Goal: Communication & Community: Answer question/provide support

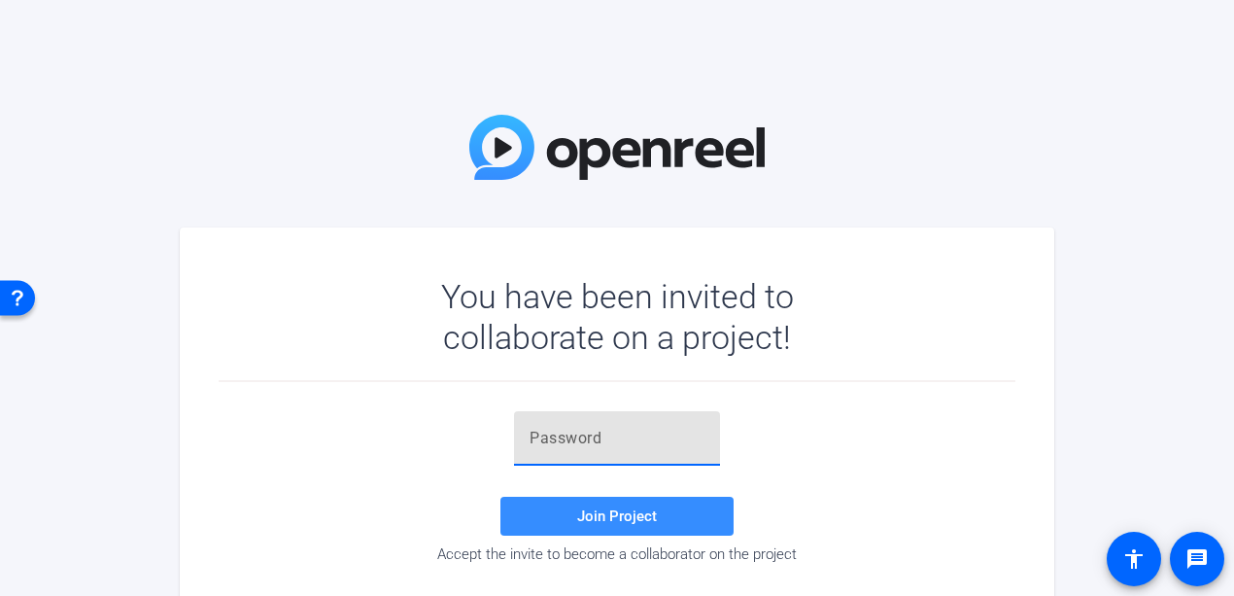
click at [550, 444] on input "text" at bounding box center [617, 438] width 175 height 23
paste input "1Xl6Bh"
type input "1Xl6Bh"
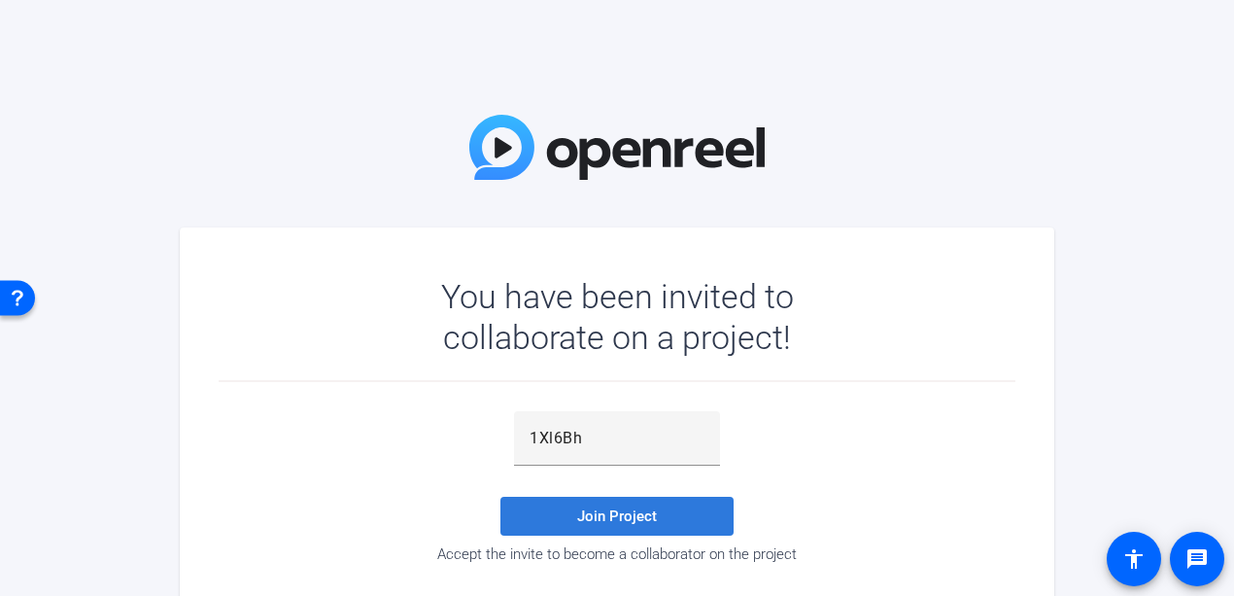
click at [578, 523] on span "Join Project" at bounding box center [617, 515] width 80 height 17
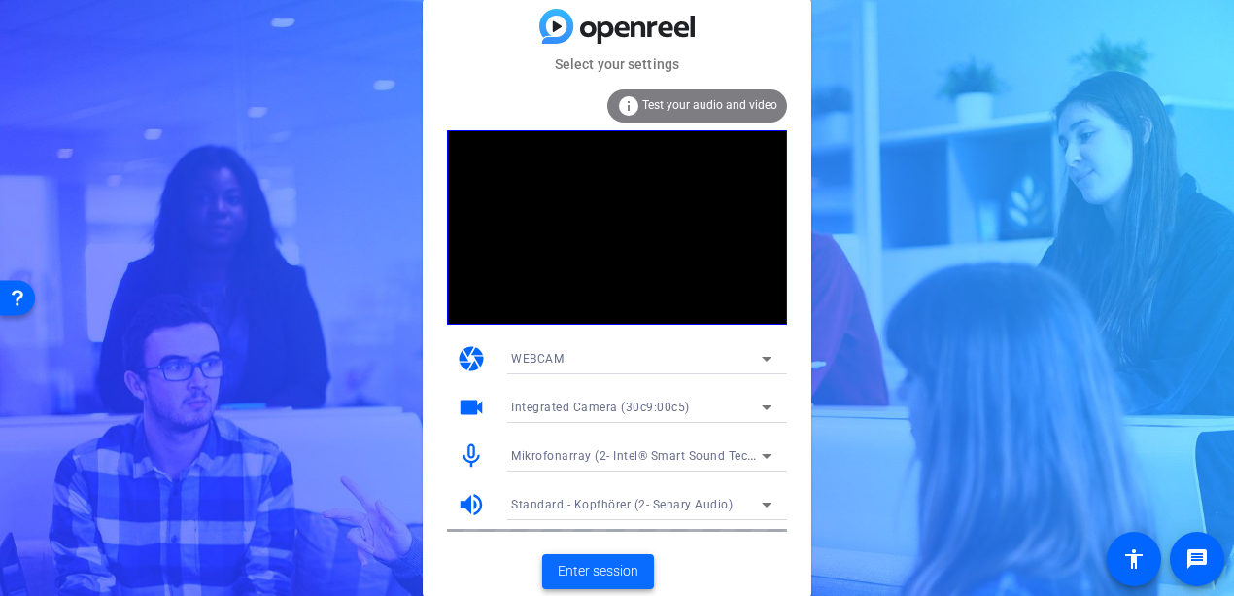
click at [610, 574] on span "Enter session" at bounding box center [598, 571] width 81 height 20
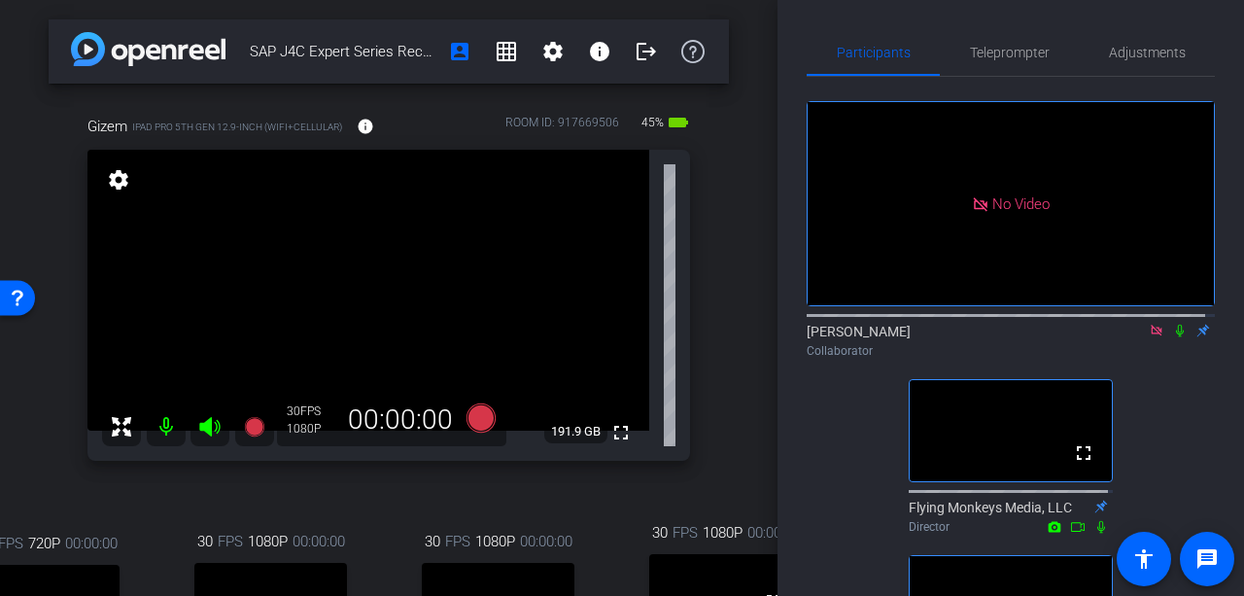
click at [1168, 339] on mat-icon at bounding box center [1179, 330] width 23 height 17
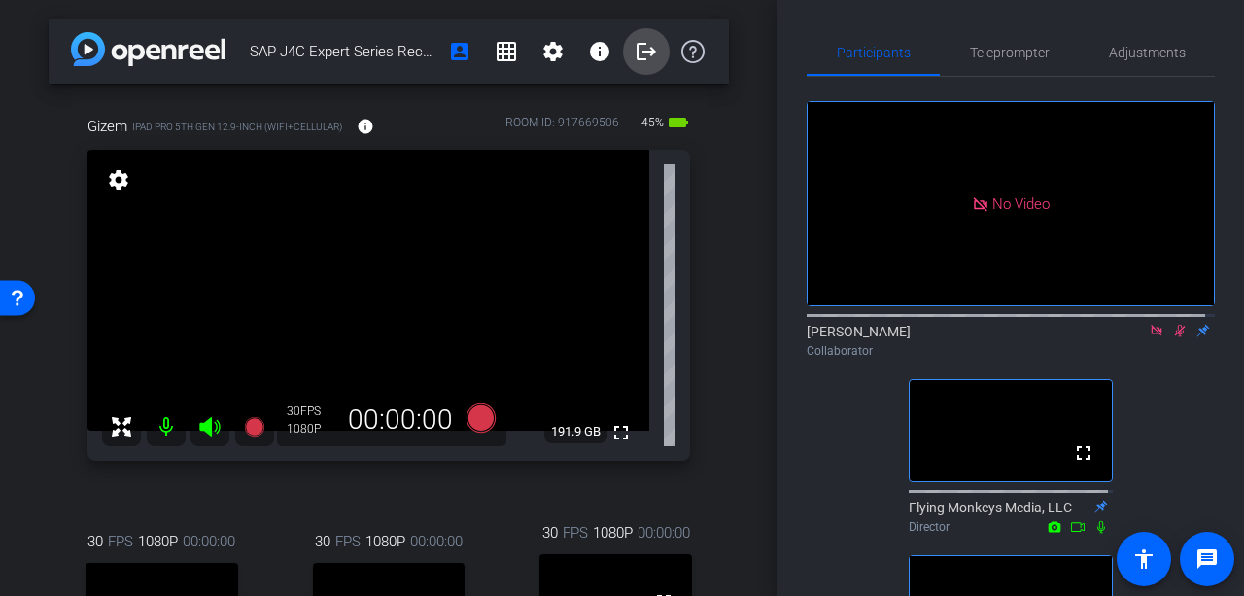
click at [635, 53] on mat-icon "logout" at bounding box center [646, 51] width 23 height 23
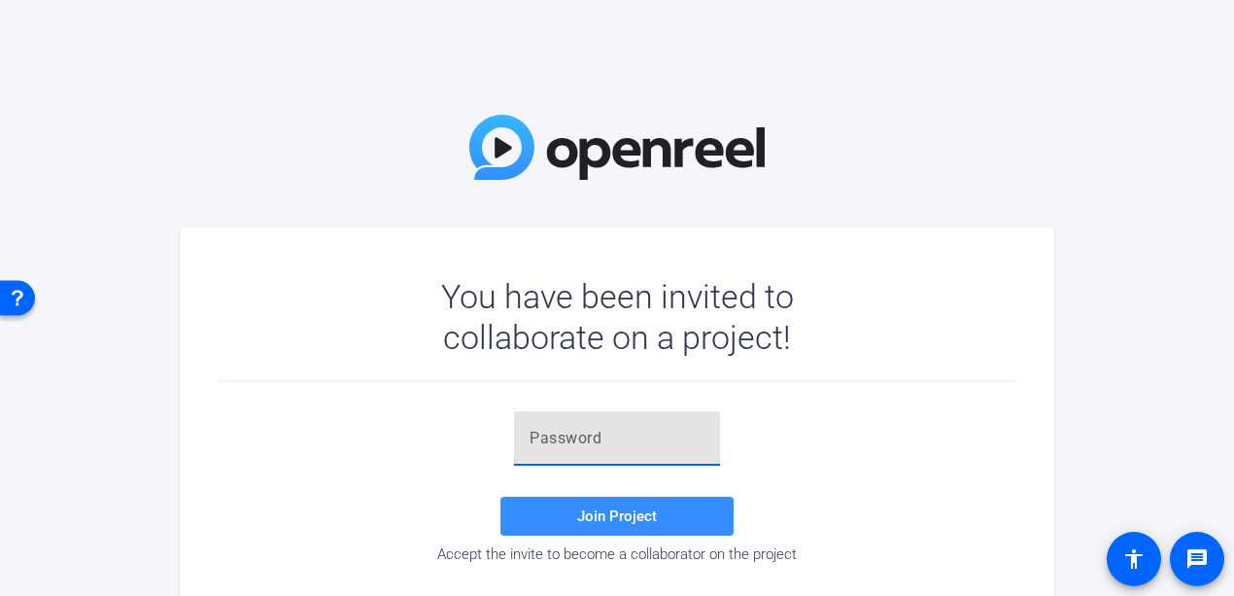
click at [610, 446] on input "text" at bounding box center [617, 438] width 175 height 23
paste input "1Xl6Bh"
type input "1Xl6Bh"
click at [579, 499] on span at bounding box center [616, 516] width 233 height 47
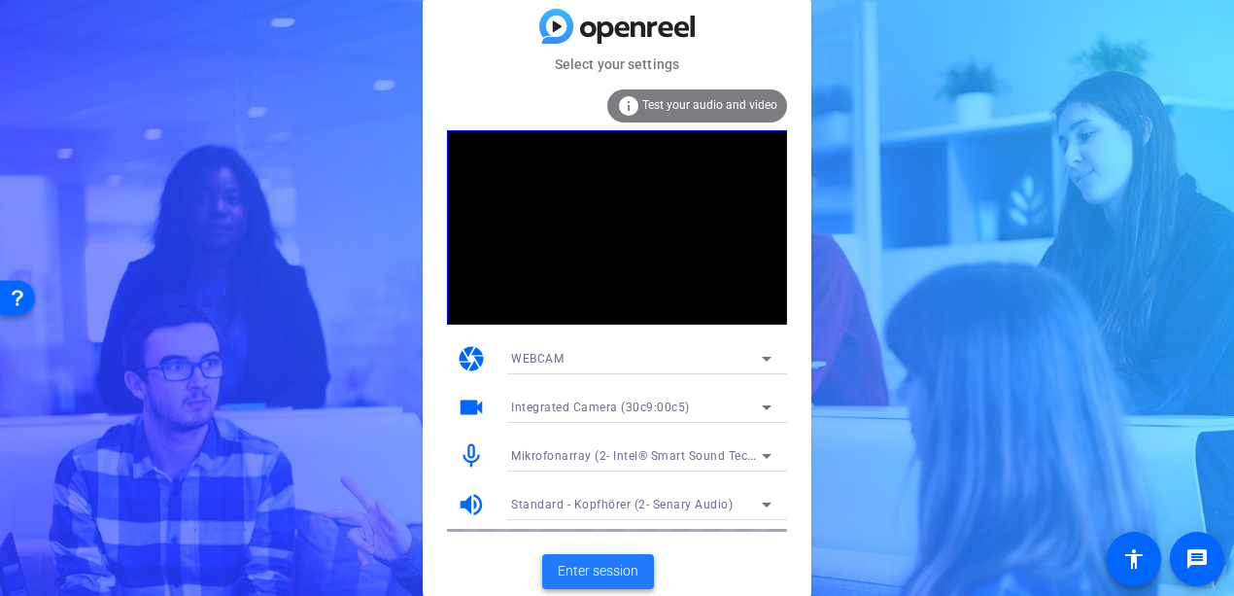
click at [601, 579] on span "Enter session" at bounding box center [598, 571] width 81 height 20
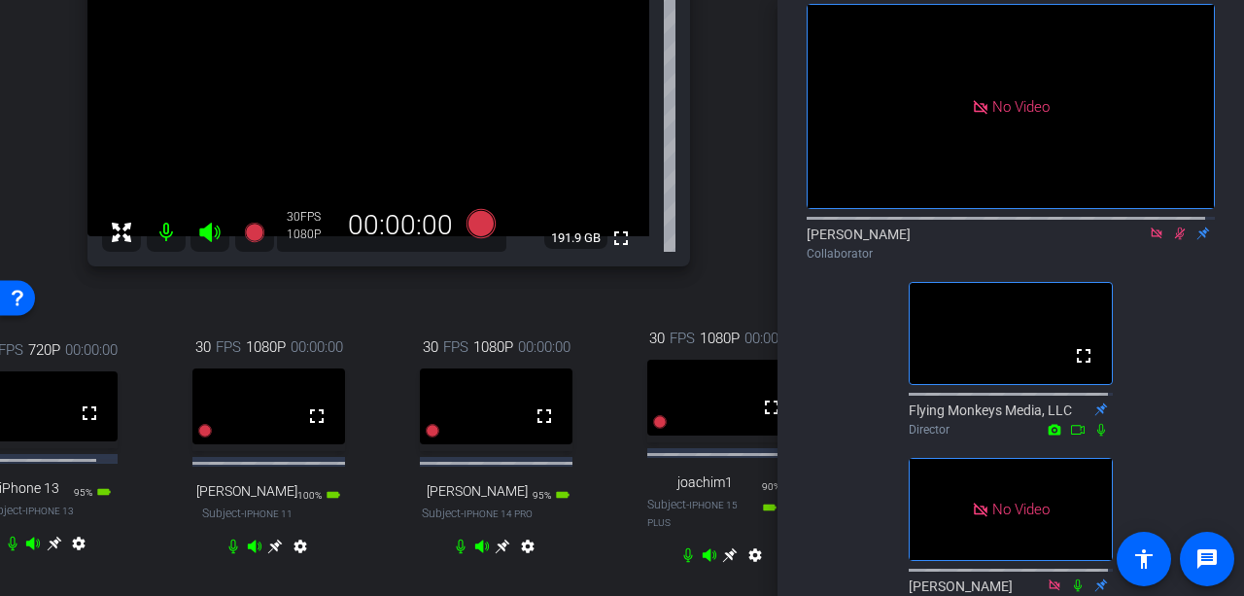
scroll to position [292, 0]
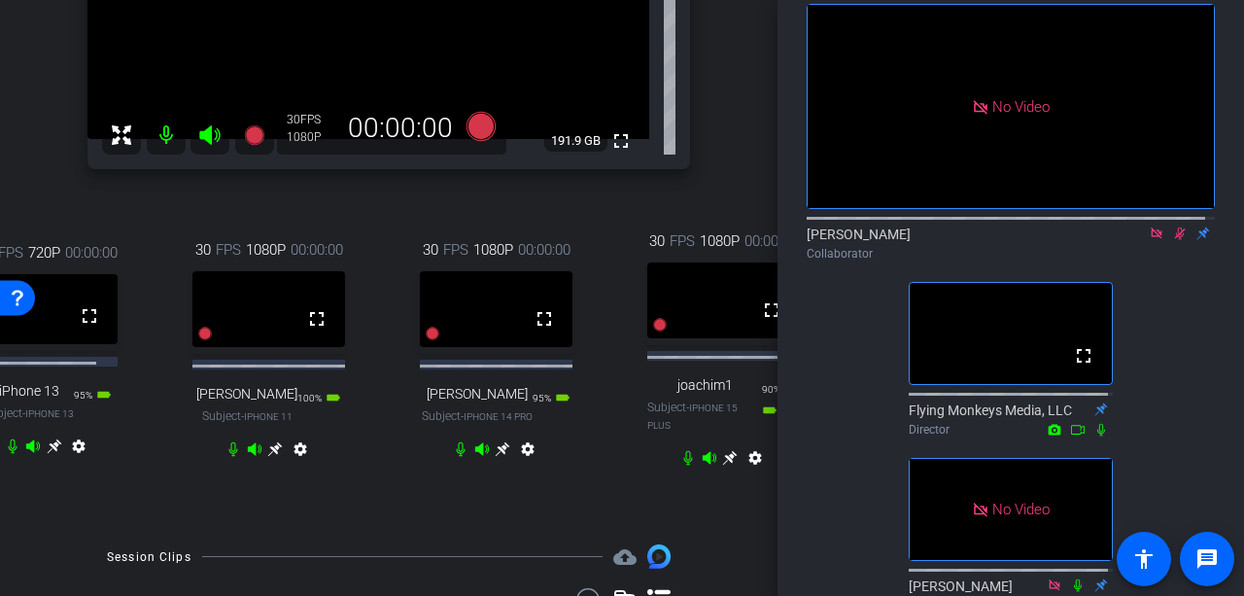
click at [49, 454] on icon at bounding box center [55, 446] width 16 height 16
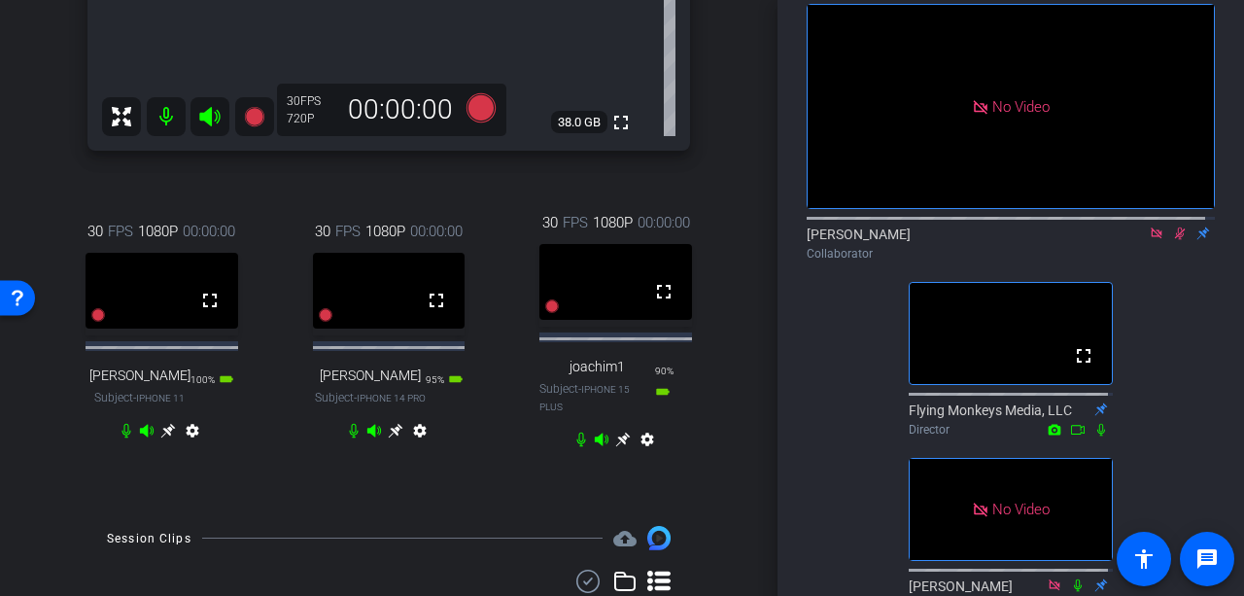
scroll to position [745, 0]
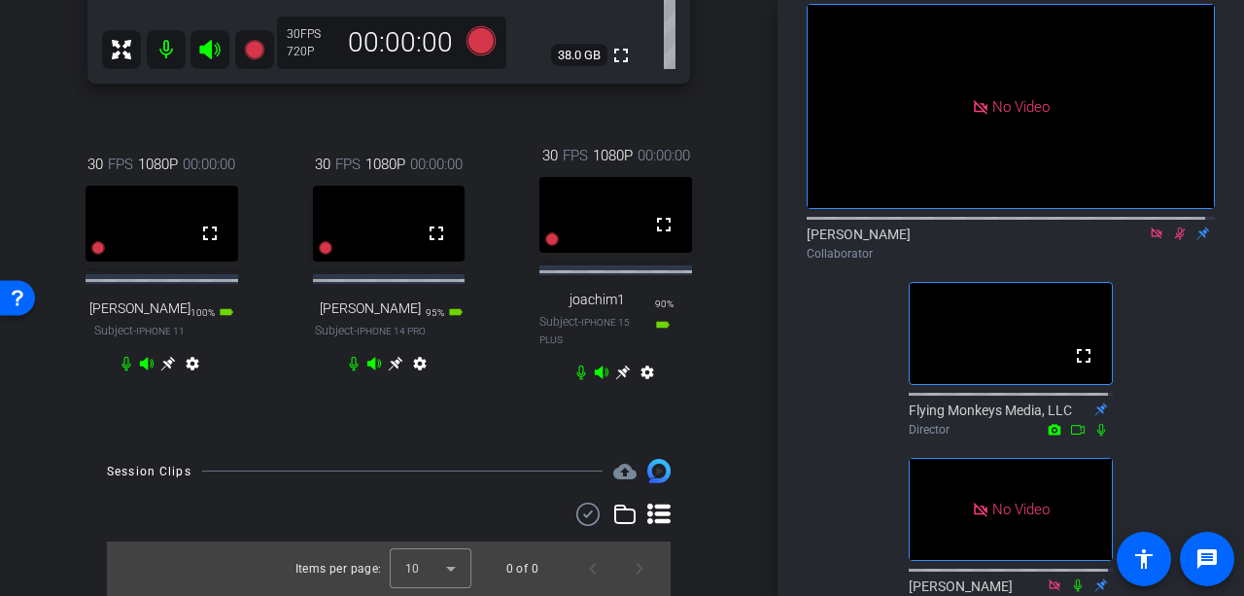
click at [622, 368] on icon at bounding box center [622, 372] width 15 height 15
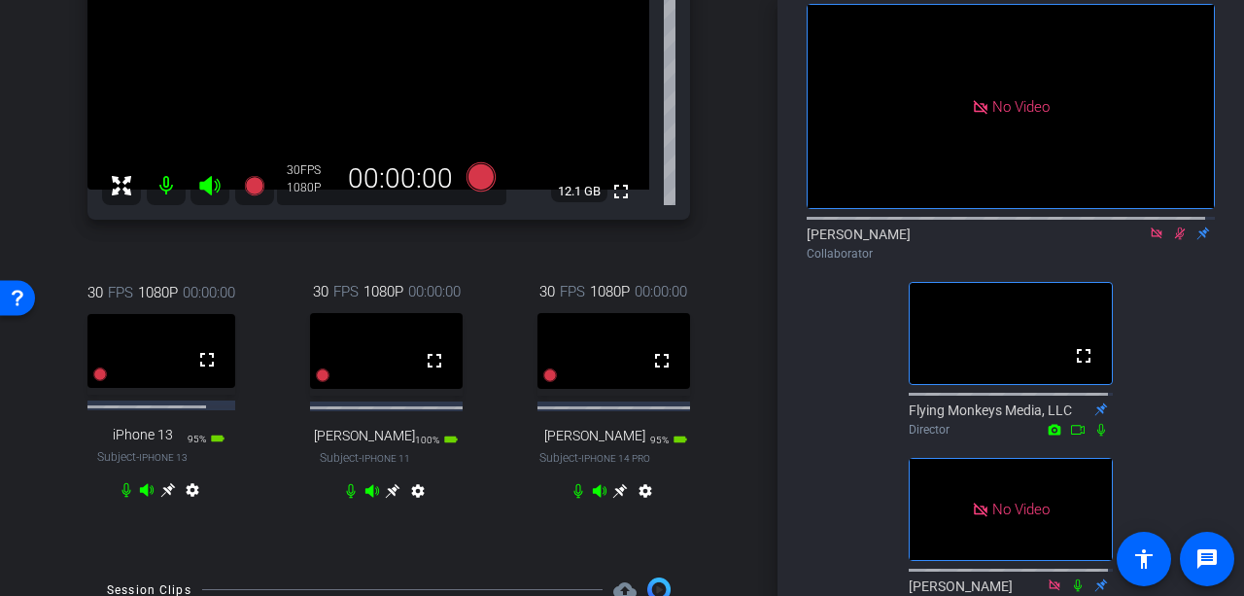
scroll to position [293, 0]
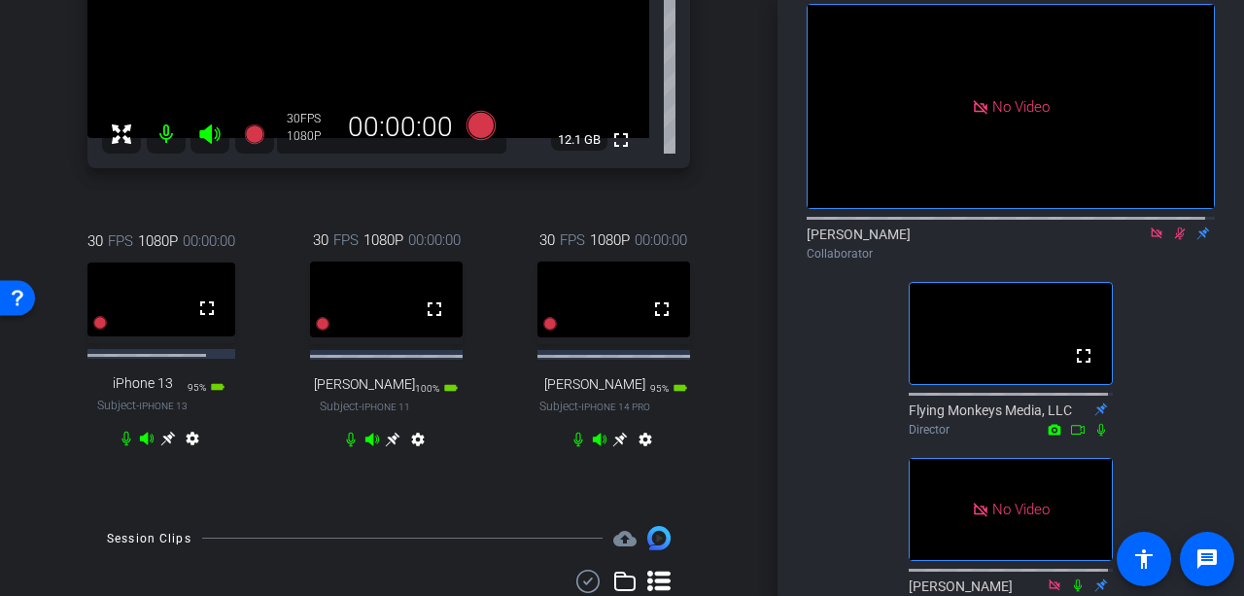
click at [614, 447] on icon at bounding box center [620, 439] width 15 height 15
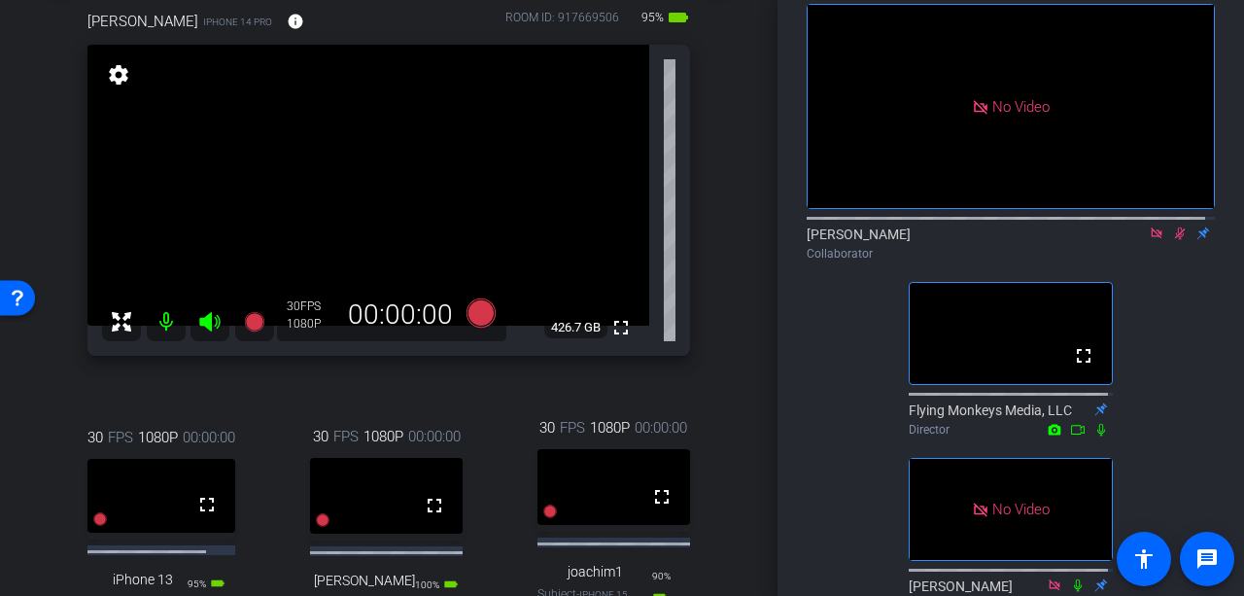
scroll to position [98, 0]
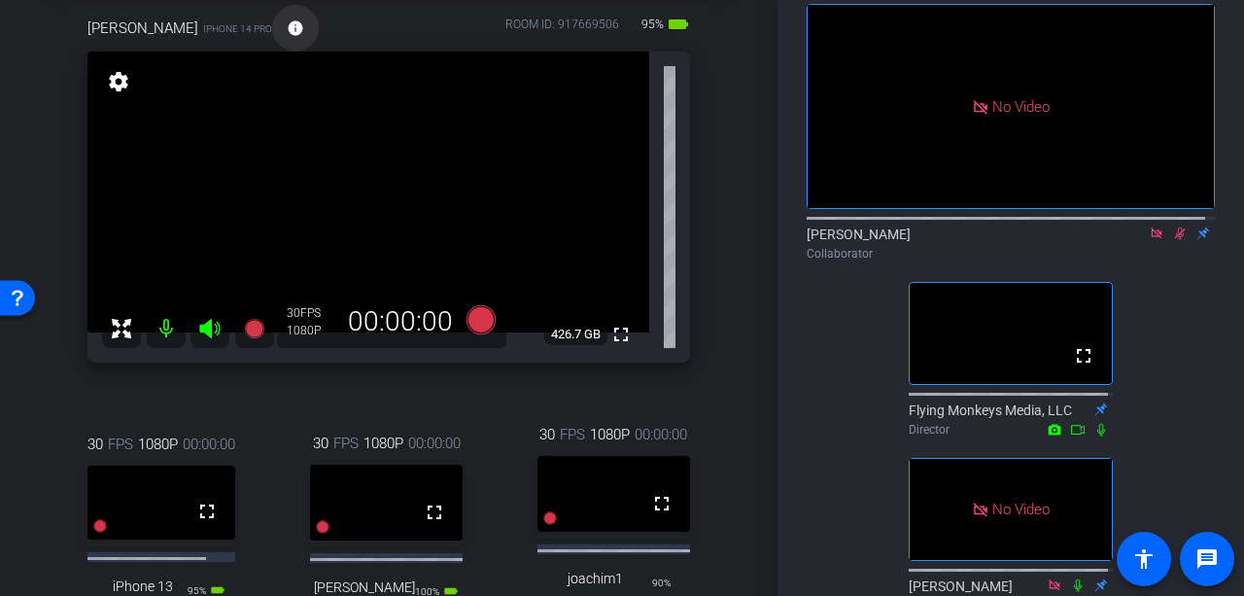
click at [287, 26] on mat-icon "info" at bounding box center [295, 27] width 17 height 17
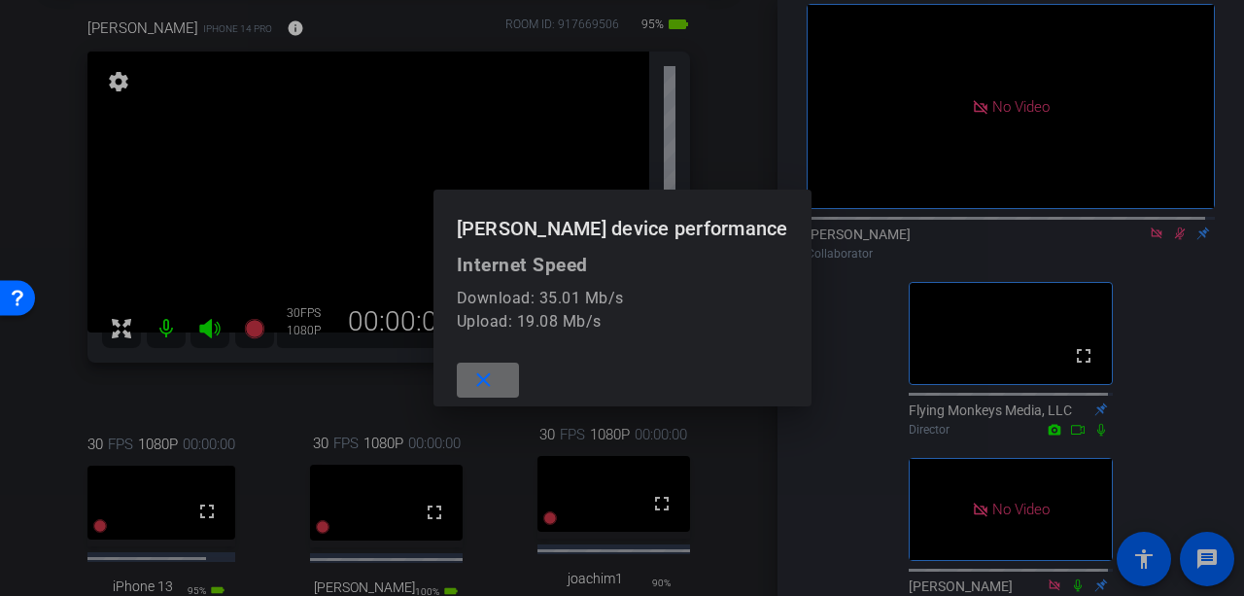
click at [496, 386] on mat-icon "close" at bounding box center [483, 380] width 24 height 24
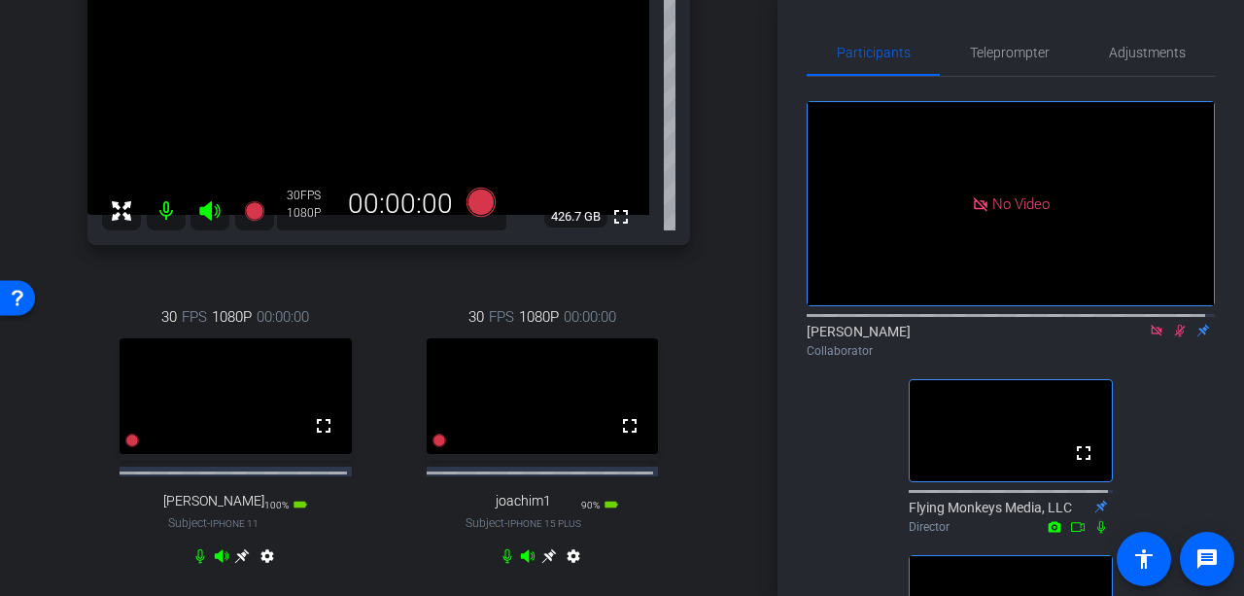
scroll to position [313, 0]
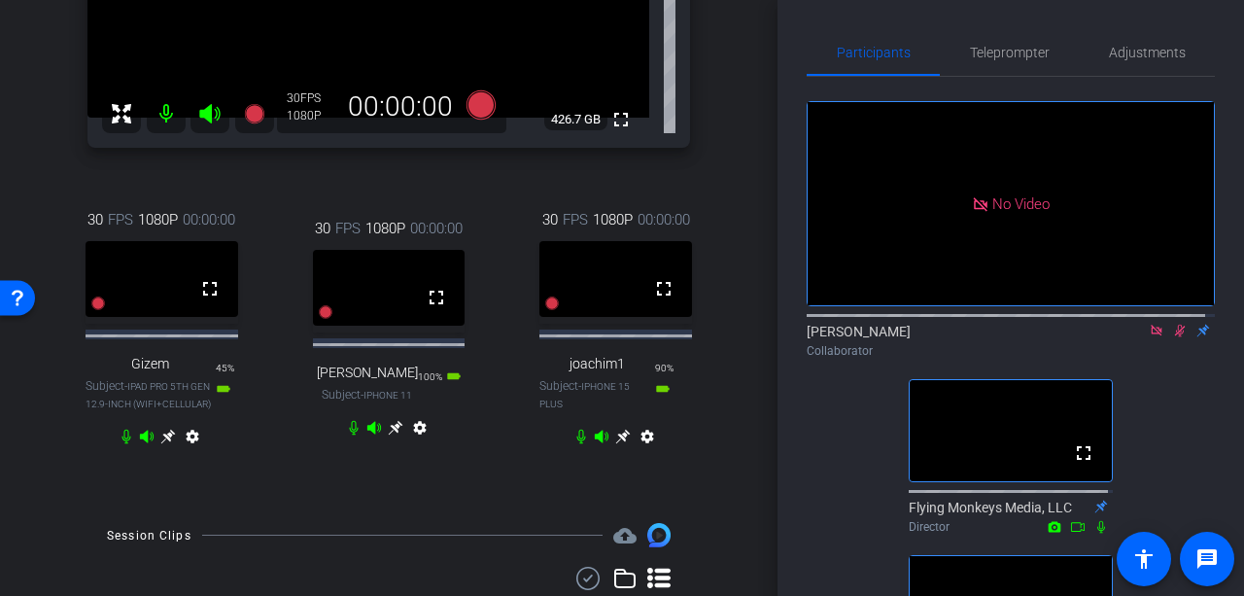
click at [164, 443] on icon at bounding box center [168, 437] width 15 height 15
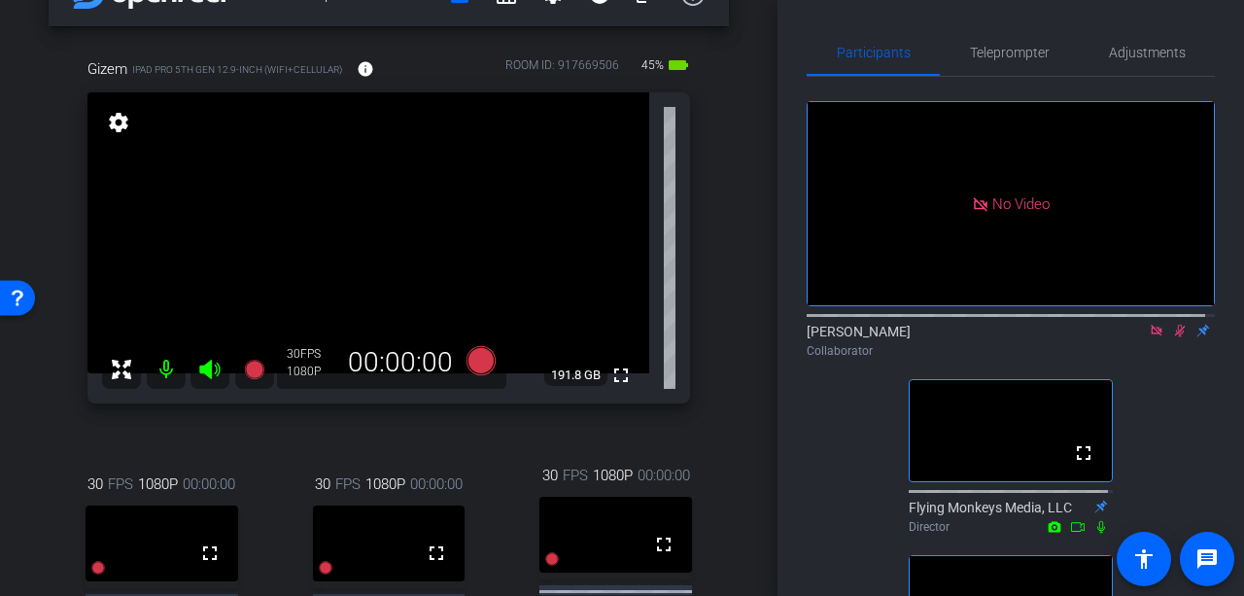
scroll to position [0, 0]
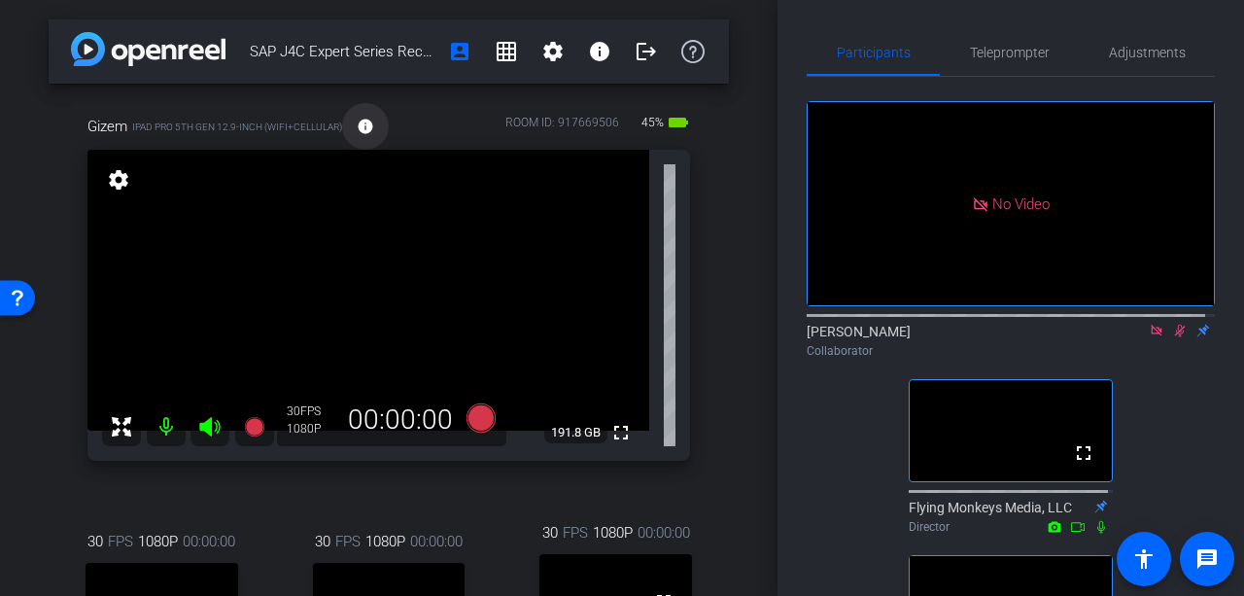
click at [365, 126] on mat-icon "info" at bounding box center [365, 126] width 17 height 17
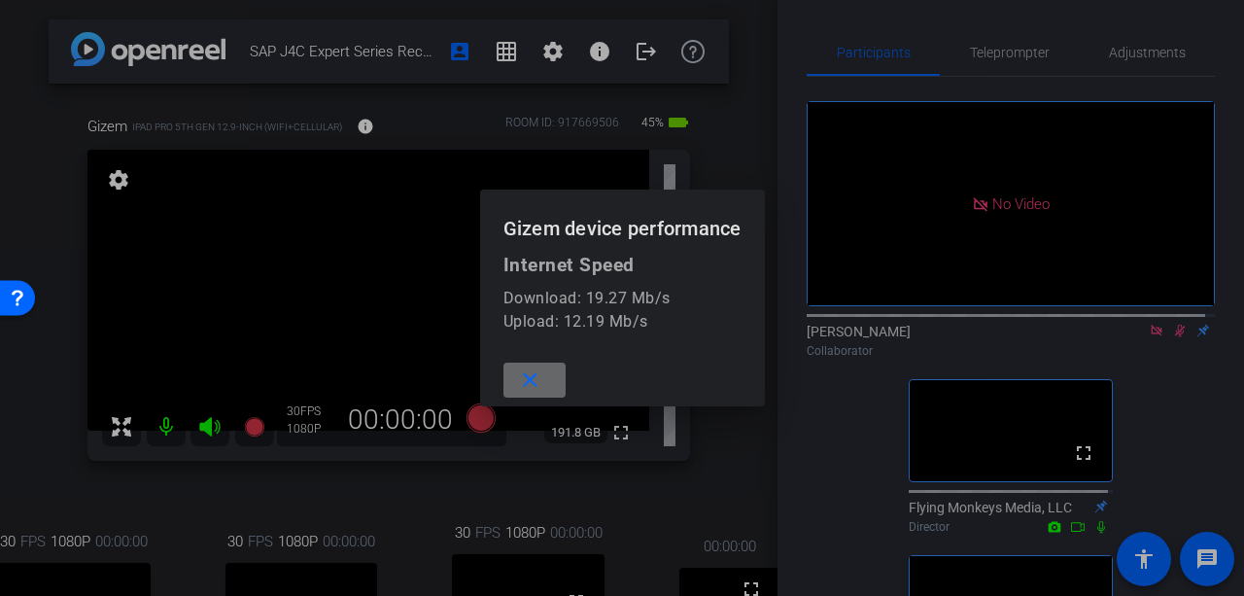
click at [536, 387] on mat-icon "close" at bounding box center [530, 380] width 24 height 24
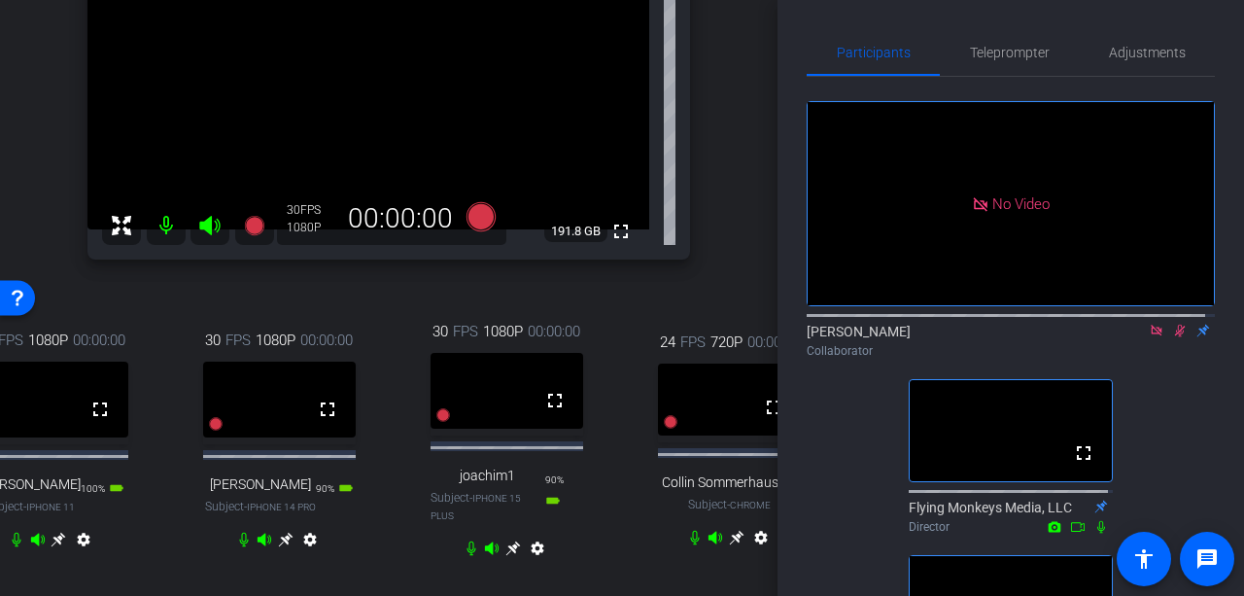
scroll to position [298, 0]
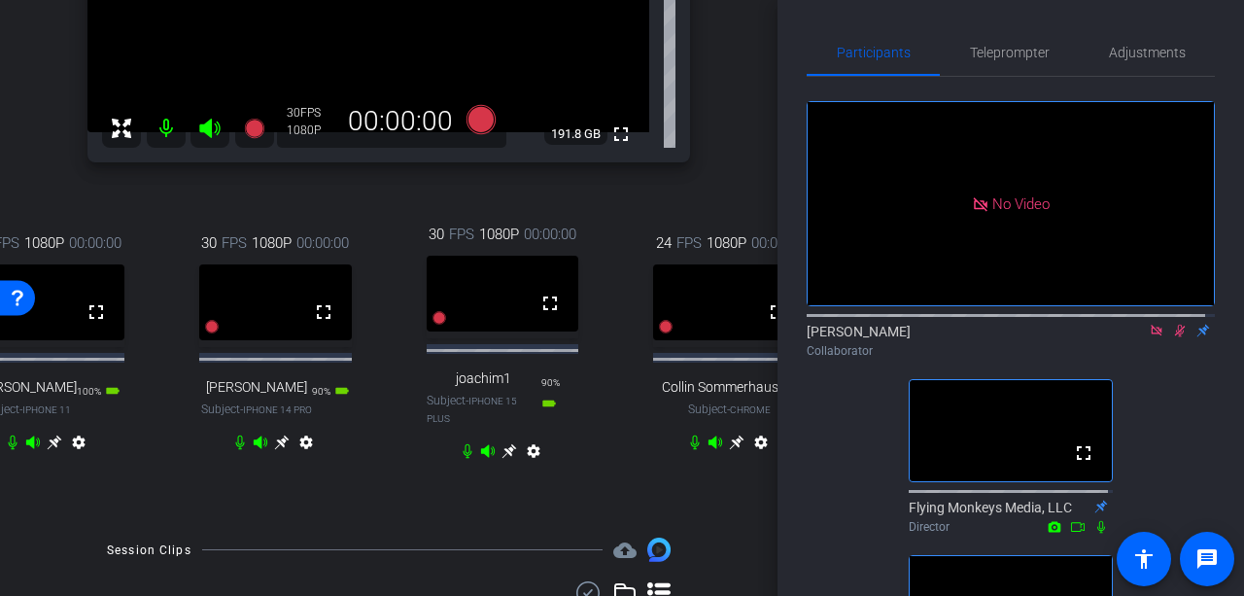
click at [729, 450] on icon at bounding box center [736, 442] width 15 height 15
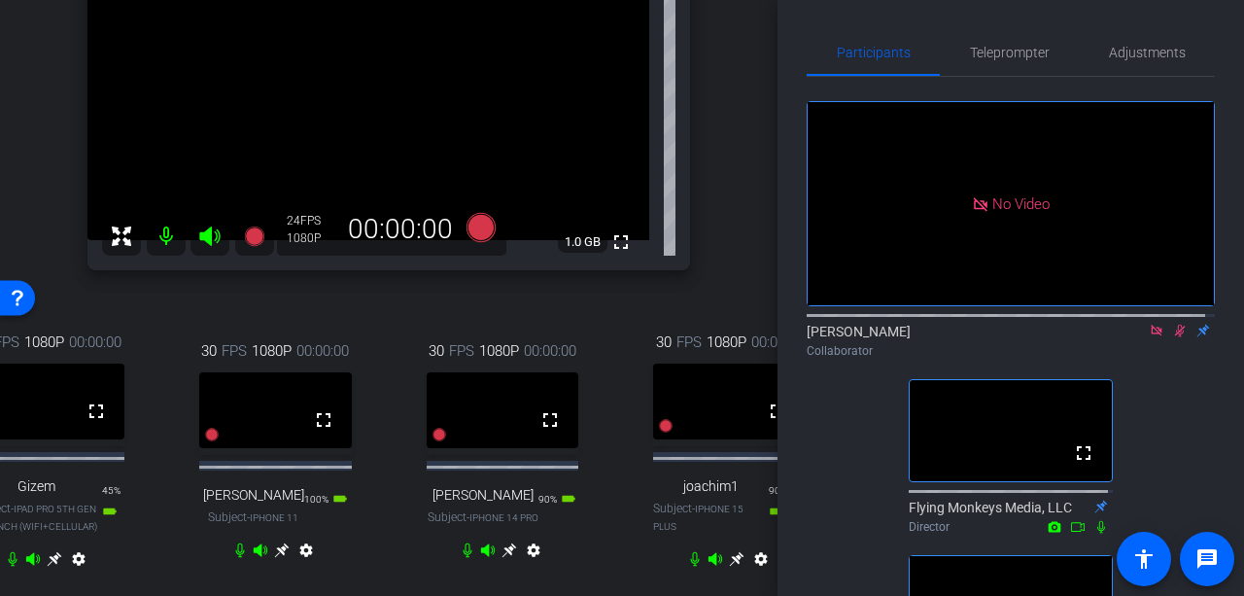
scroll to position [7, 0]
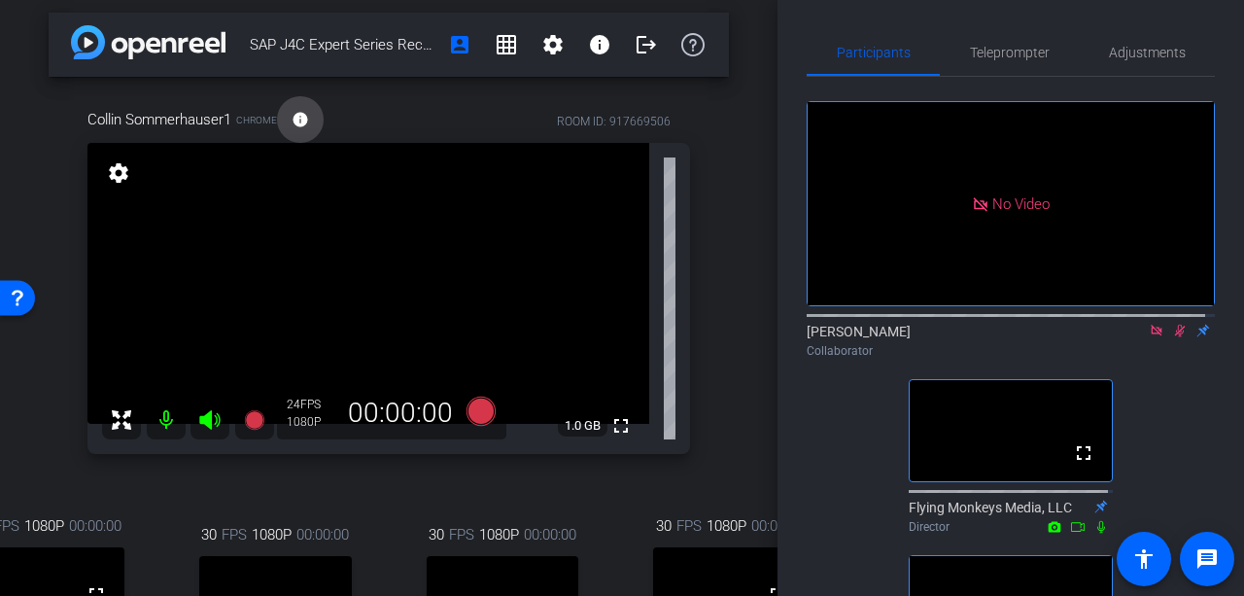
click at [305, 111] on mat-icon "info" at bounding box center [300, 119] width 17 height 17
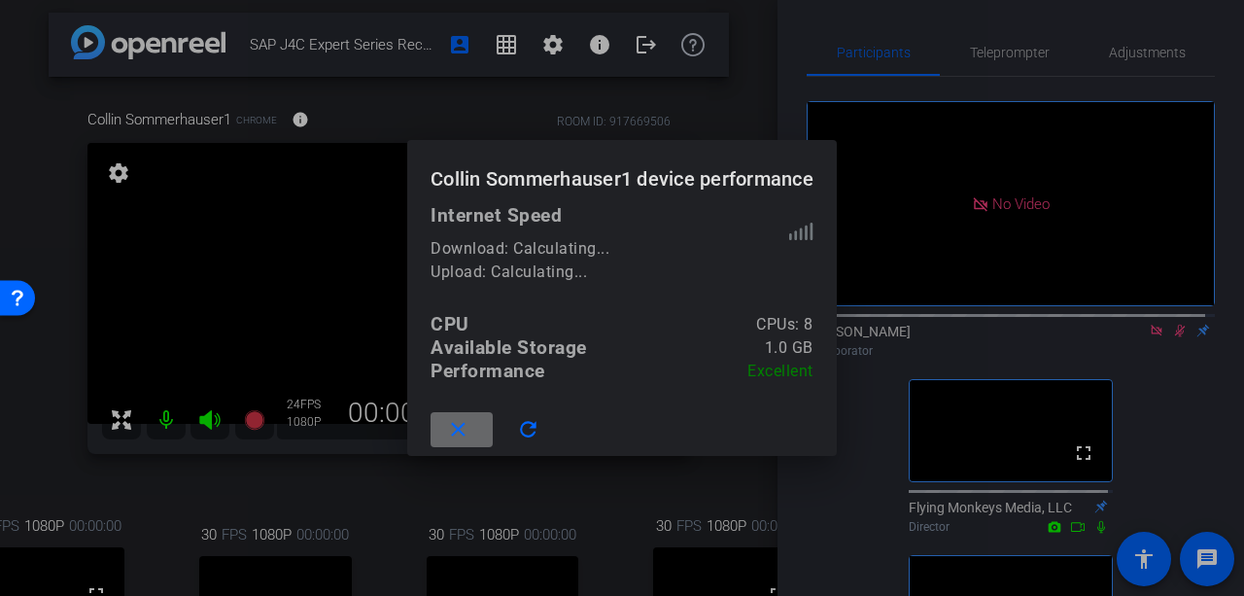
click at [478, 420] on span at bounding box center [462, 429] width 62 height 47
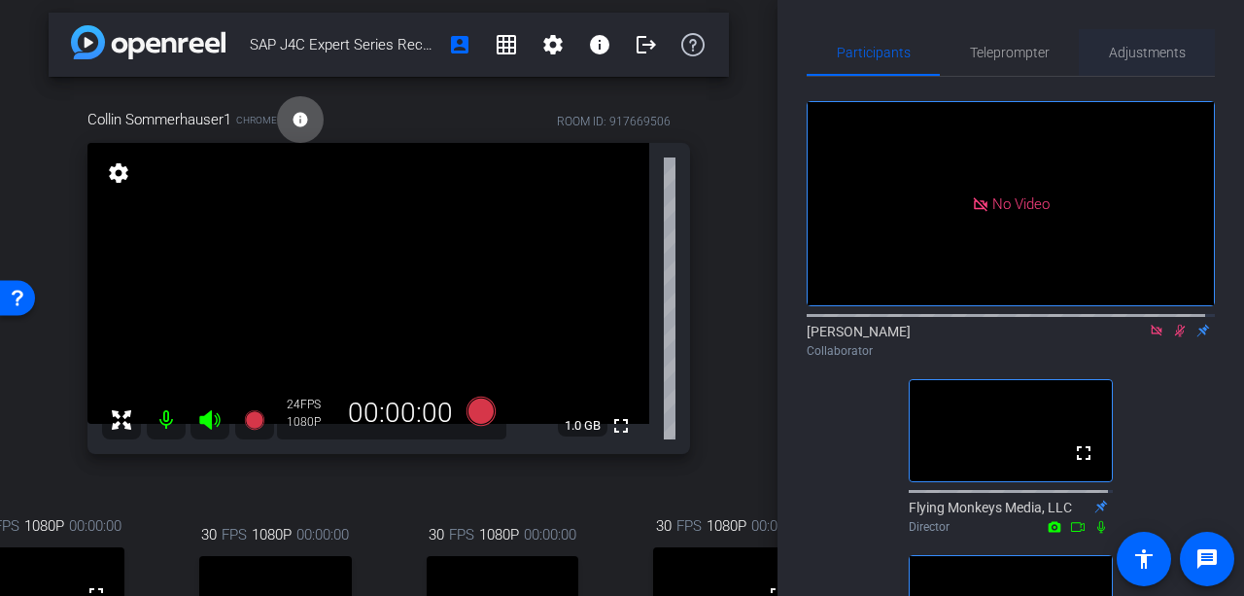
click at [1127, 51] on span "Adjustments" at bounding box center [1147, 53] width 77 height 14
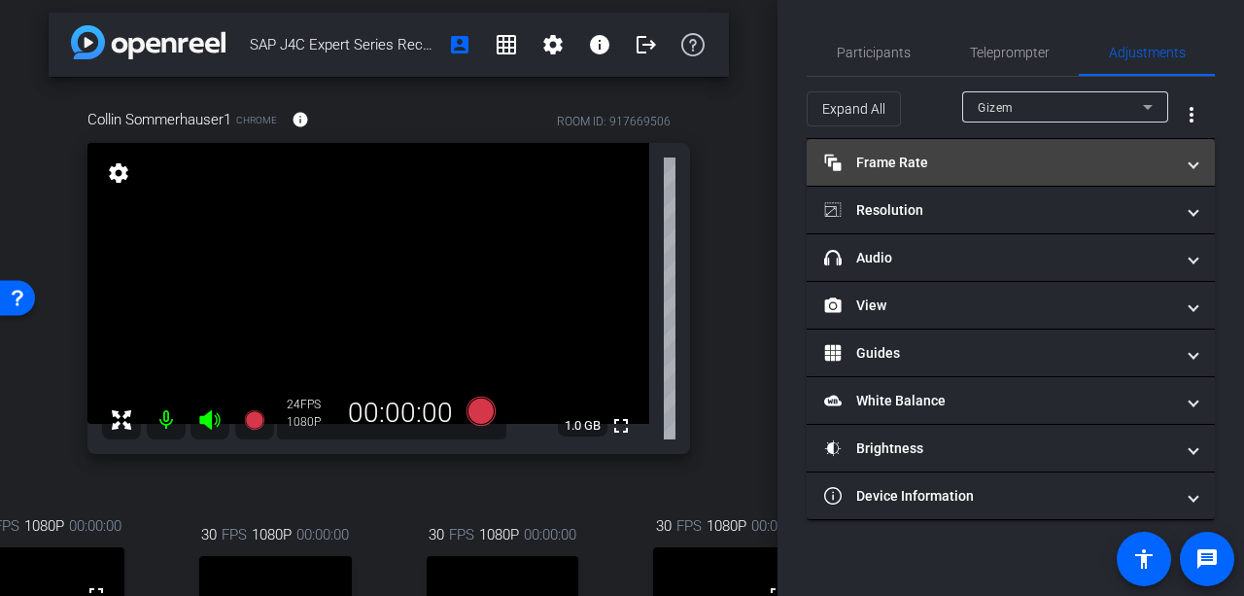
click at [932, 164] on mat-panel-title "Frame Rate Frame Rate" at bounding box center [999, 163] width 350 height 20
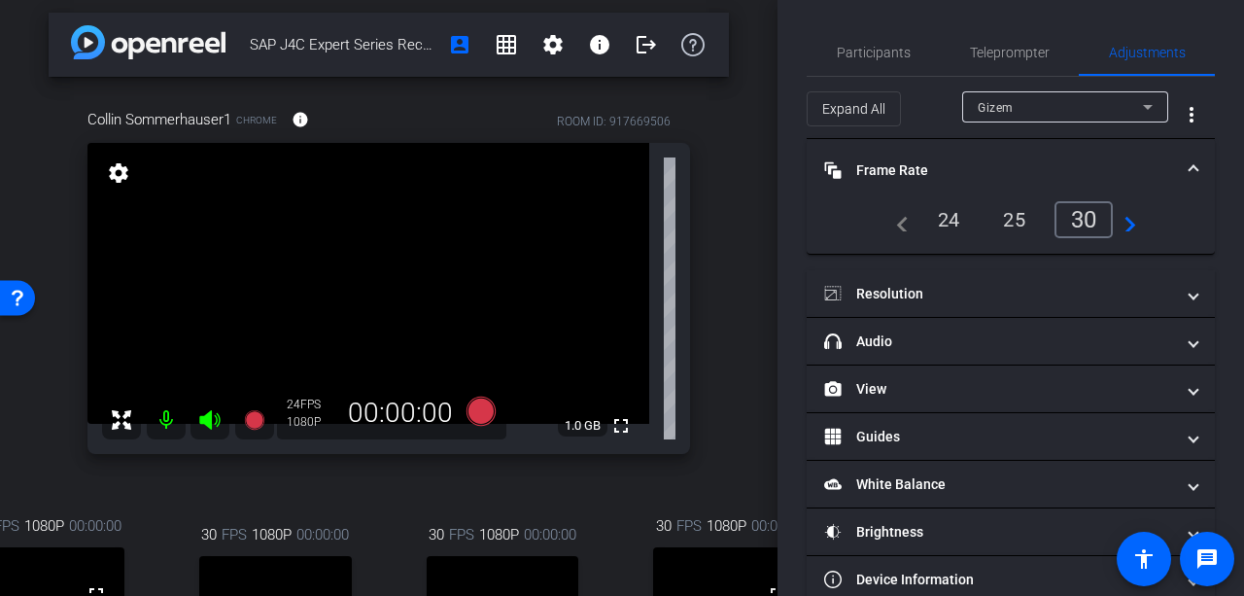
click at [1094, 218] on div "30" at bounding box center [1083, 219] width 59 height 37
click at [1070, 217] on div "30" at bounding box center [1083, 219] width 59 height 37
click at [896, 53] on span "Participants" at bounding box center [874, 53] width 74 height 14
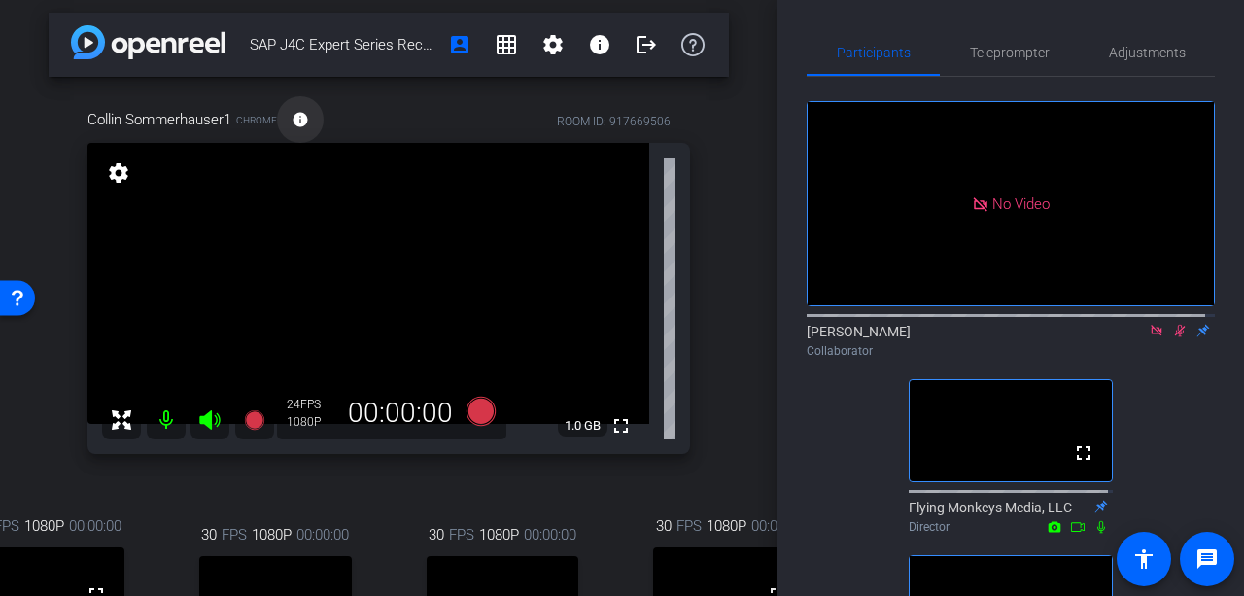
click at [314, 120] on span at bounding box center [300, 119] width 47 height 47
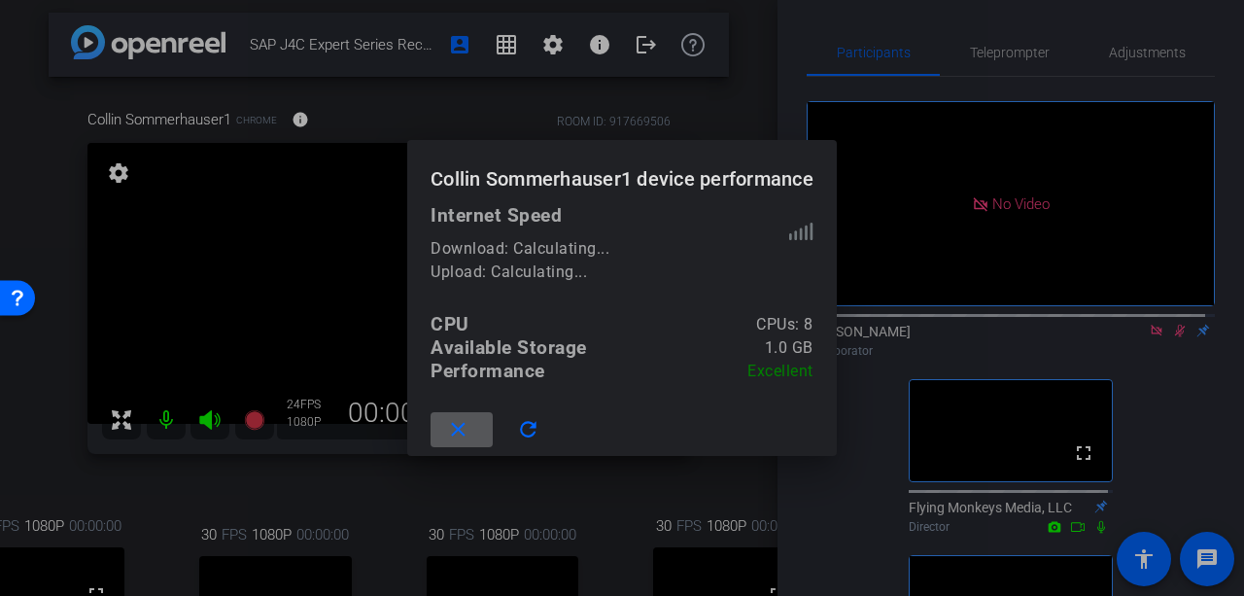
click at [431, 425] on span at bounding box center [462, 429] width 62 height 47
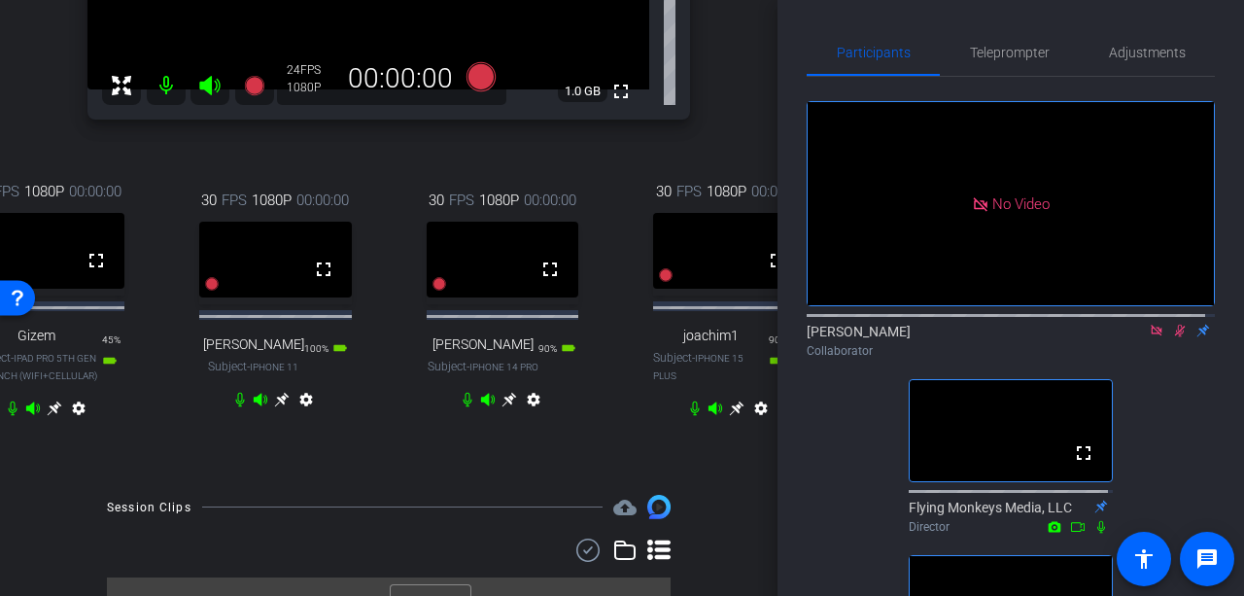
scroll to position [298, 0]
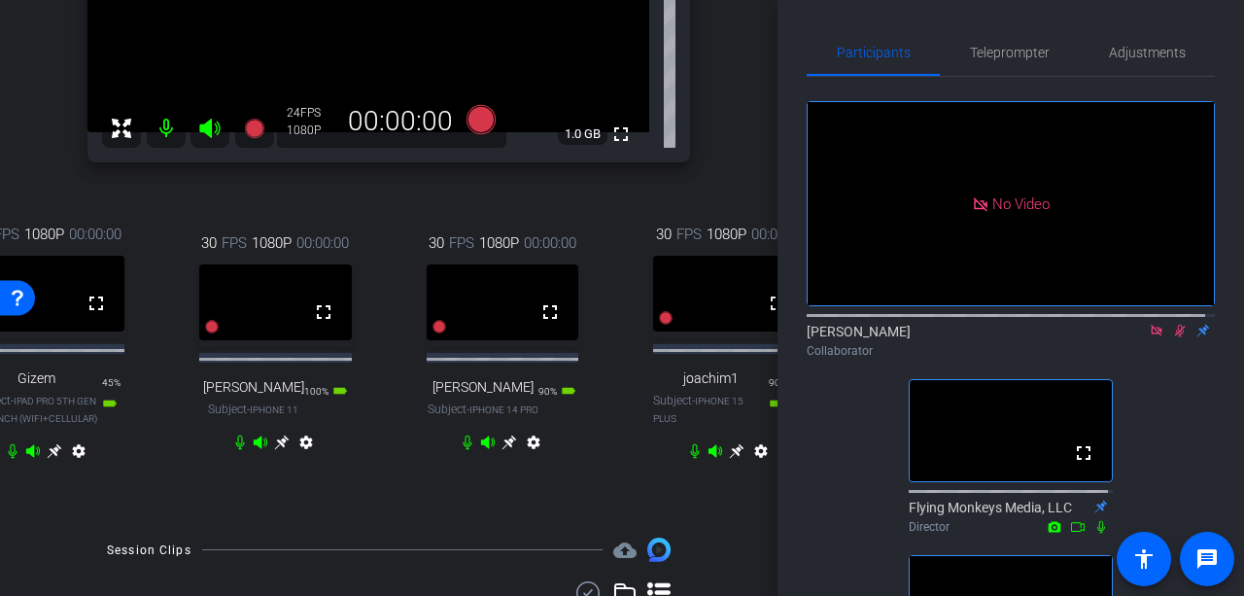
click at [503, 450] on icon at bounding box center [509, 442] width 16 height 16
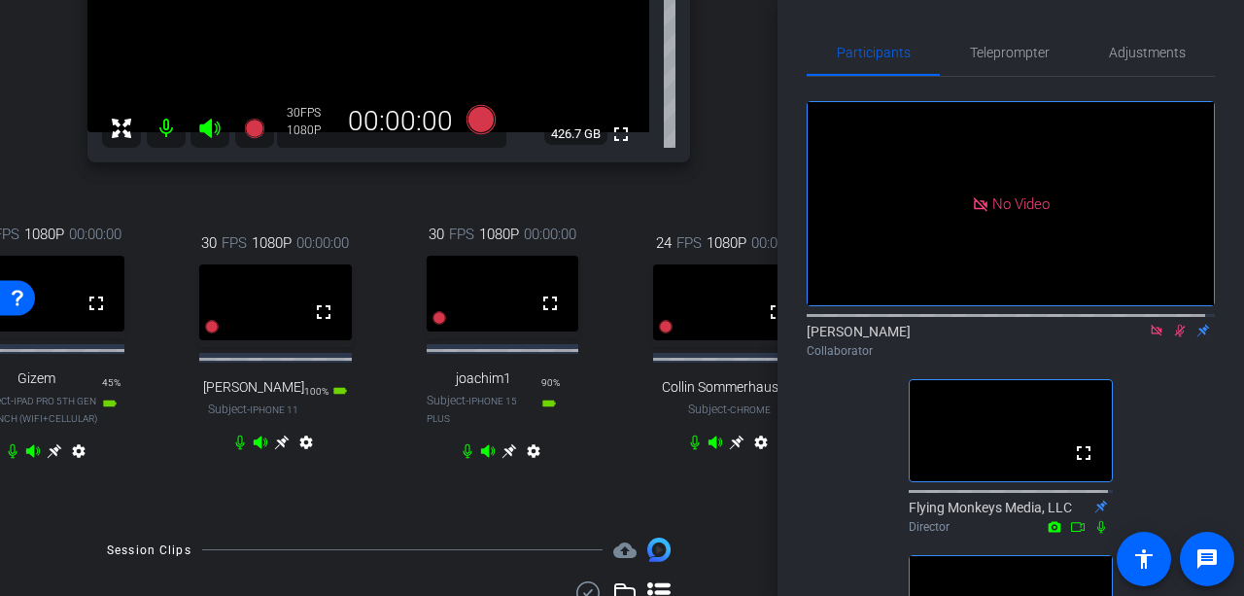
click at [732, 449] on icon at bounding box center [736, 442] width 15 height 15
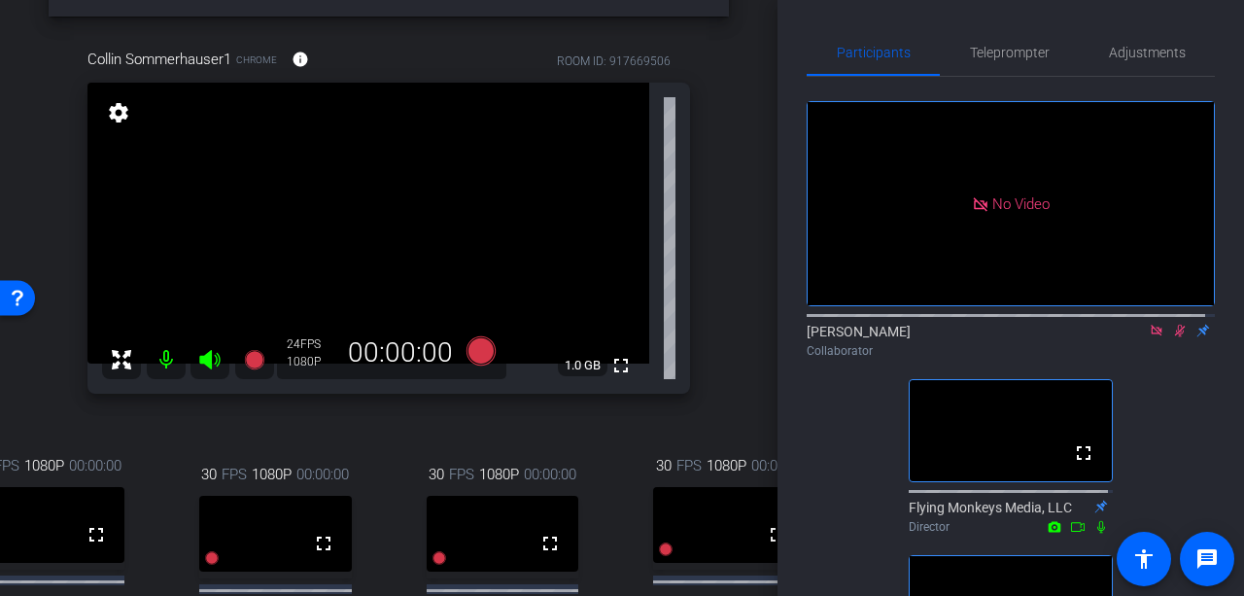
scroll to position [7, 0]
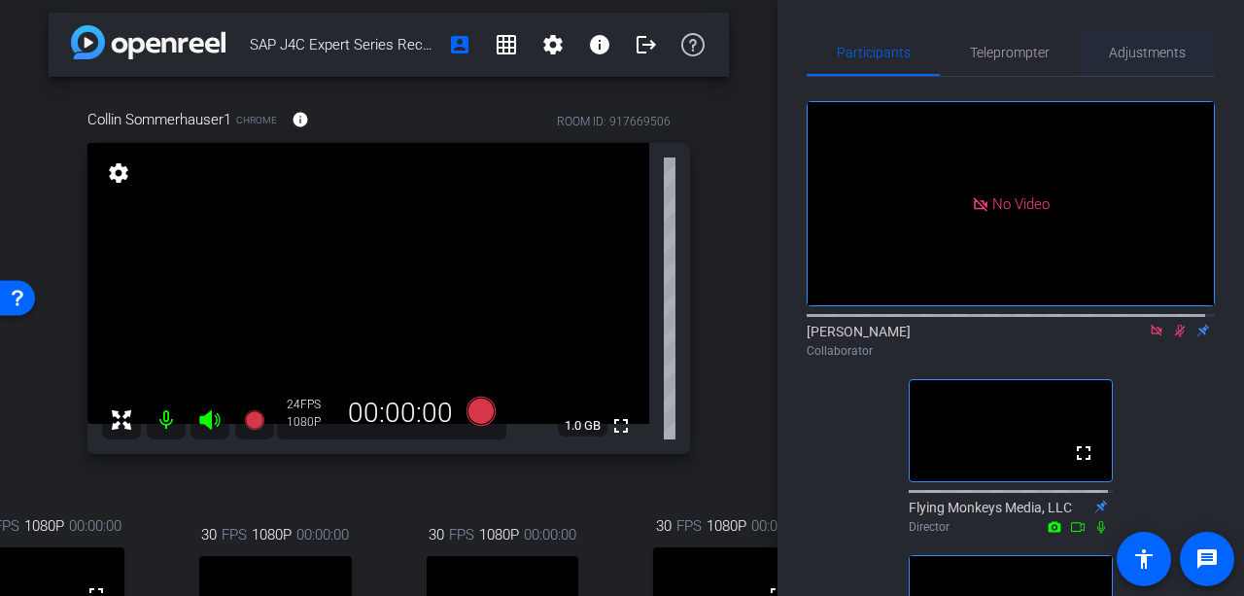
click at [1125, 40] on span "Adjustments" at bounding box center [1147, 52] width 77 height 47
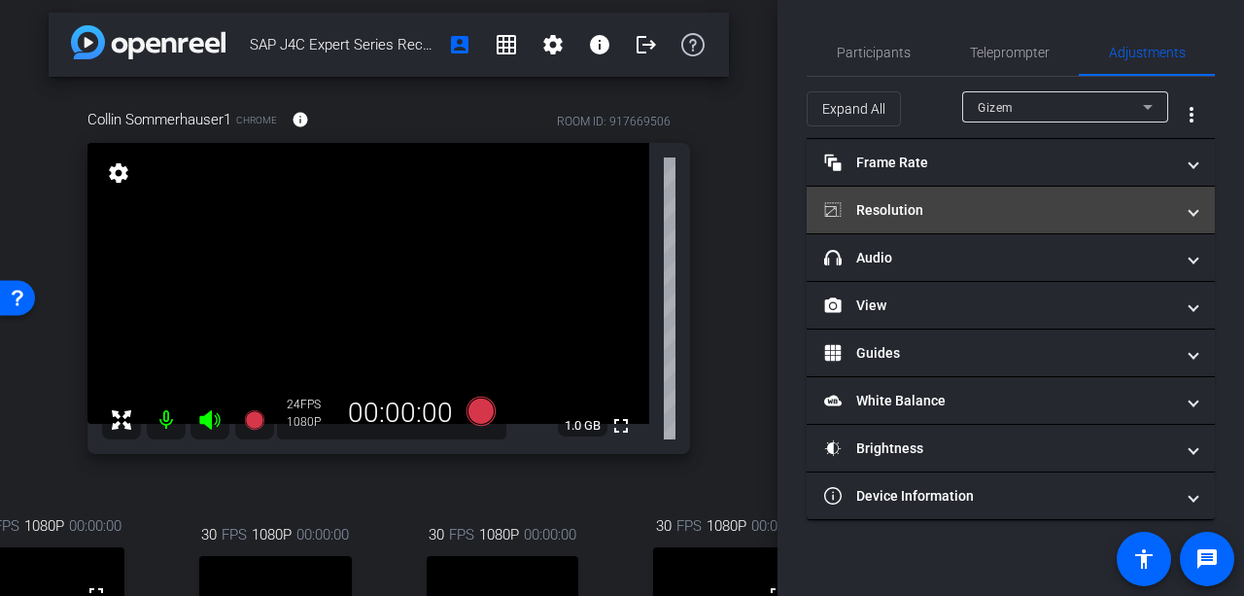
click at [966, 214] on mat-panel-title "Resolution" at bounding box center [999, 210] width 350 height 20
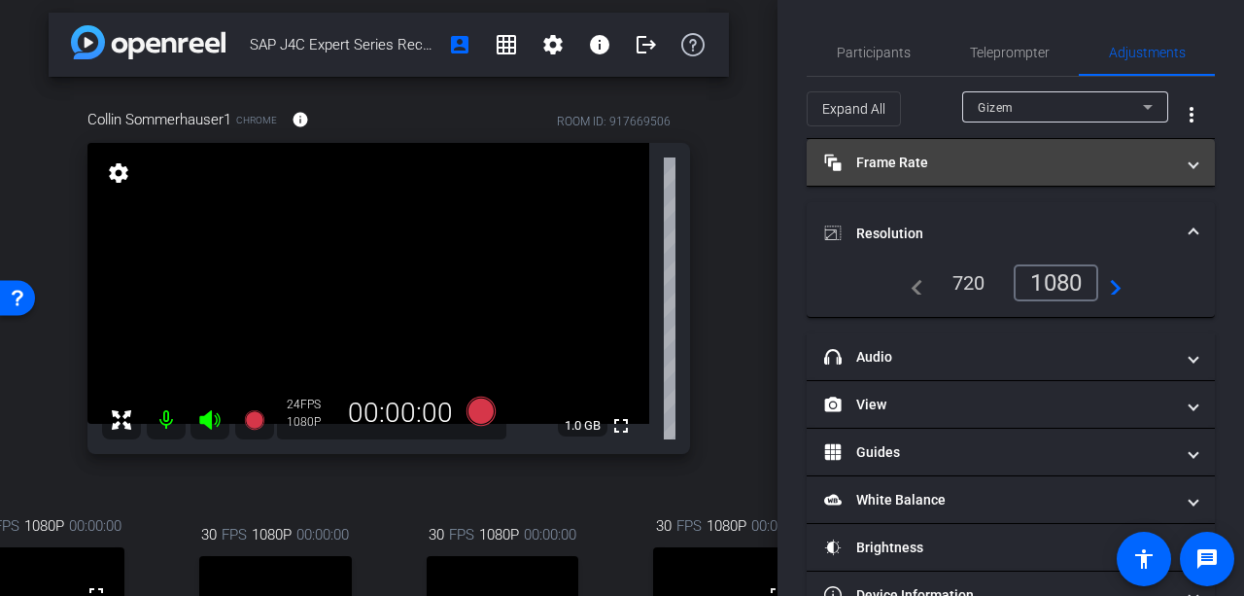
click at [993, 166] on mat-panel-title "Frame Rate Frame Rate" at bounding box center [999, 163] width 350 height 20
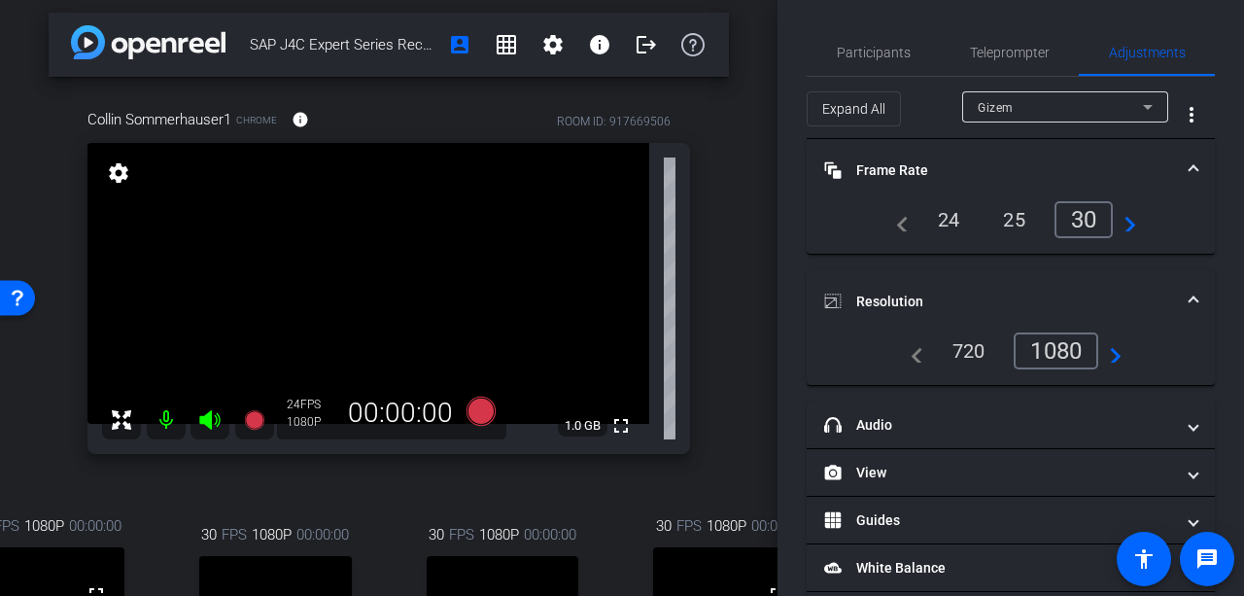
click at [1077, 216] on div "30" at bounding box center [1083, 219] width 59 height 37
click at [1086, 216] on div "30" at bounding box center [1083, 219] width 59 height 37
click at [1127, 223] on mat-icon "navigate_next" at bounding box center [1124, 219] width 23 height 23
click at [1005, 216] on div "30" at bounding box center [1017, 219] width 59 height 37
click at [1136, 113] on icon at bounding box center [1147, 106] width 23 height 23
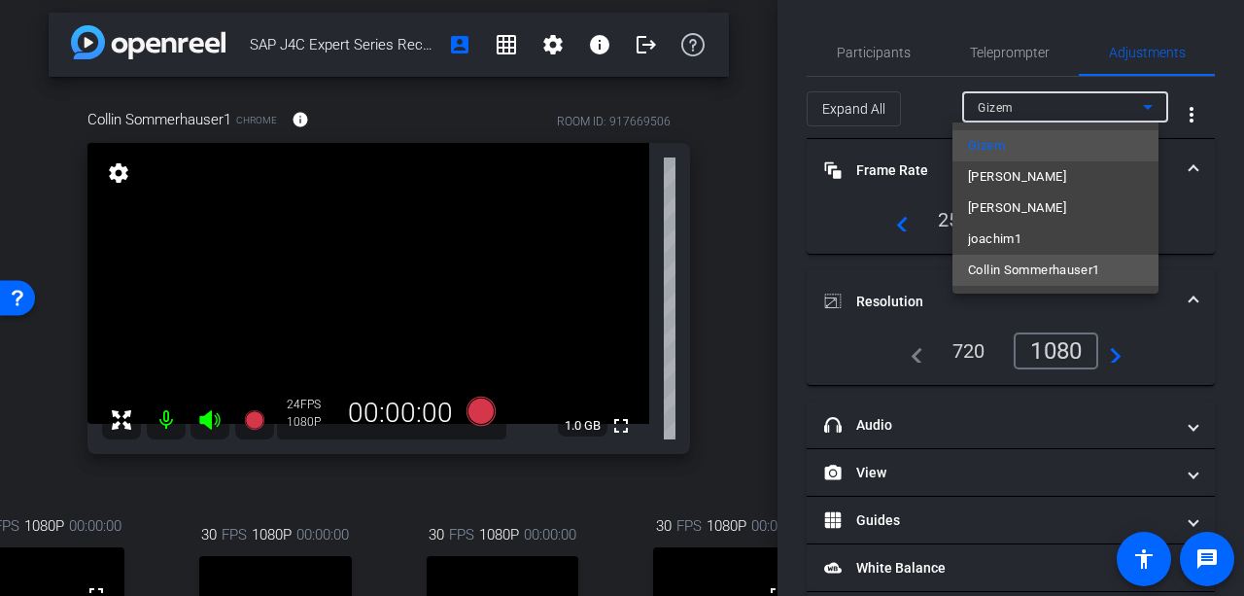
click at [995, 271] on span "Collin Sommerhauser1" at bounding box center [1034, 270] width 132 height 23
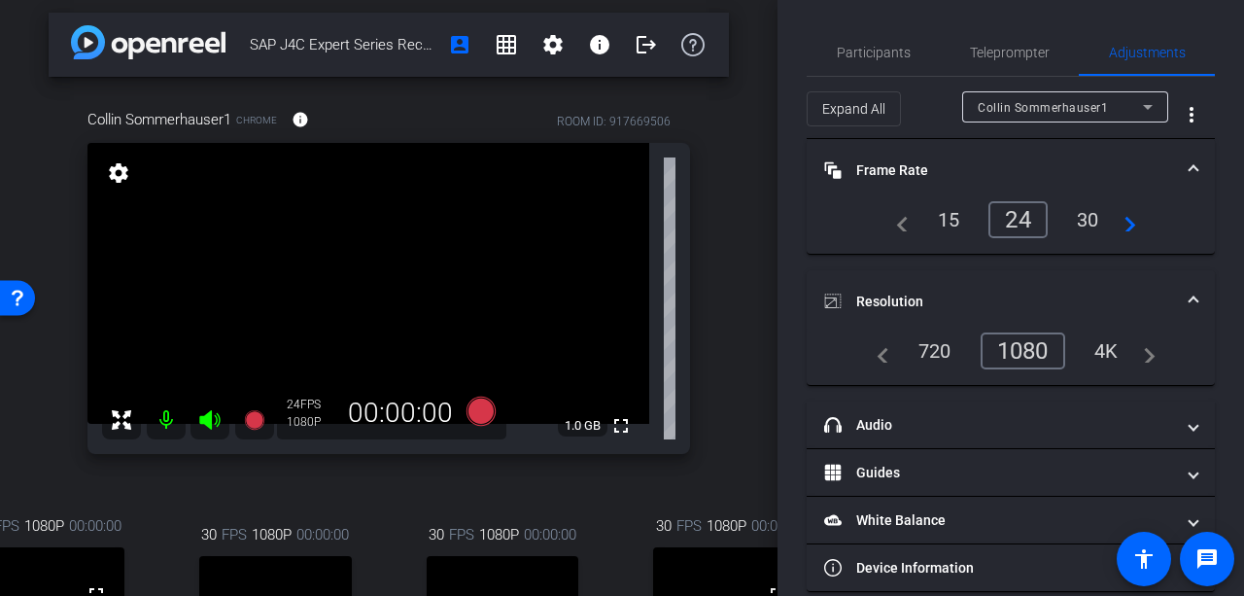
click at [1097, 215] on div "30" at bounding box center [1088, 219] width 52 height 33
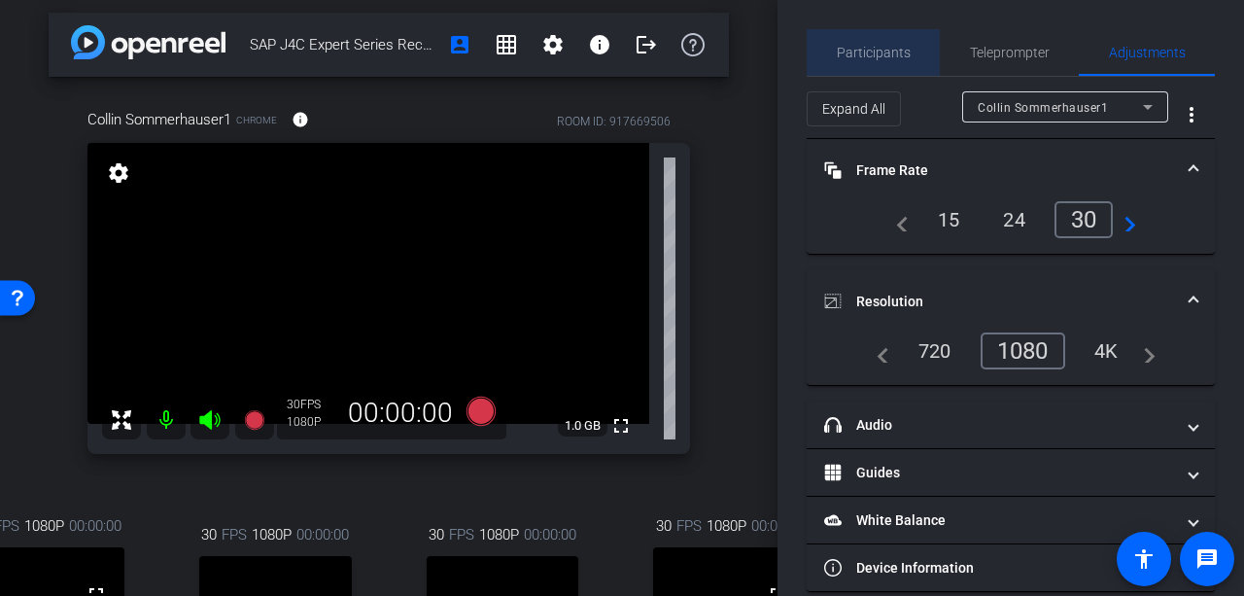
click at [889, 42] on span "Participants" at bounding box center [874, 52] width 74 height 47
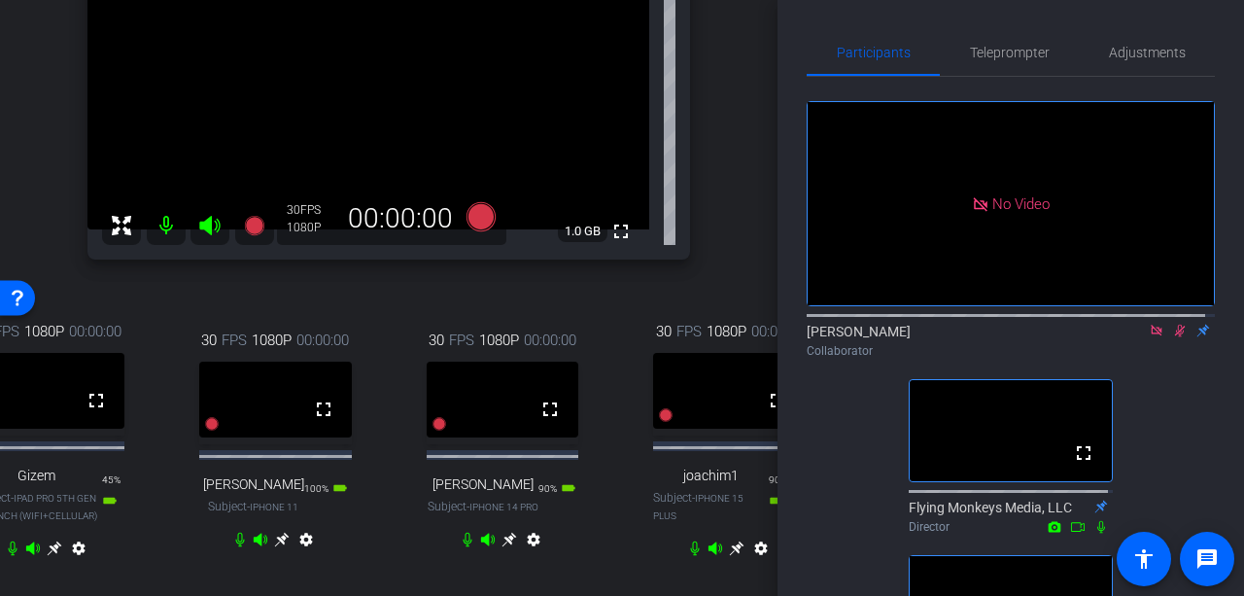
scroll to position [298, 0]
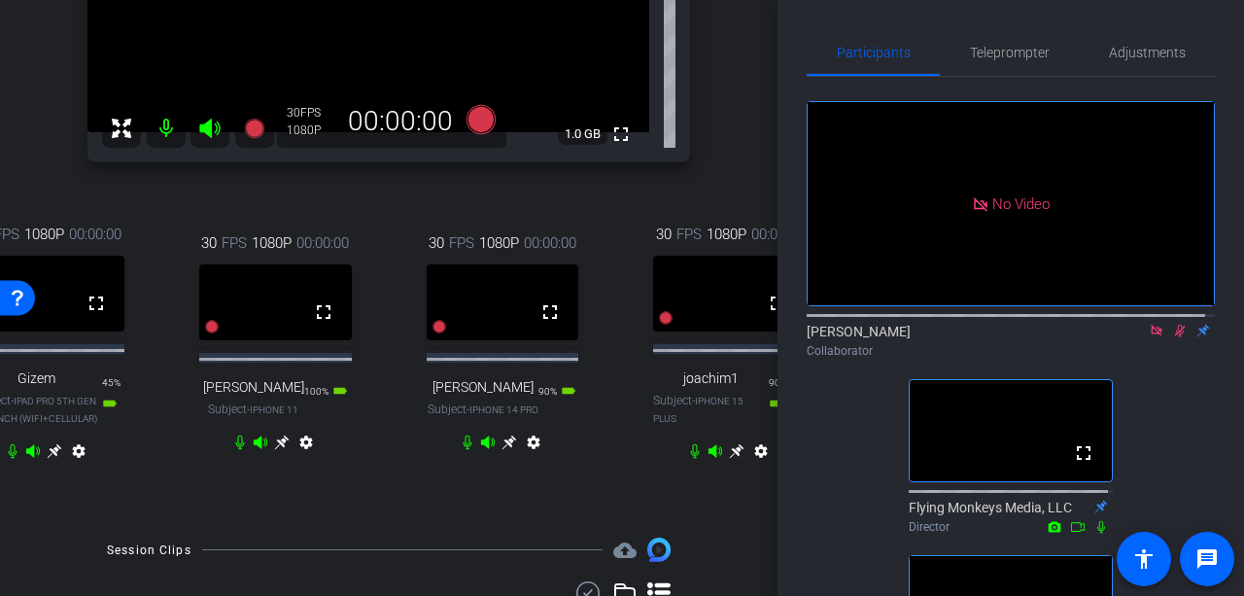
click at [48, 458] on icon at bounding box center [55, 451] width 16 height 16
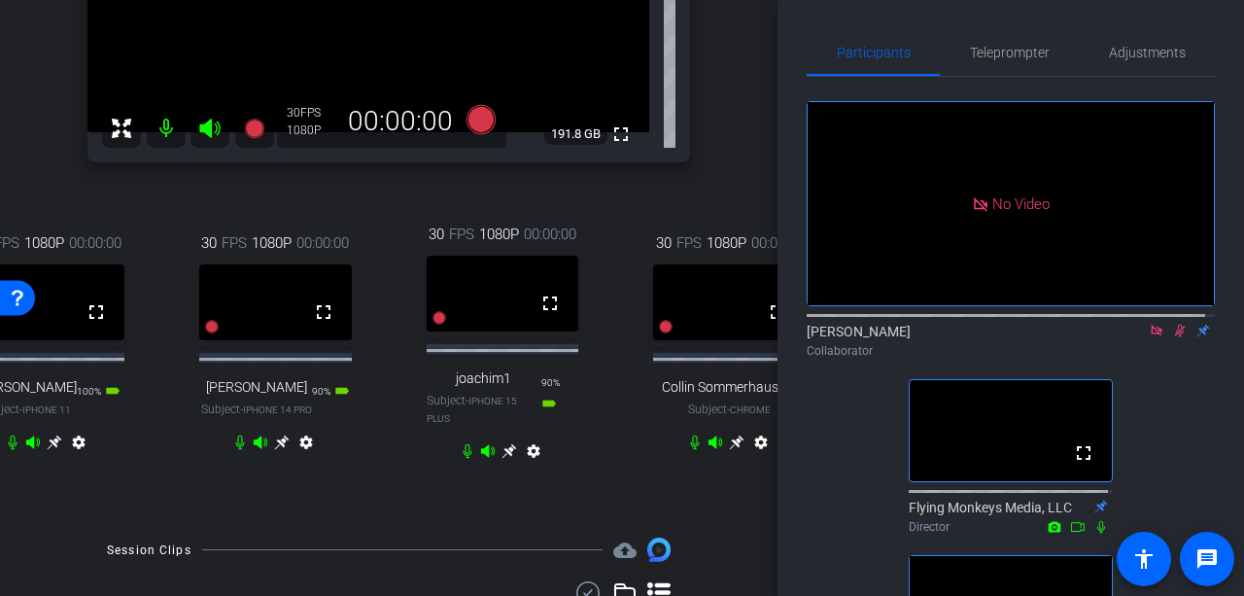
click at [729, 450] on icon at bounding box center [737, 442] width 16 height 16
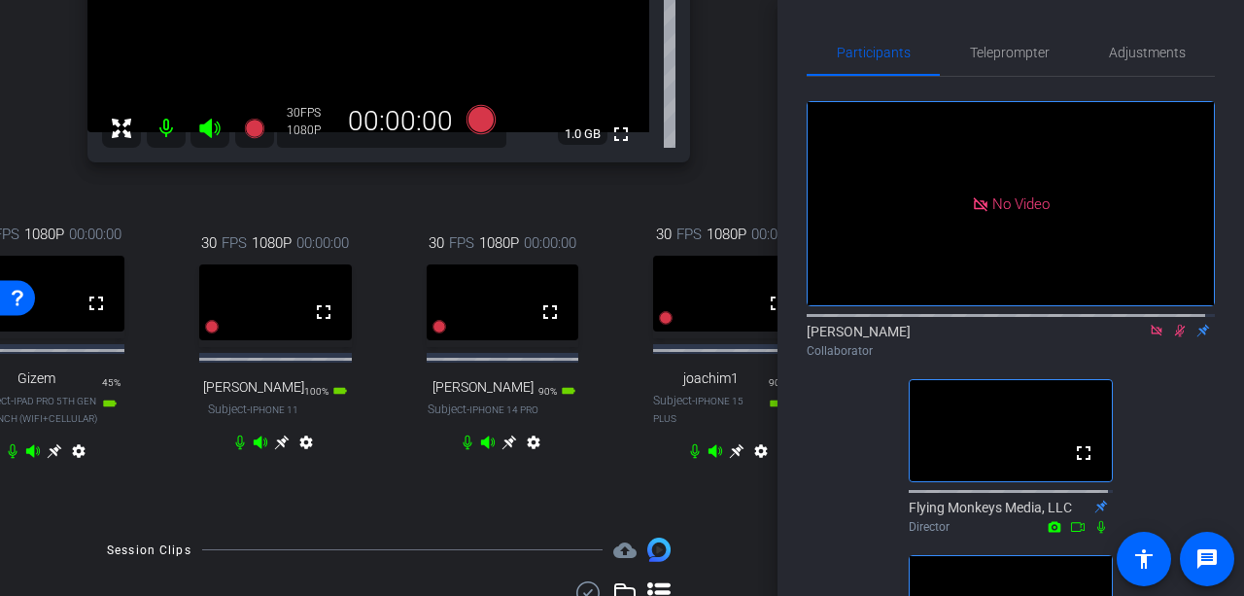
click at [505, 450] on icon at bounding box center [508, 442] width 15 height 15
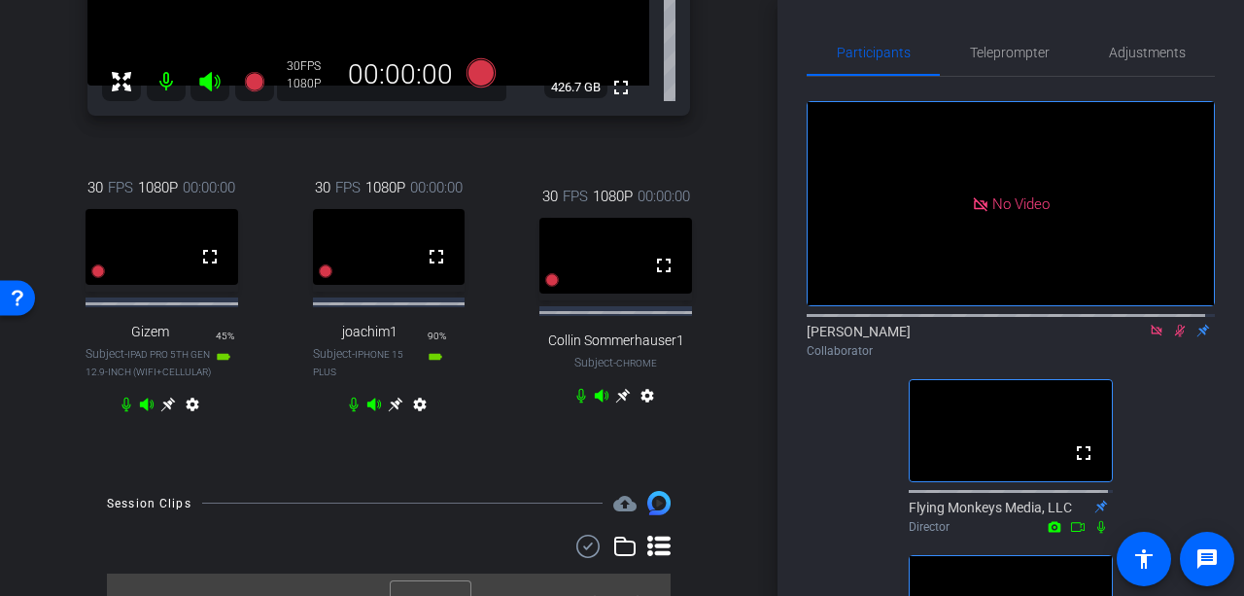
scroll to position [386, 0]
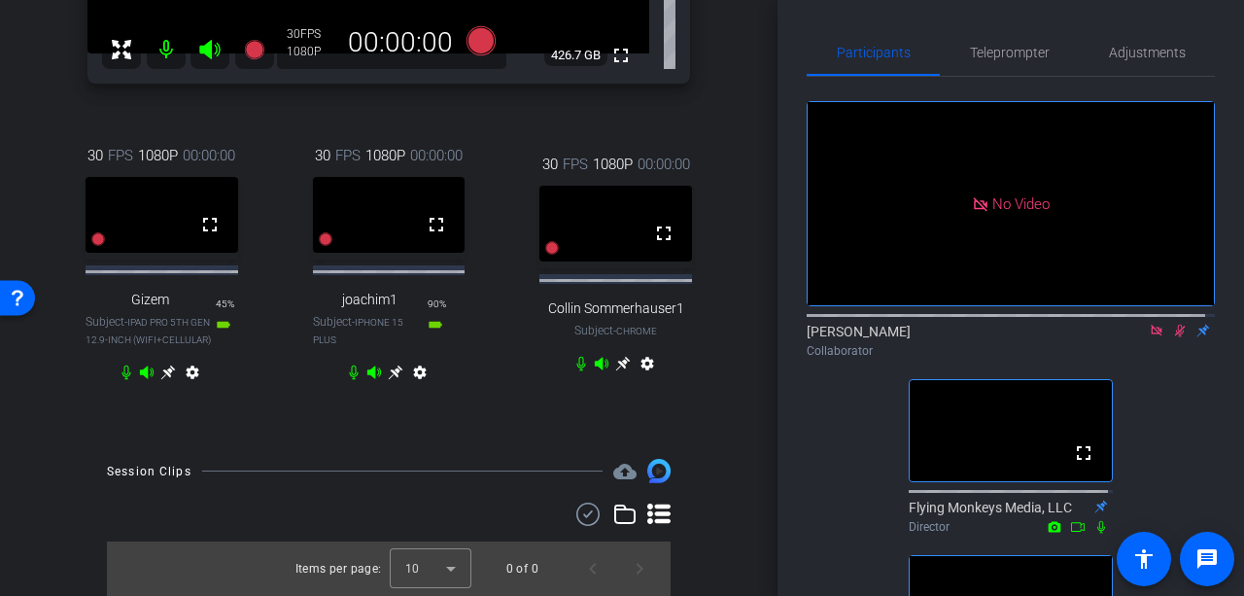
click at [163, 372] on icon at bounding box center [168, 372] width 16 height 16
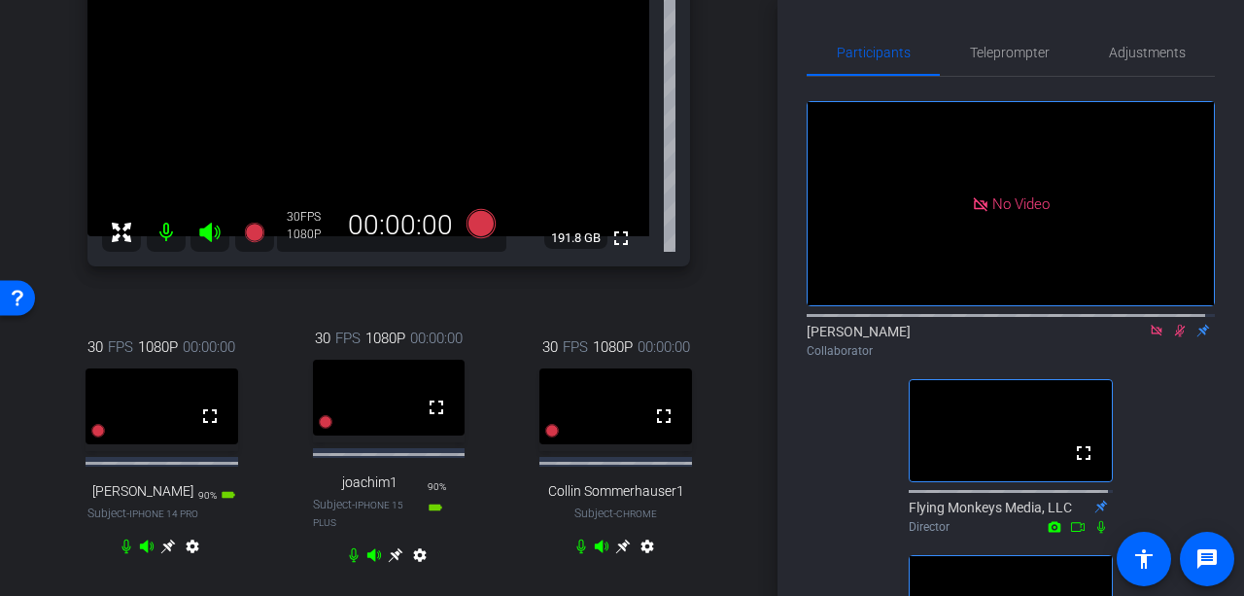
scroll to position [292, 0]
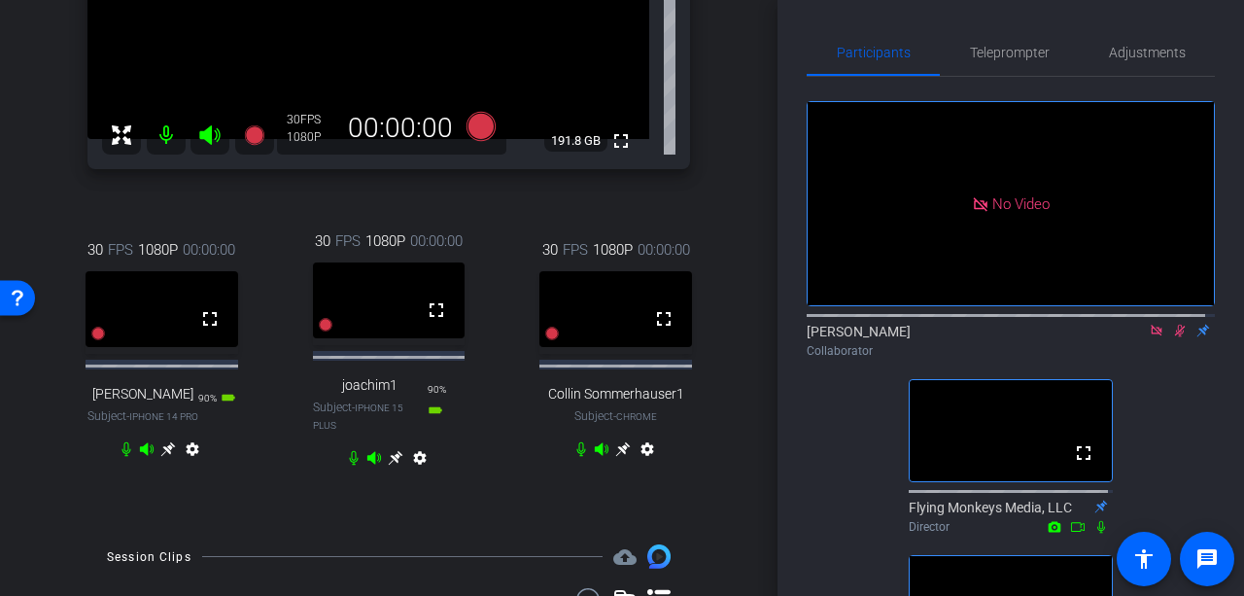
click at [161, 457] on icon at bounding box center [168, 449] width 15 height 15
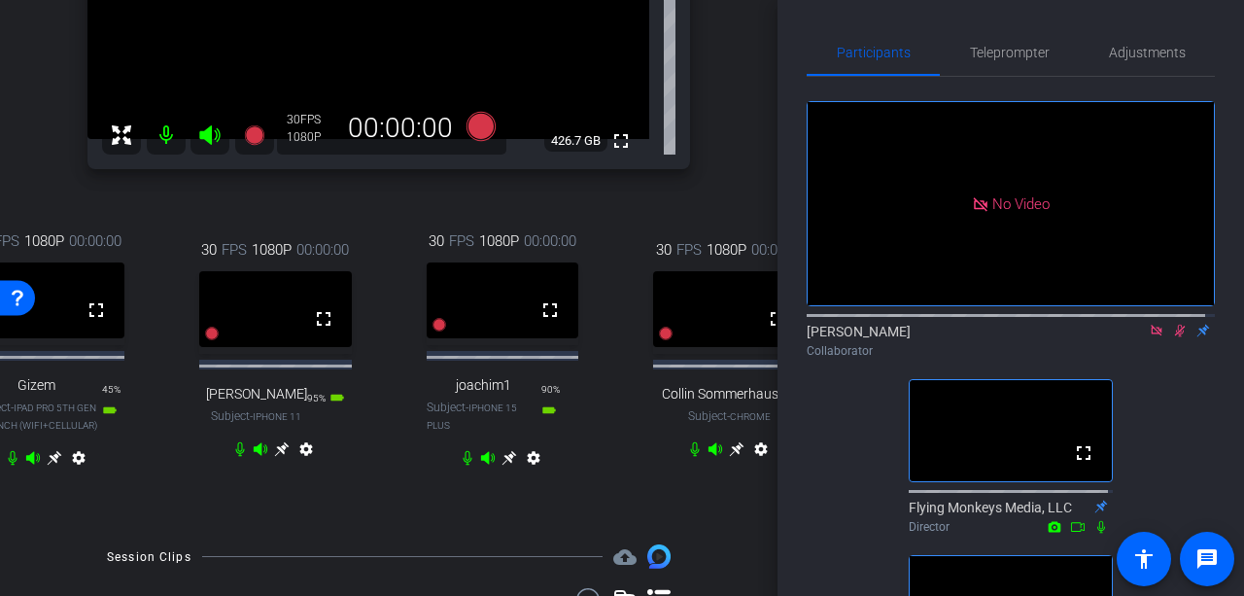
click at [504, 465] on icon at bounding box center [508, 458] width 15 height 15
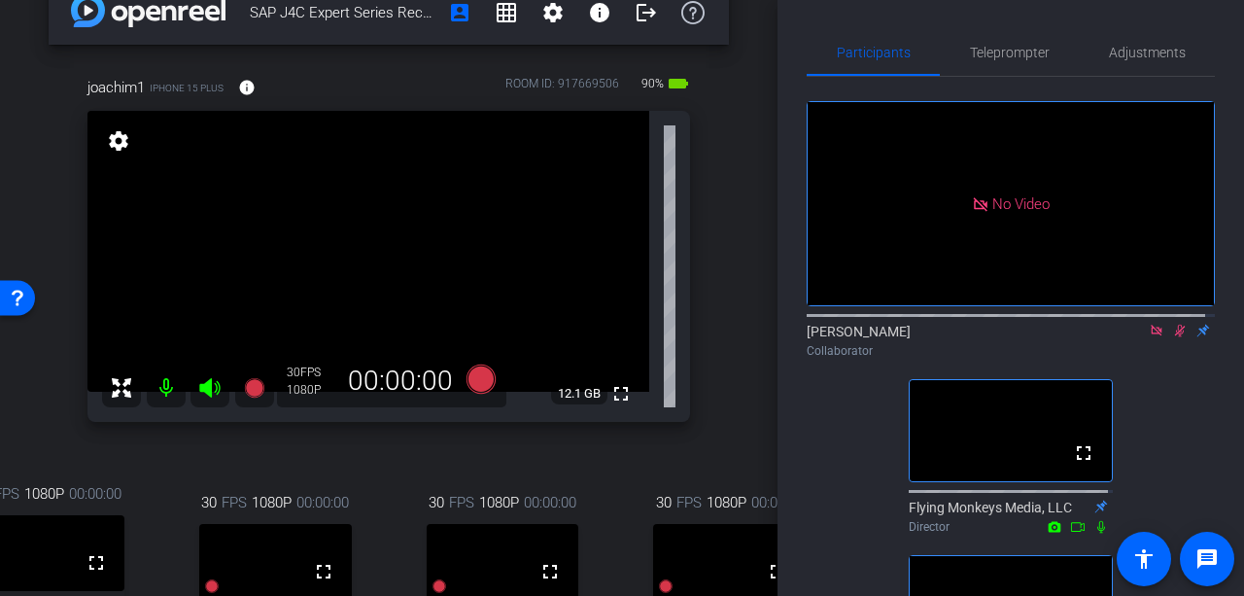
scroll to position [0, 0]
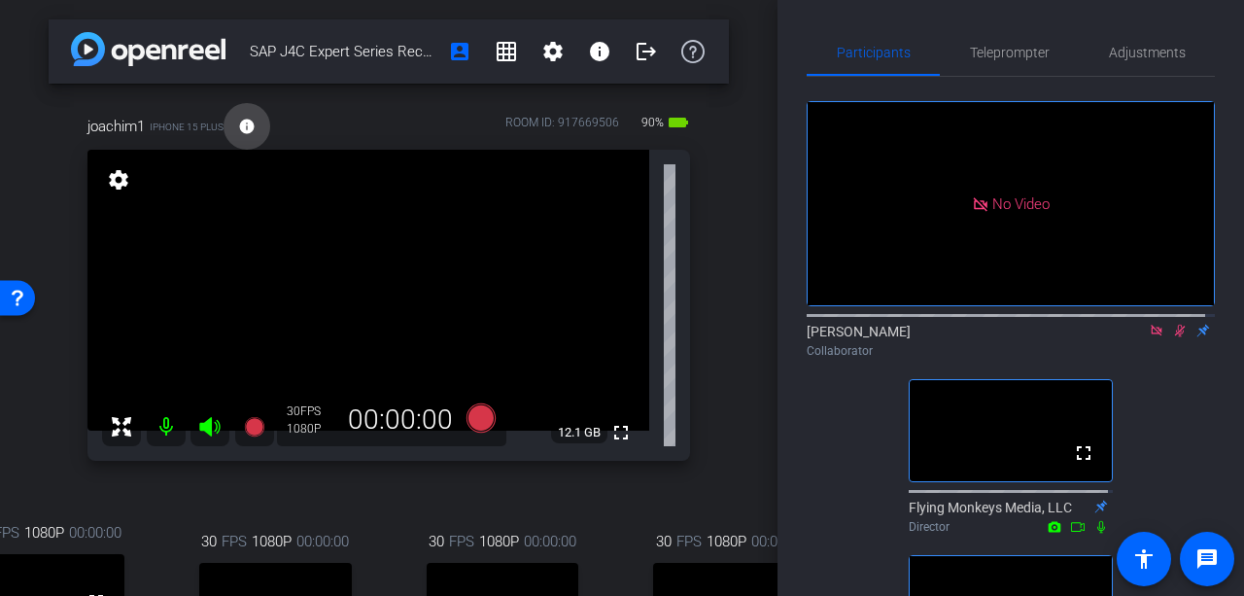
click at [232, 133] on span at bounding box center [247, 126] width 47 height 47
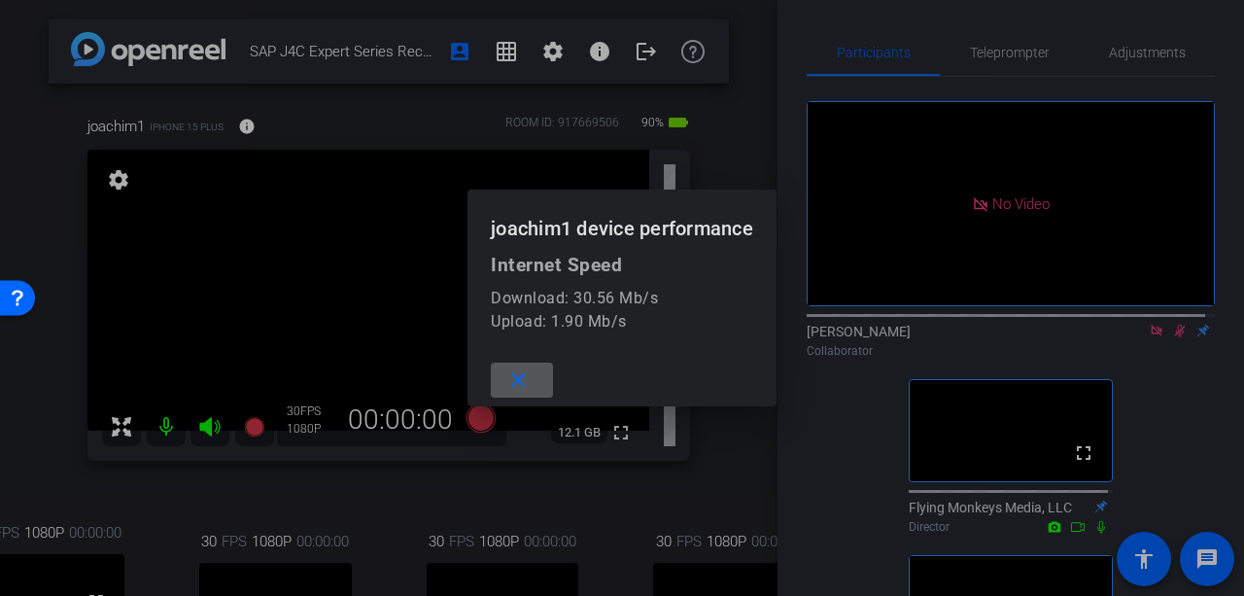
click at [528, 374] on mat-icon "close" at bounding box center [518, 380] width 24 height 24
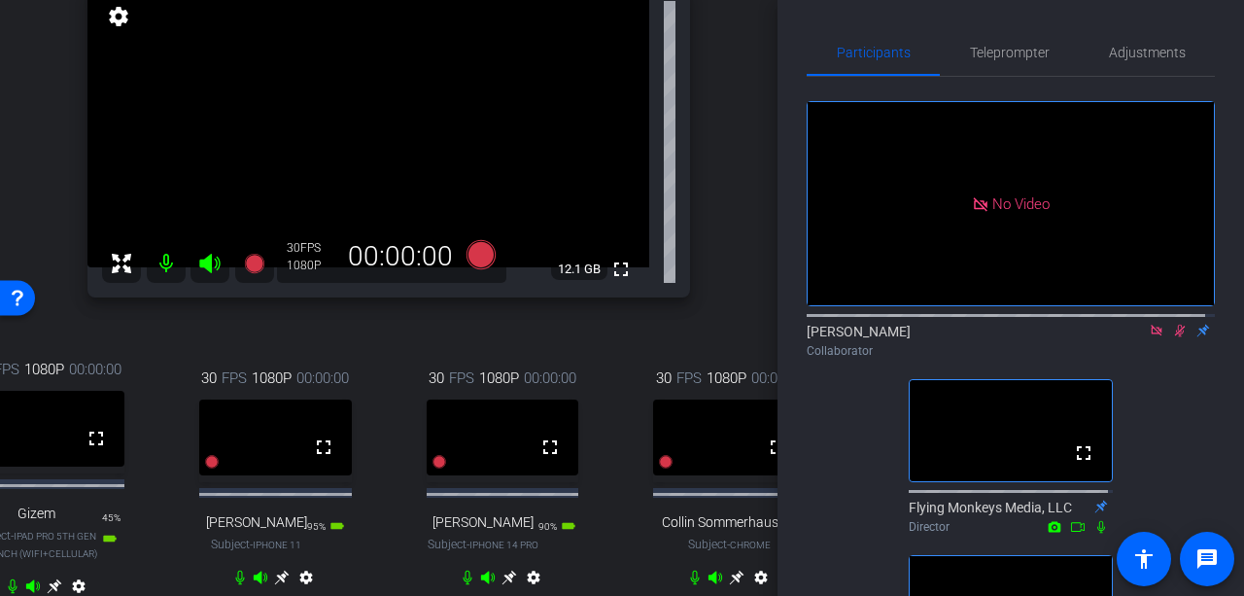
scroll to position [194, 0]
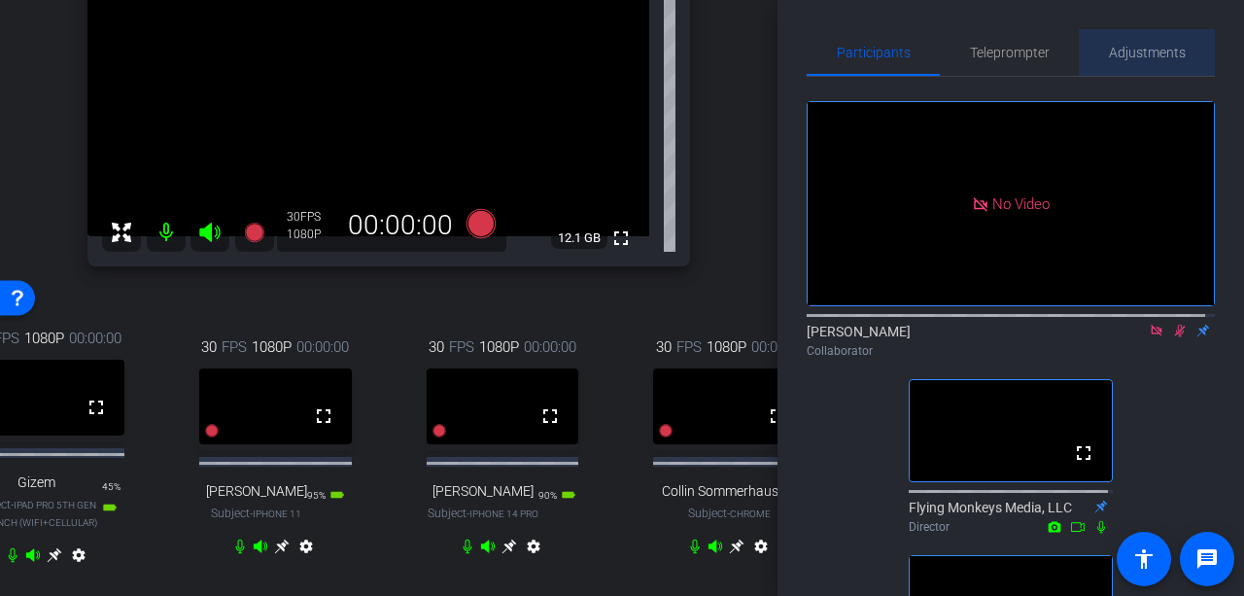
click at [1158, 42] on span "Adjustments" at bounding box center [1147, 52] width 77 height 47
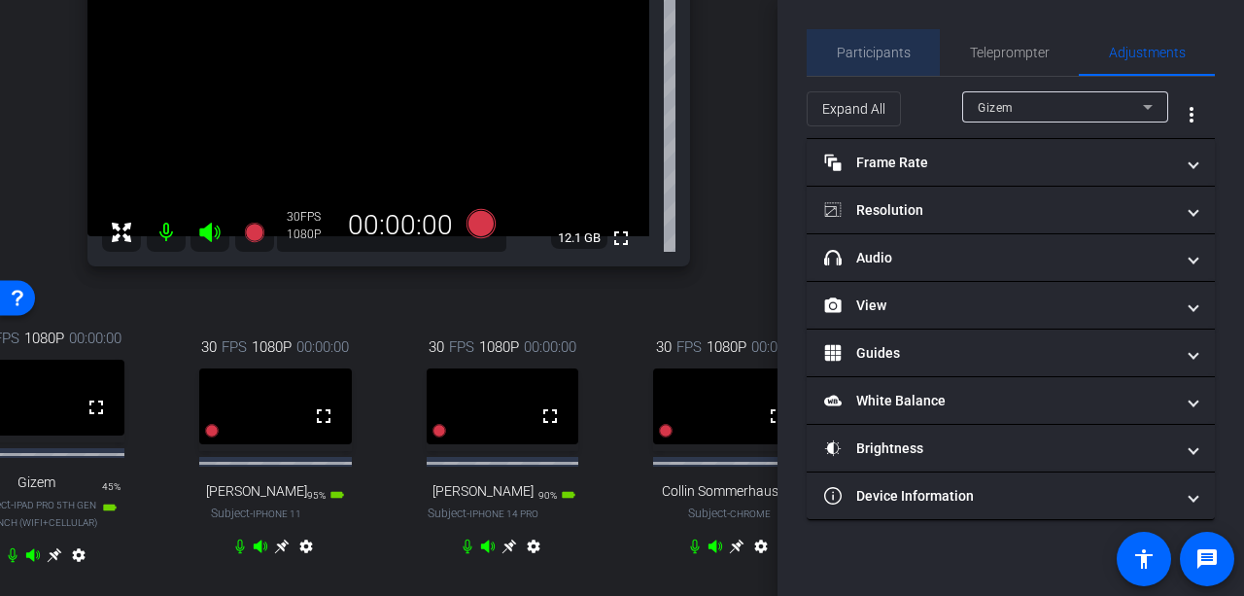
click at [900, 42] on span "Participants" at bounding box center [874, 52] width 74 height 47
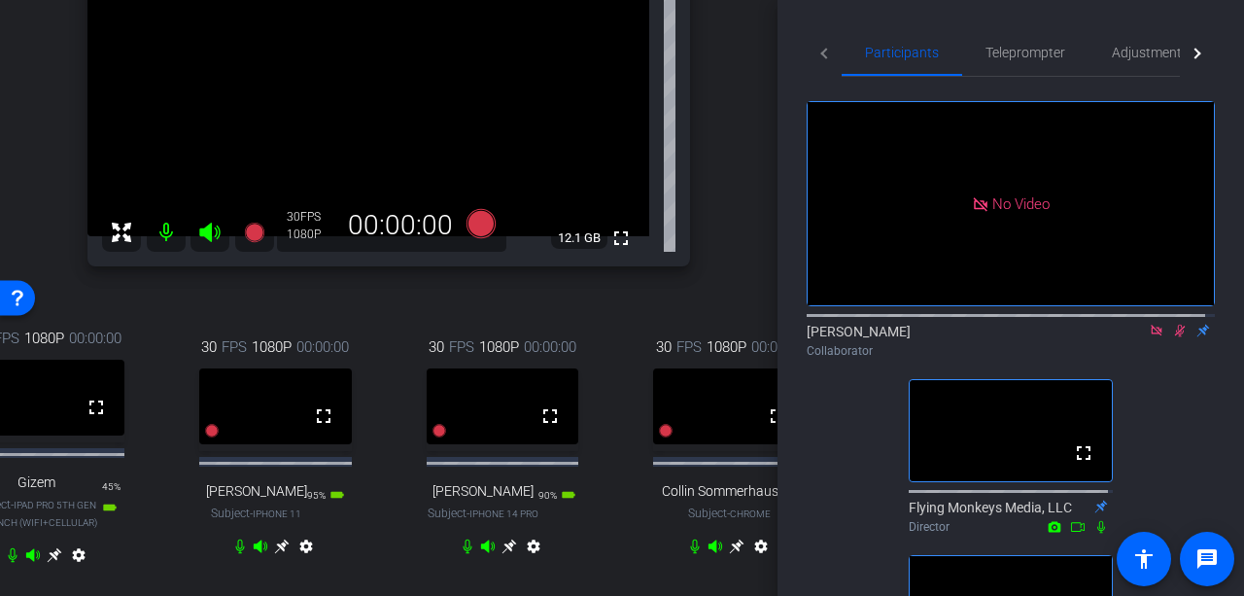
click at [279, 553] on icon at bounding box center [281, 546] width 15 height 15
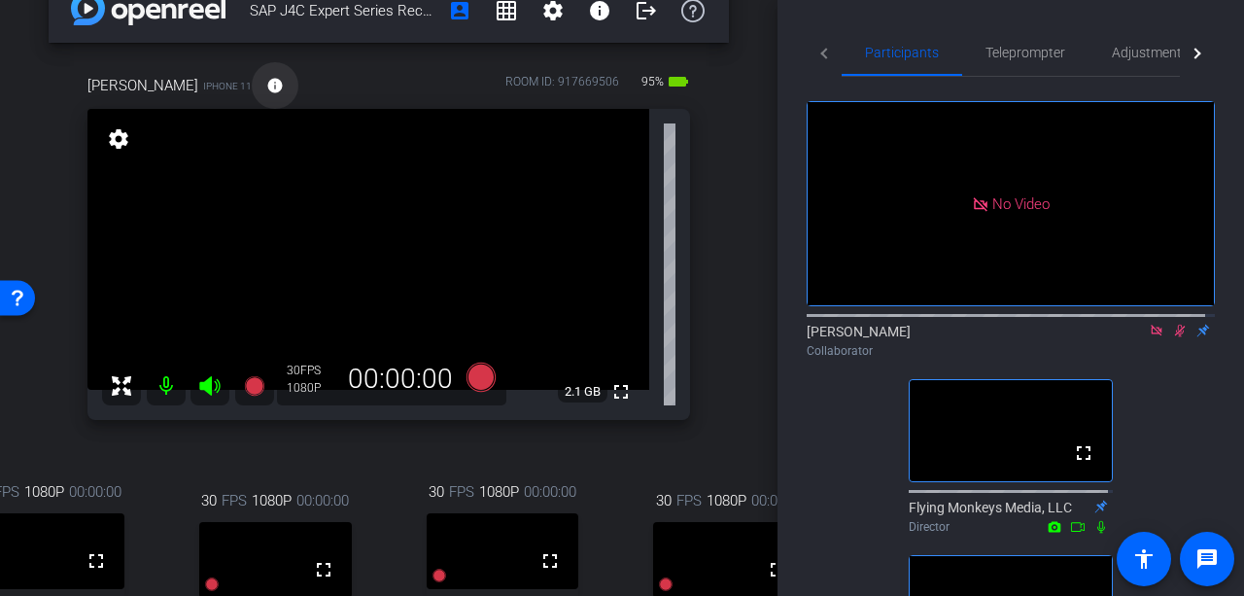
scroll to position [0, 0]
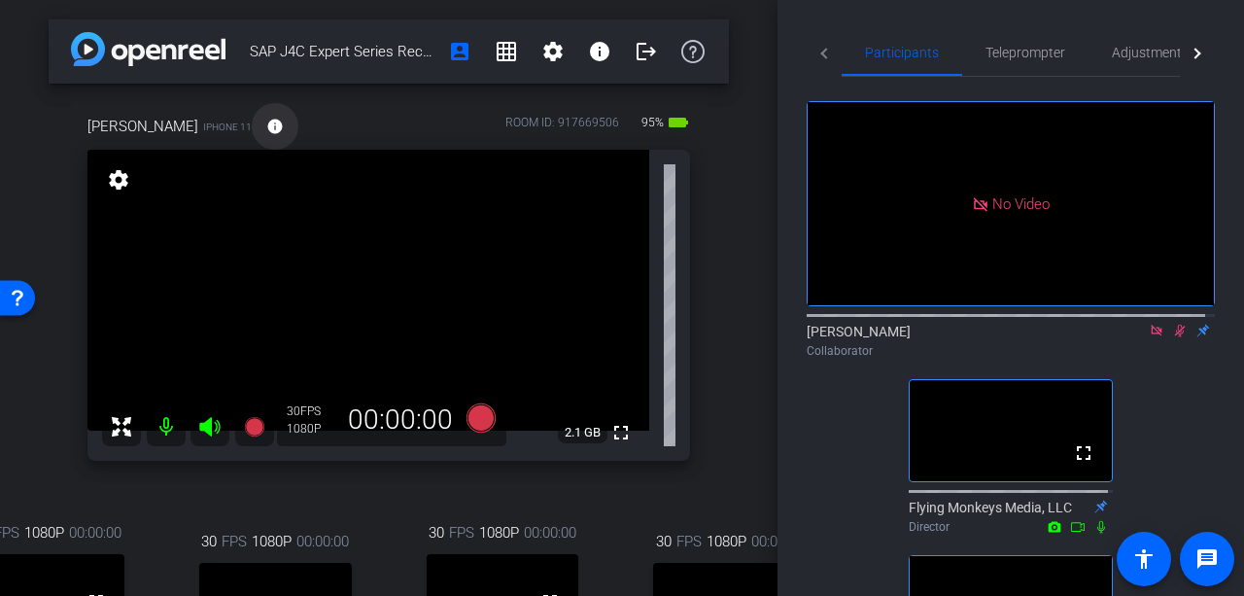
click at [266, 118] on mat-icon "info" at bounding box center [274, 126] width 17 height 17
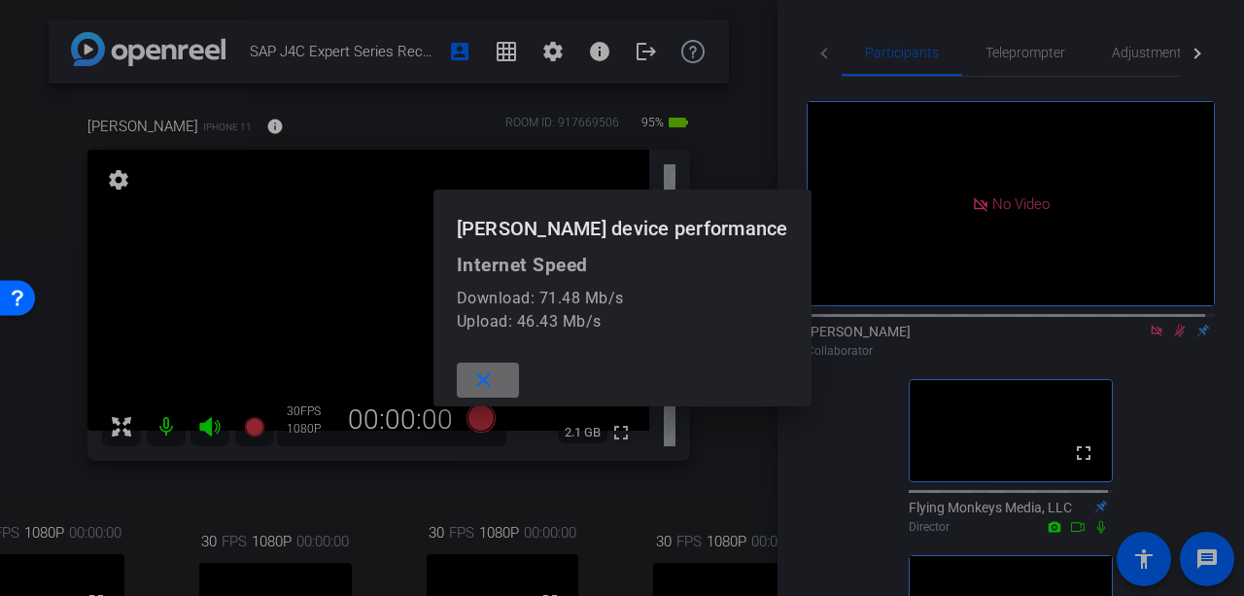
click at [515, 382] on span at bounding box center [488, 380] width 62 height 47
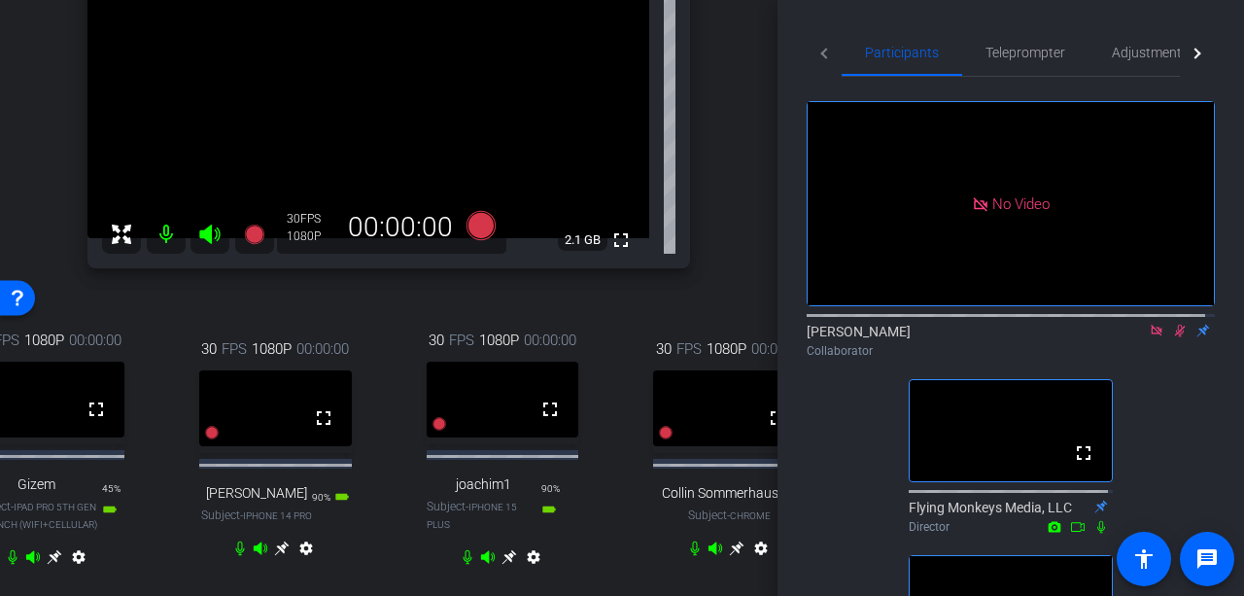
scroll to position [194, 0]
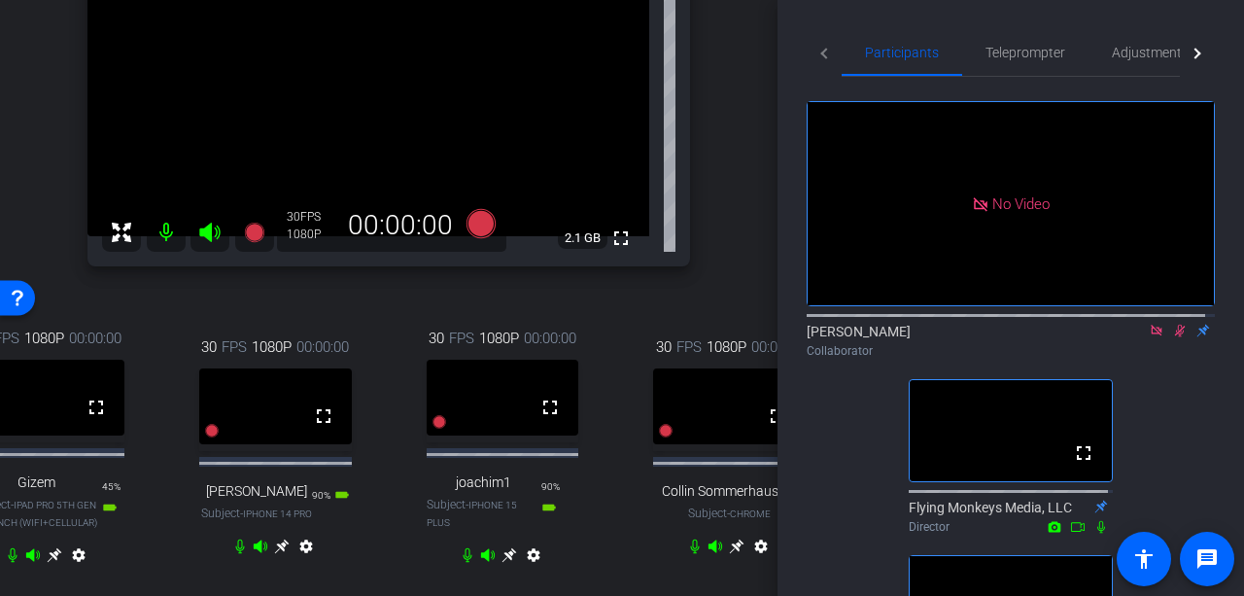
click at [505, 563] on icon at bounding box center [509, 555] width 16 height 16
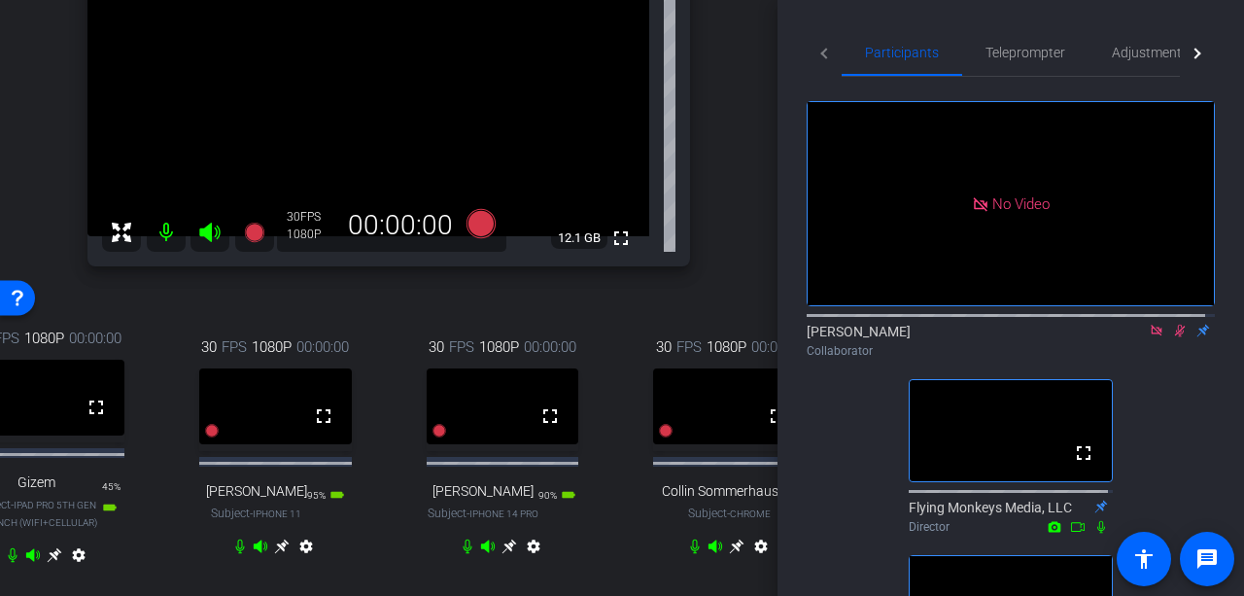
click at [47, 563] on icon at bounding box center [55, 555] width 16 height 16
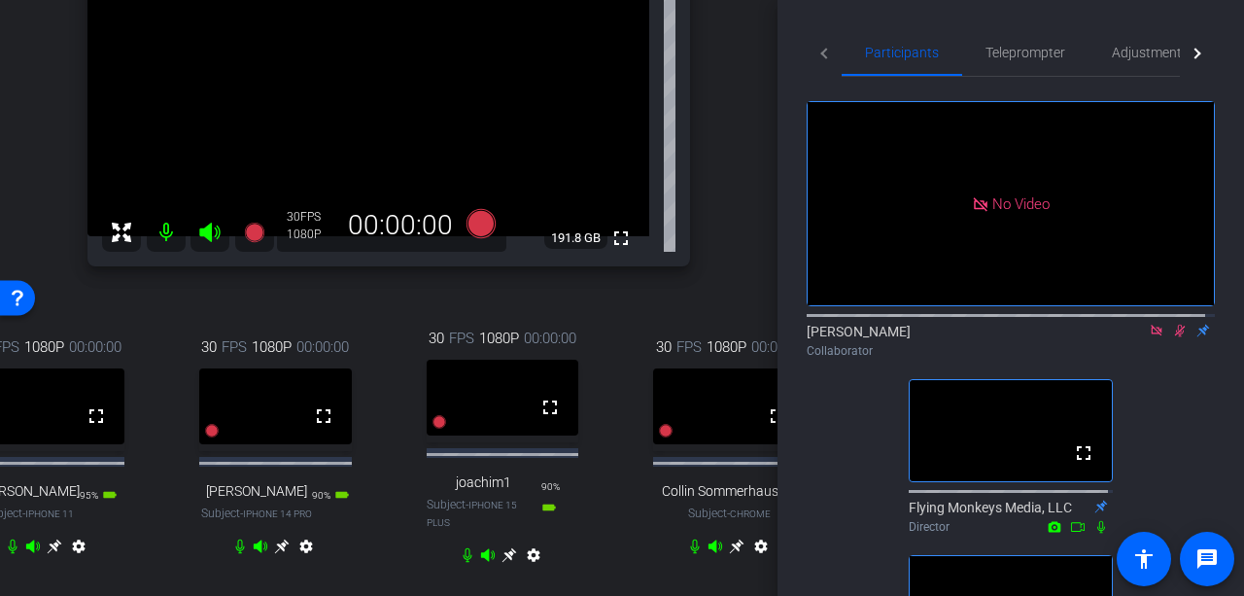
scroll to position [292, 0]
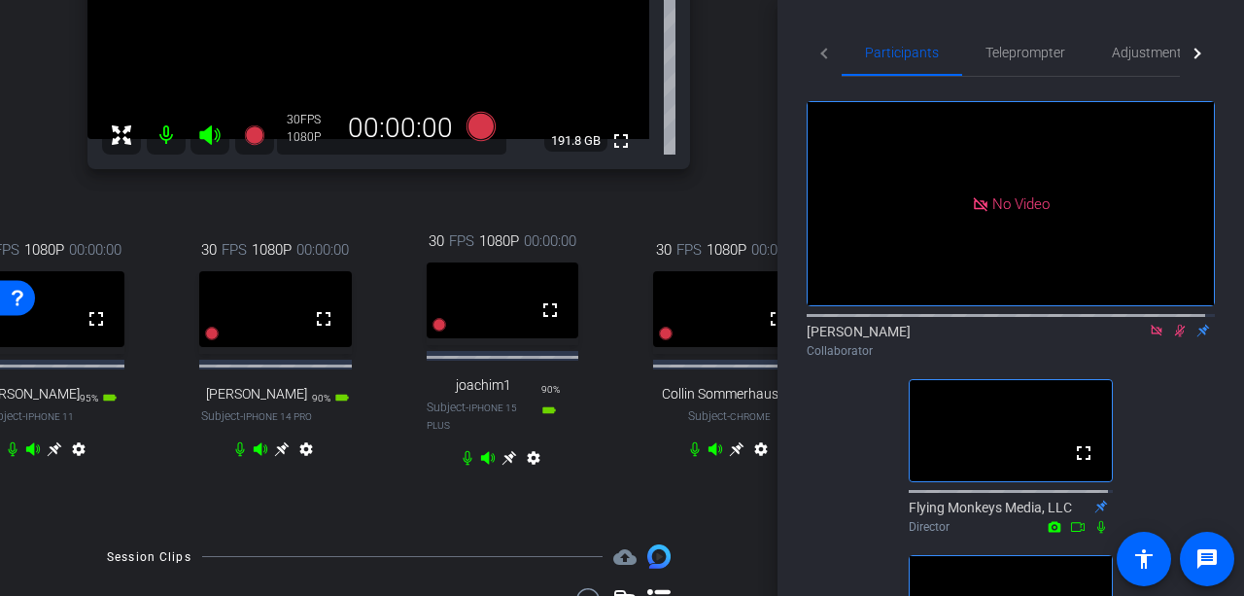
click at [48, 457] on icon at bounding box center [55, 449] width 15 height 15
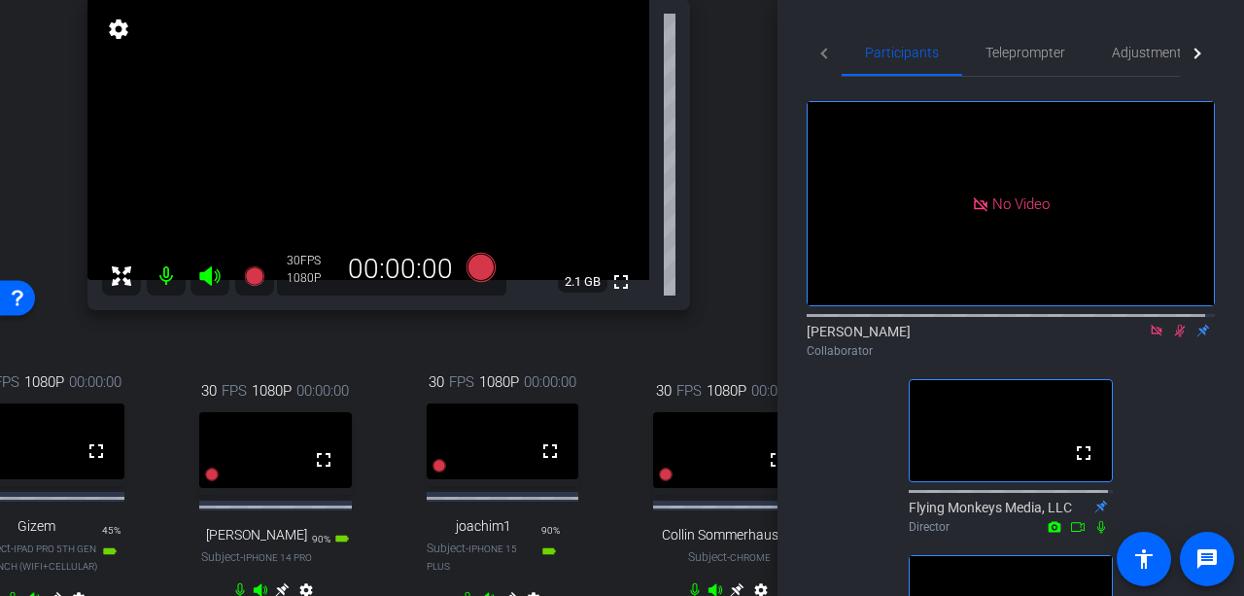
scroll to position [194, 0]
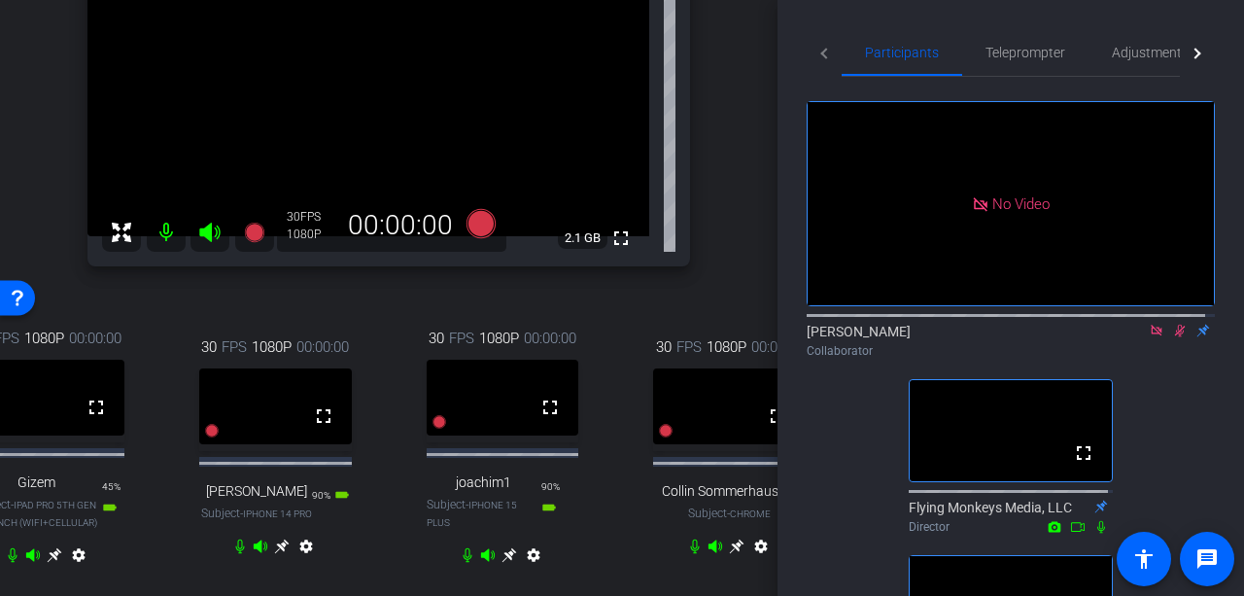
click at [505, 563] on icon at bounding box center [509, 555] width 16 height 16
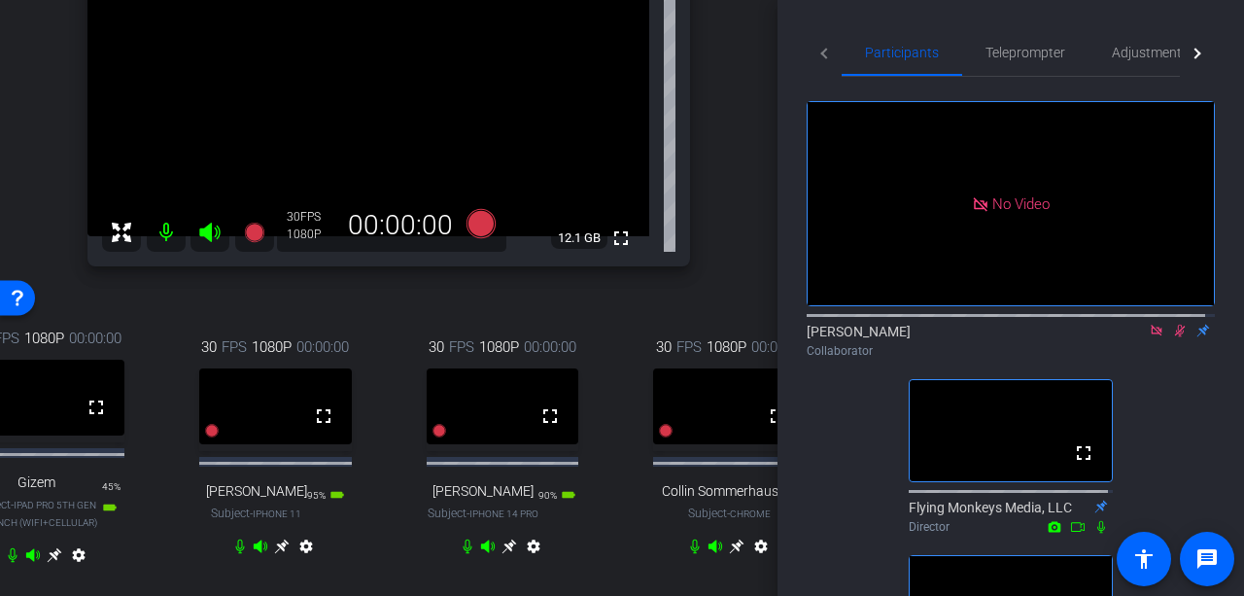
click at [280, 550] on icon at bounding box center [281, 546] width 15 height 15
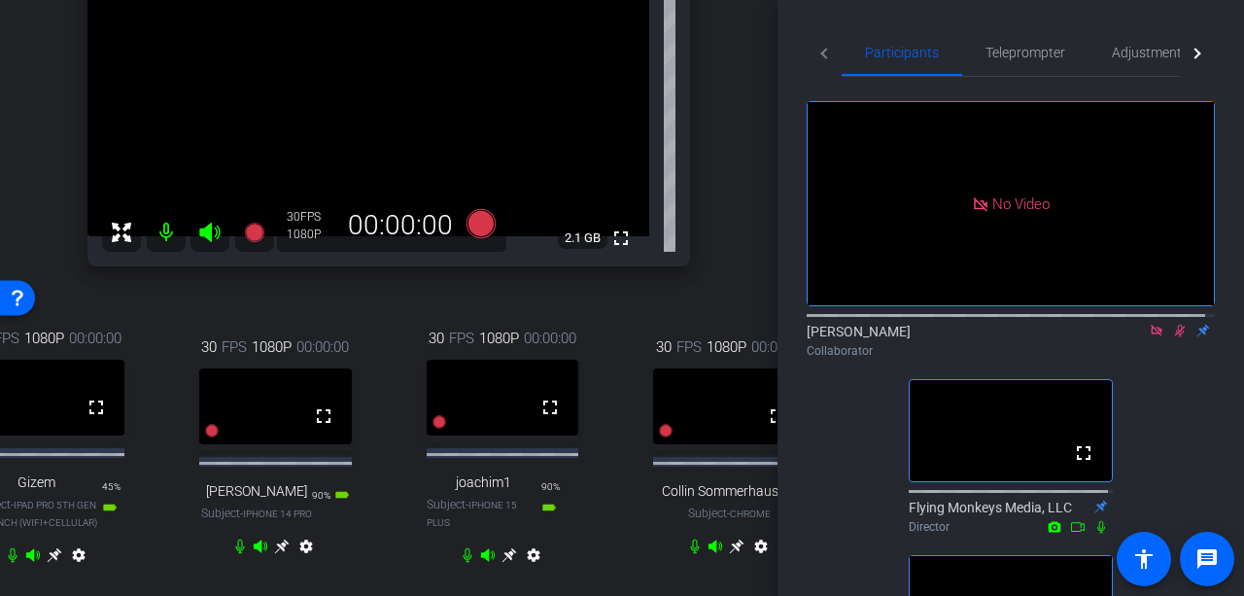
scroll to position [97, 0]
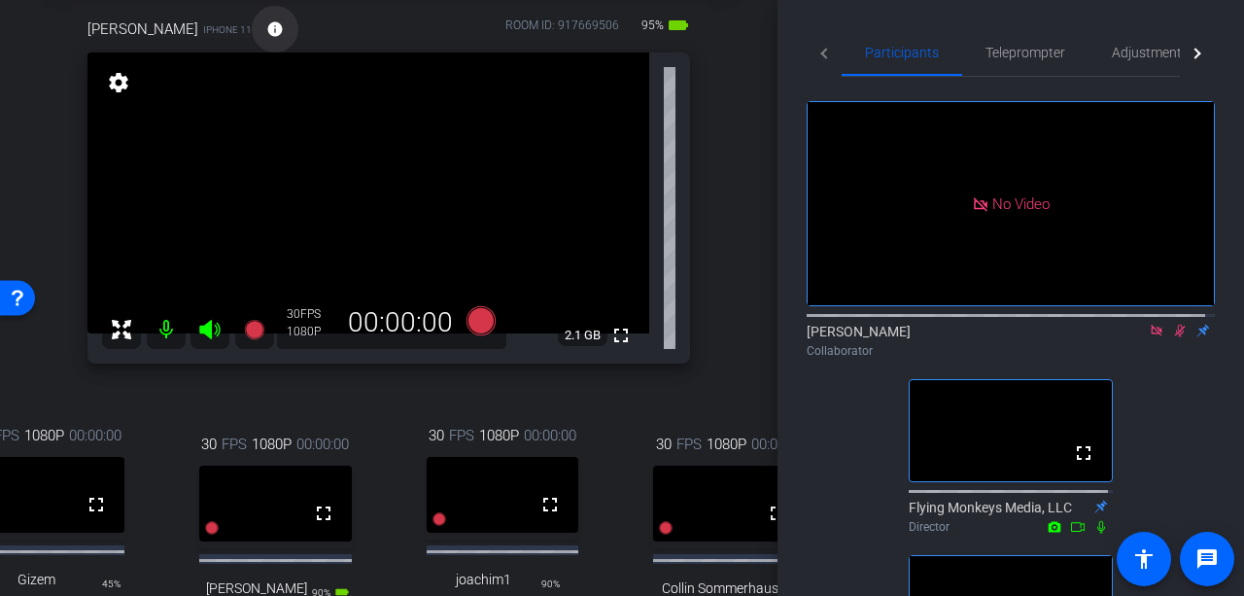
click at [266, 32] on mat-icon "info" at bounding box center [274, 28] width 17 height 17
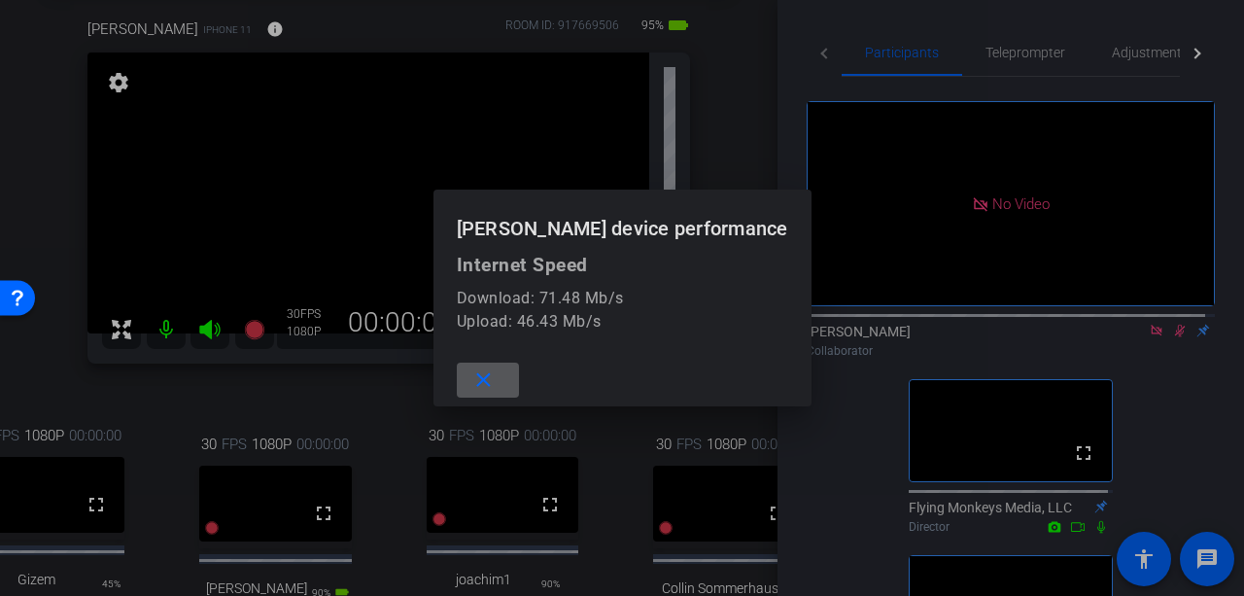
click at [496, 383] on mat-icon "close" at bounding box center [483, 380] width 24 height 24
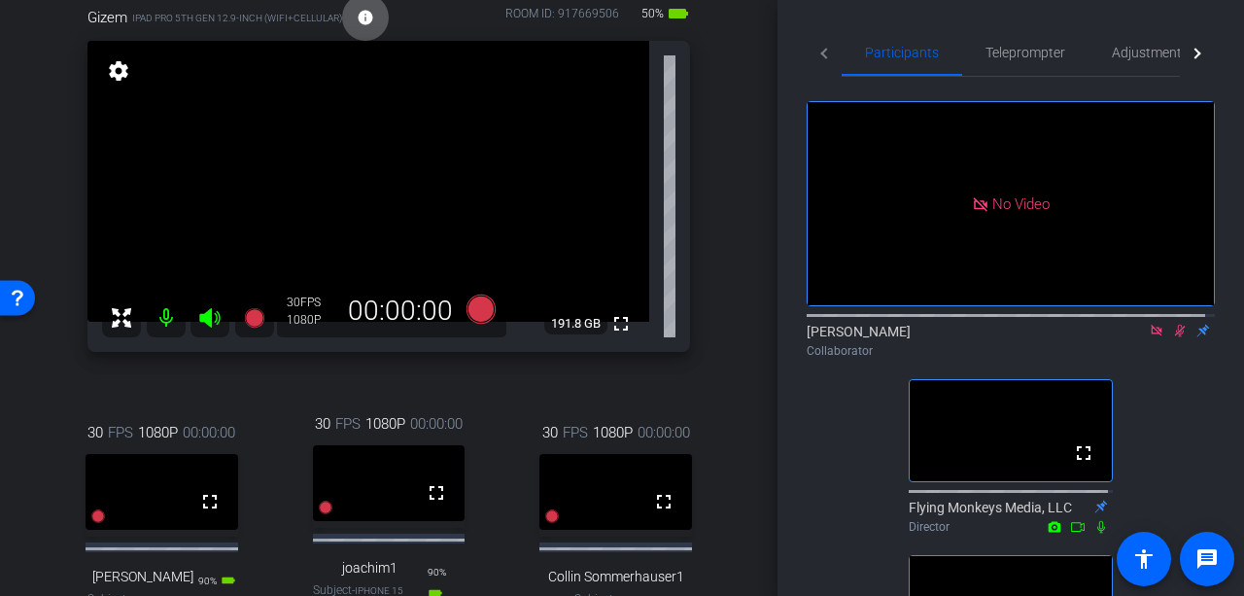
scroll to position [194, 0]
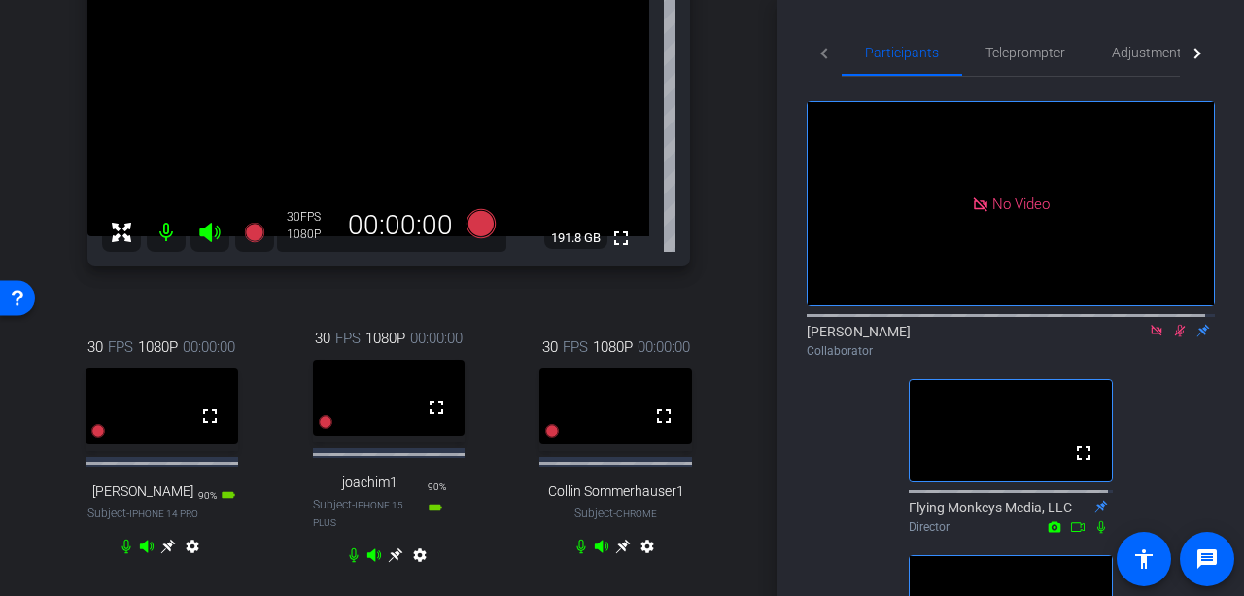
click at [616, 554] on icon at bounding box center [623, 546] width 16 height 16
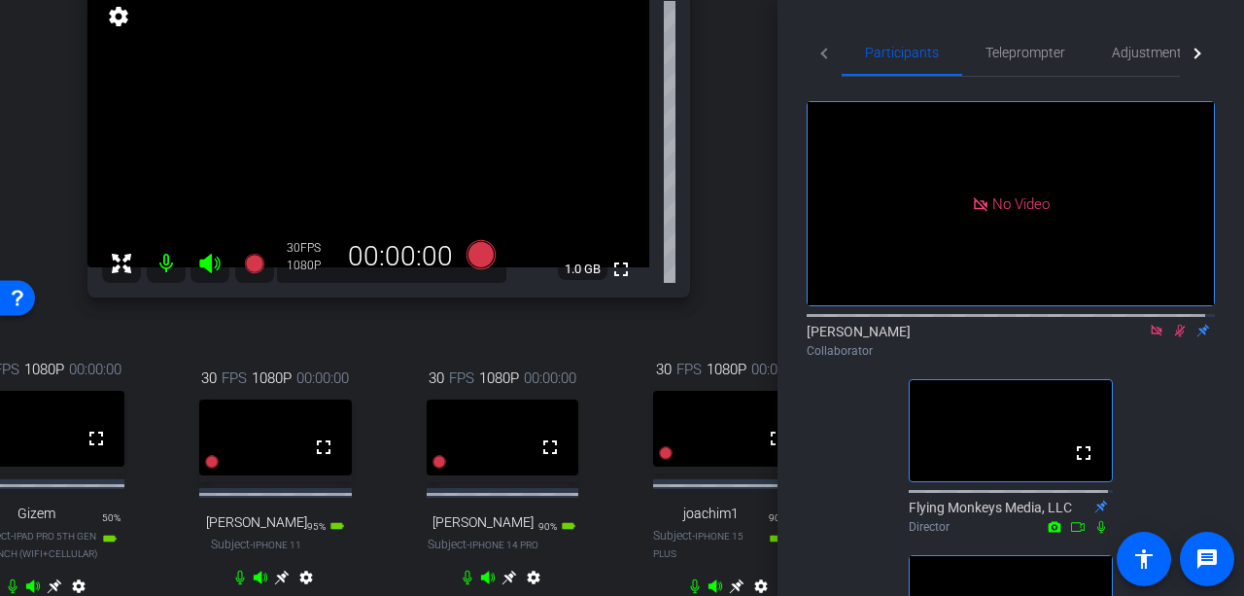
scroll to position [191, 0]
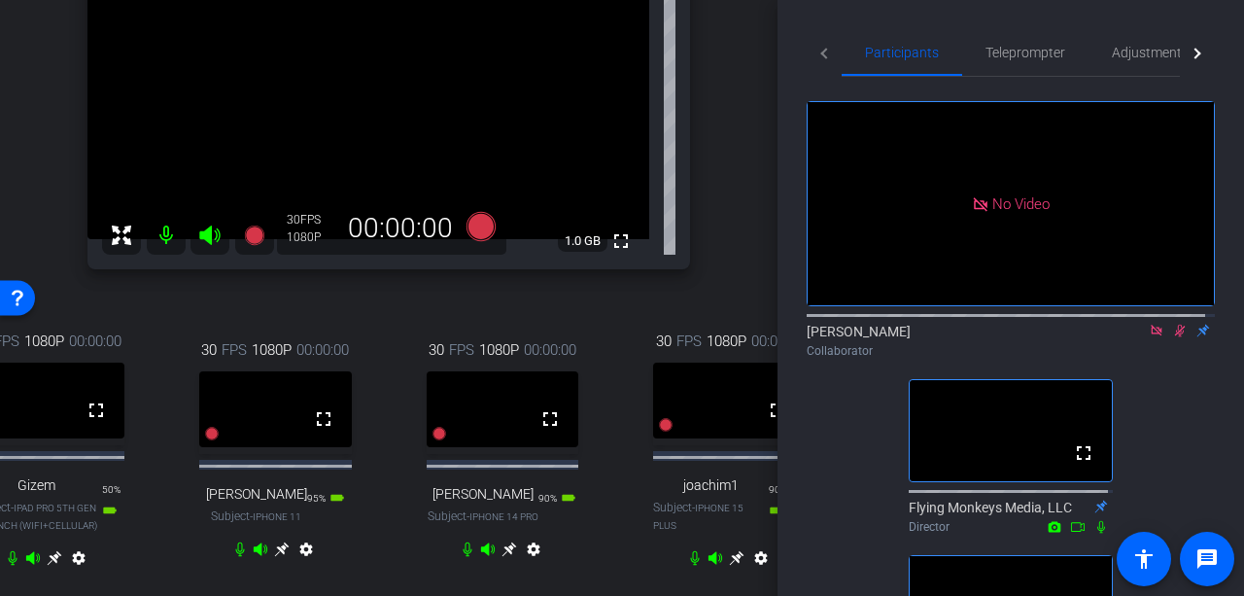
click at [278, 557] on icon at bounding box center [281, 549] width 15 height 15
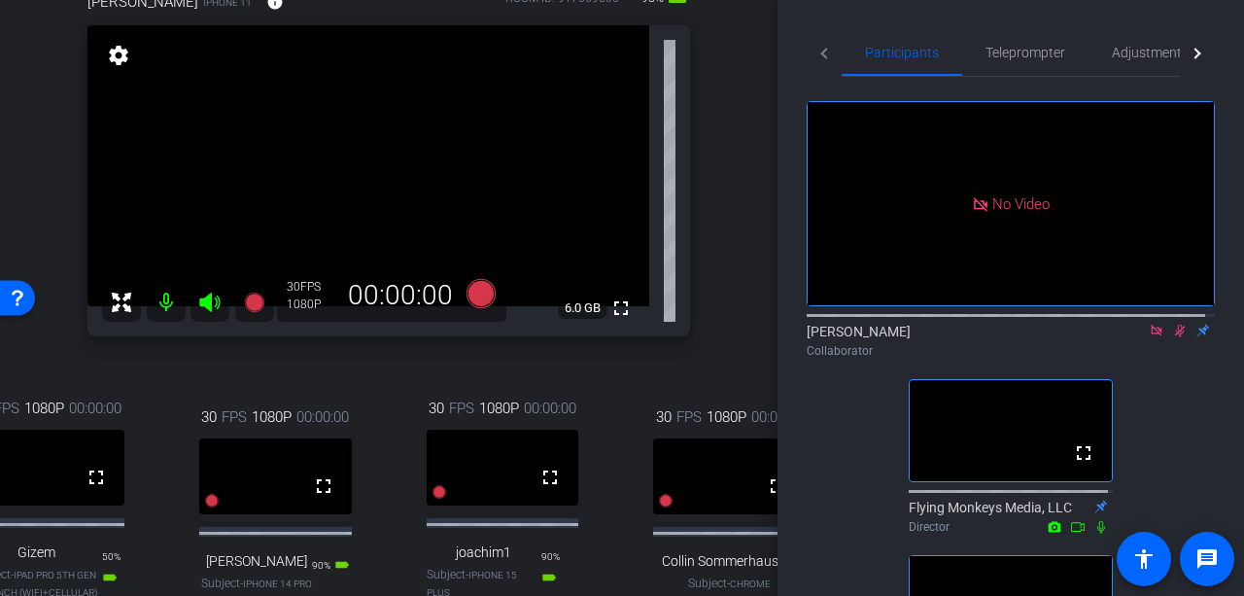
scroll to position [94, 0]
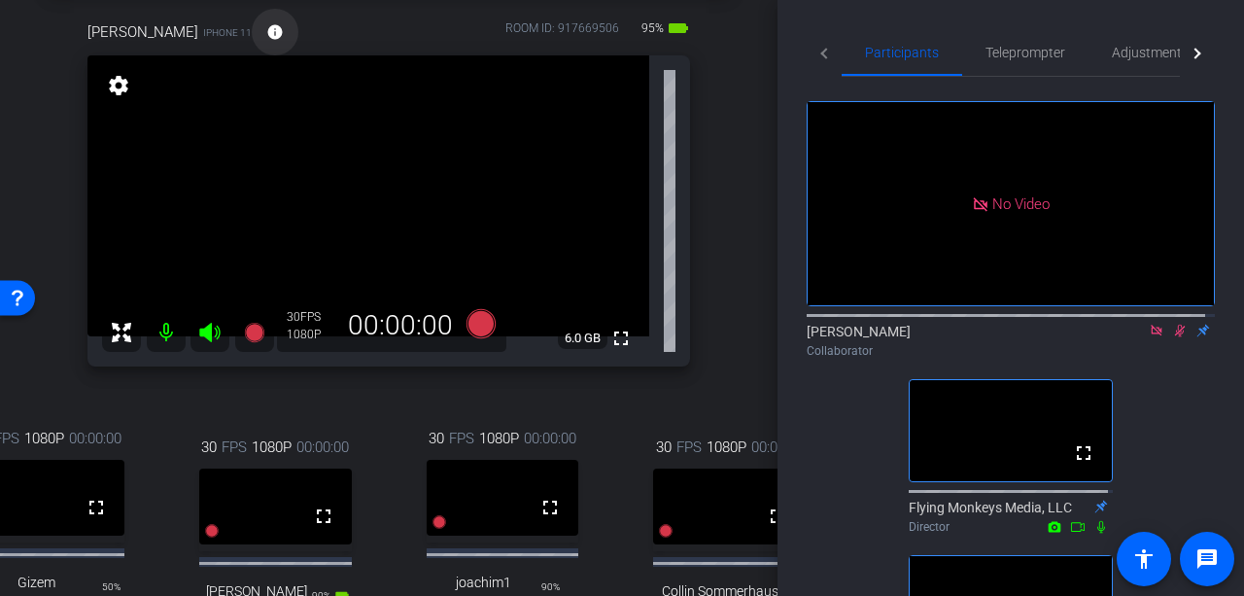
click at [266, 32] on mat-icon "info" at bounding box center [274, 31] width 17 height 17
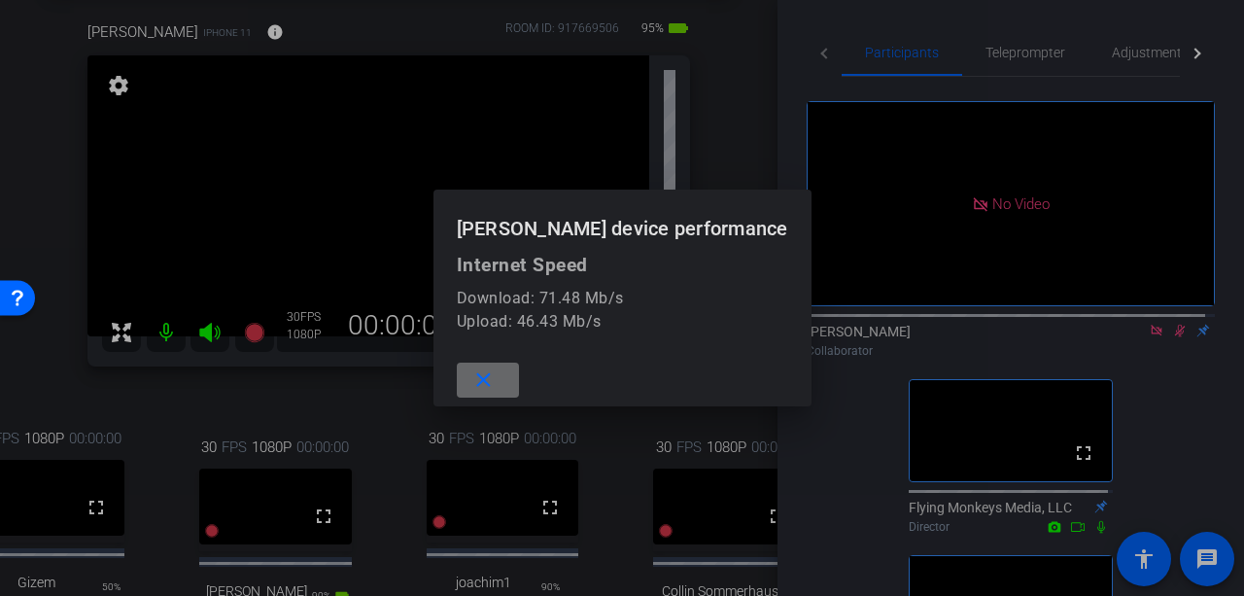
click at [496, 390] on mat-icon "close" at bounding box center [483, 380] width 24 height 24
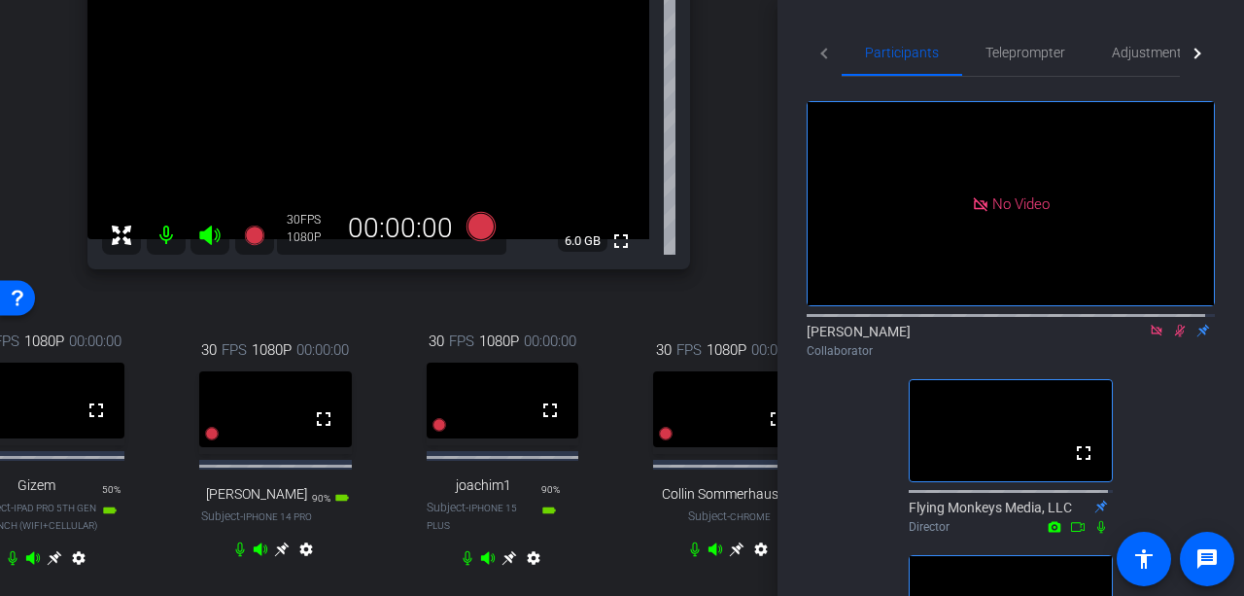
scroll to position [289, 0]
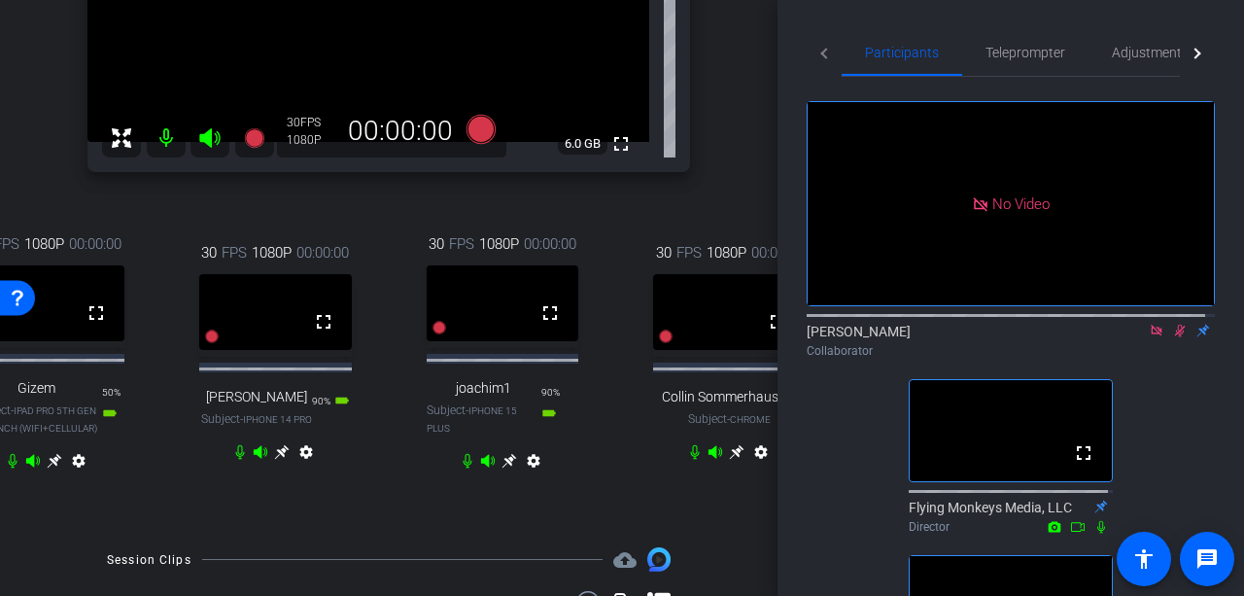
click at [503, 468] on icon at bounding box center [508, 461] width 15 height 15
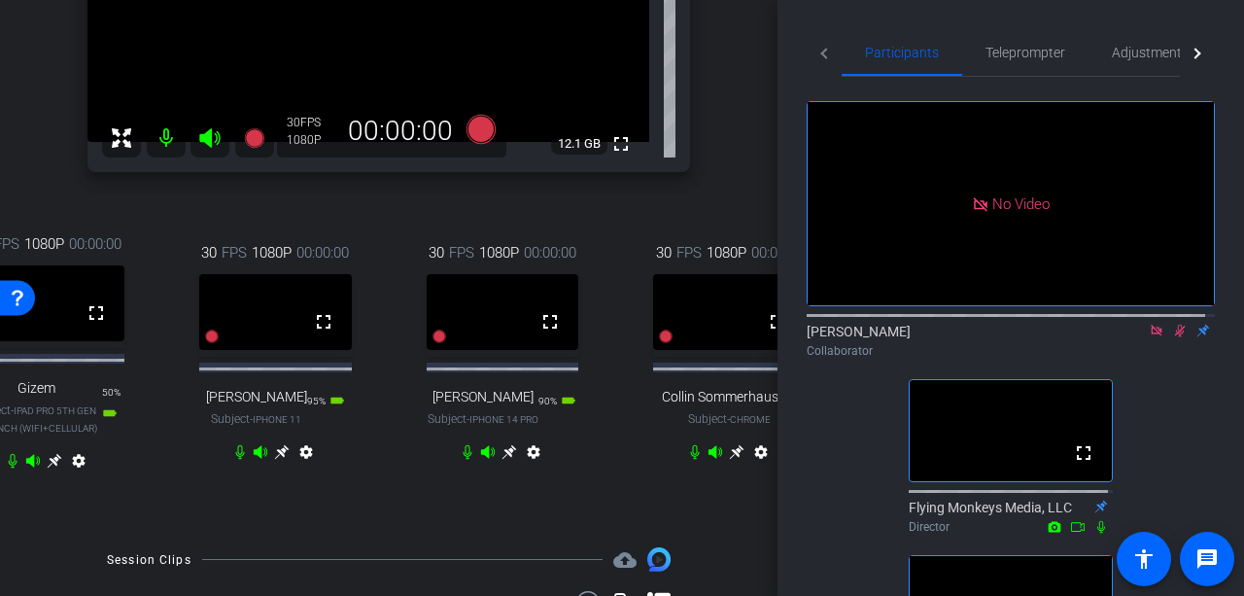
scroll to position [0, 0]
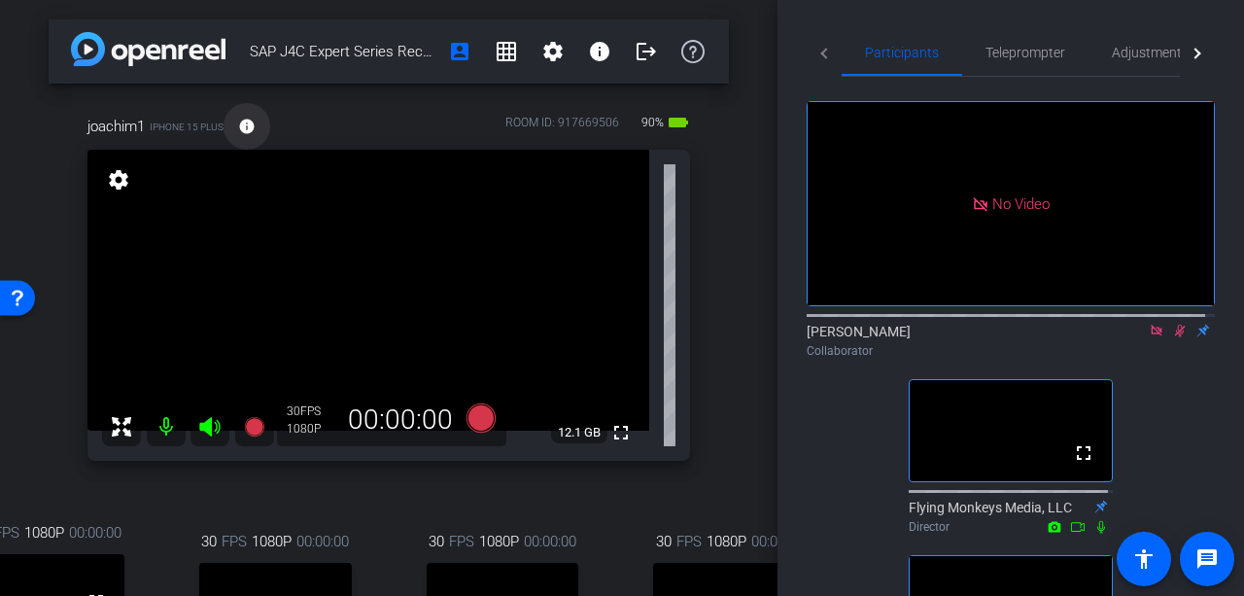
click at [251, 126] on mat-icon "info" at bounding box center [246, 126] width 17 height 17
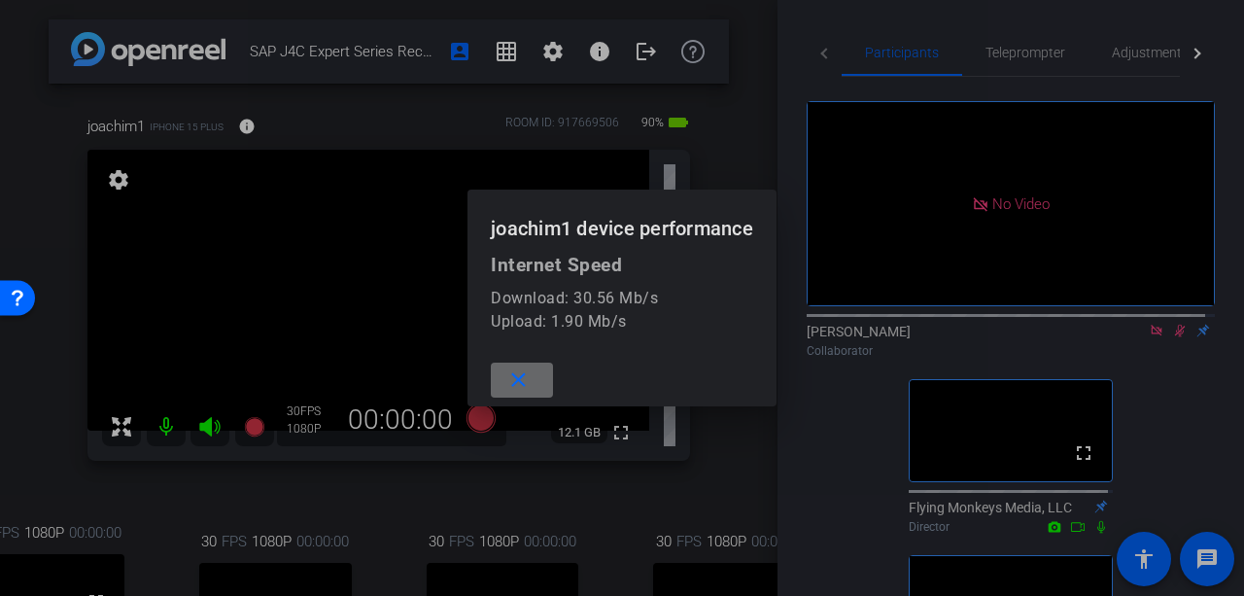
click at [523, 374] on mat-icon "close" at bounding box center [518, 380] width 24 height 24
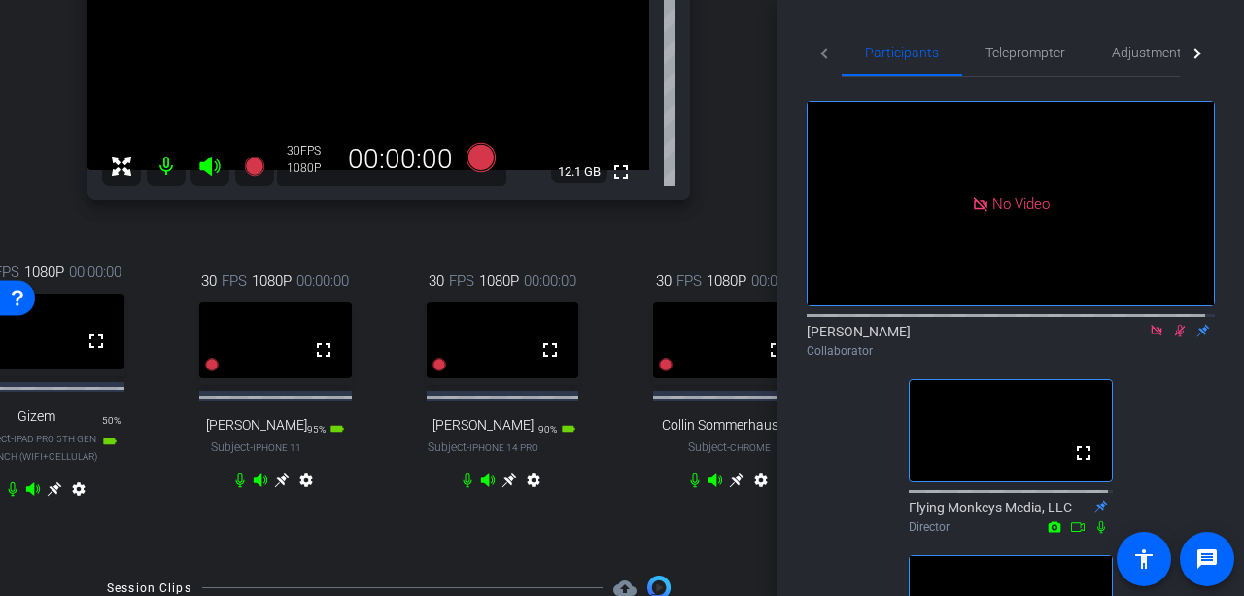
scroll to position [292, 0]
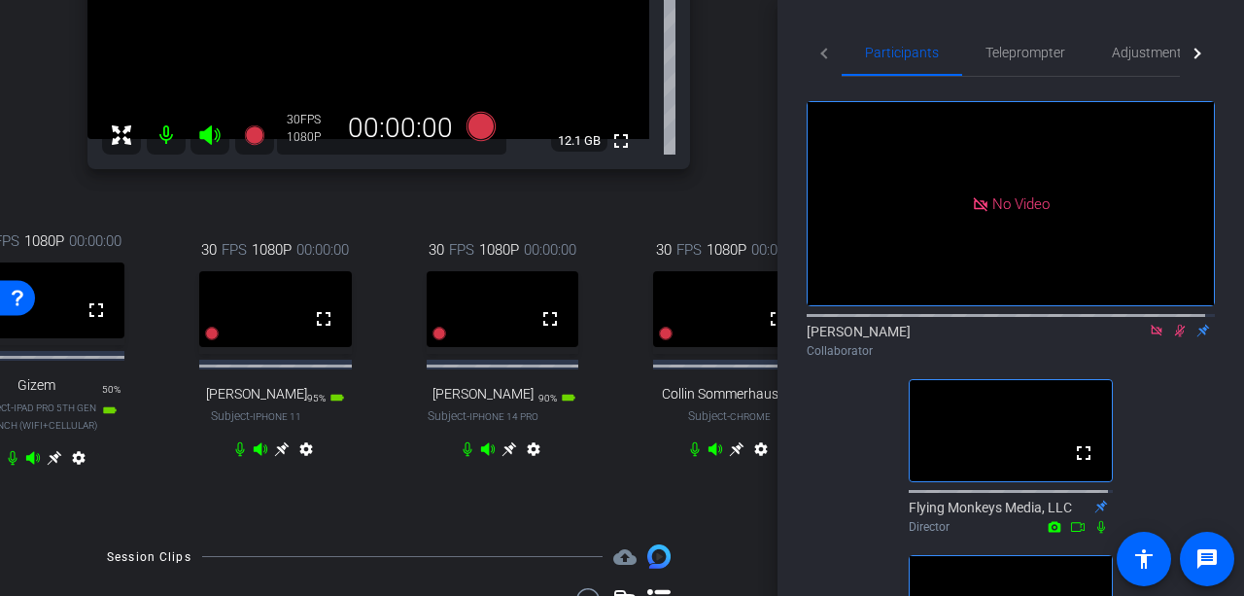
click at [276, 457] on icon at bounding box center [282, 449] width 16 height 16
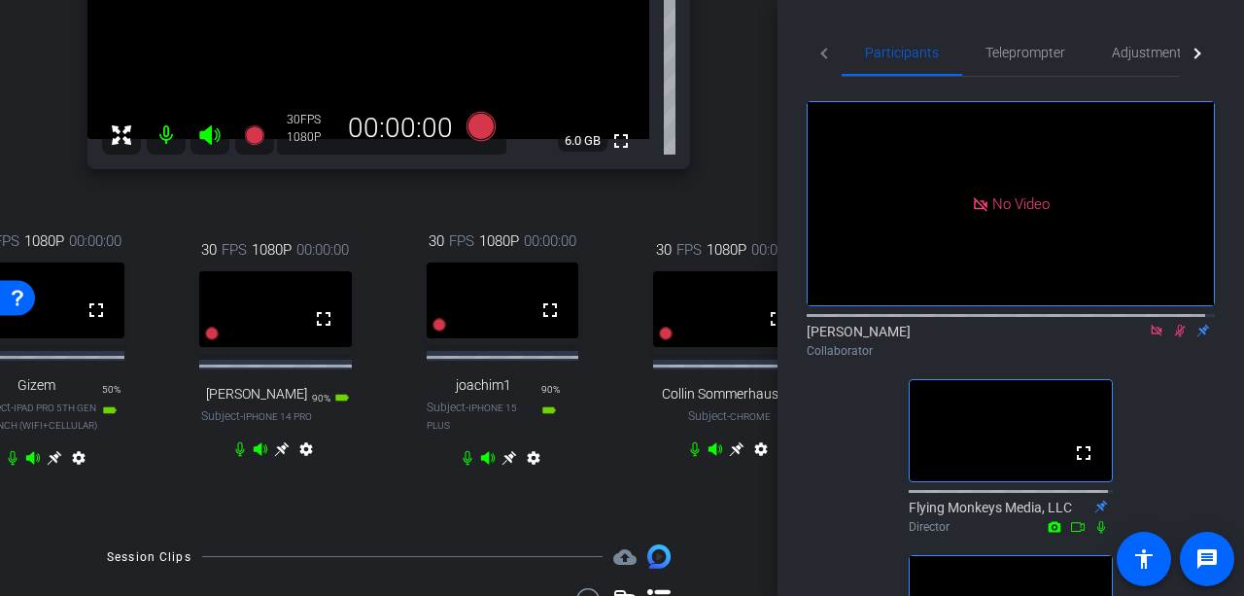
click at [501, 465] on icon at bounding box center [508, 458] width 15 height 15
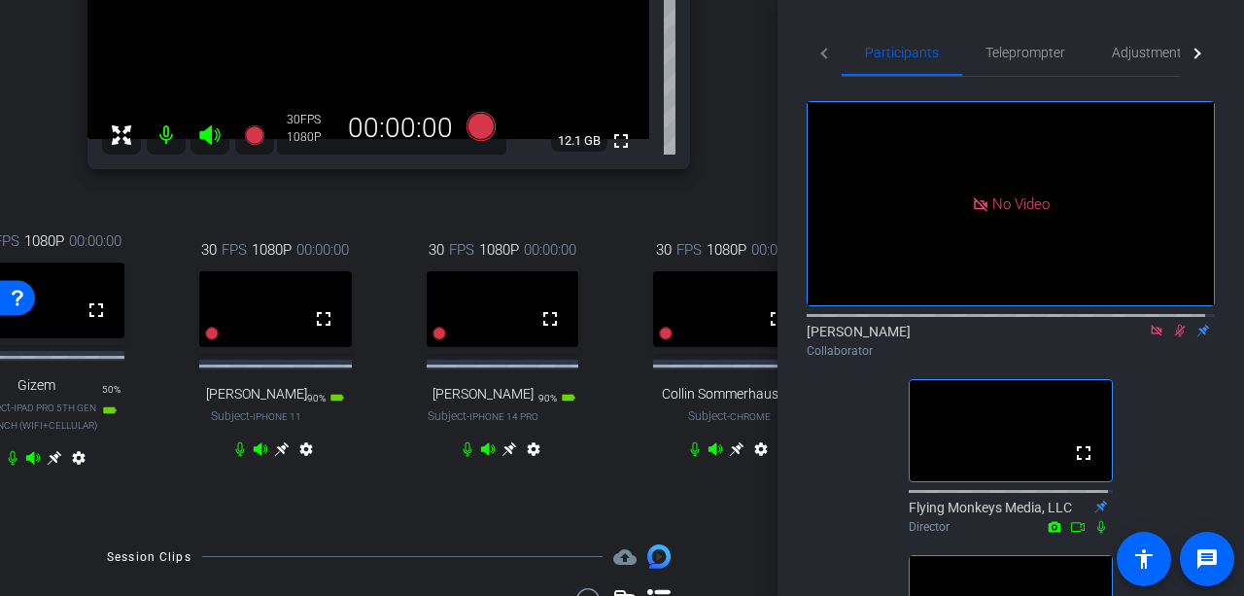
click at [275, 457] on icon at bounding box center [281, 449] width 15 height 15
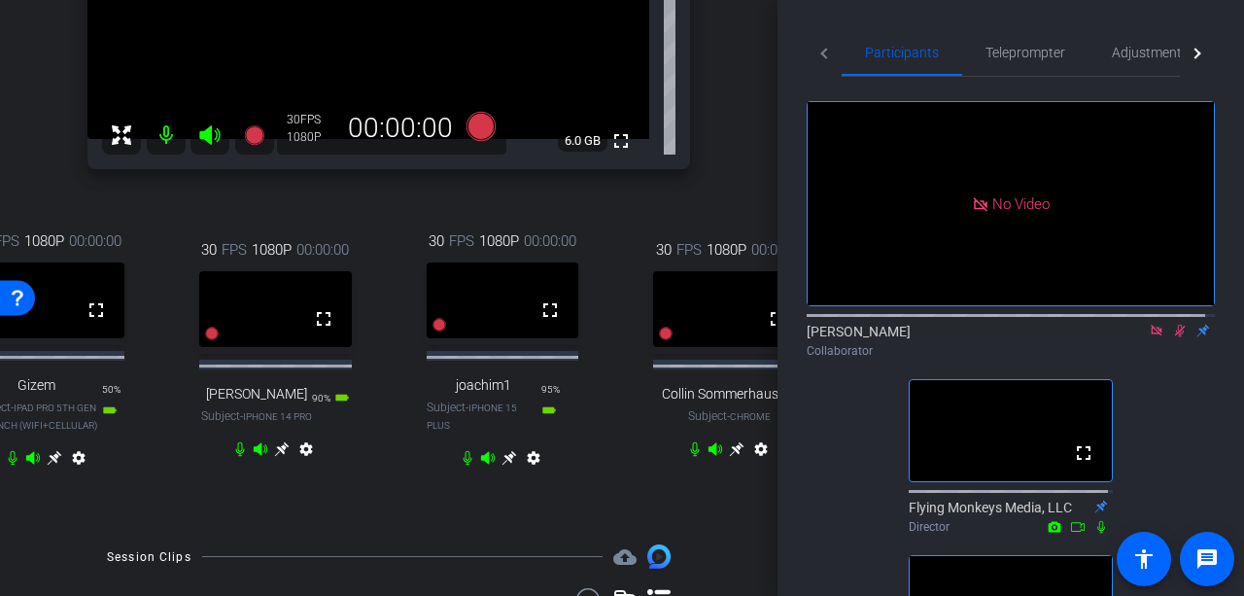
click at [505, 465] on icon at bounding box center [508, 458] width 15 height 15
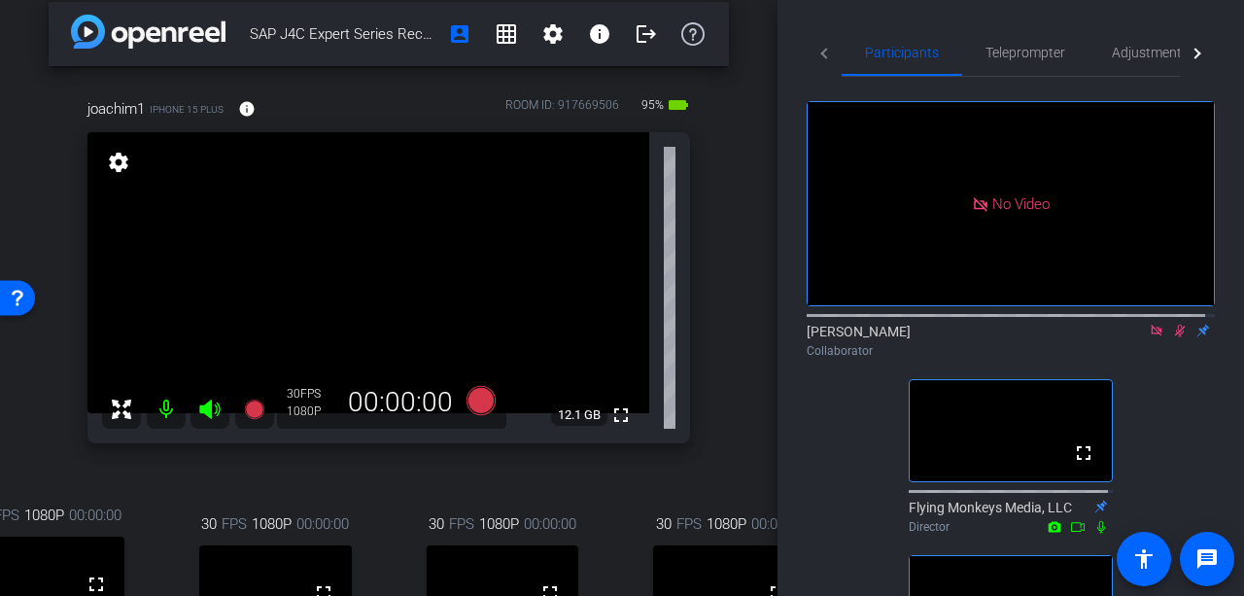
scroll to position [0, 0]
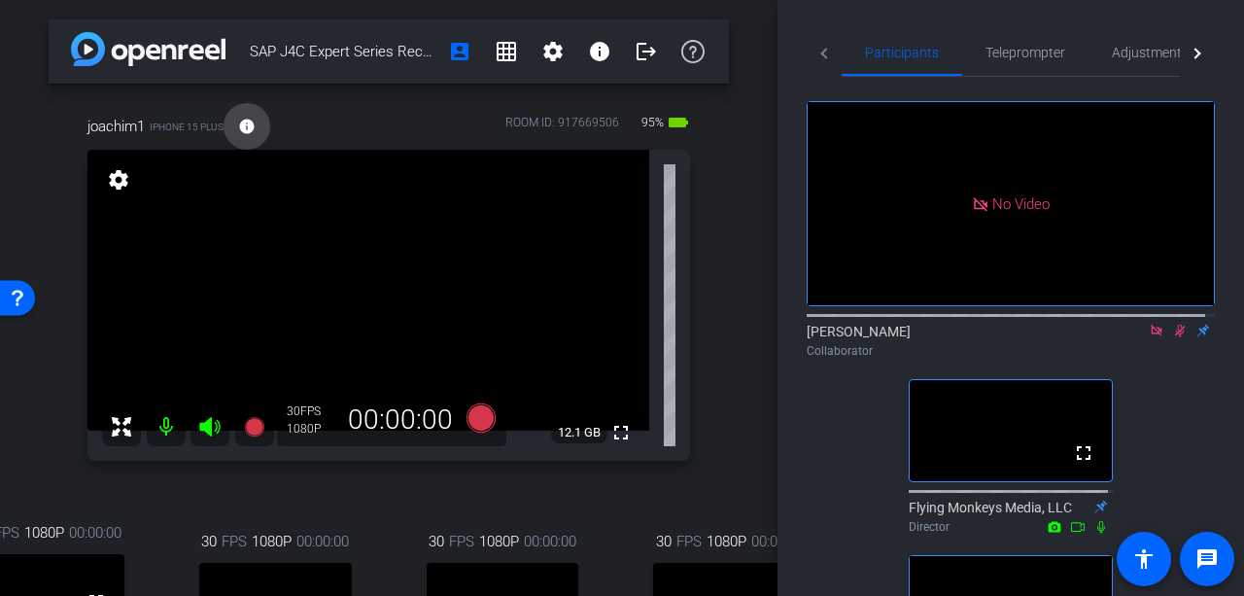
click at [254, 124] on mat-icon "info" at bounding box center [246, 126] width 17 height 17
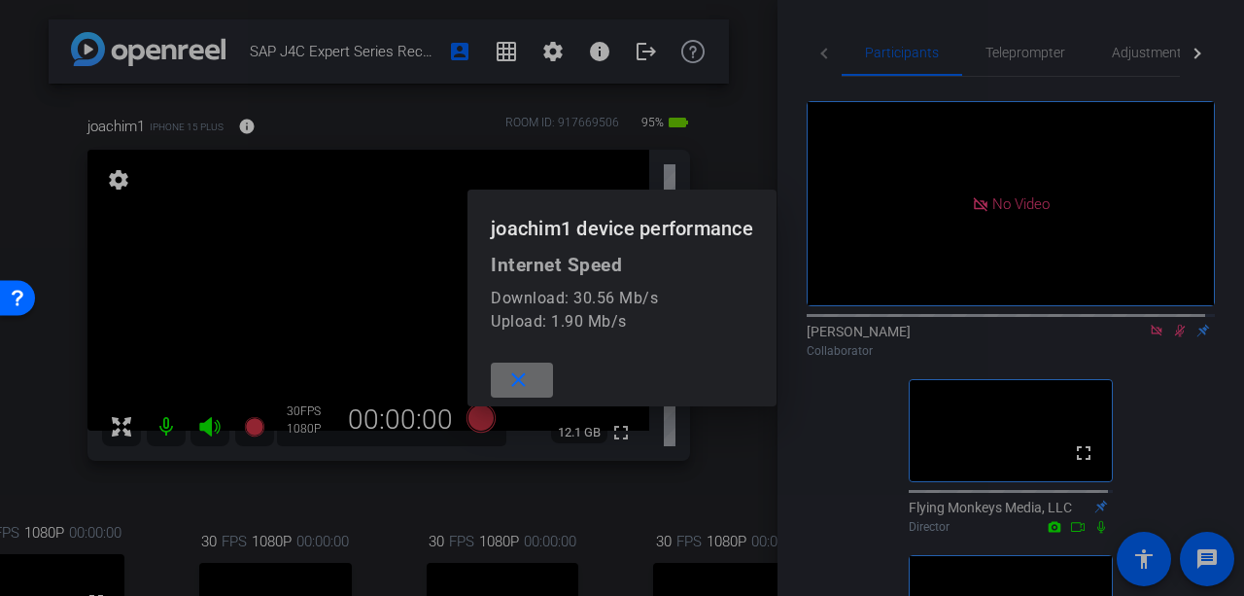
click at [507, 372] on mat-icon "close" at bounding box center [518, 380] width 24 height 24
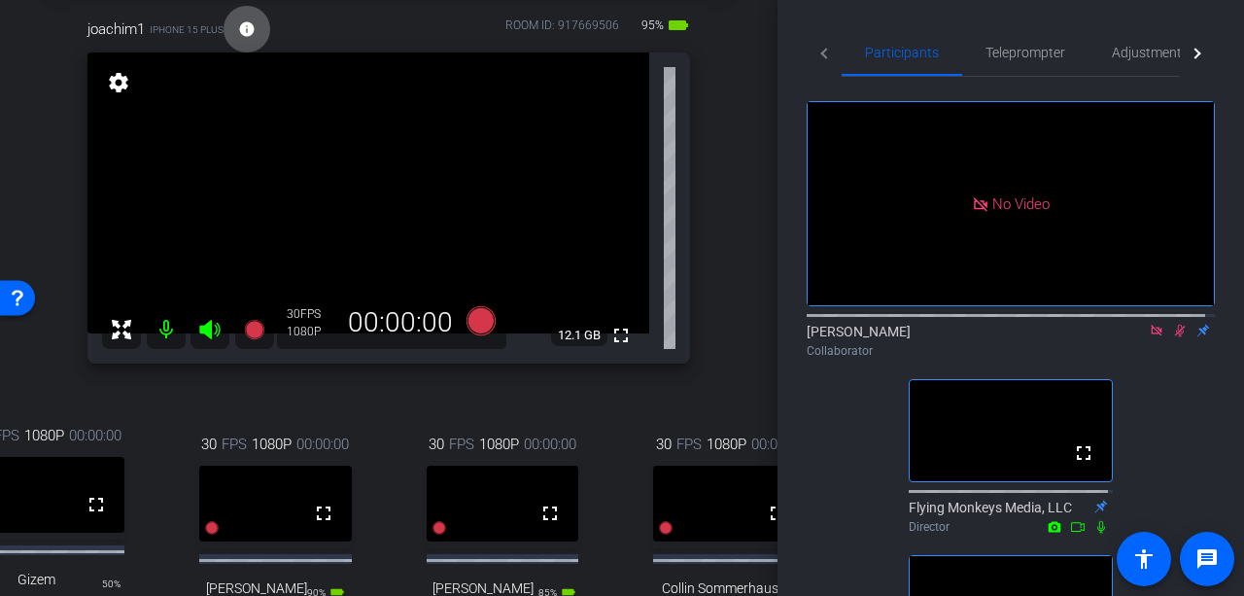
scroll to position [194, 0]
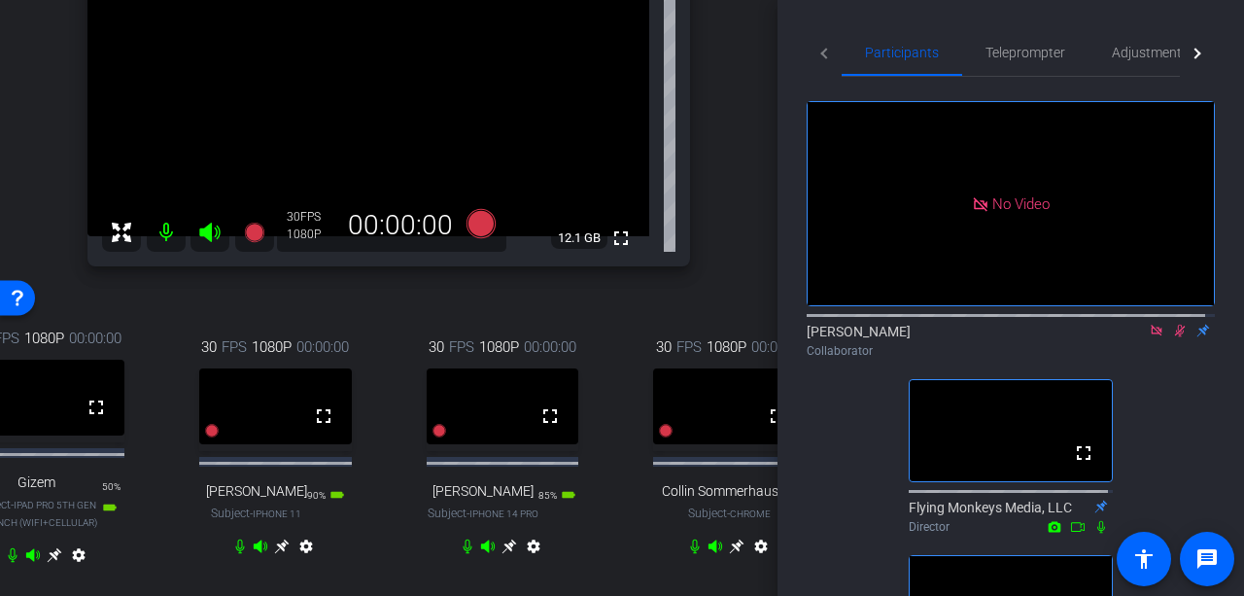
click at [280, 554] on icon at bounding box center [282, 546] width 16 height 16
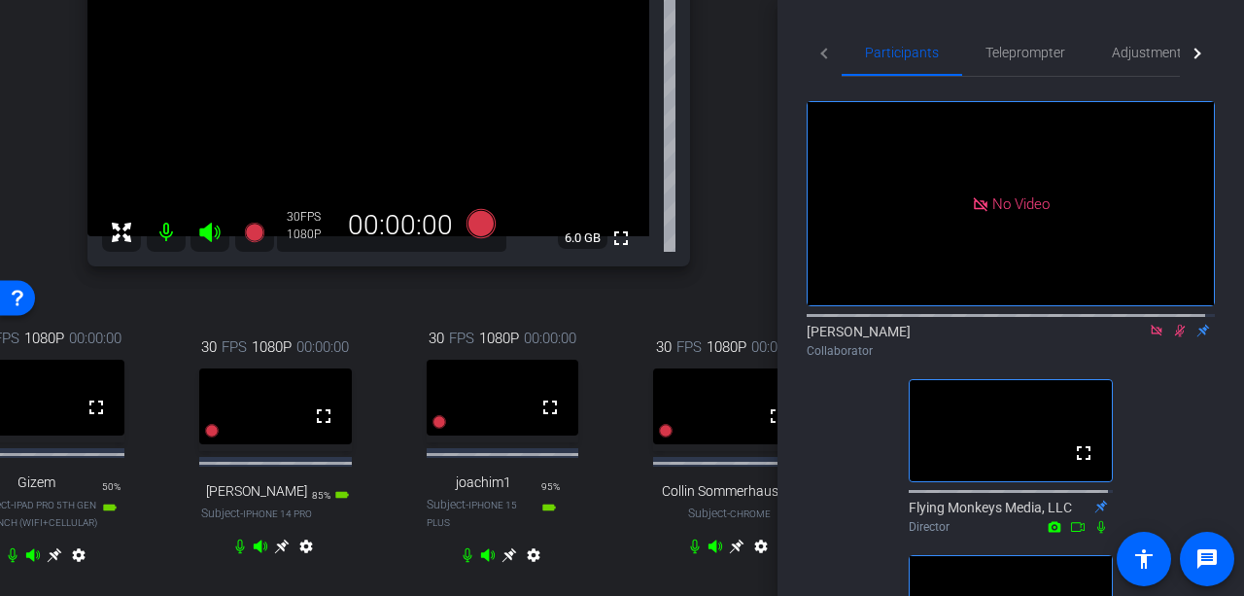
click at [51, 561] on icon at bounding box center [55, 555] width 15 height 15
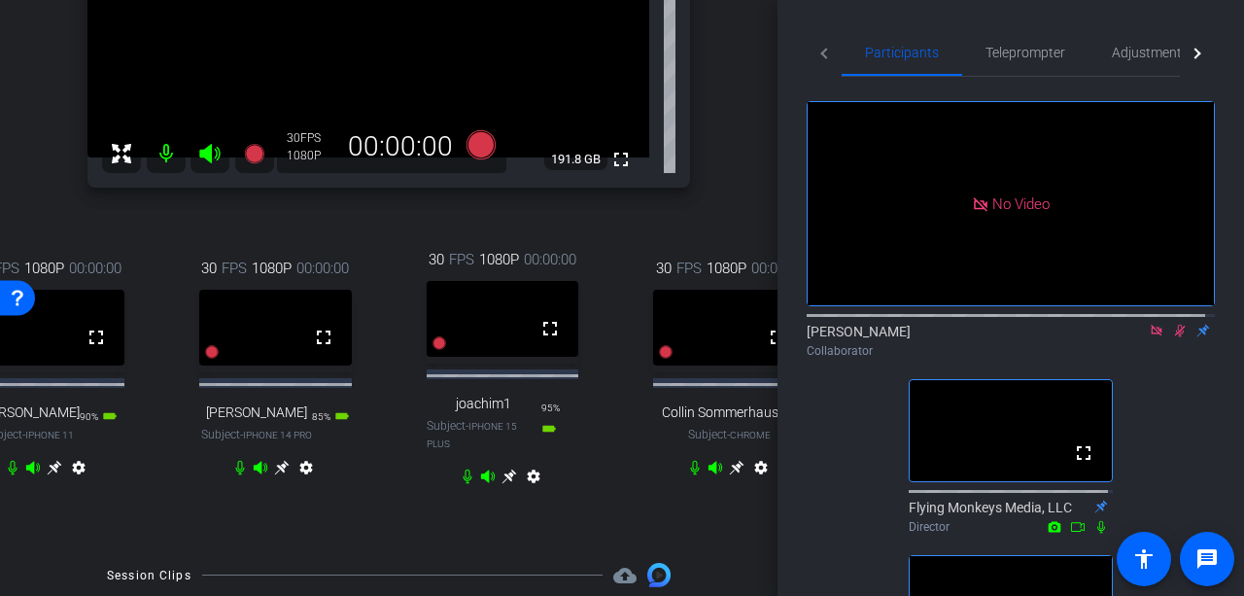
scroll to position [292, 0]
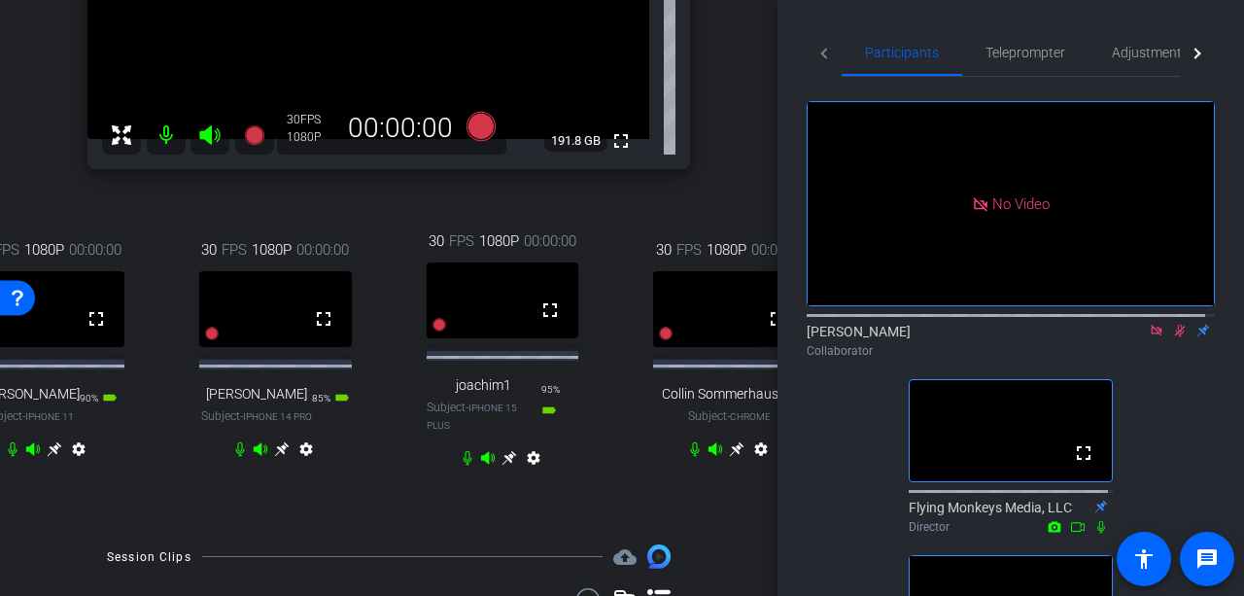
click at [49, 457] on icon at bounding box center [55, 449] width 15 height 15
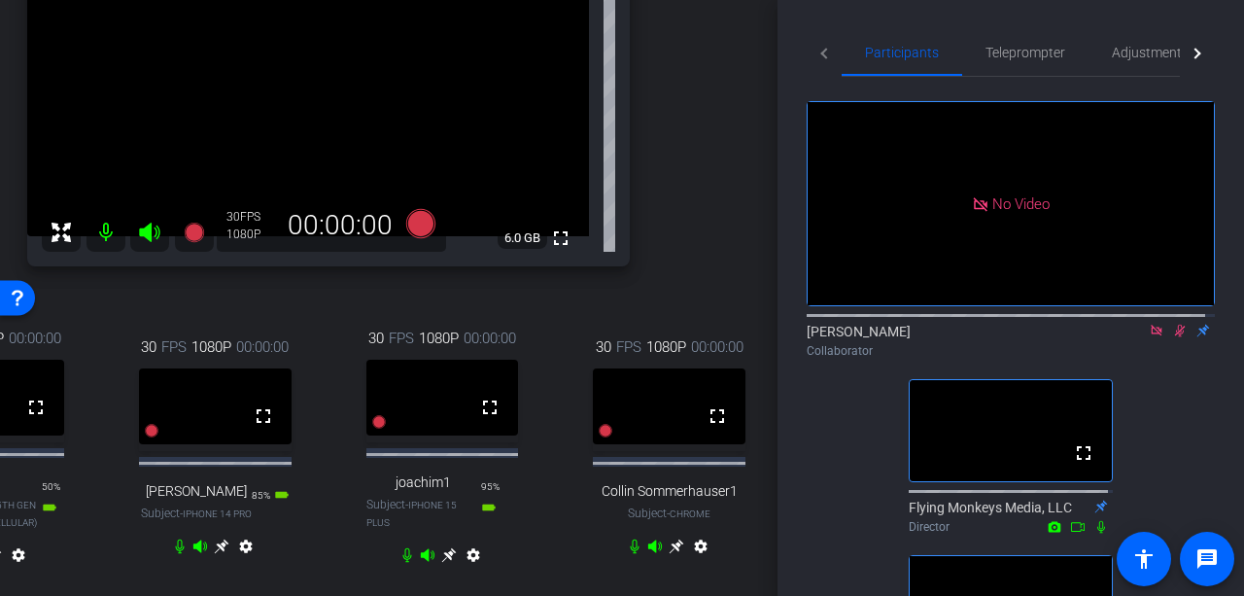
scroll to position [194, 0]
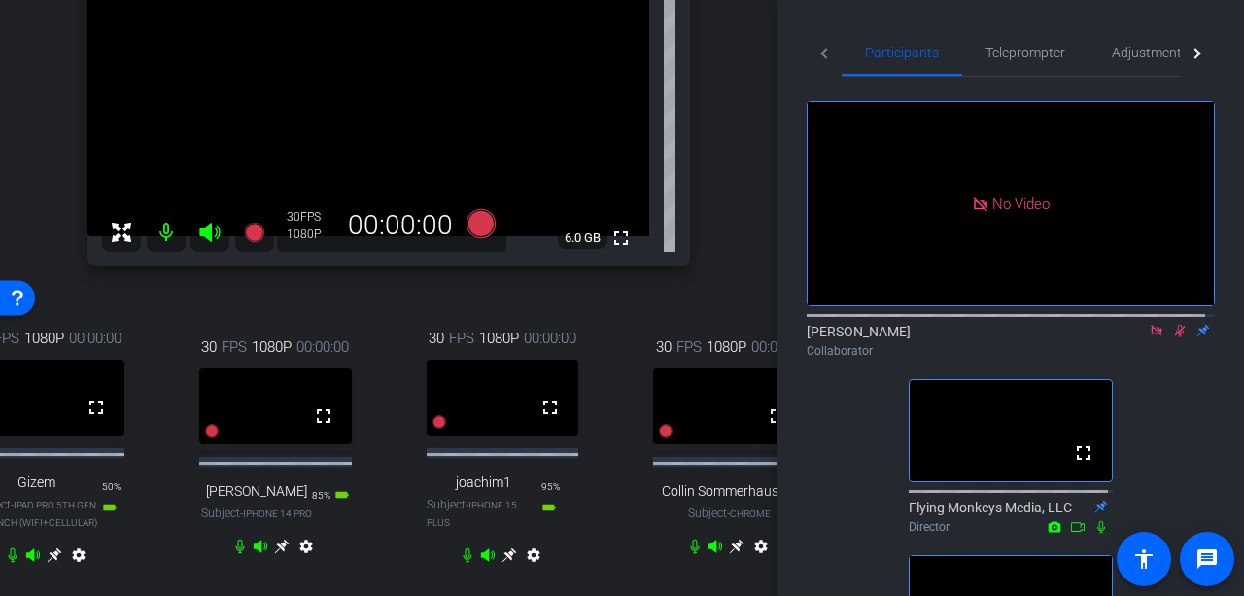
click at [1172, 324] on icon at bounding box center [1180, 331] width 16 height 14
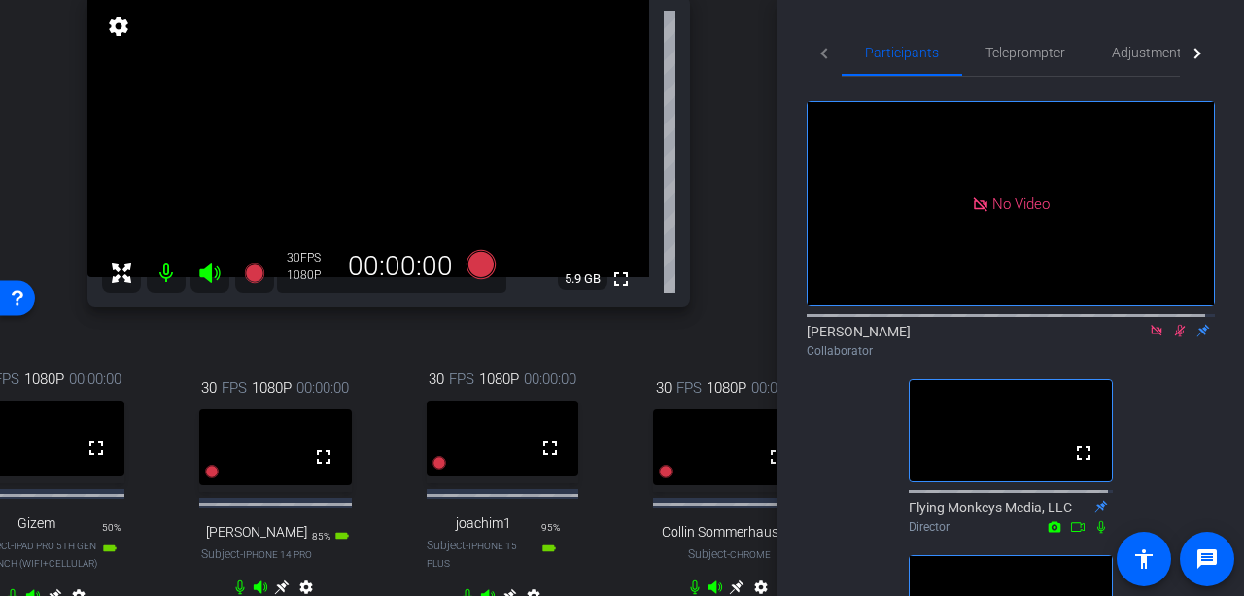
scroll to position [292, 0]
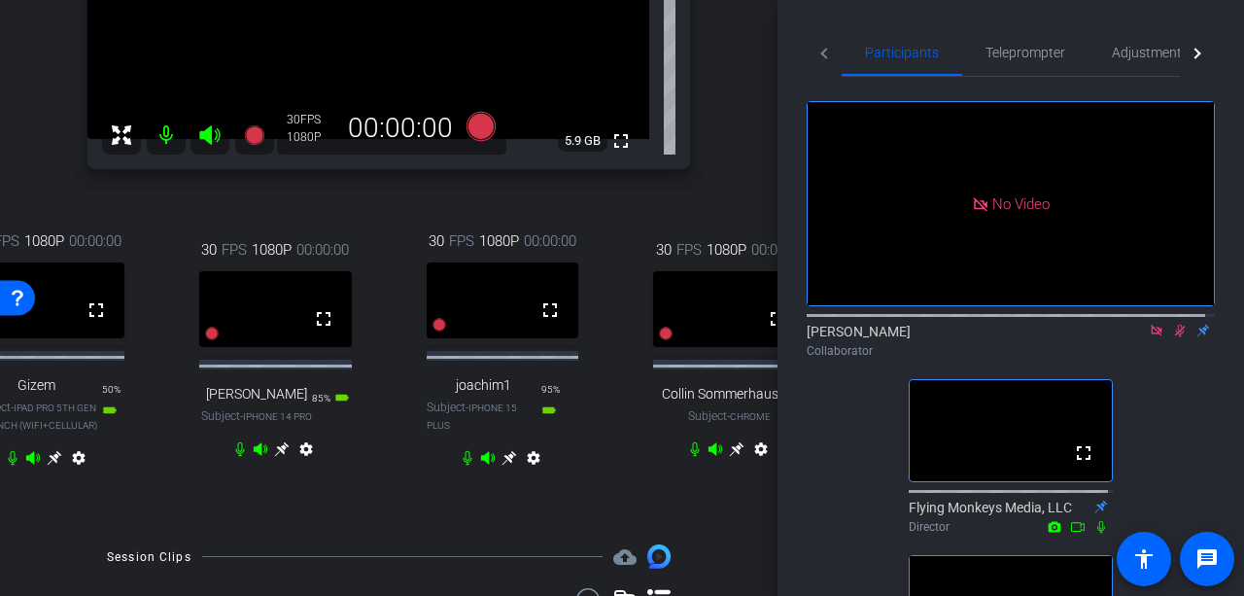
click at [47, 465] on icon at bounding box center [55, 458] width 16 height 16
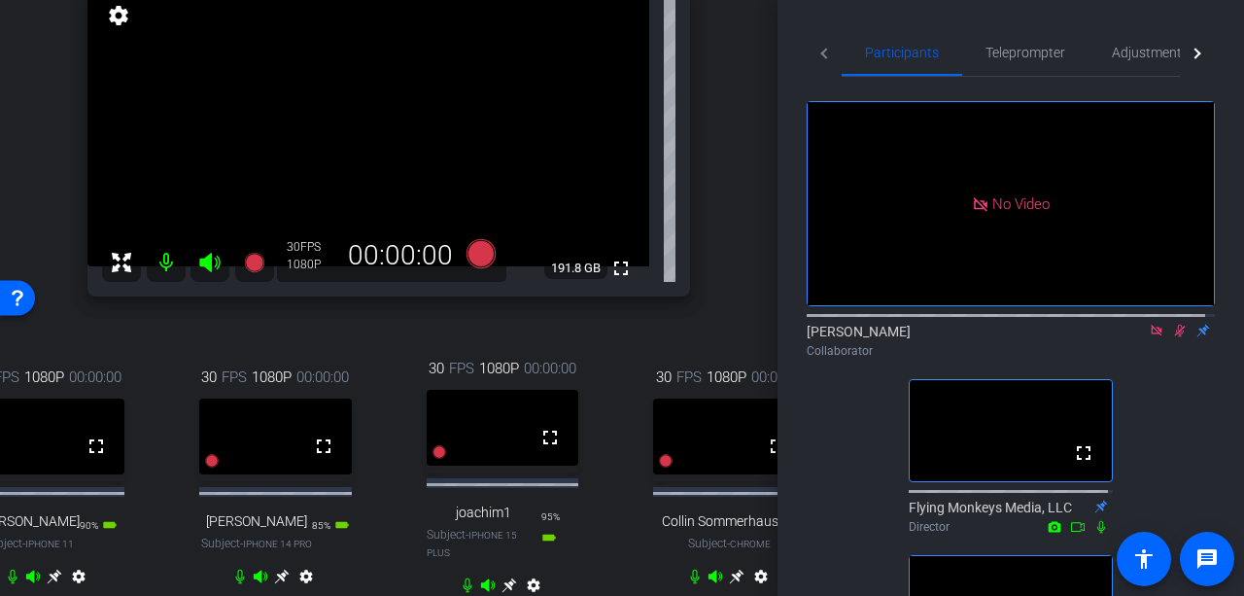
scroll to position [194, 0]
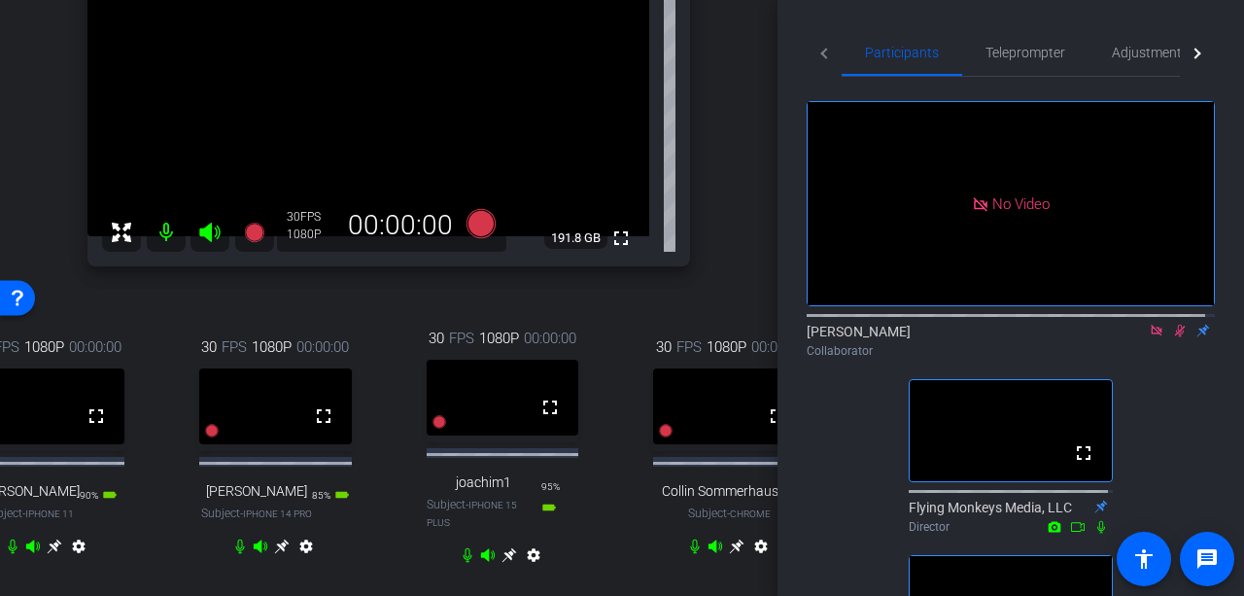
click at [274, 554] on icon at bounding box center [282, 546] width 16 height 16
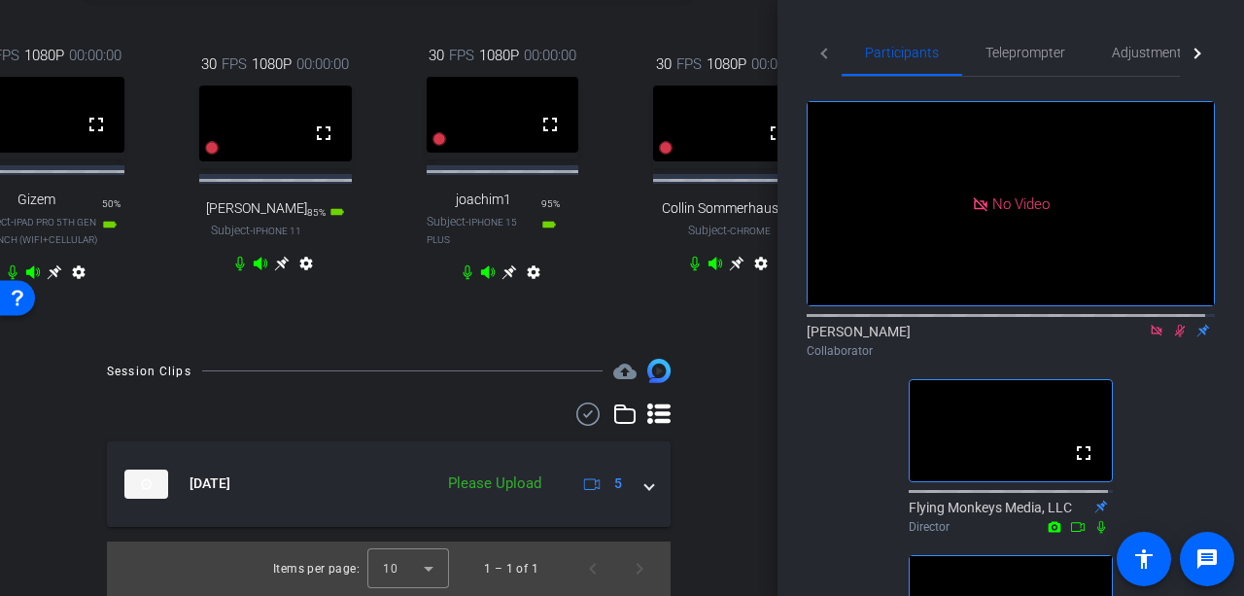
scroll to position [496, 0]
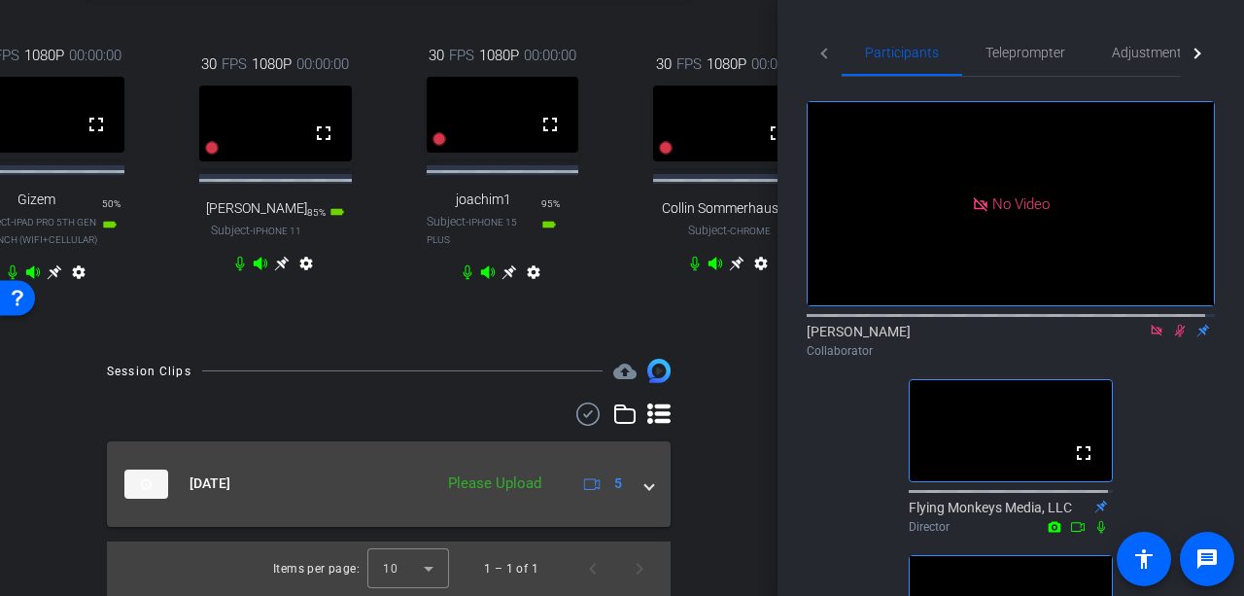
click at [645, 478] on span at bounding box center [649, 483] width 8 height 20
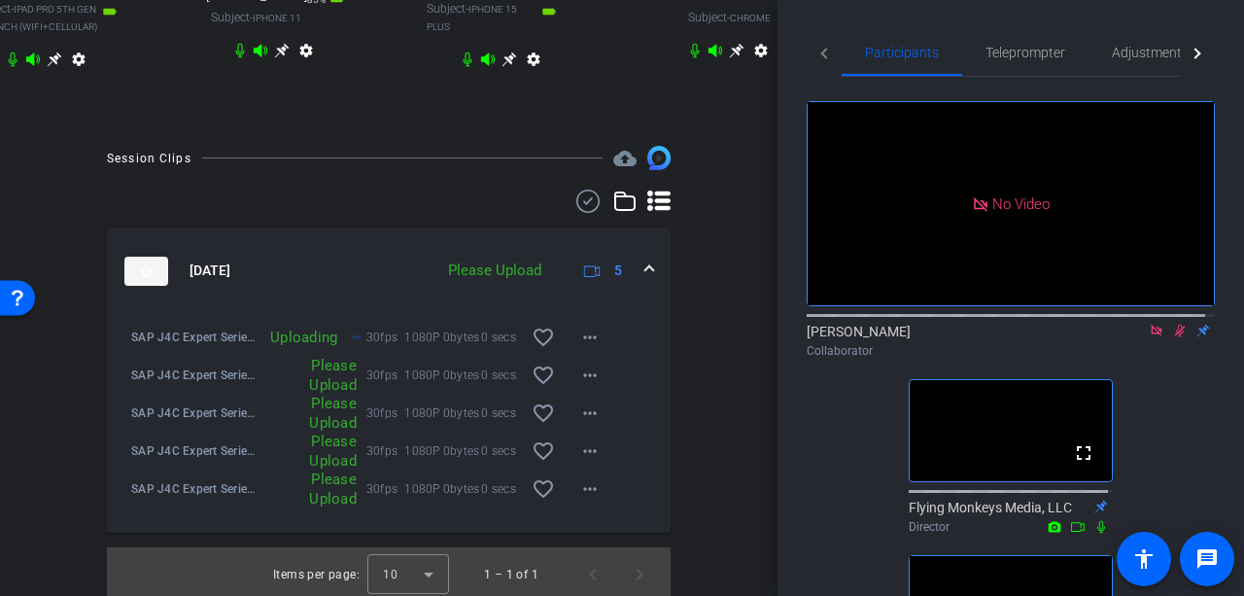
scroll to position [714, 0]
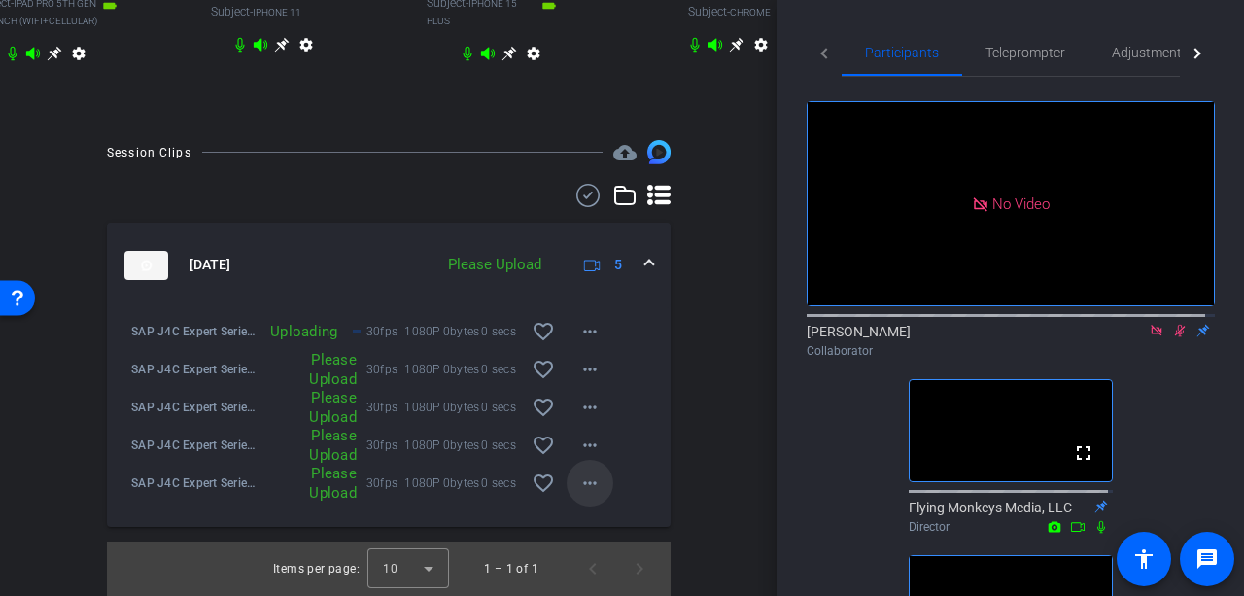
click at [585, 481] on mat-icon "more_horiz" at bounding box center [589, 482] width 23 height 23
click at [585, 510] on span "Upload" at bounding box center [612, 513] width 78 height 23
click at [583, 422] on span at bounding box center [590, 445] width 47 height 47
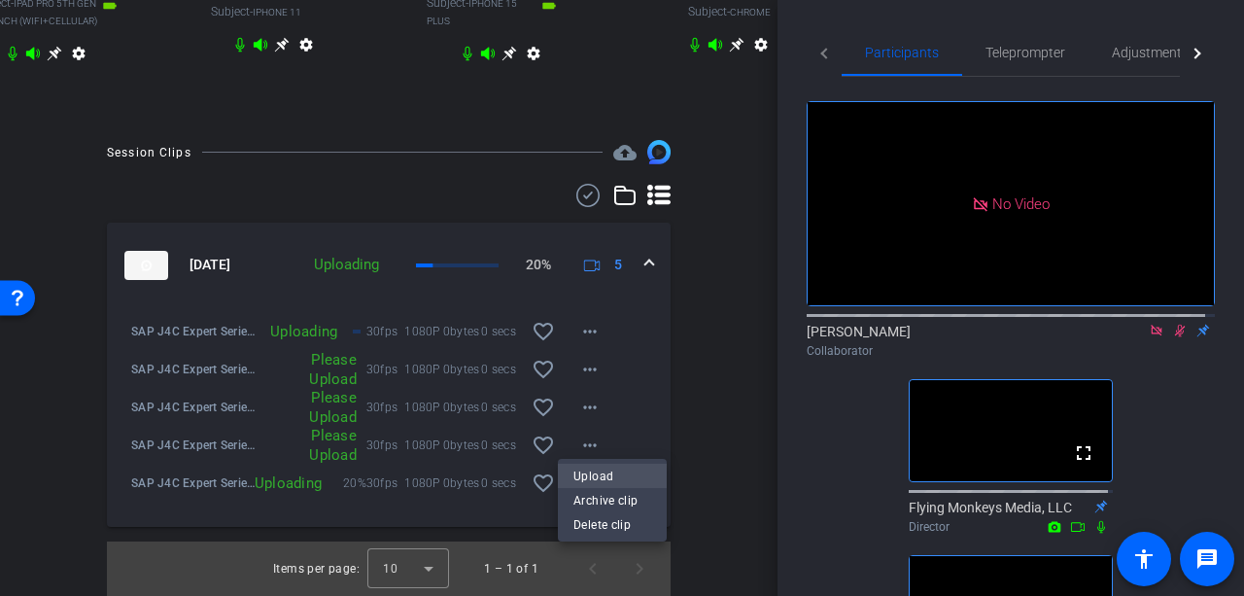
click at [595, 477] on span "Upload" at bounding box center [612, 476] width 78 height 23
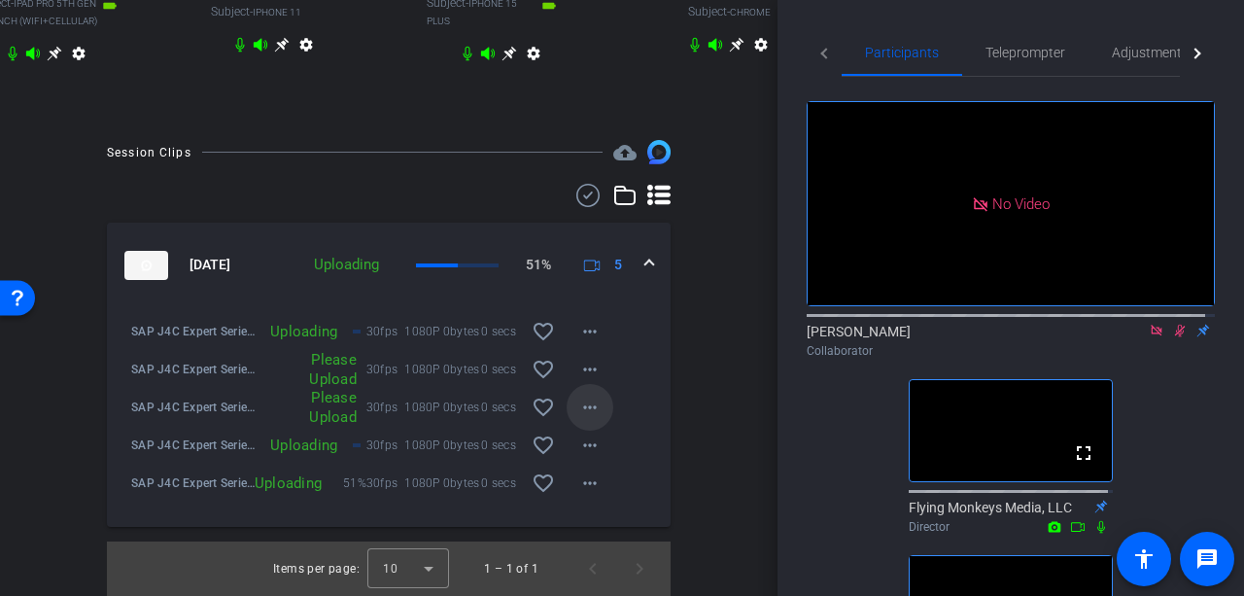
click at [579, 401] on mat-icon "more_horiz" at bounding box center [589, 407] width 23 height 23
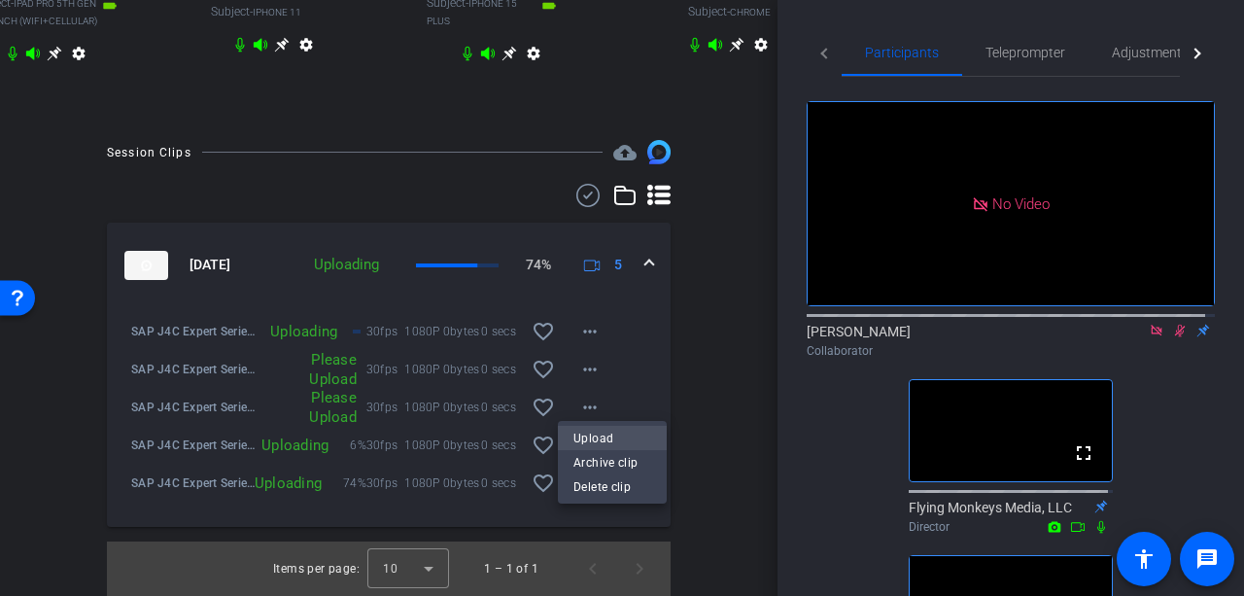
click at [587, 432] on span "Upload" at bounding box center [612, 438] width 78 height 23
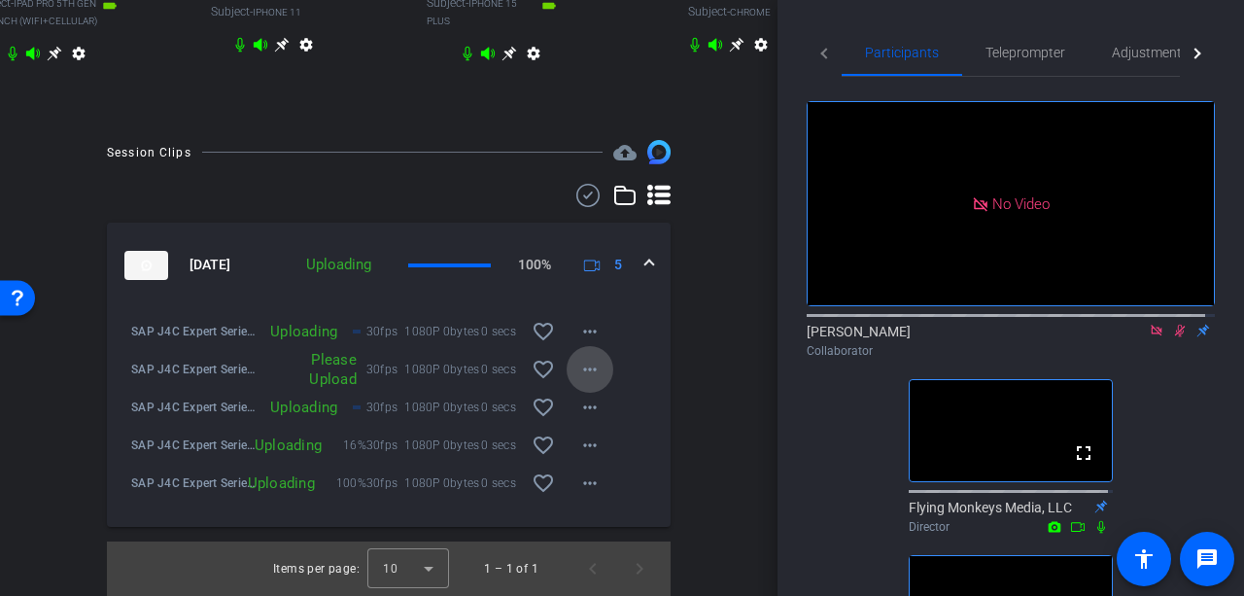
click at [585, 360] on mat-icon "more_horiz" at bounding box center [589, 369] width 23 height 23
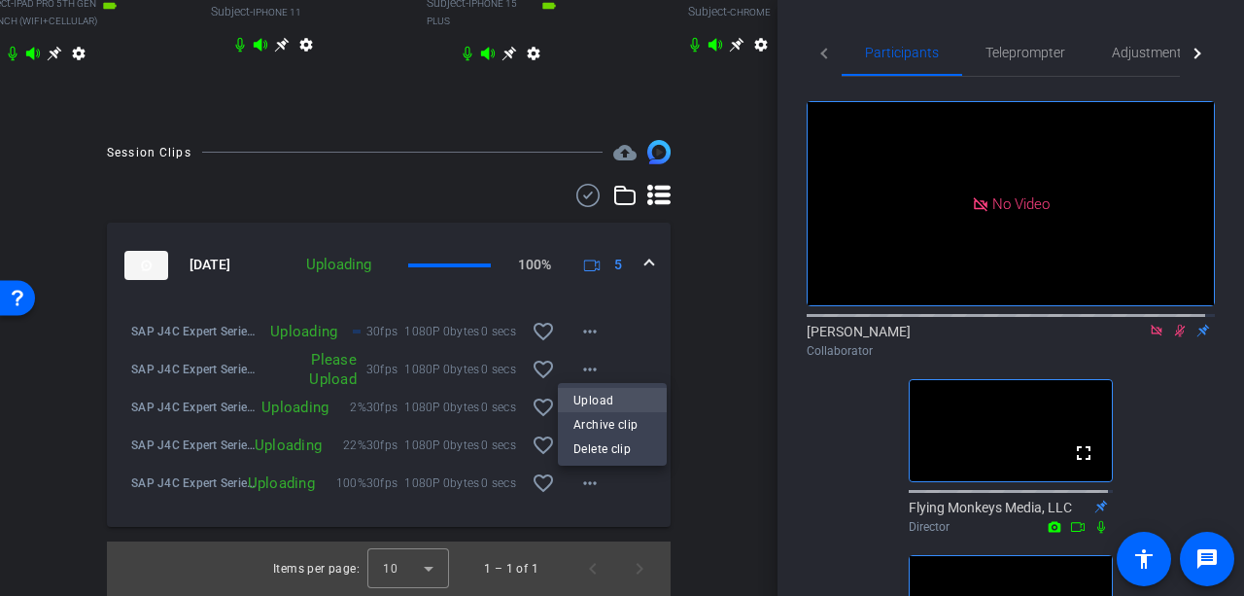
click at [603, 394] on span "Upload" at bounding box center [612, 400] width 78 height 23
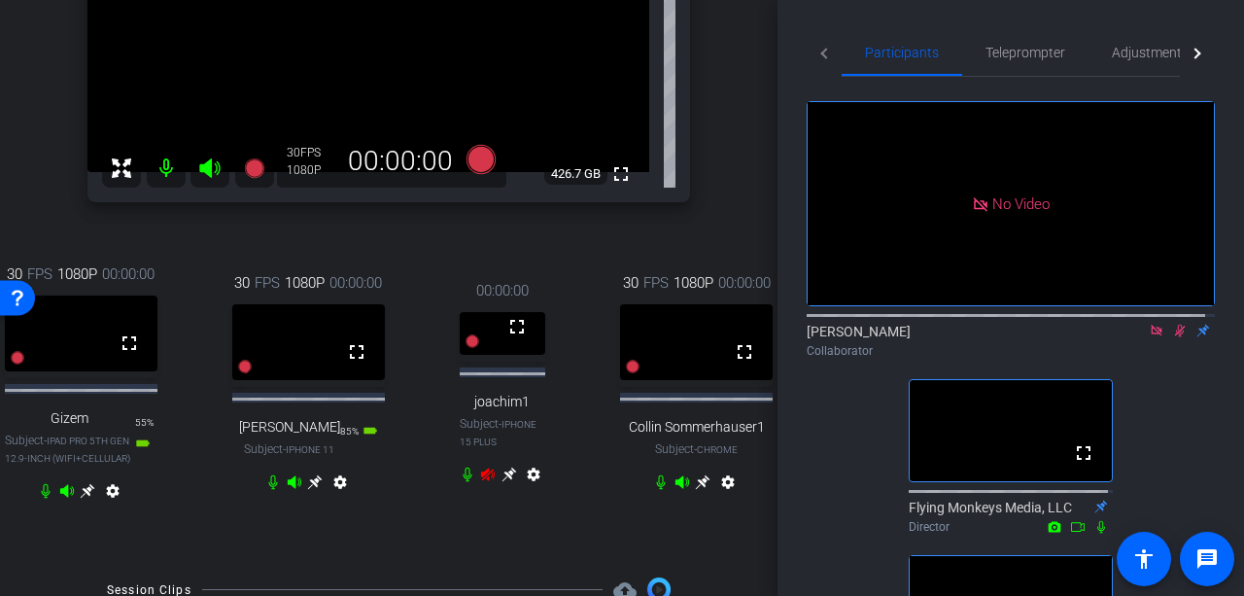
scroll to position [356, 0]
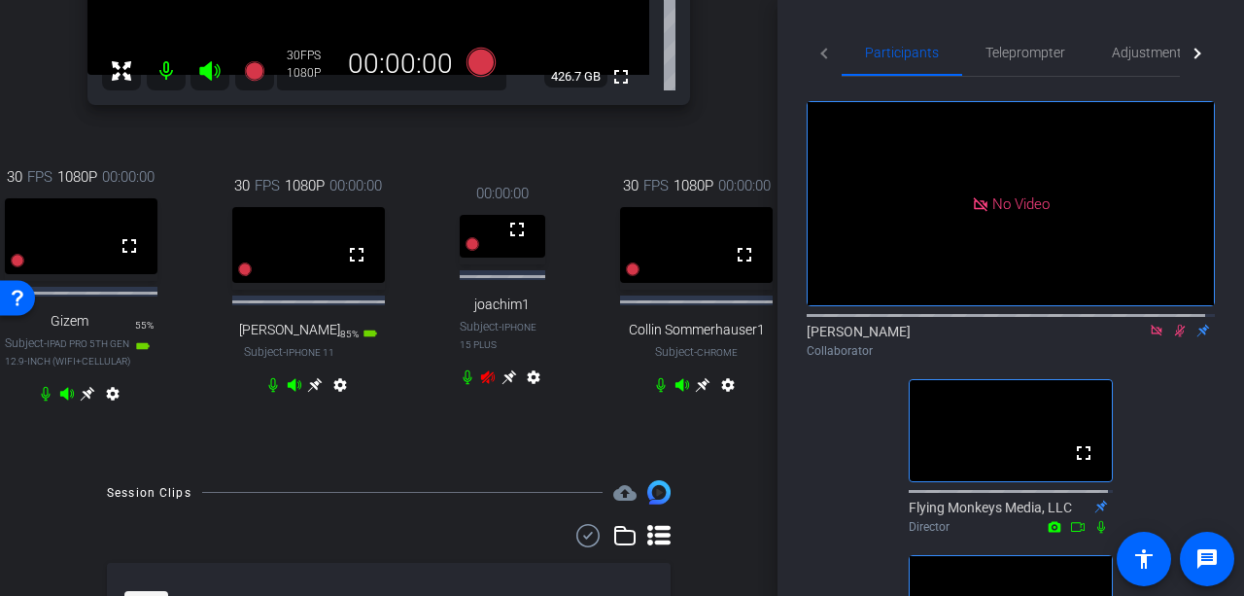
click at [503, 385] on icon at bounding box center [508, 377] width 15 height 15
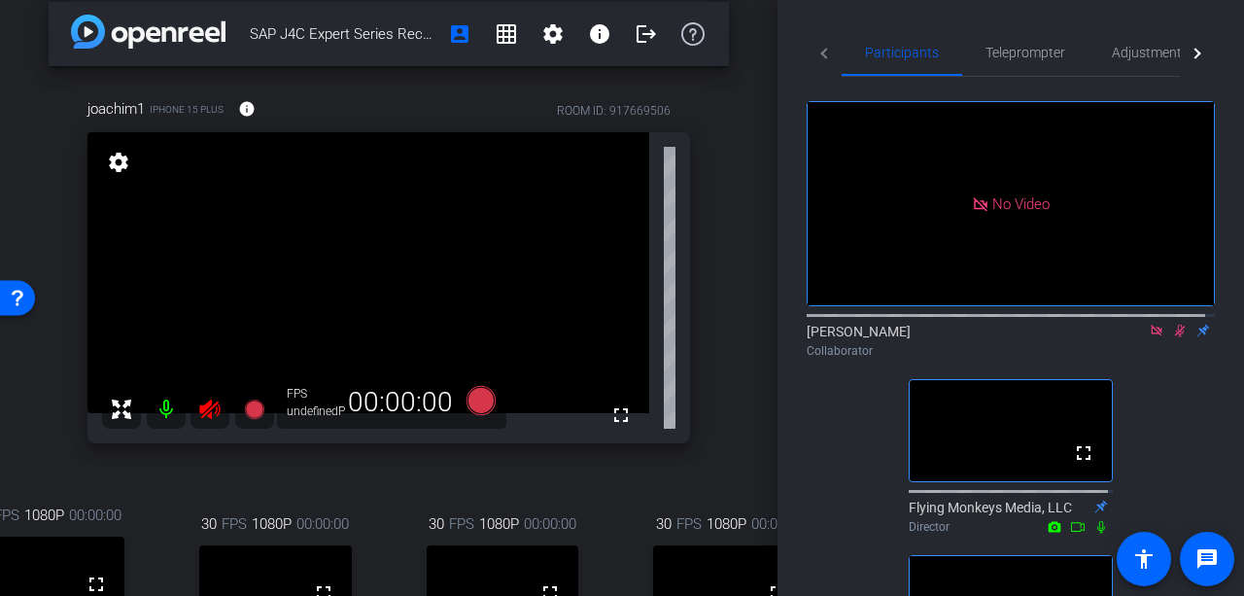
scroll to position [0, 0]
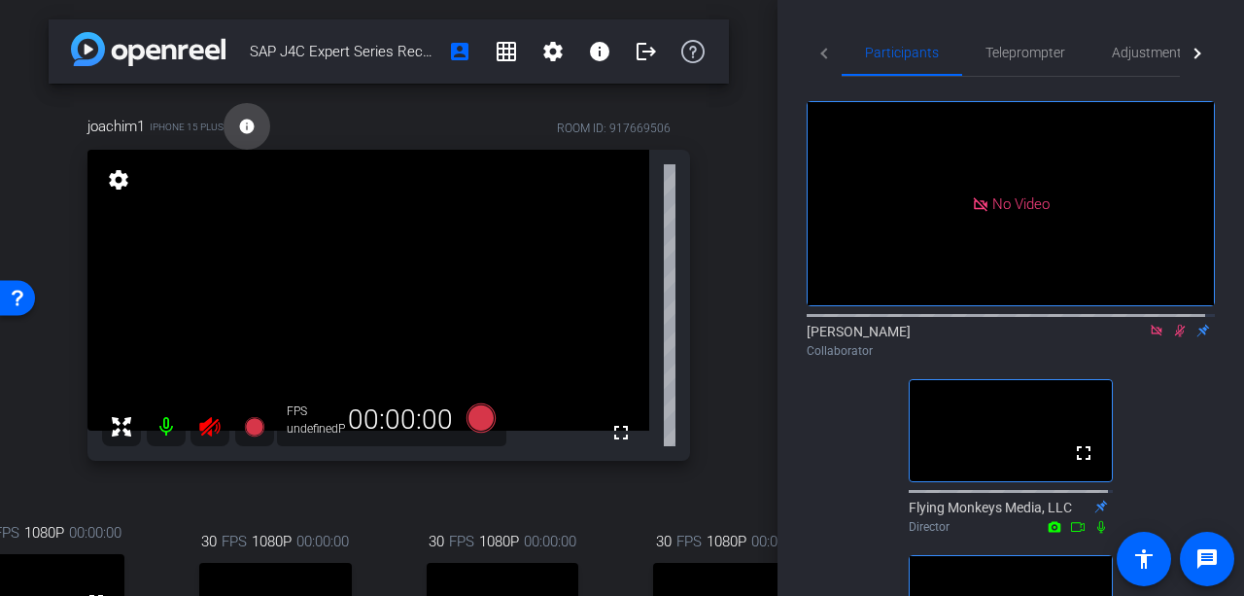
click at [257, 125] on span at bounding box center [247, 126] width 47 height 47
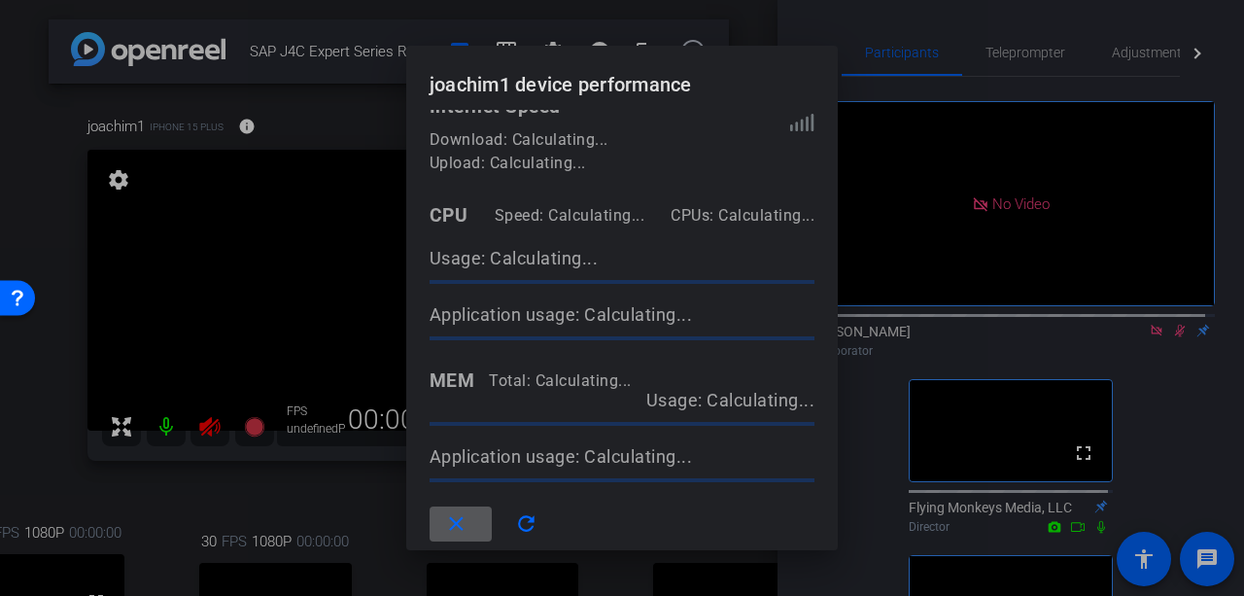
scroll to position [18, 0]
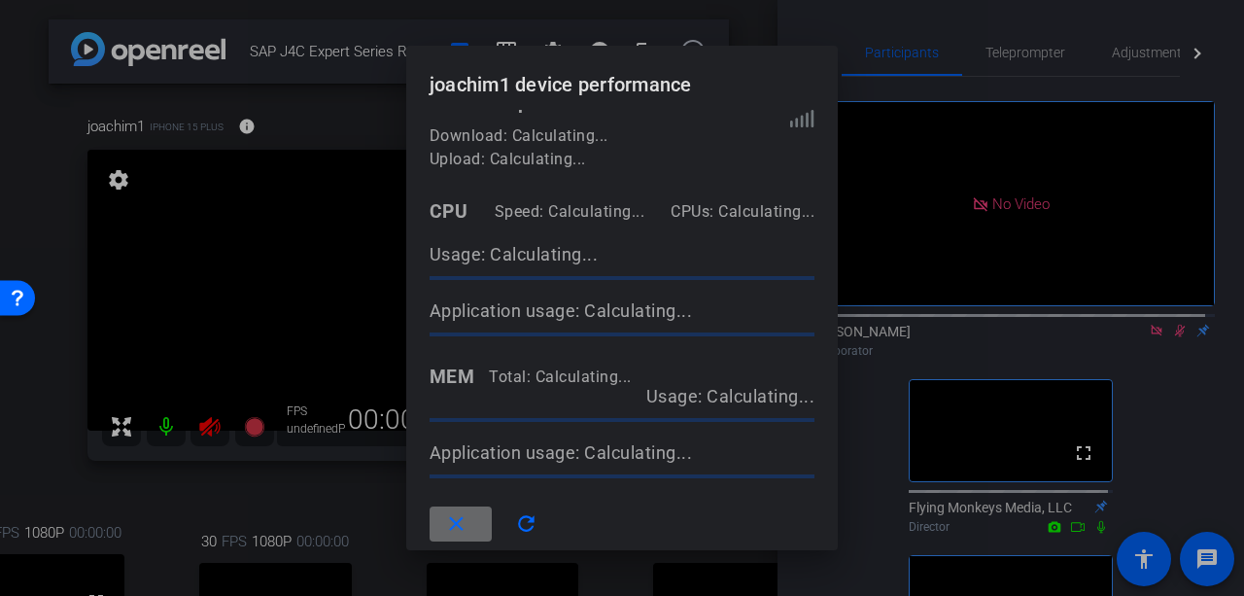
click at [453, 524] on mat-icon "close" at bounding box center [456, 524] width 24 height 24
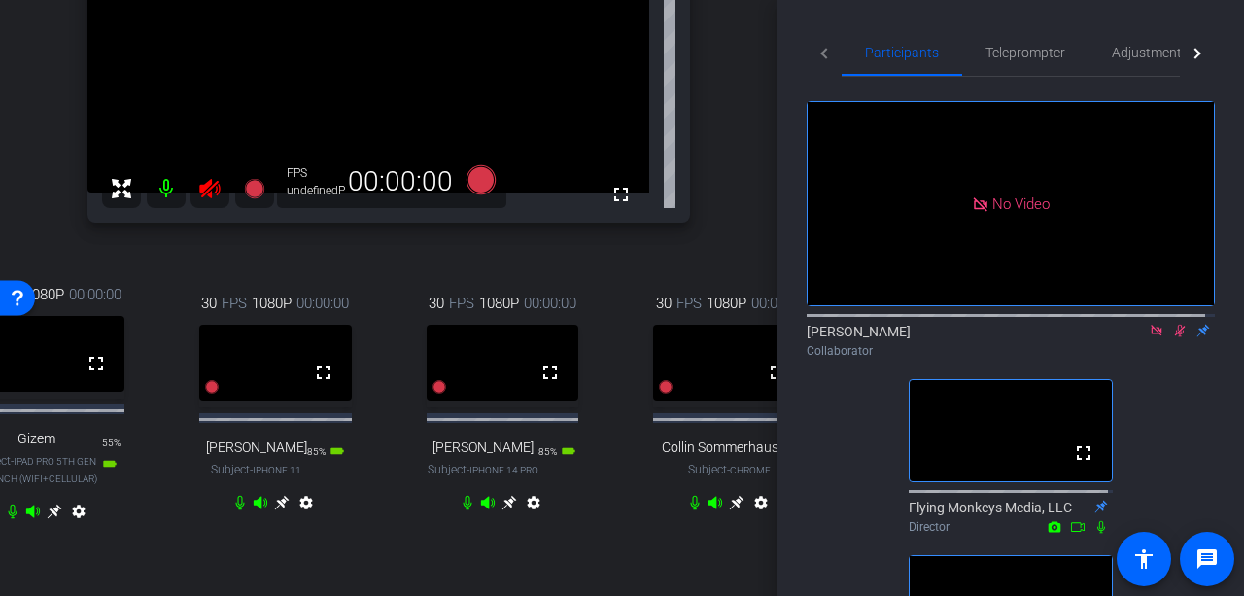
scroll to position [292, 0]
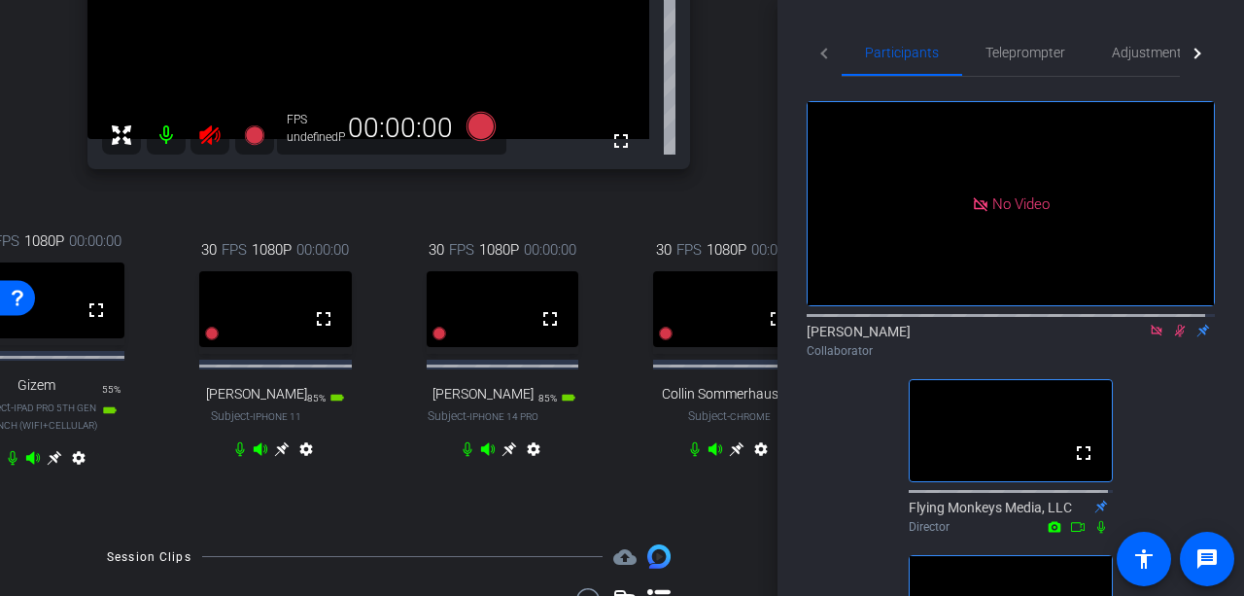
click at [501, 457] on icon at bounding box center [508, 449] width 15 height 15
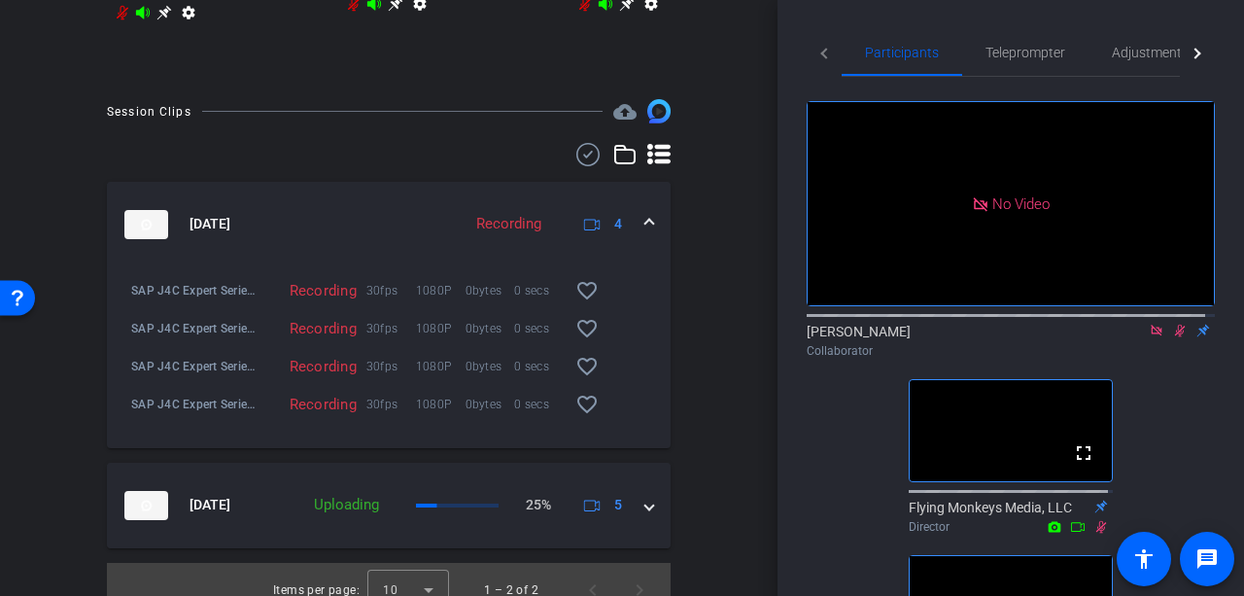
scroll to position [769, 0]
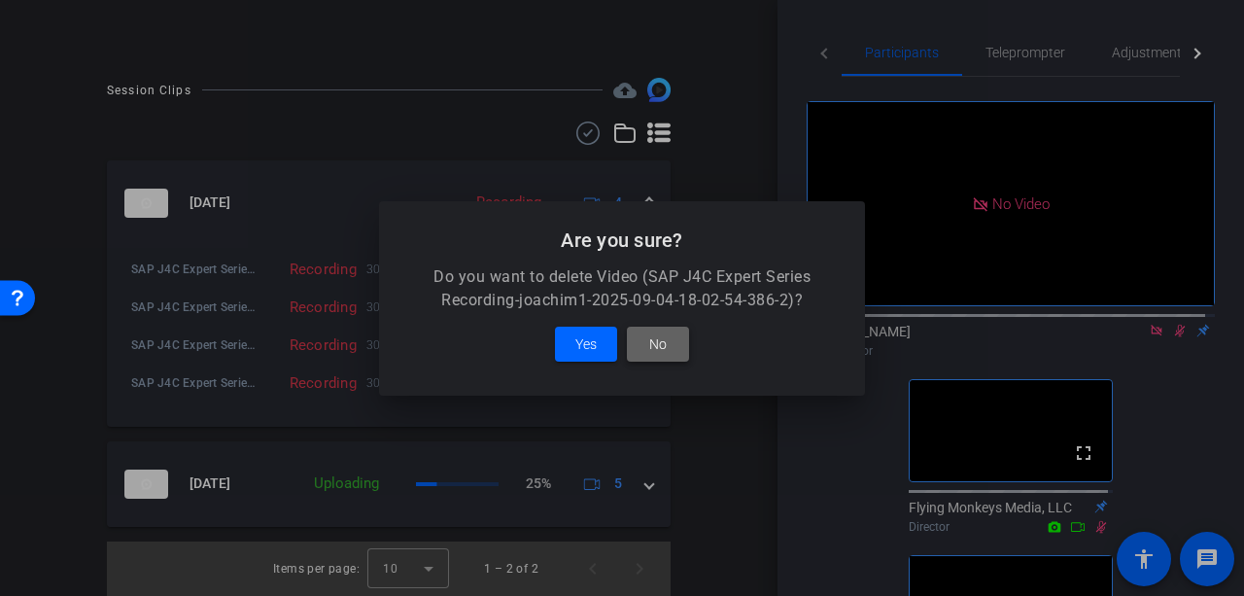
click at [651, 341] on span "No" at bounding box center [657, 343] width 17 height 23
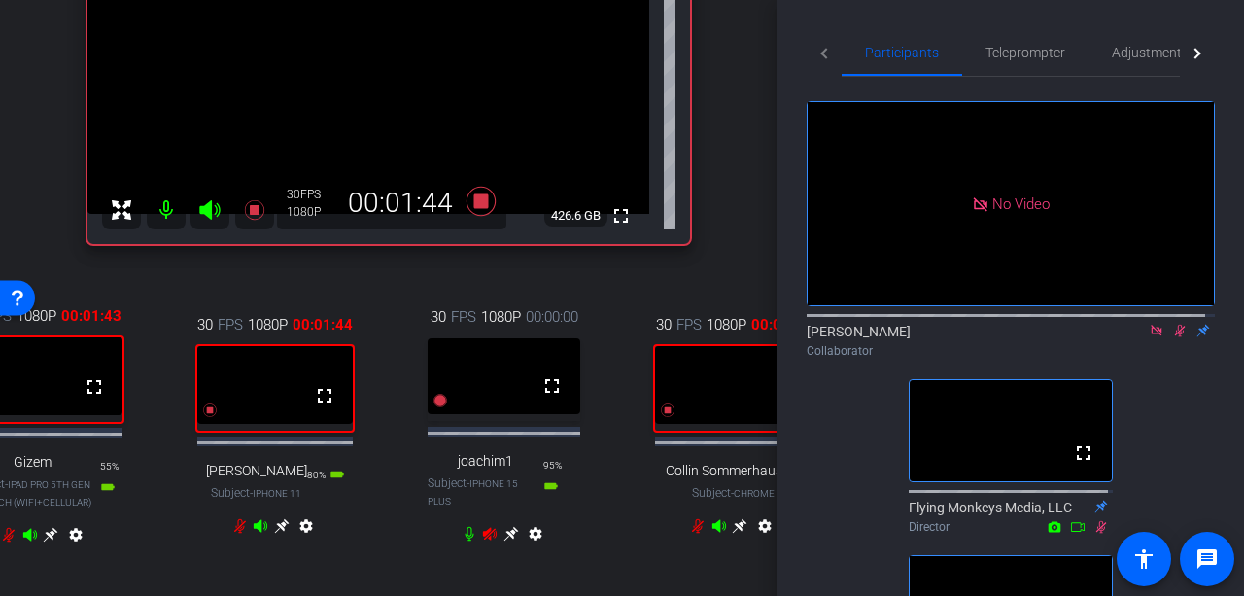
scroll to position [195, 0]
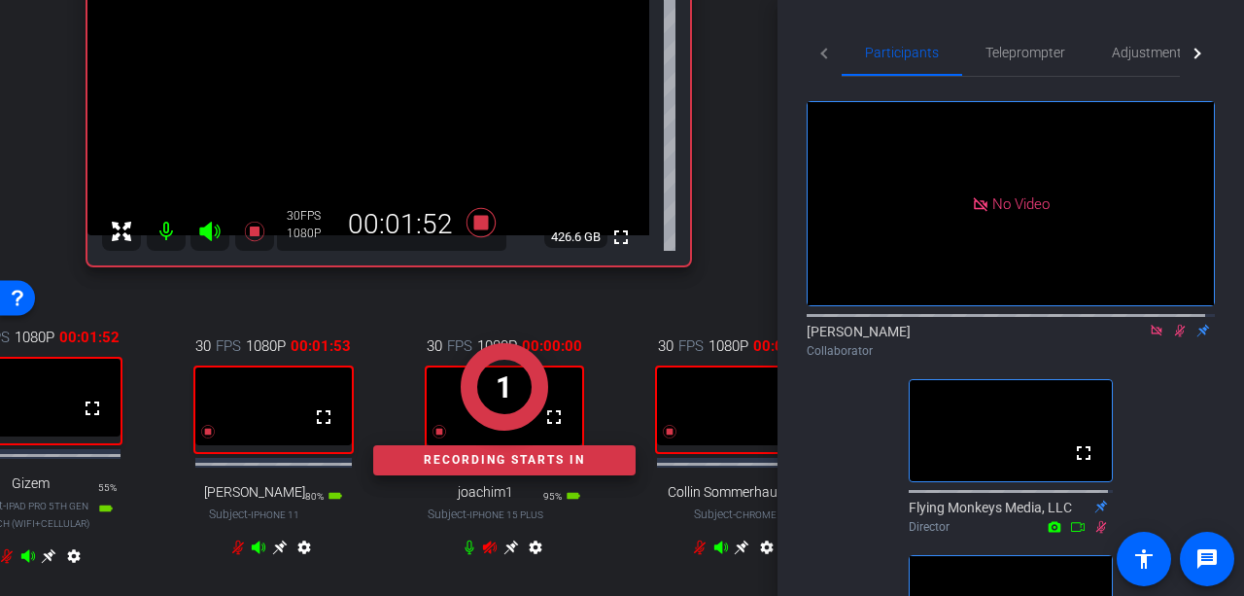
click at [693, 555] on icon at bounding box center [700, 547] width 16 height 16
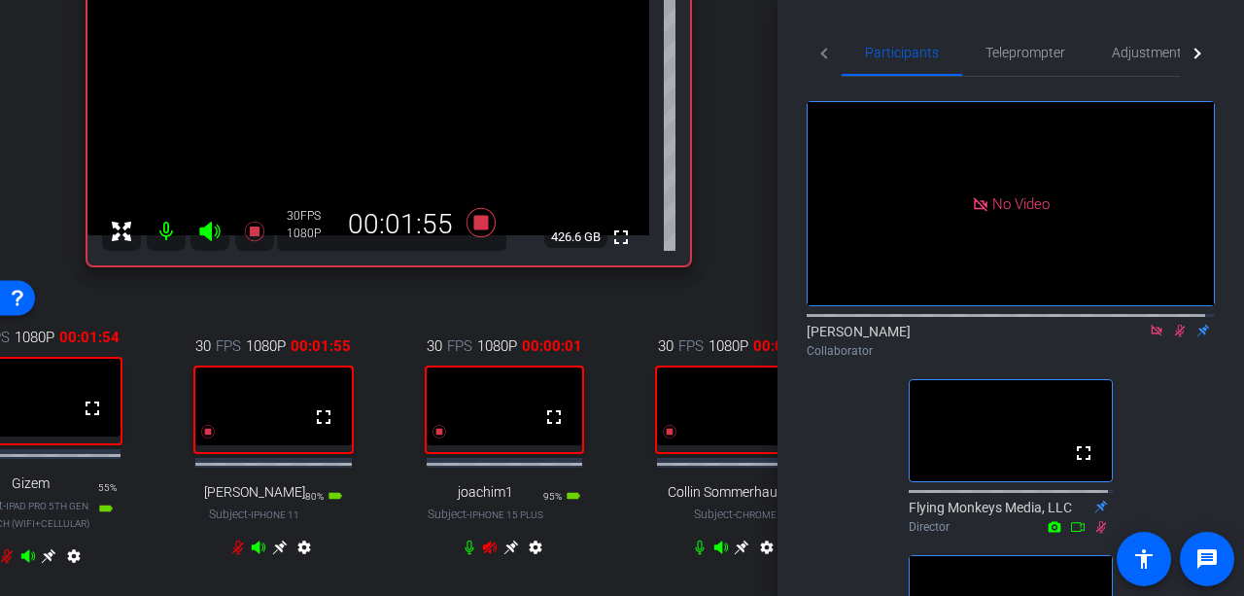
click at [740, 555] on icon at bounding box center [742, 547] width 15 height 15
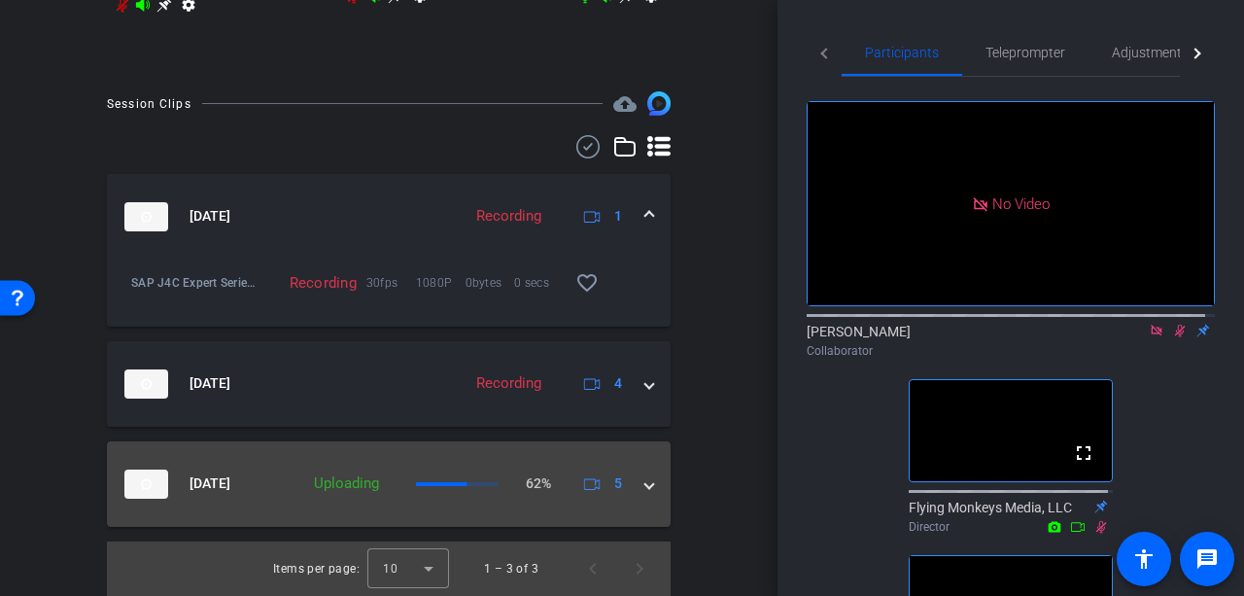
scroll to position [755, 0]
click at [645, 485] on span at bounding box center [649, 483] width 8 height 20
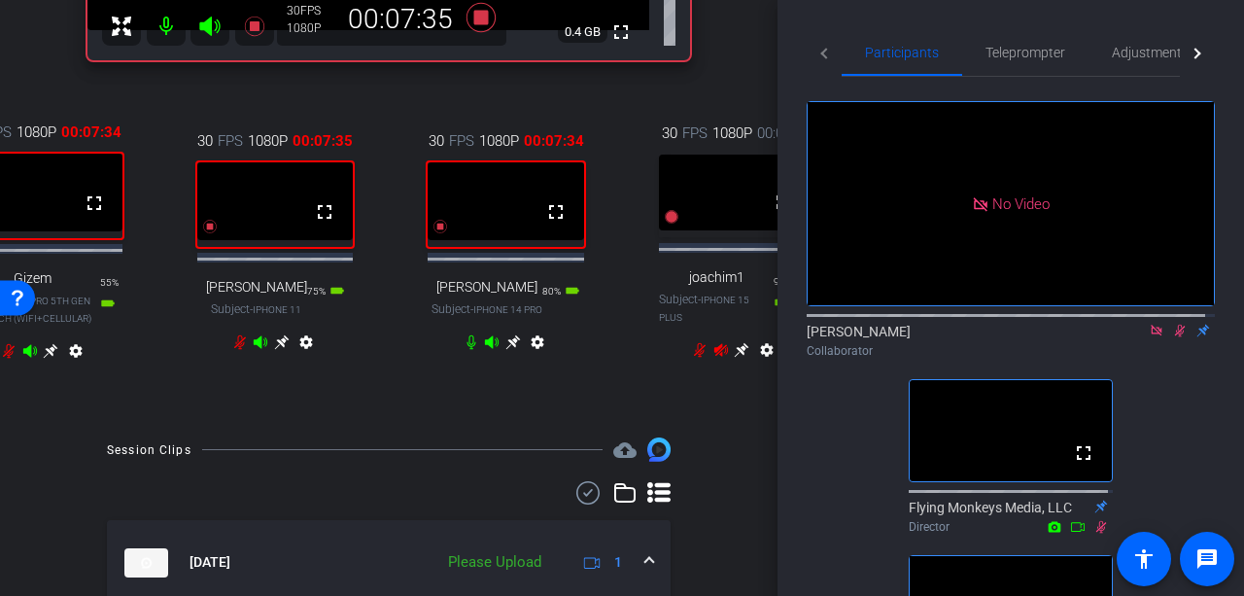
scroll to position [303, 0]
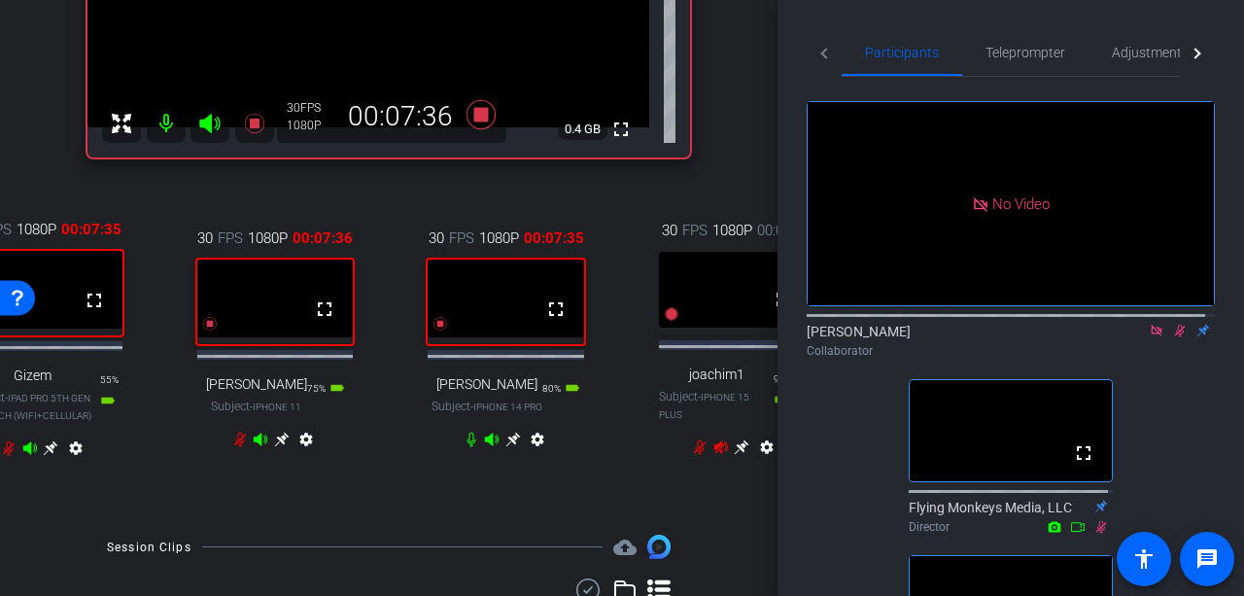
click at [714, 454] on icon at bounding box center [721, 447] width 14 height 13
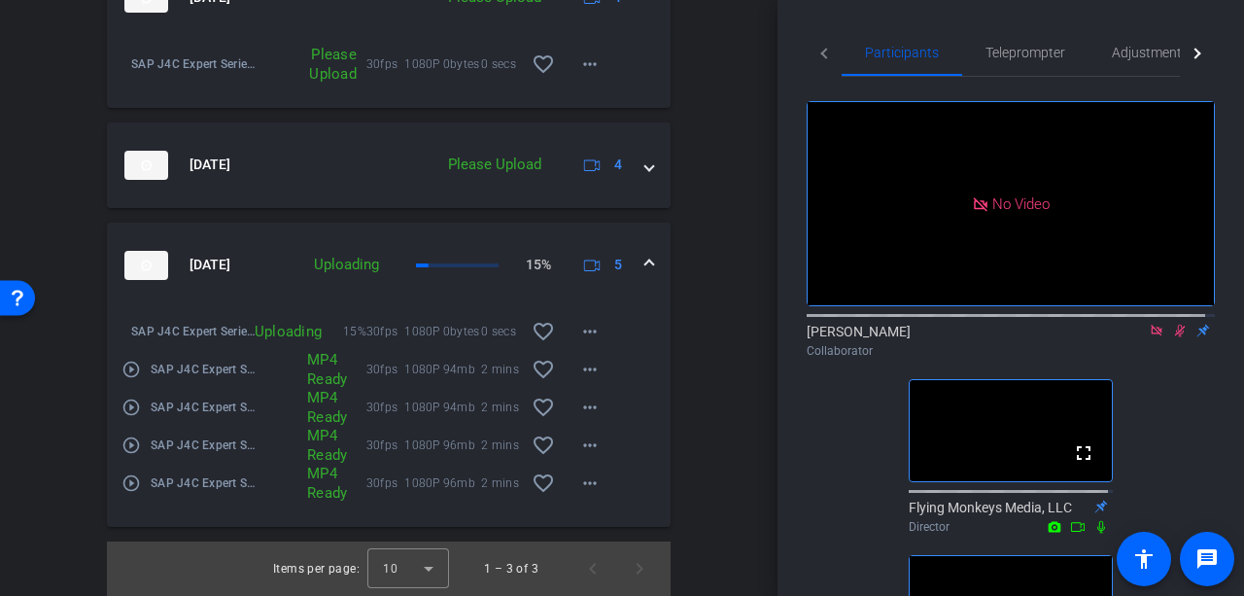
scroll to position [884, 0]
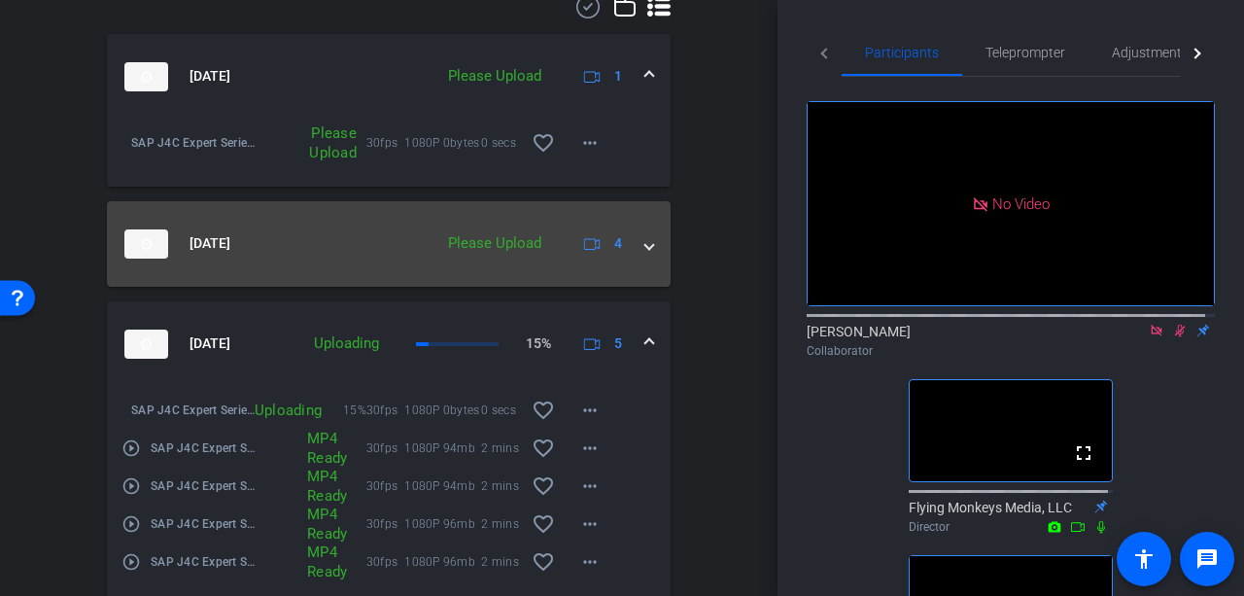
click at [645, 254] on span at bounding box center [649, 243] width 8 height 20
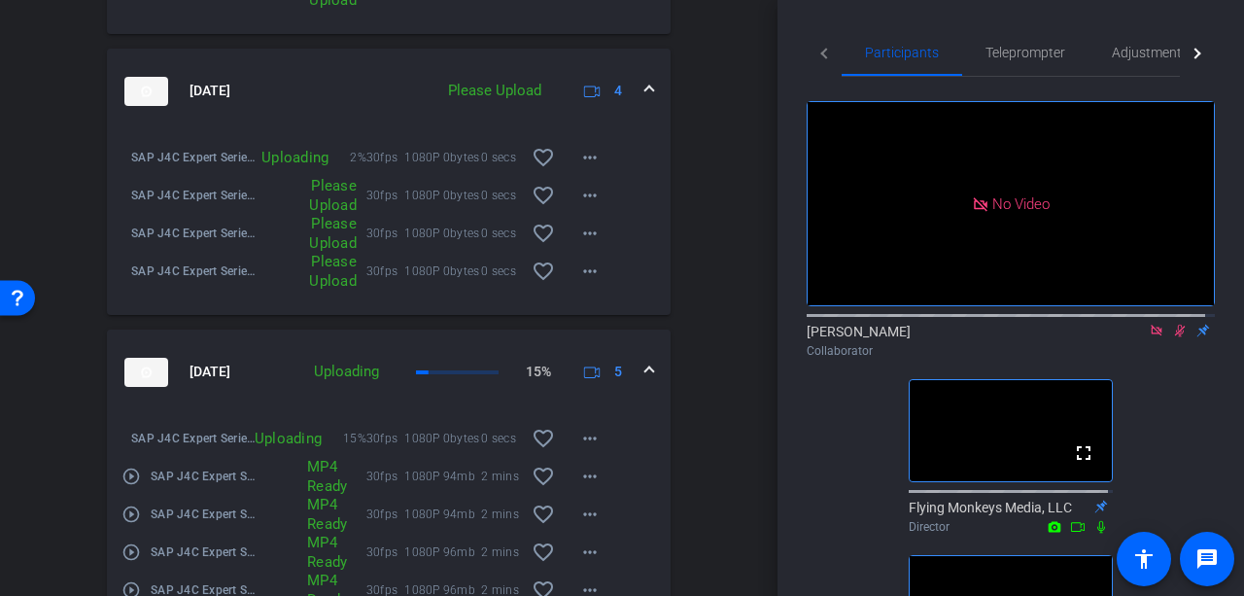
scroll to position [1079, 0]
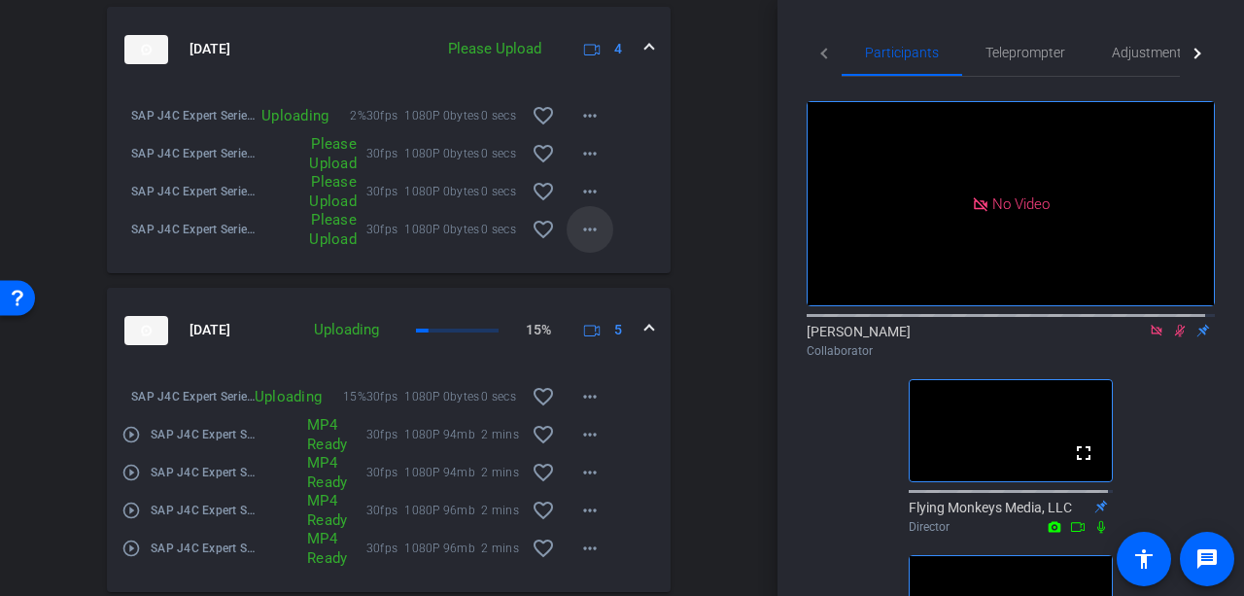
click at [578, 236] on mat-icon "more_horiz" at bounding box center [589, 229] width 23 height 23
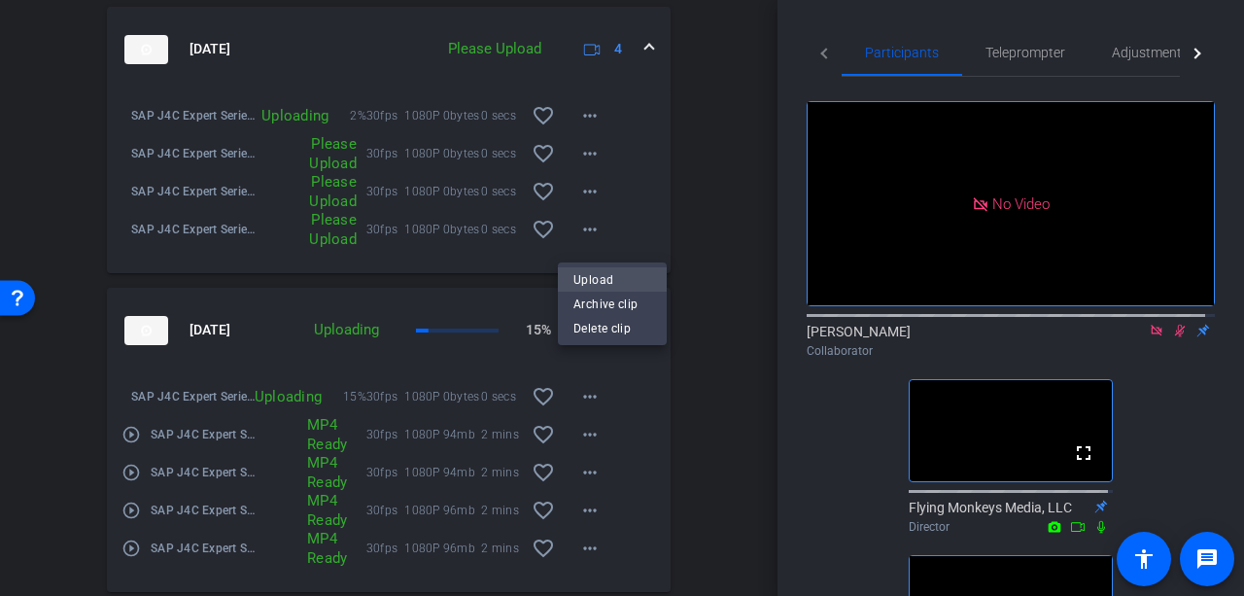
click at [610, 277] on span "Upload" at bounding box center [612, 278] width 78 height 23
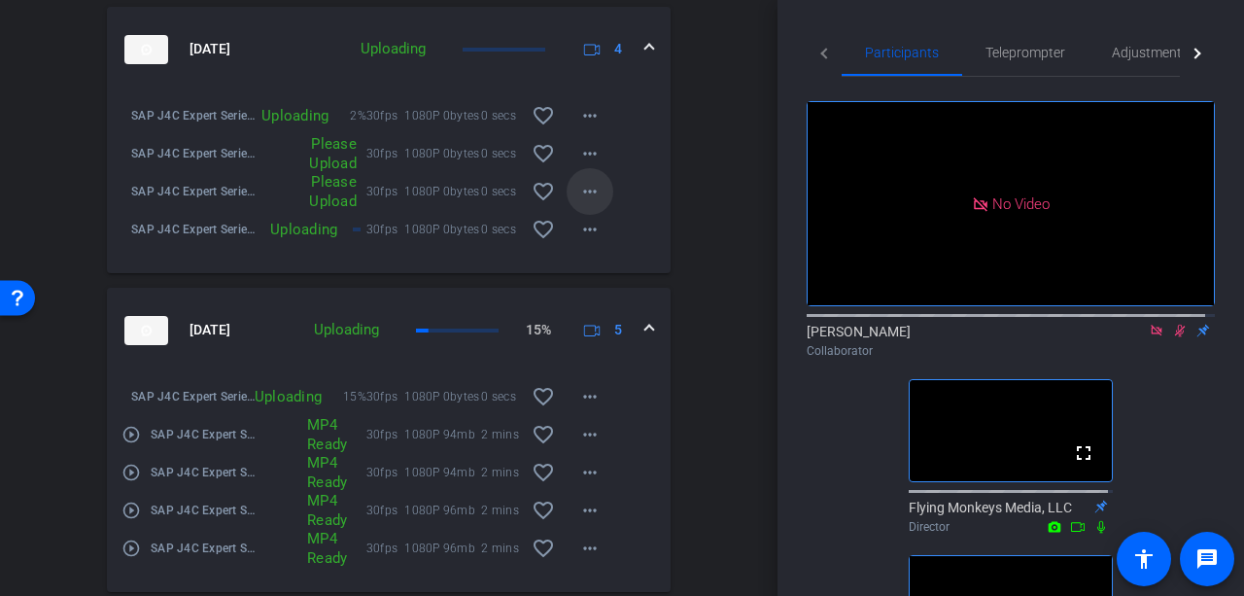
click at [593, 196] on span at bounding box center [590, 191] width 47 height 47
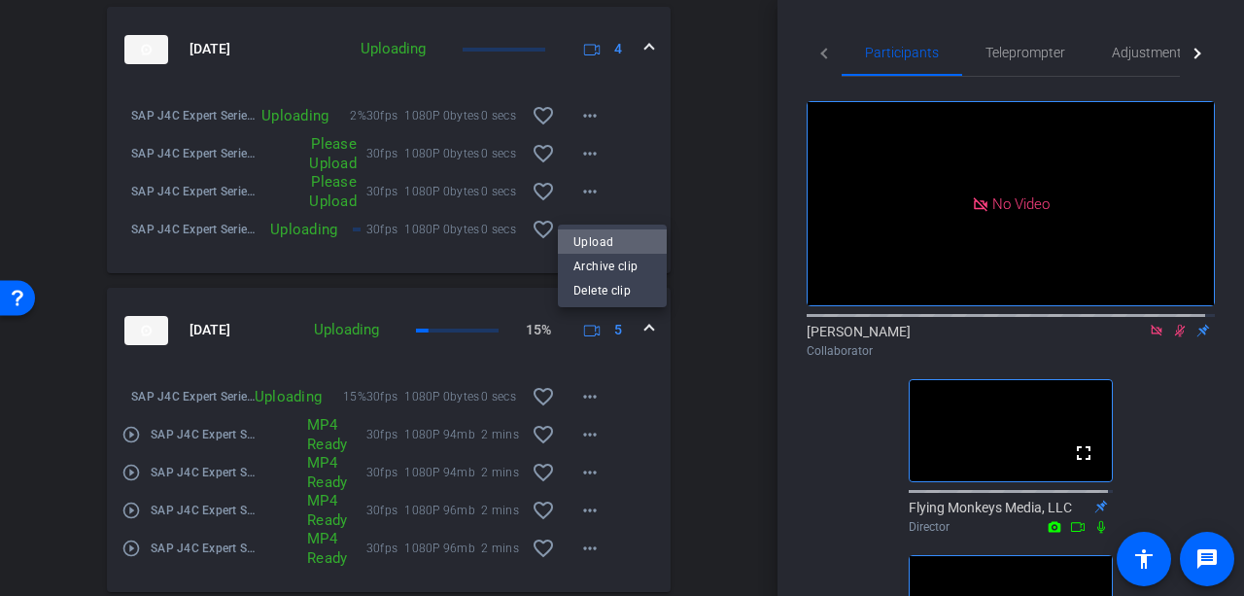
click at [604, 236] on span "Upload" at bounding box center [612, 240] width 78 height 23
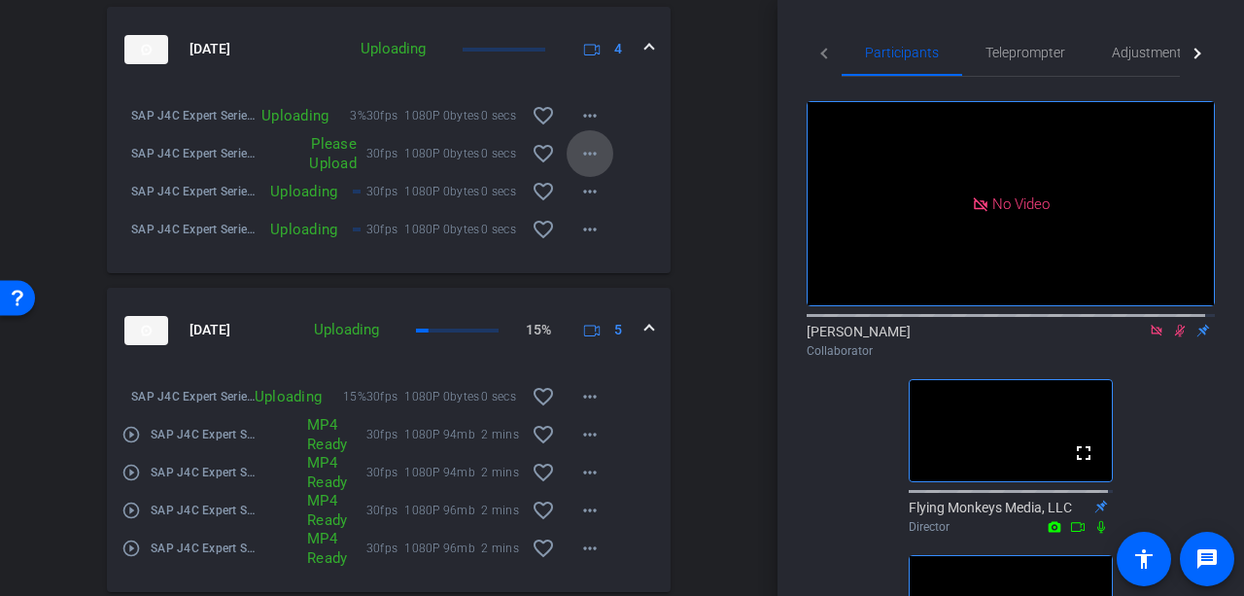
click at [583, 165] on mat-icon "more_horiz" at bounding box center [589, 153] width 23 height 23
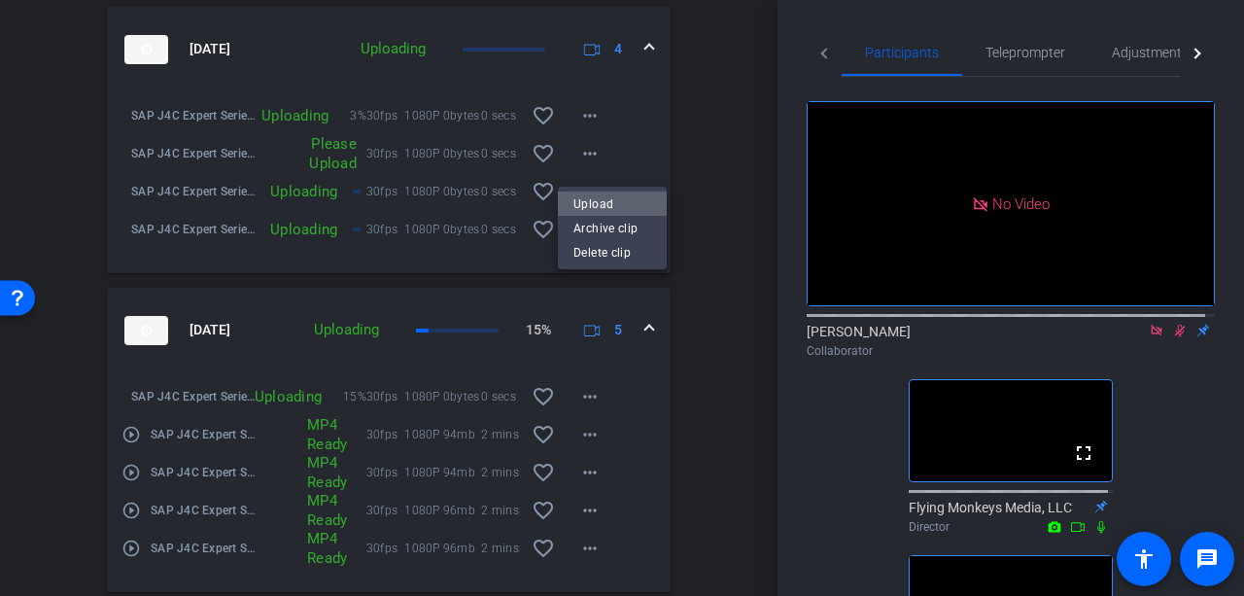
click at [586, 197] on span "Upload" at bounding box center [612, 202] width 78 height 23
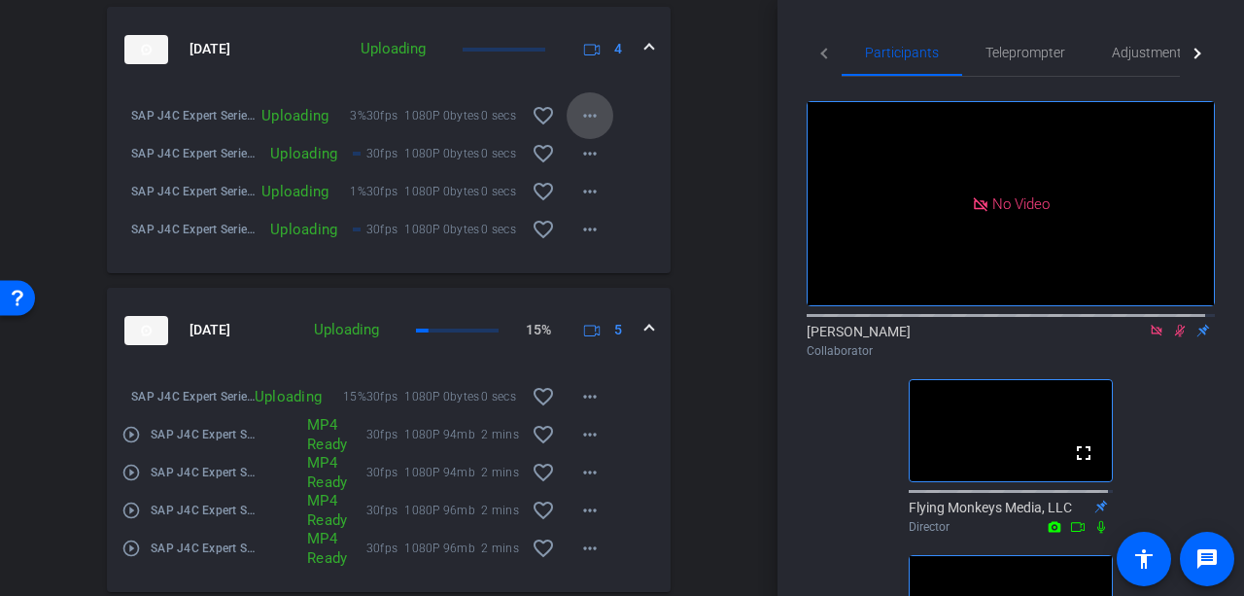
click at [579, 127] on mat-icon "more_horiz" at bounding box center [589, 115] width 23 height 23
click at [722, 162] on div at bounding box center [622, 298] width 1244 height 596
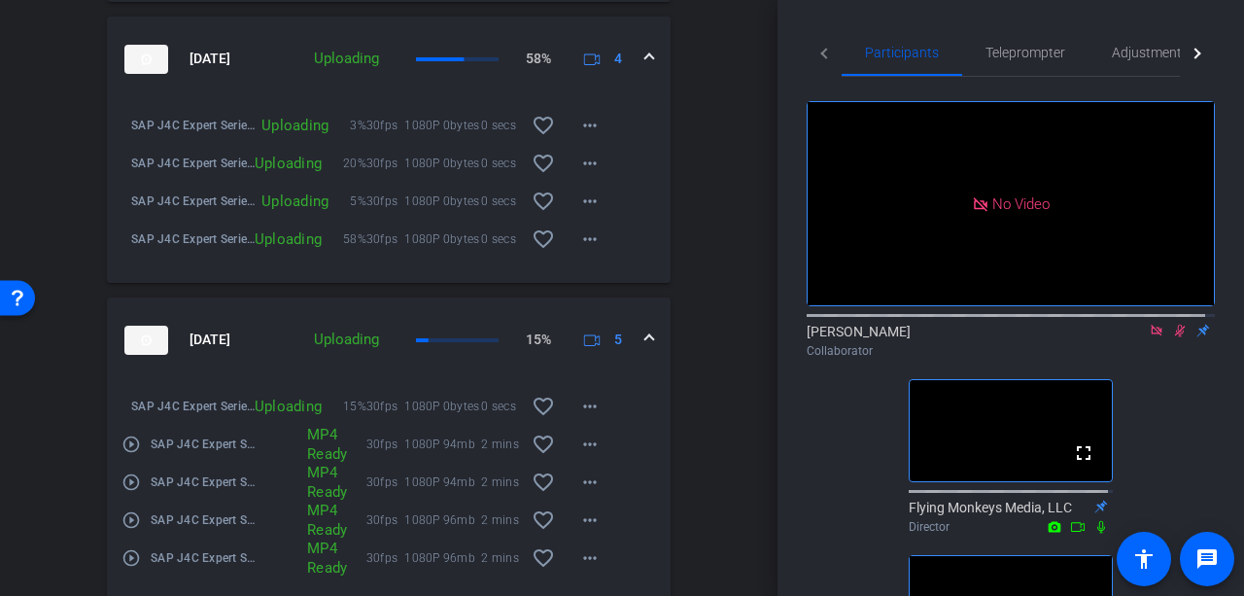
scroll to position [1162, 0]
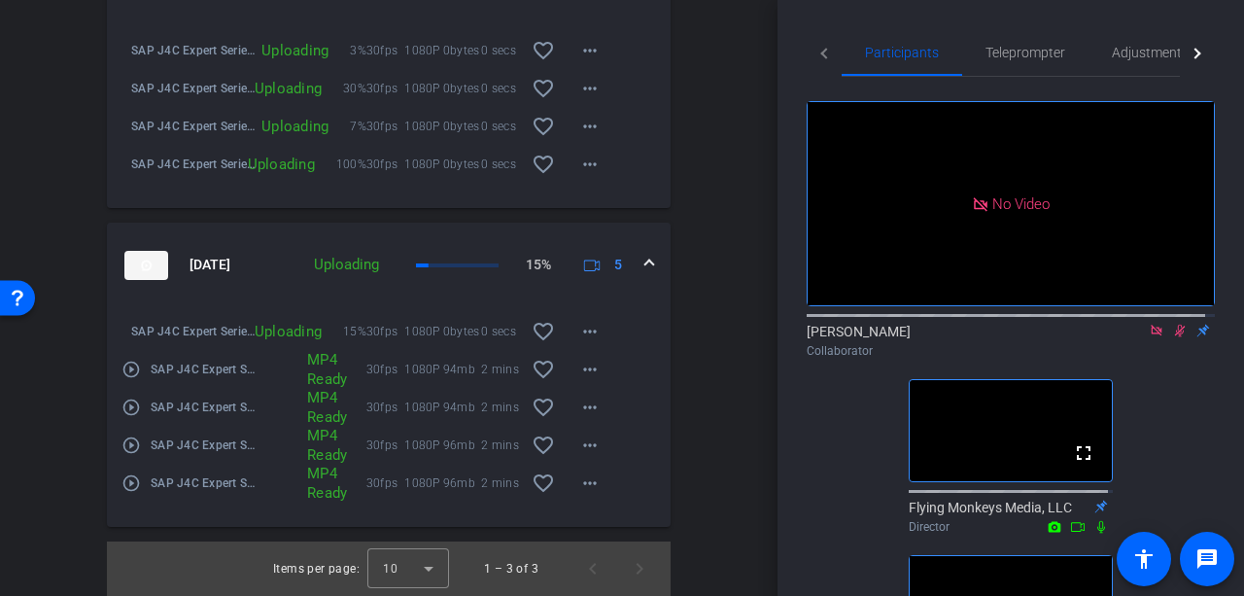
click at [1175, 325] on icon at bounding box center [1180, 331] width 11 height 13
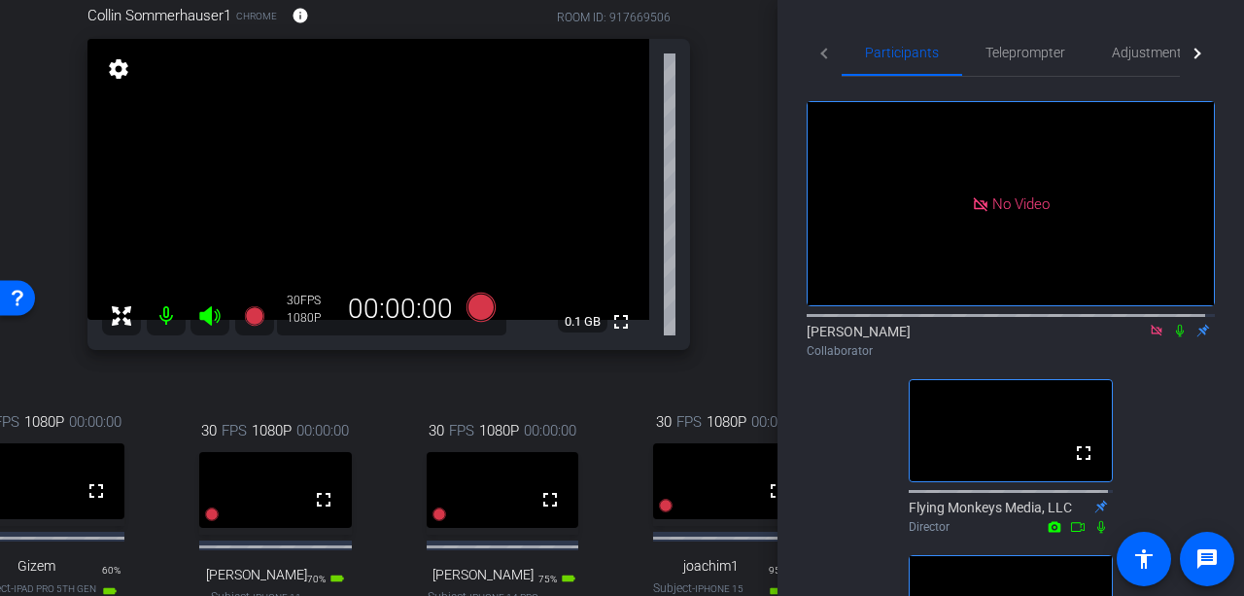
scroll to position [0, 0]
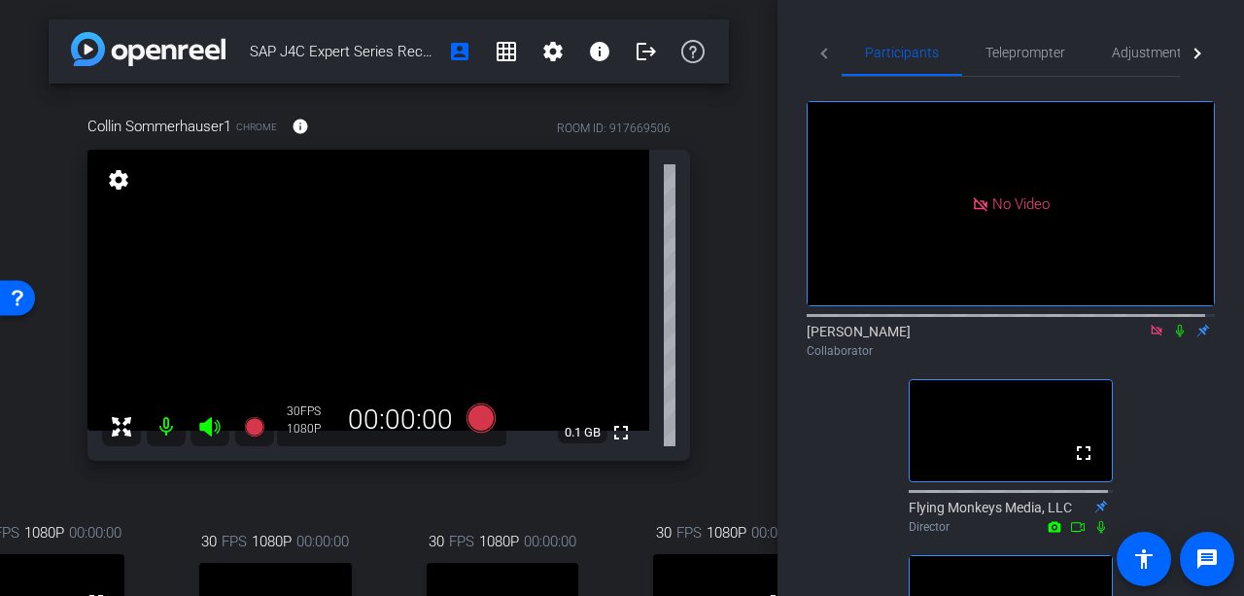
click at [1172, 324] on icon at bounding box center [1180, 331] width 16 height 14
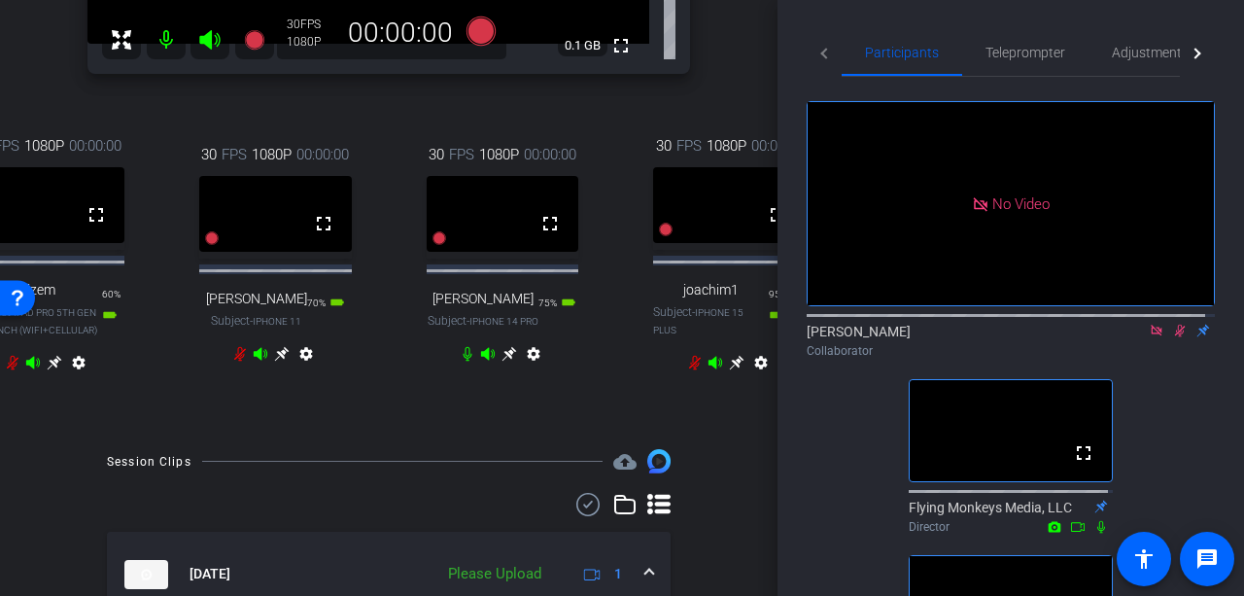
scroll to position [389, 0]
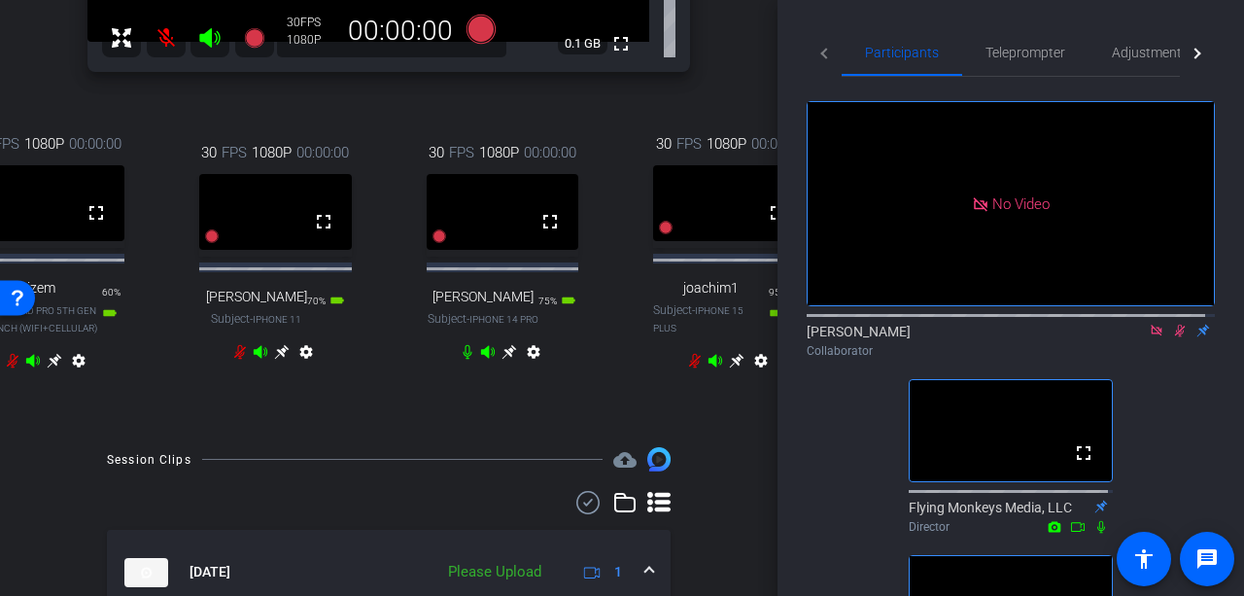
click at [505, 360] on icon at bounding box center [508, 352] width 15 height 15
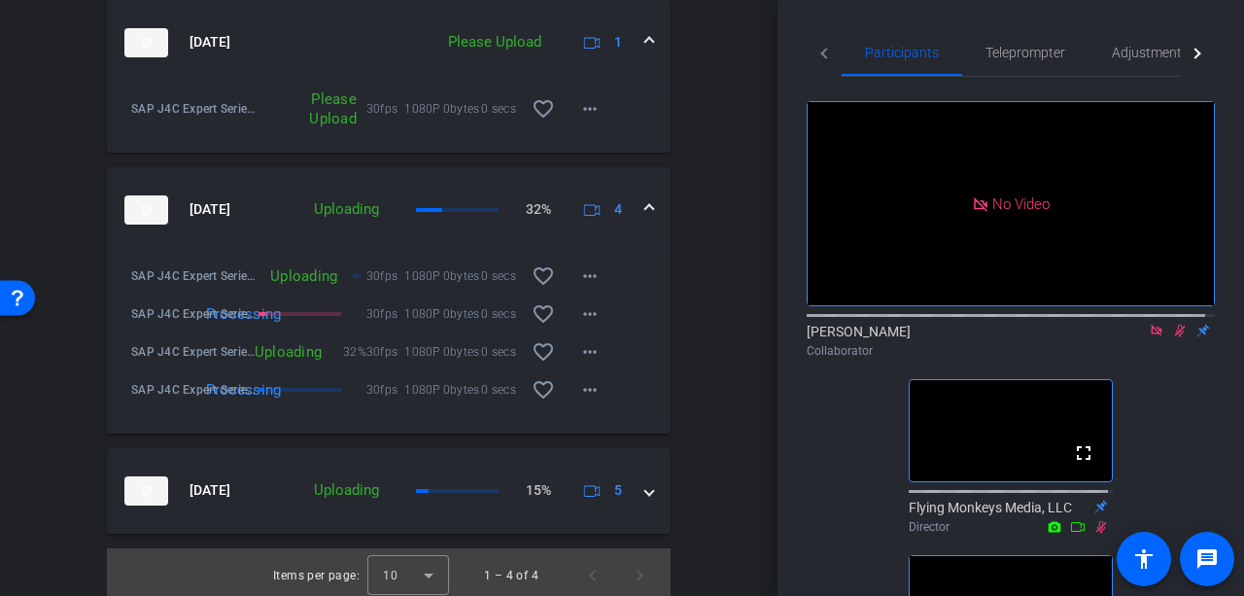
scroll to position [1226, 0]
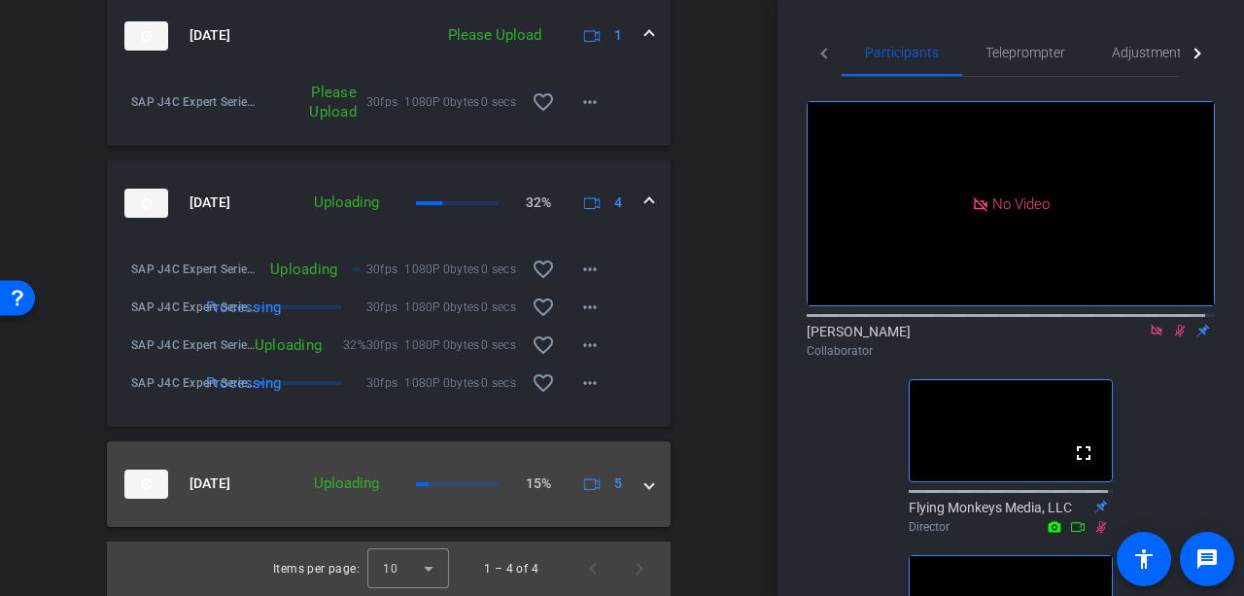
click at [645, 475] on span at bounding box center [649, 483] width 8 height 20
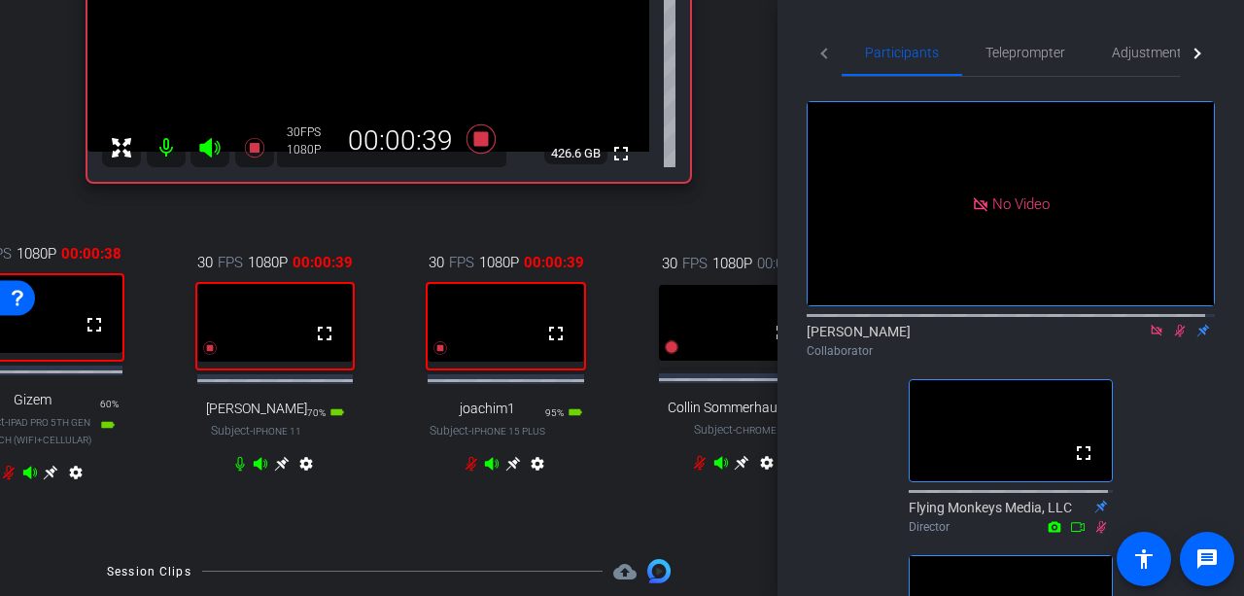
scroll to position [376, 0]
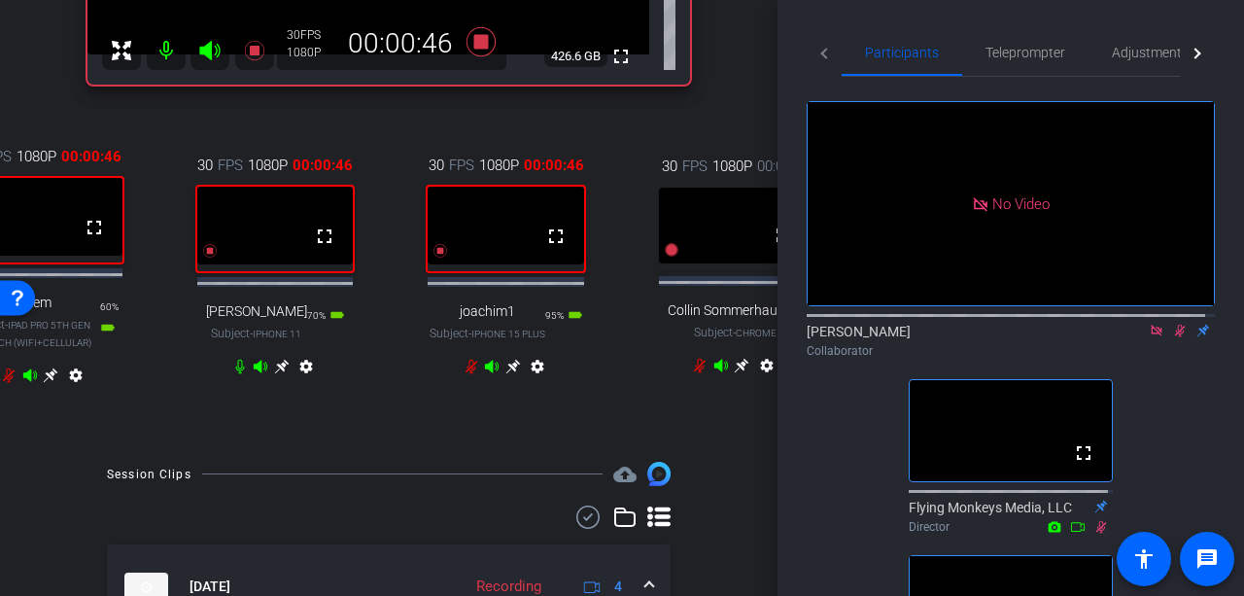
click at [274, 374] on icon at bounding box center [282, 367] width 16 height 16
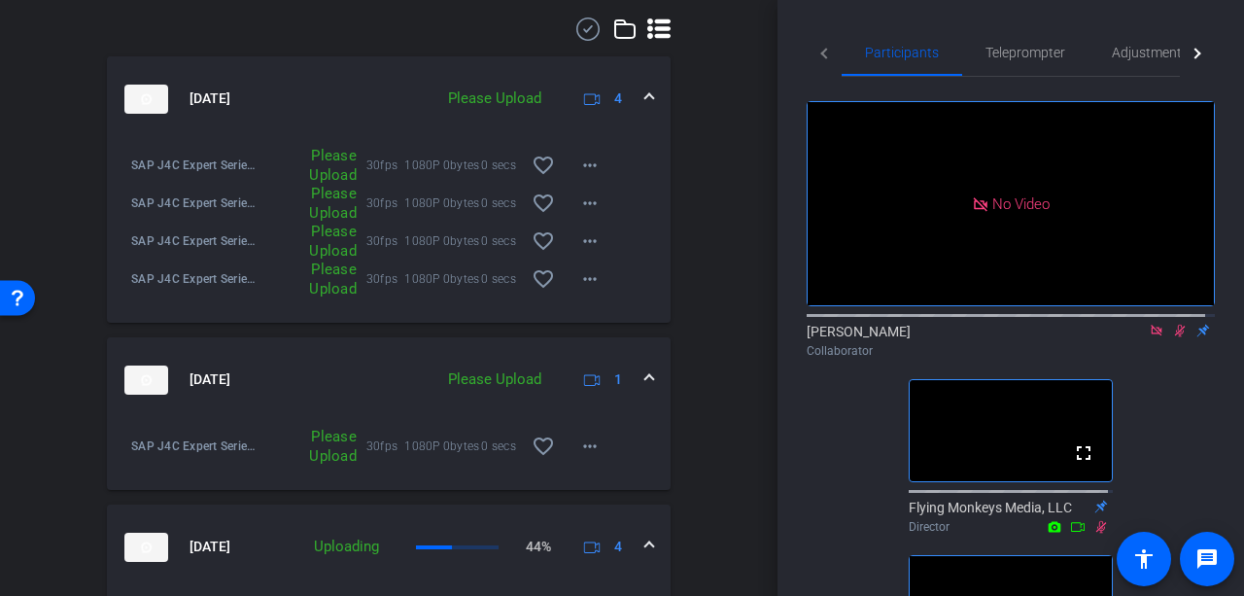
scroll to position [959, 0]
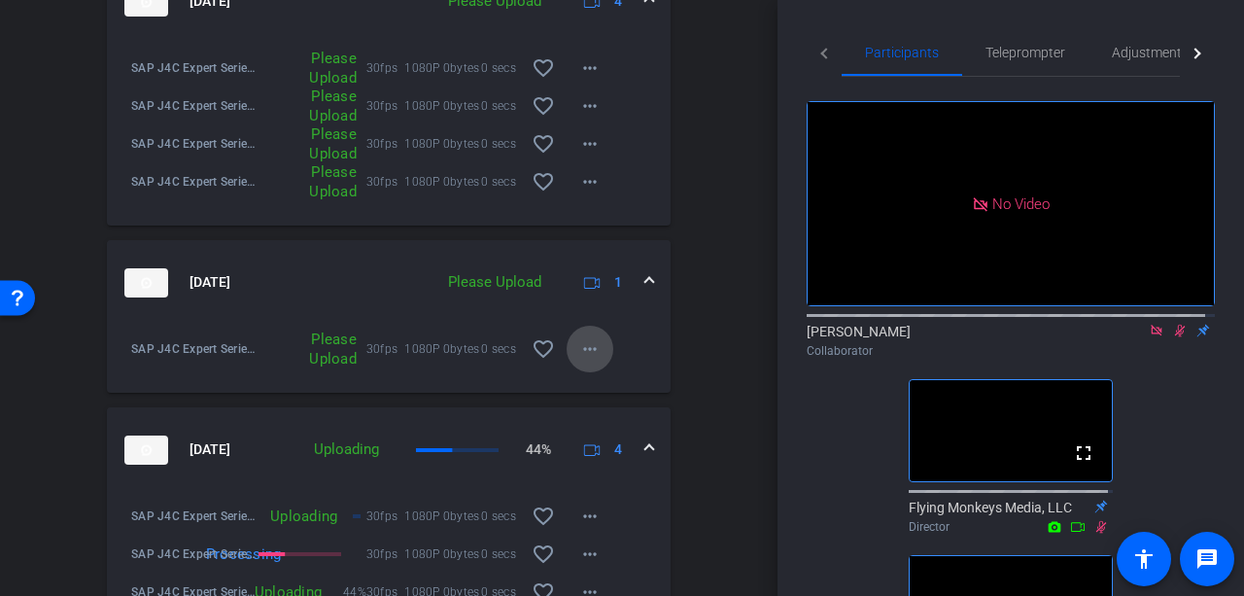
click at [583, 359] on mat-icon "more_horiz" at bounding box center [589, 348] width 23 height 23
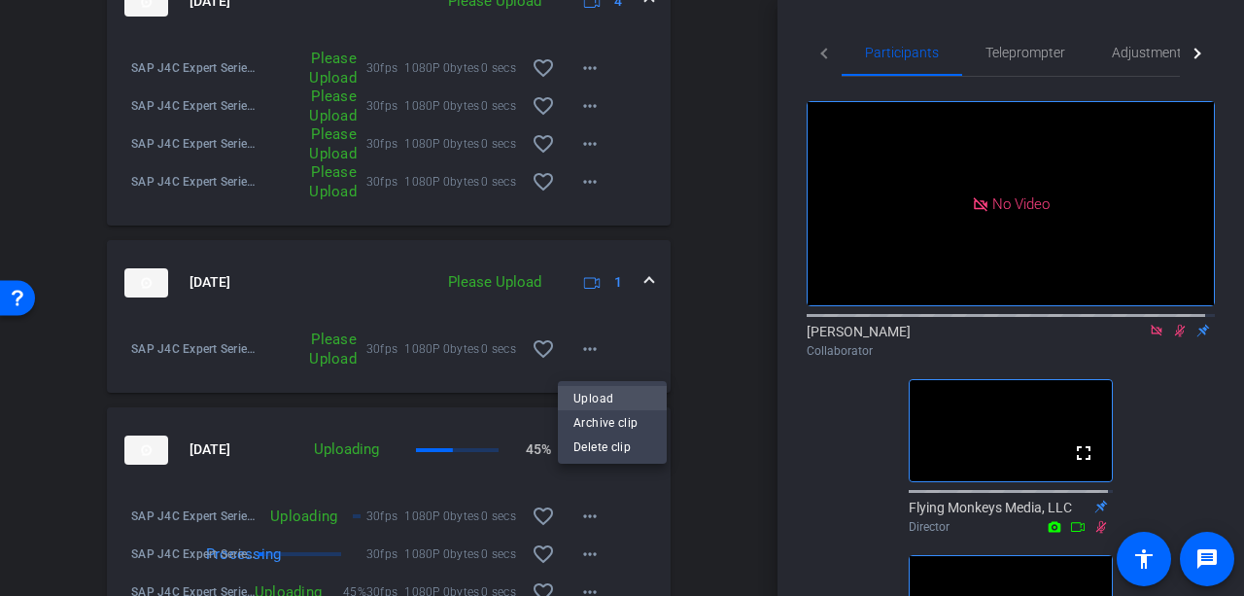
click at [590, 397] on span "Upload" at bounding box center [612, 398] width 78 height 23
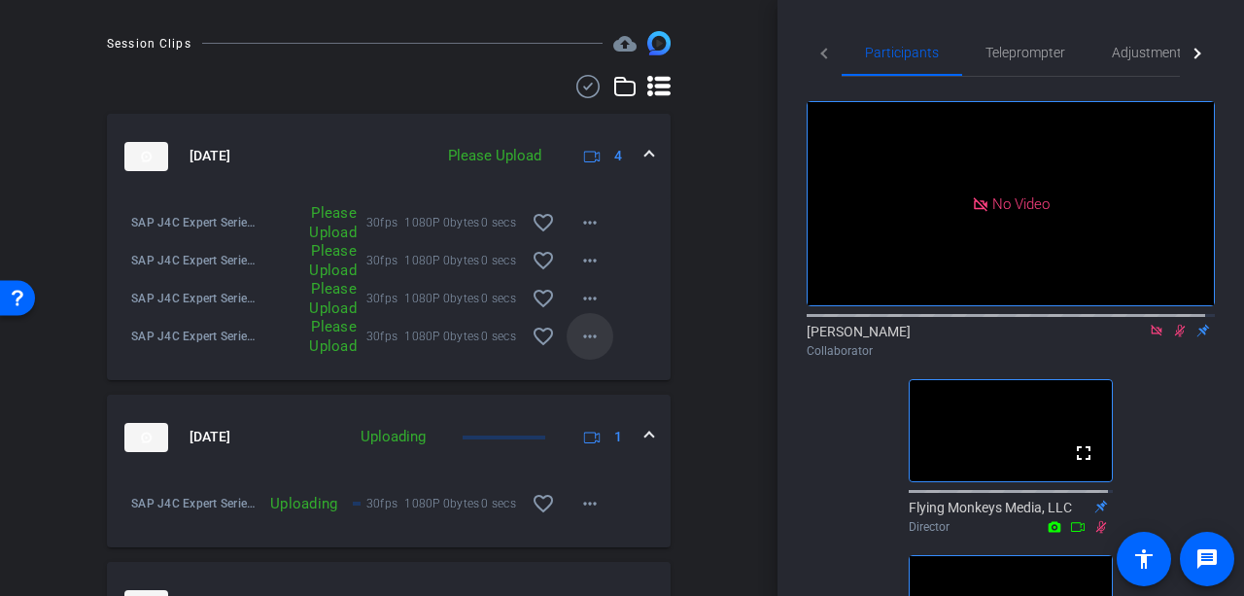
scroll to position [765, 0]
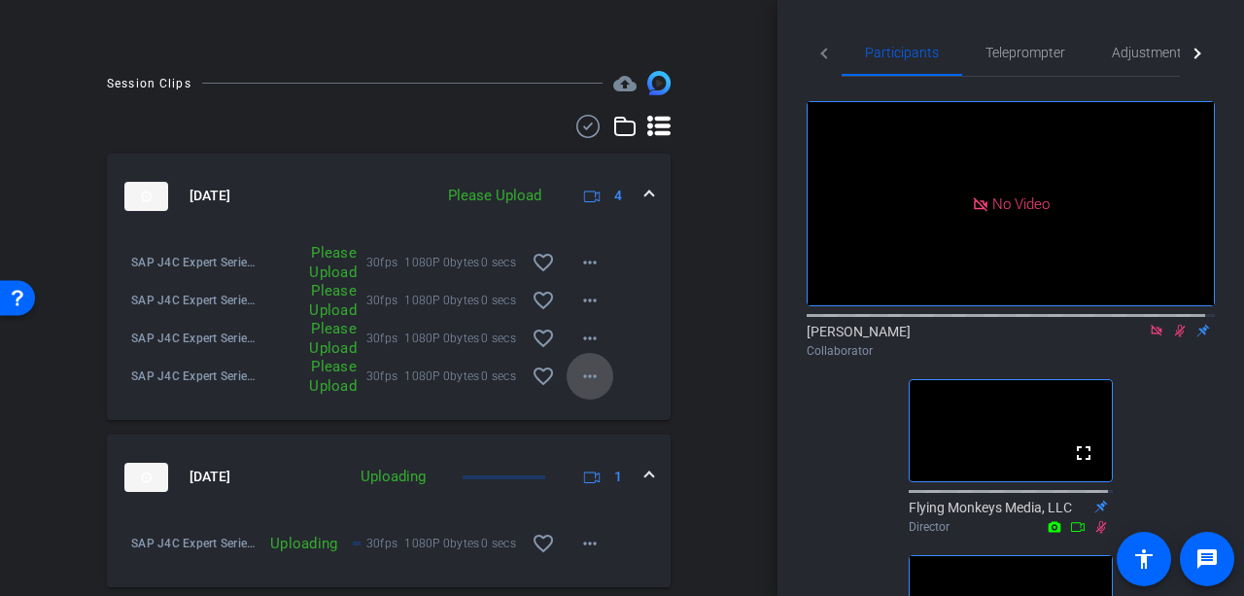
click at [578, 380] on mat-icon "more_horiz" at bounding box center [589, 375] width 23 height 23
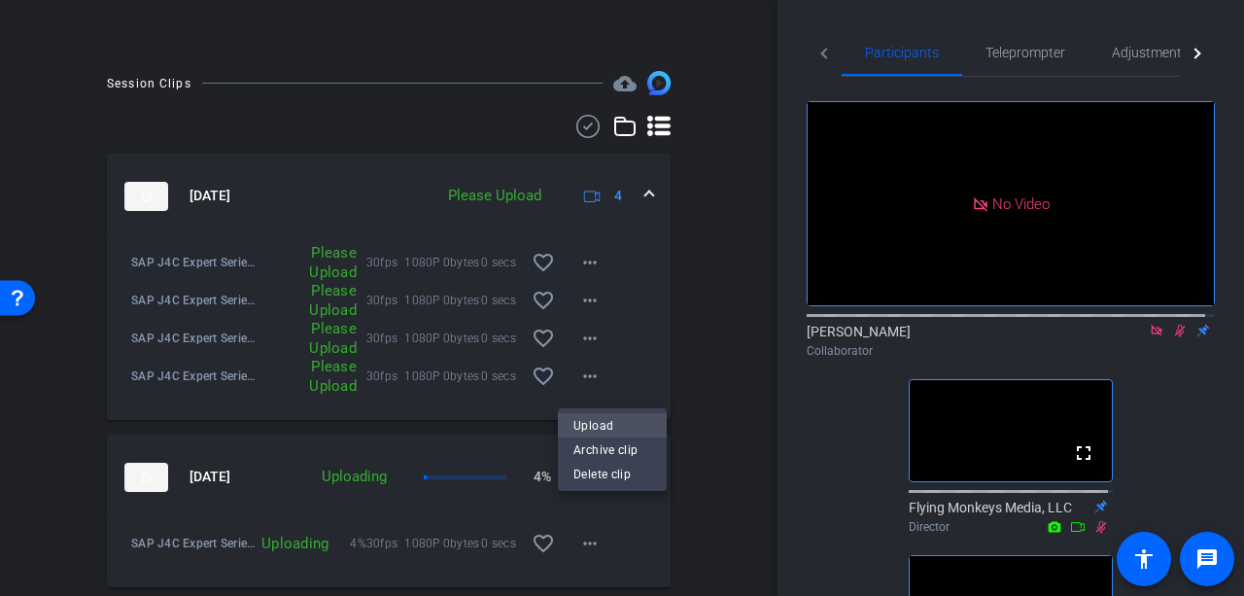
click at [591, 431] on span "Upload" at bounding box center [612, 425] width 78 height 23
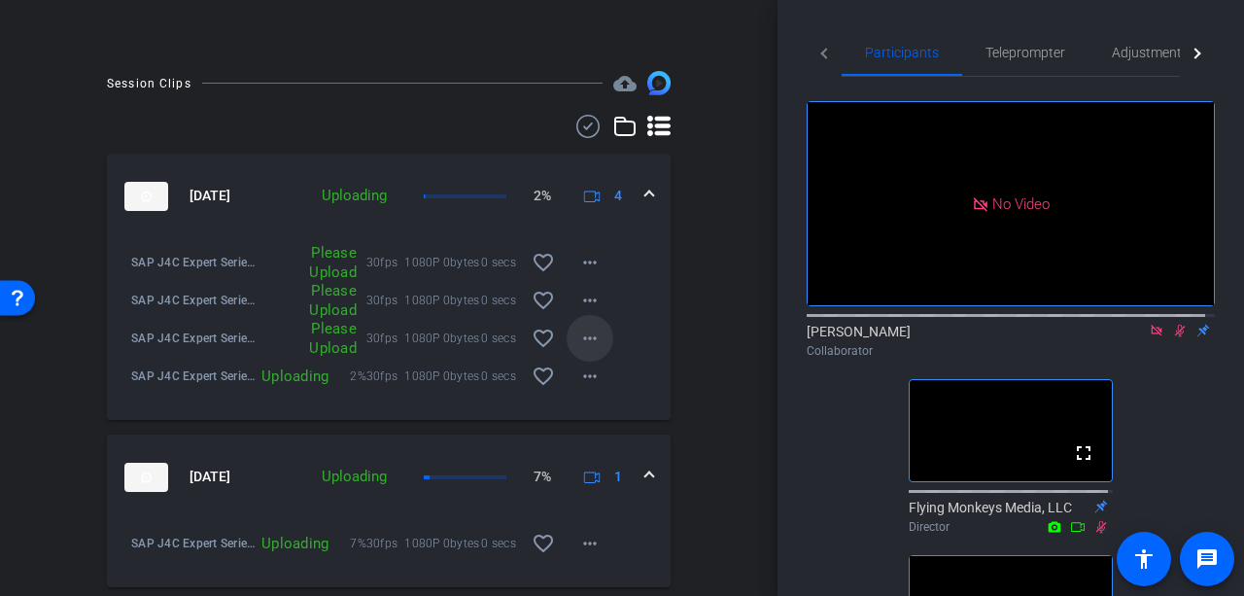
click at [583, 349] on mat-icon "more_horiz" at bounding box center [589, 338] width 23 height 23
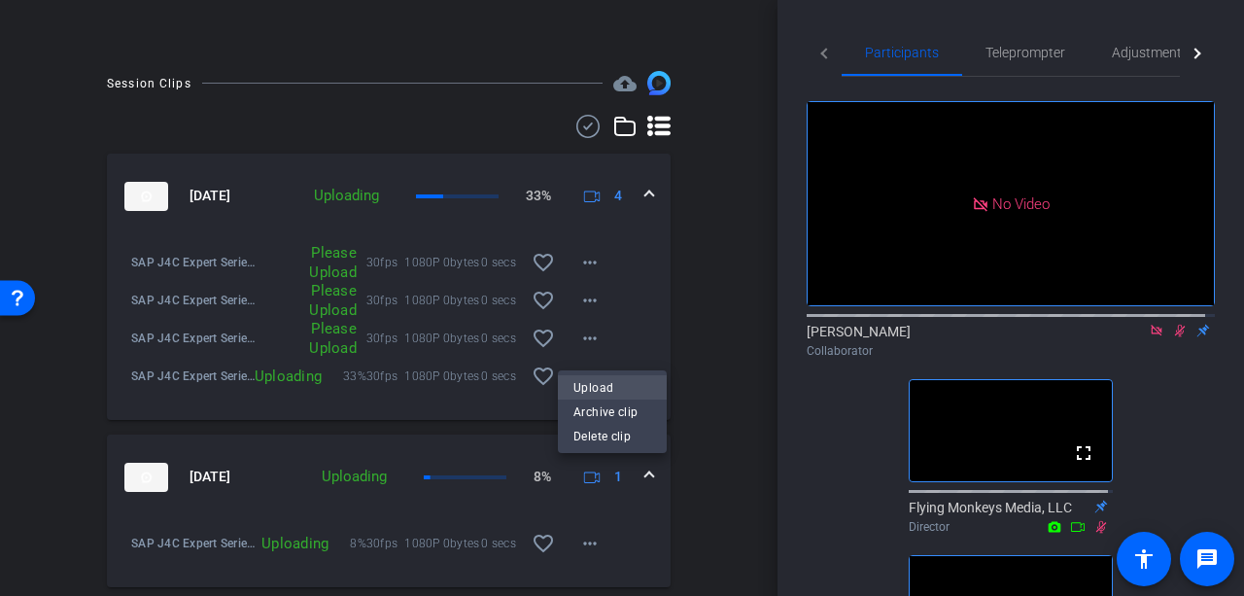
click at [591, 382] on span "Upload" at bounding box center [612, 387] width 78 height 23
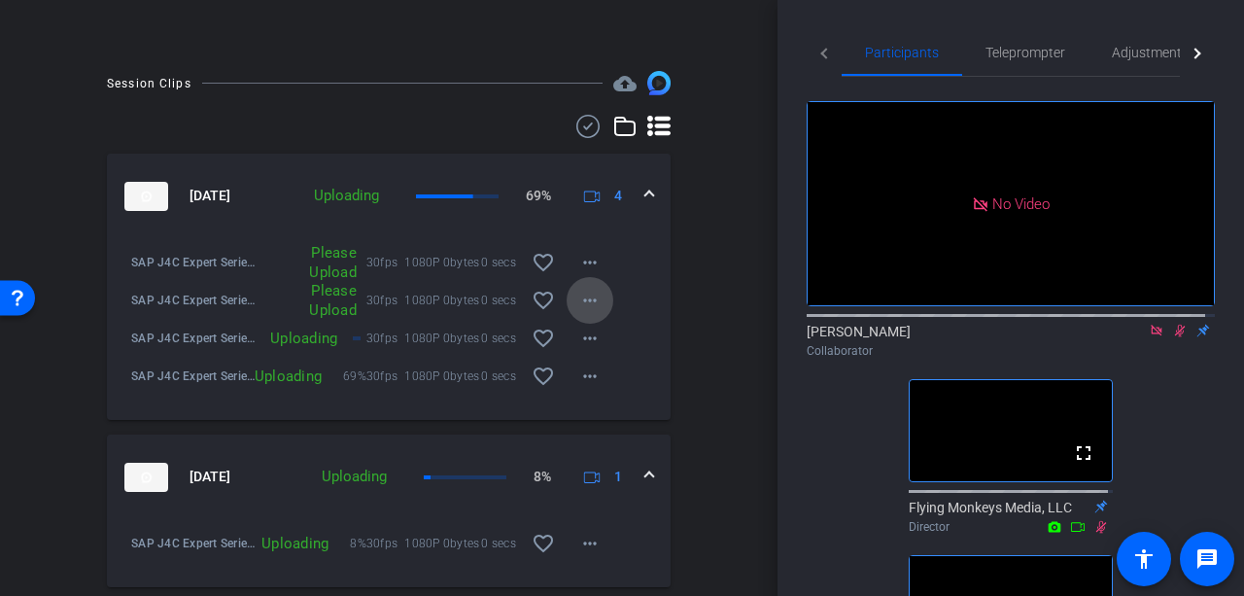
click at [578, 306] on mat-icon "more_horiz" at bounding box center [589, 300] width 23 height 23
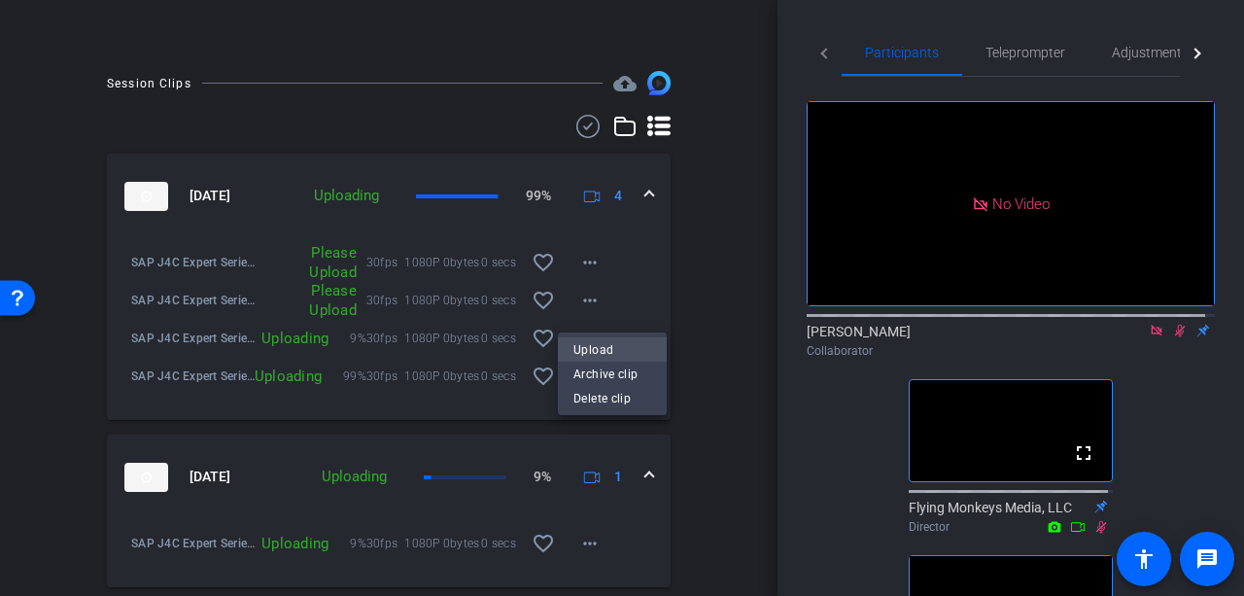
click at [603, 349] on span "Upload" at bounding box center [612, 349] width 78 height 23
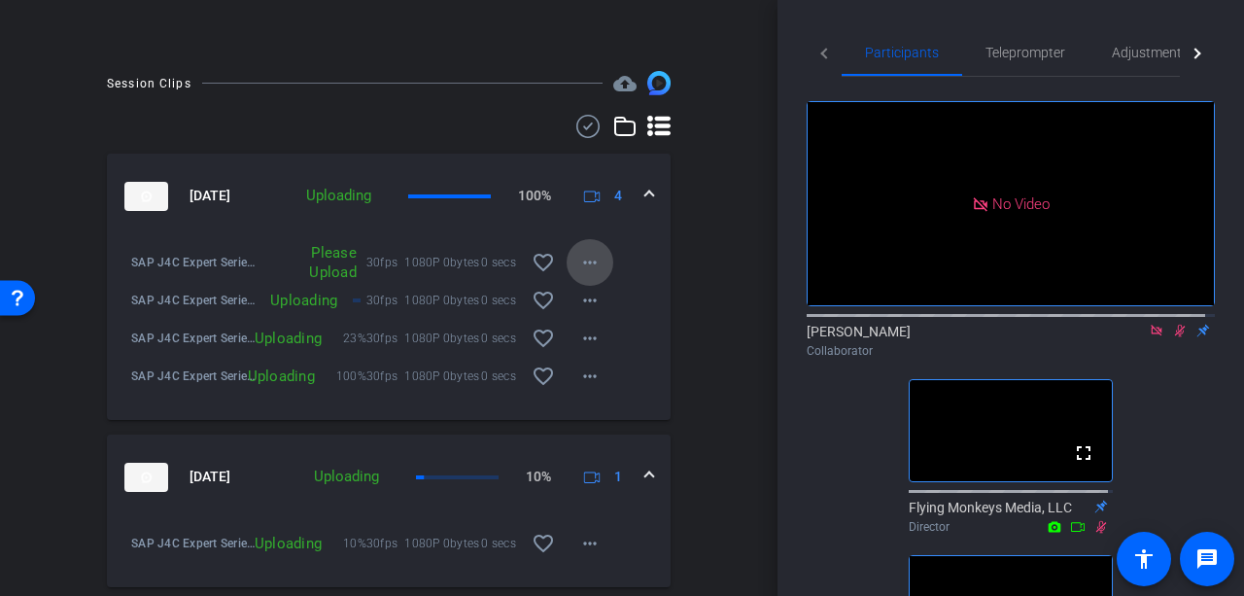
click at [585, 265] on mat-icon "more_horiz" at bounding box center [589, 262] width 23 height 23
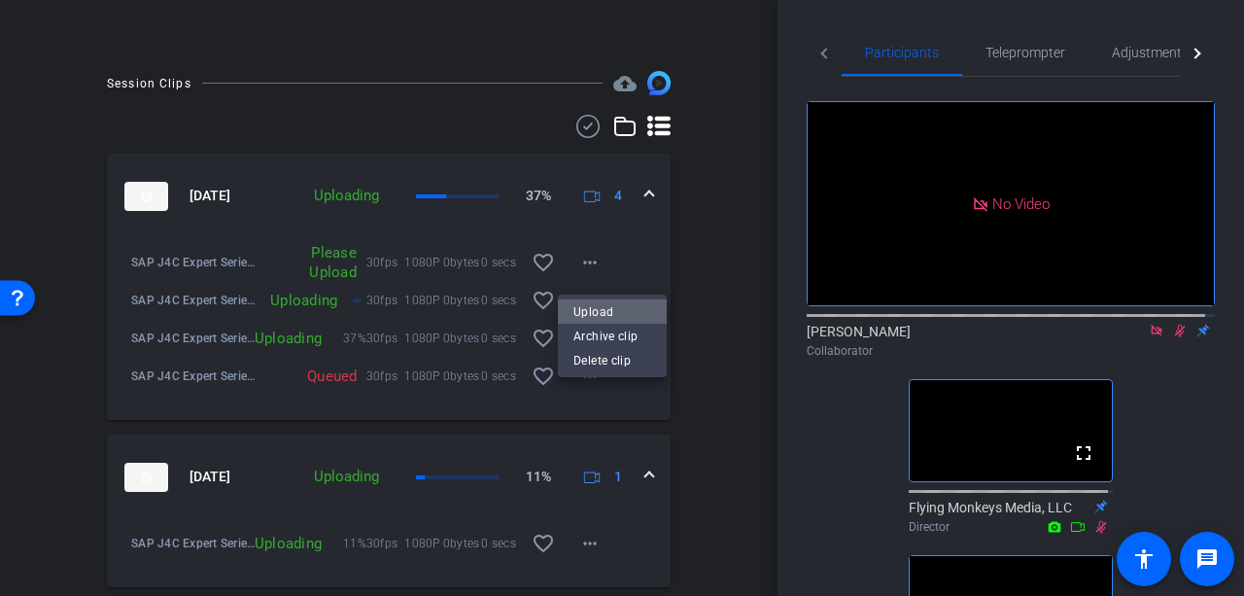
click at [604, 304] on span "Upload" at bounding box center [612, 311] width 78 height 23
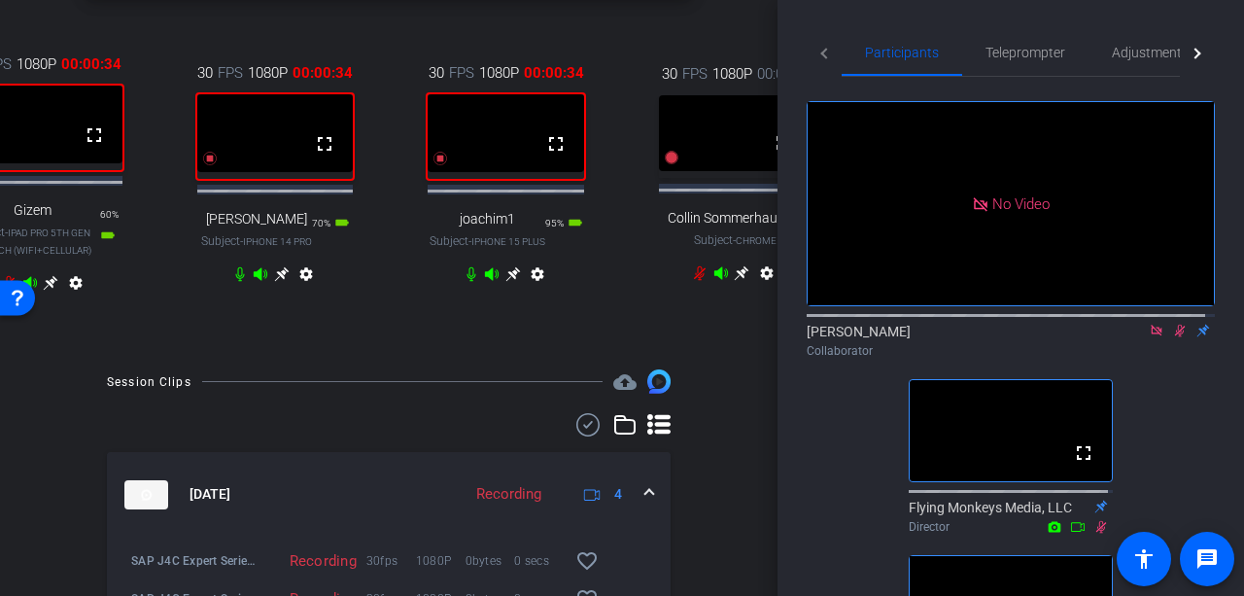
scroll to position [438, 0]
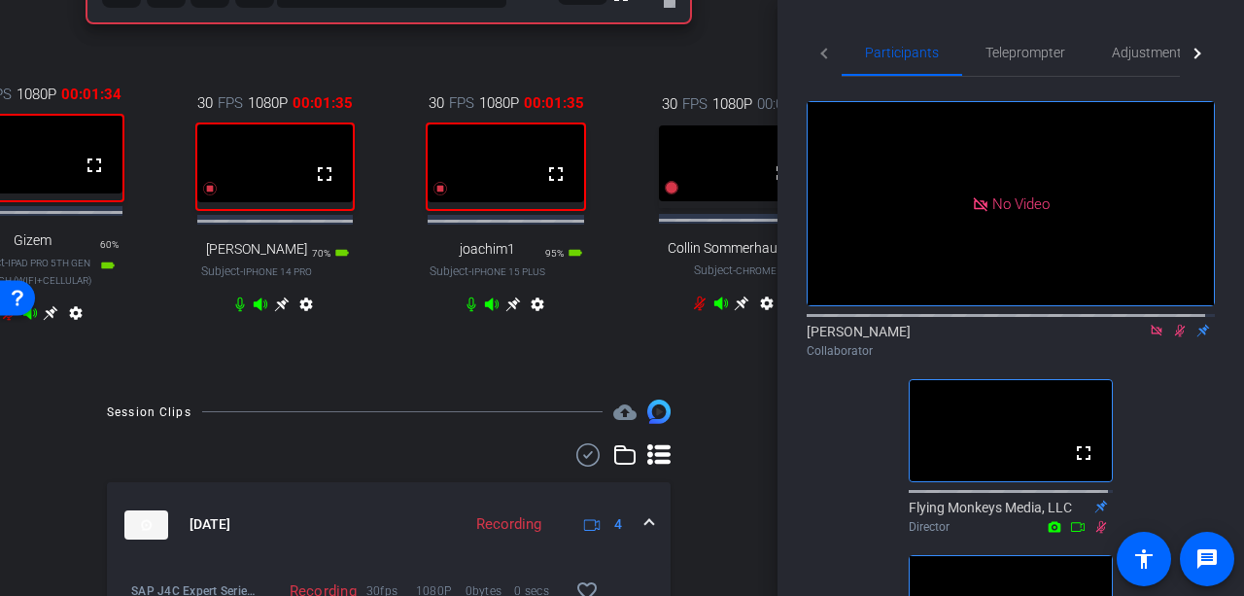
click at [505, 312] on icon at bounding box center [513, 304] width 16 height 16
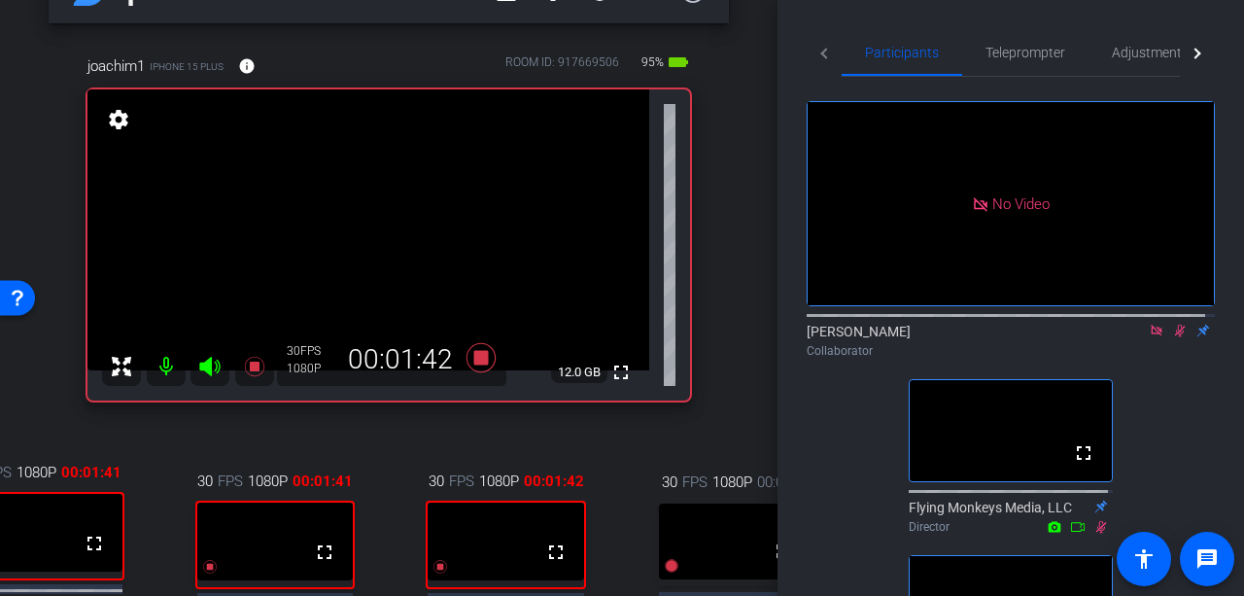
scroll to position [0, 0]
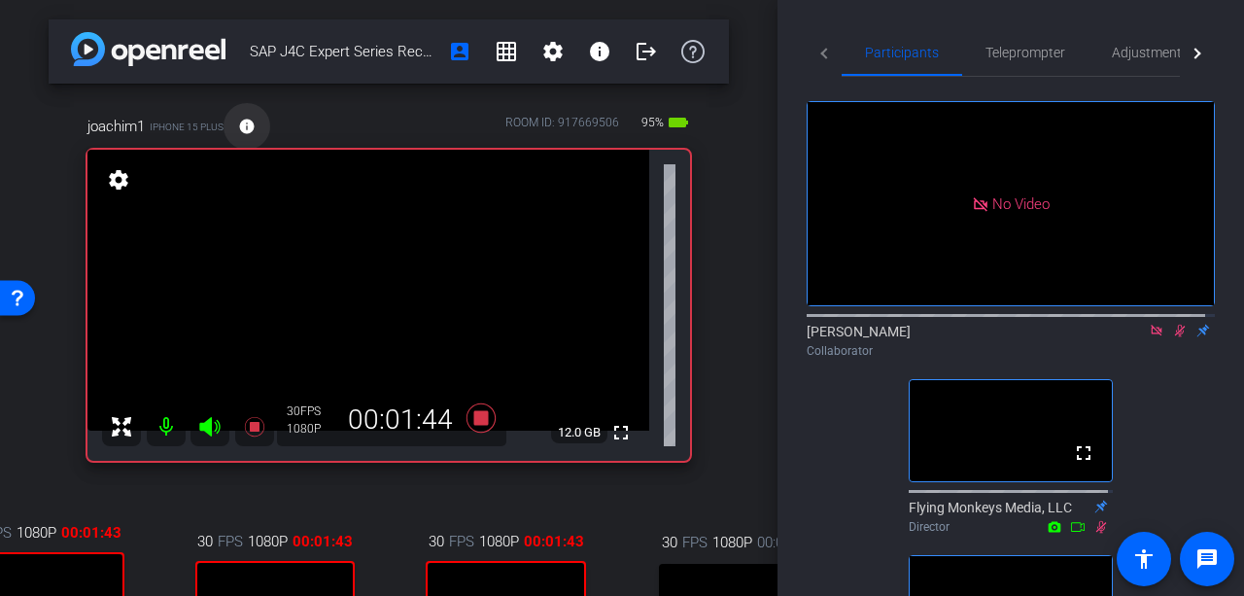
click at [246, 133] on mat-icon "info" at bounding box center [246, 126] width 17 height 17
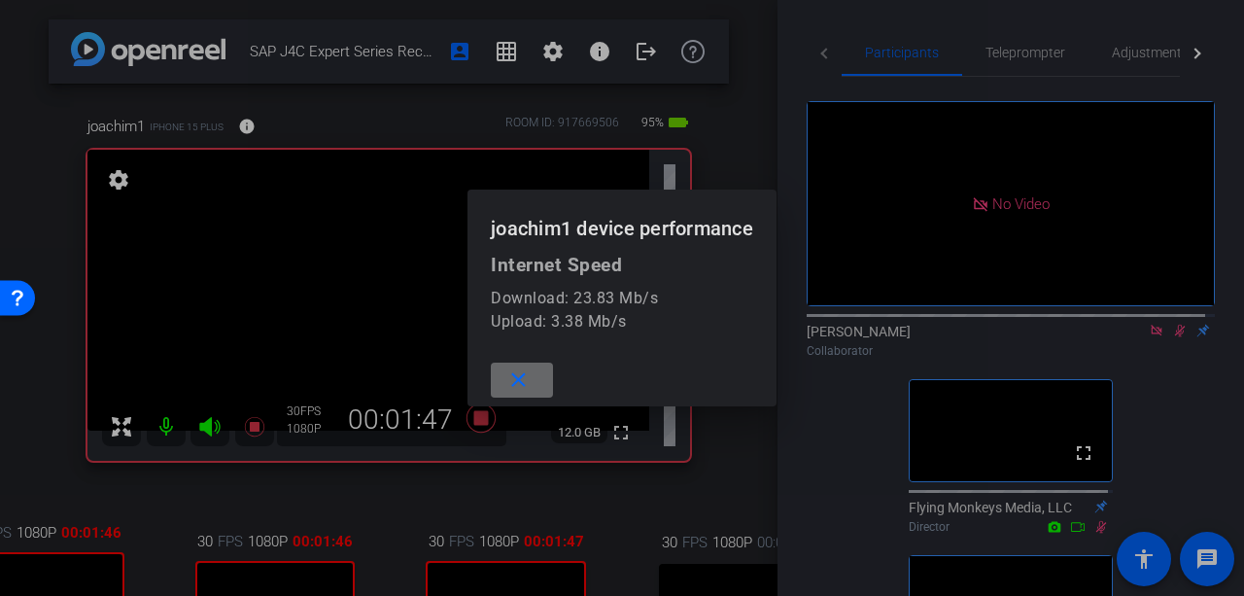
click at [537, 382] on span at bounding box center [522, 380] width 62 height 47
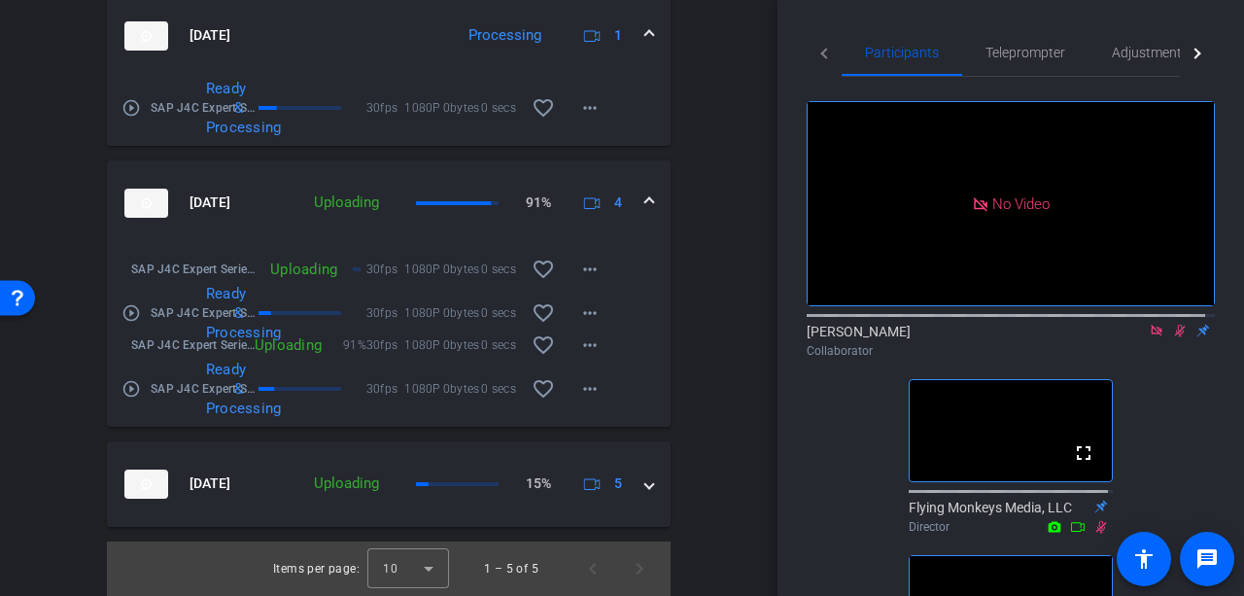
scroll to position [1507, 0]
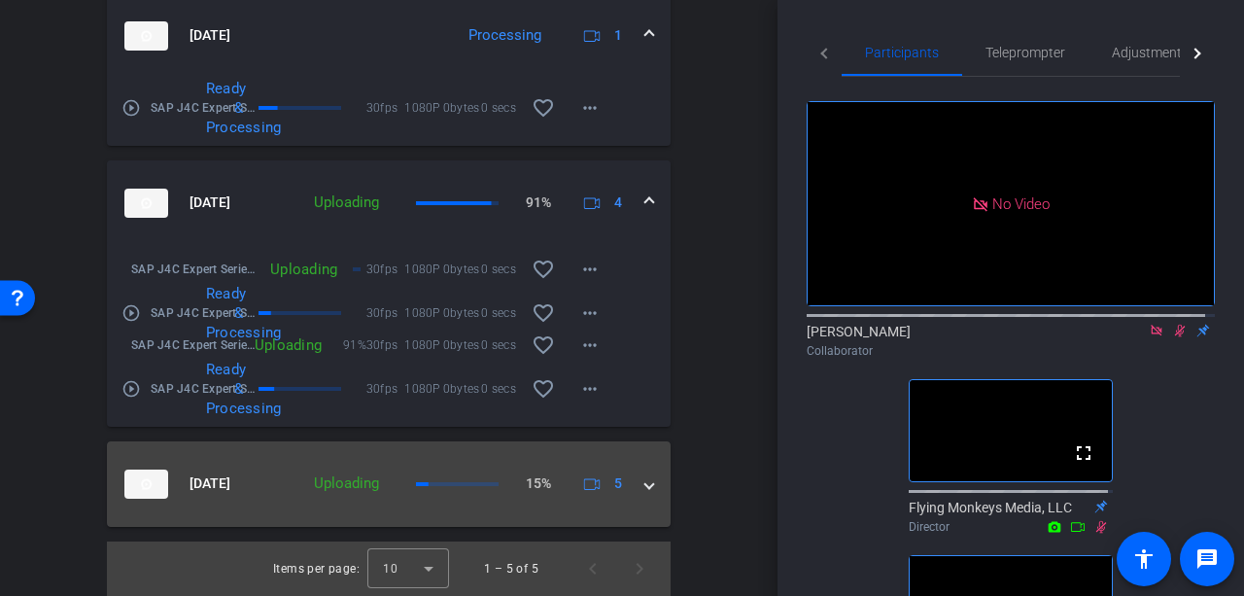
click at [643, 481] on mat-expansion-panel-header "[DATE] Uploading 15% 5" at bounding box center [389, 484] width 564 height 86
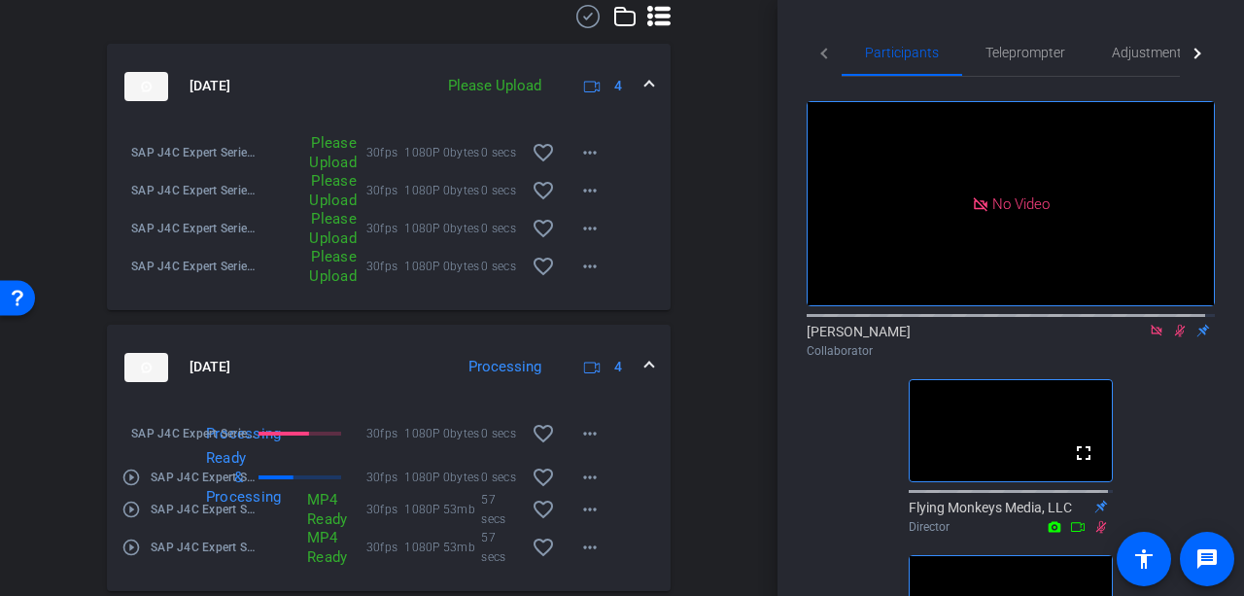
scroll to position [875, 0]
click at [582, 278] on mat-icon "more_horiz" at bounding box center [589, 266] width 23 height 23
click at [601, 314] on span "Upload" at bounding box center [612, 315] width 78 height 23
click at [581, 239] on mat-icon "more_horiz" at bounding box center [589, 228] width 23 height 23
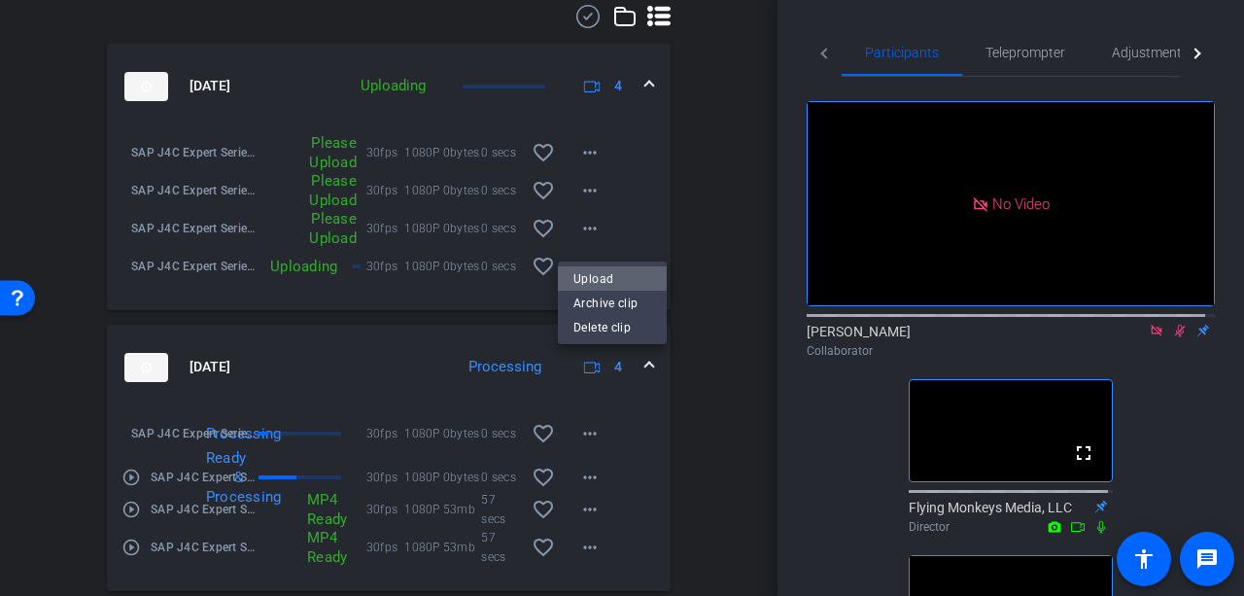
click at [588, 269] on span "Upload" at bounding box center [612, 277] width 78 height 23
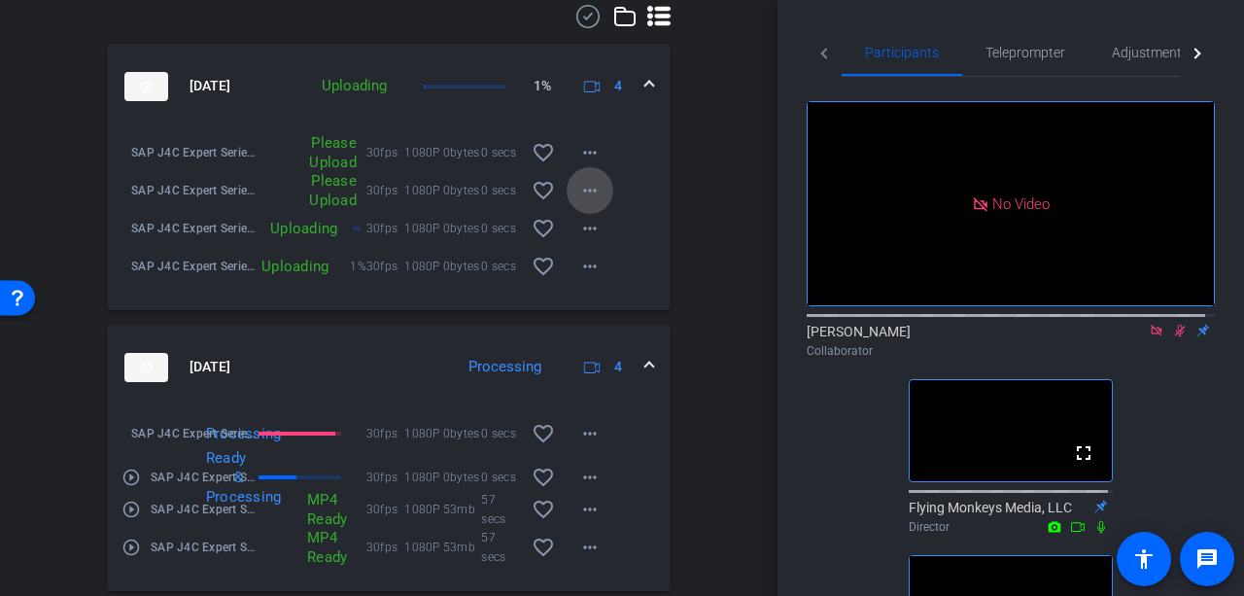
click at [578, 202] on mat-icon "more_horiz" at bounding box center [589, 190] width 23 height 23
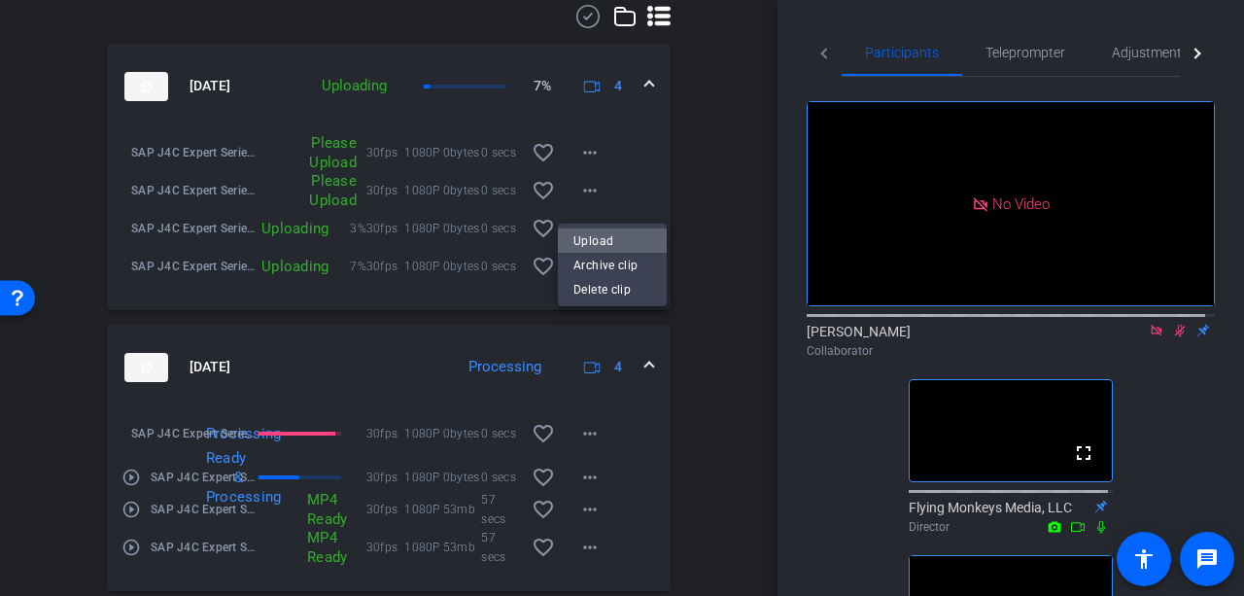
click at [603, 236] on span "Upload" at bounding box center [612, 239] width 78 height 23
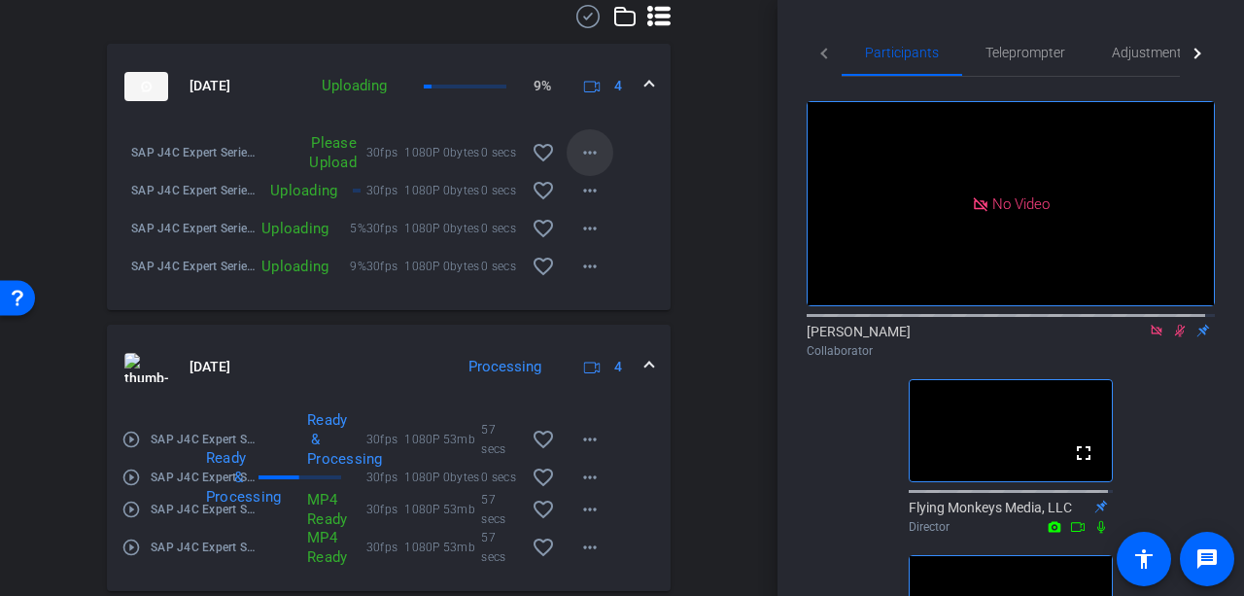
click at [585, 164] on mat-icon "more_horiz" at bounding box center [589, 152] width 23 height 23
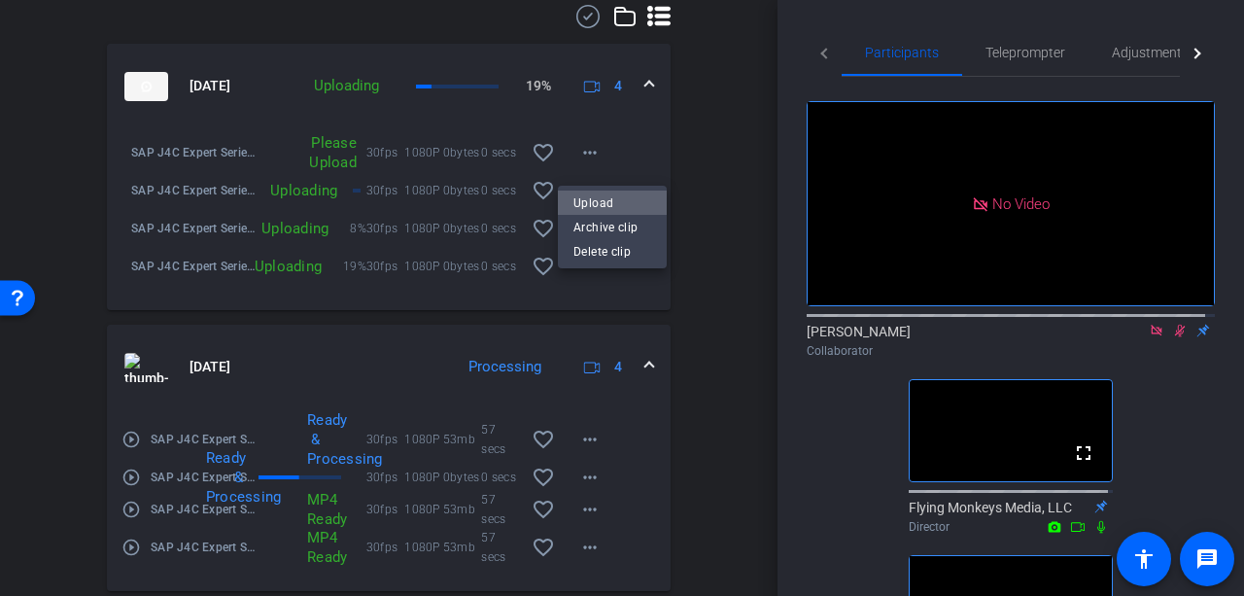
click at [594, 195] on span "Upload" at bounding box center [612, 201] width 78 height 23
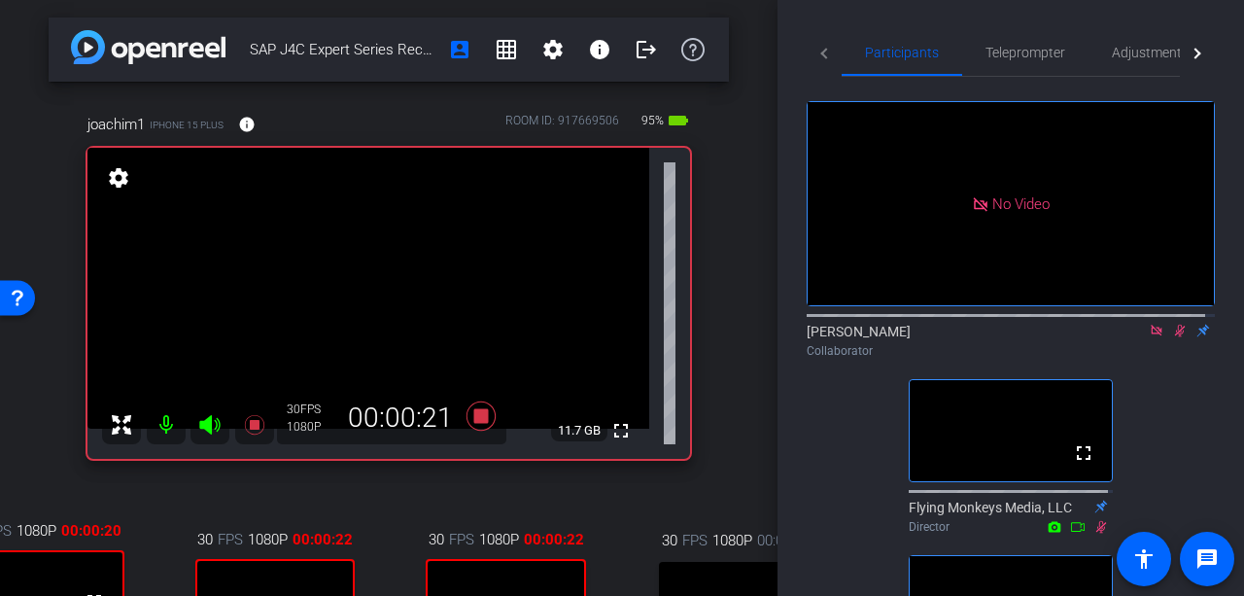
scroll to position [2, 0]
click at [253, 119] on mat-icon "info" at bounding box center [246, 124] width 17 height 17
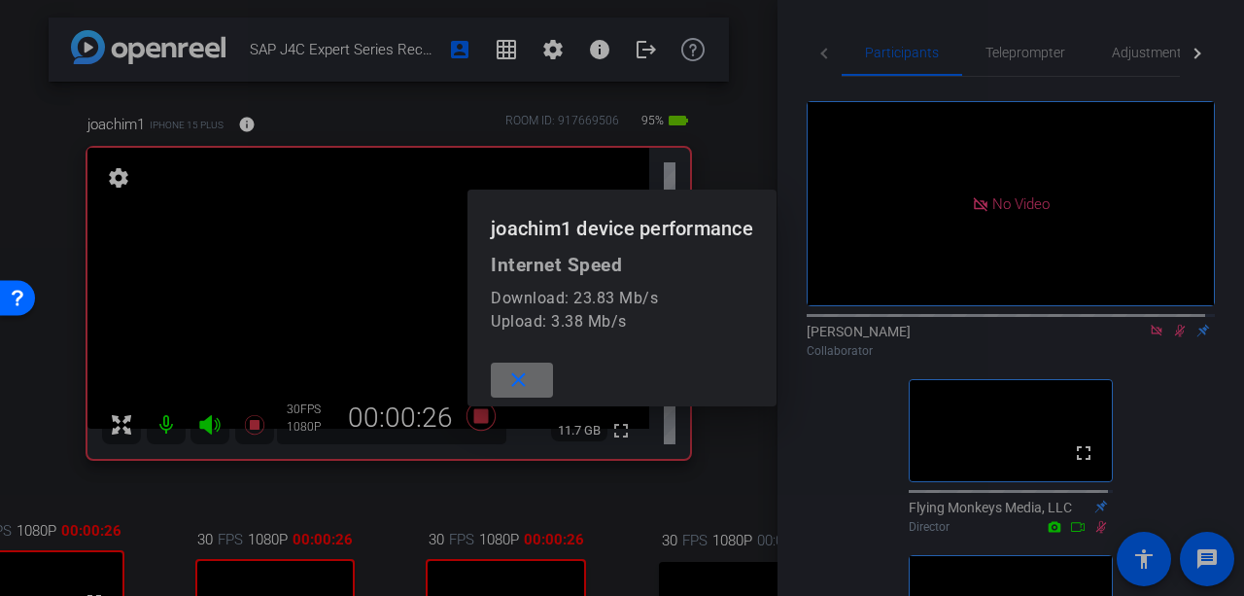
click at [517, 378] on mat-icon "close" at bounding box center [518, 380] width 24 height 24
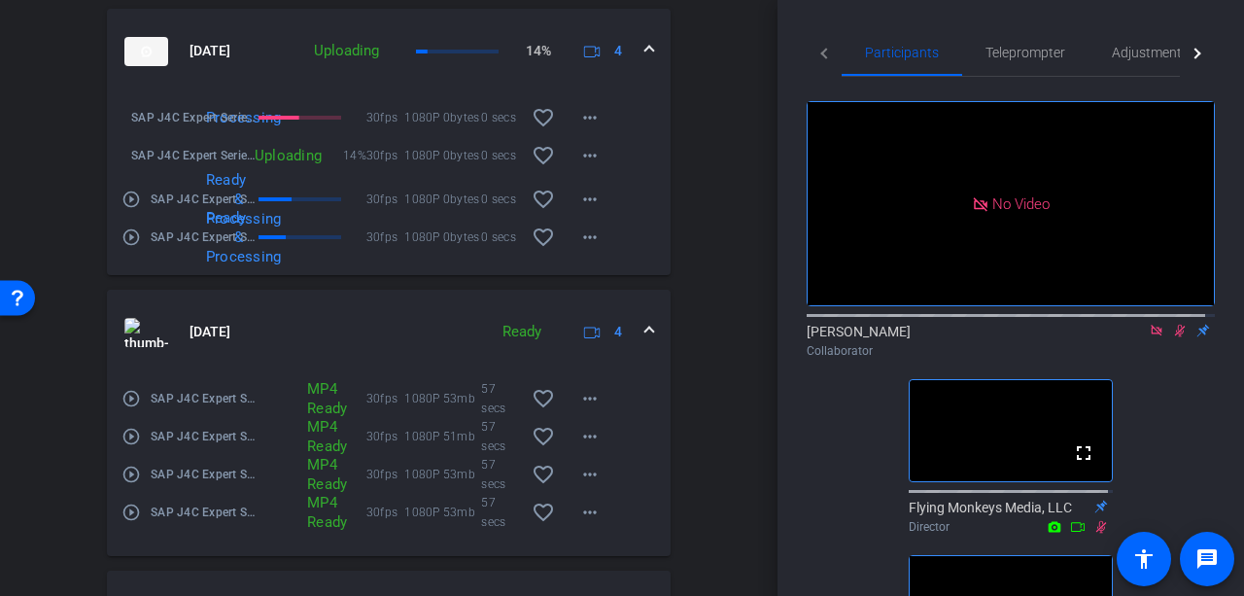
scroll to position [1285, 0]
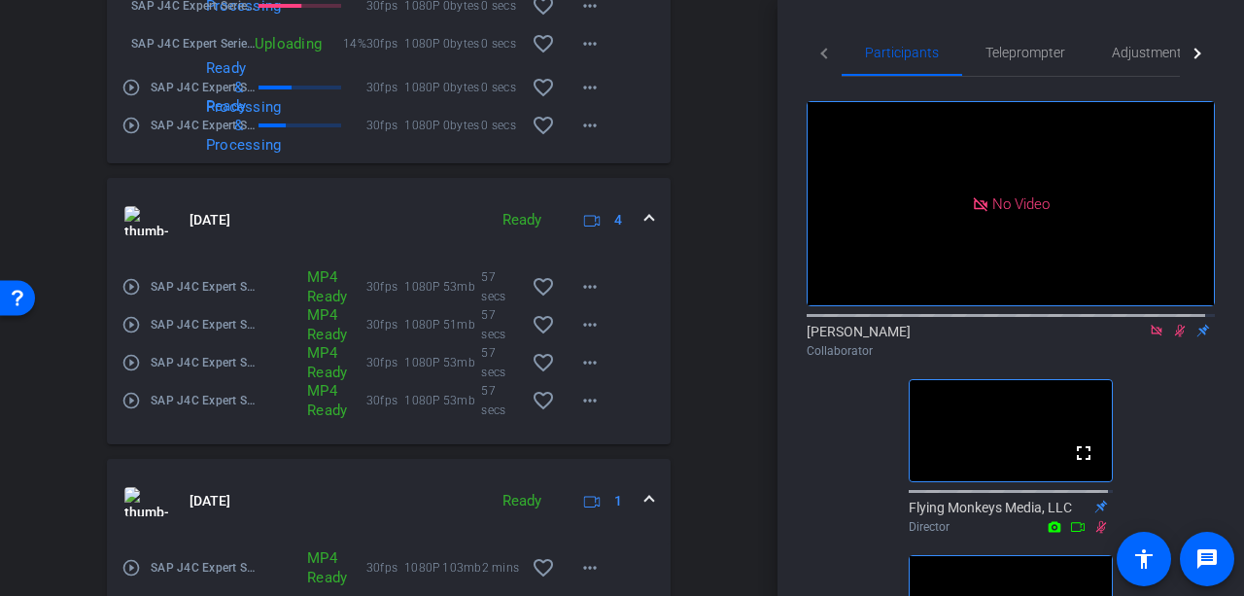
click at [1172, 324] on icon at bounding box center [1180, 331] width 16 height 14
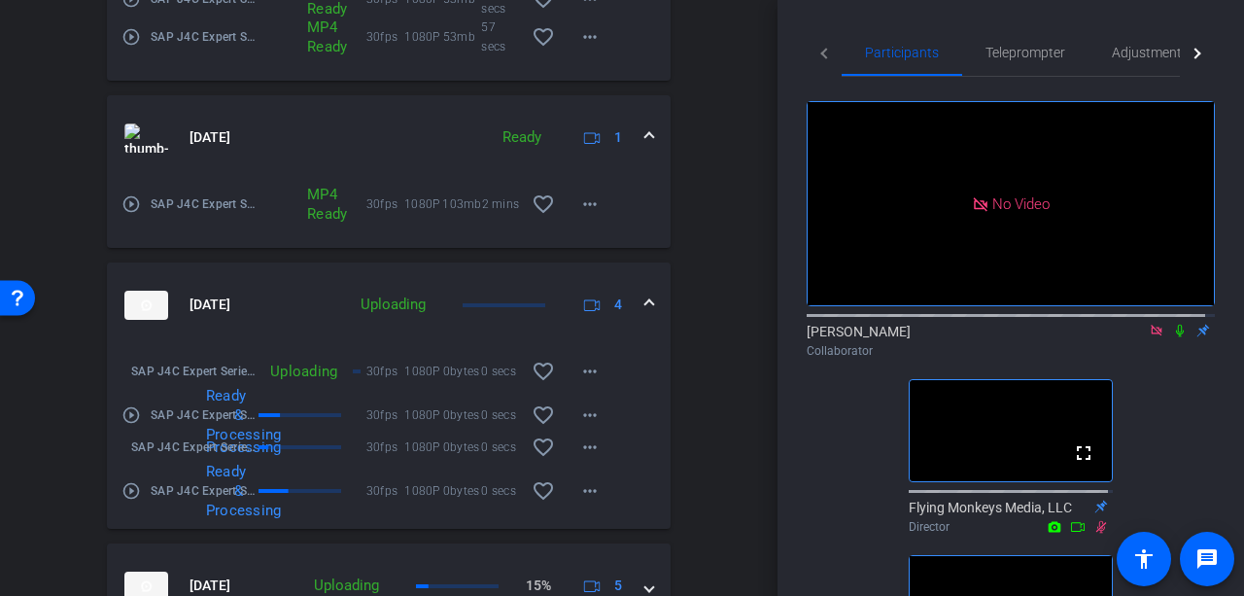
scroll to position [1673, 0]
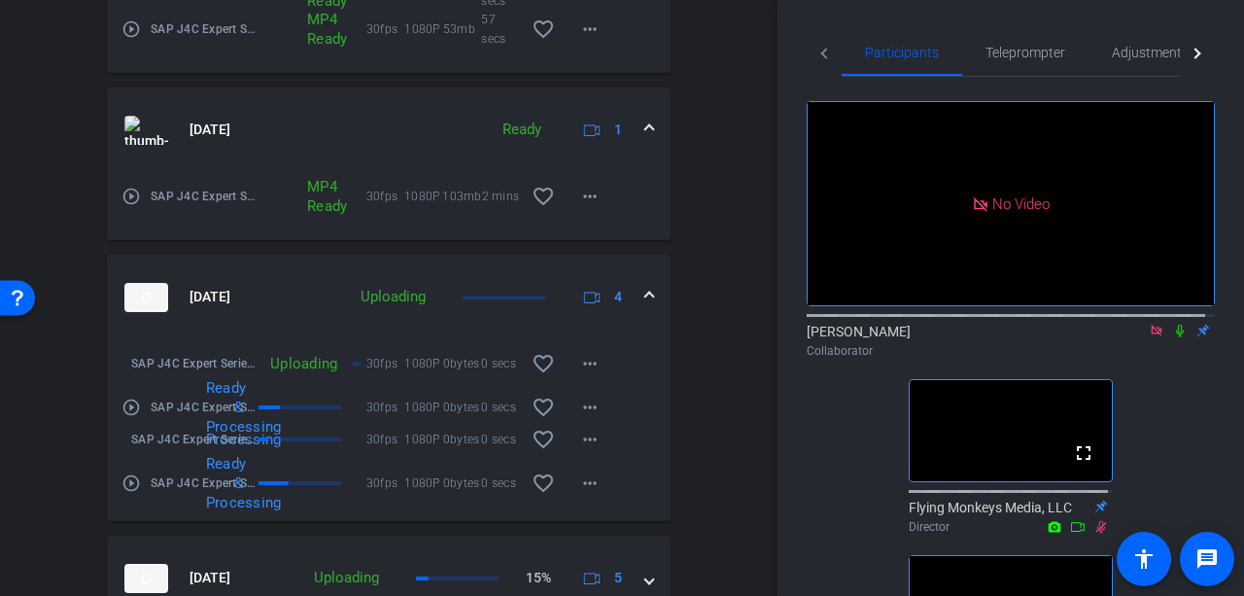
click at [1172, 324] on icon at bounding box center [1180, 331] width 16 height 14
click at [1093, 520] on icon at bounding box center [1101, 527] width 16 height 14
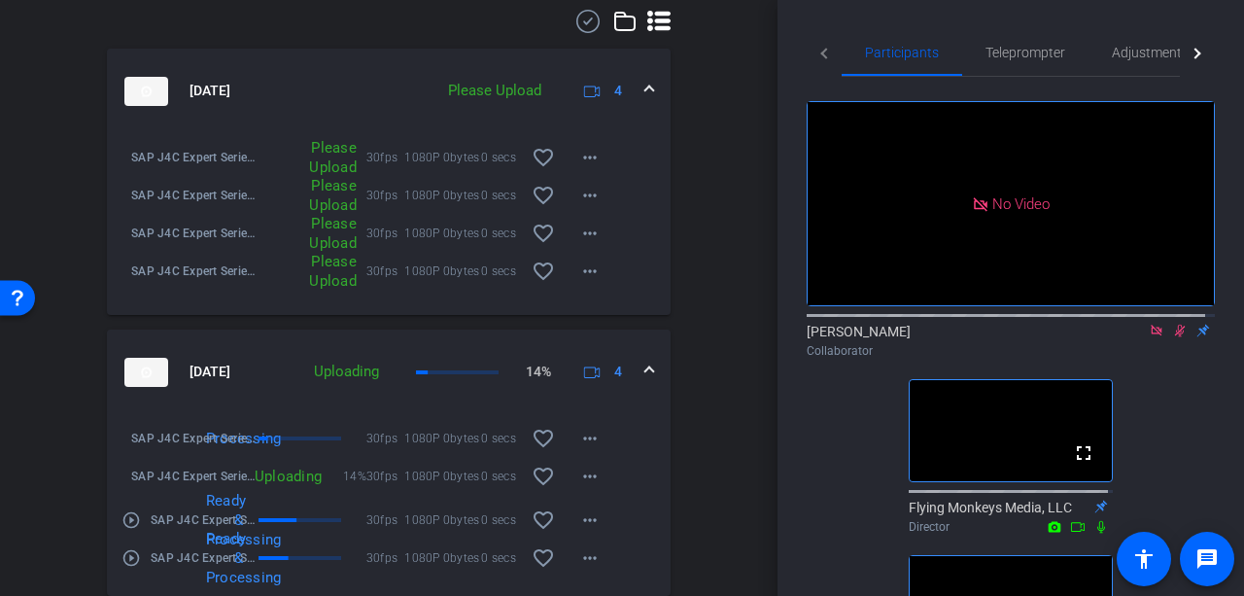
scroll to position [1009, 0]
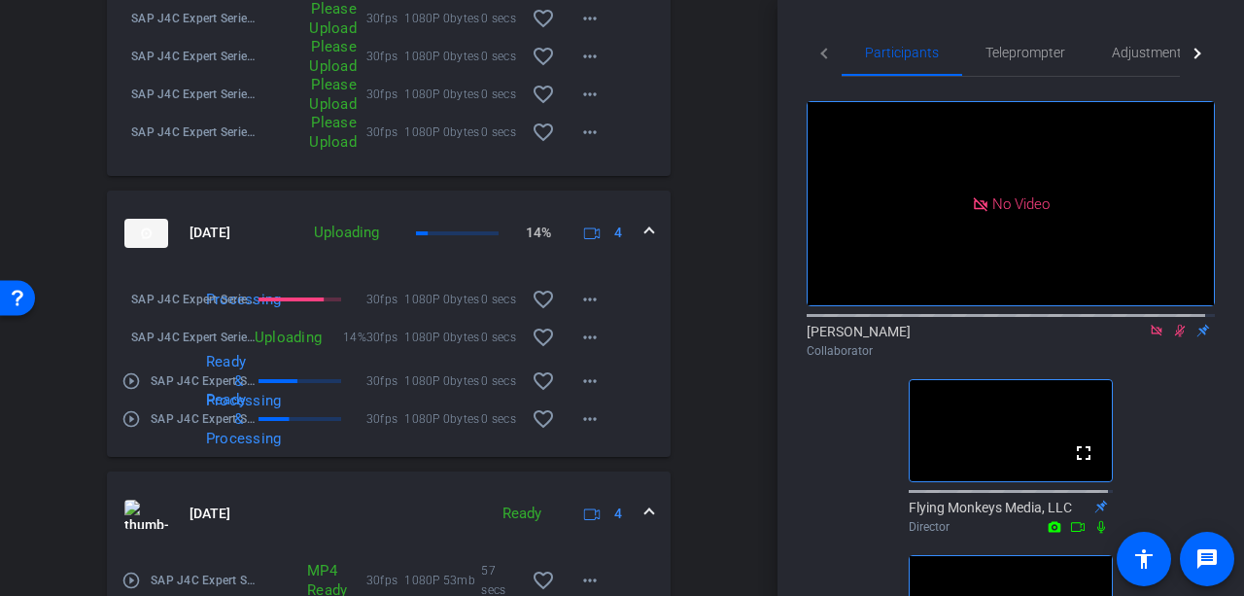
click at [1175, 325] on icon at bounding box center [1180, 331] width 11 height 13
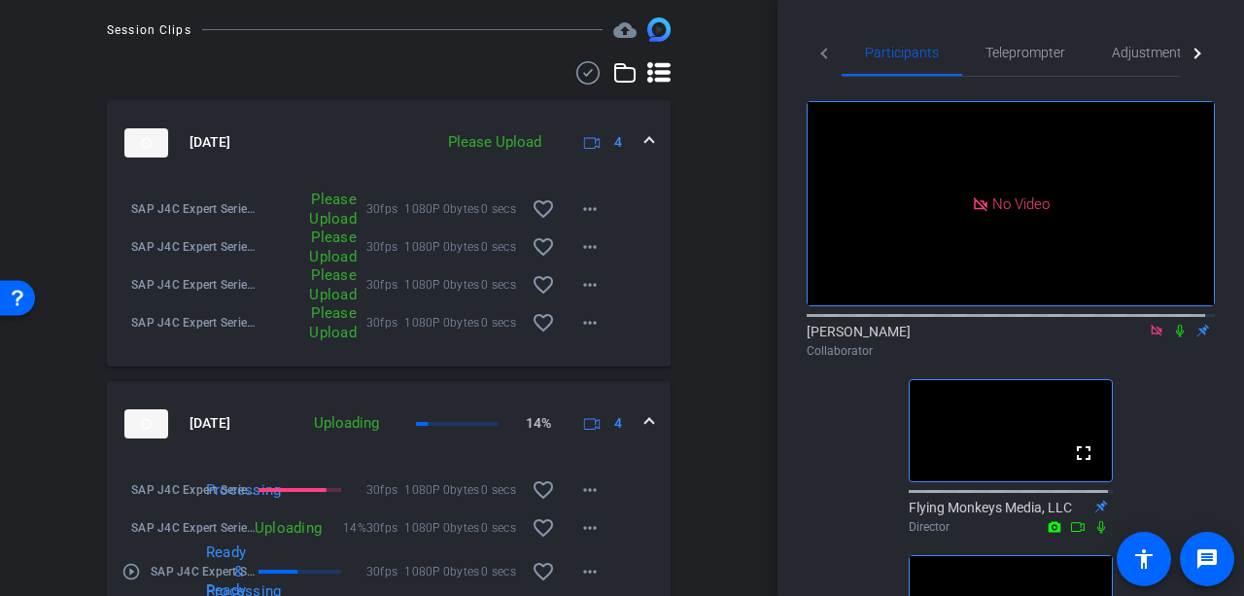
scroll to position [814, 0]
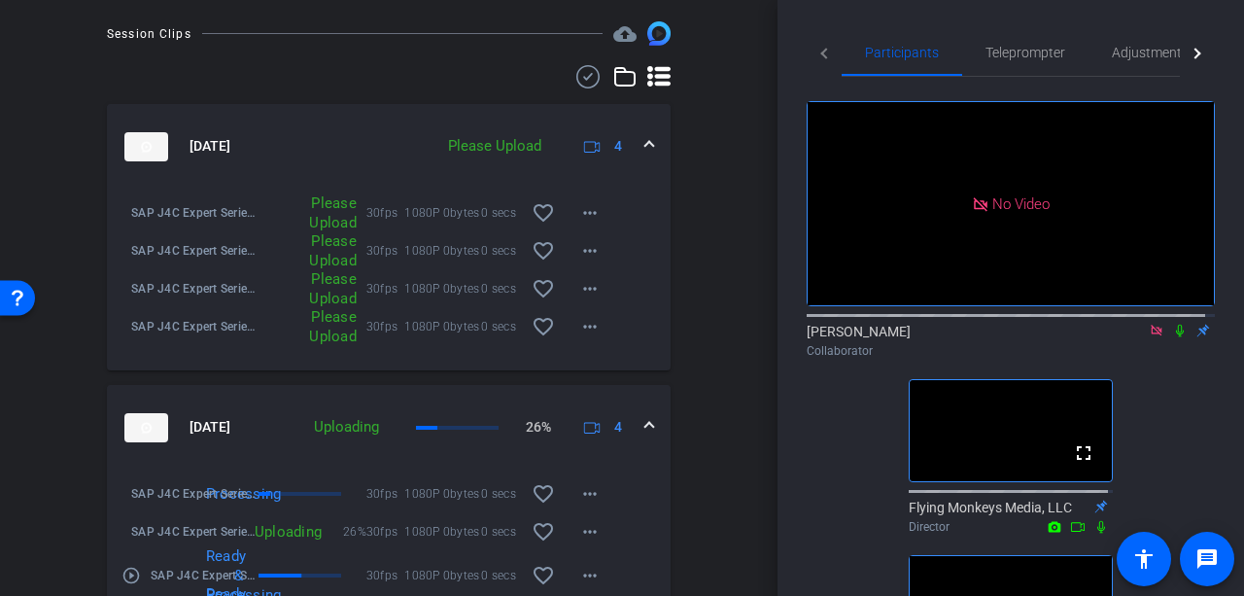
click at [1176, 325] on icon at bounding box center [1180, 331] width 8 height 13
click at [578, 337] on mat-icon "more_horiz" at bounding box center [589, 326] width 23 height 23
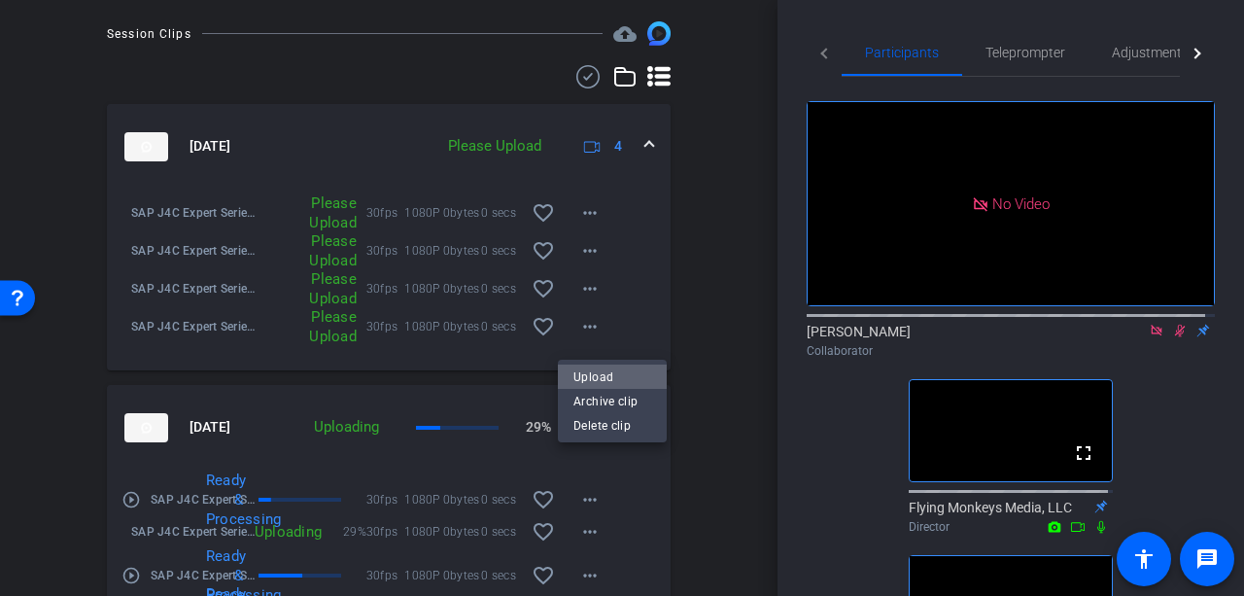
click at [587, 367] on span "Upload" at bounding box center [612, 375] width 78 height 23
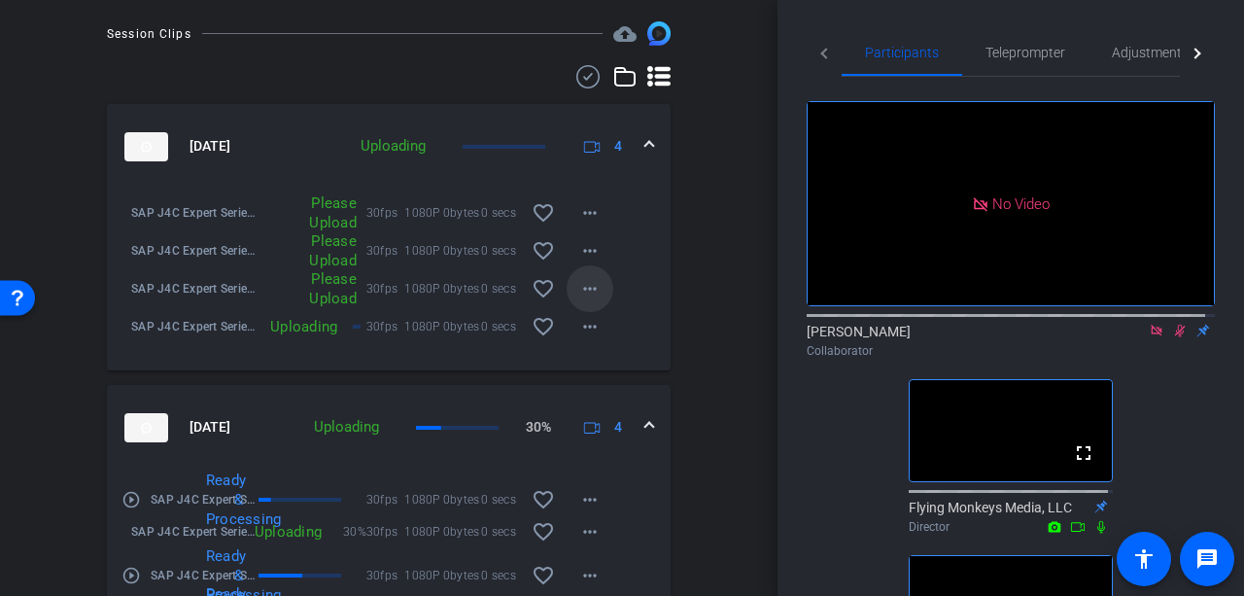
click at [578, 291] on mat-icon "more_horiz" at bounding box center [589, 288] width 23 height 23
click at [593, 328] on span "Upload" at bounding box center [612, 338] width 78 height 23
click at [596, 258] on span at bounding box center [590, 250] width 47 height 47
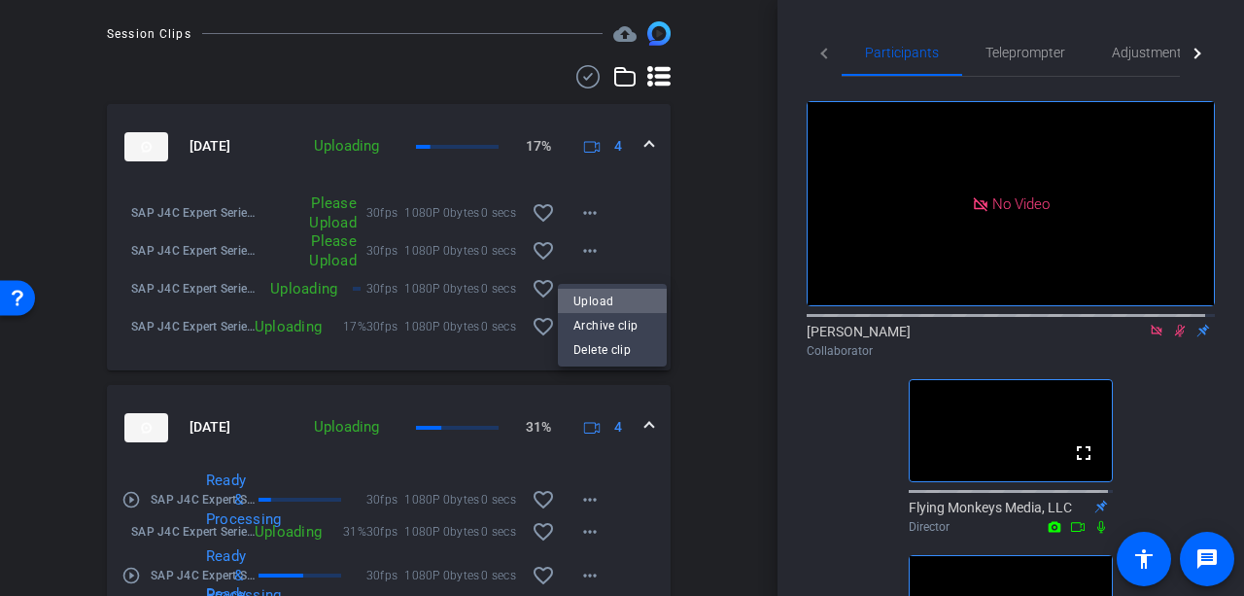
click at [607, 298] on span "Upload" at bounding box center [612, 300] width 78 height 23
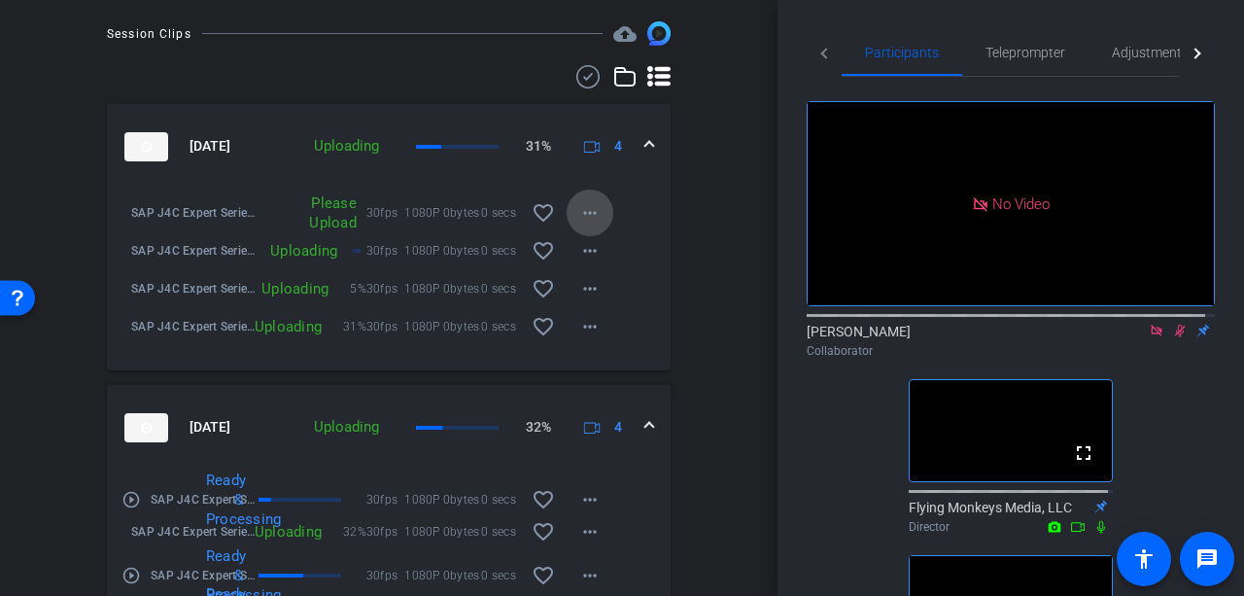
click at [583, 219] on mat-icon "more_horiz" at bounding box center [589, 212] width 23 height 23
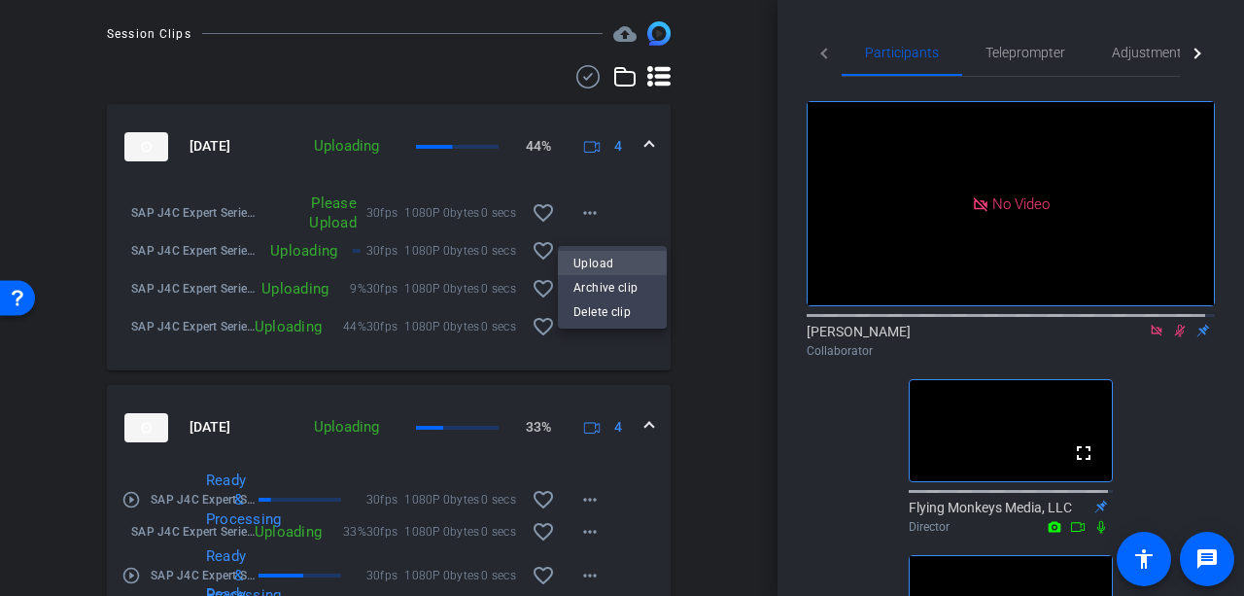
click at [592, 256] on span "Upload" at bounding box center [612, 262] width 78 height 23
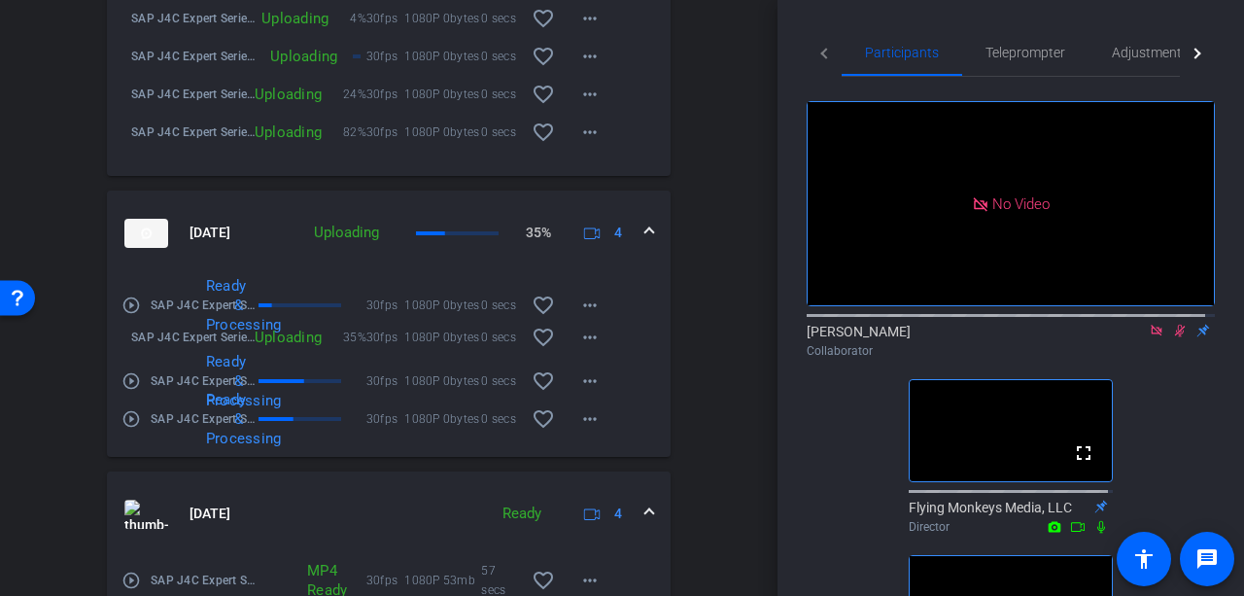
scroll to position [912, 0]
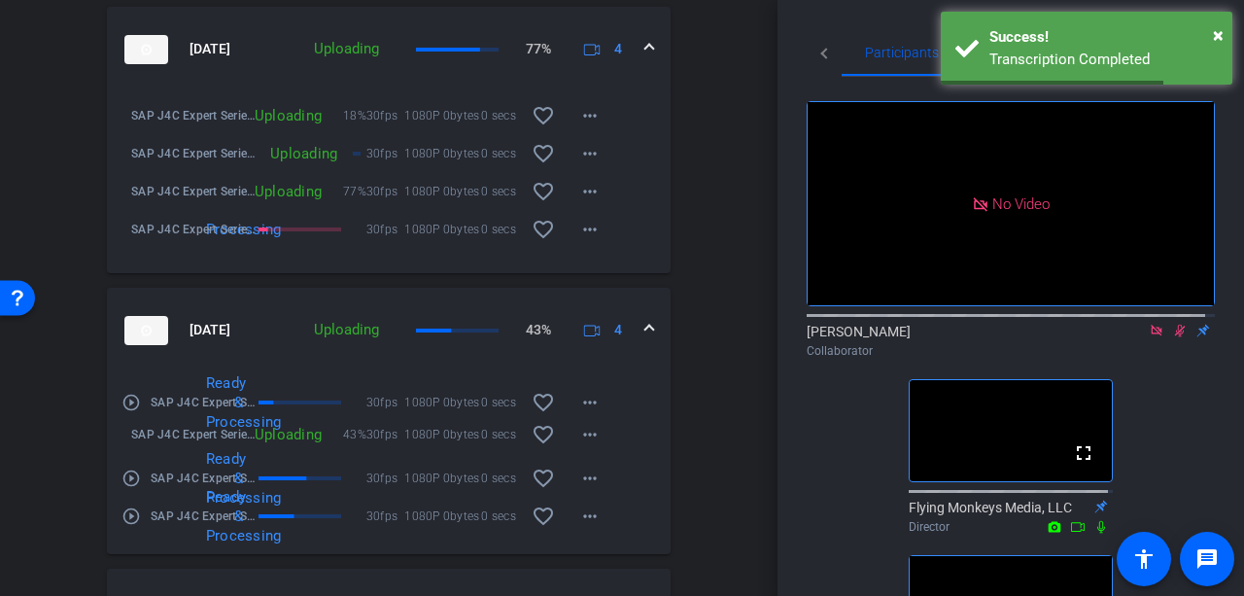
click at [1173, 324] on icon at bounding box center [1180, 331] width 16 height 14
click at [1172, 324] on icon at bounding box center [1180, 331] width 16 height 14
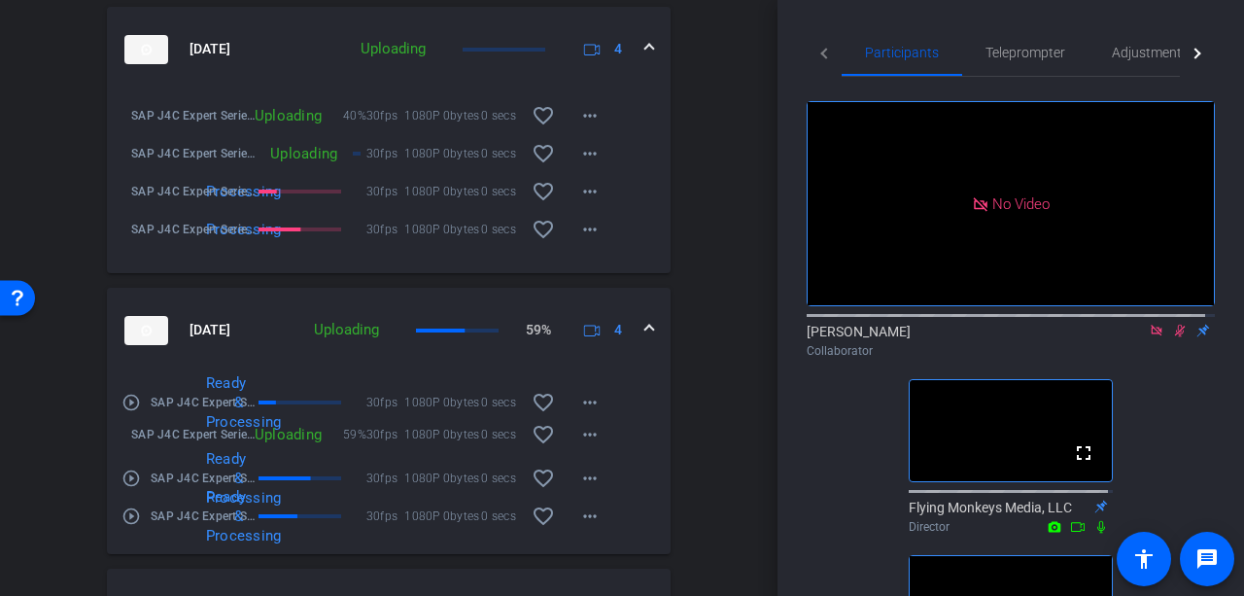
scroll to position [1009, 0]
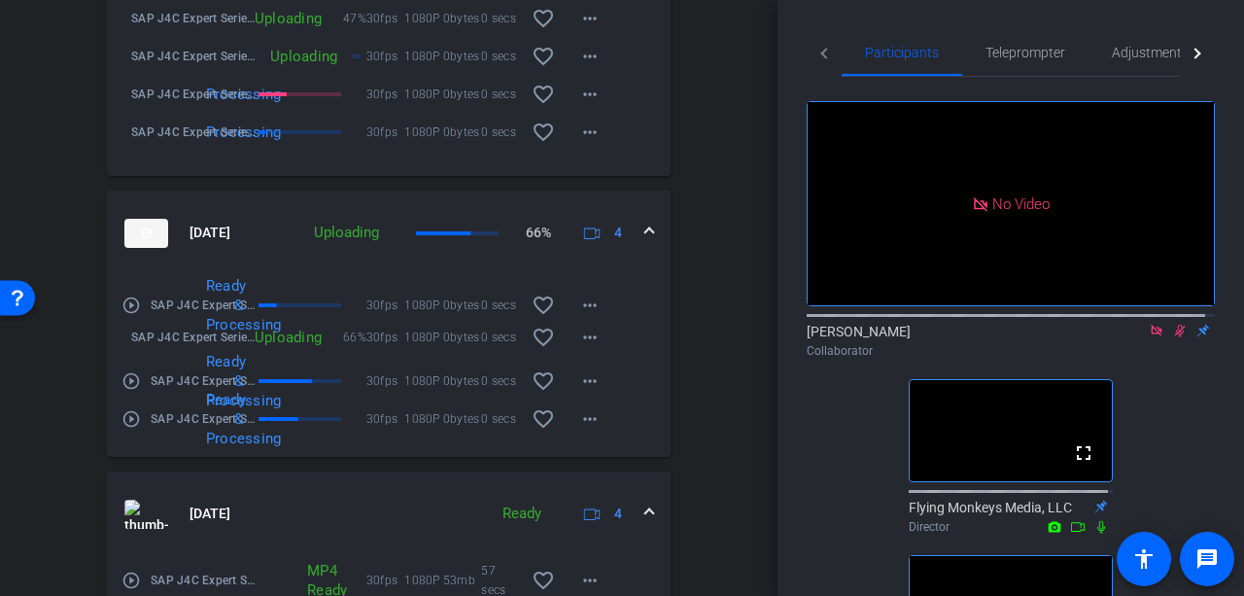
click at [1175, 325] on icon at bounding box center [1180, 331] width 11 height 13
click at [1176, 325] on icon at bounding box center [1180, 331] width 8 height 13
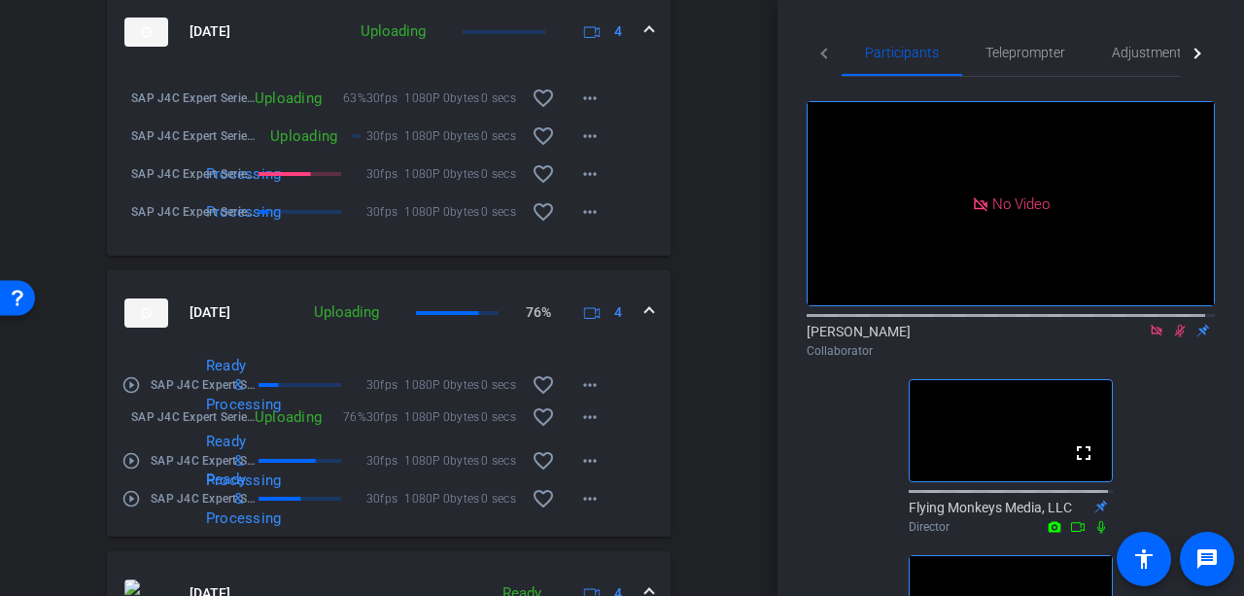
scroll to position [912, 0]
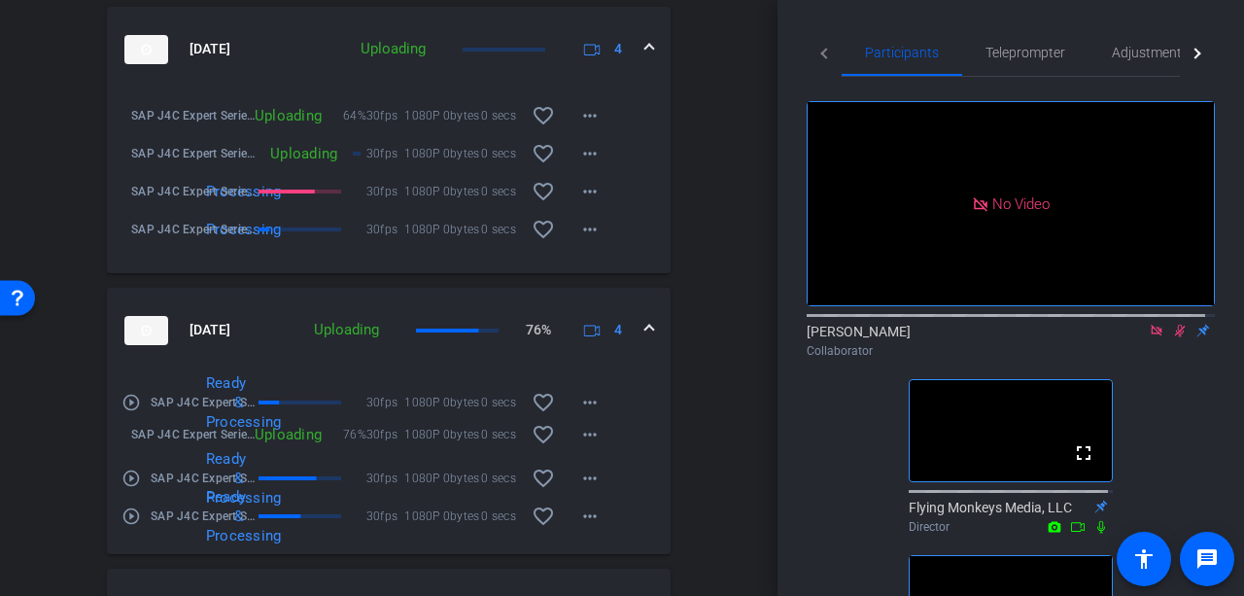
click at [1175, 325] on icon at bounding box center [1180, 331] width 11 height 13
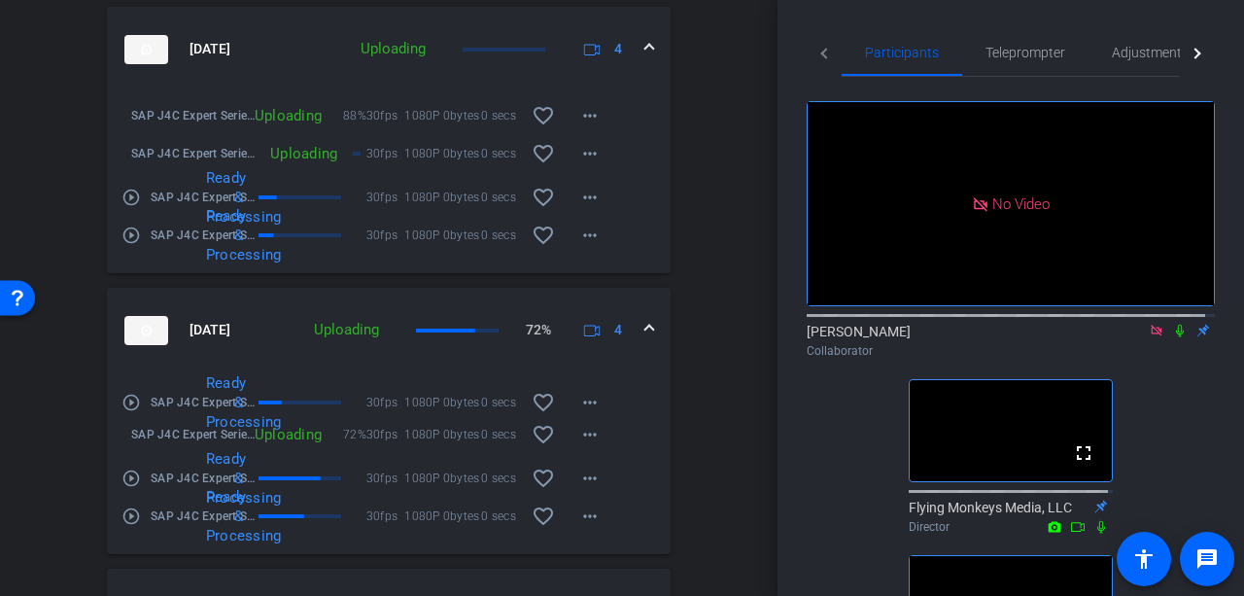
click at [1172, 324] on icon at bounding box center [1180, 331] width 16 height 14
click at [593, 158] on span at bounding box center [590, 153] width 47 height 47
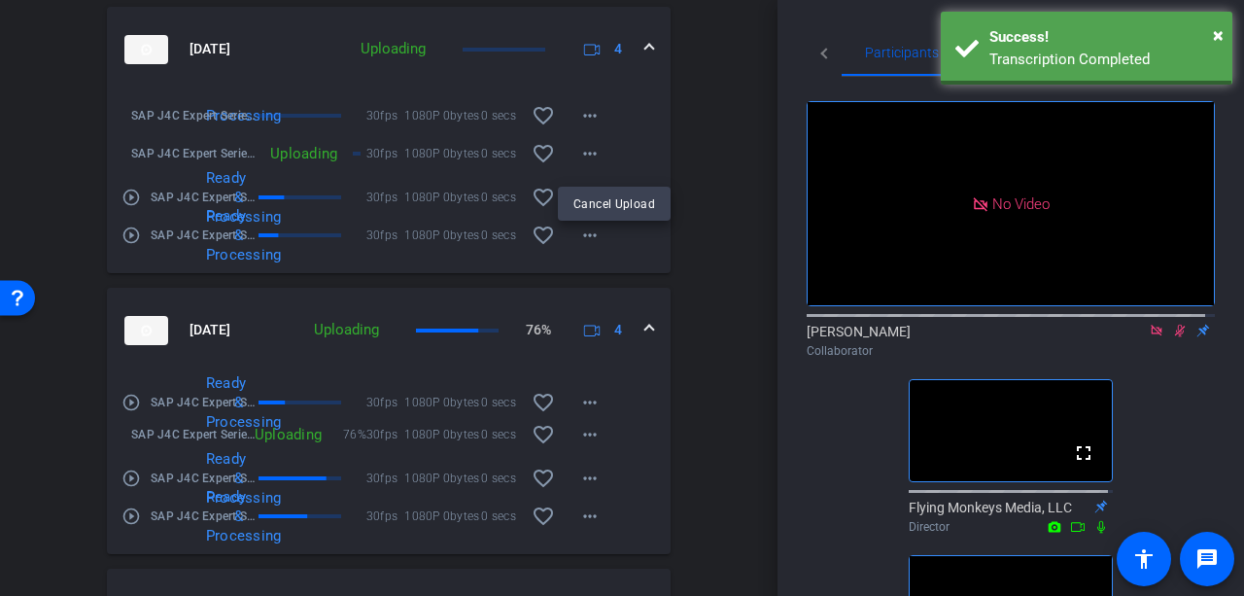
click at [635, 145] on div at bounding box center [622, 298] width 1244 height 596
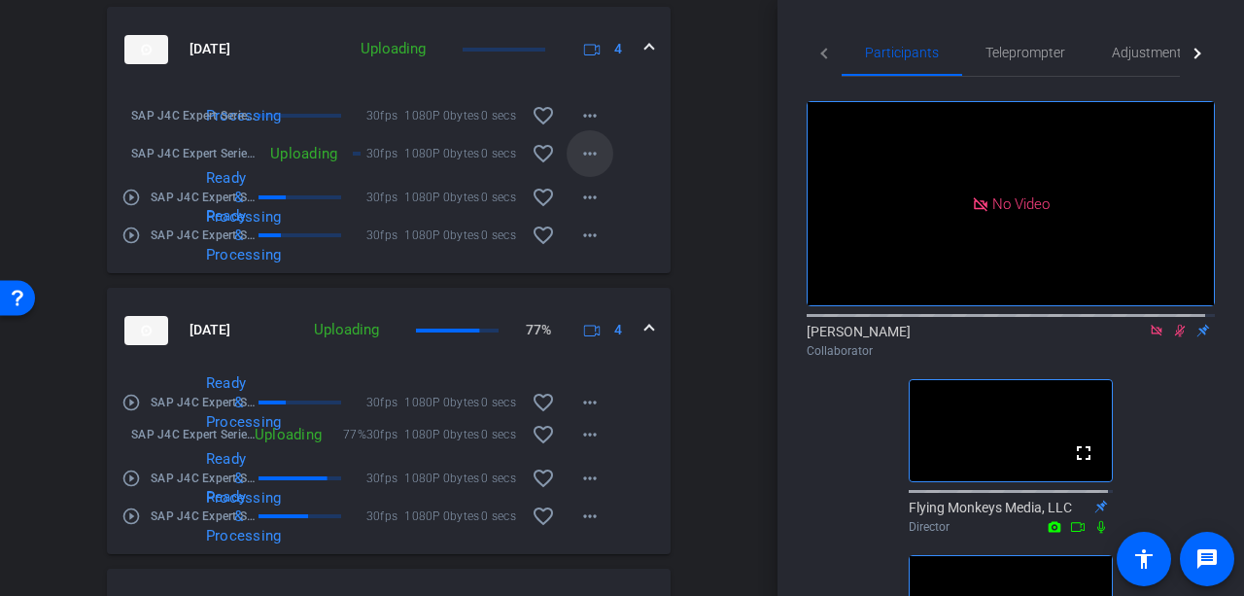
click at [581, 151] on mat-icon "more_horiz" at bounding box center [589, 153] width 23 height 23
click at [599, 195] on span "Cancel Upload" at bounding box center [614, 202] width 82 height 23
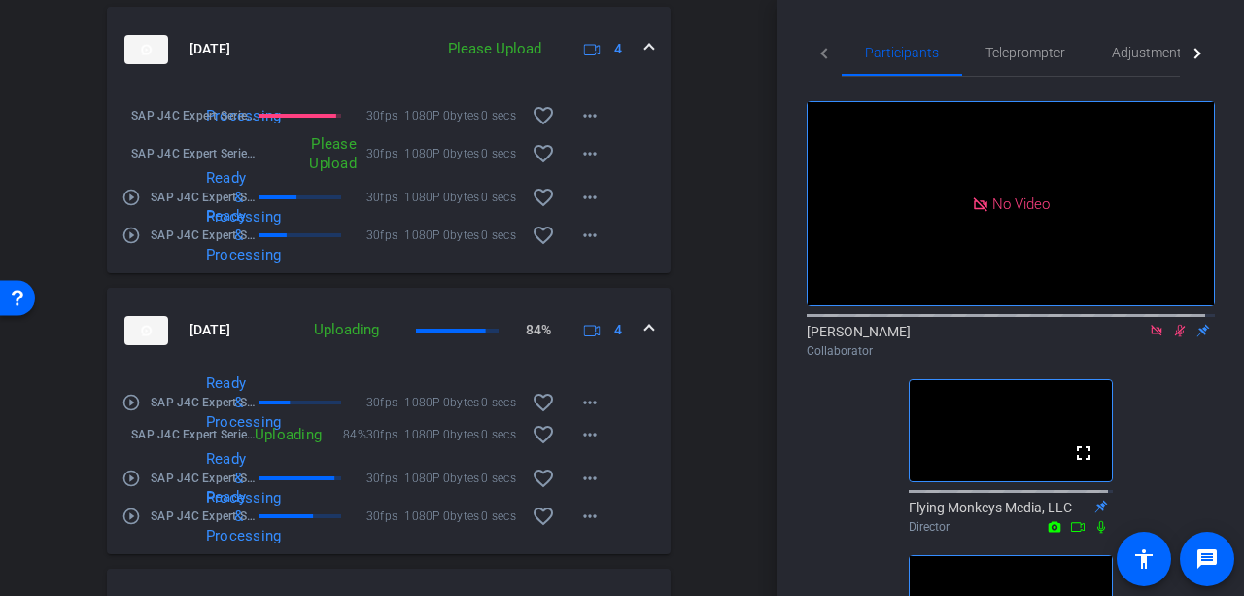
click at [1175, 325] on icon at bounding box center [1180, 331] width 11 height 13
click at [1176, 325] on icon at bounding box center [1180, 331] width 8 height 13
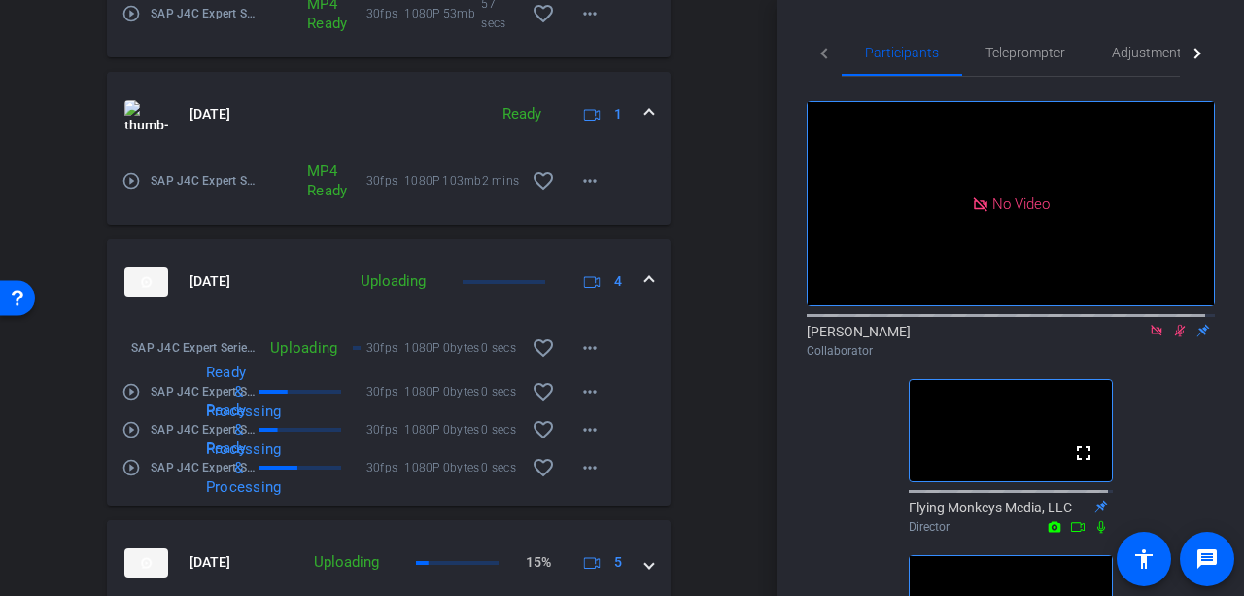
scroll to position [1786, 0]
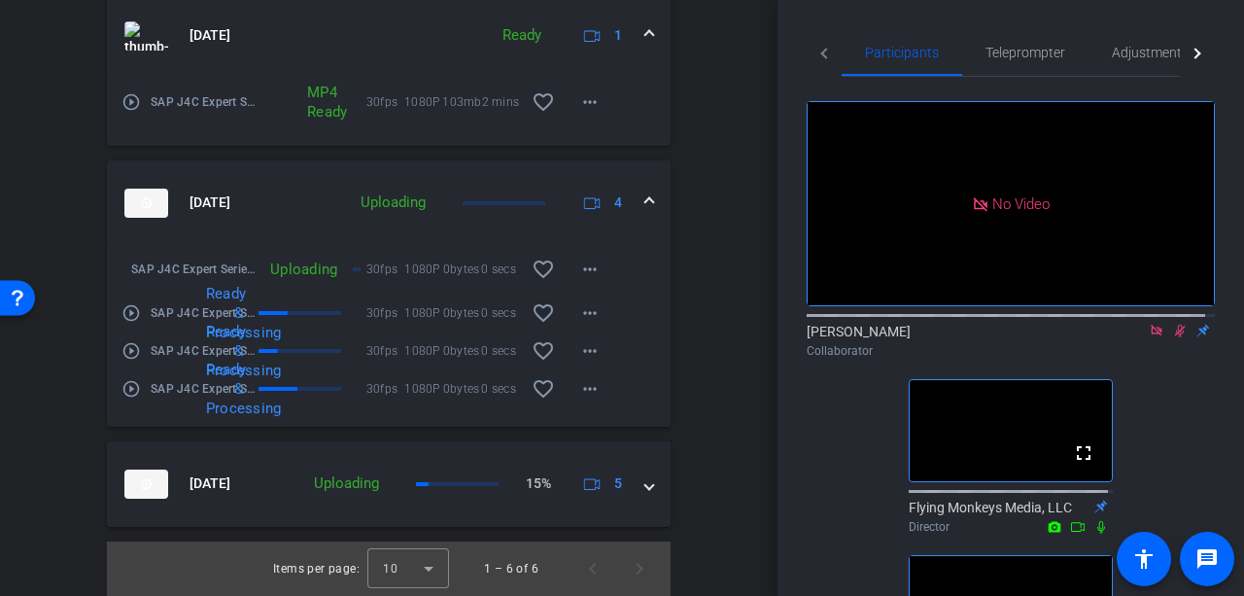
click at [1172, 324] on icon at bounding box center [1180, 331] width 16 height 14
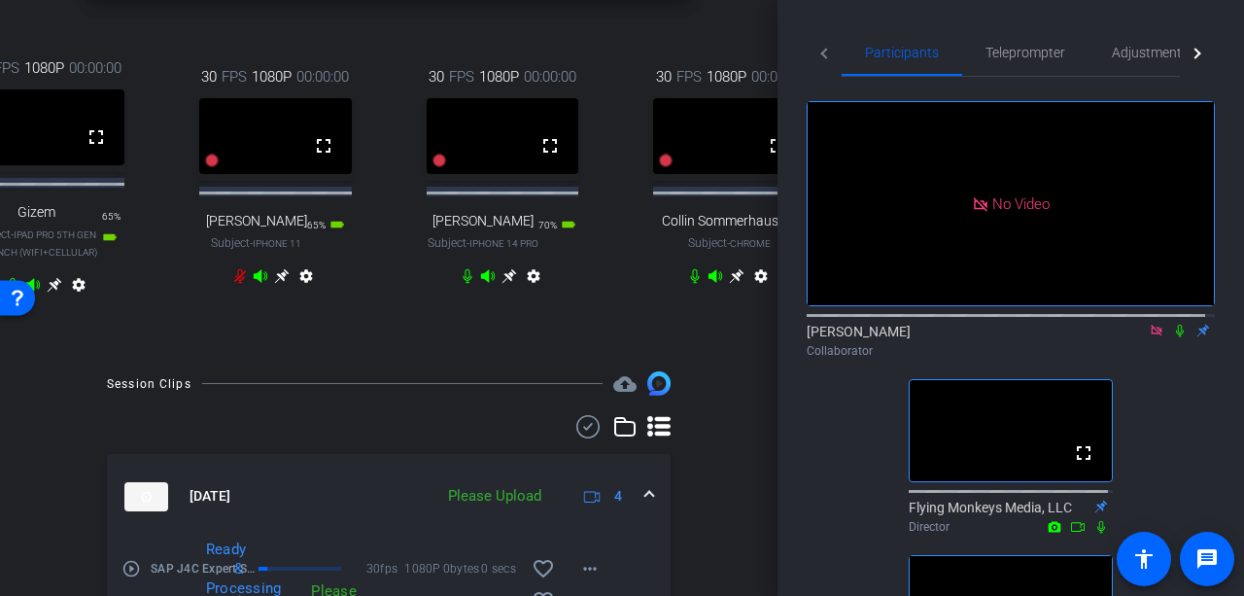
scroll to position [523, 0]
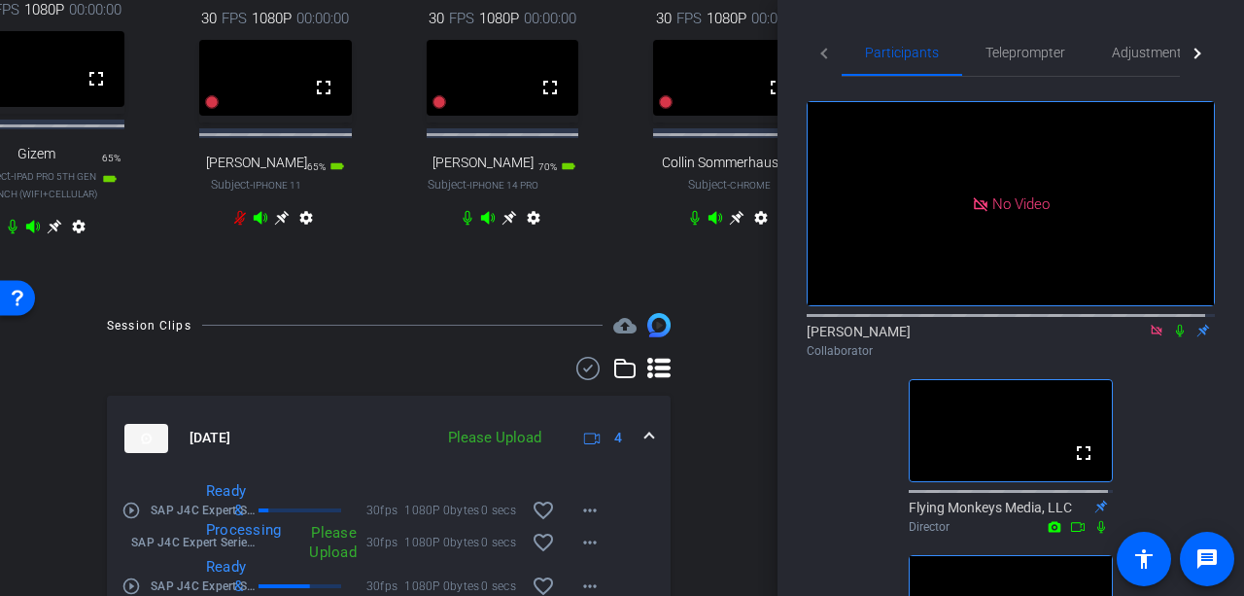
click at [1172, 324] on icon at bounding box center [1180, 331] width 16 height 14
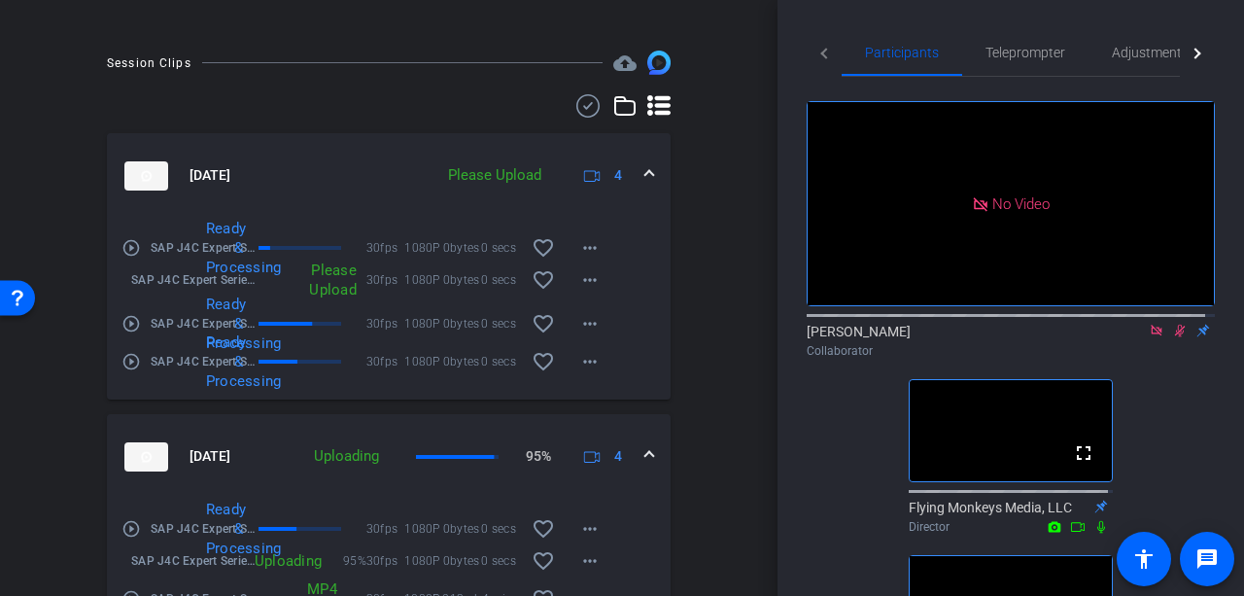
scroll to position [912, 0]
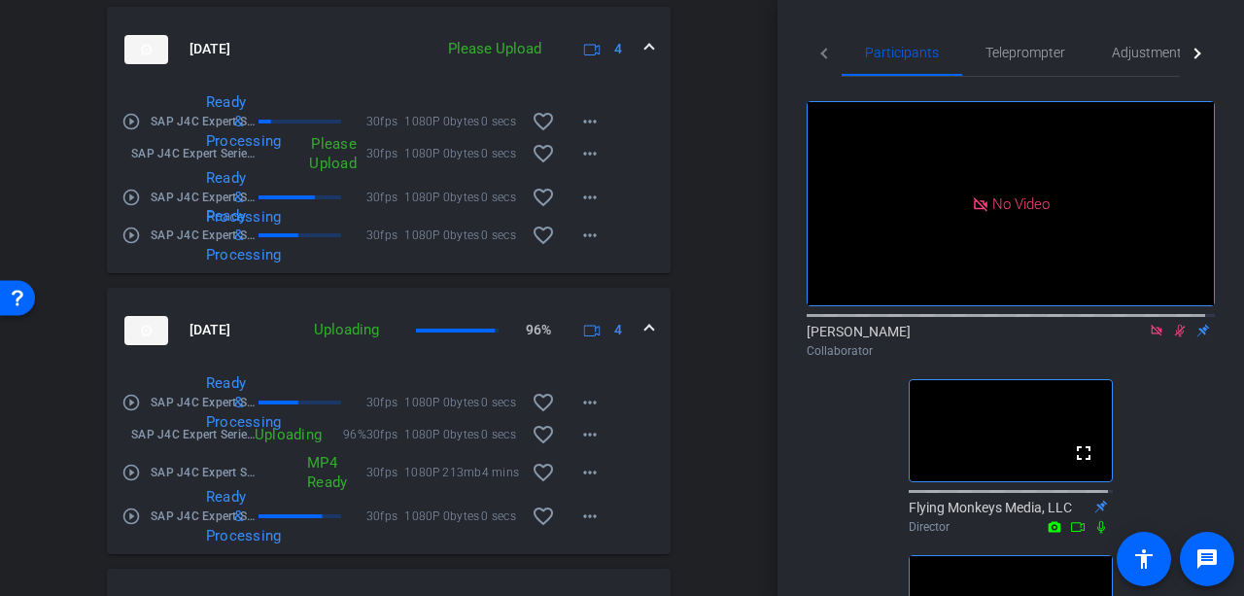
click at [1172, 324] on icon at bounding box center [1180, 331] width 16 height 14
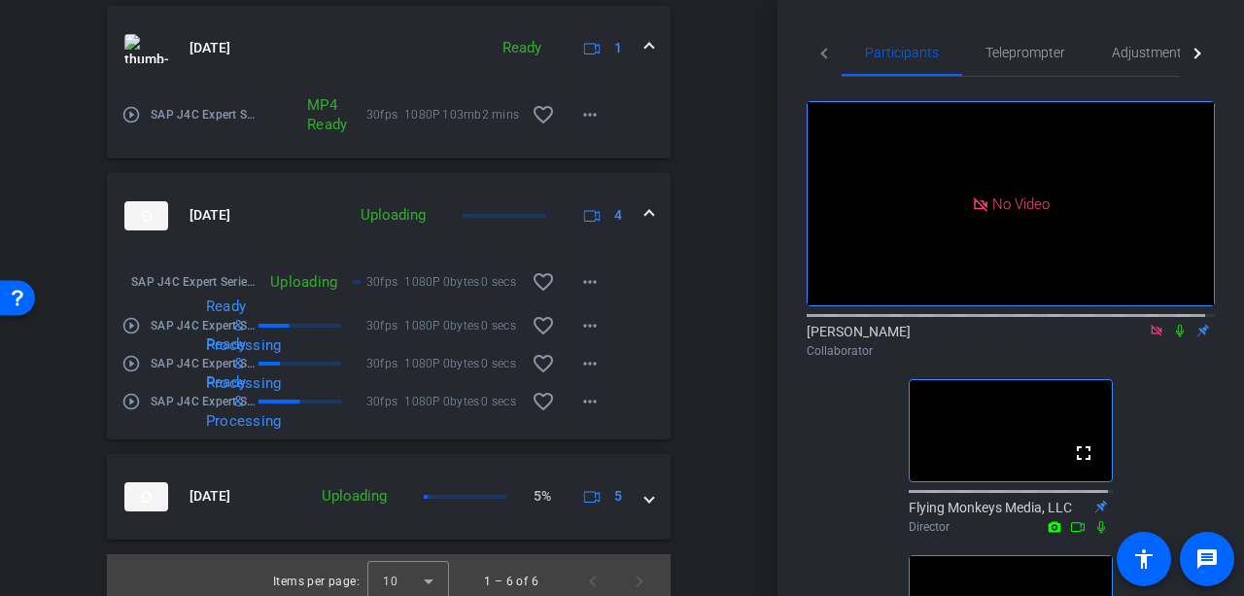
scroll to position [1786, 0]
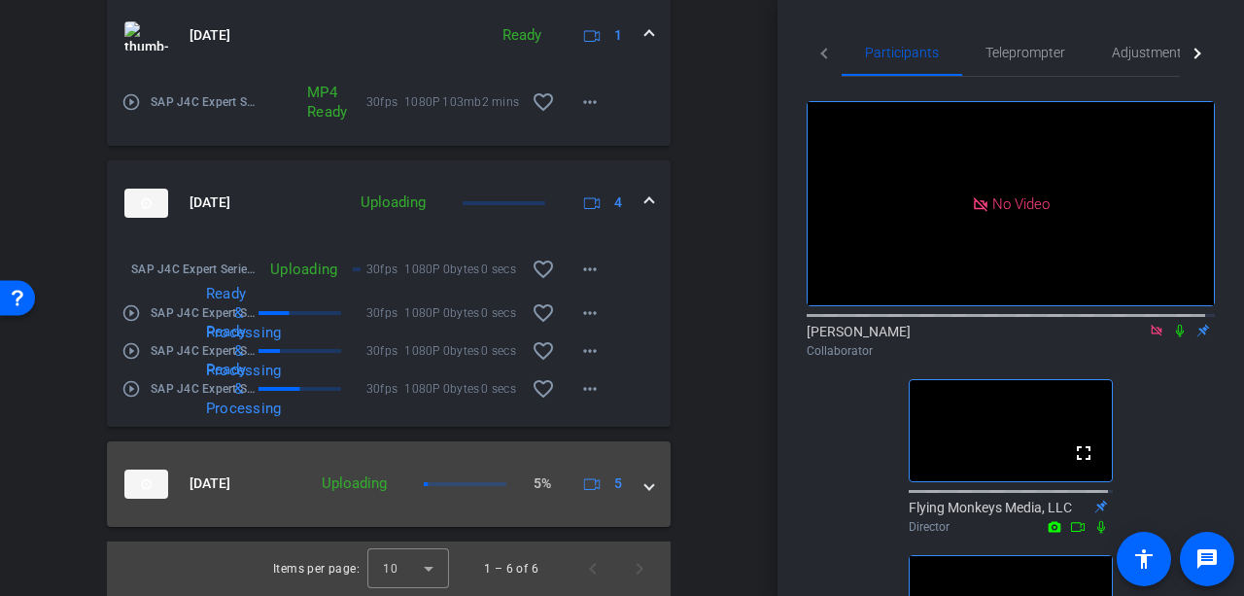
click at [645, 473] on span at bounding box center [649, 483] width 8 height 20
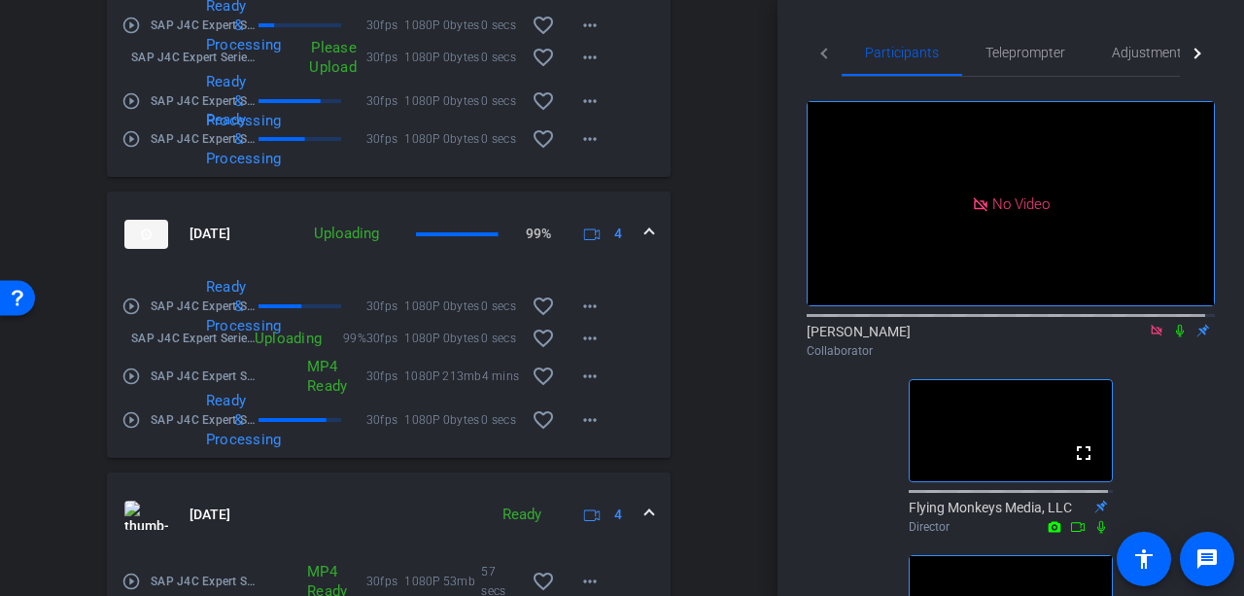
scroll to position [1009, 0]
click at [1176, 325] on icon at bounding box center [1180, 331] width 8 height 13
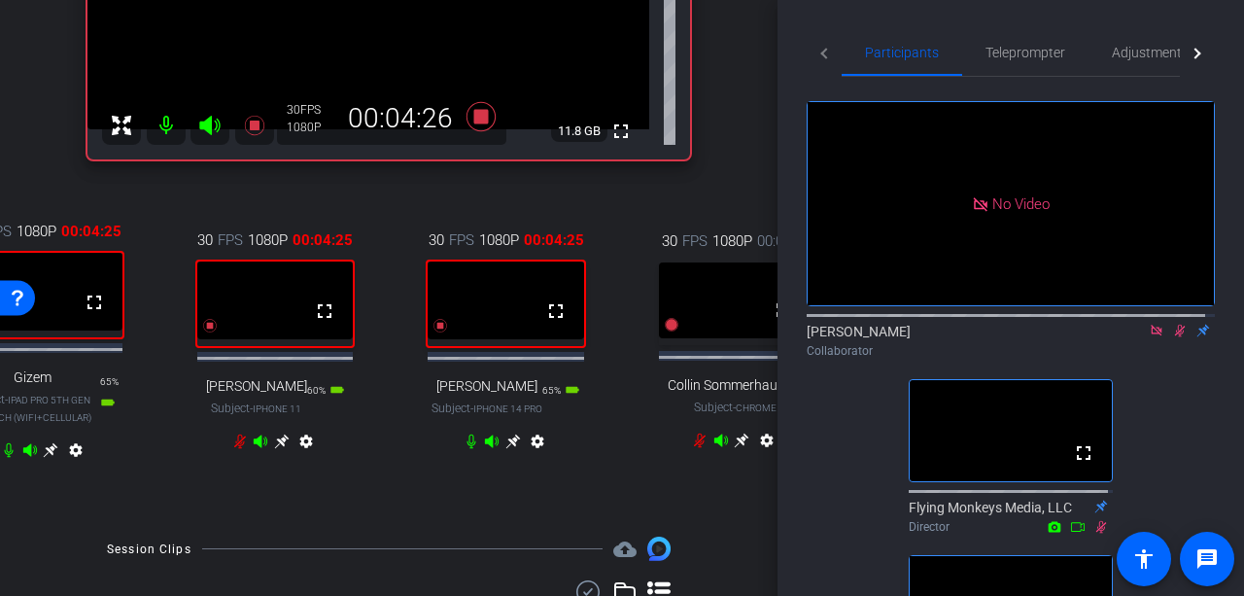
scroll to position [320, 0]
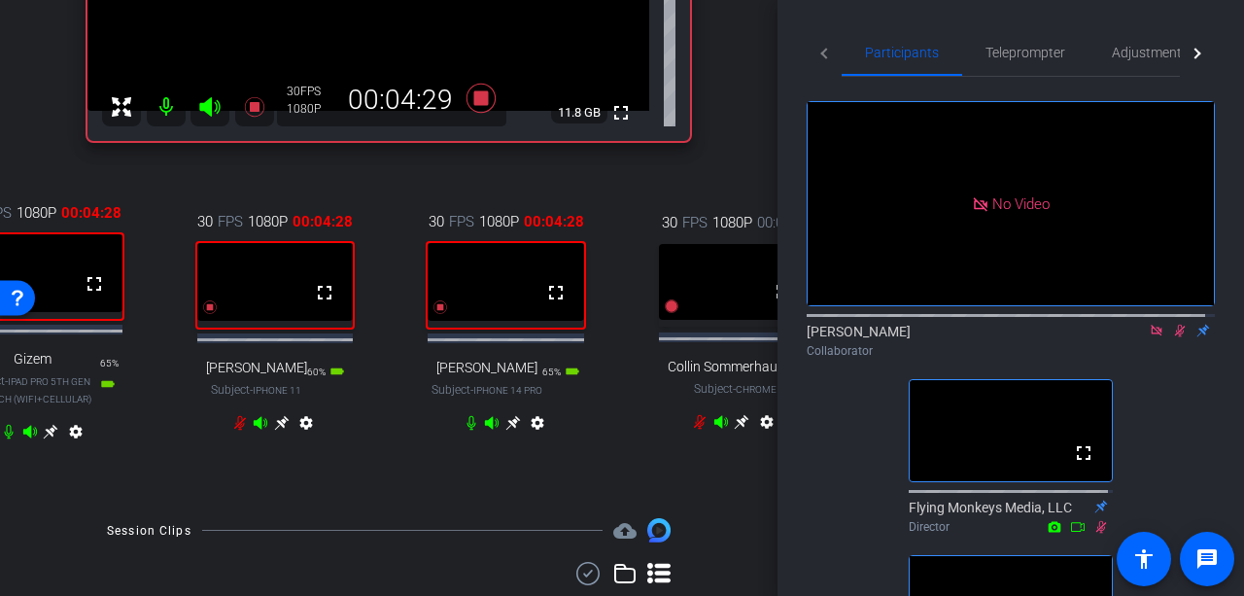
click at [44, 439] on icon at bounding box center [51, 432] width 15 height 15
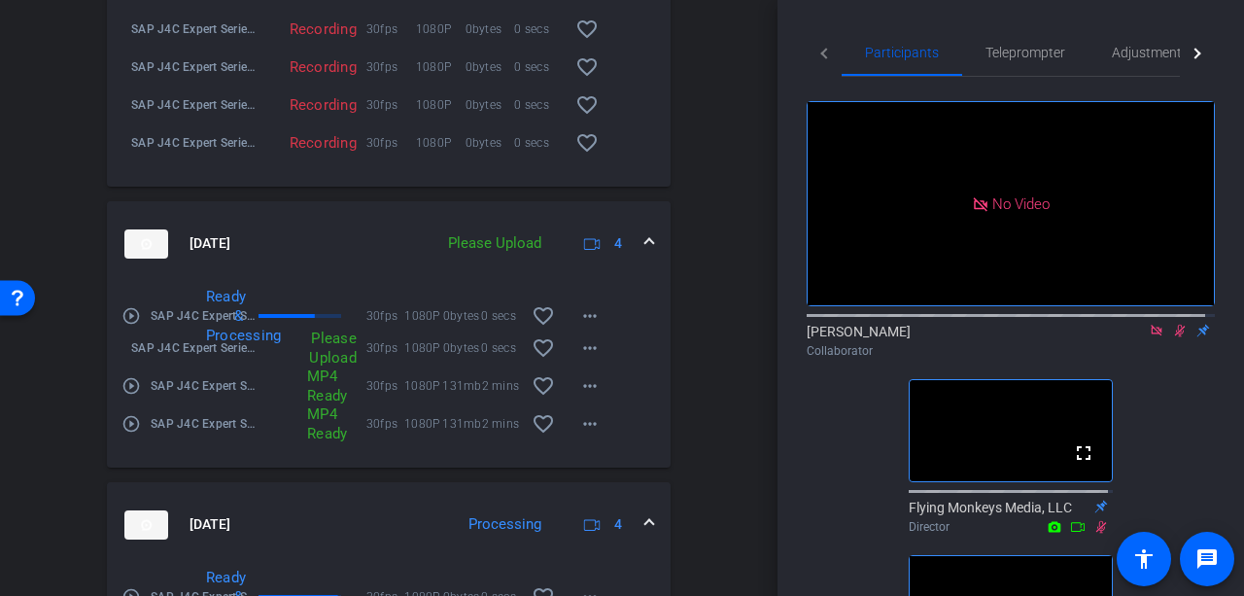
scroll to position [1000, 0]
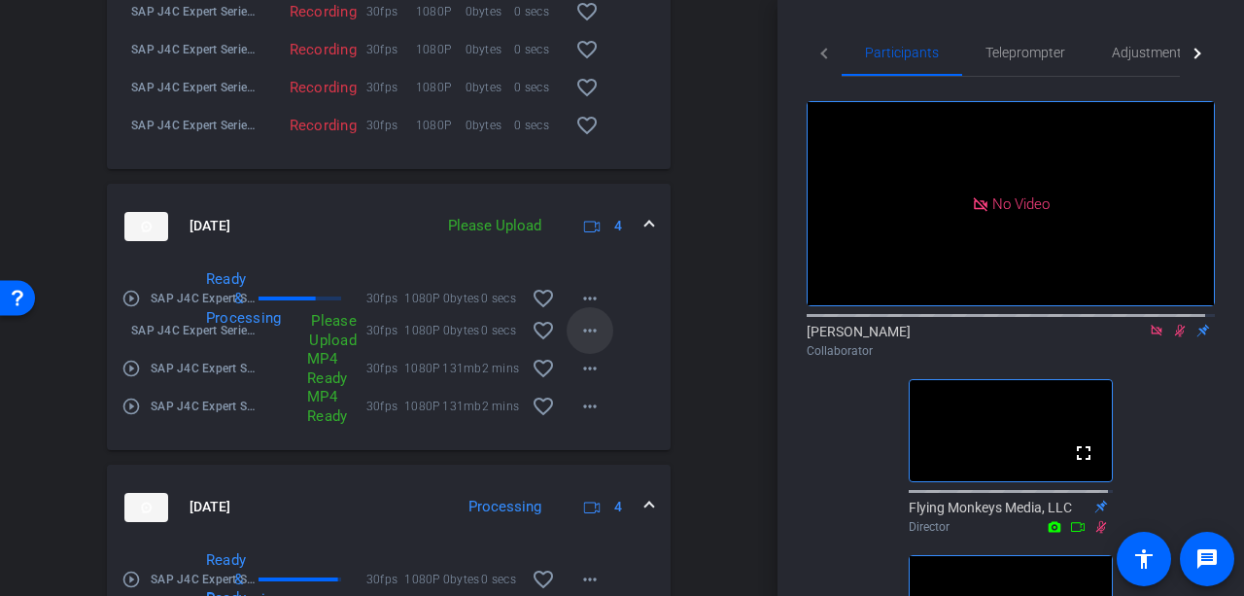
click at [580, 342] on mat-icon "more_horiz" at bounding box center [589, 330] width 23 height 23
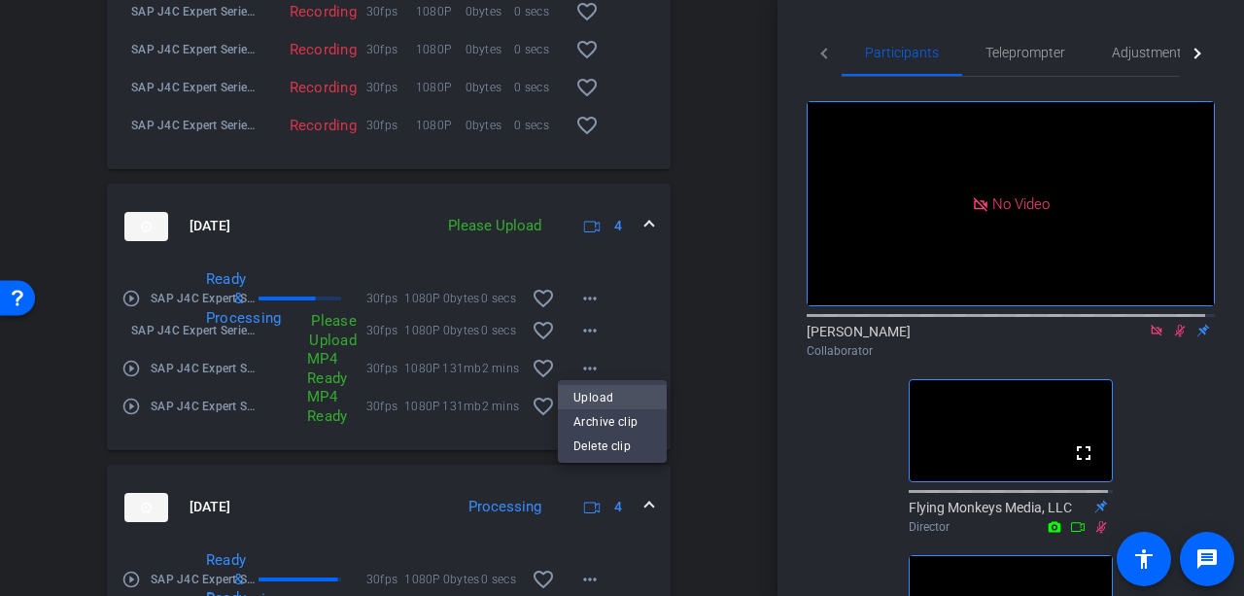
click at [583, 394] on span "Upload" at bounding box center [612, 397] width 78 height 23
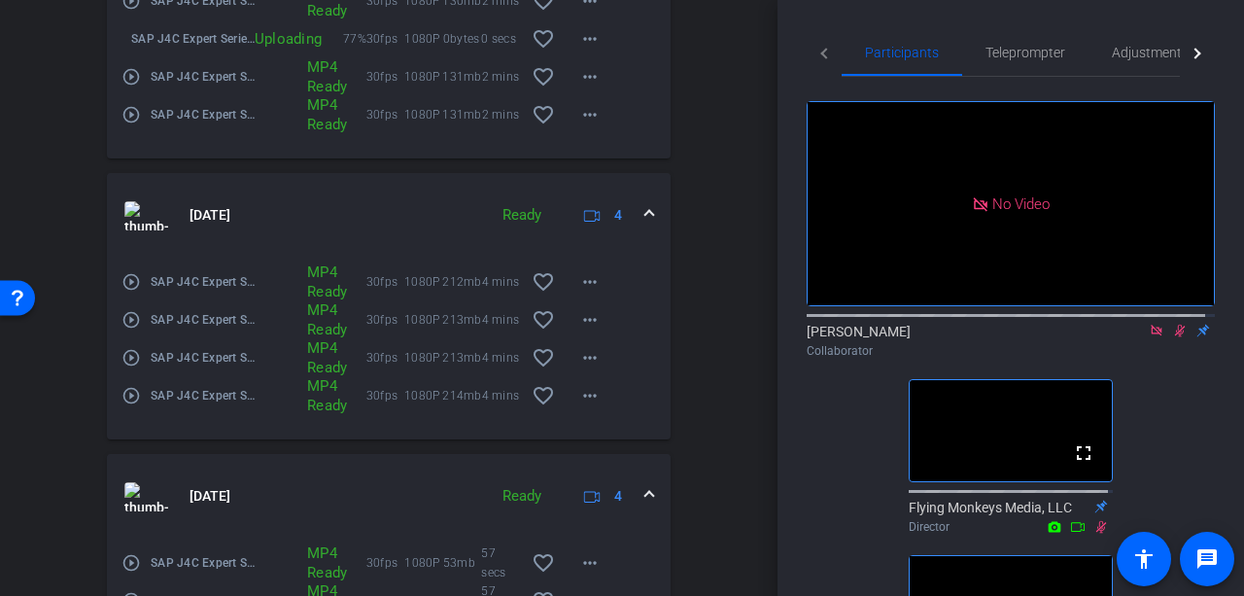
scroll to position [1389, 0]
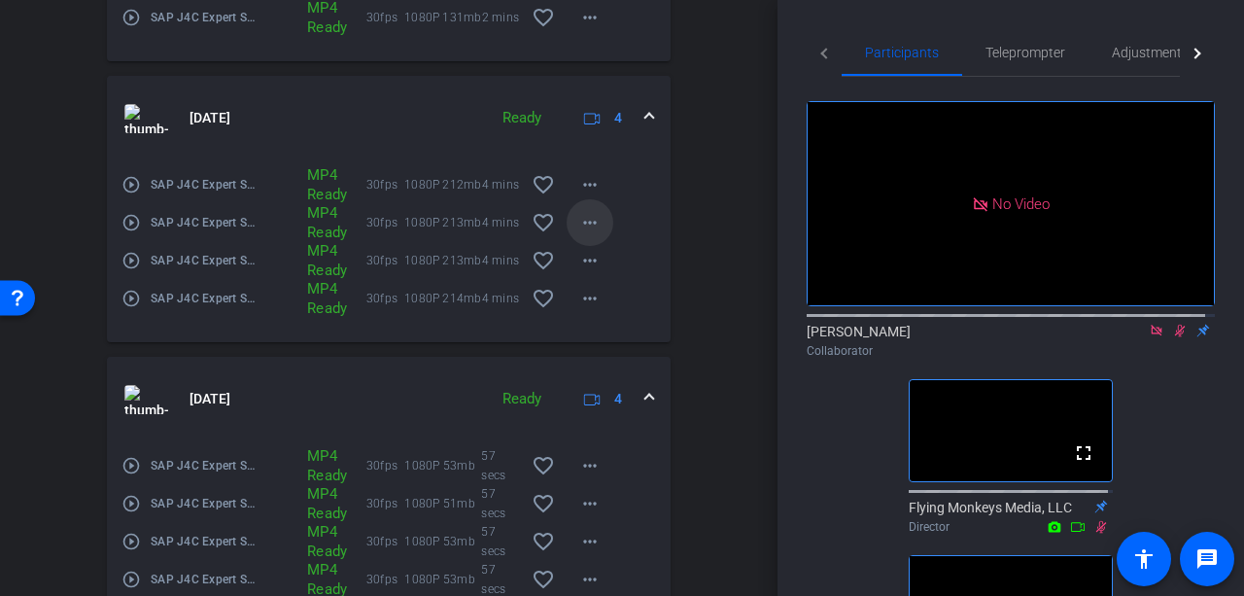
click at [591, 234] on mat-icon "more_horiz" at bounding box center [589, 222] width 23 height 23
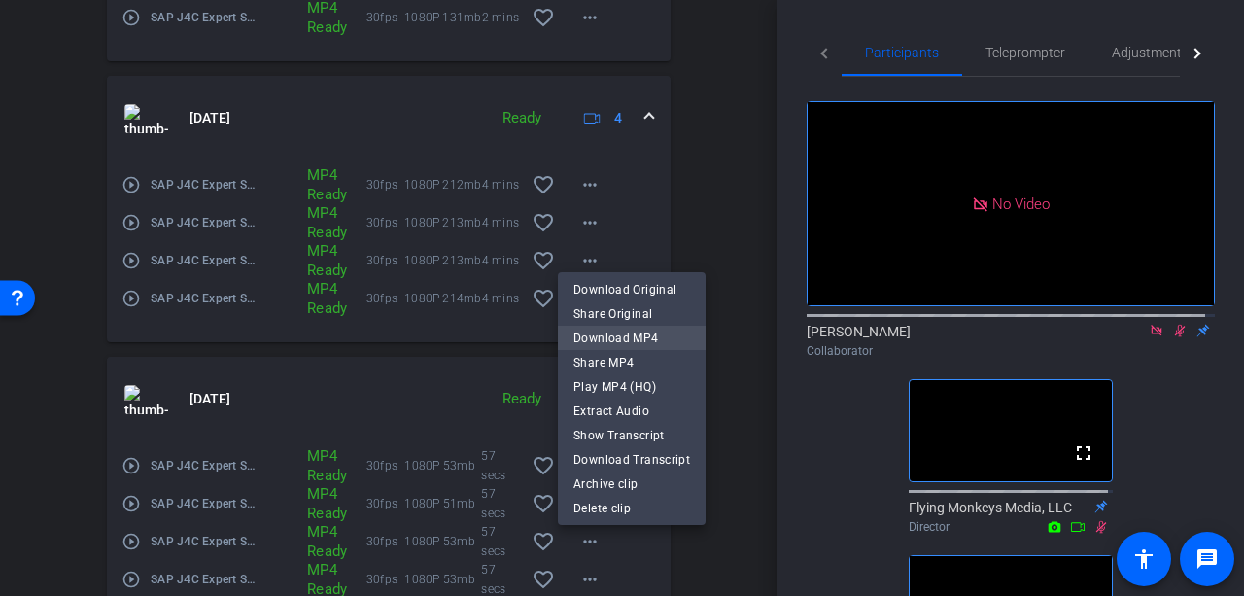
click at [612, 334] on span "Download MP4" at bounding box center [631, 338] width 117 height 23
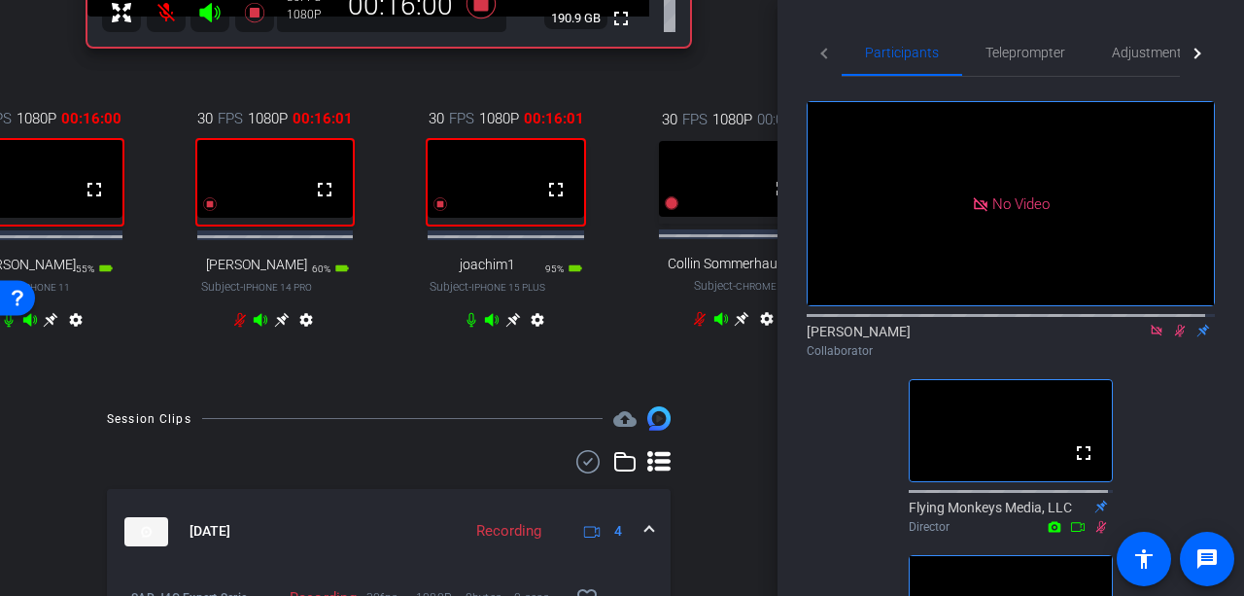
scroll to position [417, 0]
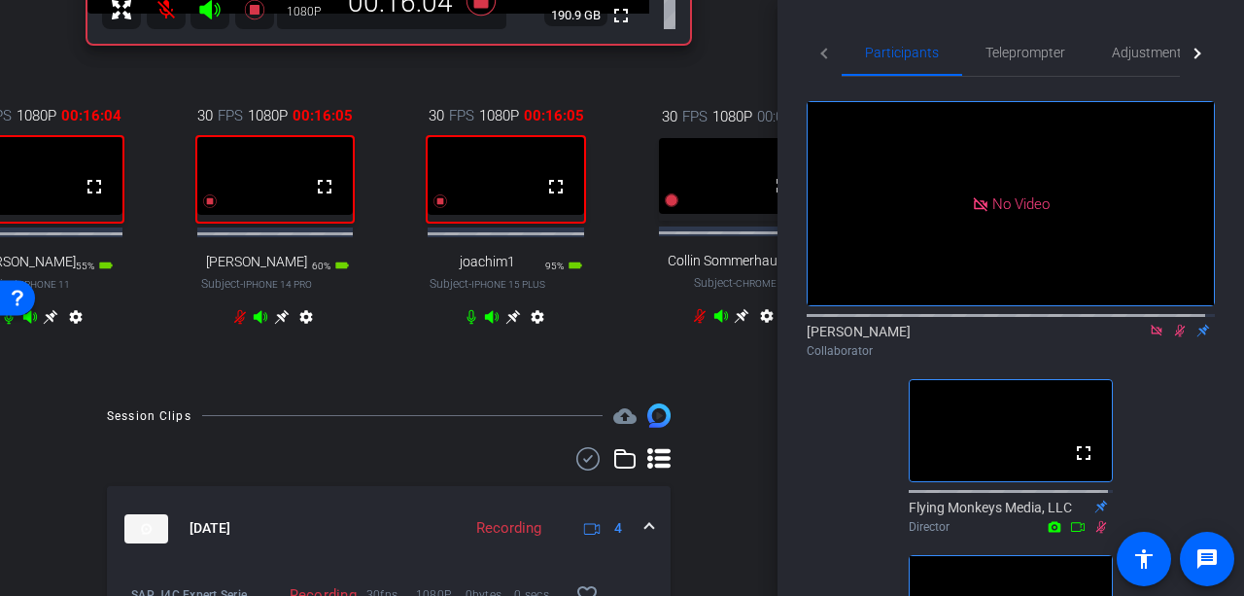
click at [44, 325] on icon at bounding box center [51, 317] width 15 height 15
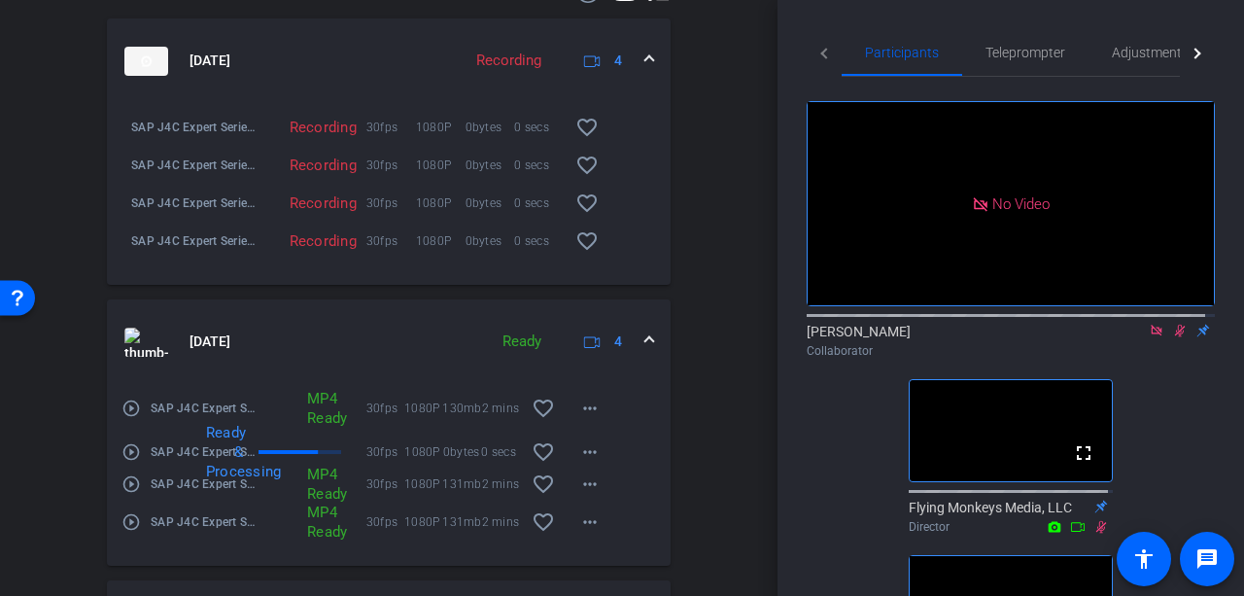
scroll to position [903, 0]
click at [578, 417] on mat-icon "more_horiz" at bounding box center [589, 407] width 23 height 23
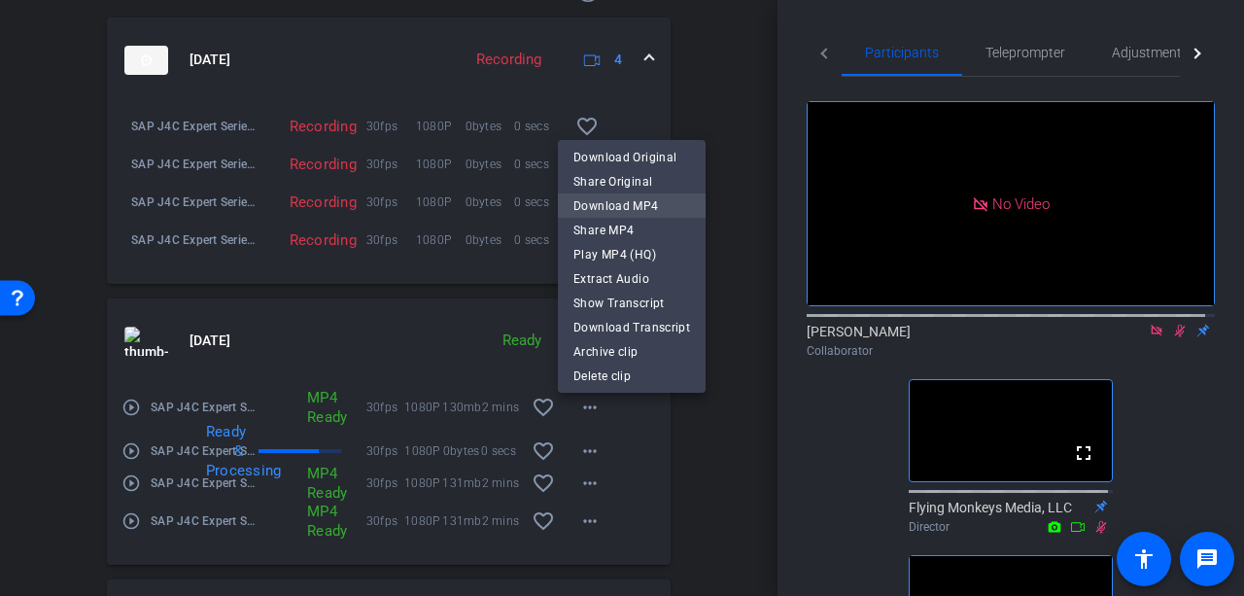
click at [612, 209] on span "Download MP4" at bounding box center [631, 205] width 117 height 23
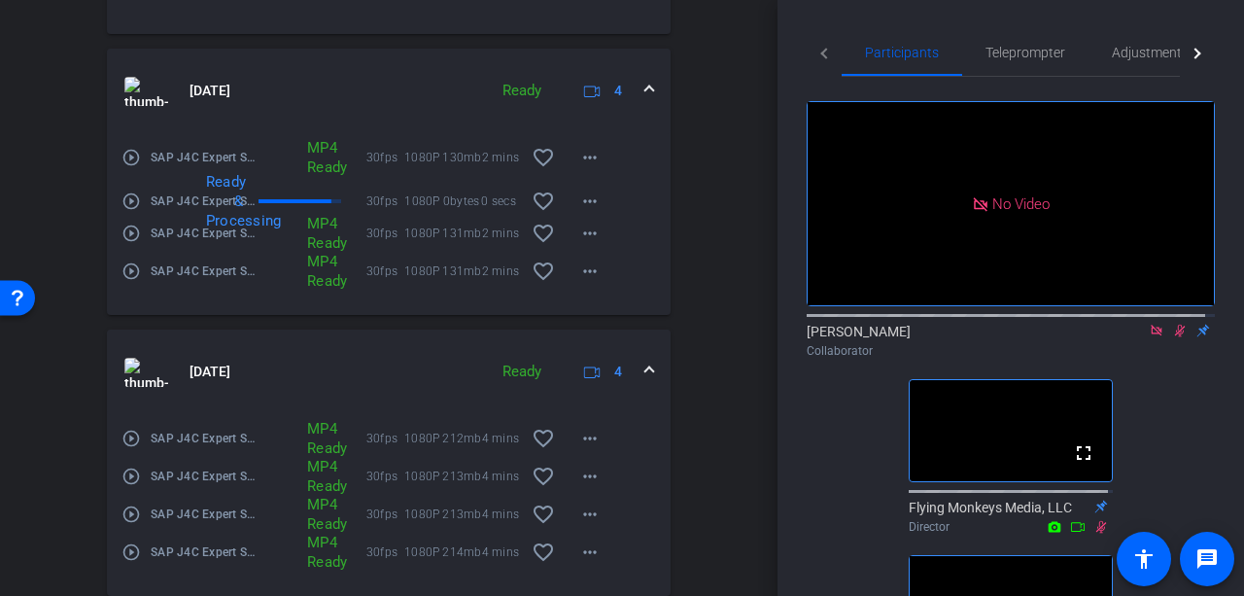
scroll to position [1194, 0]
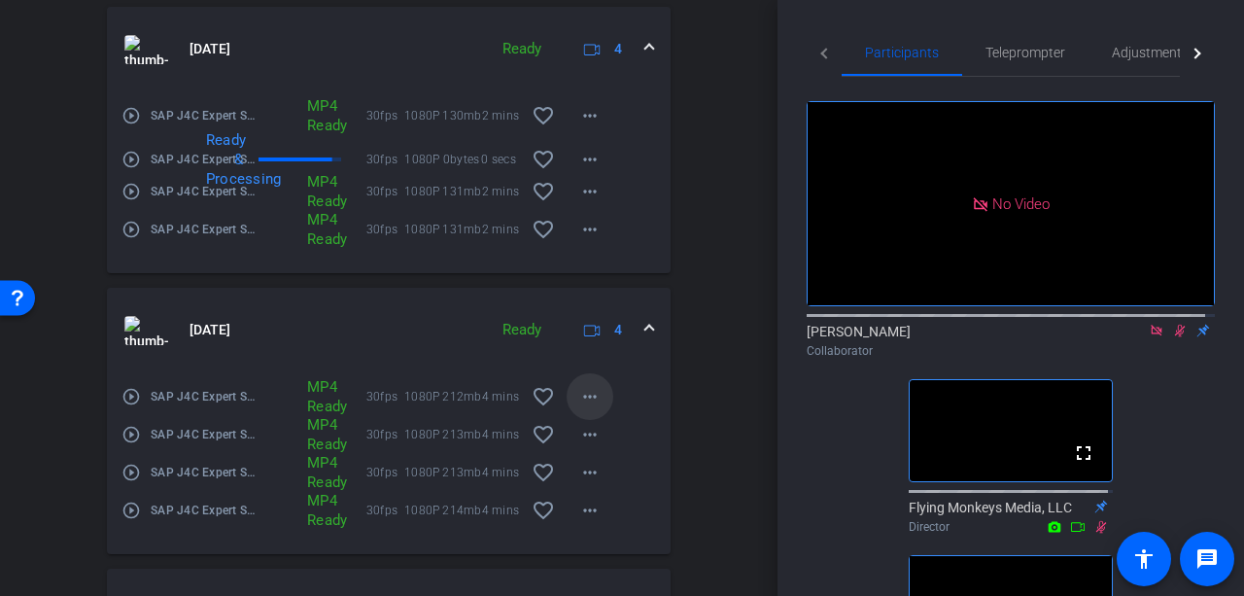
click at [592, 407] on mat-icon "more_horiz" at bounding box center [589, 396] width 23 height 23
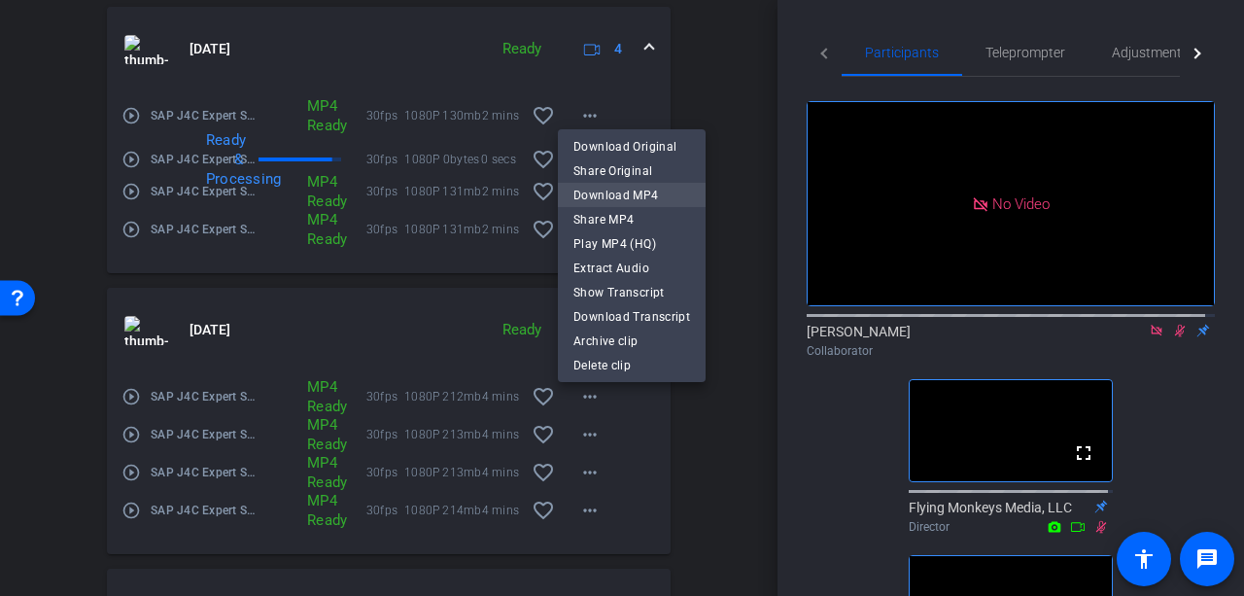
click at [628, 195] on span "Download MP4" at bounding box center [631, 195] width 117 height 23
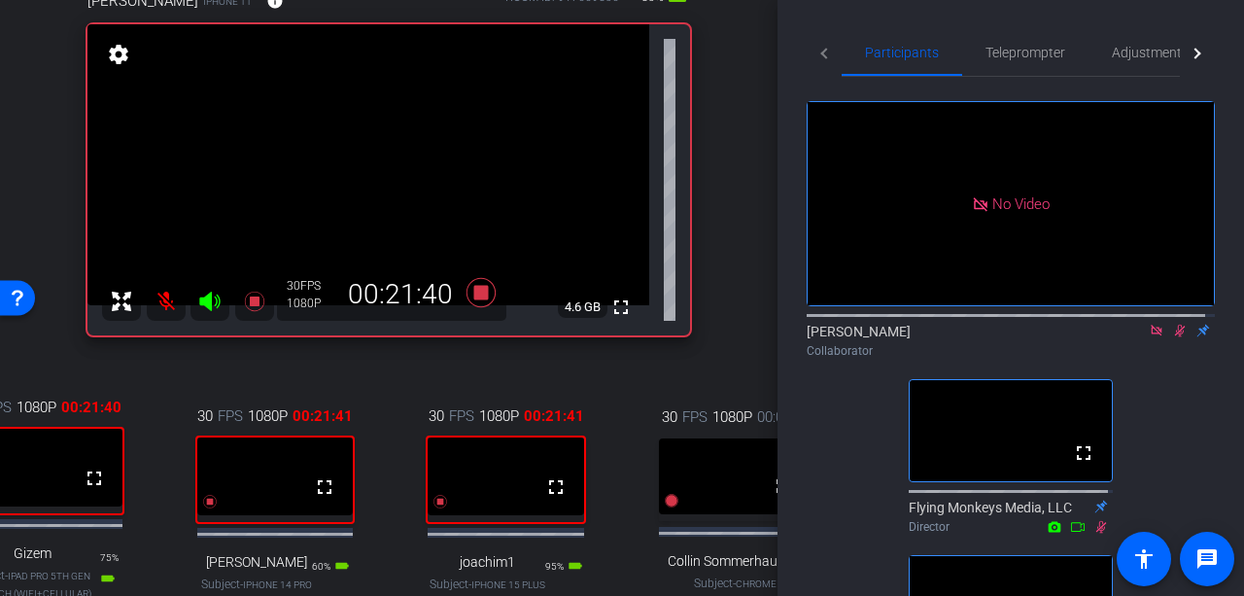
scroll to position [223, 0]
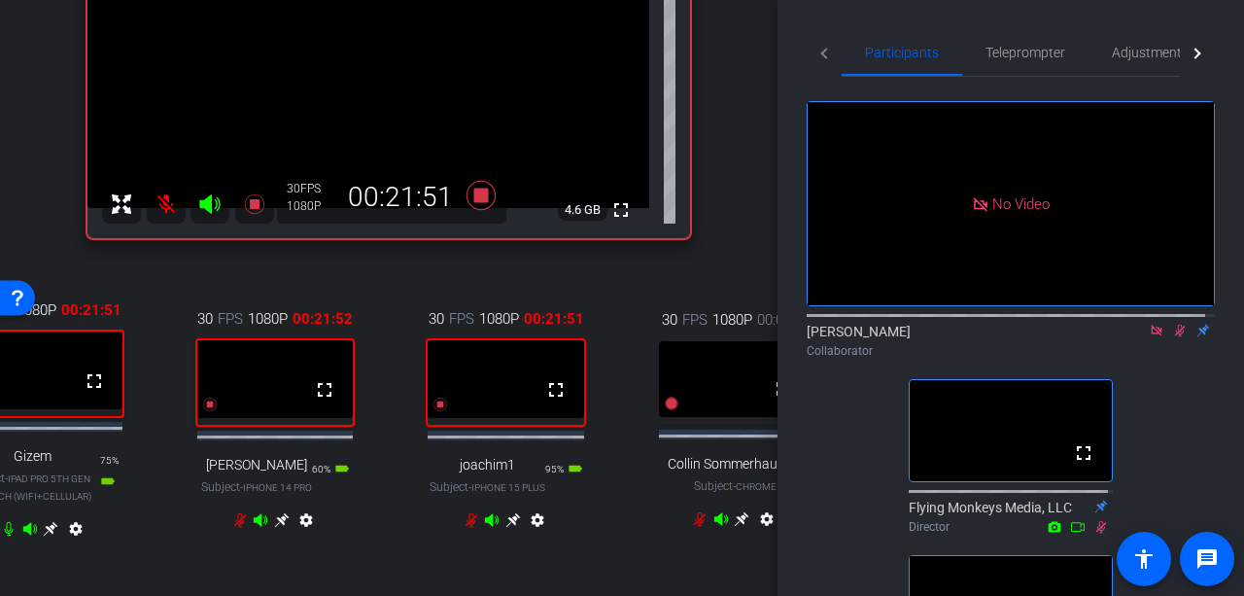
click at [46, 536] on icon at bounding box center [51, 529] width 15 height 15
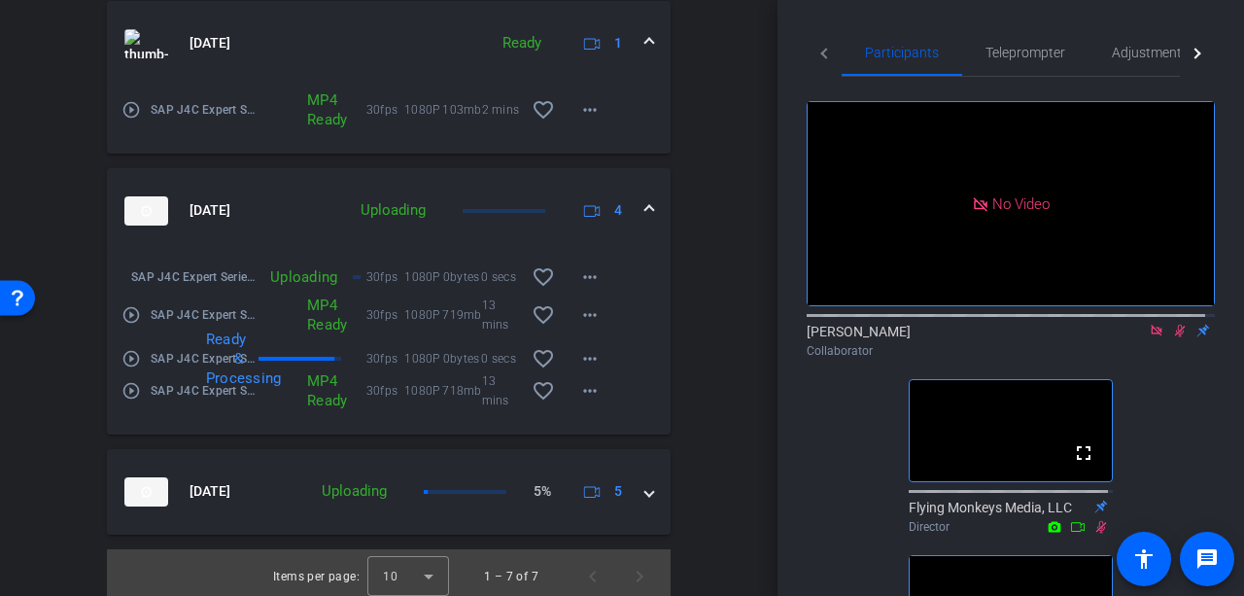
scroll to position [2069, 0]
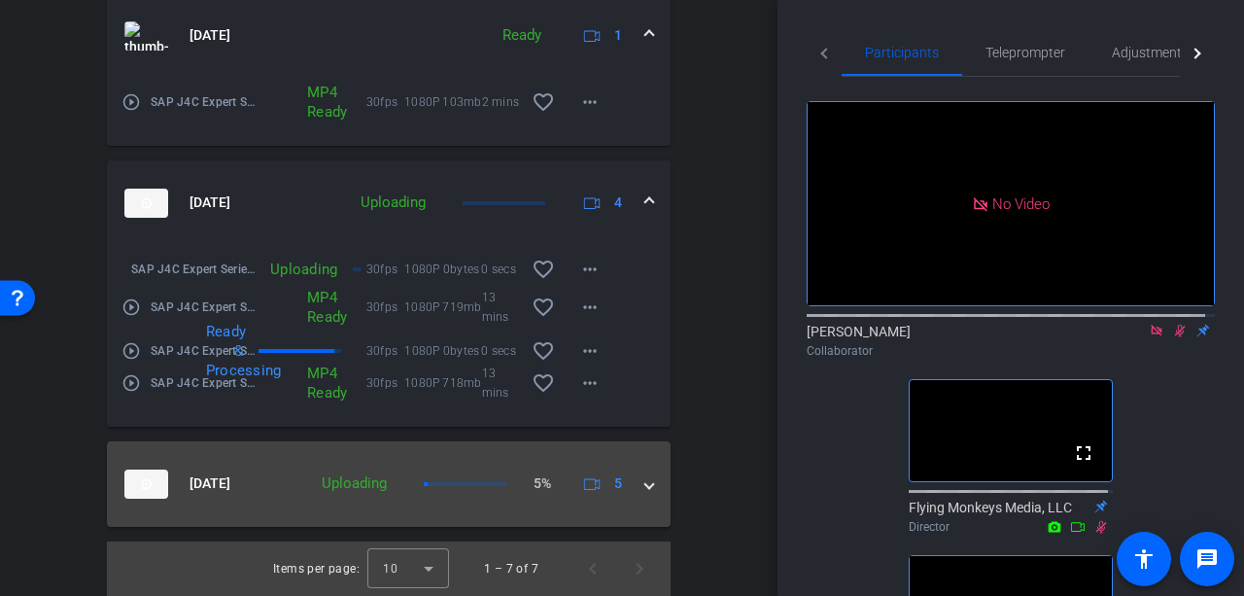
click at [645, 475] on span at bounding box center [649, 483] width 8 height 20
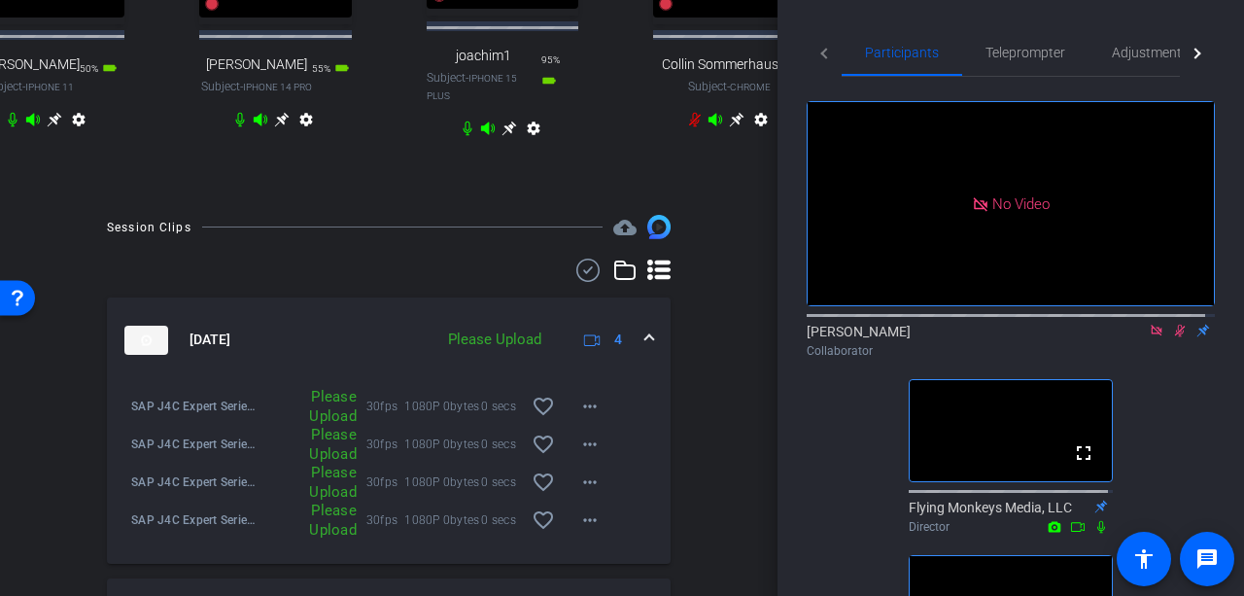
scroll to position [733, 0]
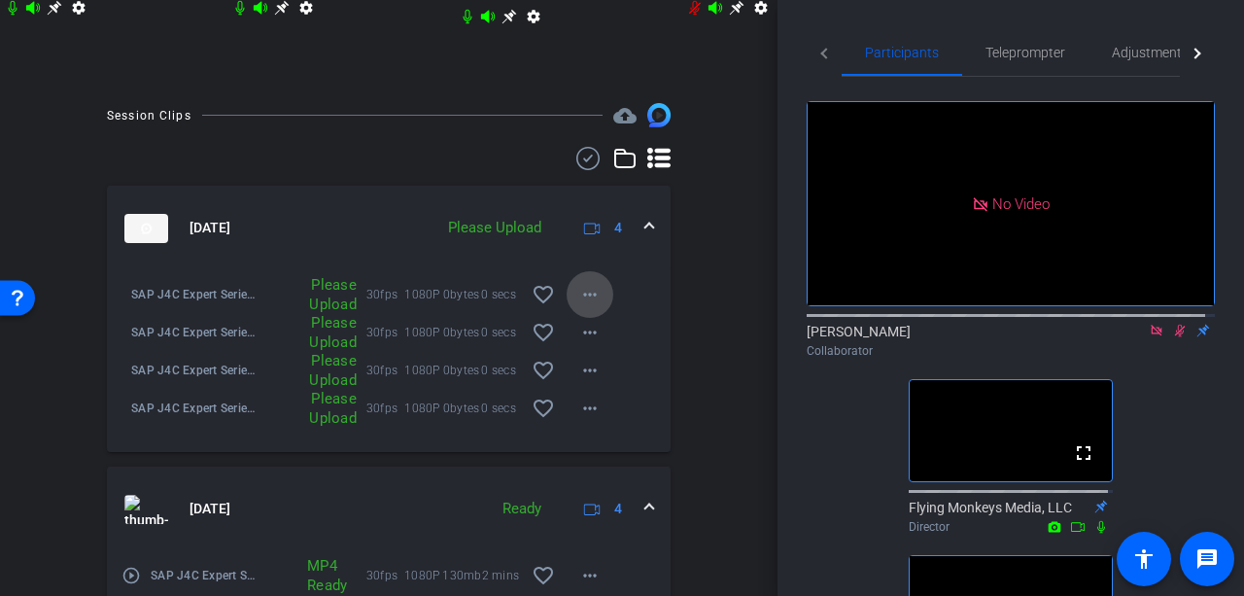
click at [587, 293] on mat-icon "more_horiz" at bounding box center [589, 294] width 23 height 23
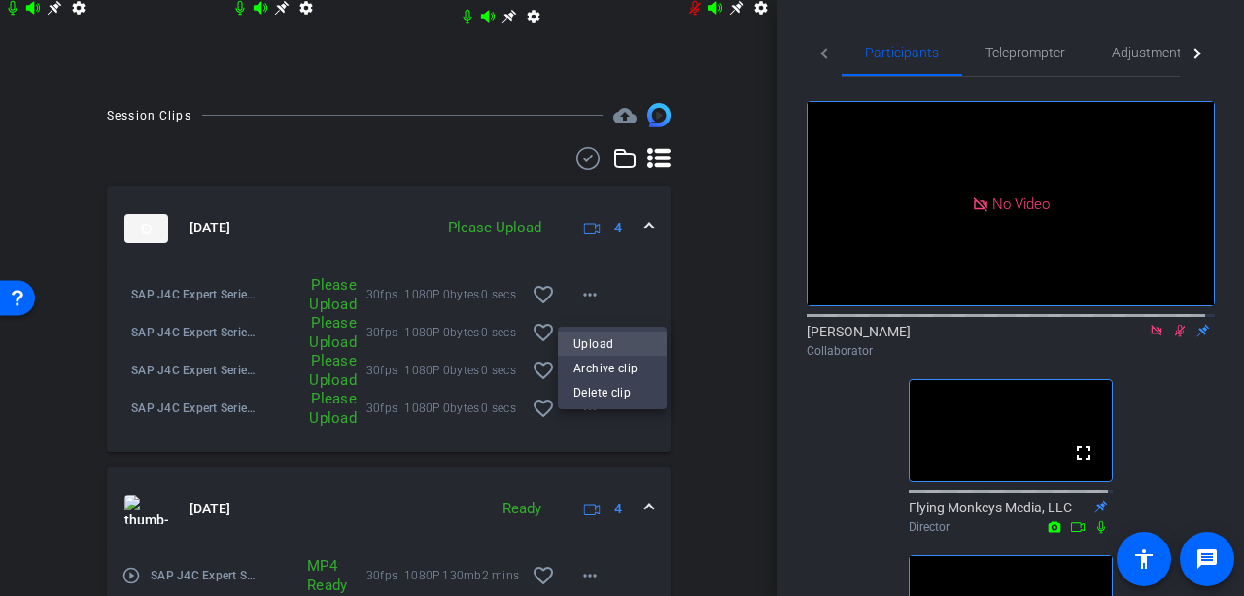
click at [620, 339] on span "Upload" at bounding box center [612, 342] width 78 height 23
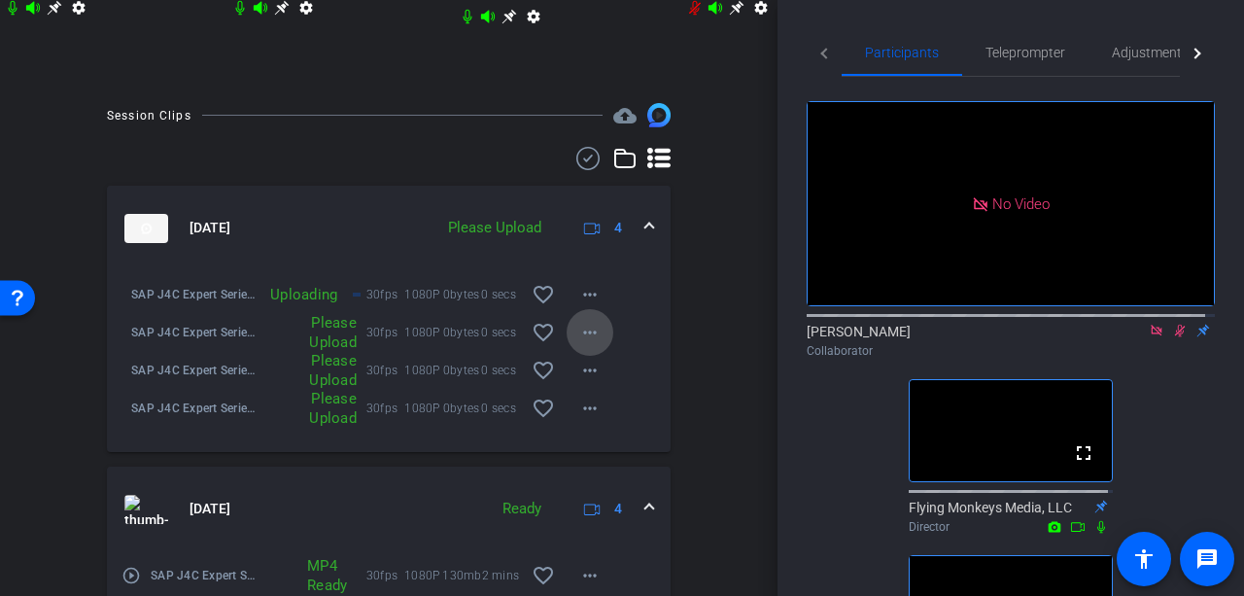
click at [588, 344] on mat-icon "more_horiz" at bounding box center [589, 332] width 23 height 23
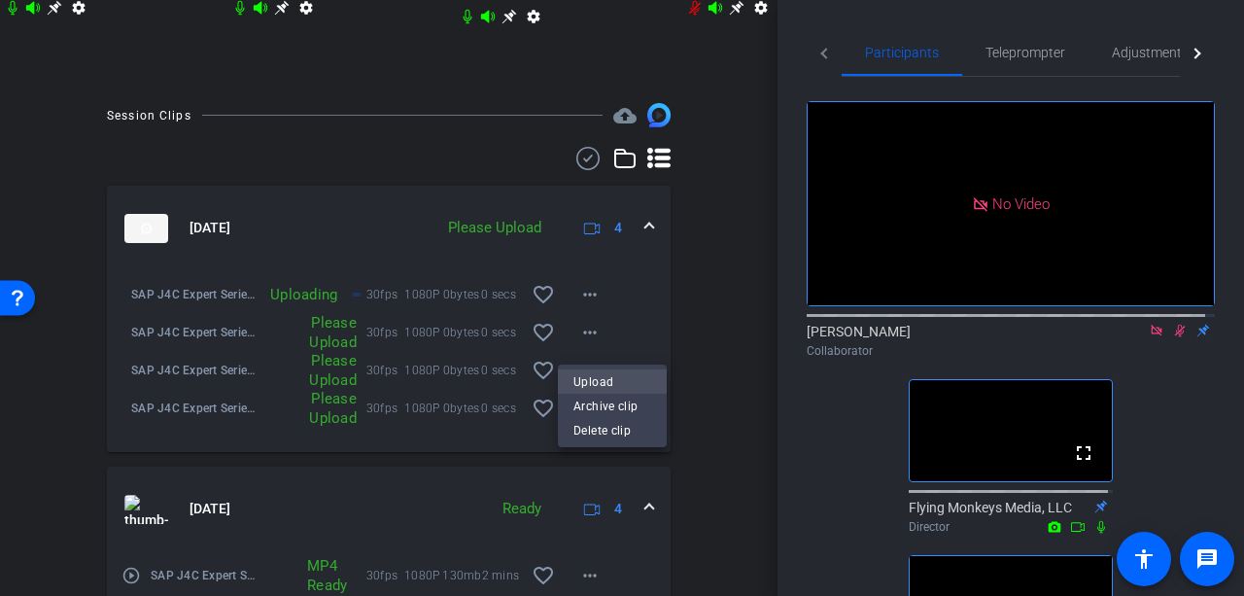
click at [594, 379] on span "Upload" at bounding box center [612, 380] width 78 height 23
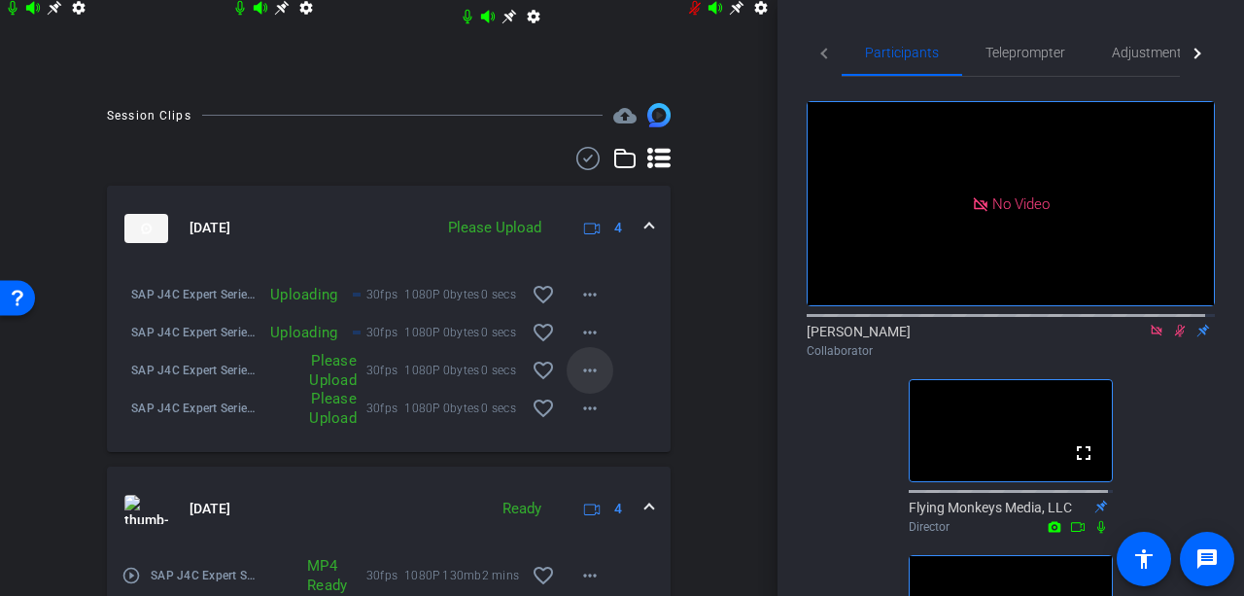
click at [580, 380] on mat-icon "more_horiz" at bounding box center [589, 370] width 23 height 23
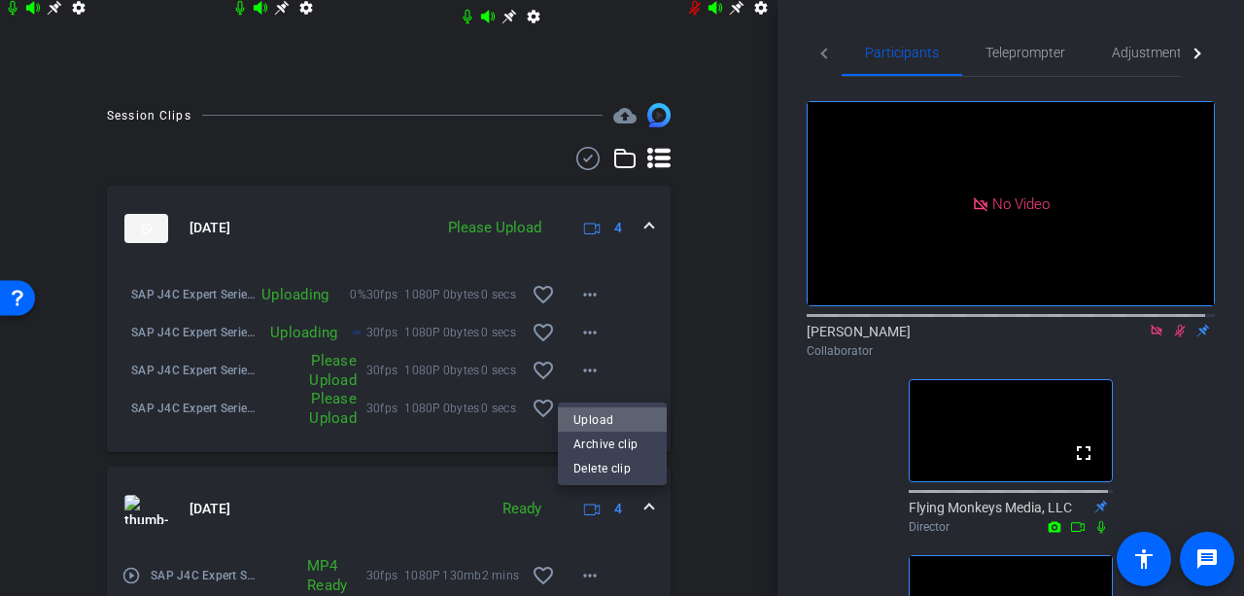
click at [592, 412] on span "Upload" at bounding box center [612, 418] width 78 height 23
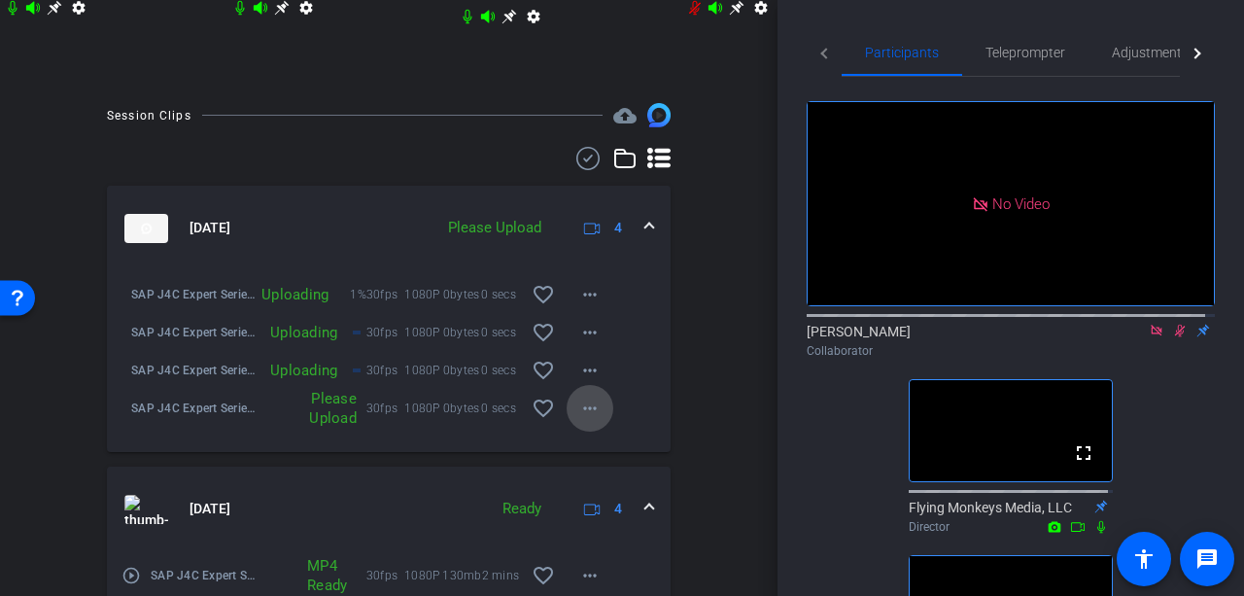
click at [579, 417] on mat-icon "more_horiz" at bounding box center [589, 408] width 23 height 23
click at [600, 454] on span "Upload" at bounding box center [612, 456] width 78 height 23
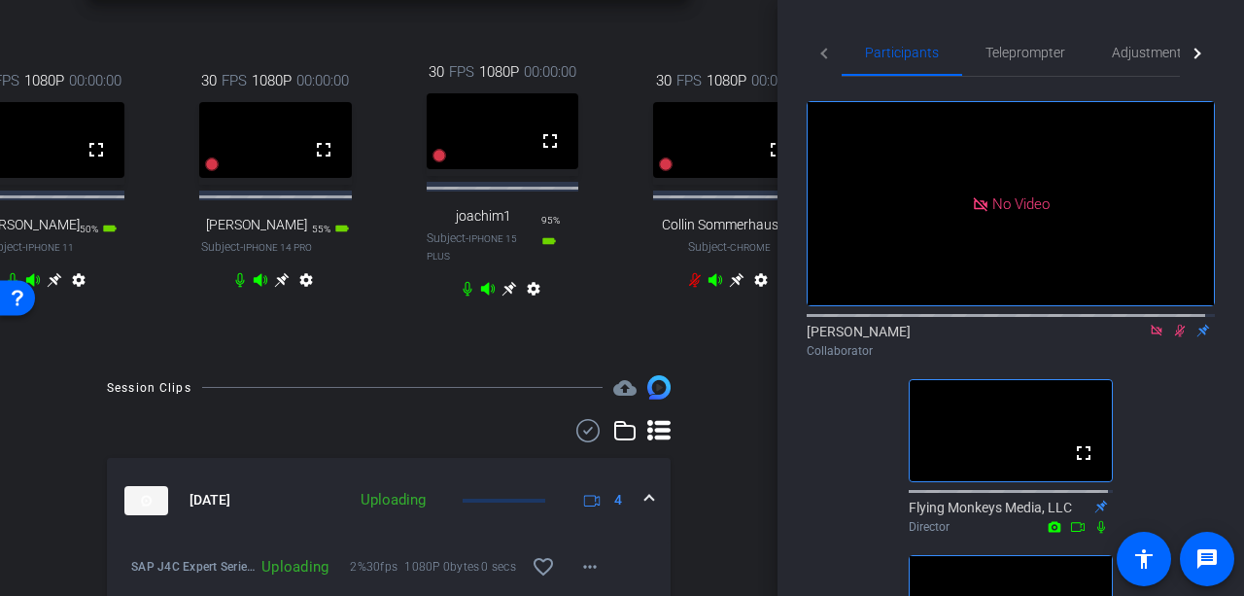
scroll to position [344, 0]
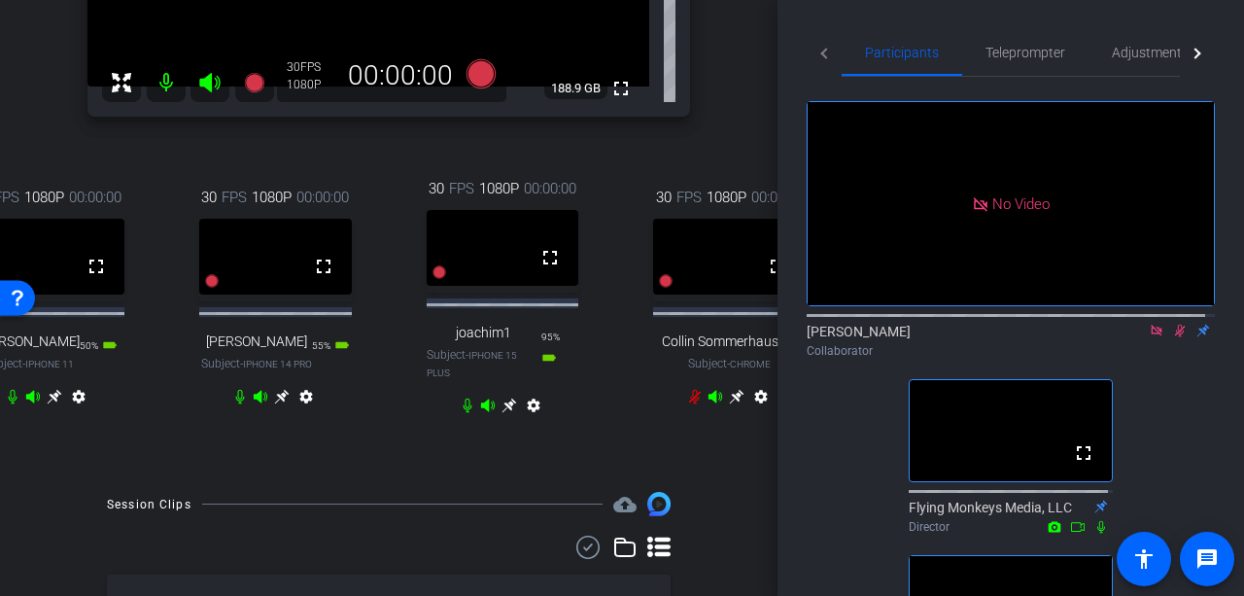
click at [274, 404] on icon at bounding box center [282, 397] width 16 height 16
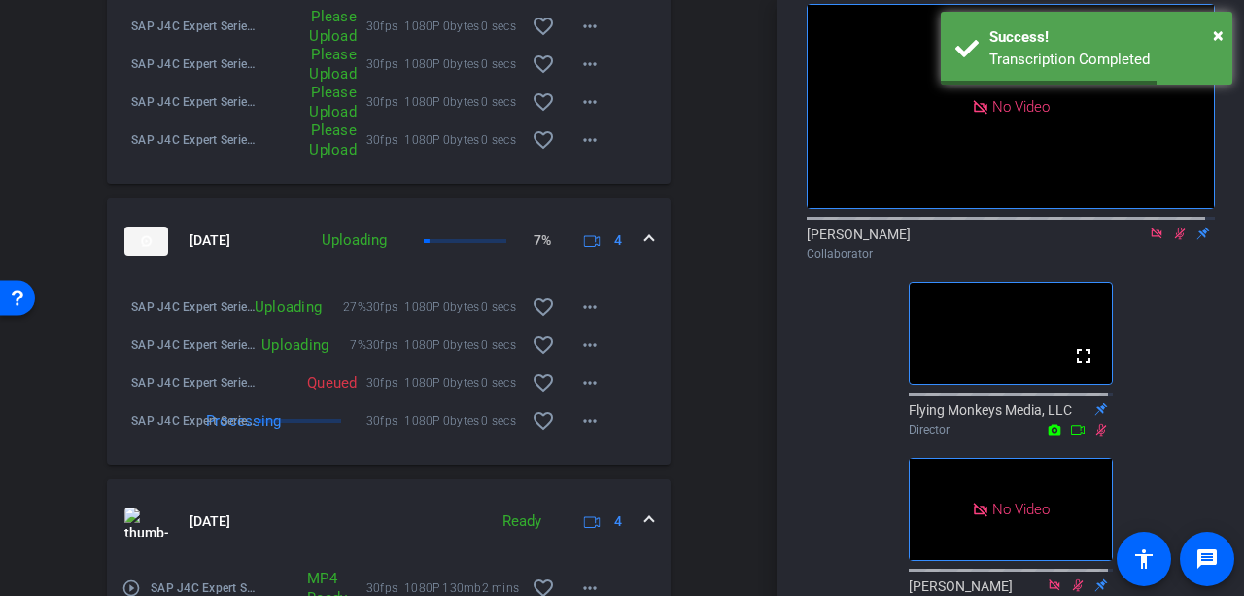
scroll to position [971, 0]
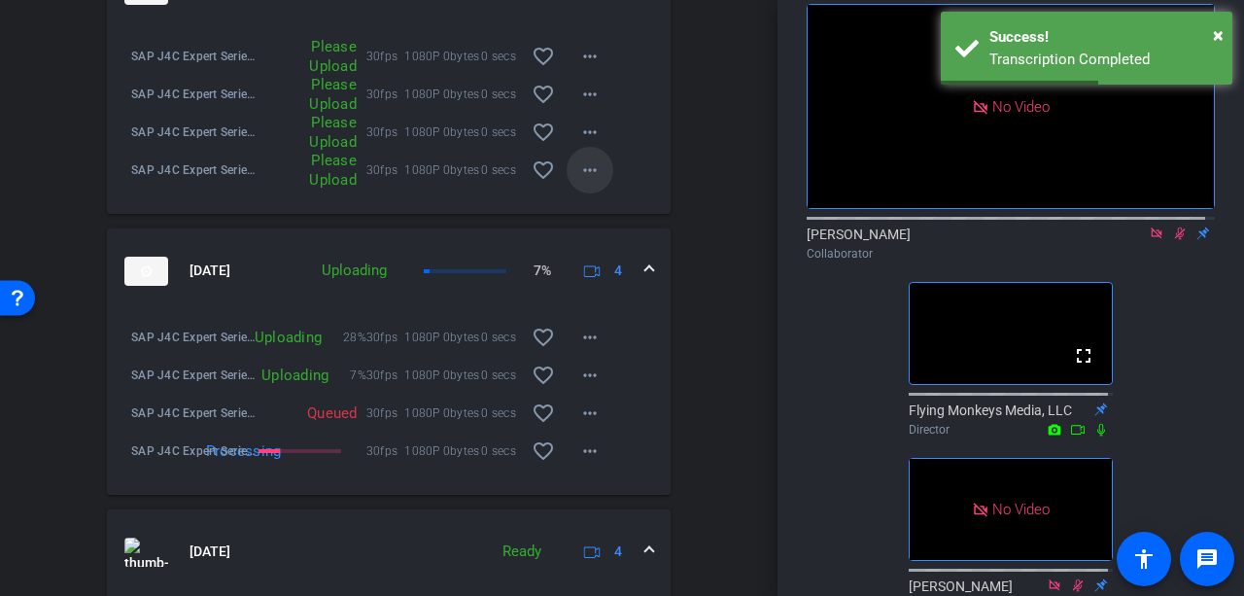
click at [592, 175] on mat-icon "more_horiz" at bounding box center [589, 169] width 23 height 23
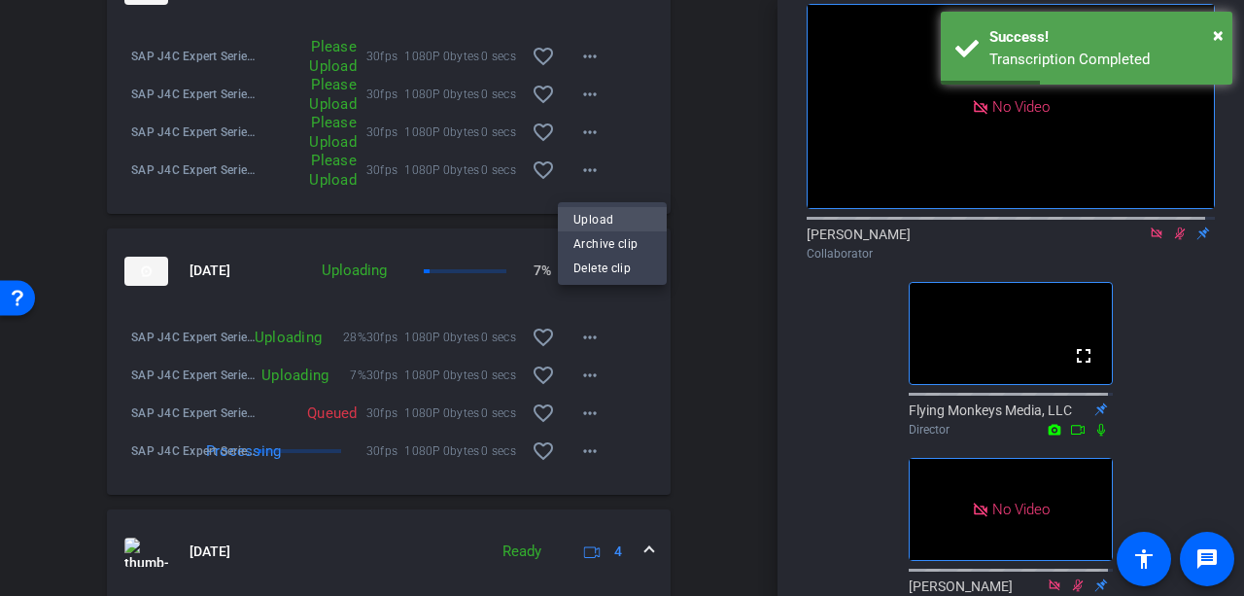
click at [593, 215] on span "Upload" at bounding box center [612, 219] width 78 height 23
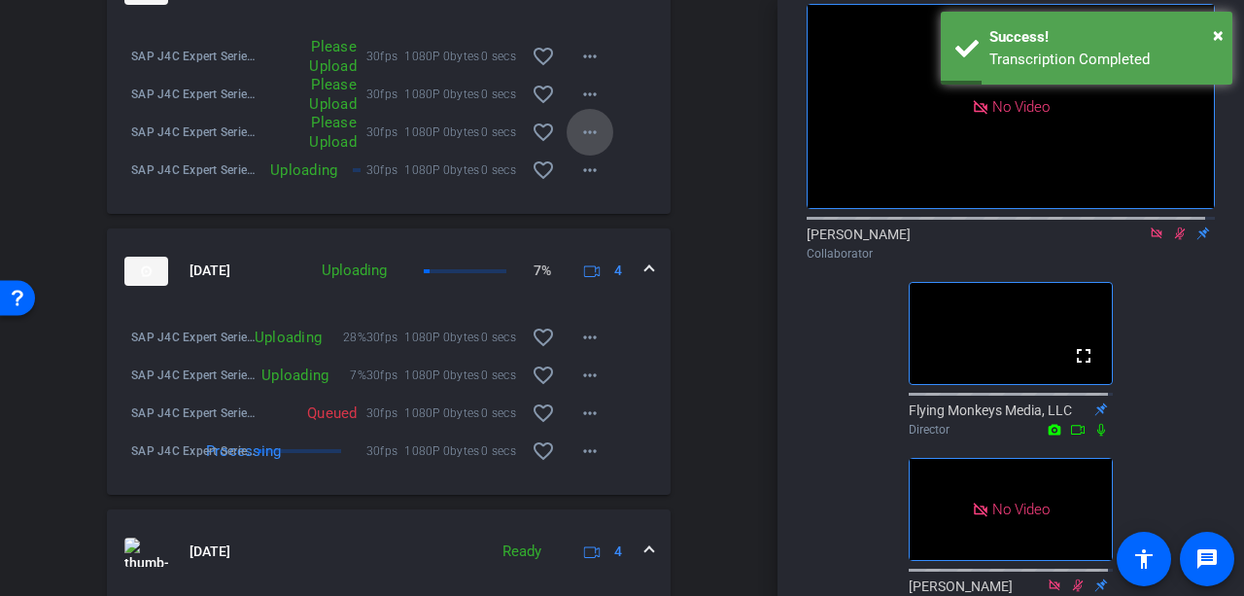
click at [581, 139] on mat-icon "more_horiz" at bounding box center [589, 132] width 23 height 23
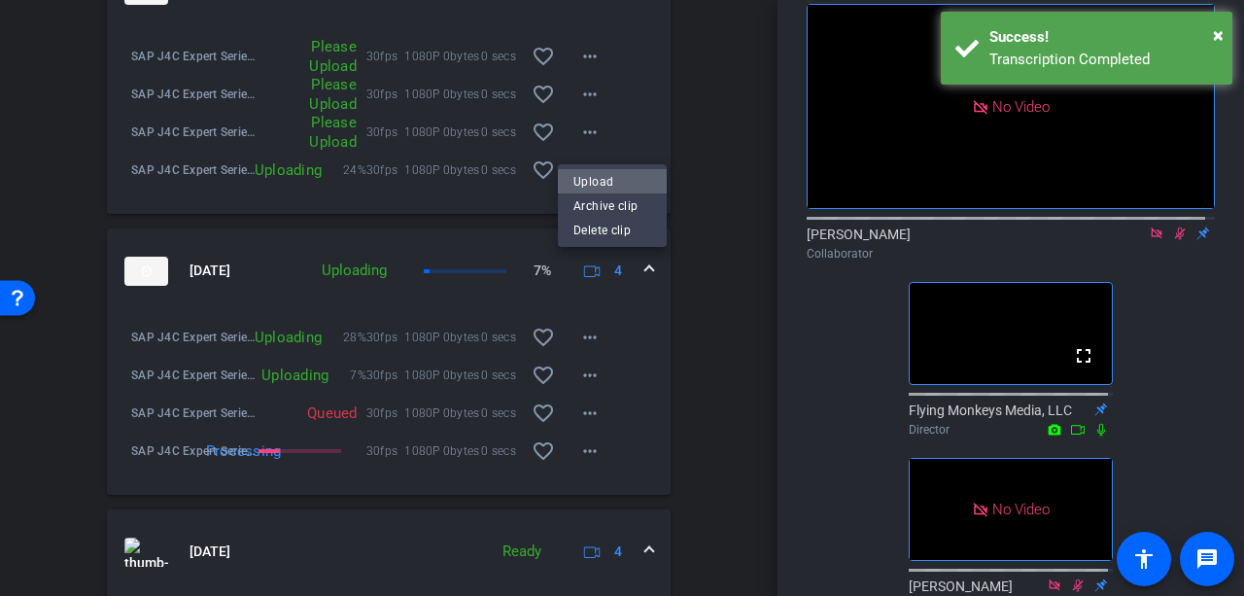
click at [587, 172] on span "Upload" at bounding box center [612, 181] width 78 height 23
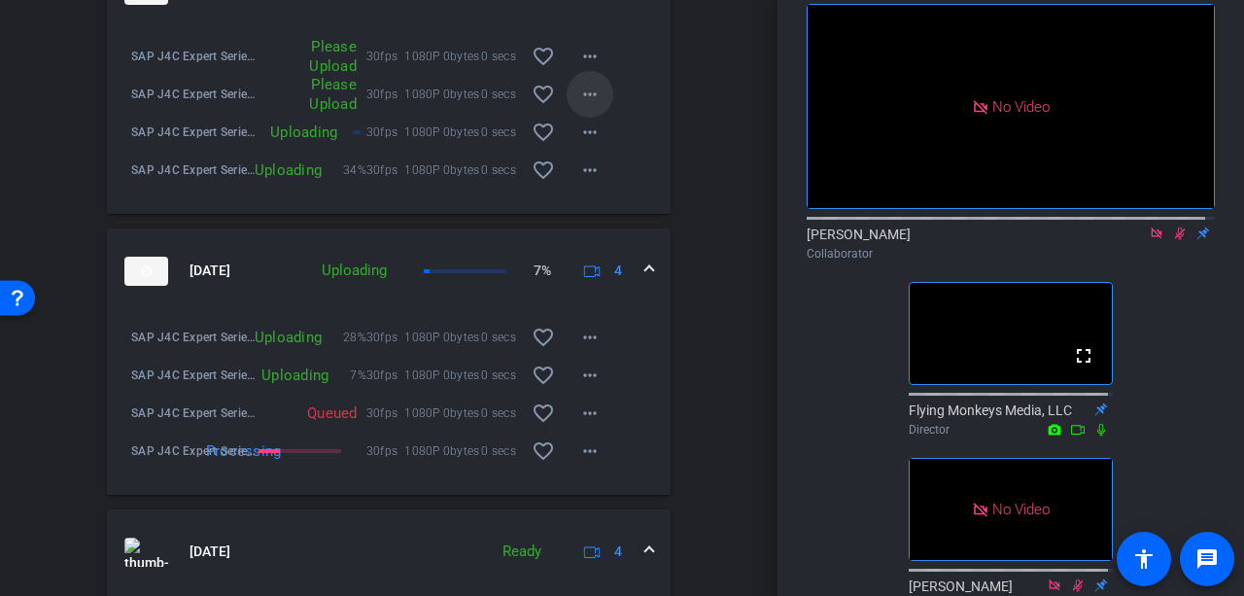
click at [579, 100] on mat-icon "more_horiz" at bounding box center [589, 94] width 23 height 23
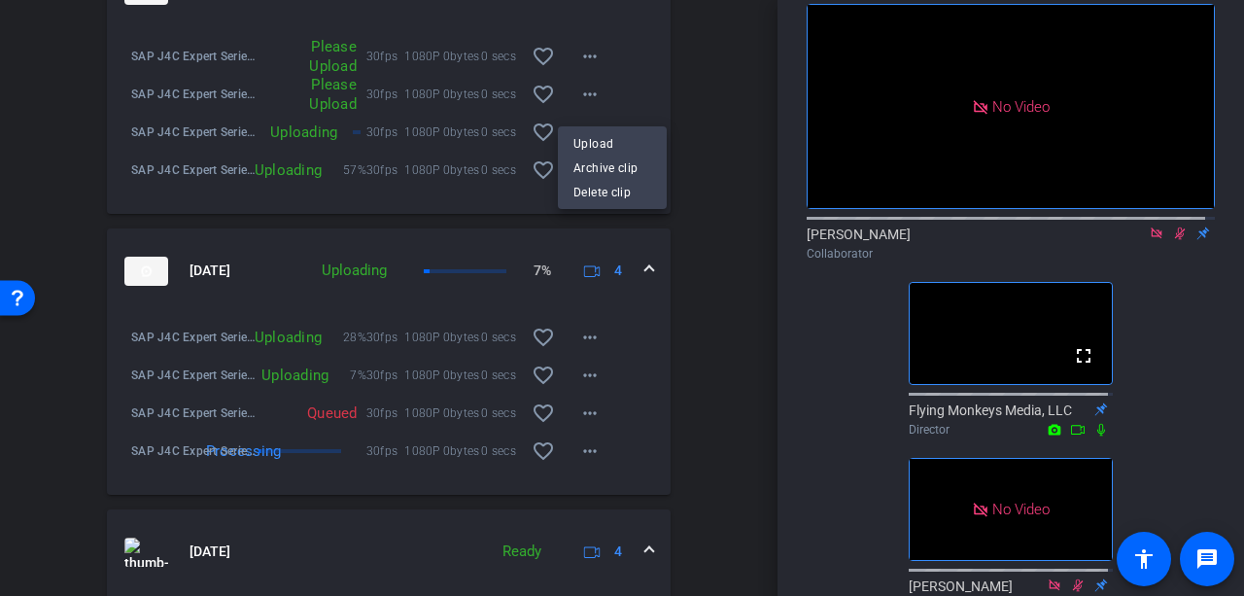
click at [591, 129] on div "Upload Archive clip Delete clip" at bounding box center [612, 167] width 109 height 83
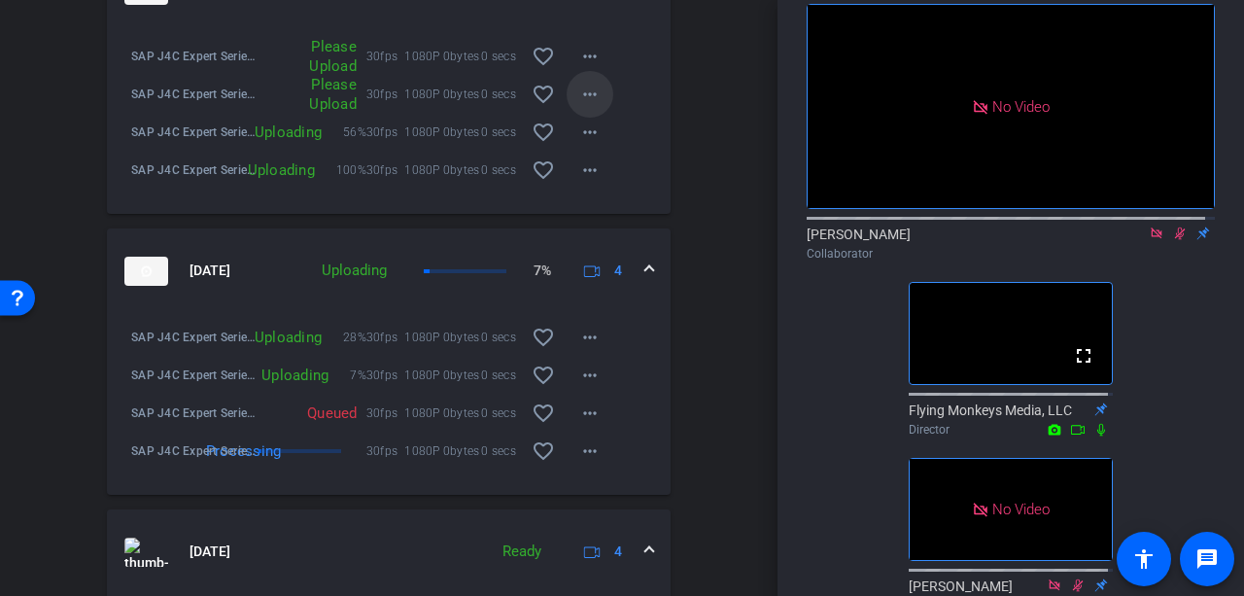
click at [587, 105] on mat-icon "more_horiz" at bounding box center [589, 94] width 23 height 23
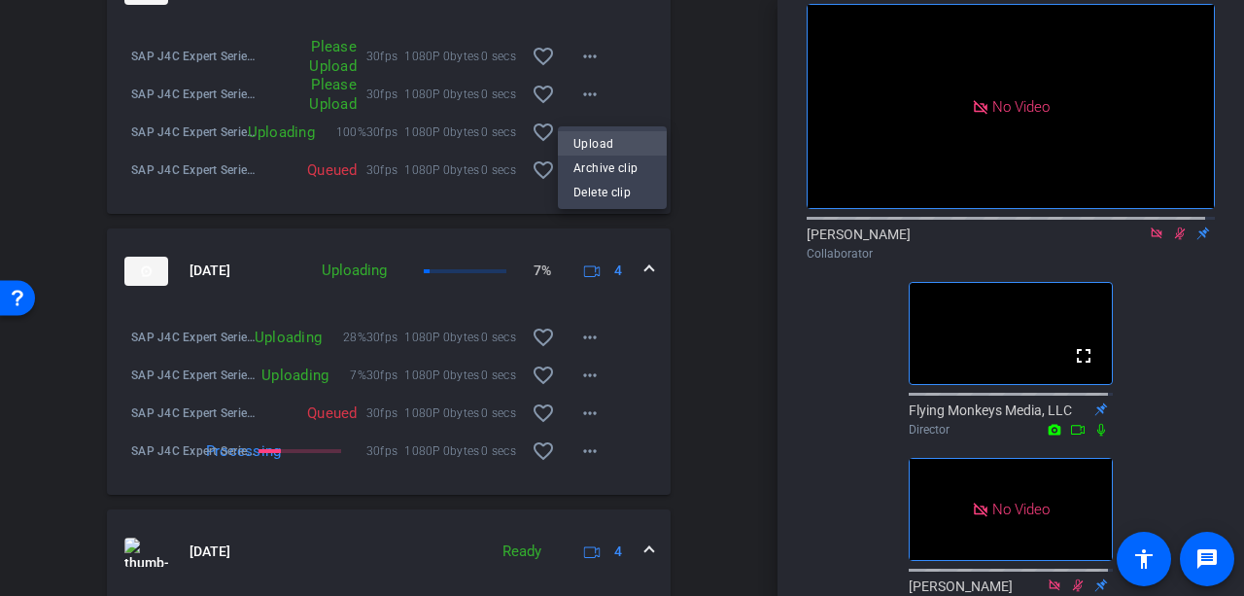
click at [593, 144] on span "Upload" at bounding box center [612, 143] width 78 height 23
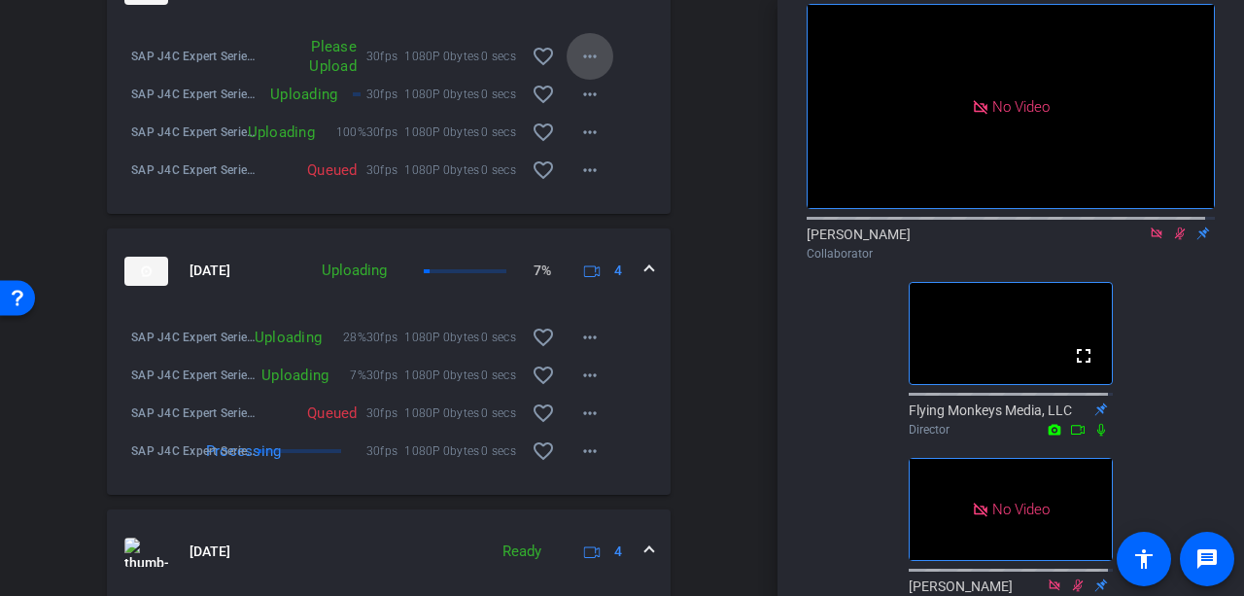
click at [589, 57] on mat-icon "more_horiz" at bounding box center [589, 56] width 23 height 23
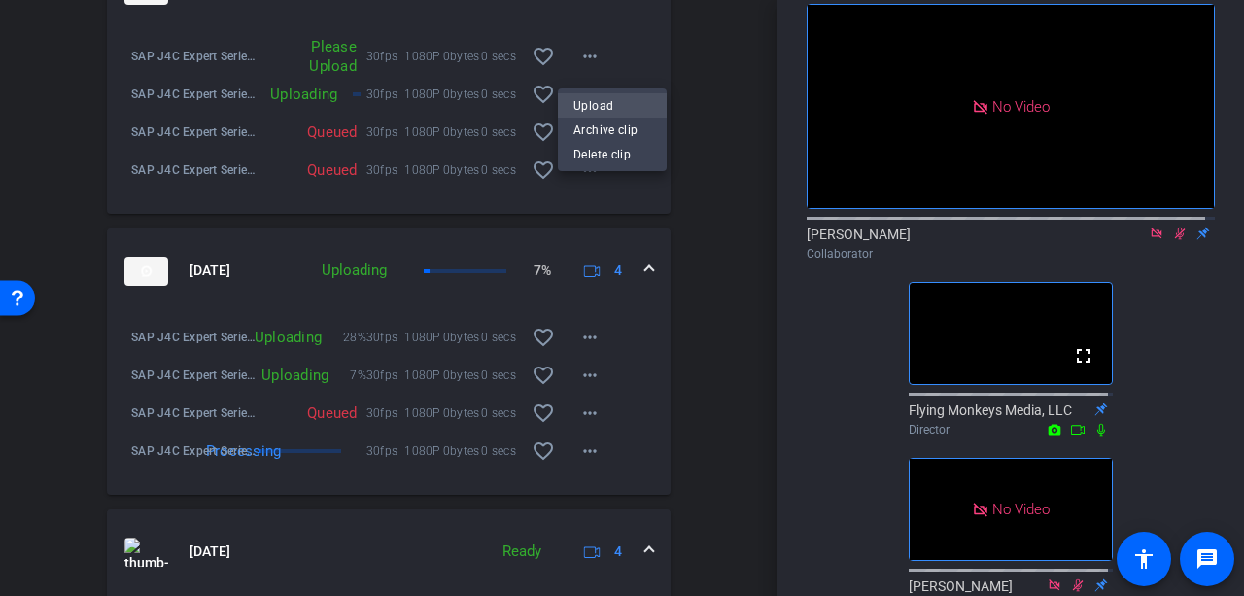
click at [613, 95] on span "Upload" at bounding box center [612, 105] width 78 height 23
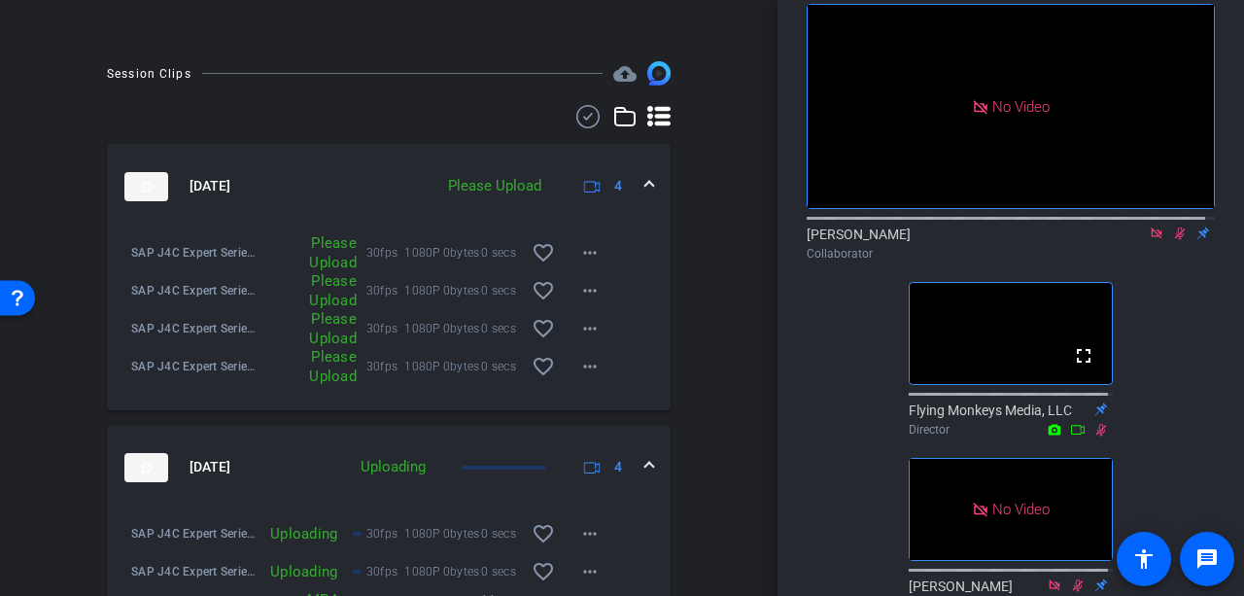
scroll to position [776, 0]
click at [578, 373] on mat-icon "more_horiz" at bounding box center [589, 364] width 23 height 23
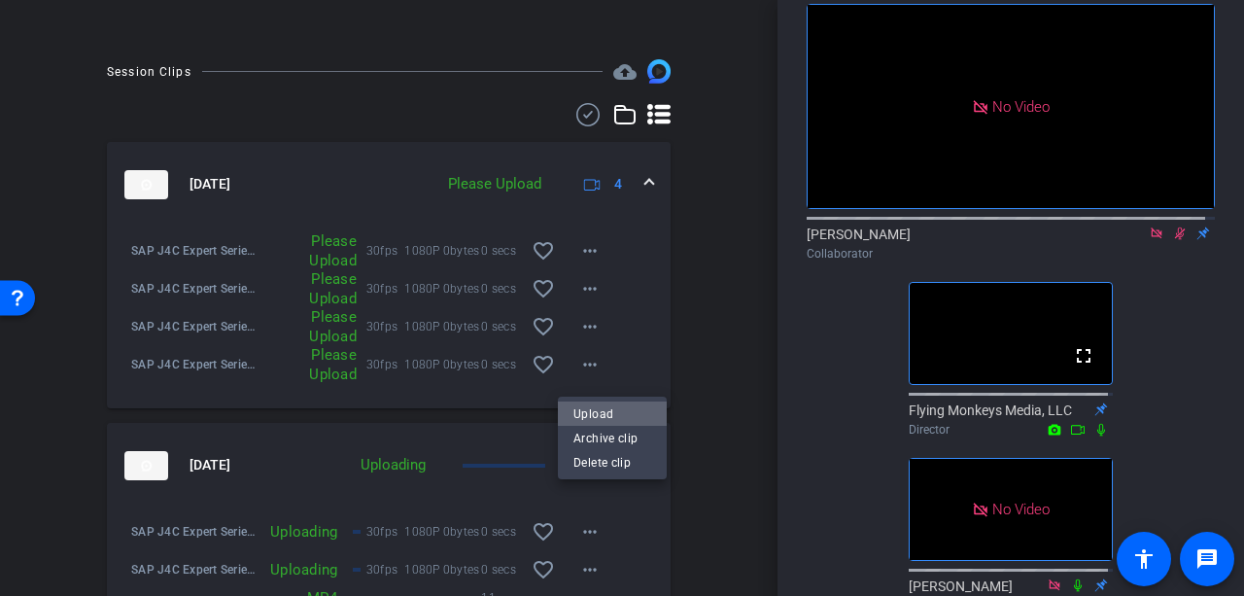
click at [589, 406] on span "Upload" at bounding box center [612, 413] width 78 height 23
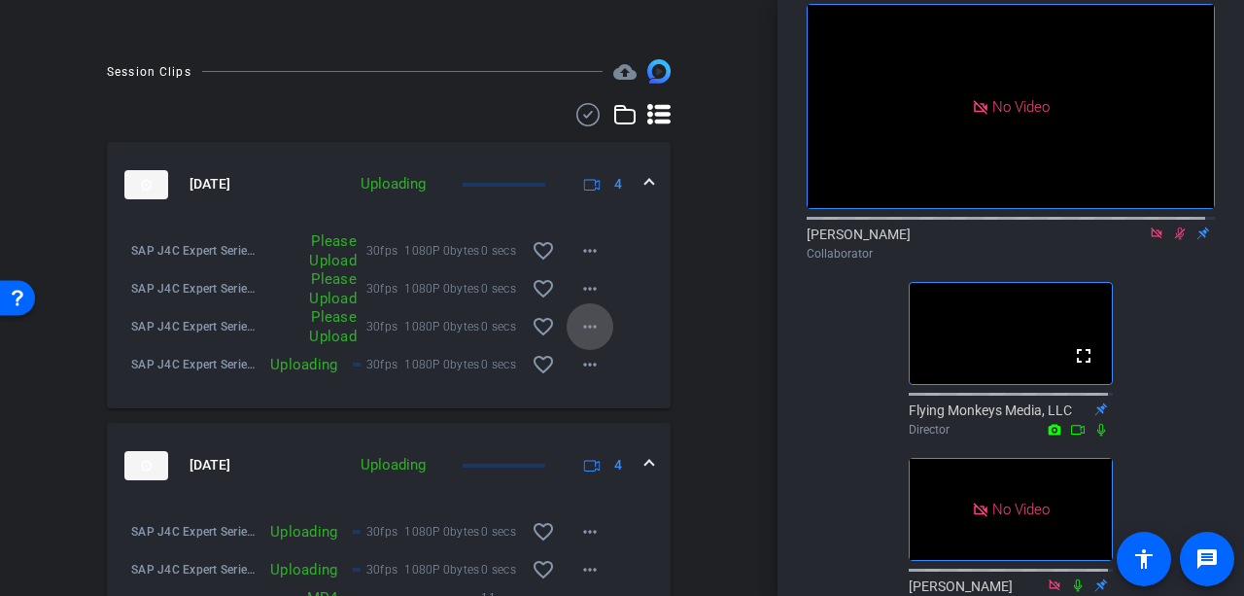
click at [583, 334] on mat-icon "more_horiz" at bounding box center [589, 326] width 23 height 23
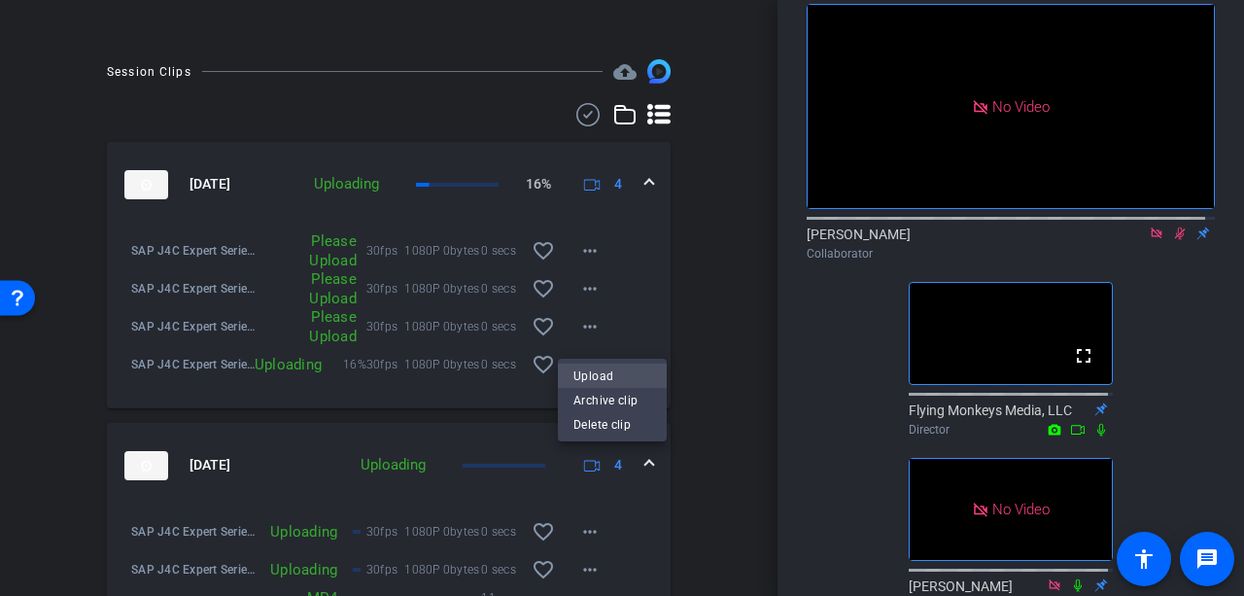
click at [583, 368] on span "Upload" at bounding box center [612, 375] width 78 height 23
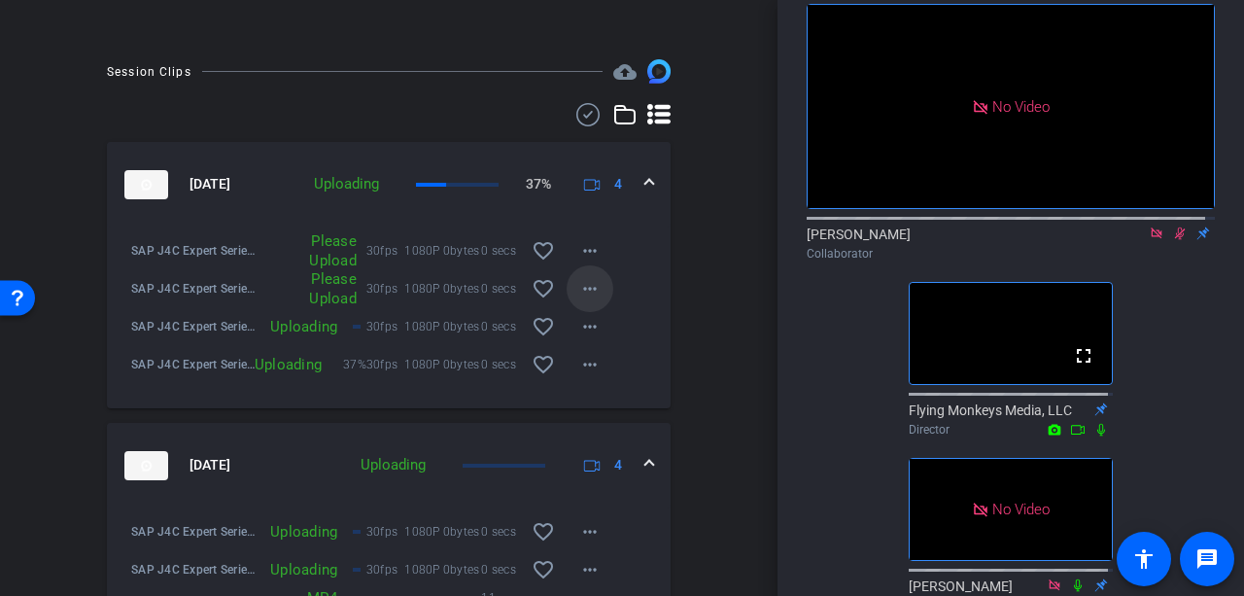
click at [578, 298] on mat-icon "more_horiz" at bounding box center [589, 288] width 23 height 23
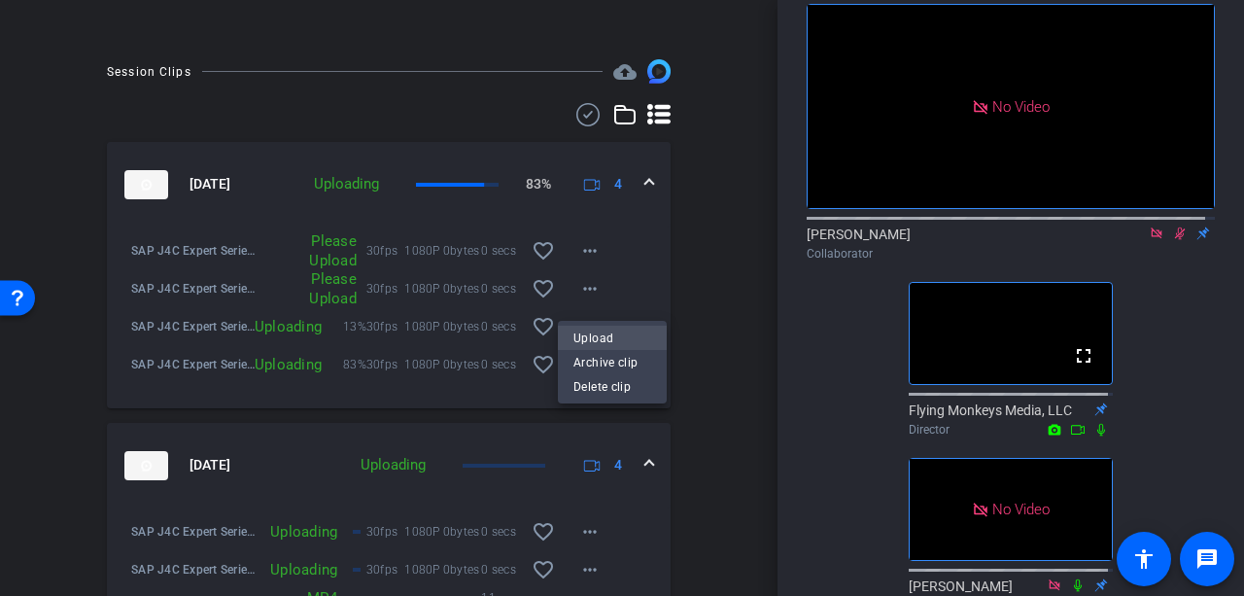
click at [585, 335] on span "Upload" at bounding box center [612, 338] width 78 height 23
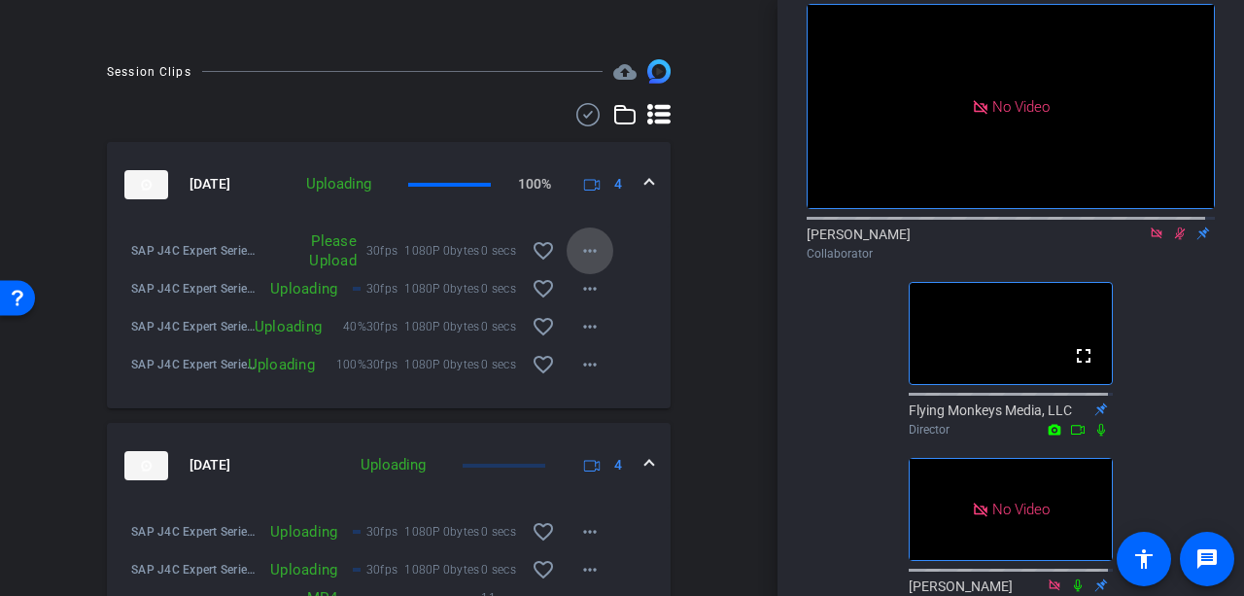
click at [578, 252] on mat-icon "more_horiz" at bounding box center [589, 250] width 23 height 23
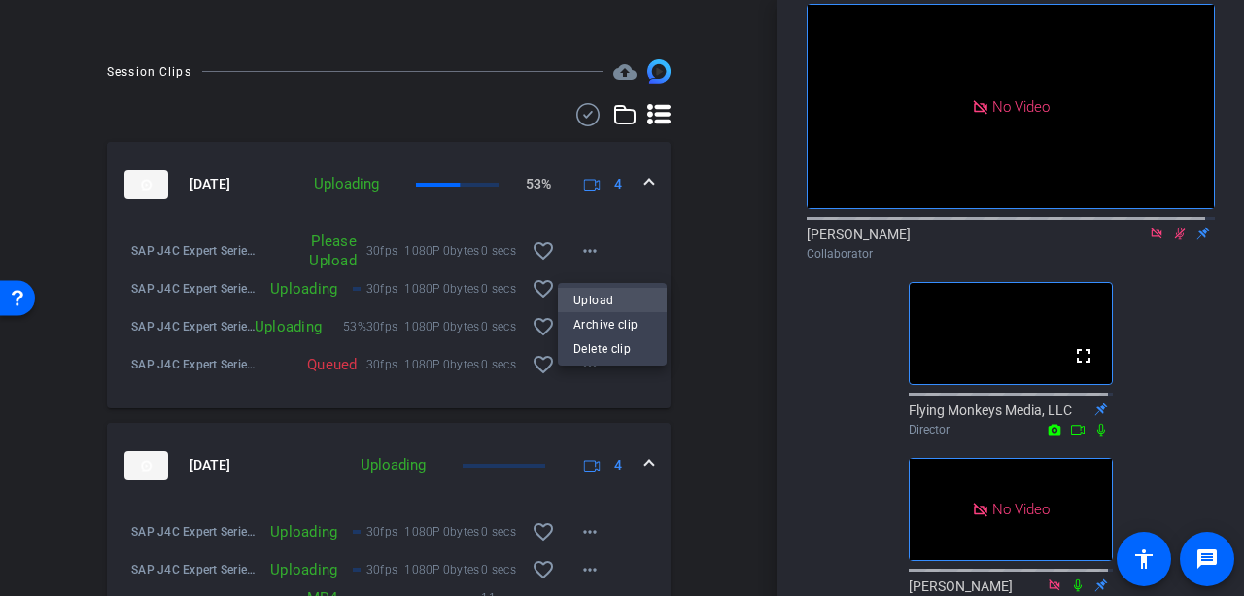
click at [591, 291] on span "Upload" at bounding box center [612, 300] width 78 height 23
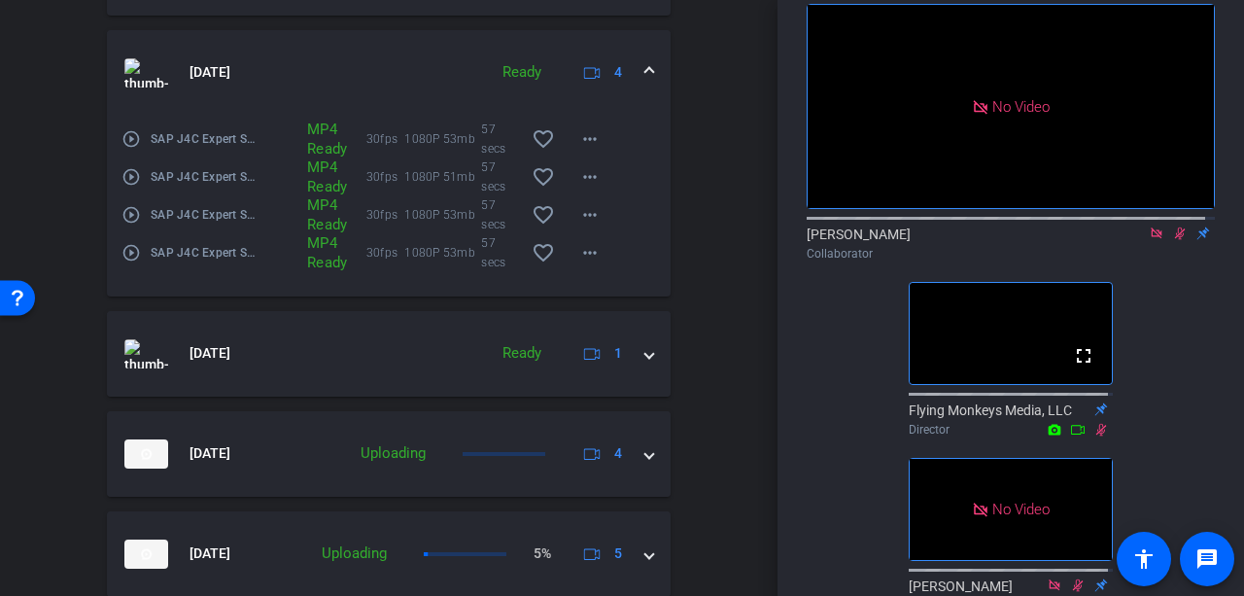
scroll to position [2664, 0]
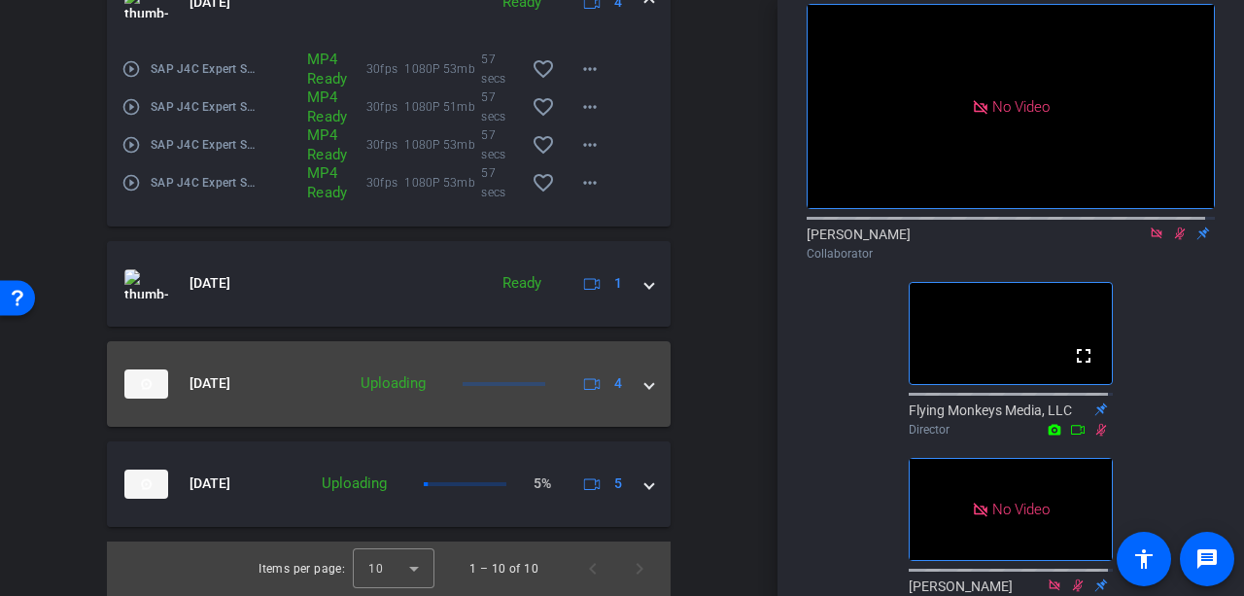
click at [645, 378] on span at bounding box center [649, 383] width 8 height 20
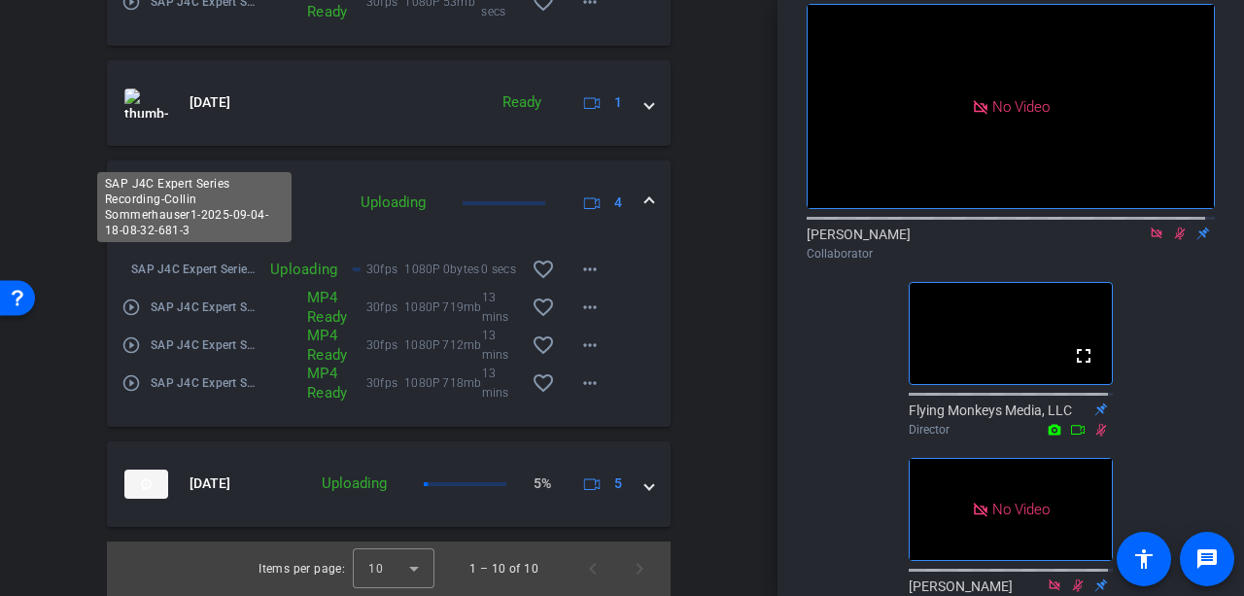
scroll to position [2843, 0]
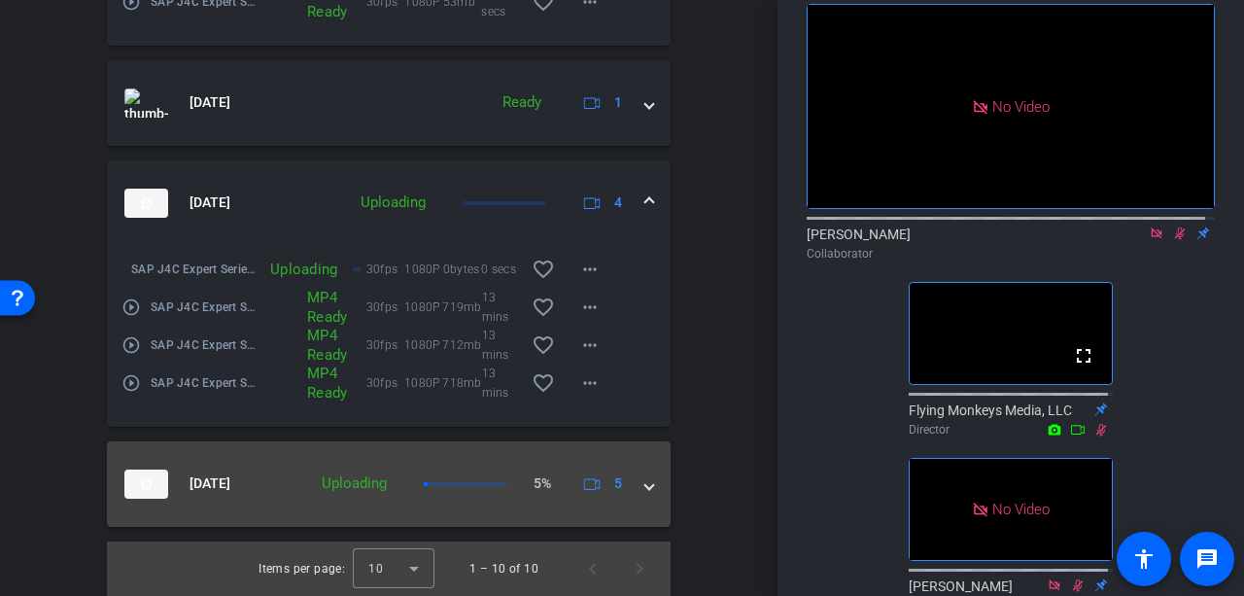
click at [645, 475] on span at bounding box center [649, 483] width 8 height 20
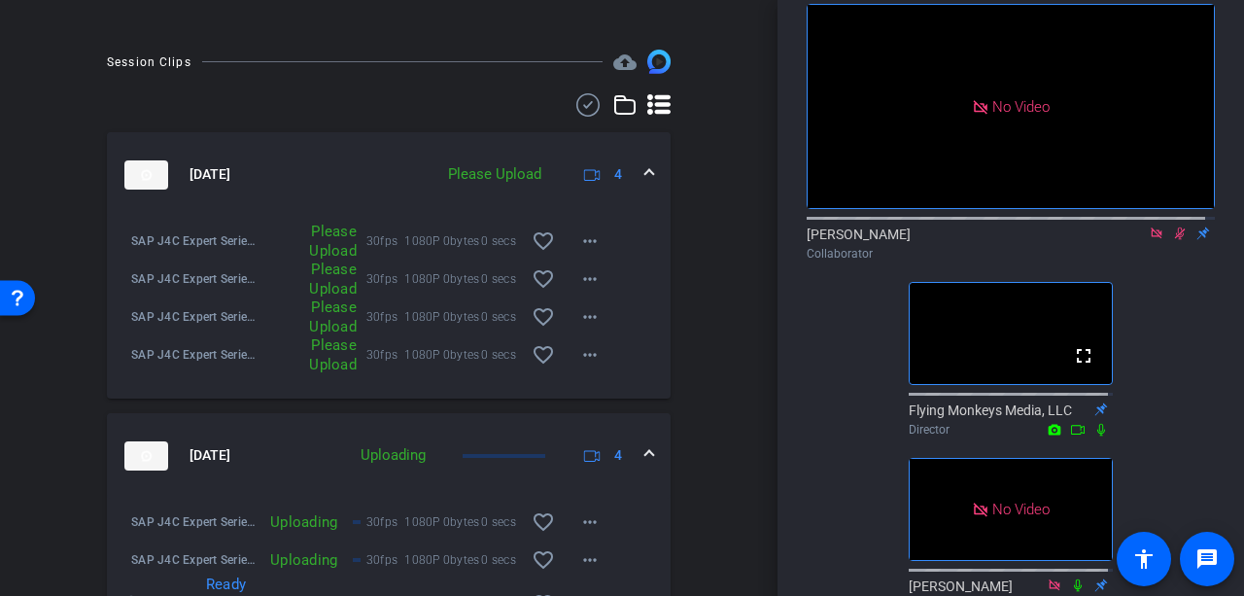
scroll to position [729, 0]
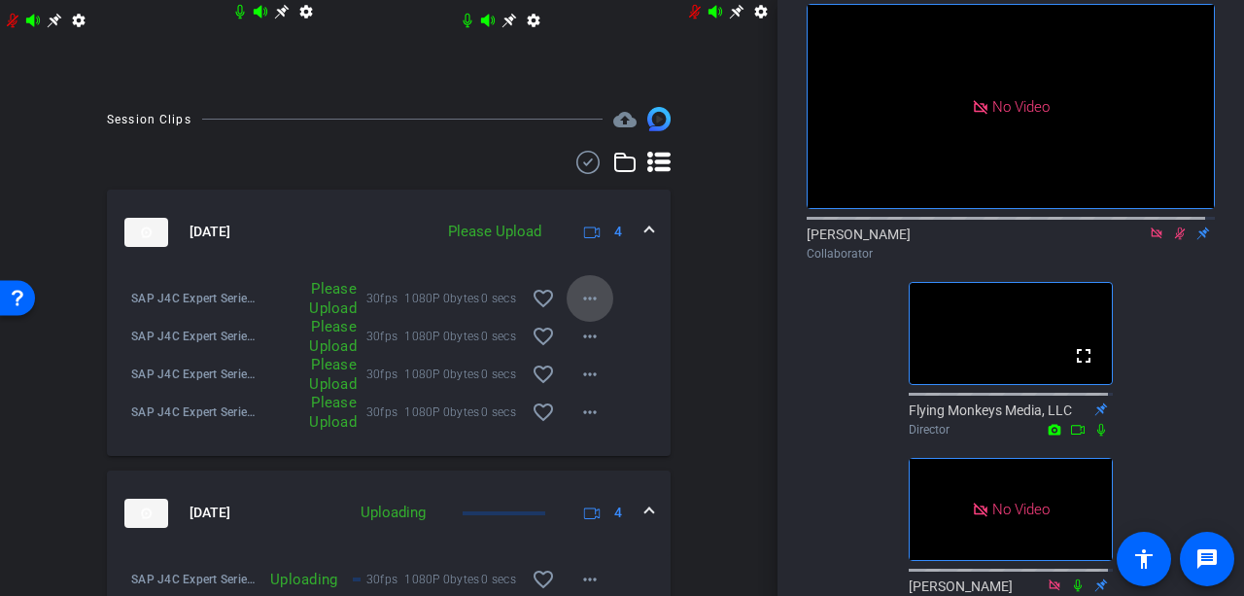
click at [584, 296] on mat-icon "more_horiz" at bounding box center [589, 298] width 23 height 23
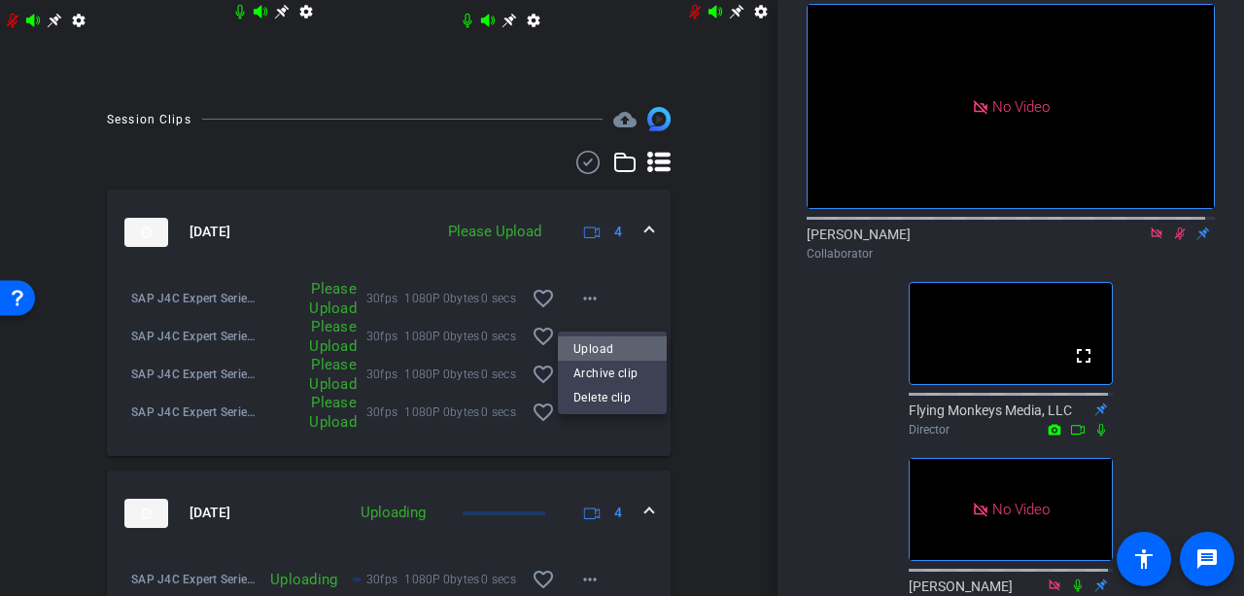
click at [597, 339] on span "Upload" at bounding box center [612, 347] width 78 height 23
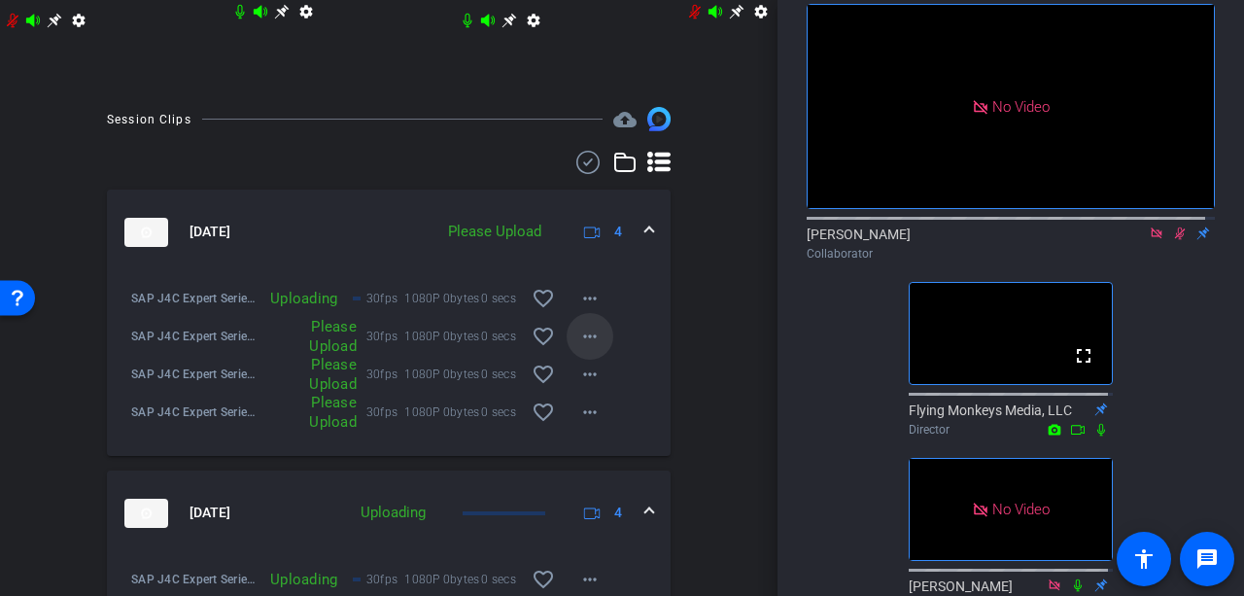
click at [592, 341] on mat-icon "more_horiz" at bounding box center [589, 336] width 23 height 23
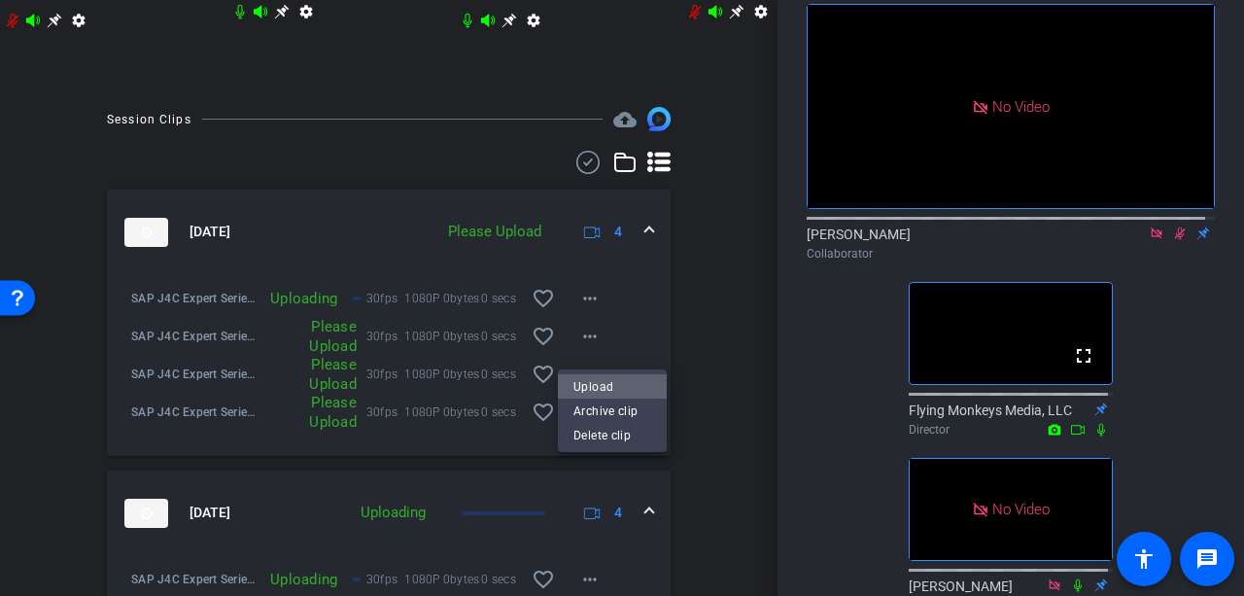
click at [606, 382] on span "Upload" at bounding box center [612, 385] width 78 height 23
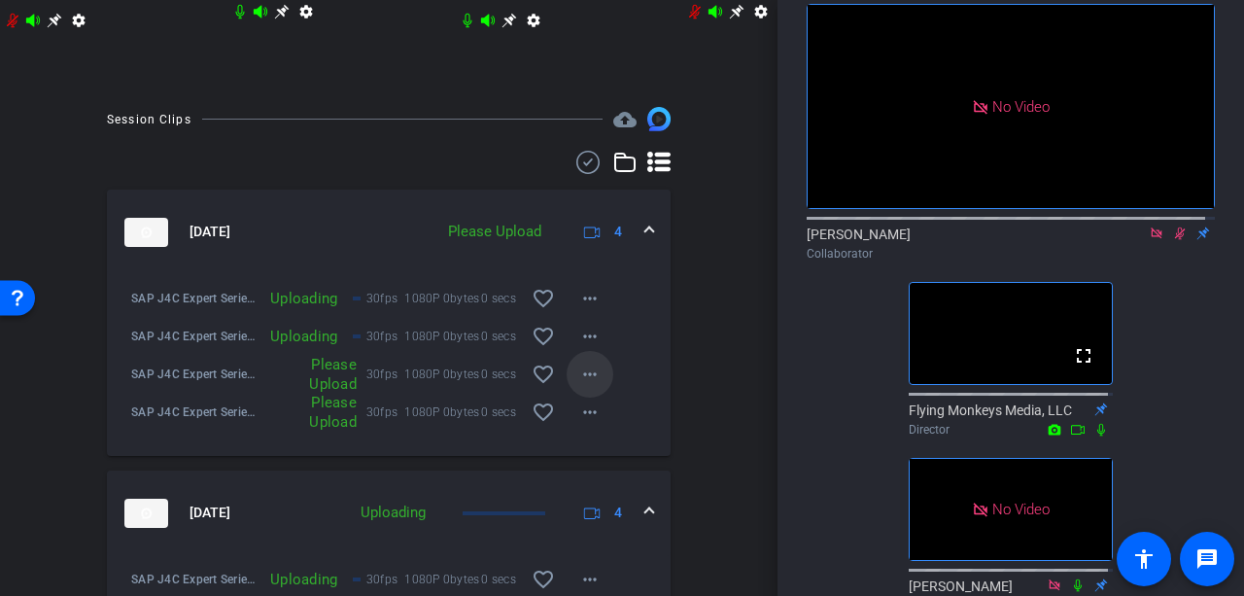
click at [586, 372] on mat-icon "more_horiz" at bounding box center [589, 373] width 23 height 23
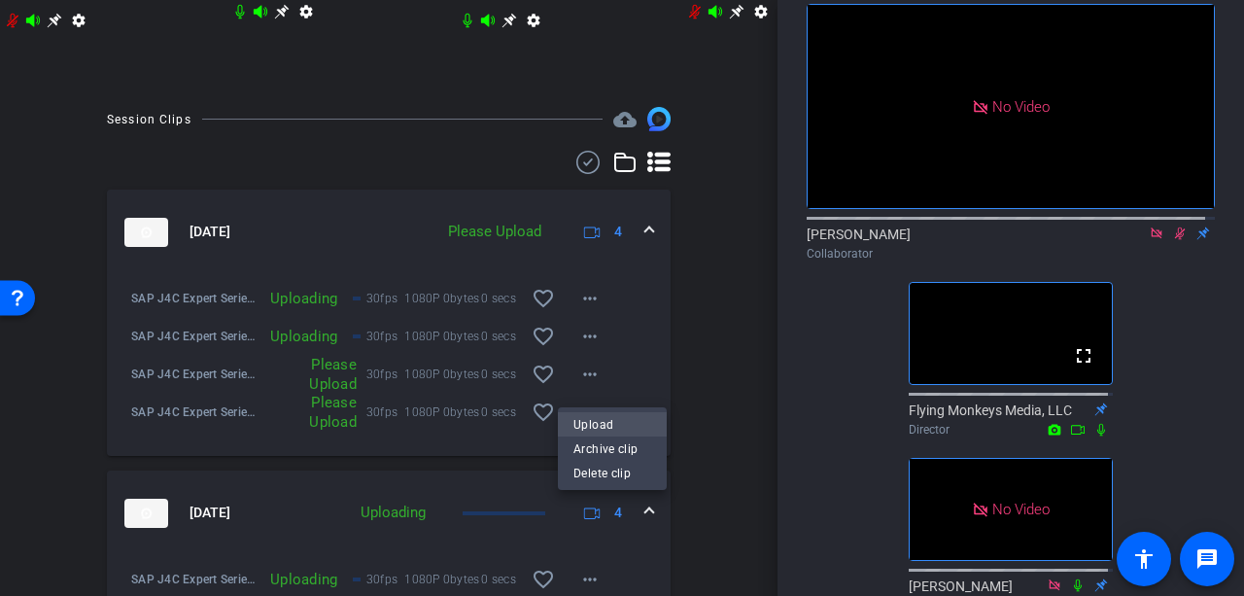
click at [600, 417] on span "Upload" at bounding box center [612, 423] width 78 height 23
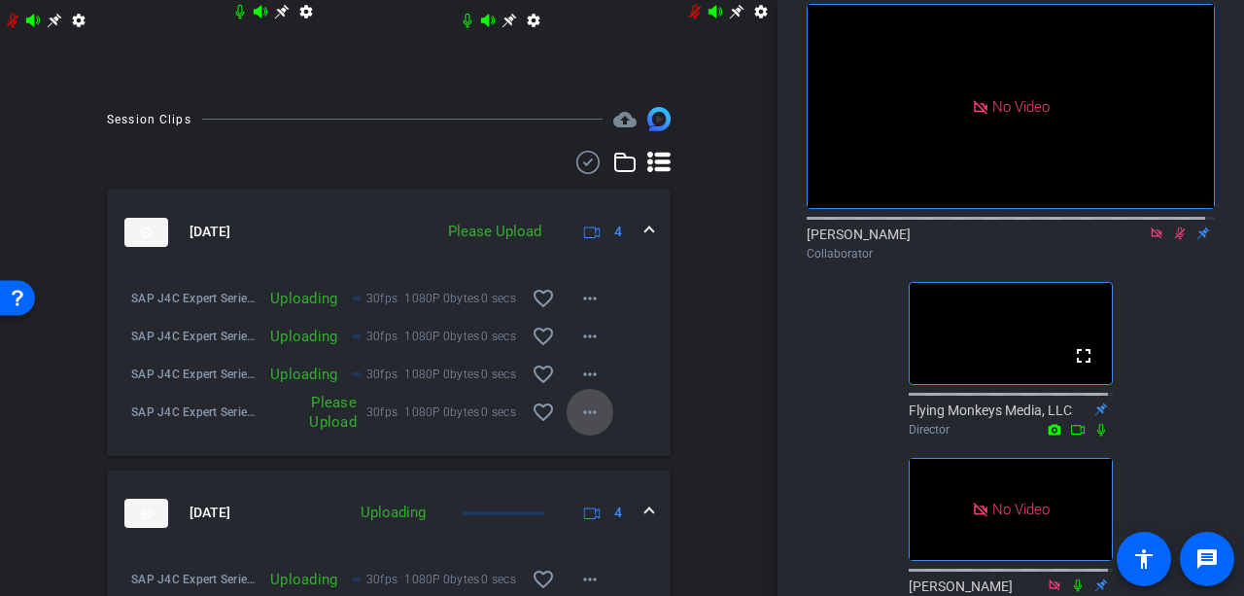
click at [582, 415] on mat-icon "more_horiz" at bounding box center [589, 411] width 23 height 23
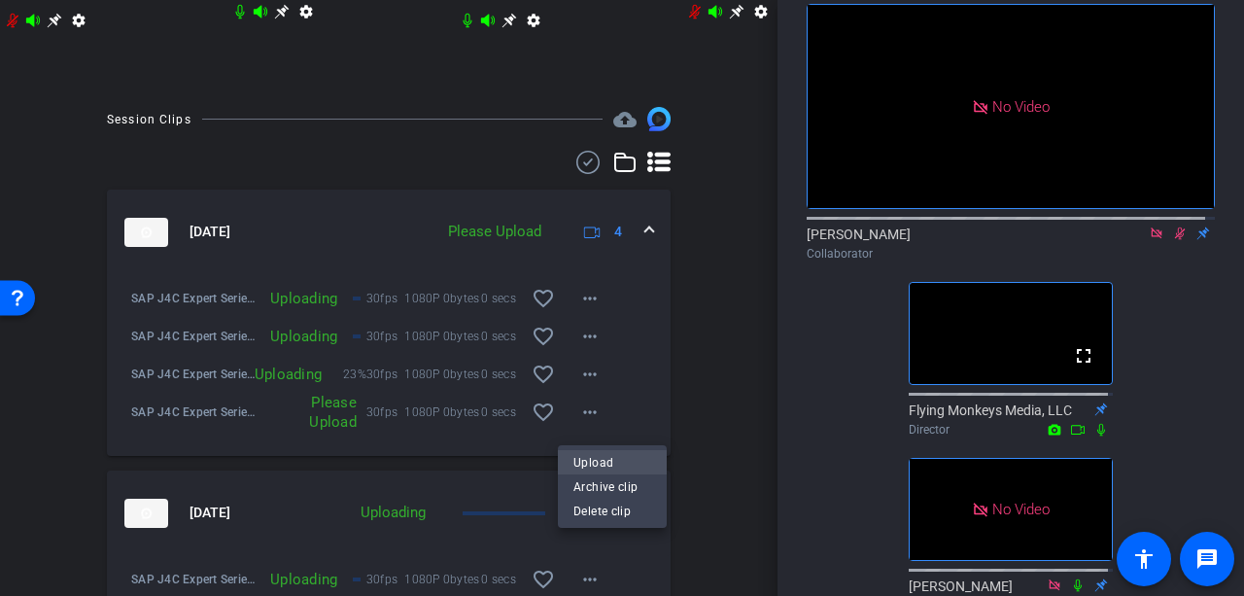
click at [606, 453] on span "Upload" at bounding box center [612, 461] width 78 height 23
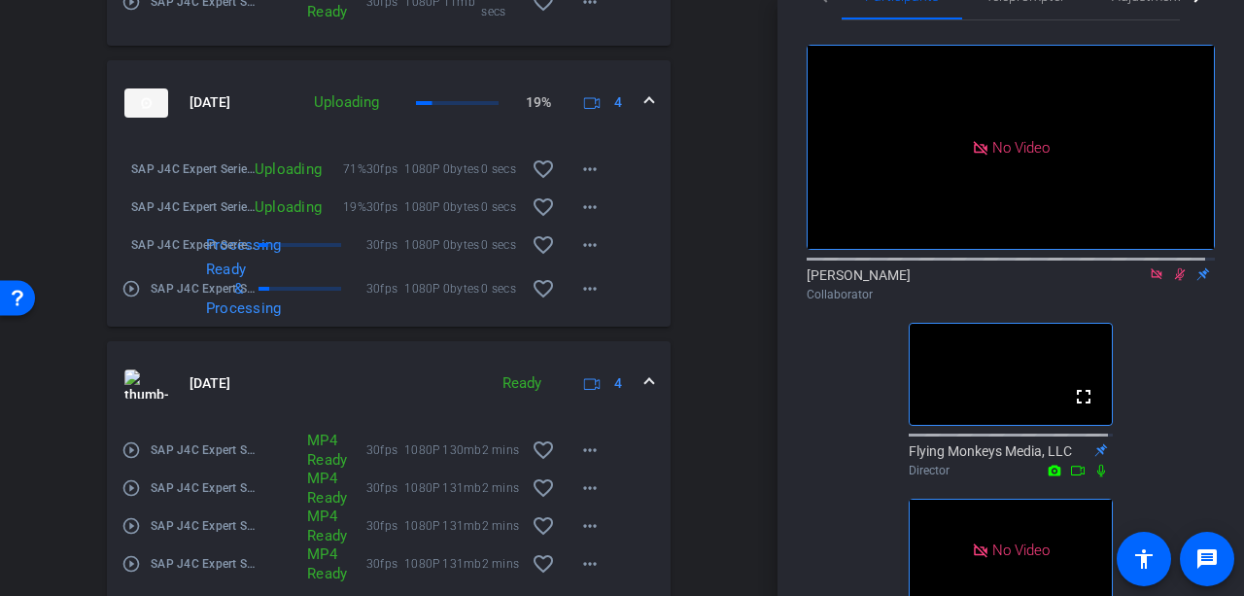
scroll to position [0, 0]
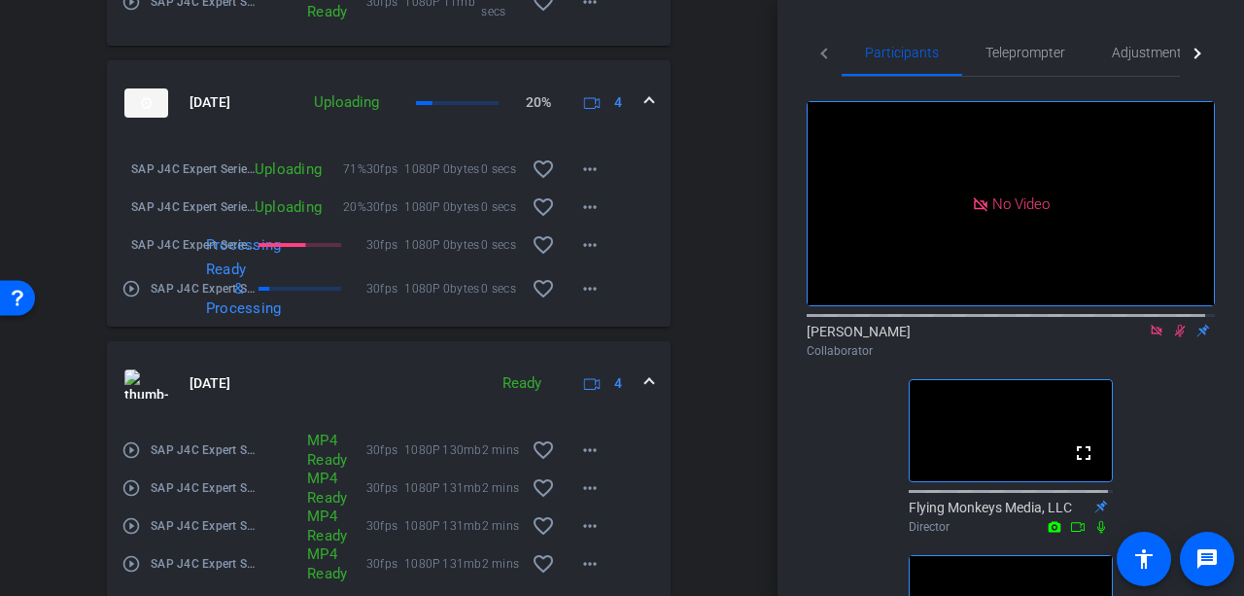
click at [1175, 325] on icon at bounding box center [1180, 331] width 11 height 13
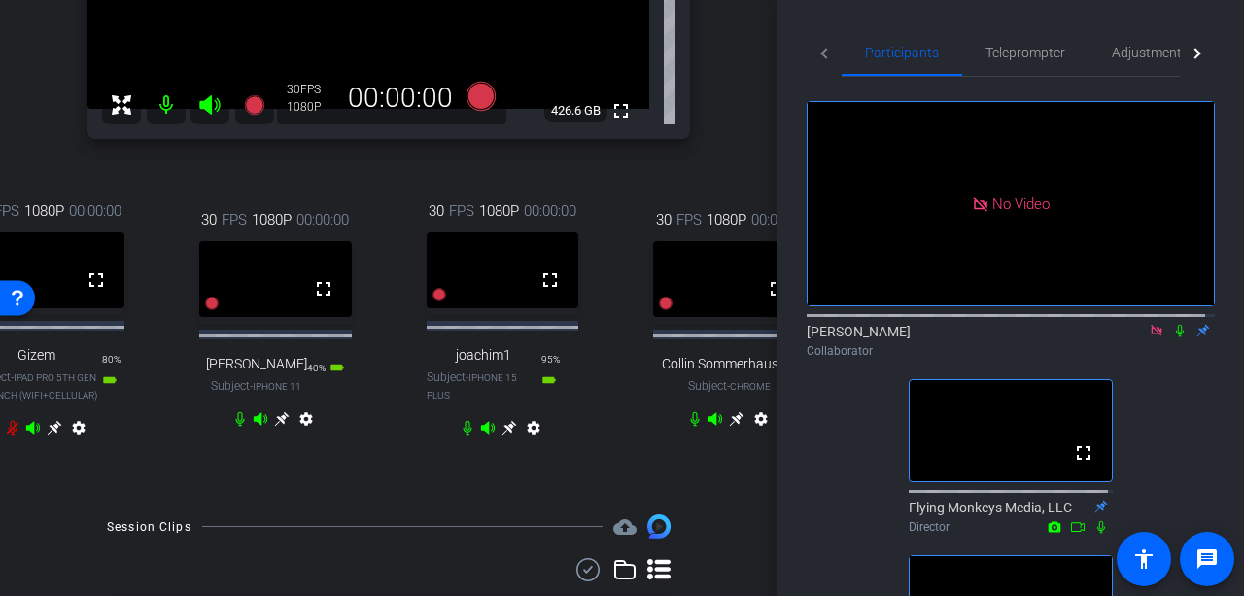
scroll to position [292, 0]
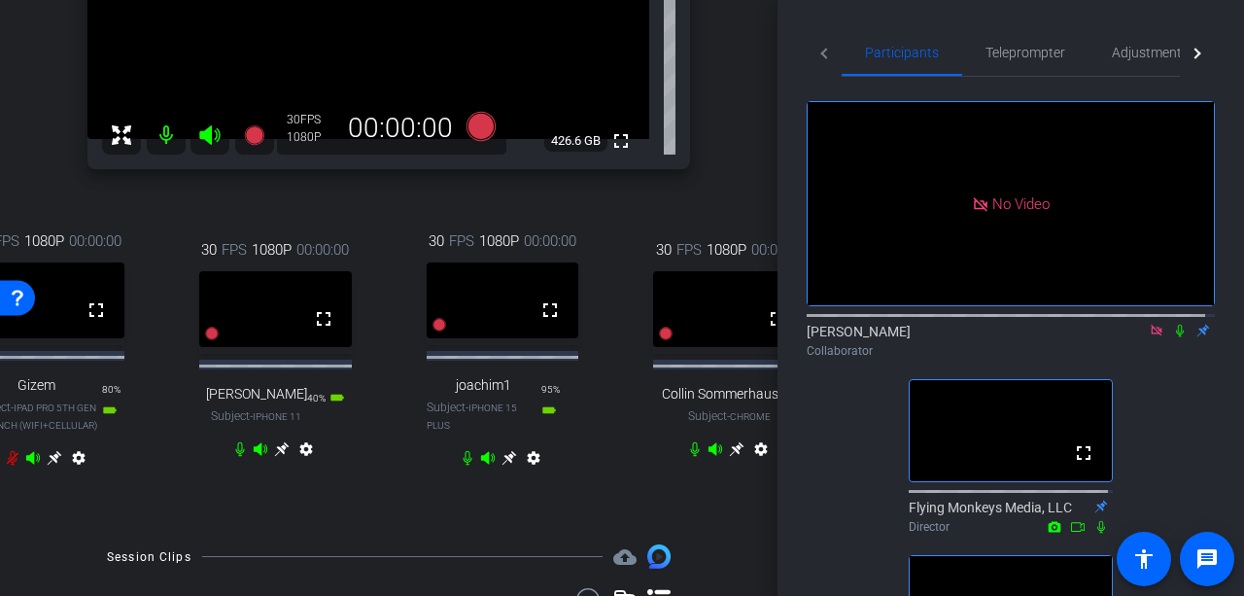
click at [1172, 324] on icon at bounding box center [1180, 331] width 16 height 14
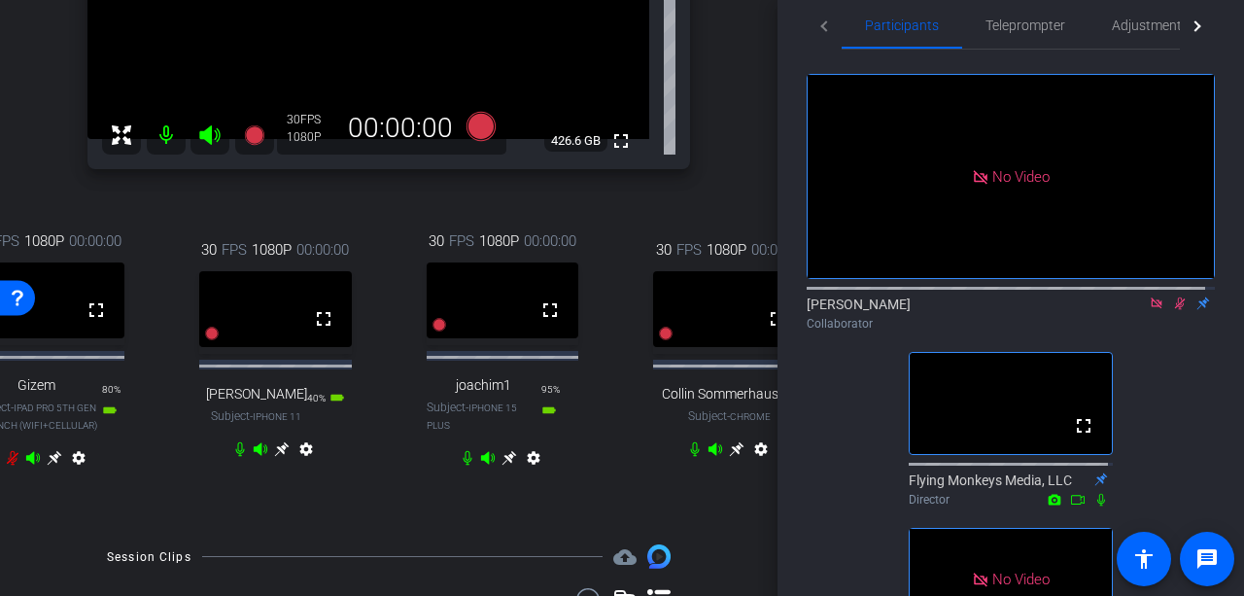
scroll to position [0, 0]
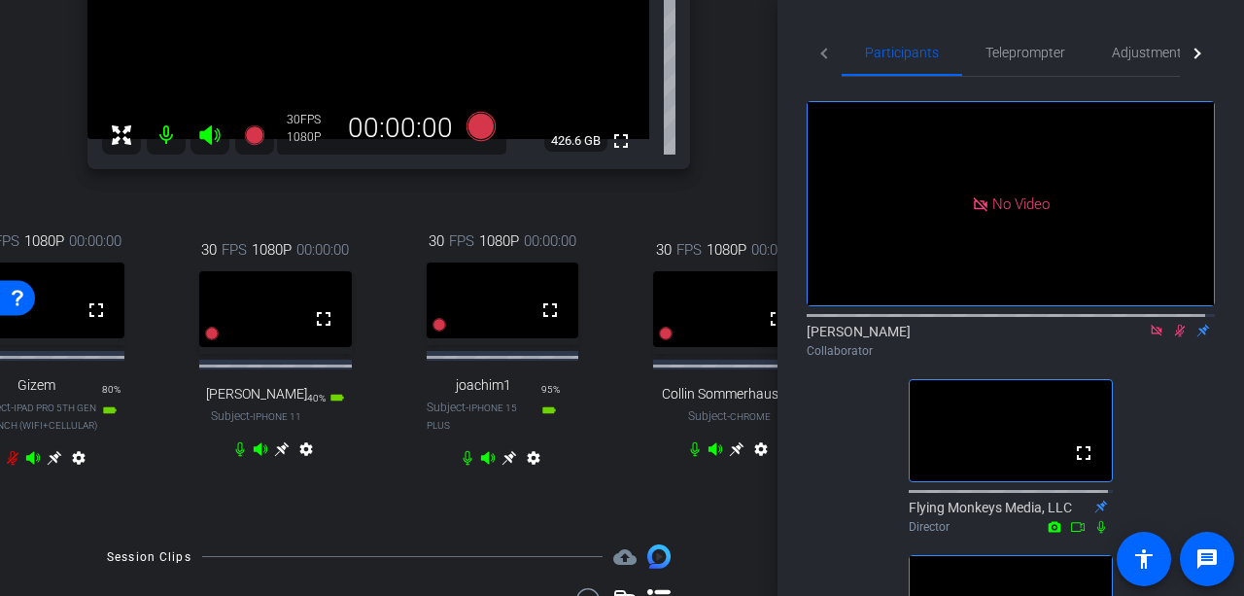
click at [1175, 325] on icon at bounding box center [1180, 331] width 11 height 13
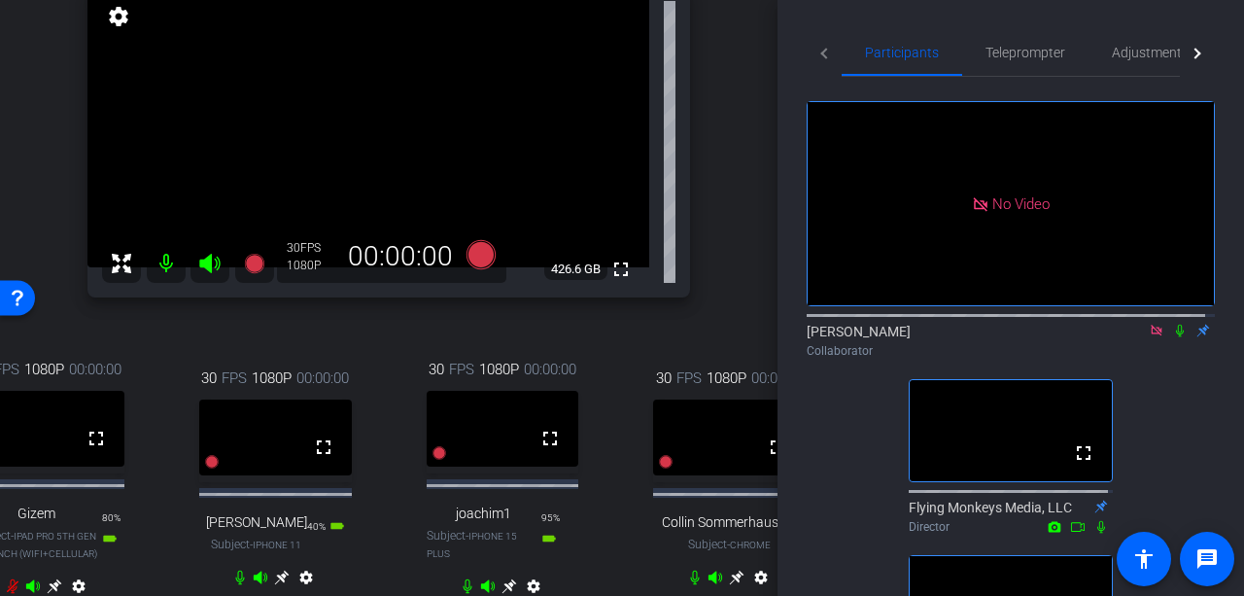
scroll to position [194, 0]
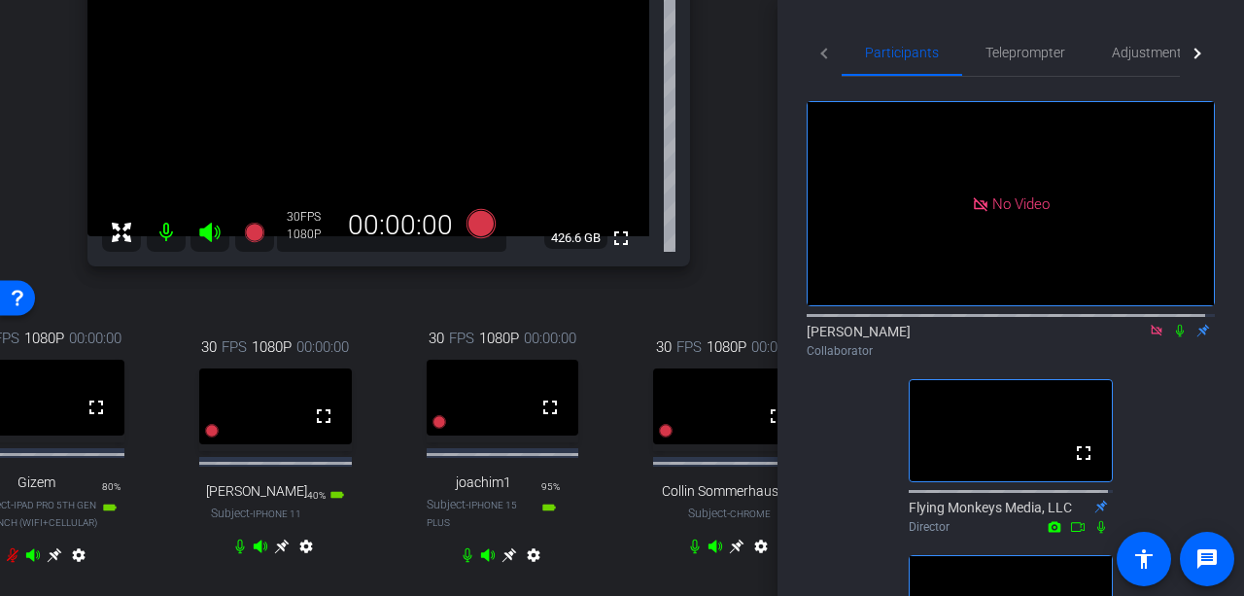
click at [1176, 325] on icon at bounding box center [1180, 331] width 8 height 13
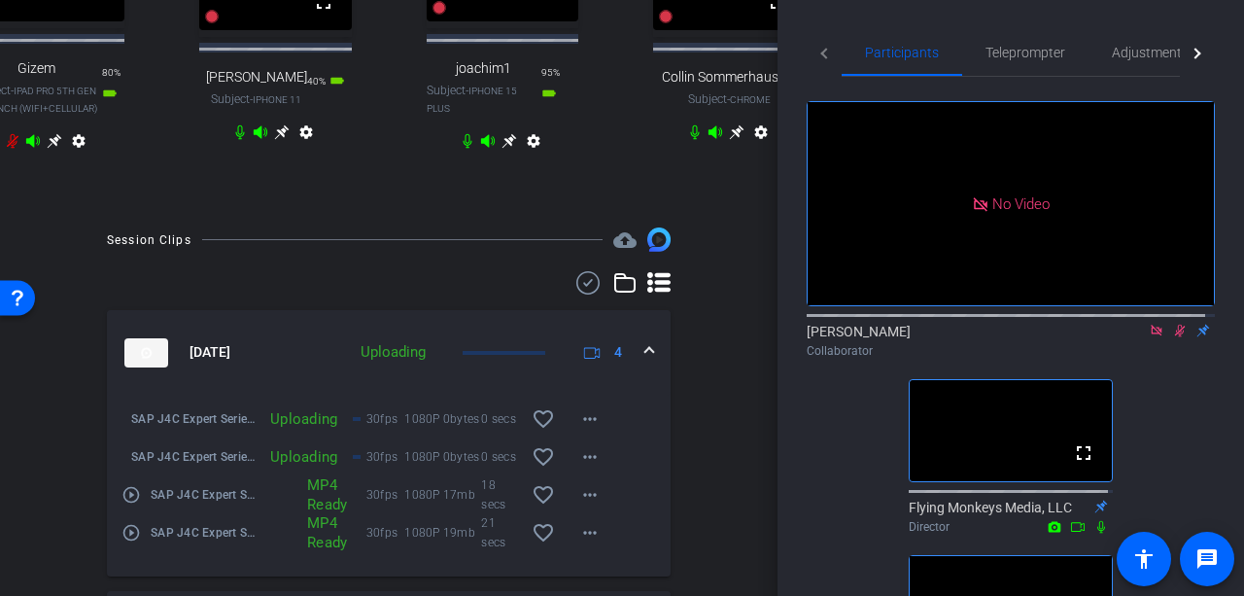
scroll to position [583, 0]
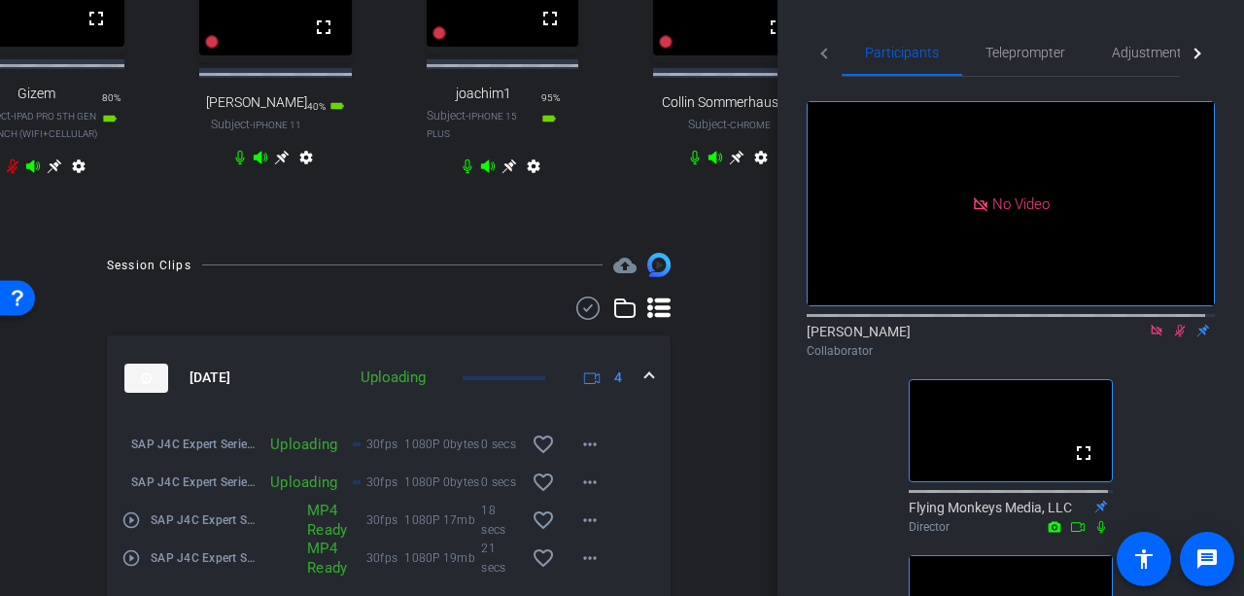
click at [1172, 324] on icon at bounding box center [1180, 331] width 16 height 14
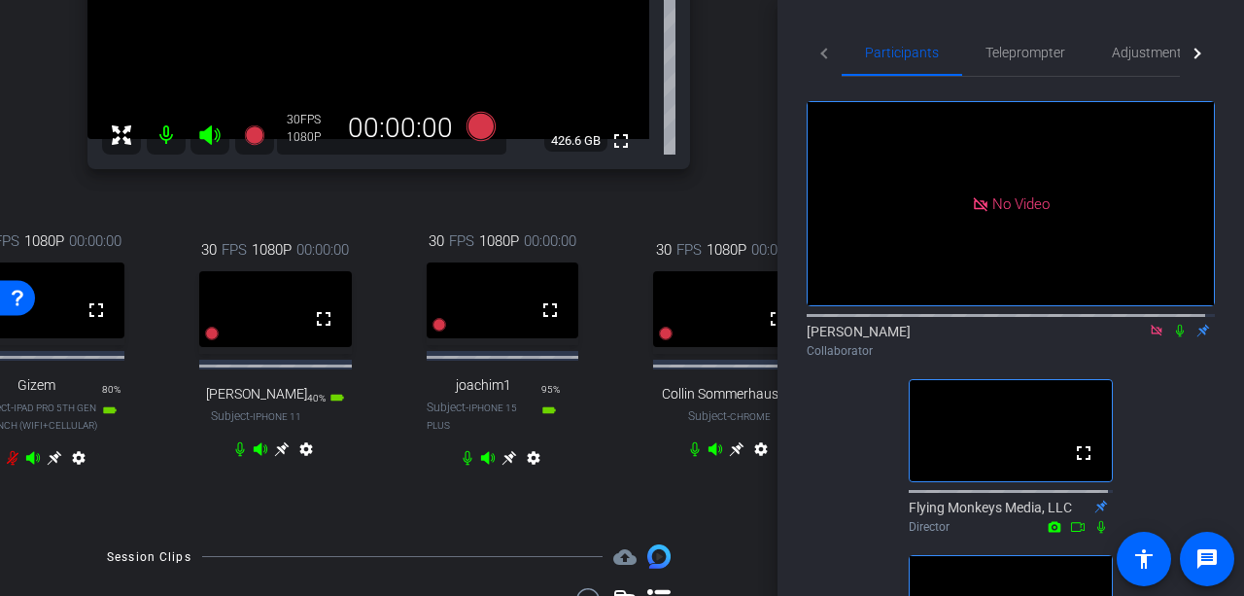
scroll to position [389, 0]
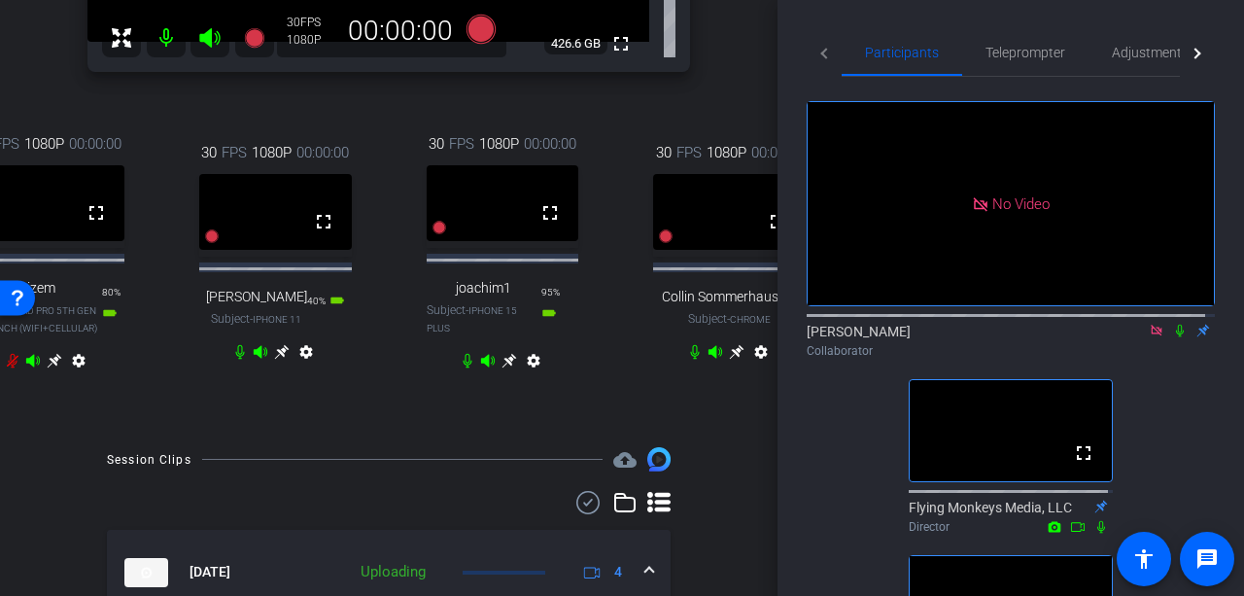
click at [1172, 324] on icon at bounding box center [1180, 331] width 16 height 14
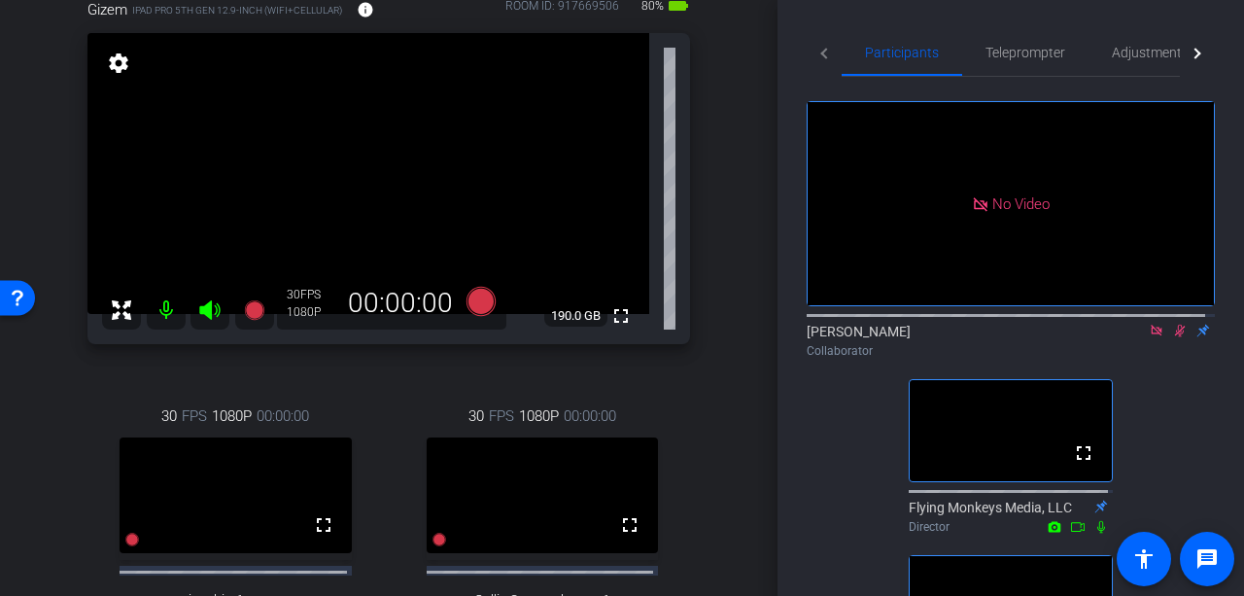
scroll to position [24, 0]
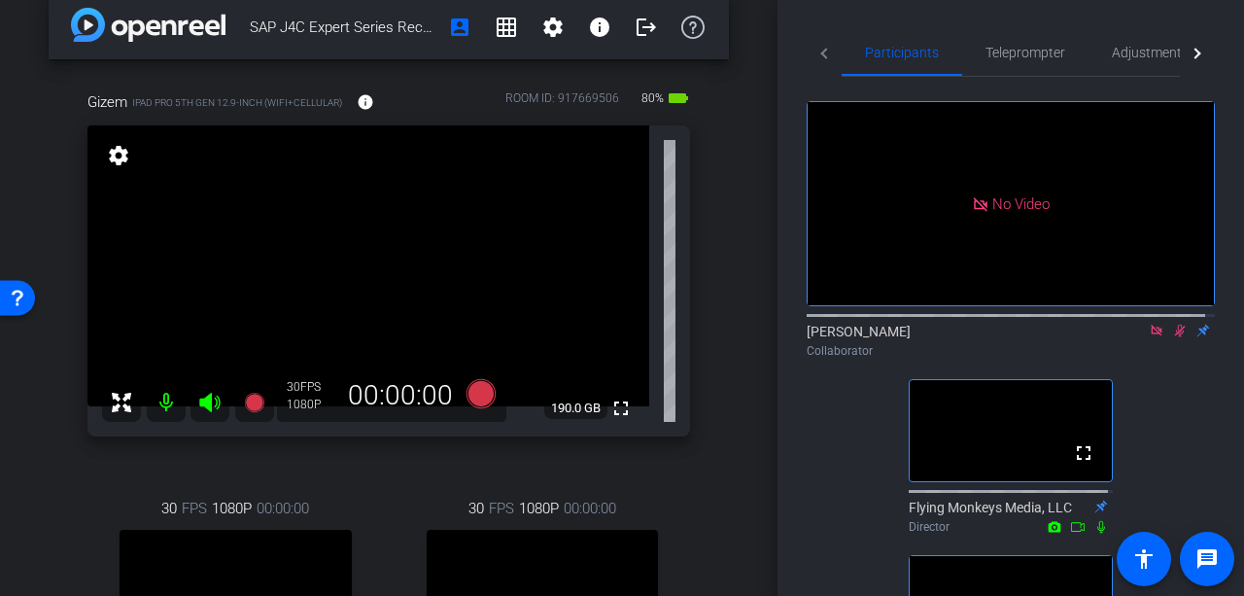
click at [1176, 324] on icon at bounding box center [1180, 331] width 16 height 14
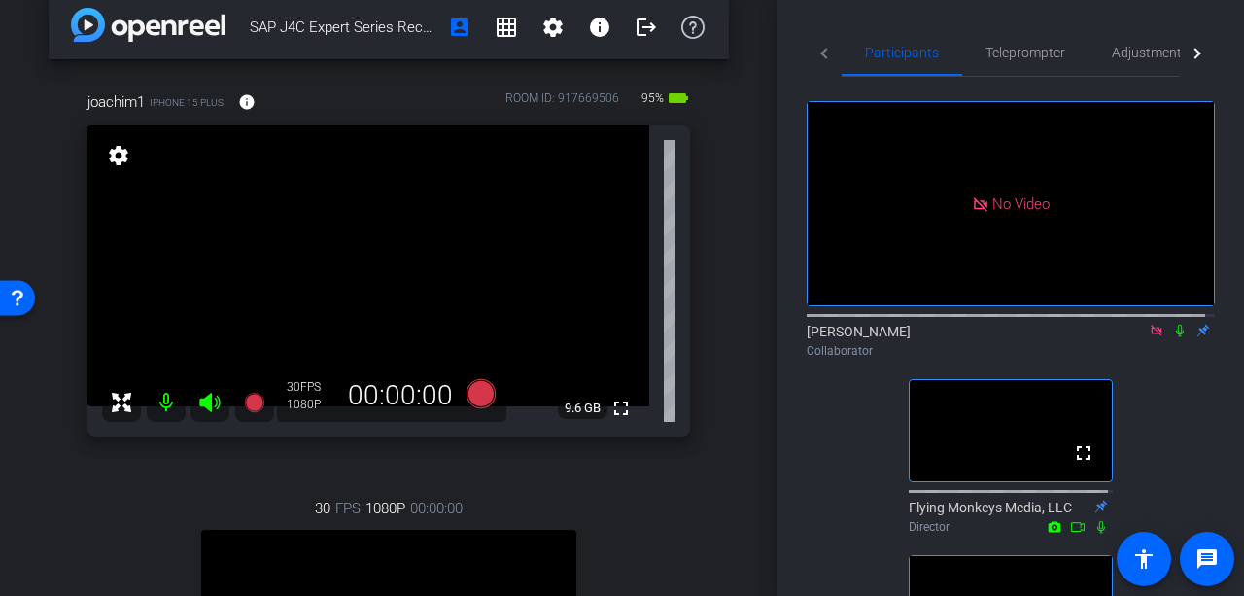
click at [1175, 324] on icon at bounding box center [1180, 331] width 16 height 14
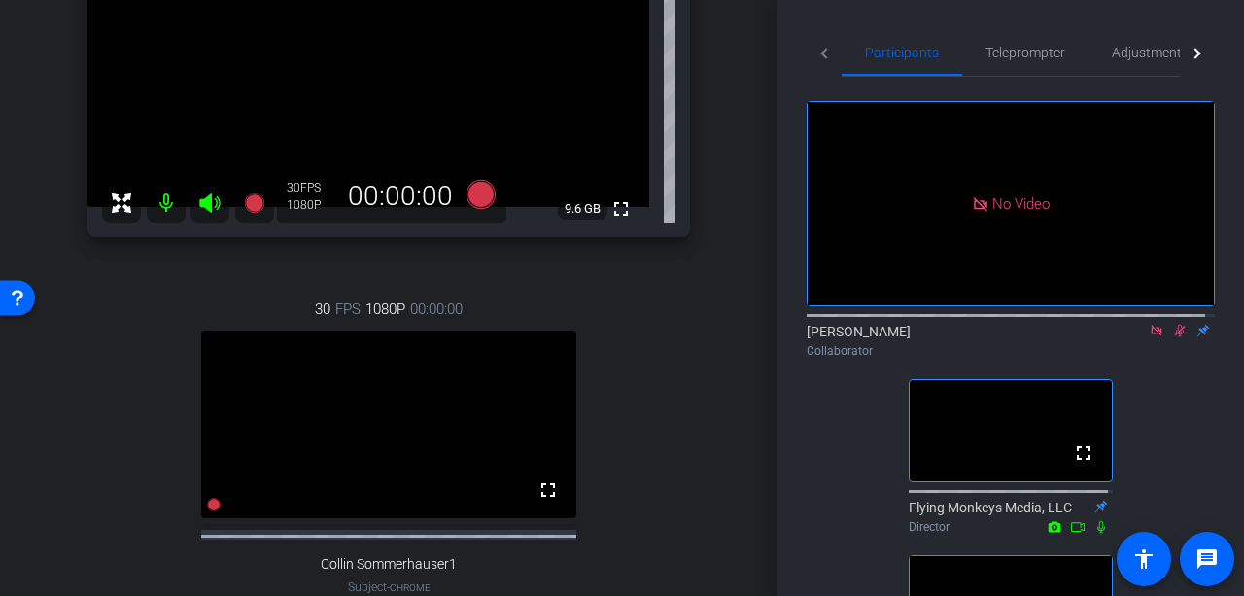
scroll to position [219, 0]
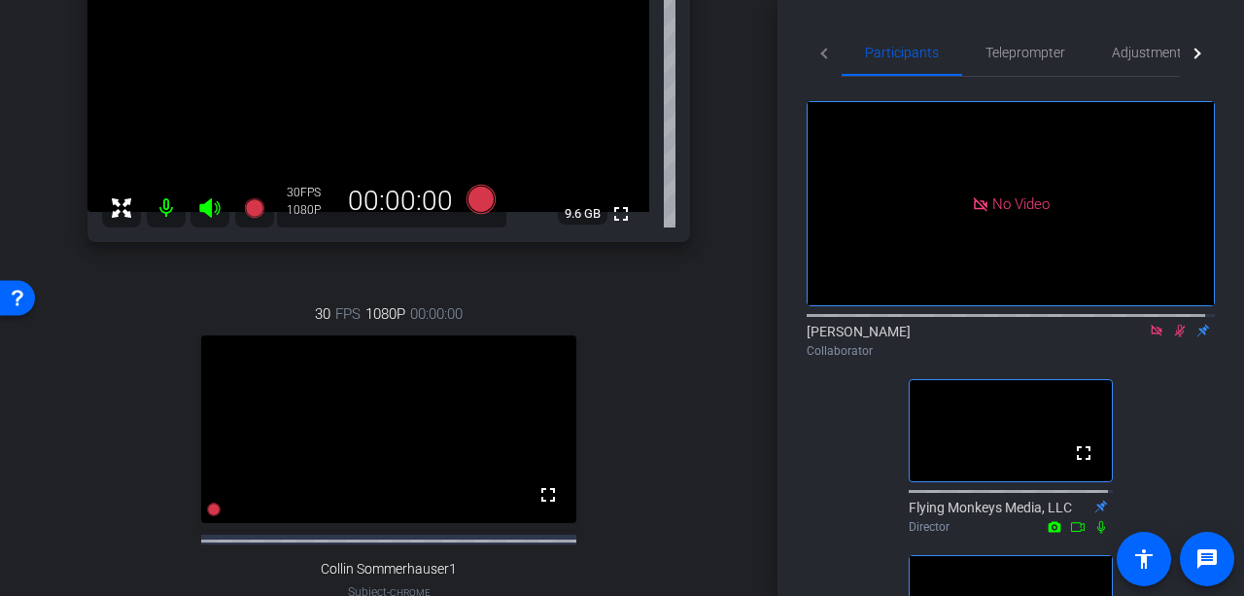
click at [1175, 325] on icon at bounding box center [1180, 331] width 11 height 13
click at [1176, 325] on icon at bounding box center [1180, 331] width 8 height 13
click at [1174, 324] on icon at bounding box center [1180, 331] width 16 height 14
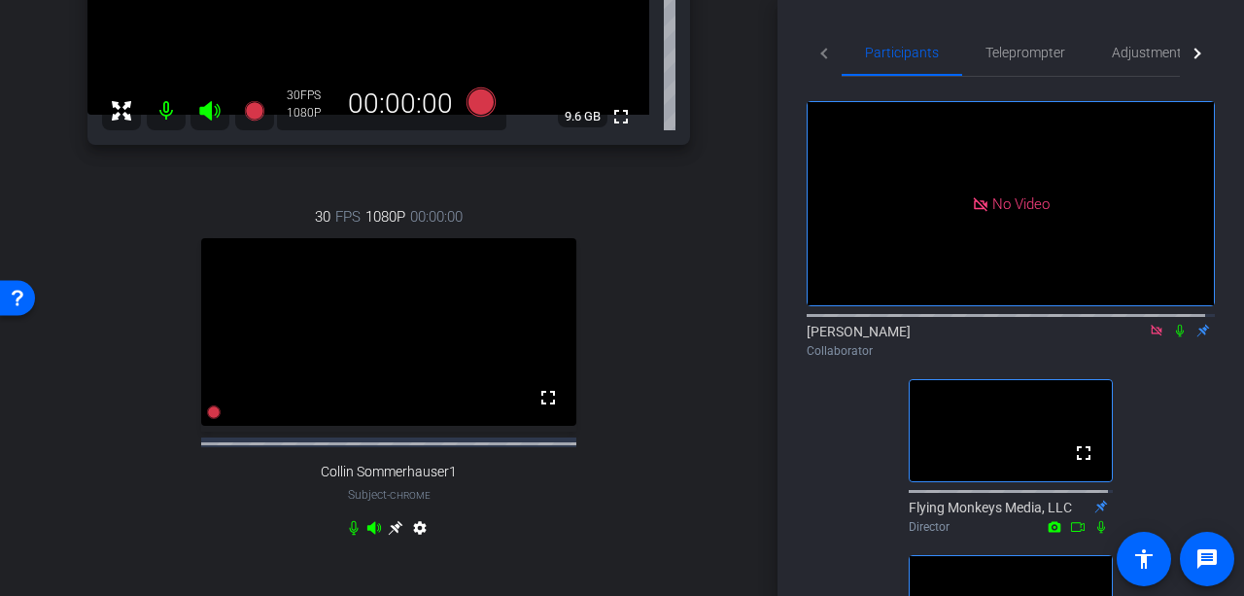
click at [1172, 324] on icon at bounding box center [1180, 331] width 16 height 14
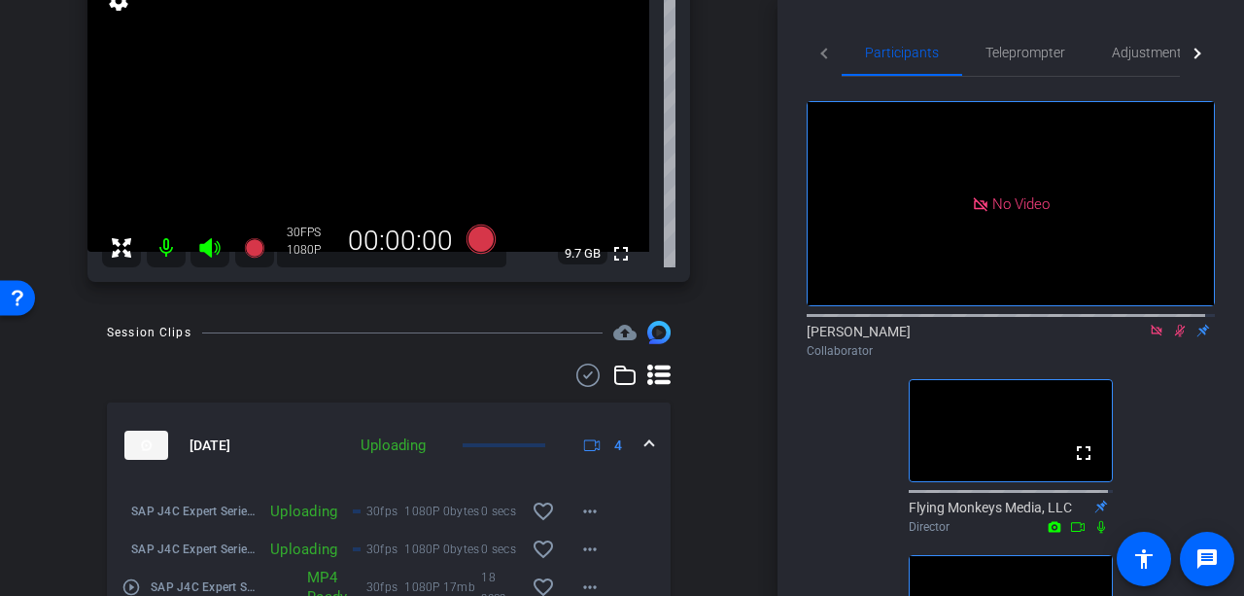
scroll to position [82, 0]
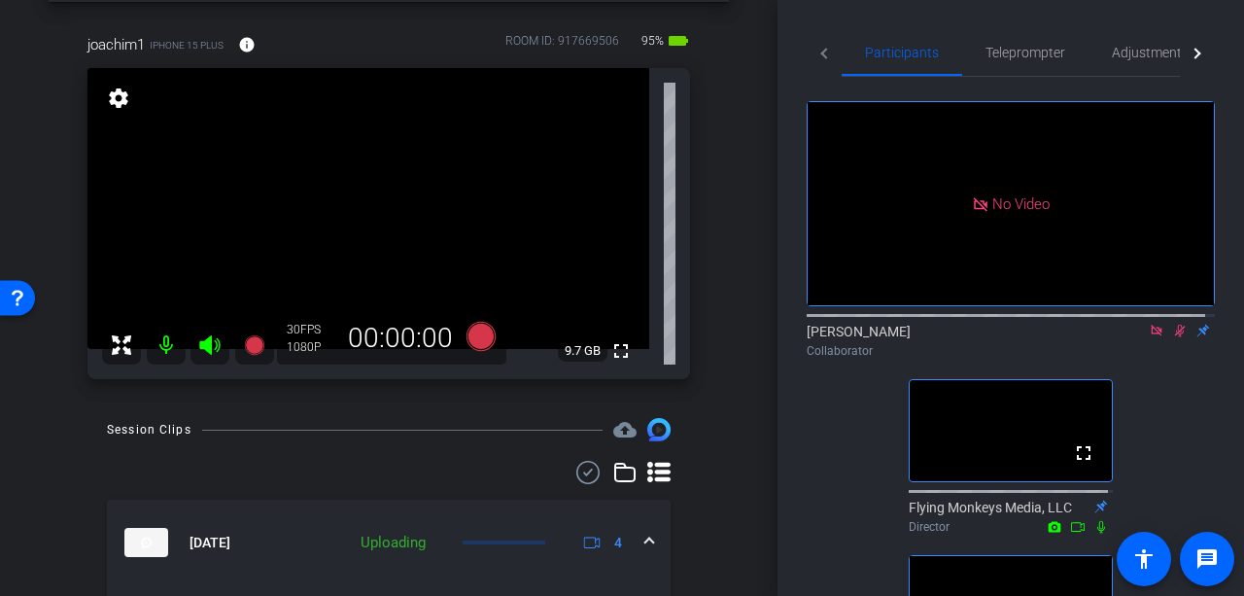
click at [1172, 324] on icon at bounding box center [1180, 331] width 16 height 14
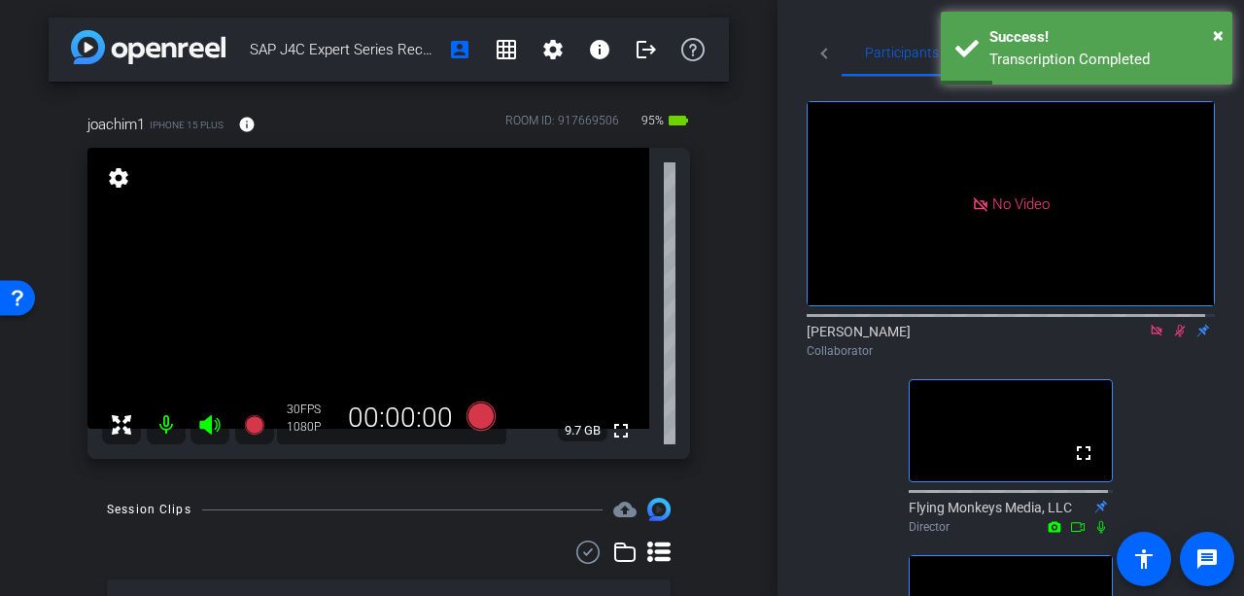
scroll to position [0, 0]
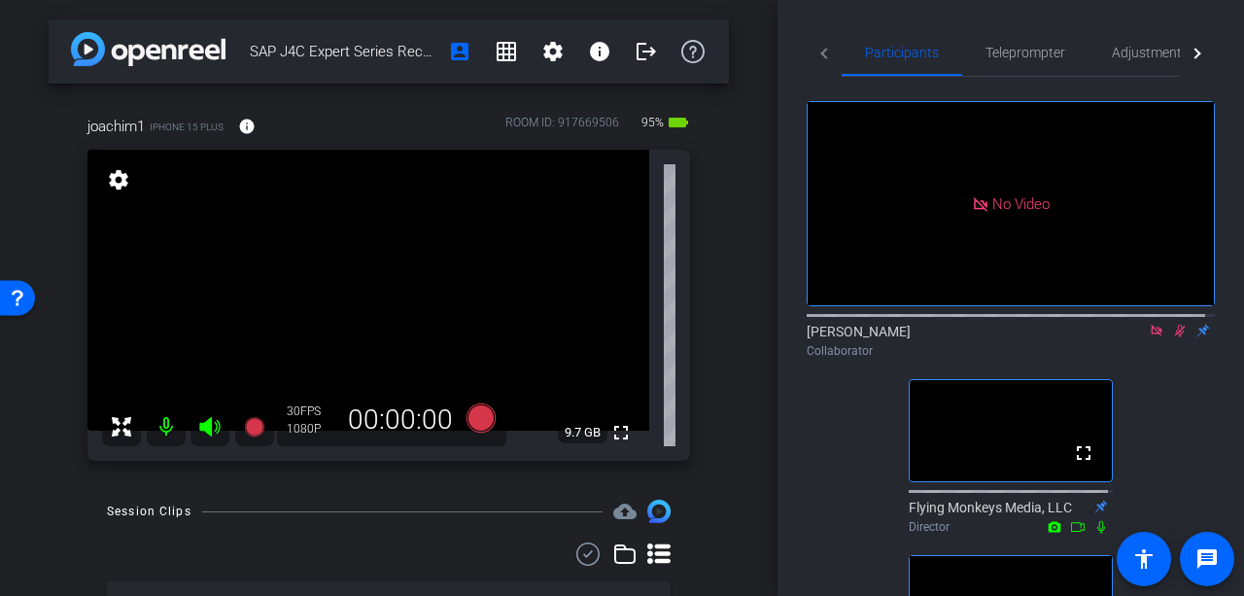
click at [1168, 322] on mat-icon at bounding box center [1179, 330] width 23 height 17
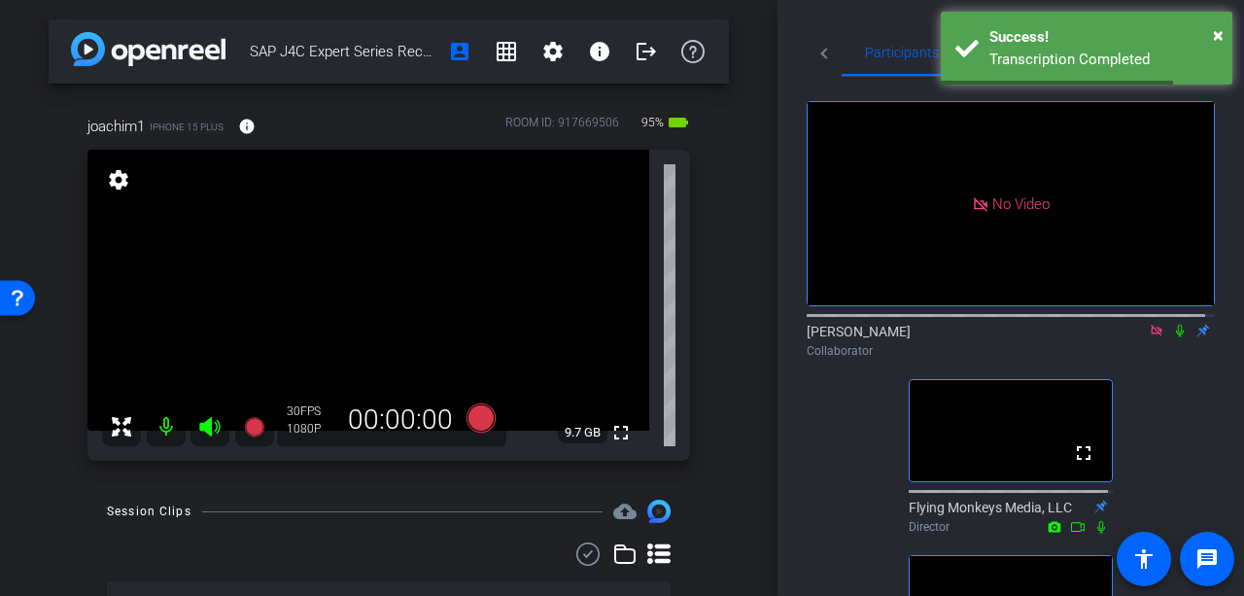
click at [1172, 324] on icon at bounding box center [1180, 331] width 16 height 14
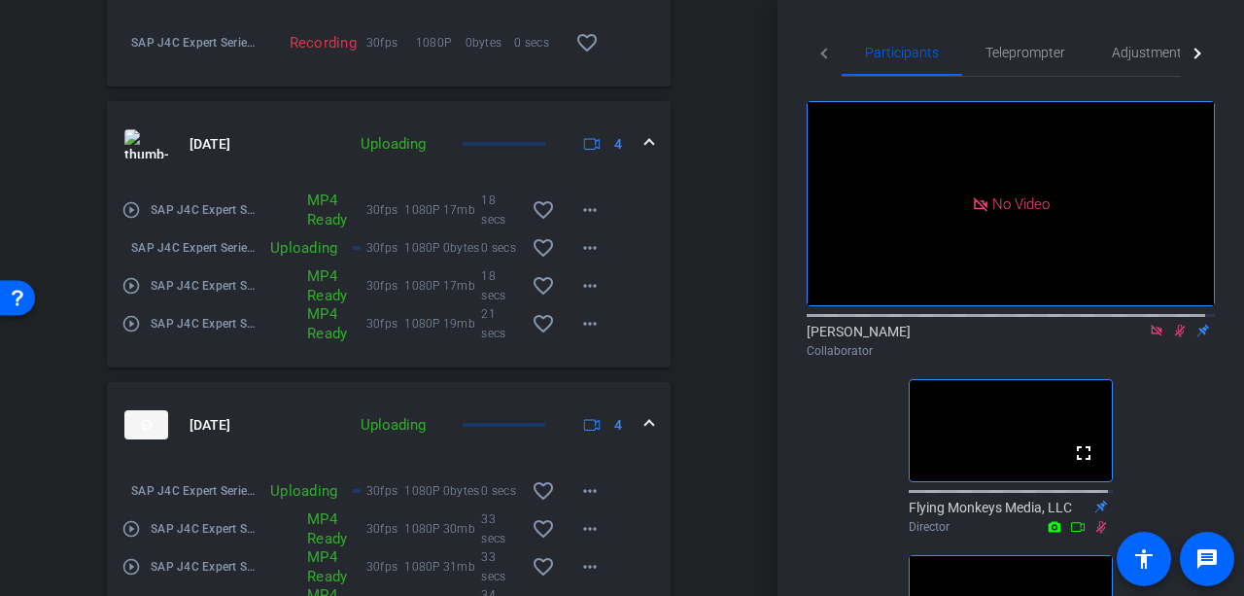
scroll to position [593, 0]
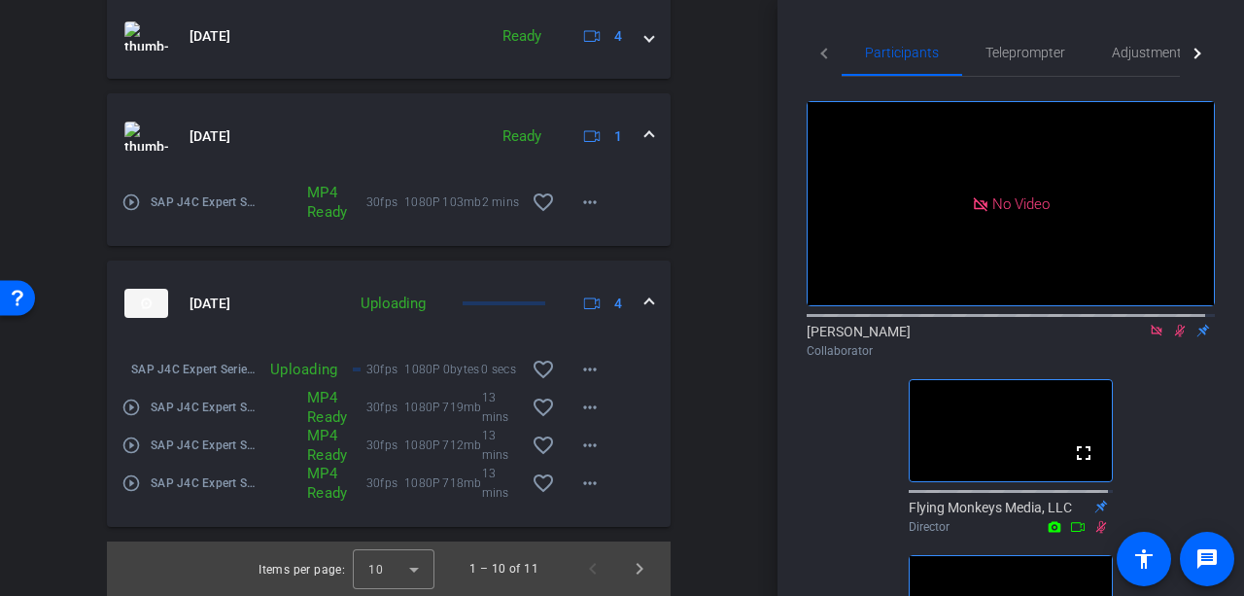
scroll to position [2887, 0]
click at [585, 364] on mat-icon "more_horiz" at bounding box center [589, 369] width 23 height 23
click at [699, 335] on div at bounding box center [622, 298] width 1244 height 596
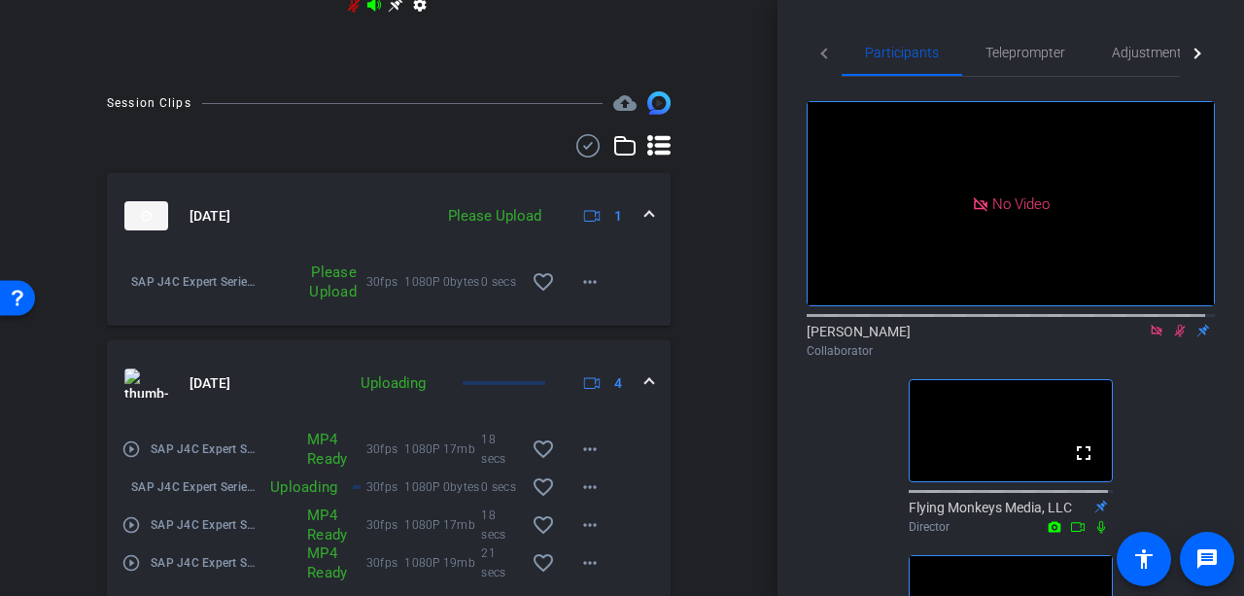
scroll to position [846, 0]
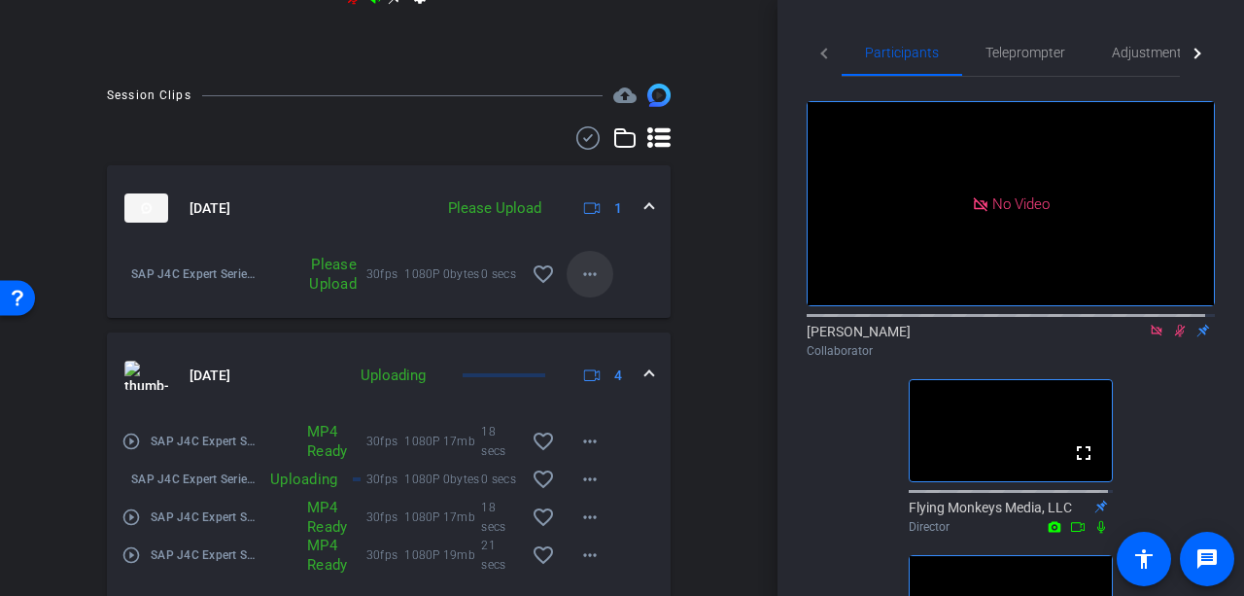
click at [594, 284] on span at bounding box center [590, 274] width 47 height 47
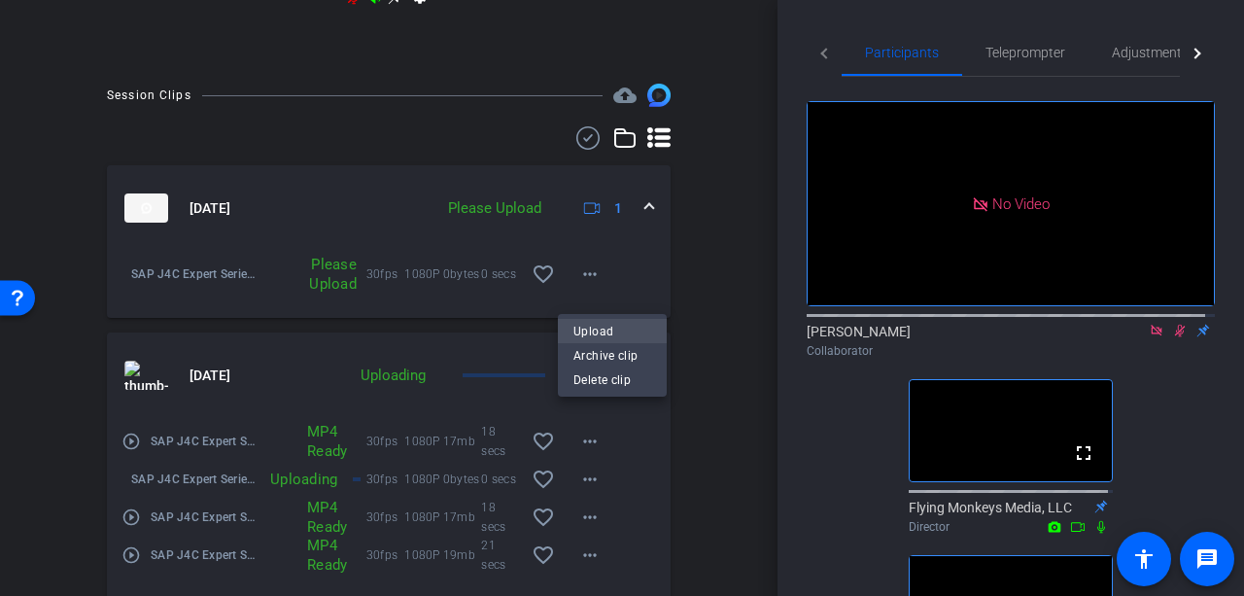
click at [598, 328] on span "Upload" at bounding box center [612, 331] width 78 height 23
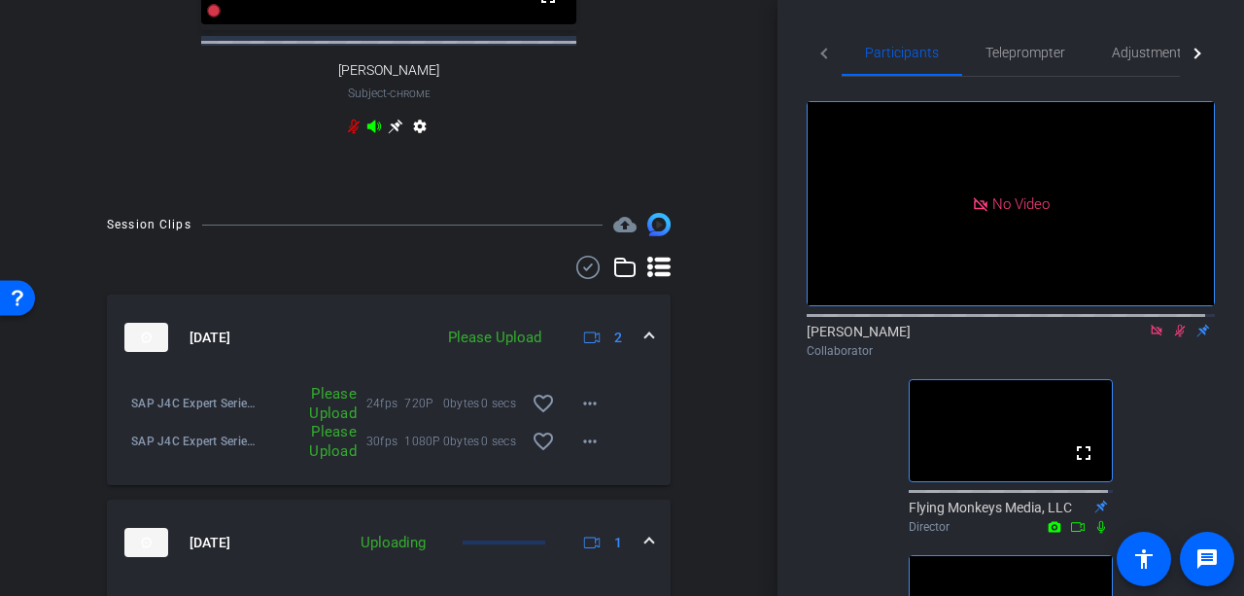
scroll to position [884, 0]
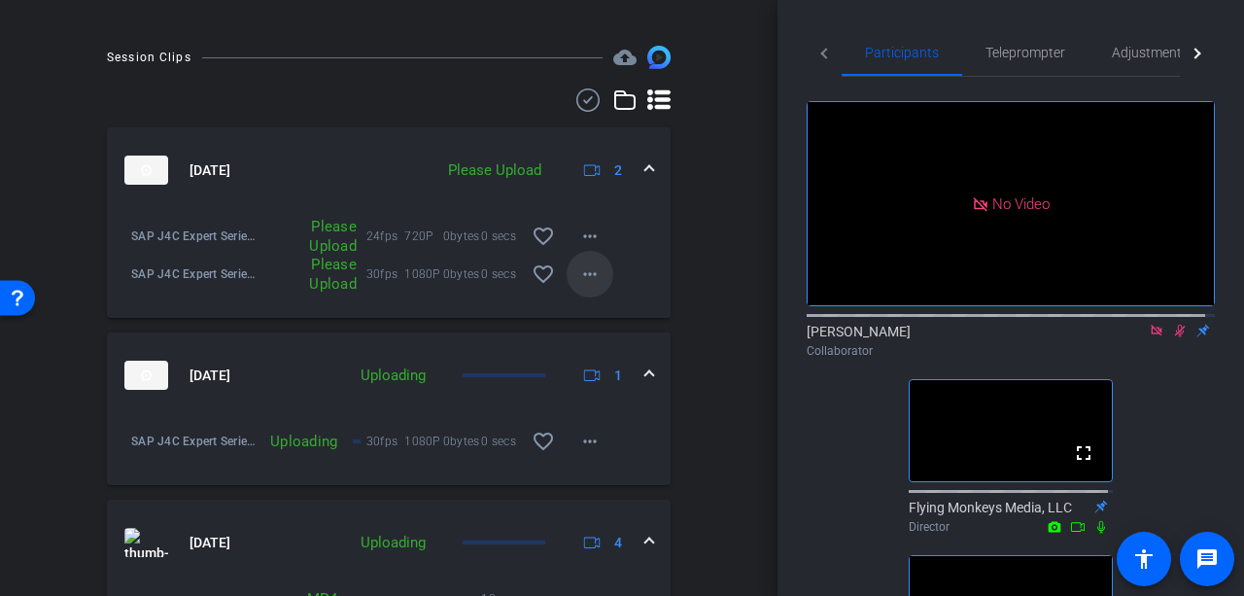
click at [593, 297] on span at bounding box center [590, 274] width 47 height 47
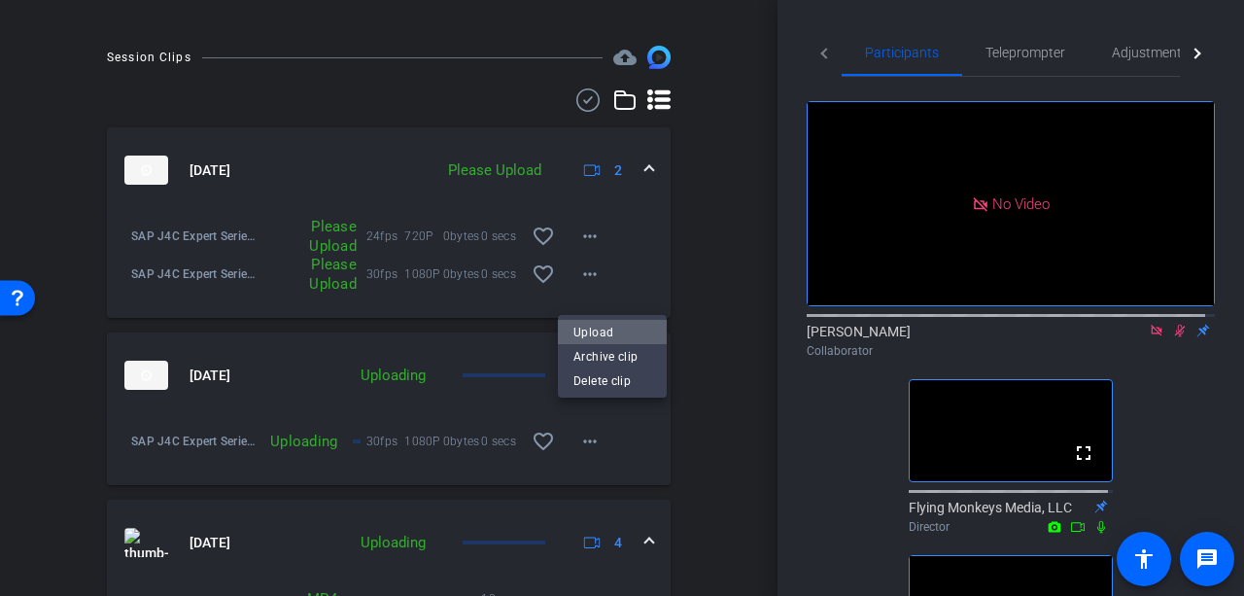
click at [598, 328] on span "Upload" at bounding box center [612, 331] width 78 height 23
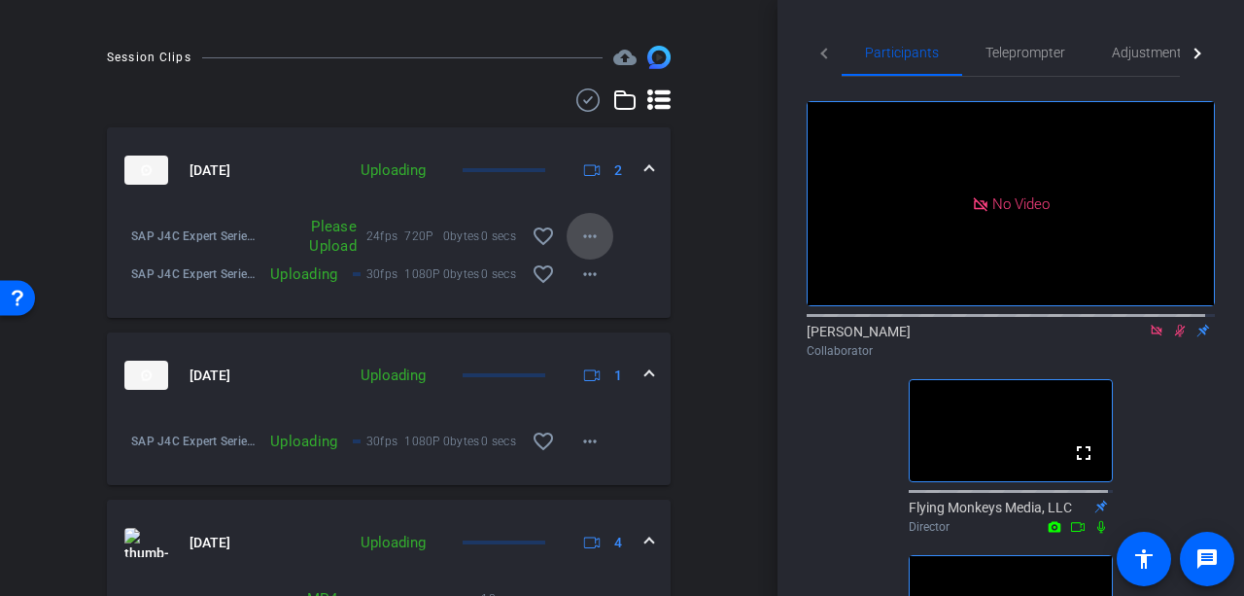
click at [583, 248] on mat-icon "more_horiz" at bounding box center [589, 235] width 23 height 23
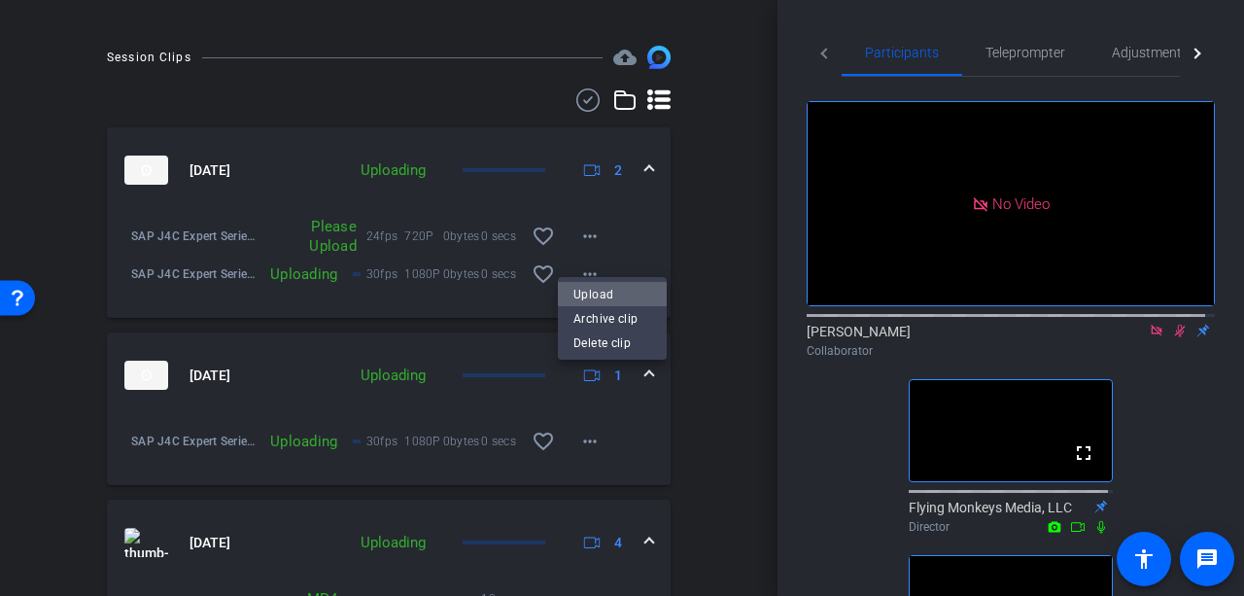
click at [591, 287] on span "Upload" at bounding box center [612, 293] width 78 height 23
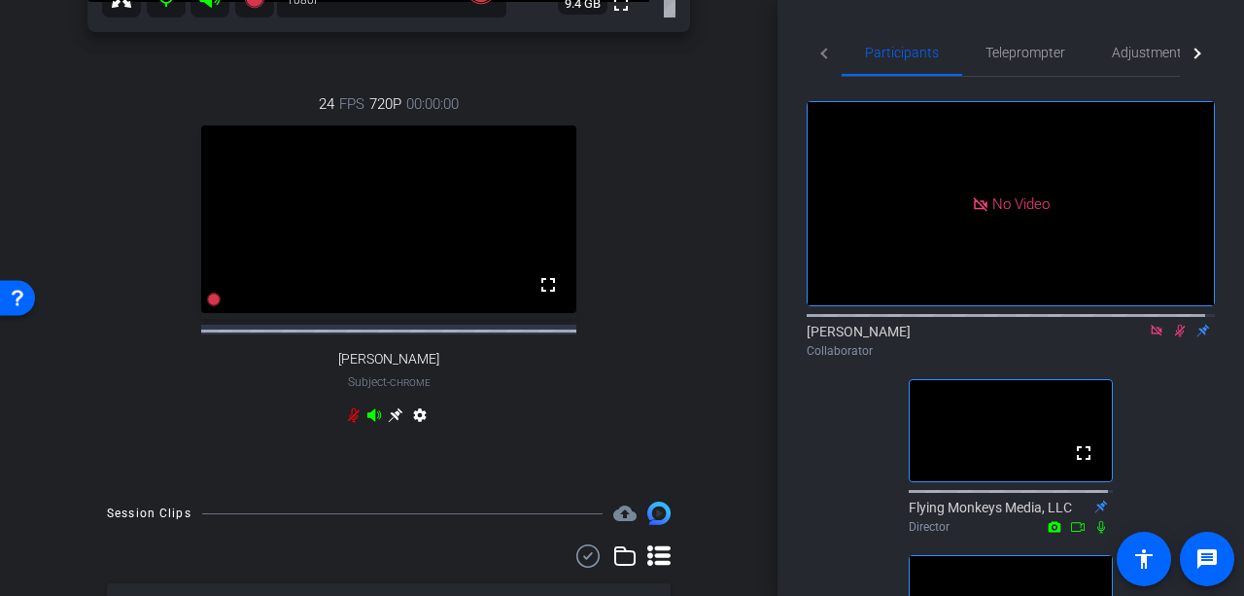
scroll to position [398, 0]
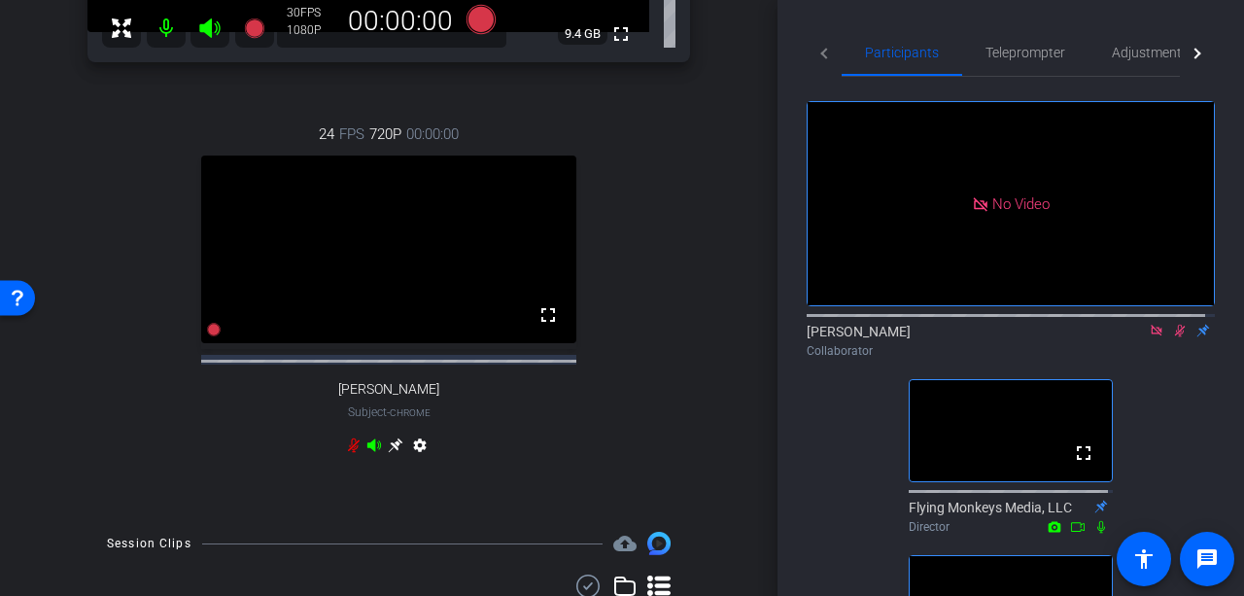
click at [393, 453] on icon at bounding box center [395, 445] width 15 height 15
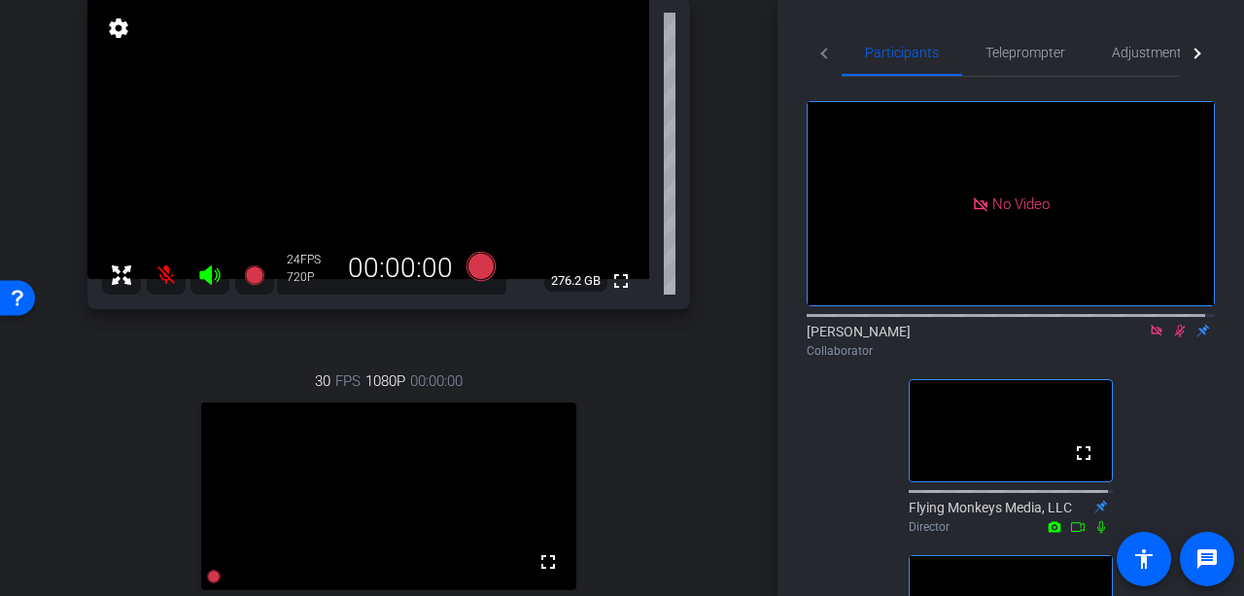
scroll to position [107, 0]
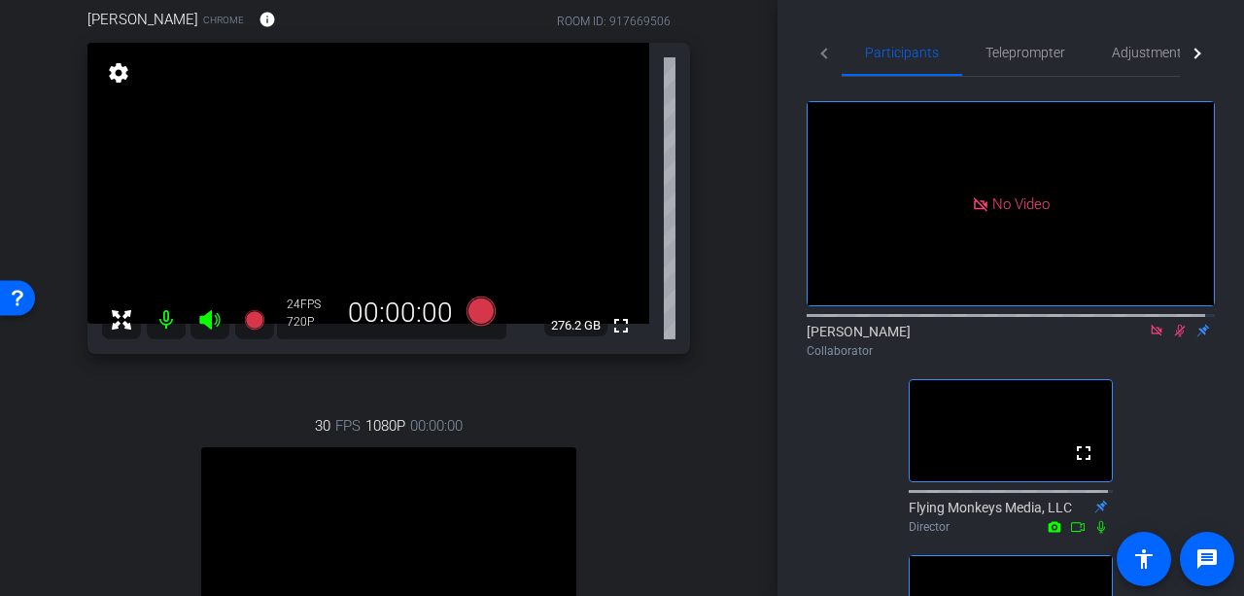
click at [1175, 325] on icon at bounding box center [1180, 331] width 11 height 13
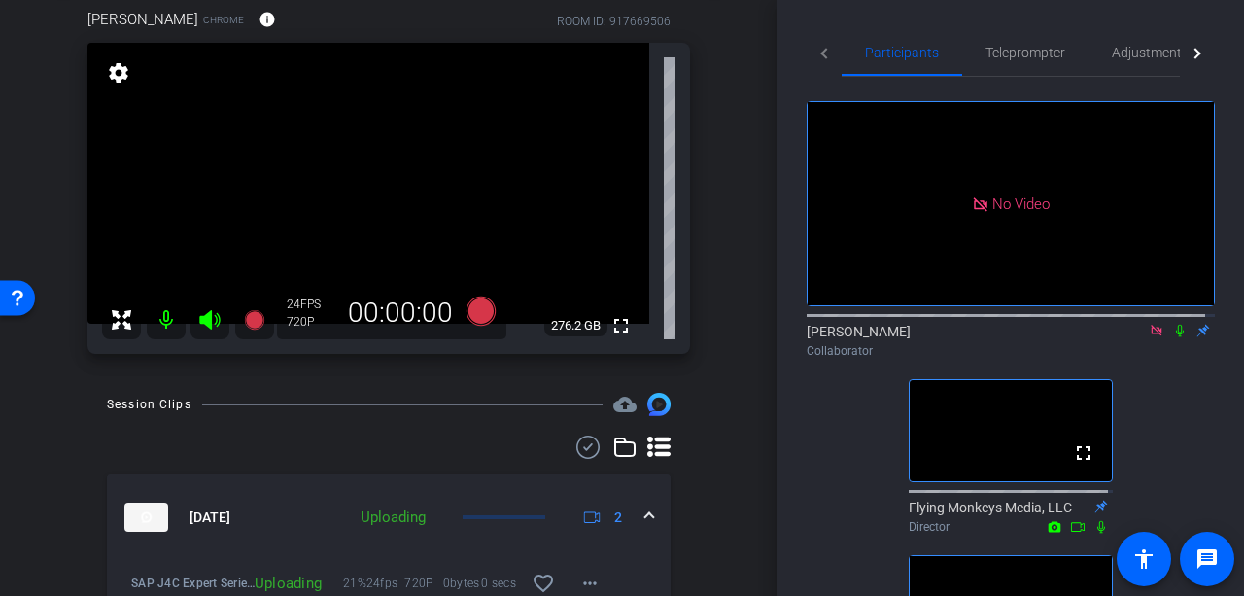
click at [1169, 322] on mat-icon at bounding box center [1179, 330] width 23 height 17
click at [117, 67] on mat-icon "settings" at bounding box center [118, 72] width 27 height 23
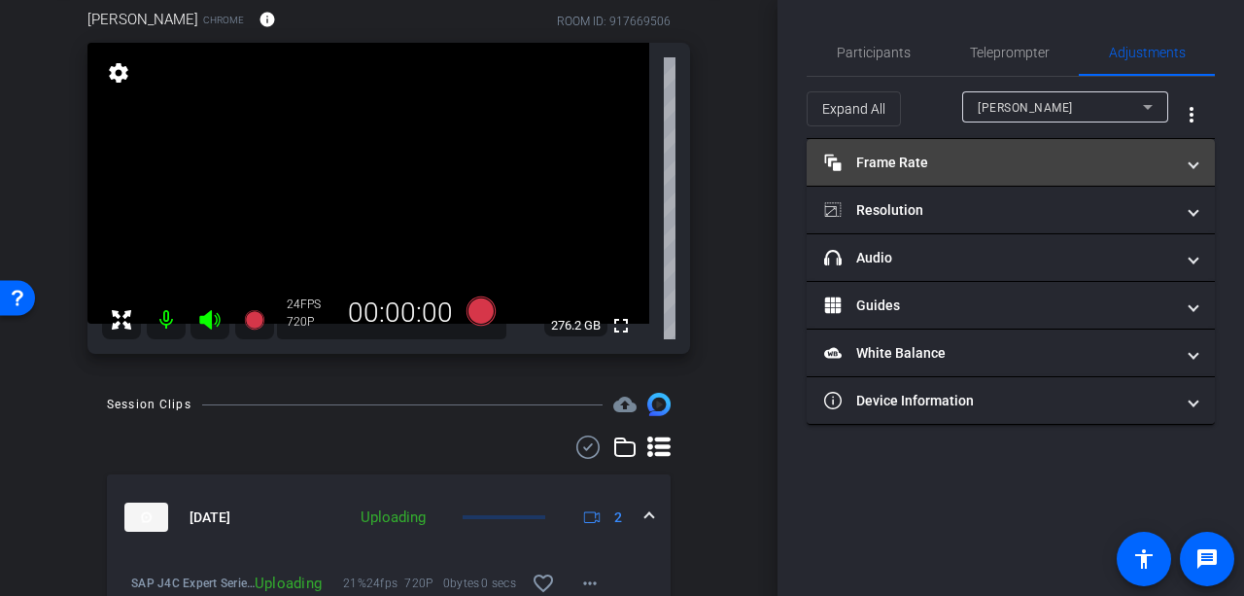
click at [999, 156] on mat-panel-title "Frame Rate Frame Rate" at bounding box center [999, 163] width 350 height 20
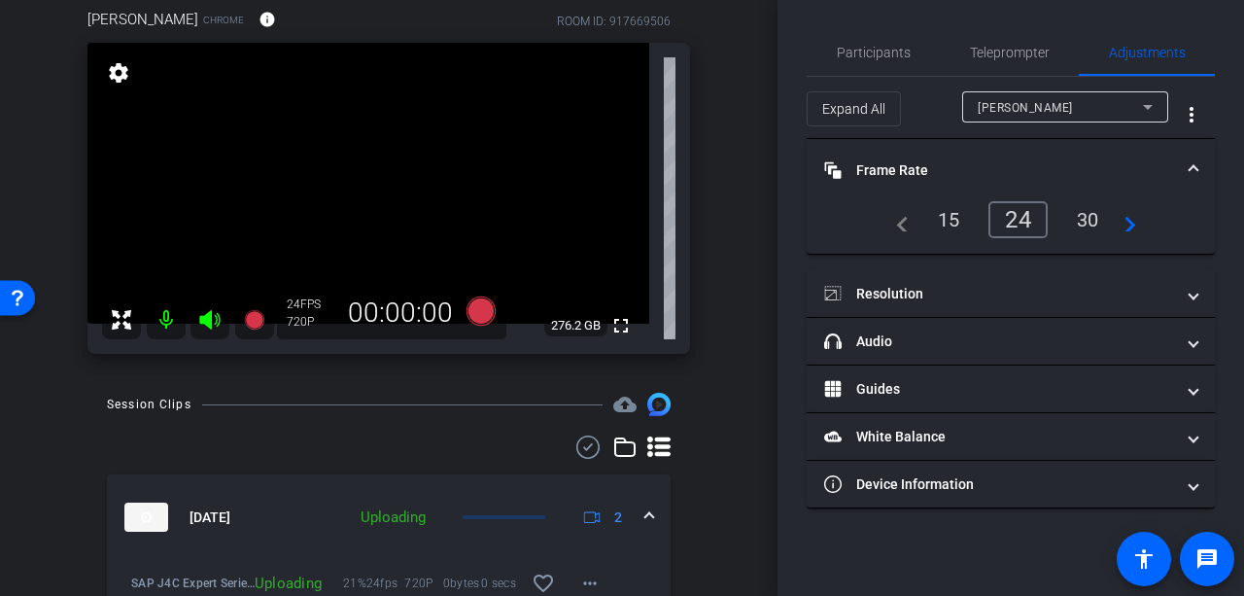
click at [1089, 224] on div "30" at bounding box center [1088, 219] width 52 height 33
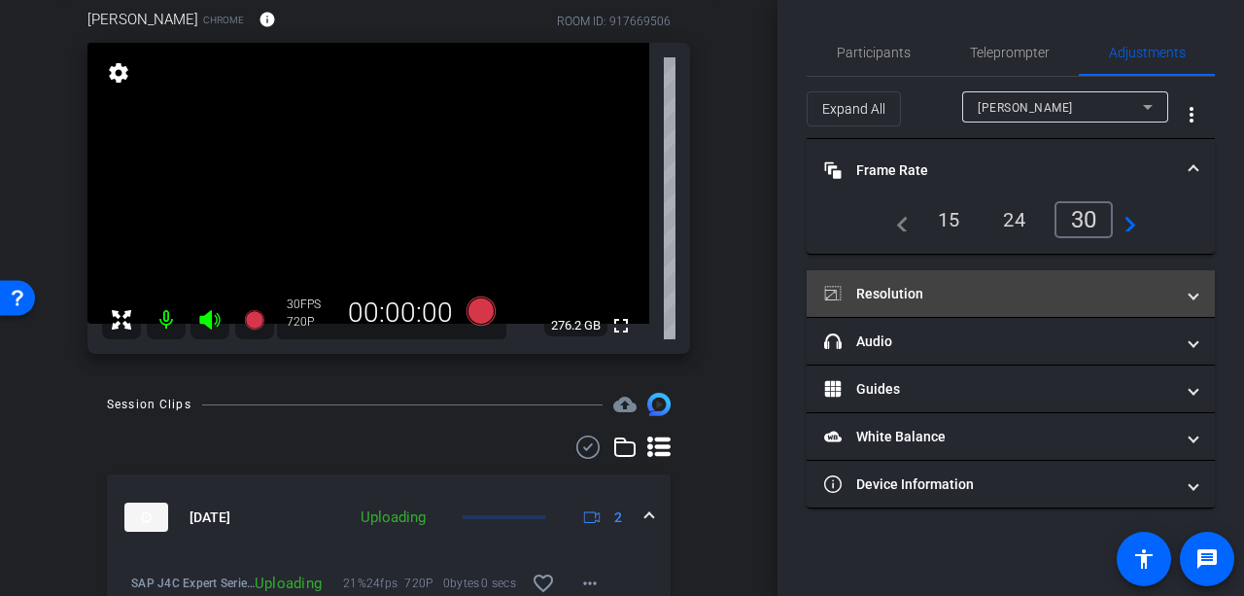
click at [928, 297] on mat-panel-title "Resolution" at bounding box center [999, 294] width 350 height 20
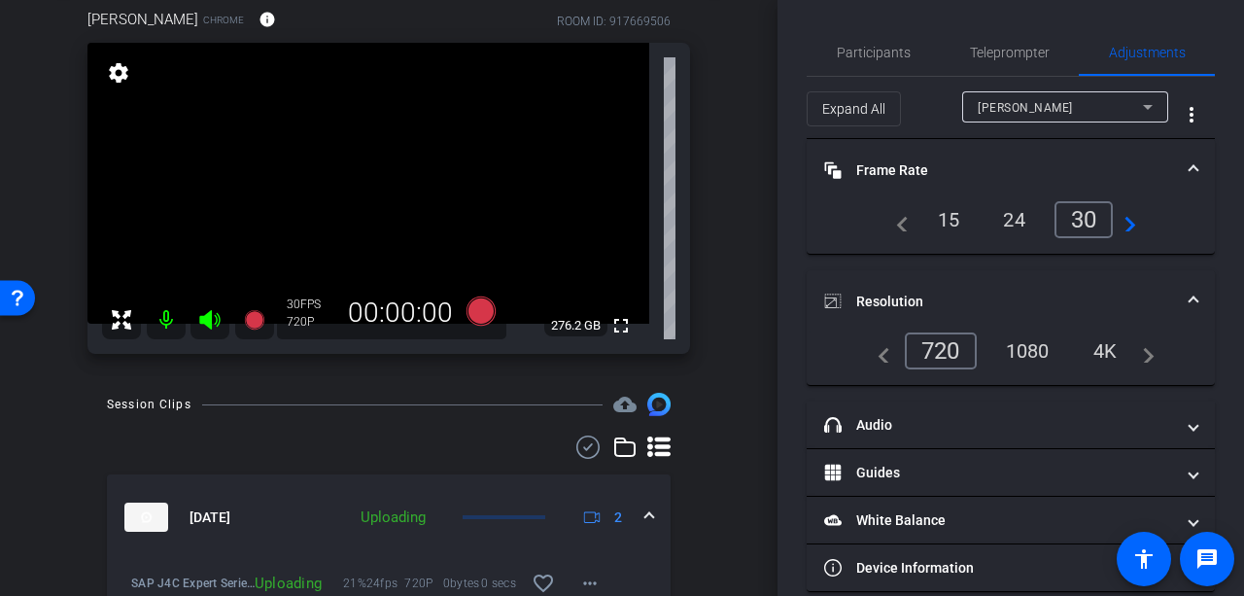
click at [1017, 354] on div "1080" at bounding box center [1027, 350] width 73 height 33
click at [882, 42] on span "Participants" at bounding box center [874, 52] width 74 height 47
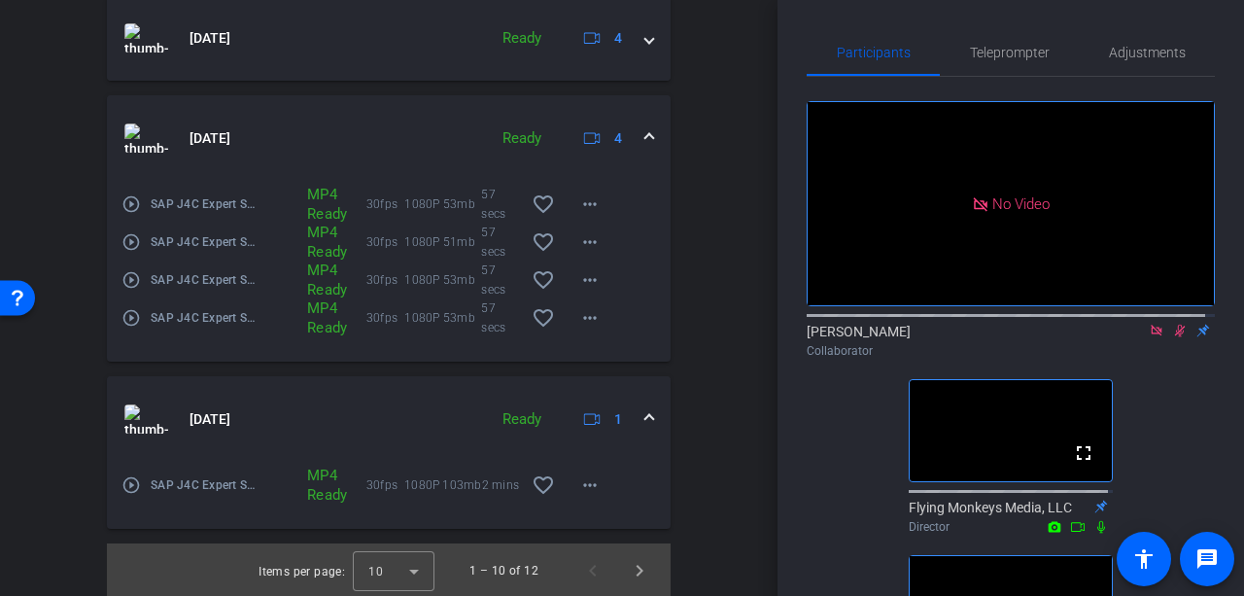
scroll to position [2363, 0]
click at [624, 567] on span "Next page" at bounding box center [639, 569] width 47 height 47
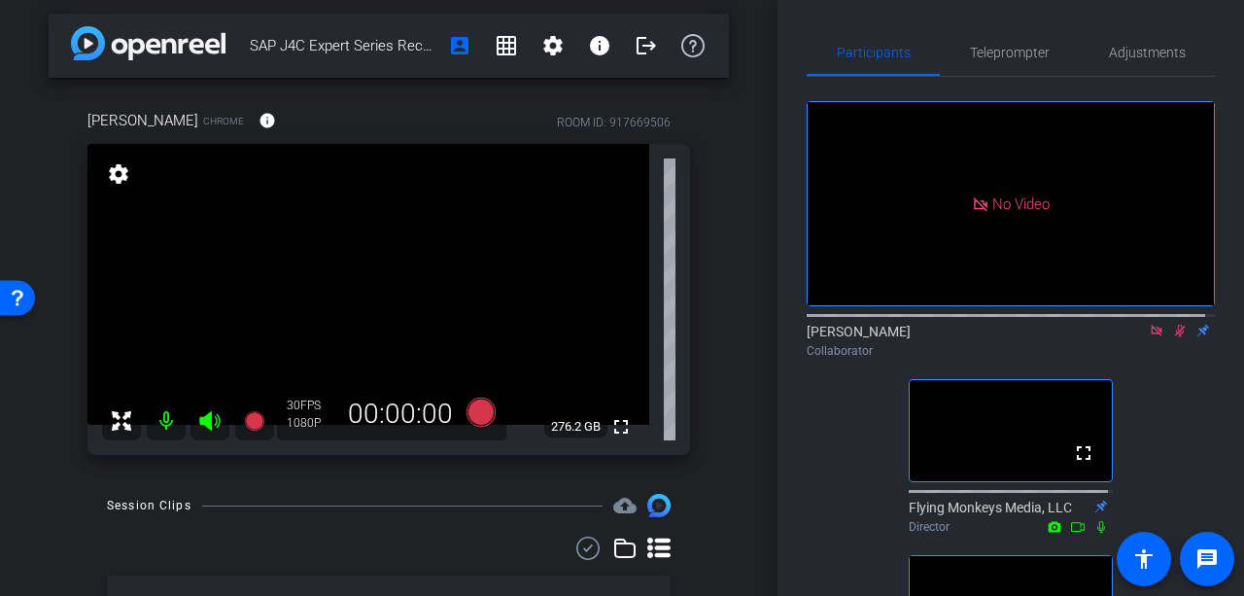
scroll to position [0, 0]
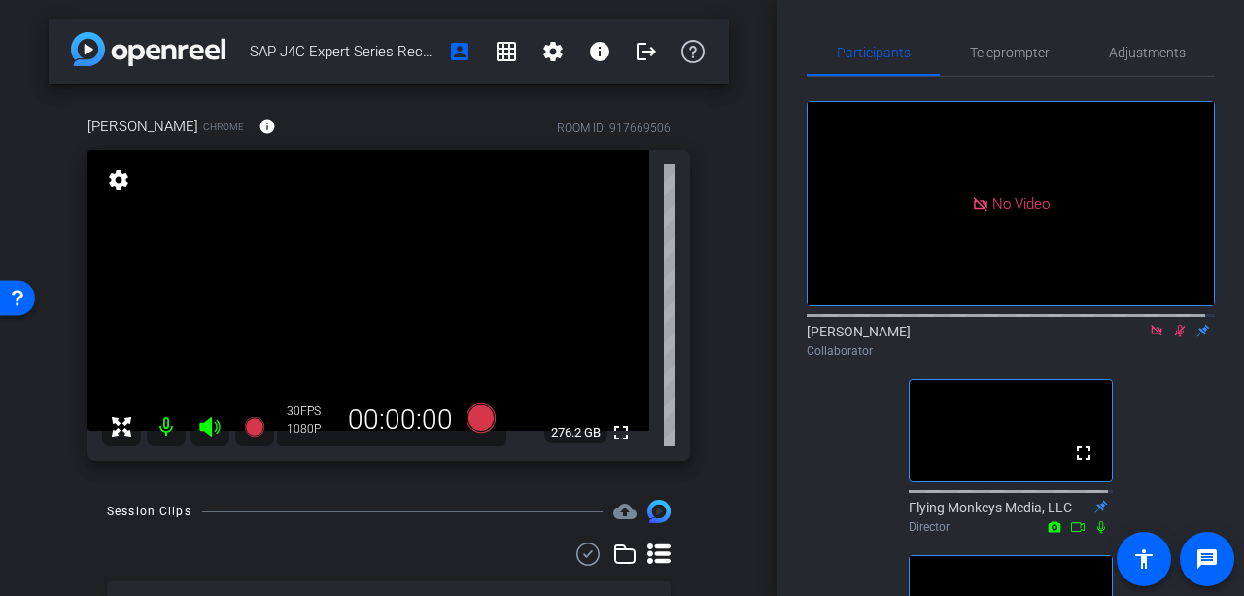
click at [1175, 325] on icon at bounding box center [1180, 331] width 11 height 13
click at [1176, 325] on icon at bounding box center [1180, 331] width 8 height 13
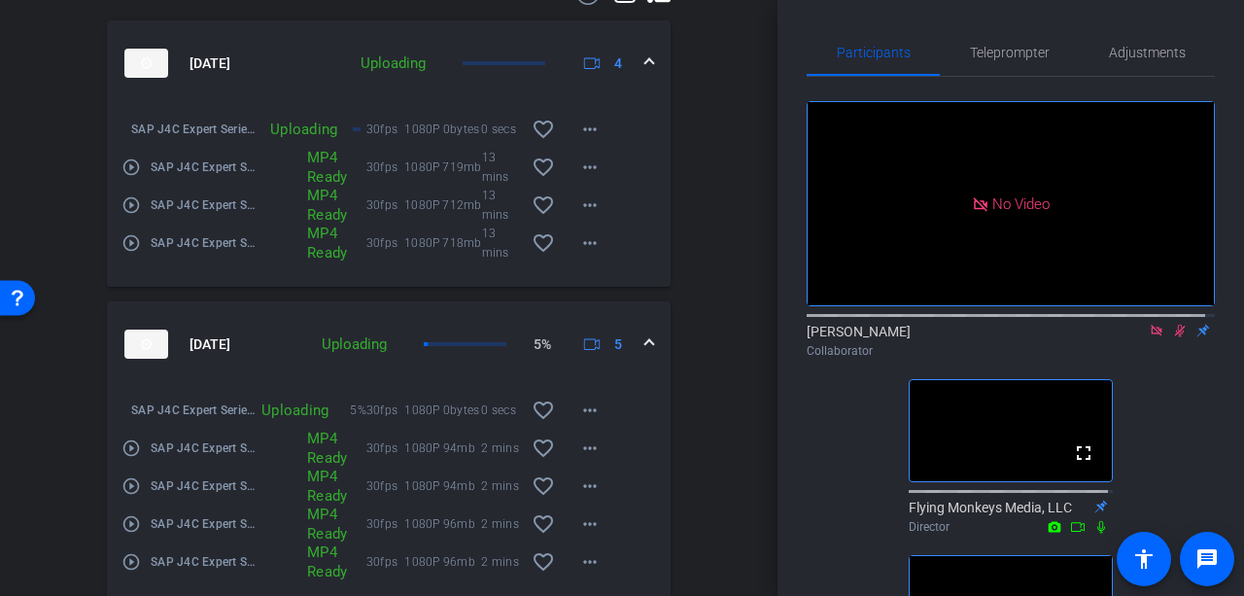
scroll to position [639, 0]
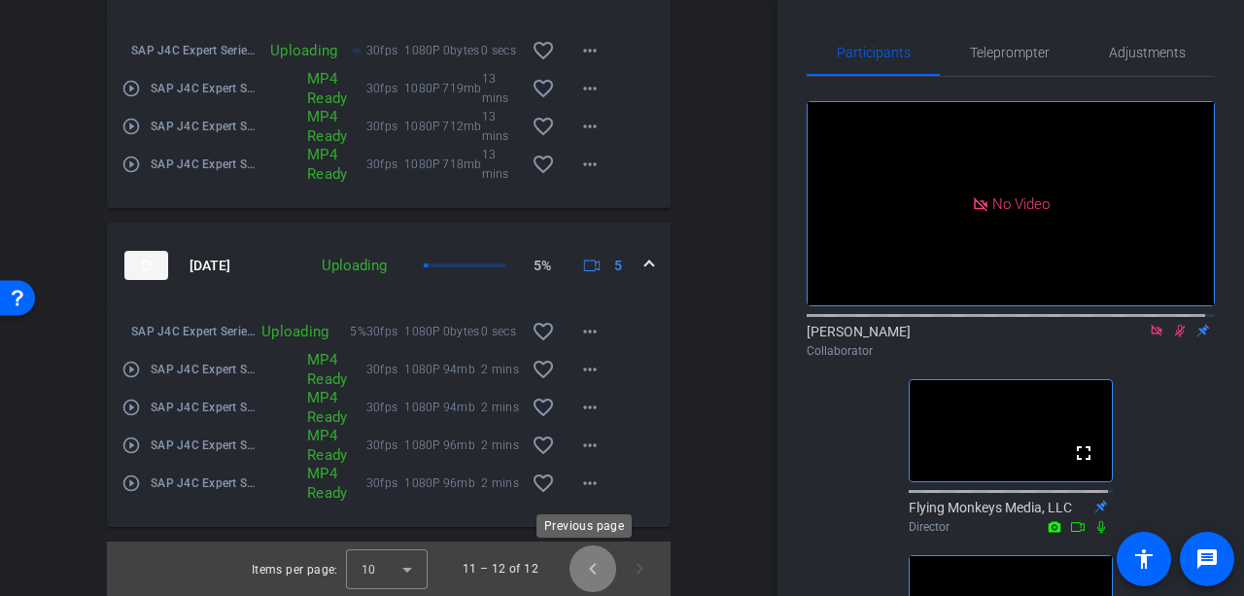
click at [591, 570] on span "Previous page" at bounding box center [592, 568] width 47 height 47
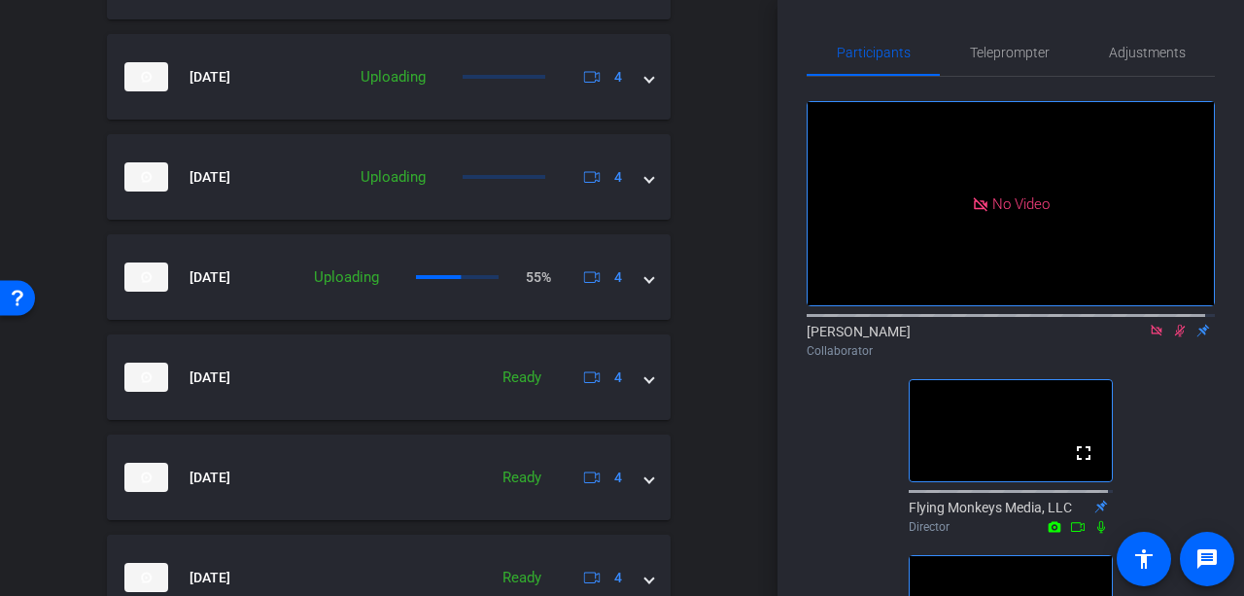
scroll to position [1018, 0]
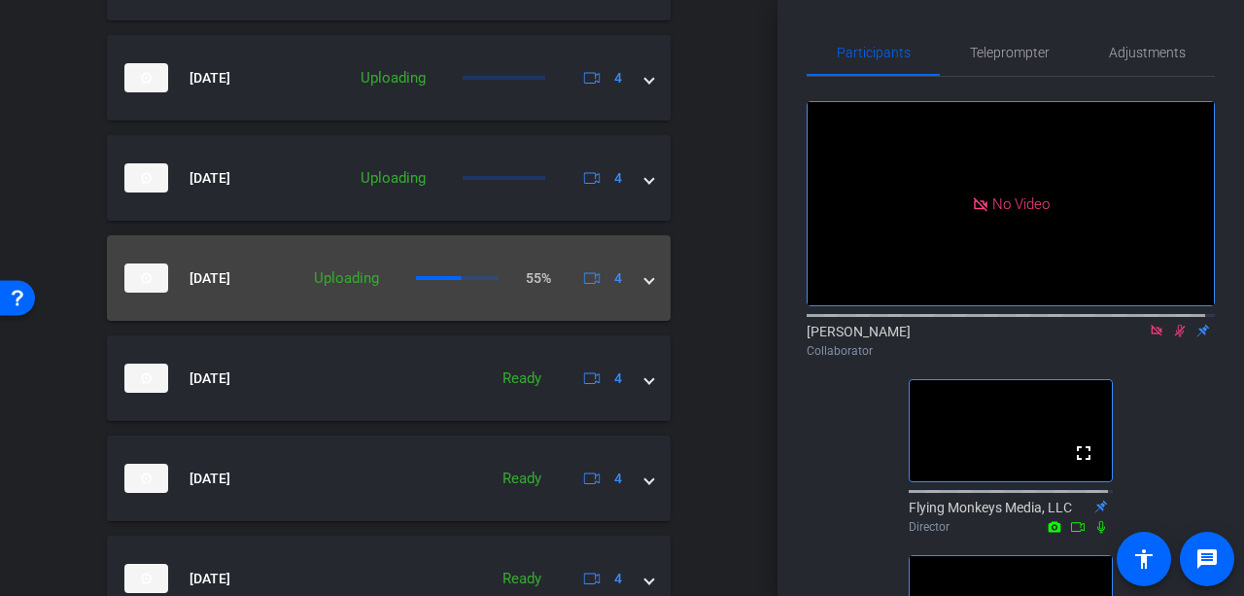
click at [645, 274] on mat-expansion-panel-header "Sep 4, 2025 Uploading 55% 4" at bounding box center [389, 278] width 564 height 86
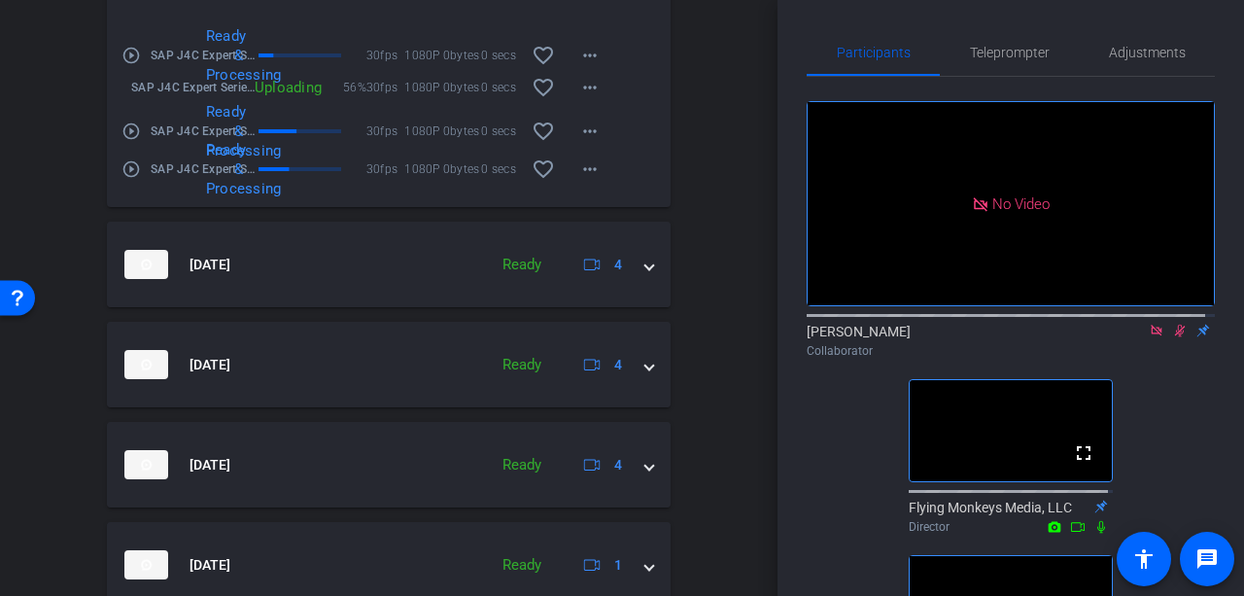
scroll to position [1394, 0]
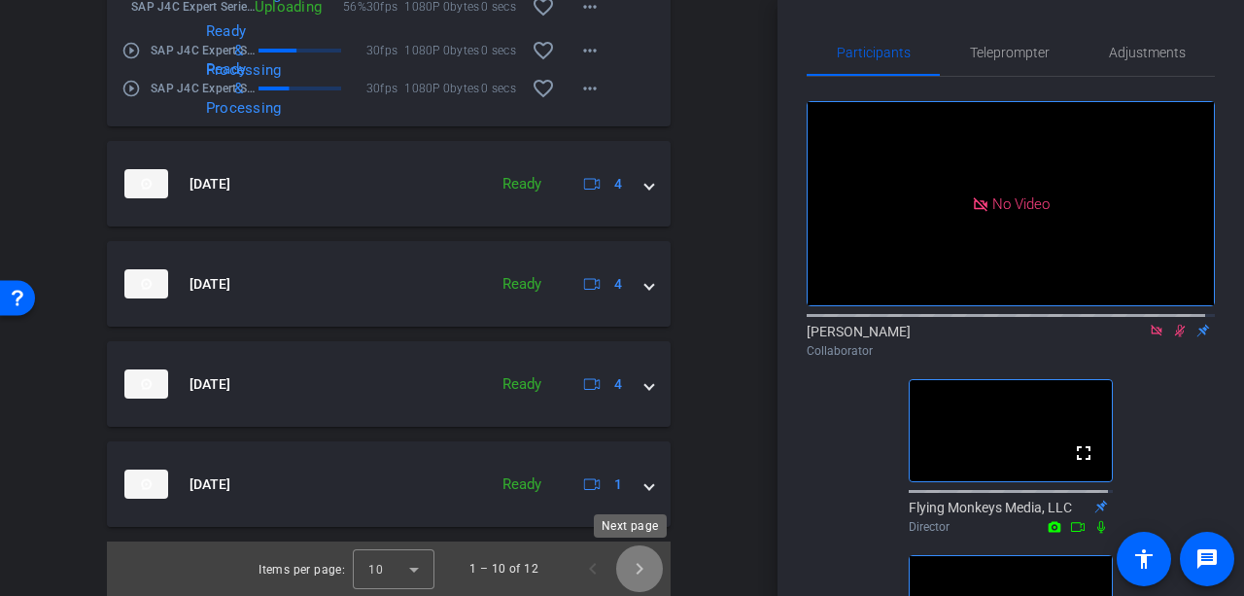
click at [642, 569] on span "Next page" at bounding box center [639, 568] width 47 height 47
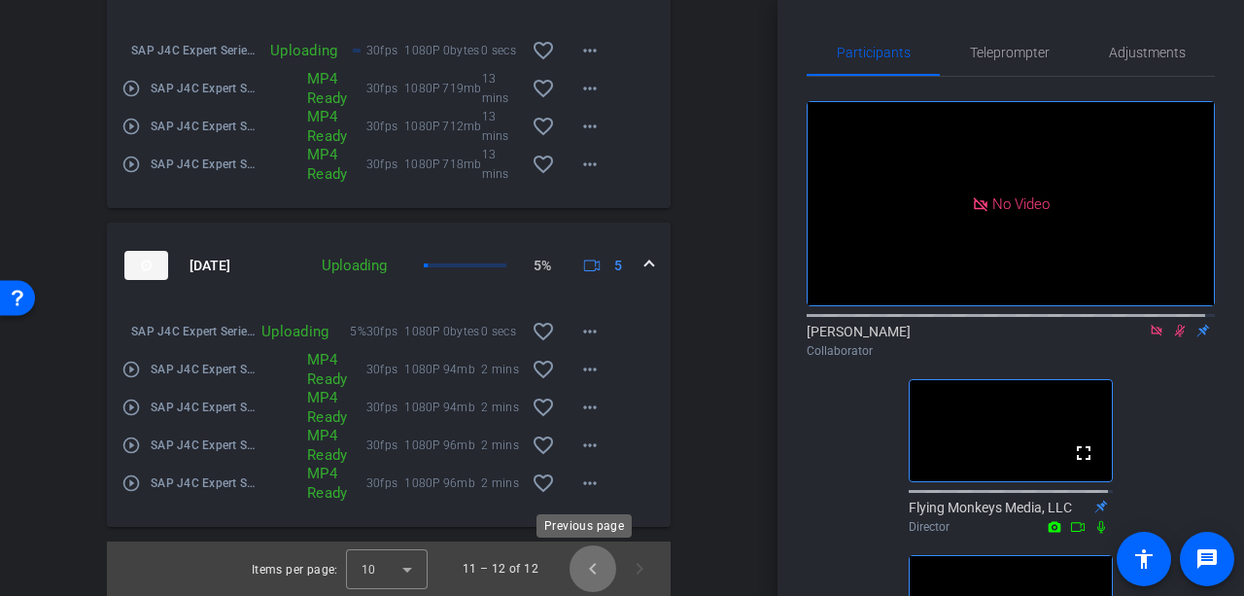
scroll to position [587, 0]
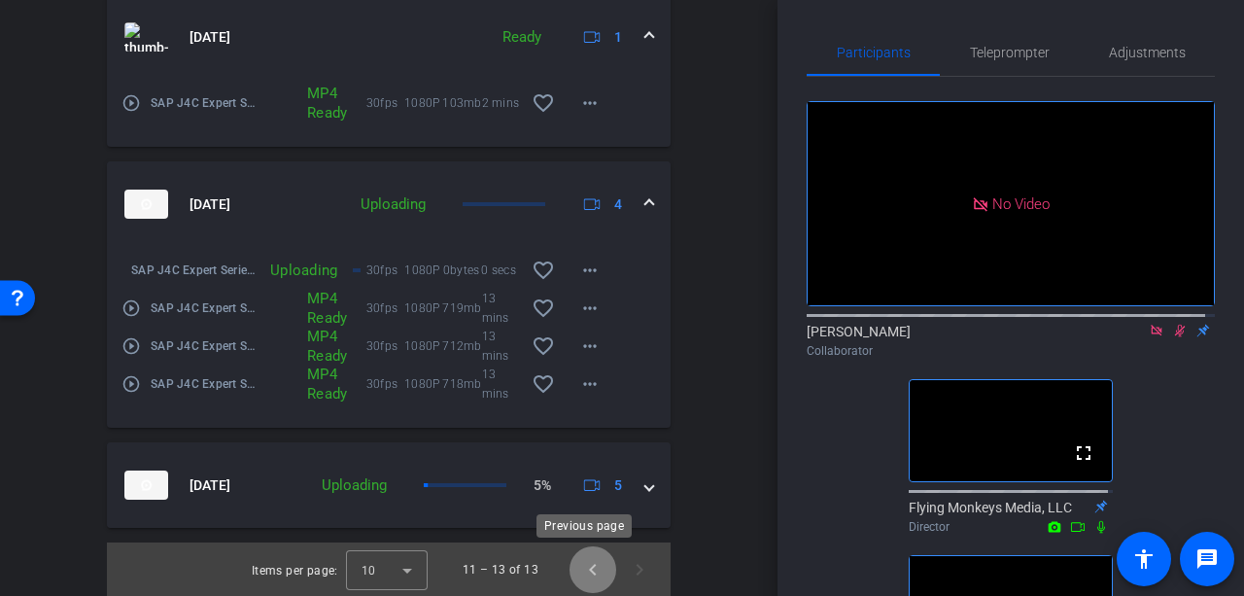
click at [588, 565] on span "Previous page" at bounding box center [592, 569] width 47 height 47
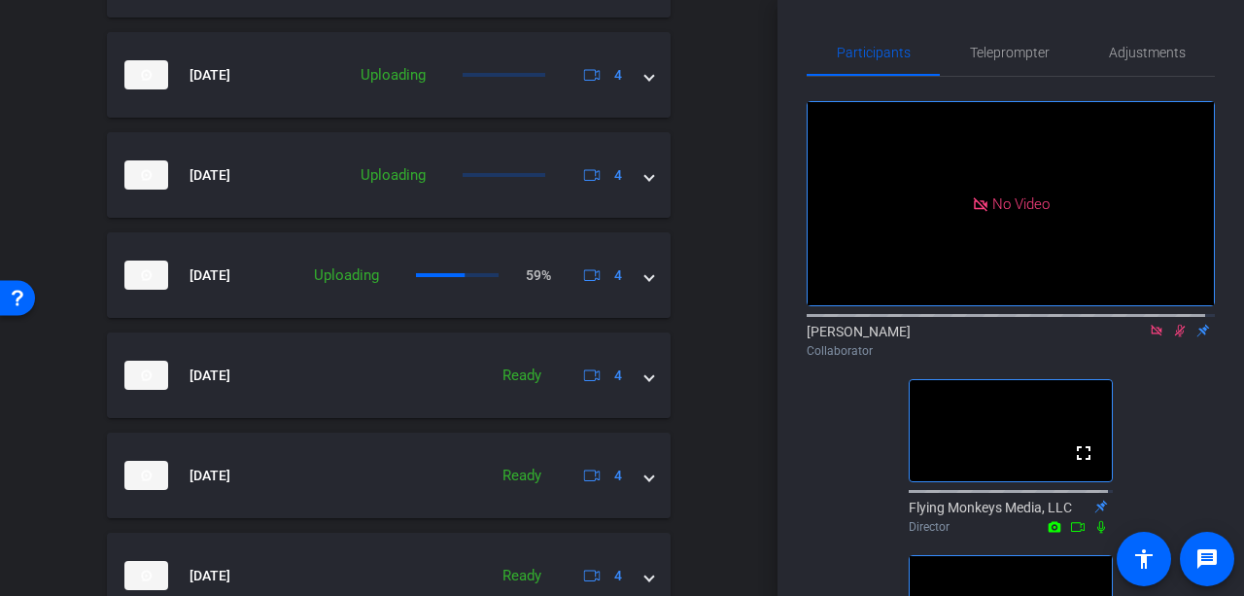
scroll to position [1213, 0]
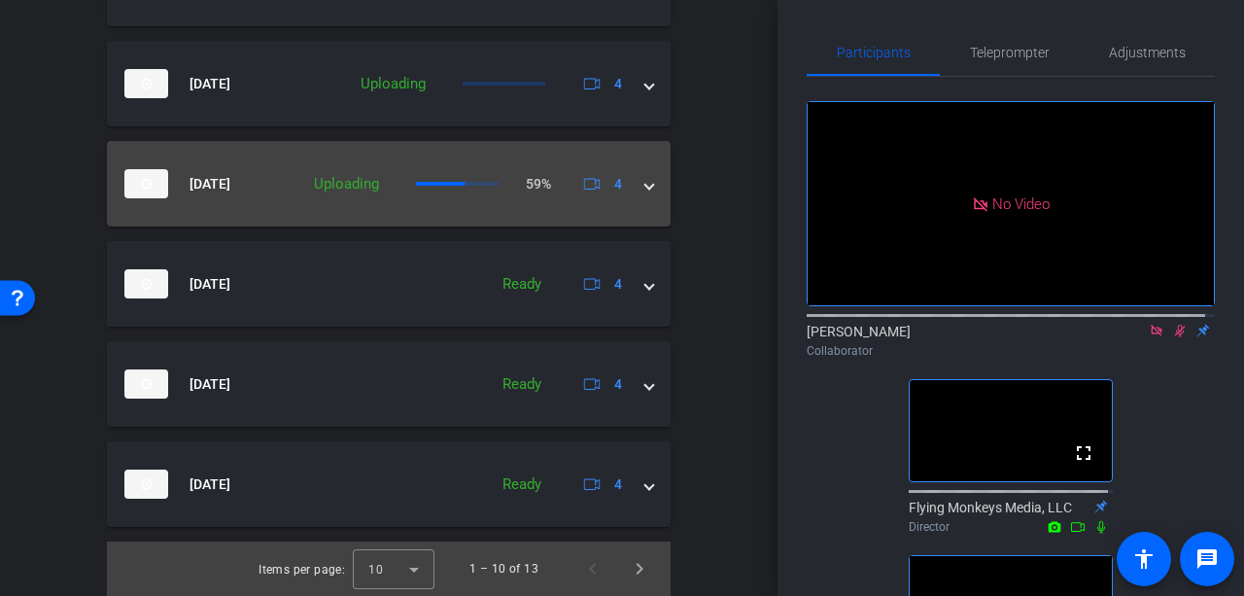
click at [645, 190] on mat-expansion-panel-header "Sep 4, 2025 Uploading 59% 4" at bounding box center [389, 184] width 564 height 86
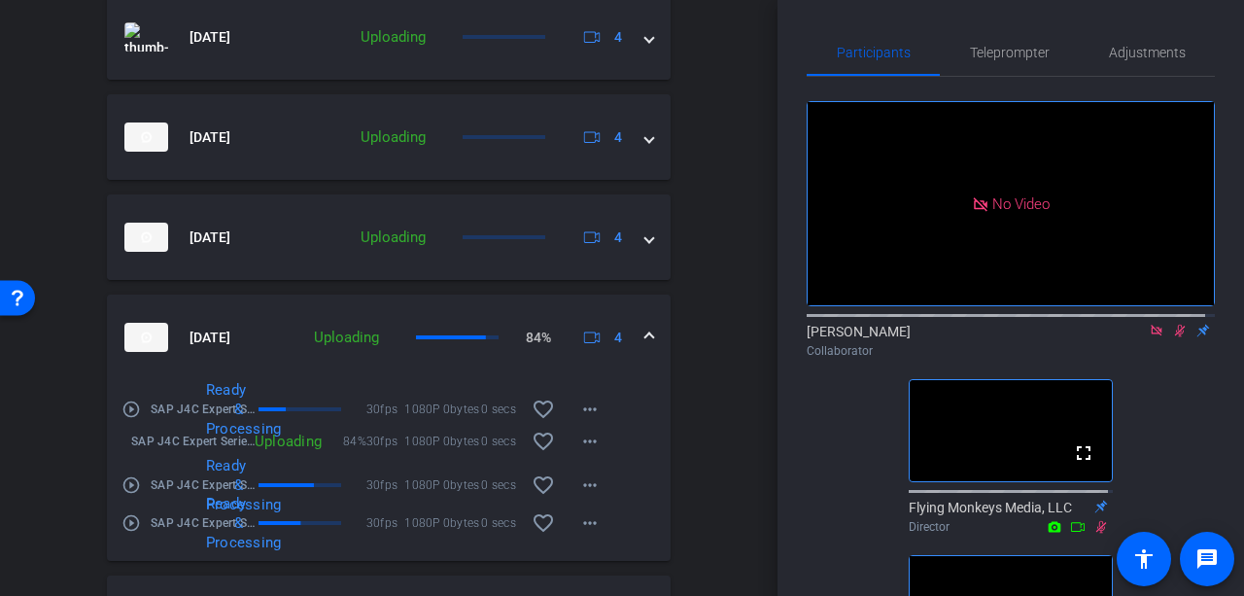
scroll to position [1102, 0]
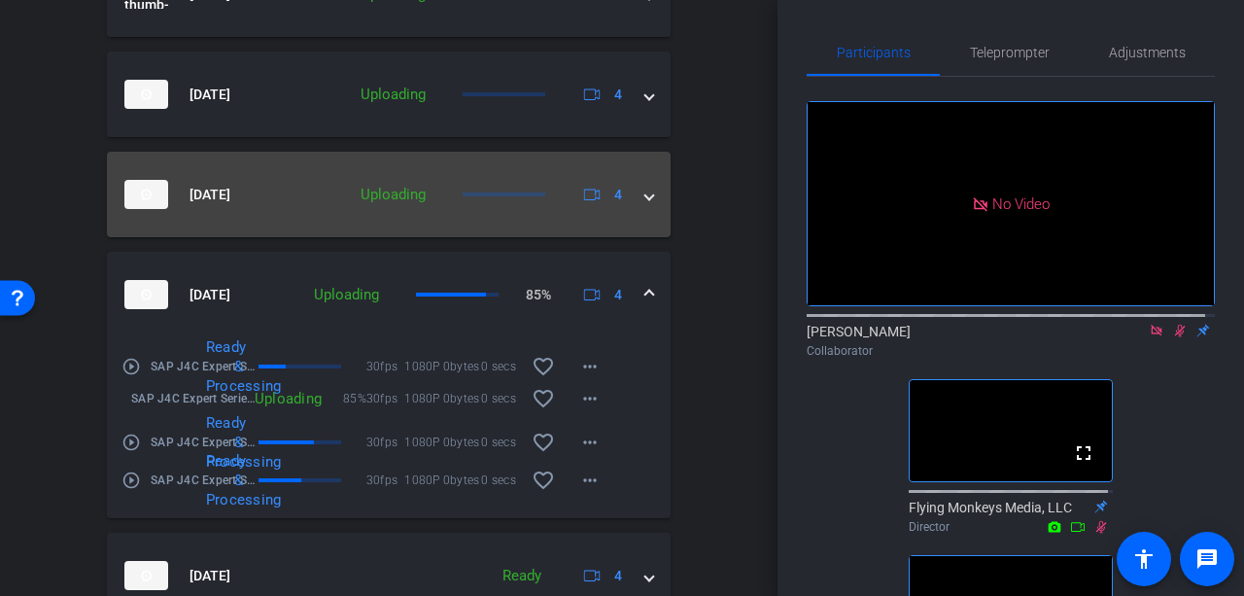
click at [645, 203] on span at bounding box center [649, 195] width 8 height 20
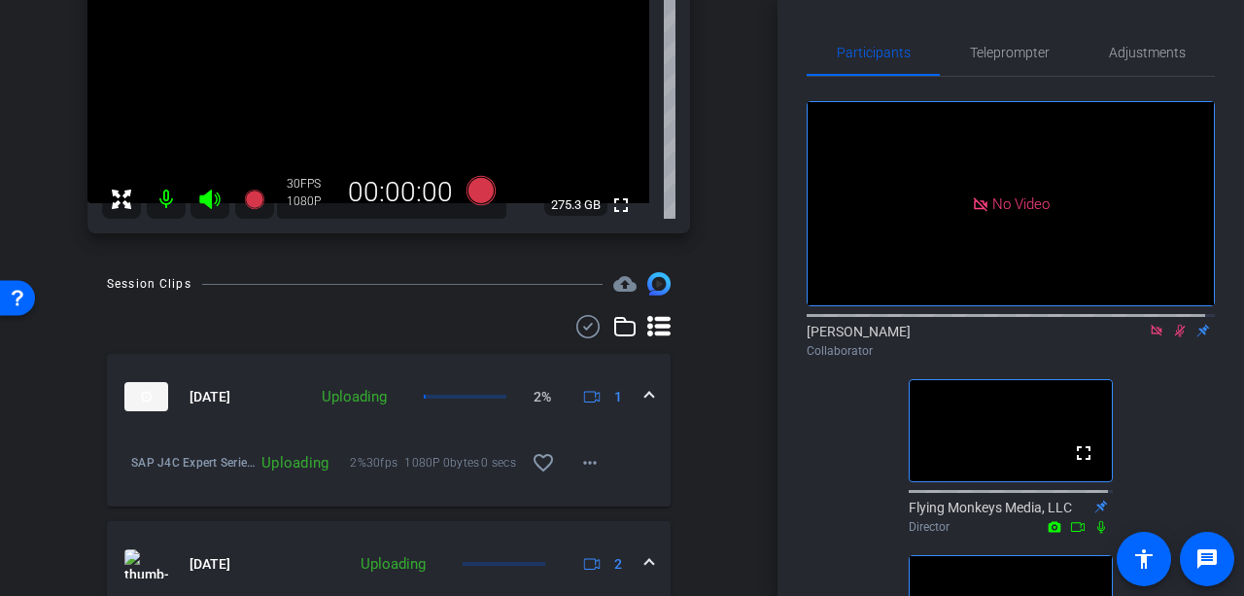
scroll to position [130, 0]
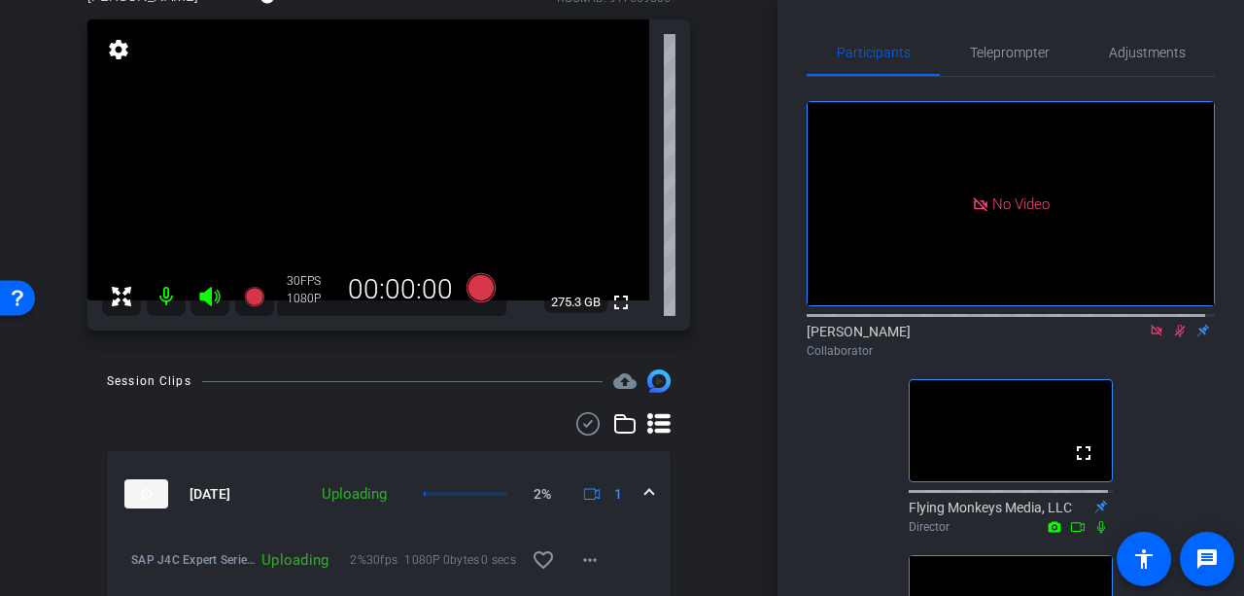
click at [1172, 324] on icon at bounding box center [1180, 331] width 16 height 14
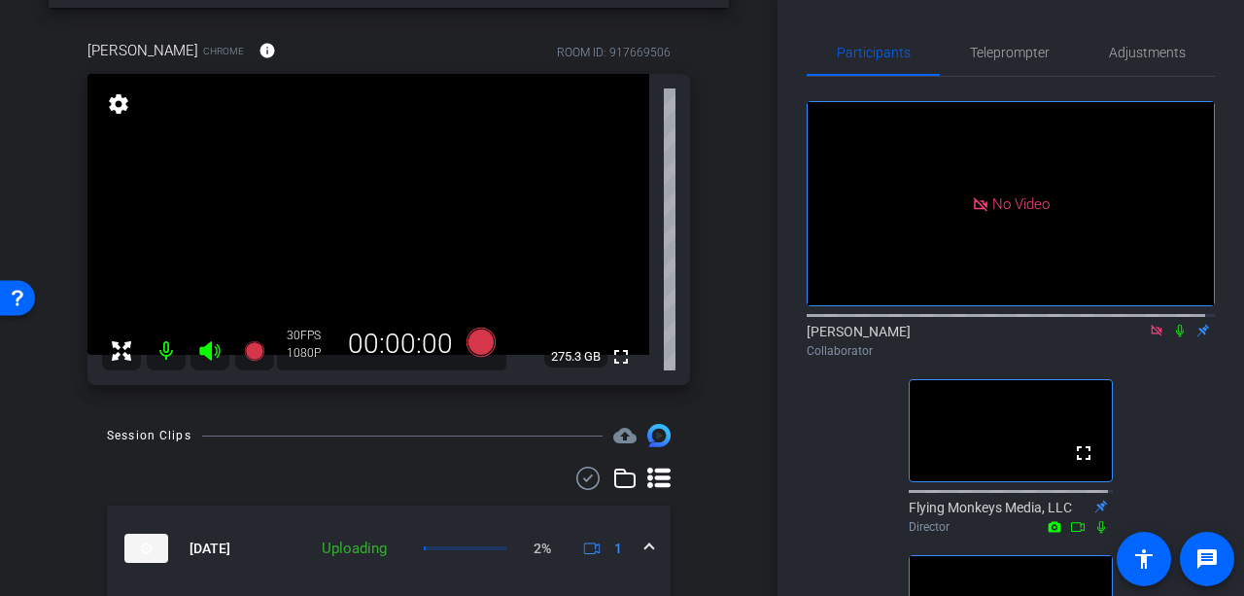
scroll to position [33, 0]
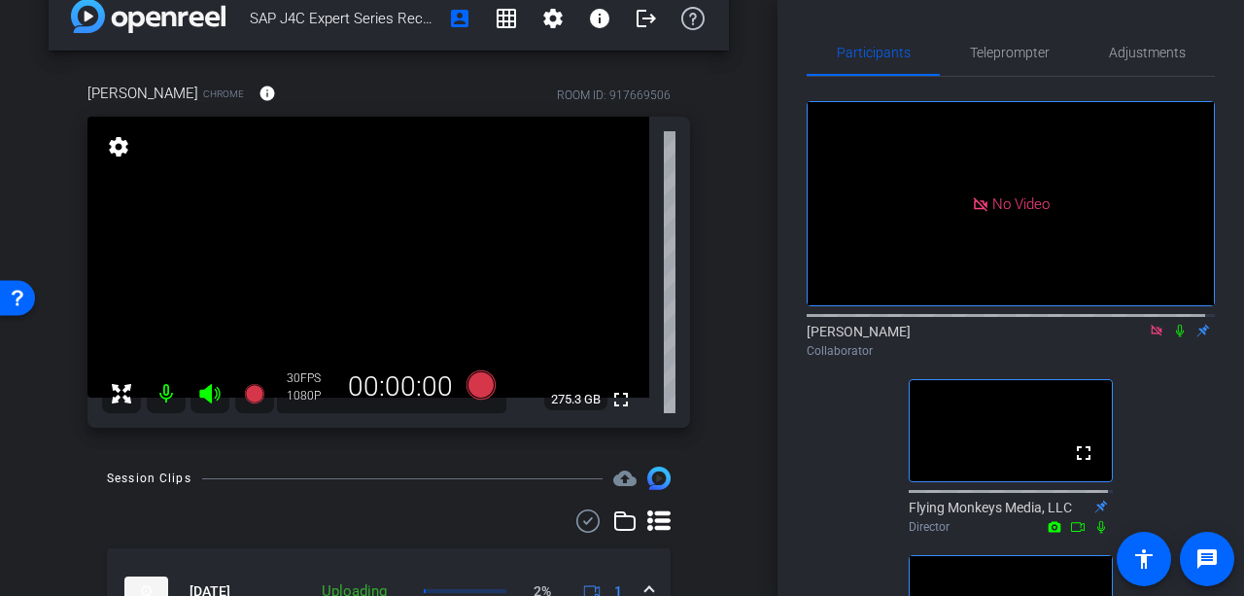
click at [1176, 325] on icon at bounding box center [1180, 331] width 8 height 13
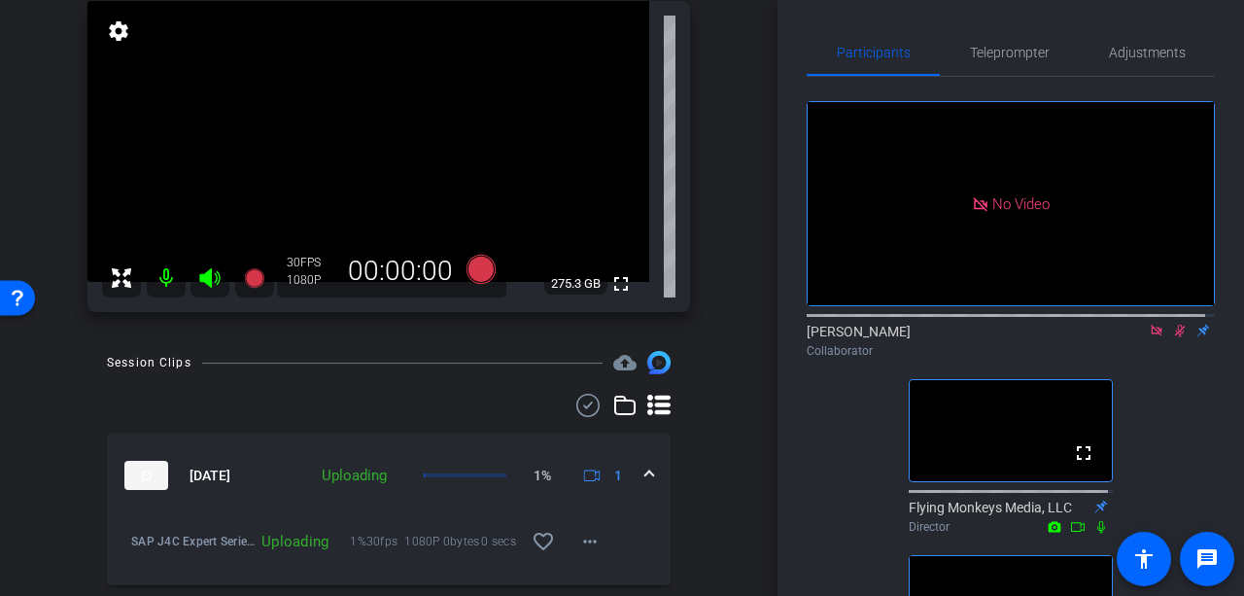
scroll to position [130, 0]
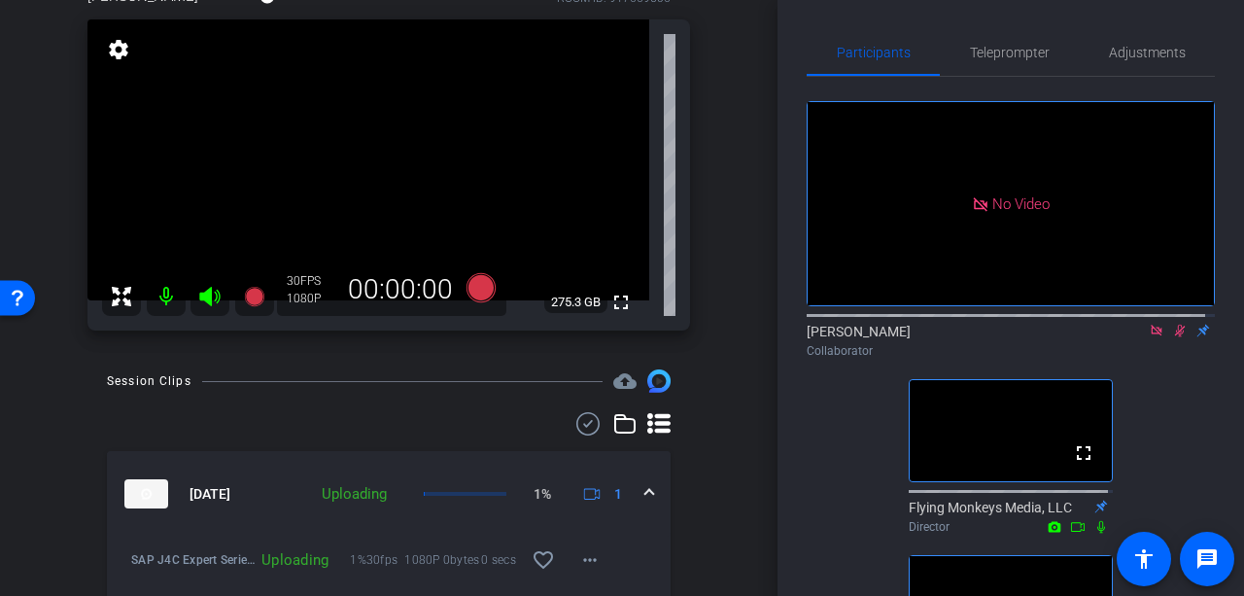
click at [110, 53] on mat-icon "settings" at bounding box center [118, 49] width 27 height 23
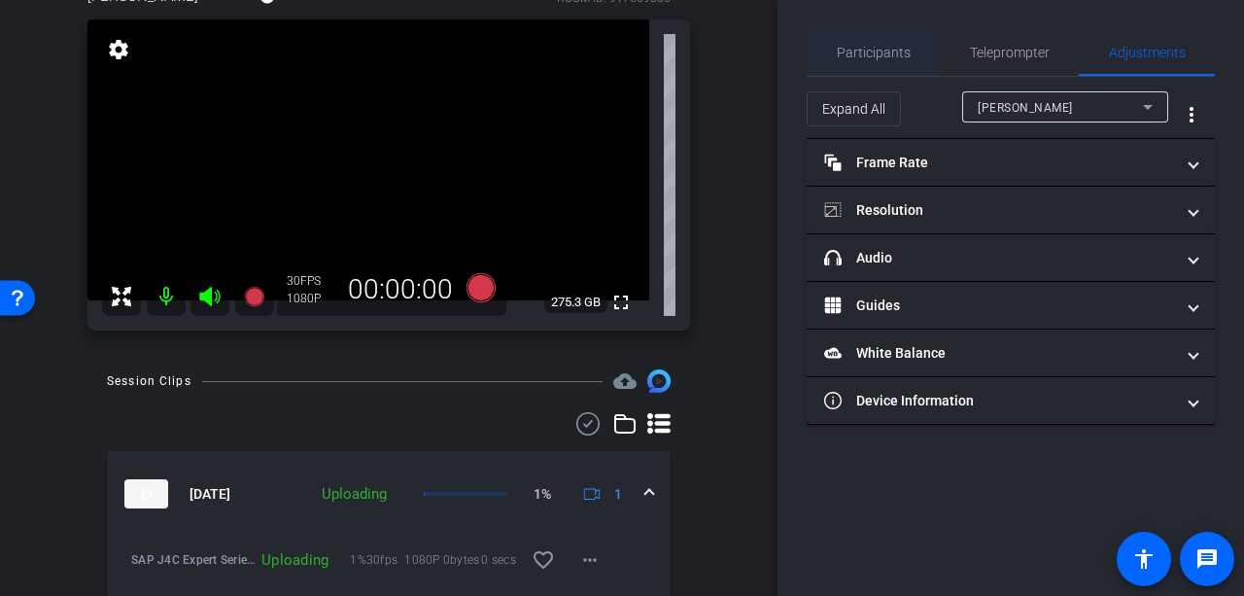
click at [859, 52] on span "Participants" at bounding box center [874, 53] width 74 height 14
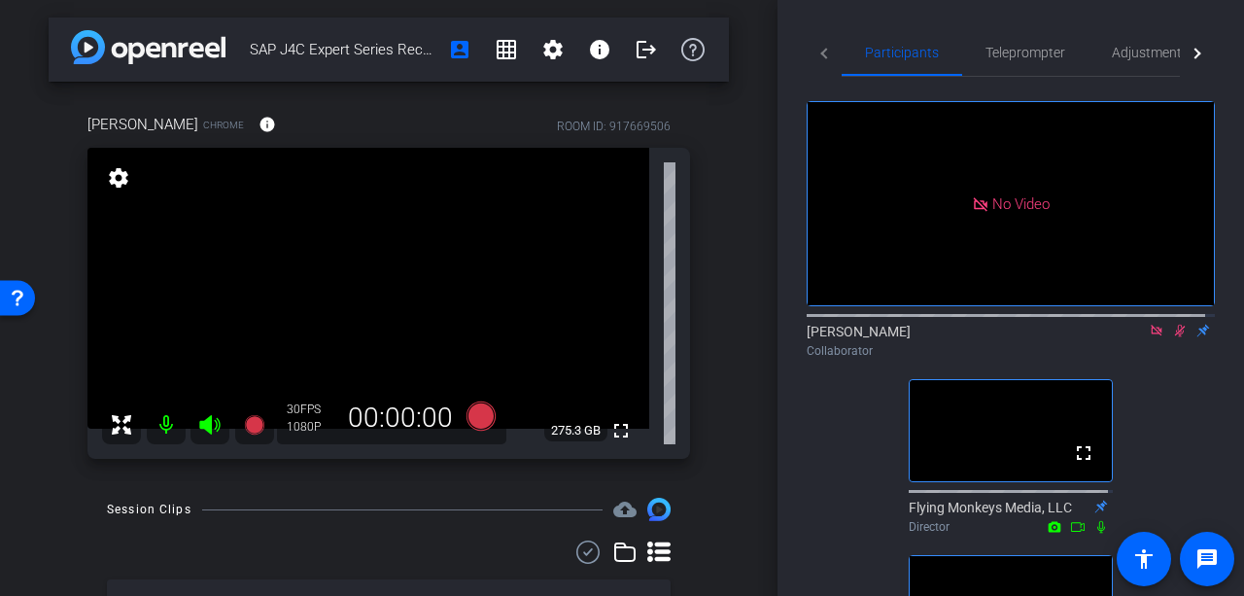
scroll to position [0, 0]
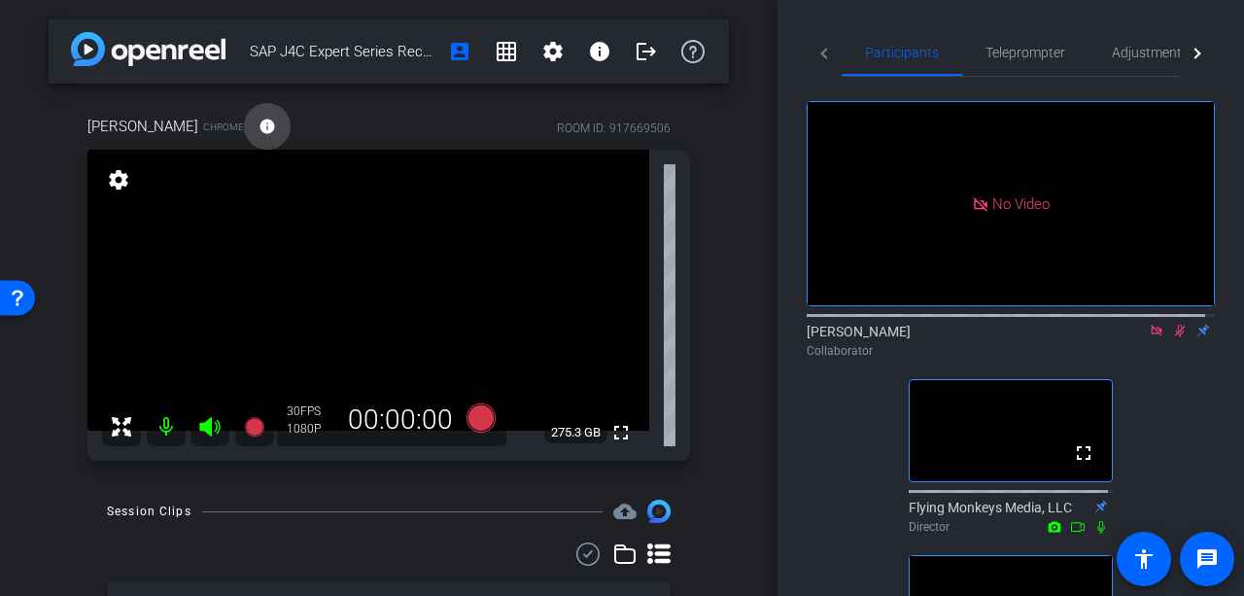
click at [276, 123] on mat-icon "info" at bounding box center [267, 126] width 17 height 17
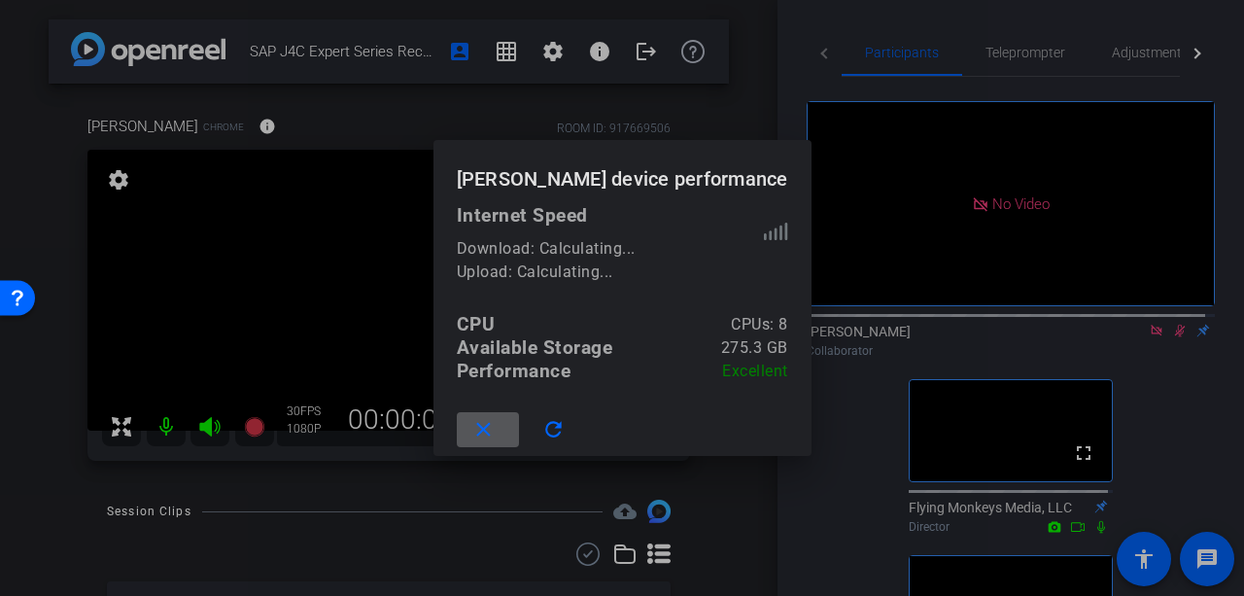
click at [471, 435] on mat-icon "close" at bounding box center [483, 430] width 24 height 24
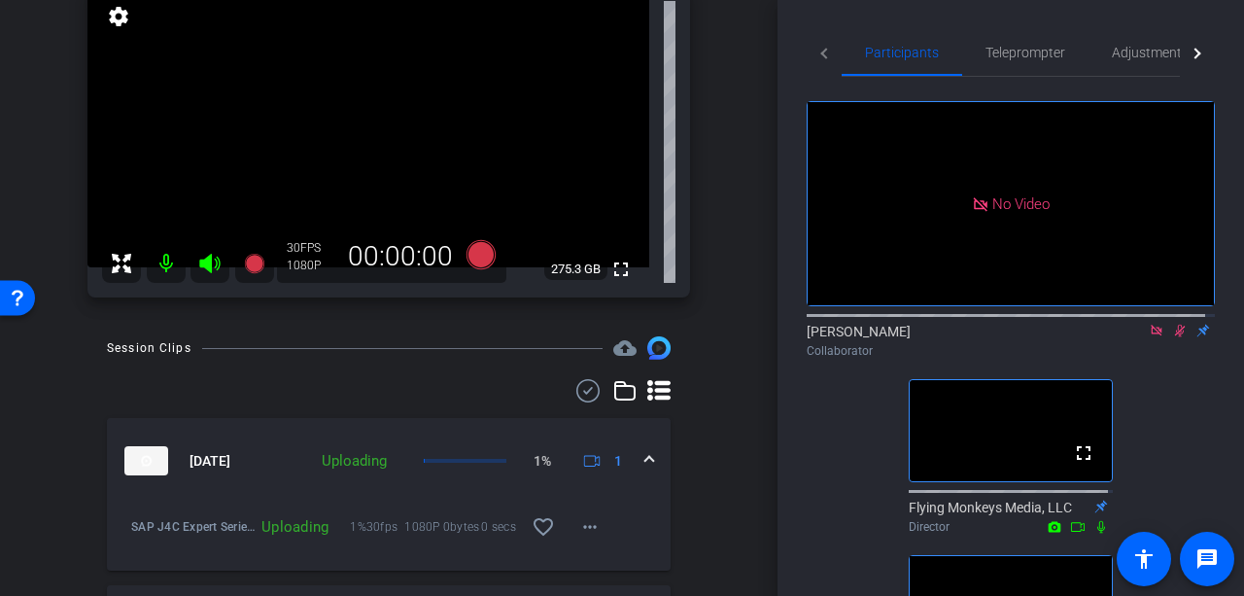
scroll to position [194, 0]
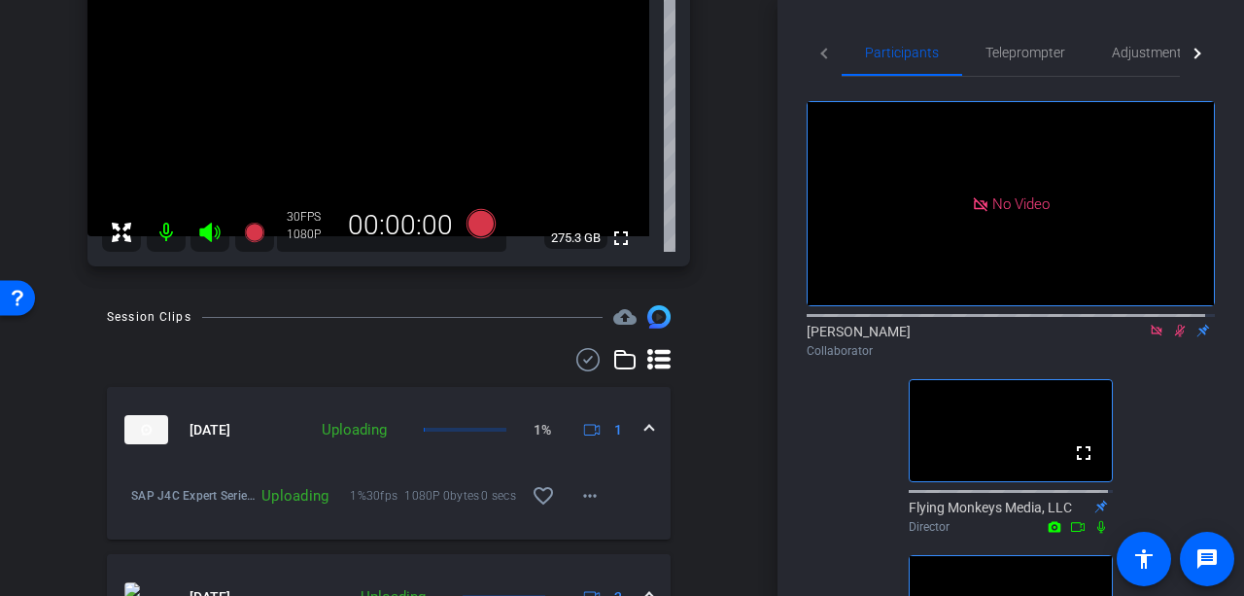
click at [1175, 325] on icon at bounding box center [1180, 331] width 11 height 13
click at [1172, 324] on icon at bounding box center [1180, 331] width 16 height 14
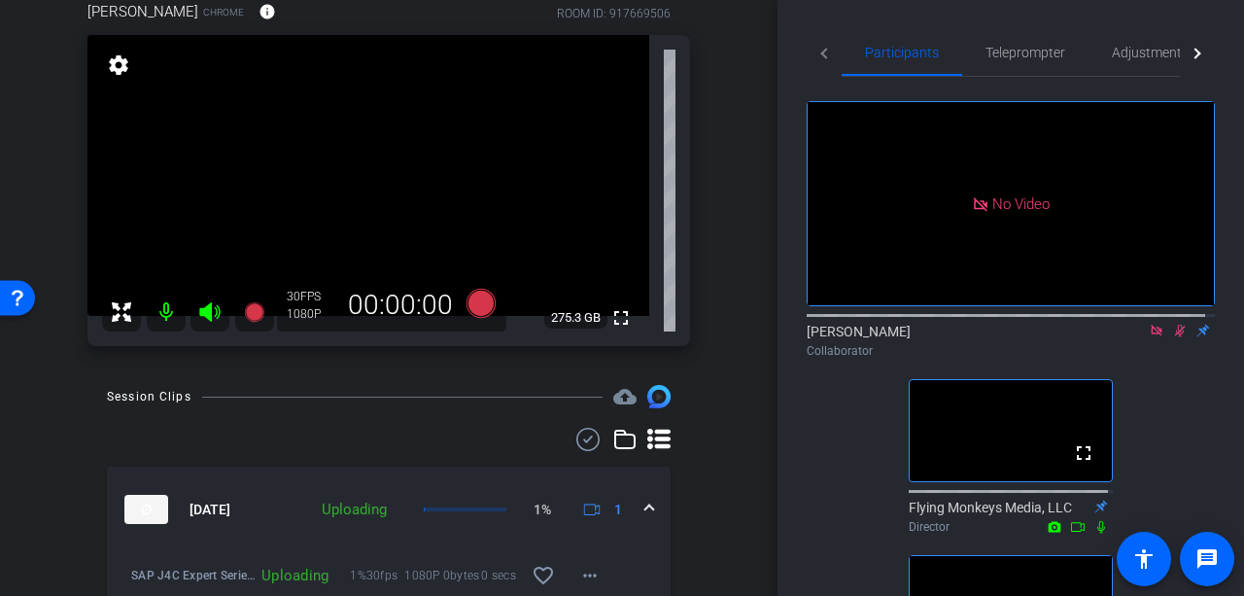
scroll to position [97, 0]
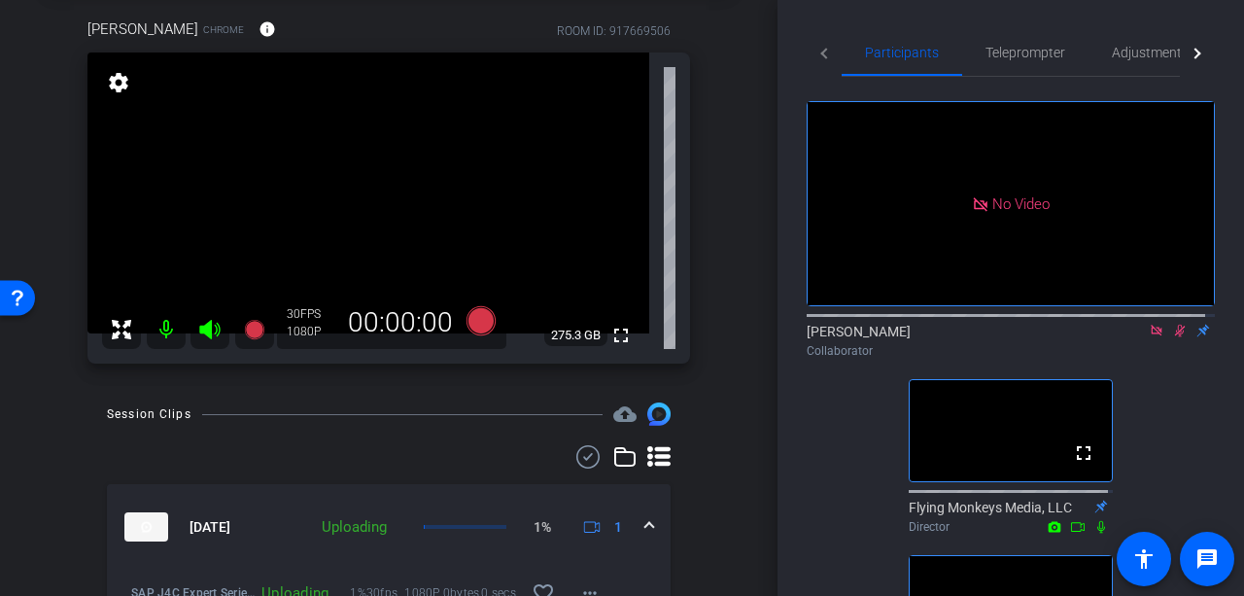
click at [1175, 325] on icon at bounding box center [1180, 331] width 11 height 13
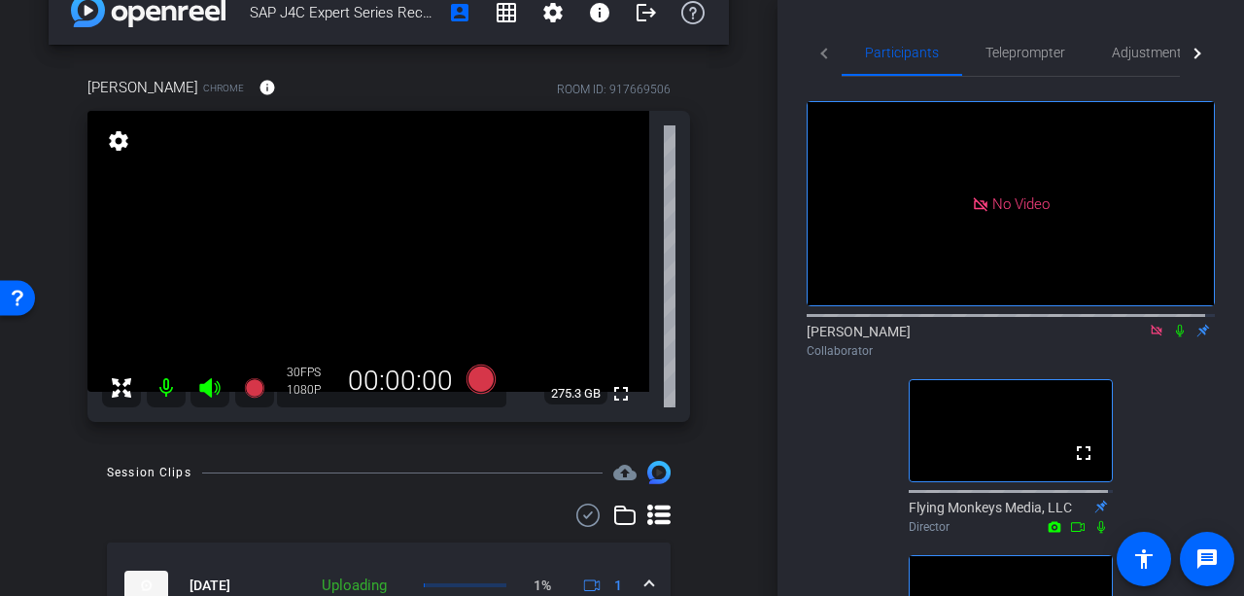
scroll to position [0, 0]
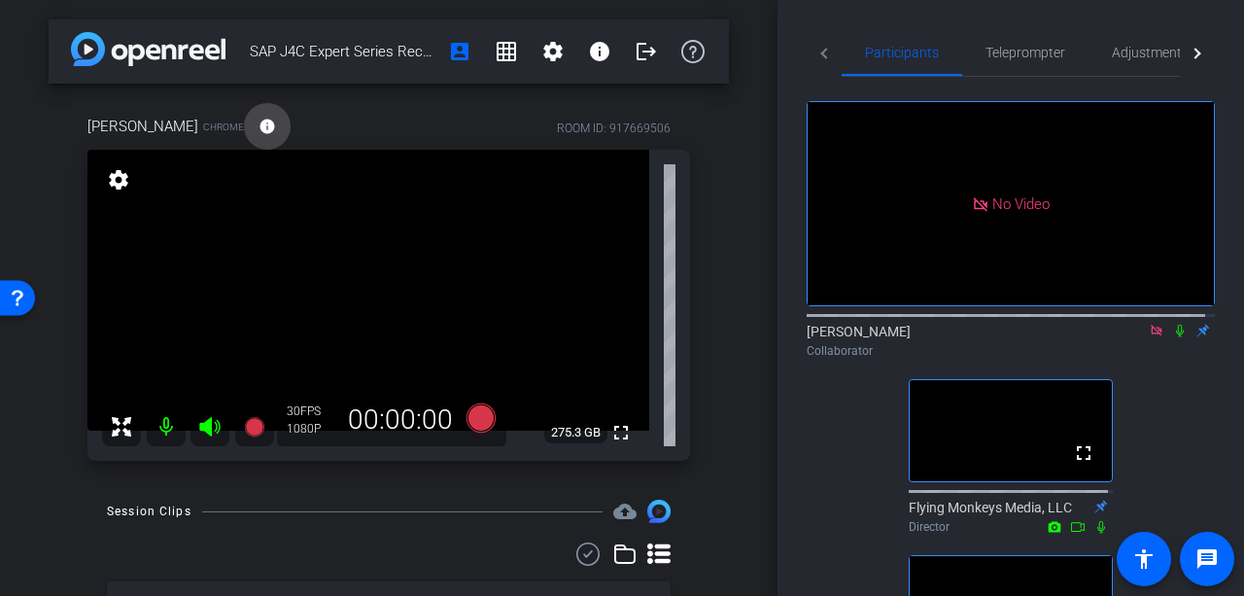
click at [276, 122] on mat-icon "info" at bounding box center [267, 126] width 17 height 17
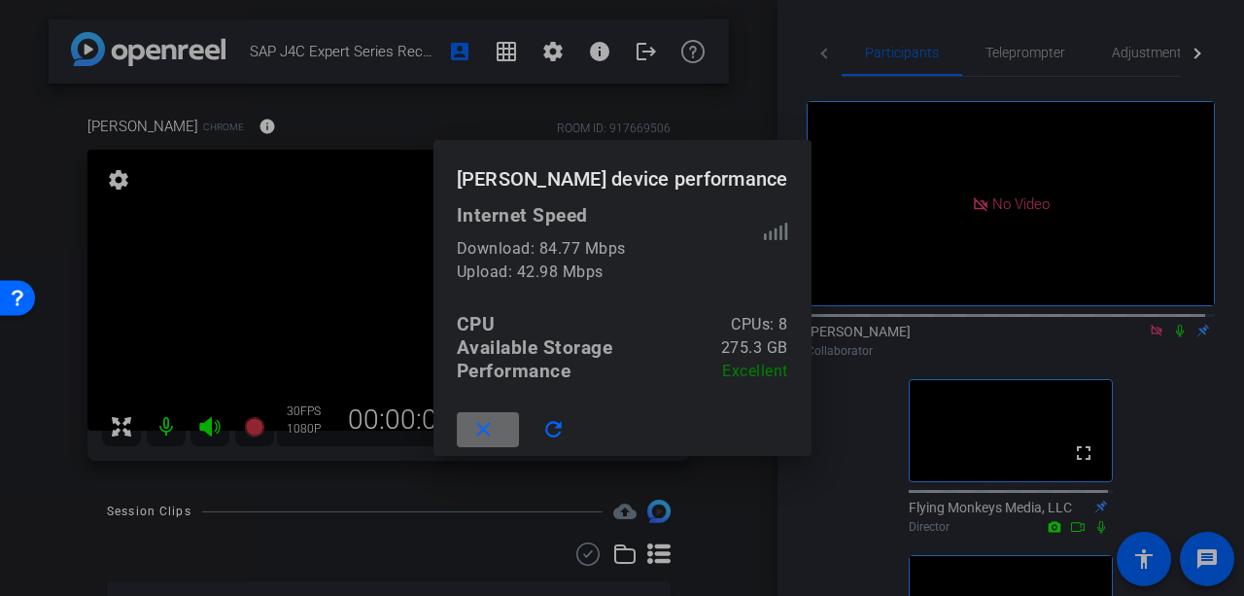
click at [475, 431] on span at bounding box center [488, 429] width 62 height 47
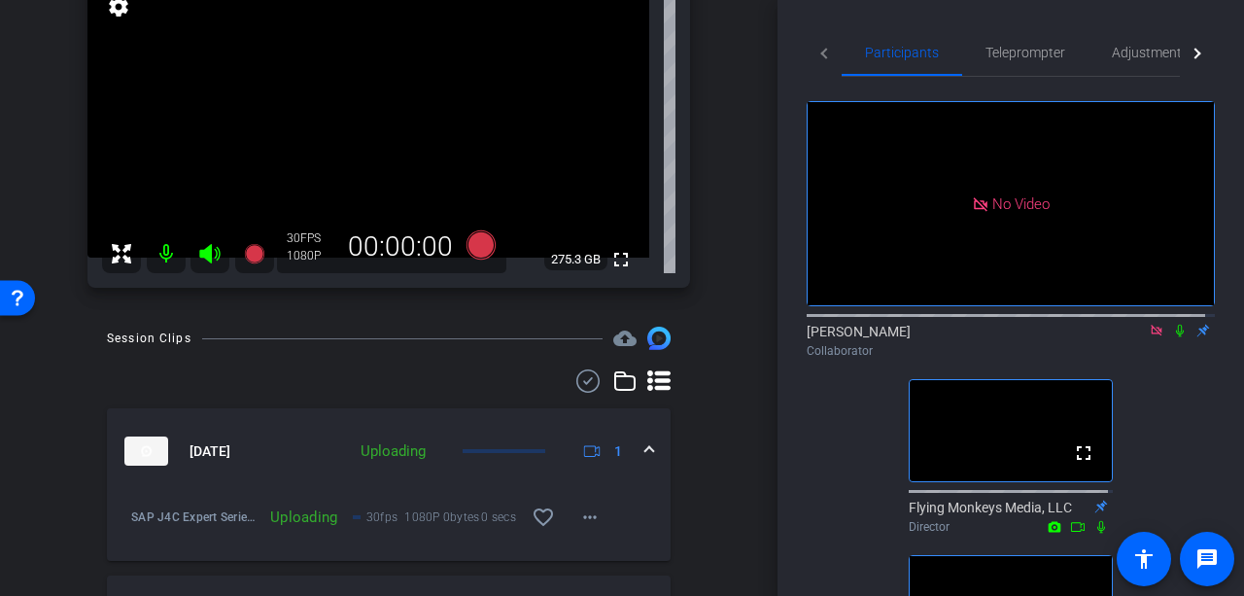
scroll to position [194, 0]
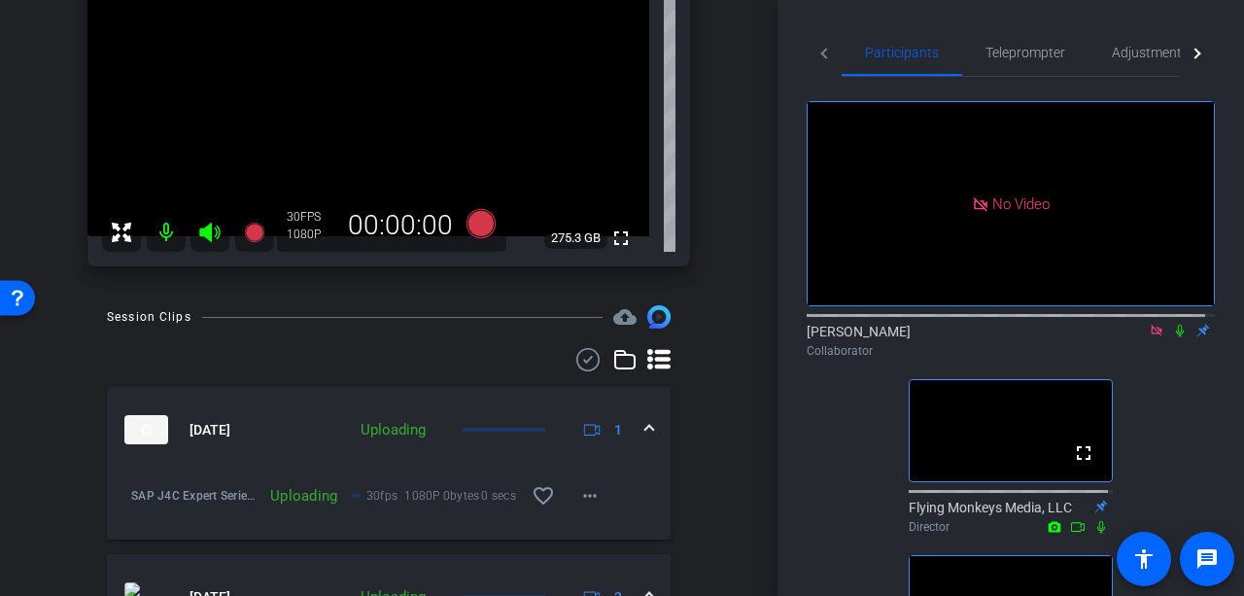
click at [1174, 324] on icon at bounding box center [1180, 331] width 16 height 14
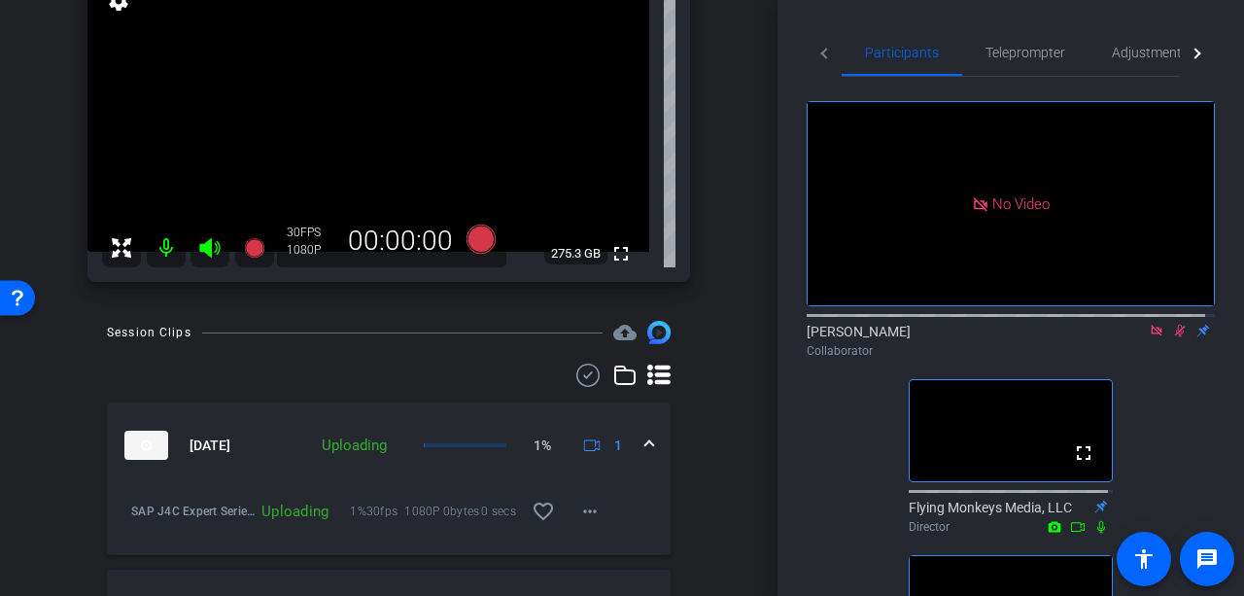
scroll to position [292, 0]
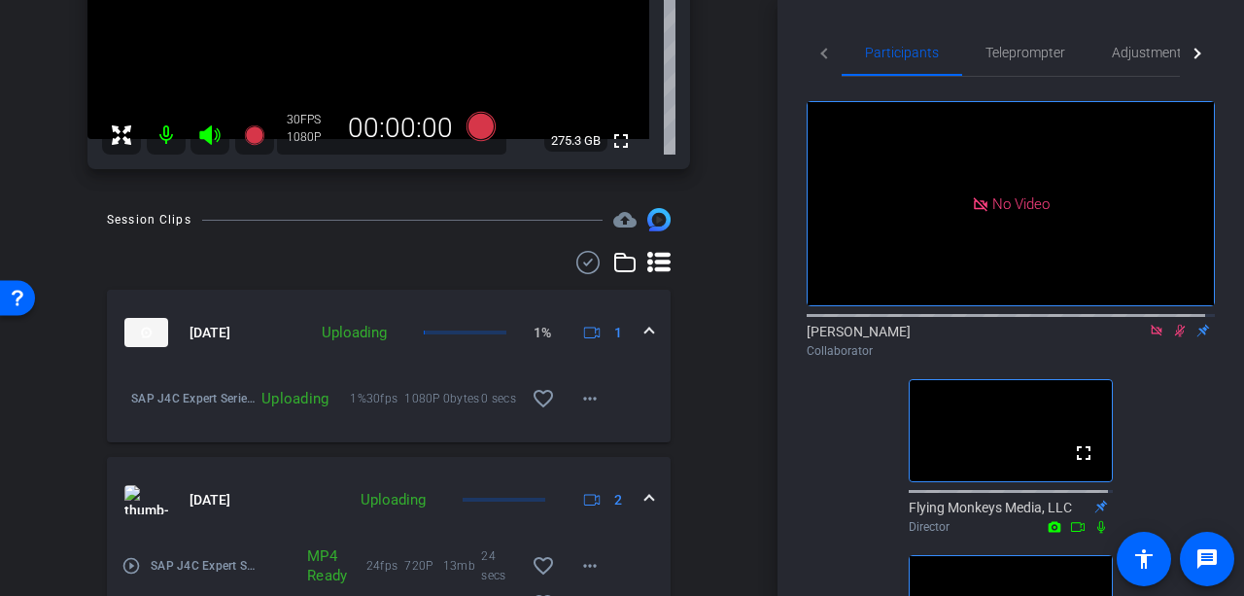
click at [643, 327] on mat-expansion-panel-header "Sep 4, 2025 Uploading 1% 1" at bounding box center [389, 333] width 564 height 86
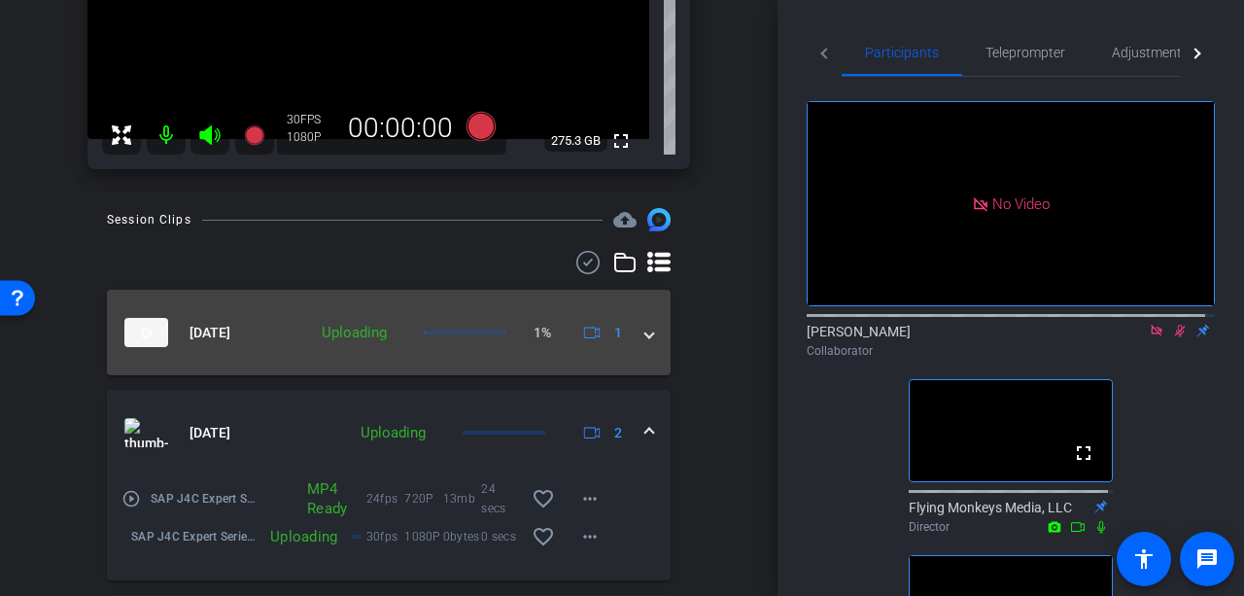
click at [645, 331] on span at bounding box center [649, 333] width 8 height 20
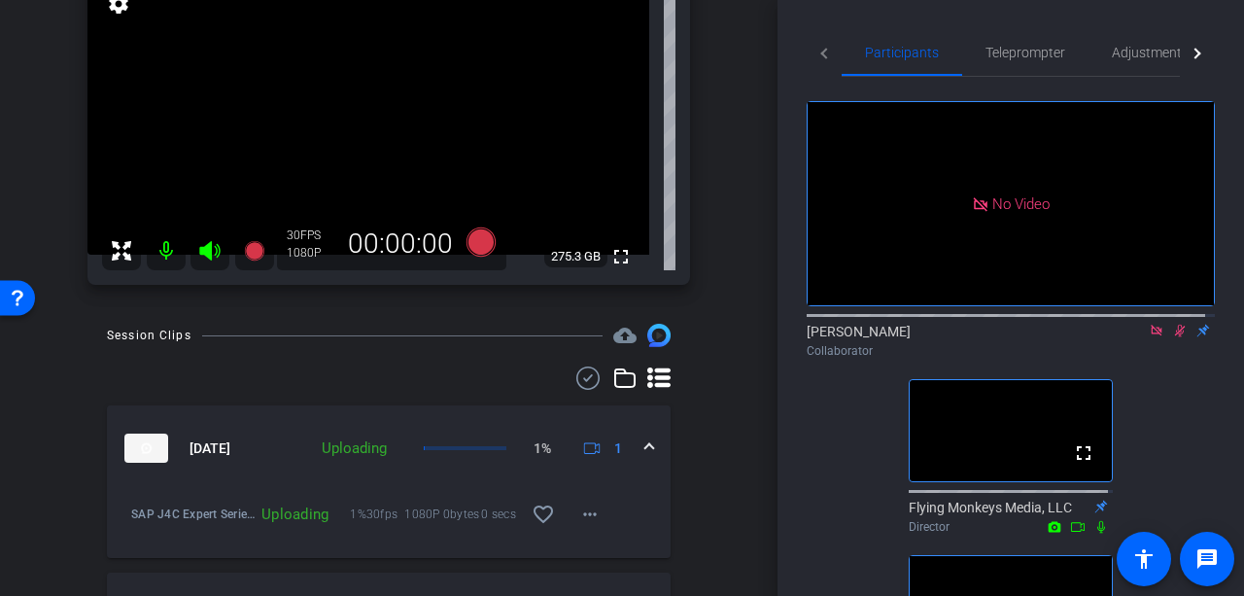
scroll to position [194, 0]
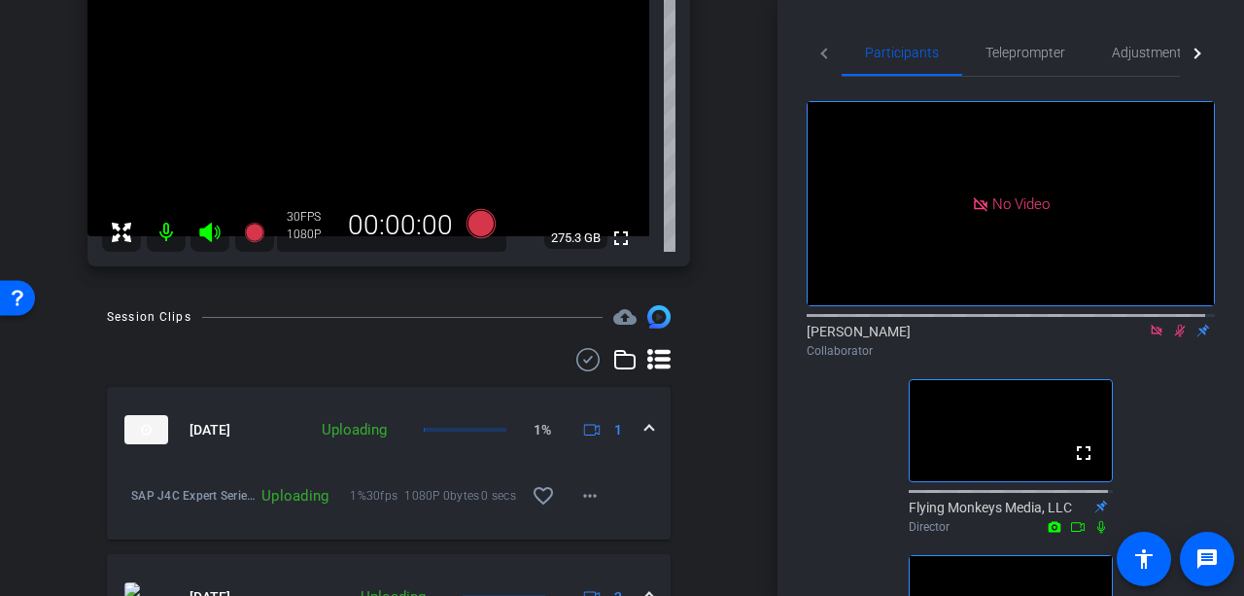
click at [1175, 325] on icon at bounding box center [1180, 331] width 11 height 13
click at [1176, 325] on icon at bounding box center [1180, 331] width 8 height 13
click at [1209, 553] on mat-icon "message" at bounding box center [1206, 558] width 23 height 23
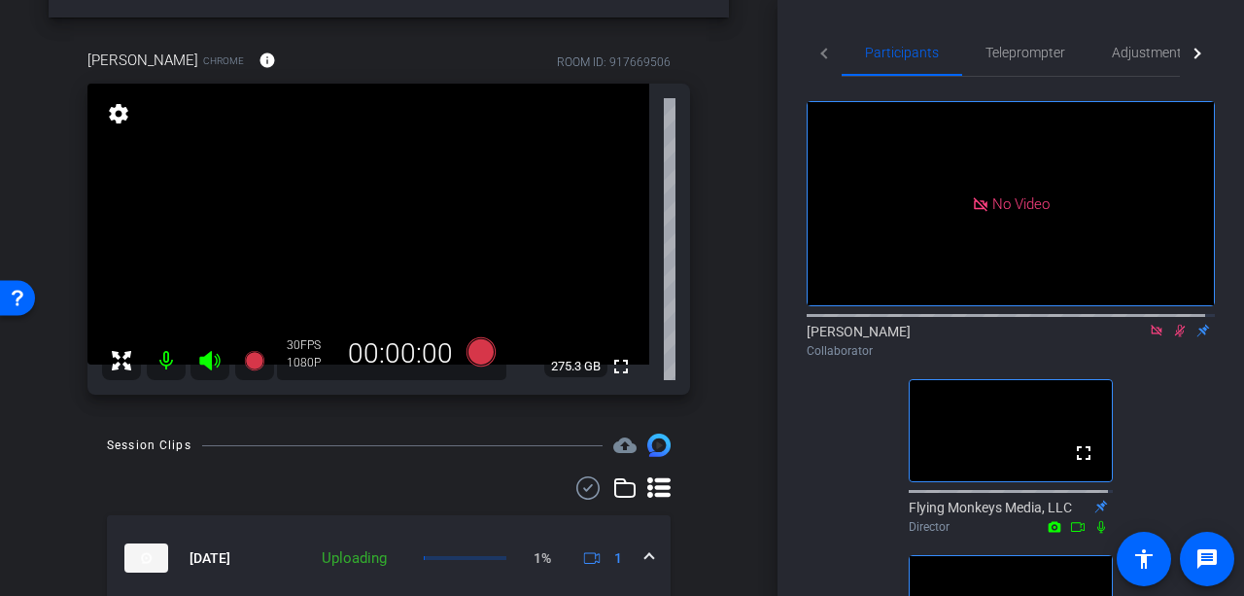
scroll to position [97, 0]
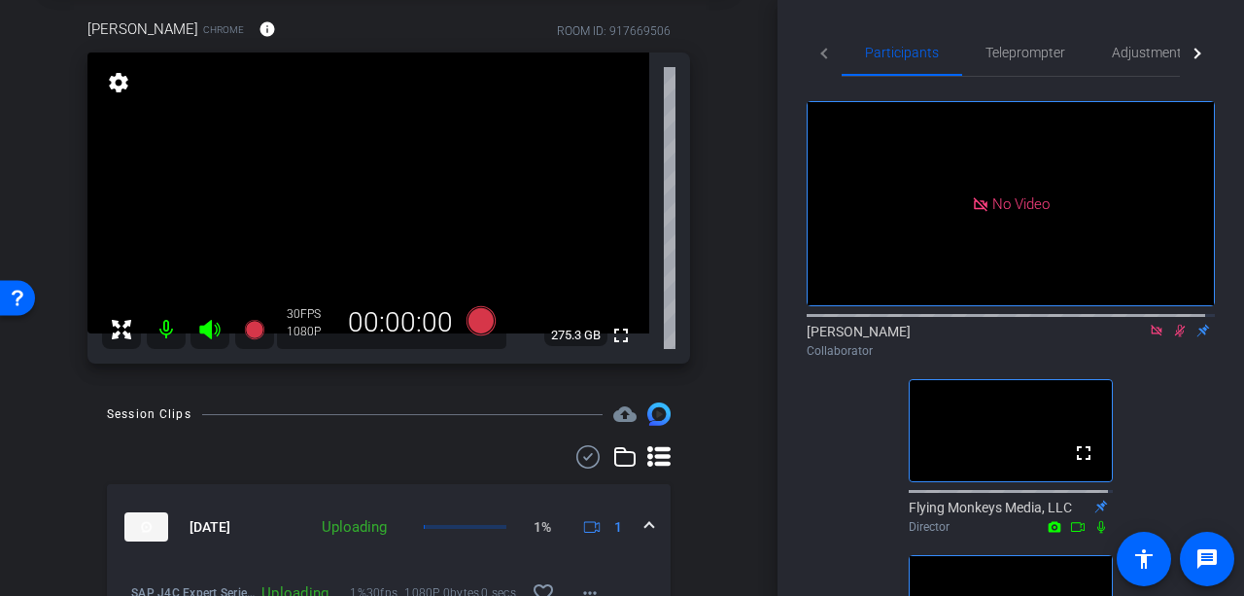
click at [1175, 325] on icon at bounding box center [1180, 331] width 11 height 13
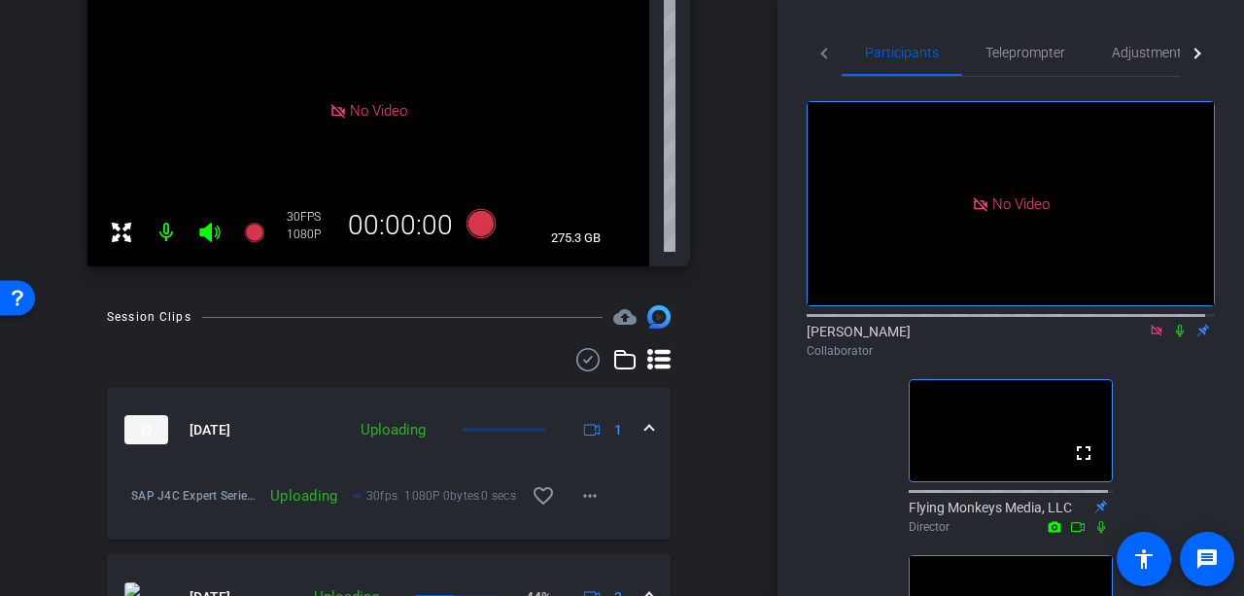
scroll to position [292, 0]
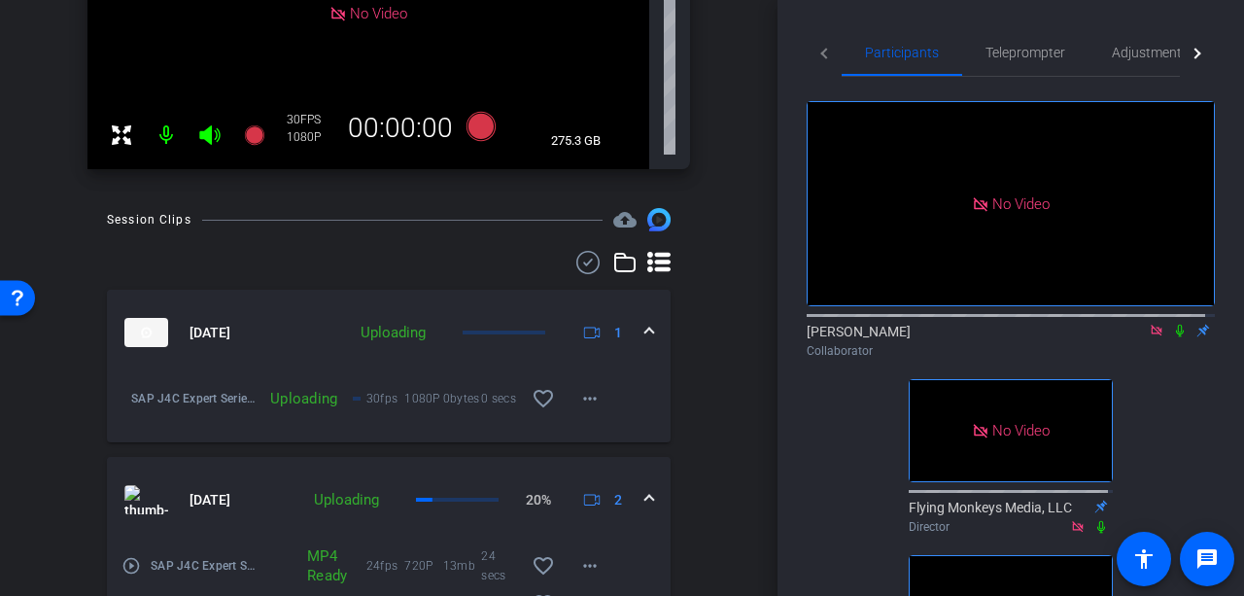
click at [1176, 325] on icon at bounding box center [1180, 331] width 8 height 13
click at [1207, 555] on mat-icon "message" at bounding box center [1206, 558] width 23 height 23
click at [1175, 325] on icon at bounding box center [1180, 331] width 11 height 13
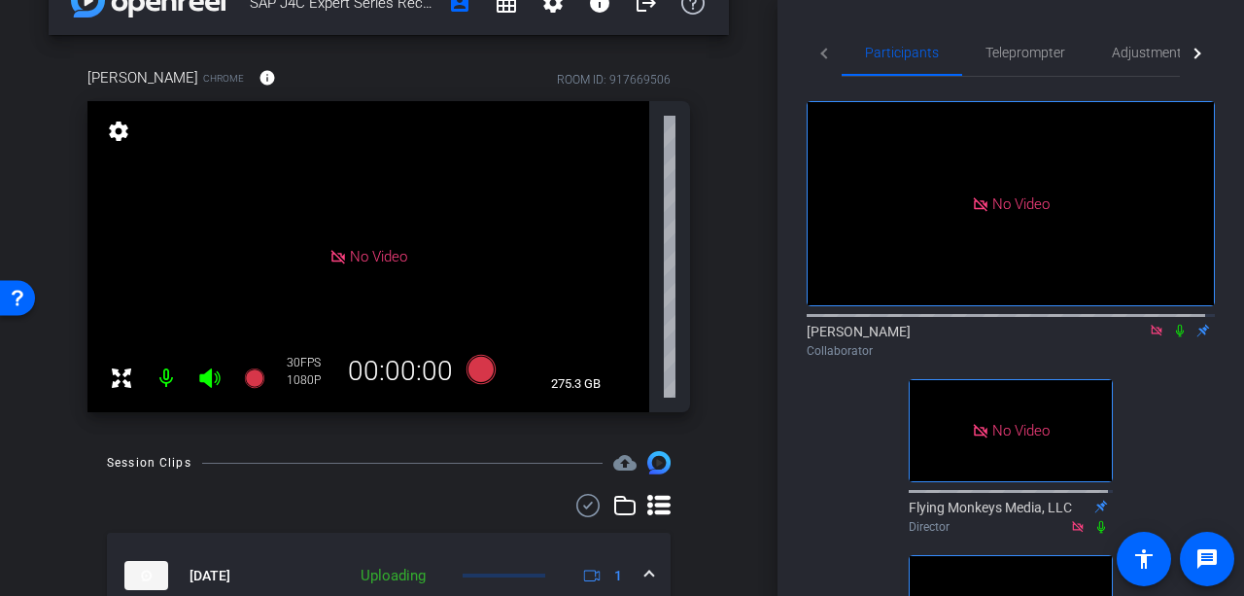
scroll to position [0, 0]
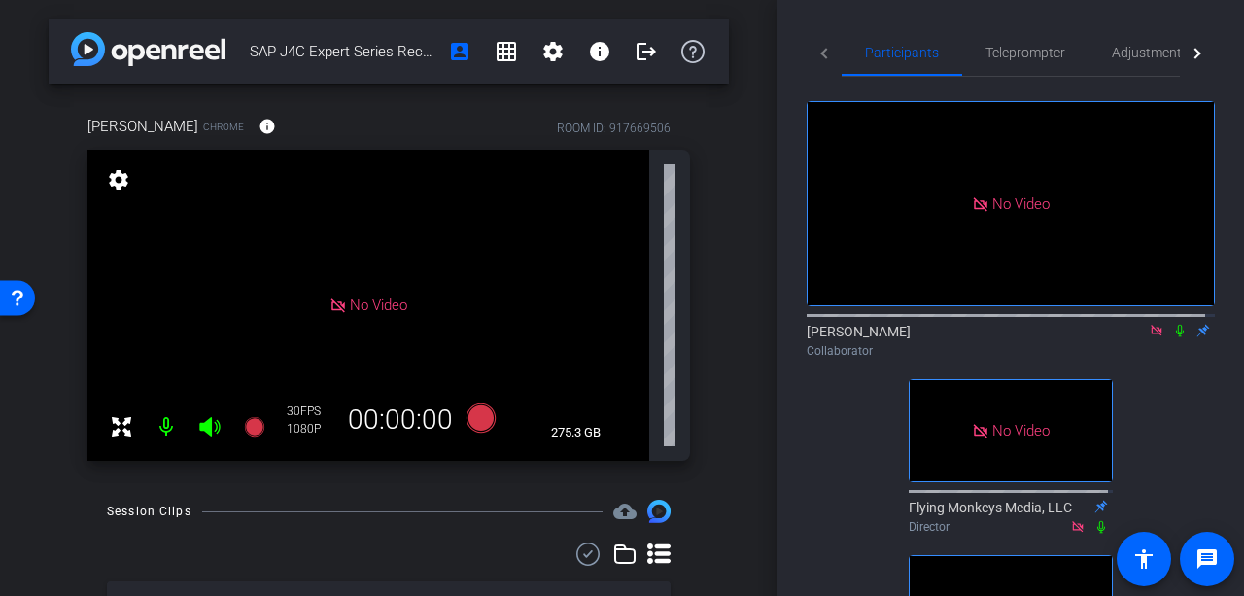
click at [1176, 325] on icon at bounding box center [1180, 331] width 8 height 13
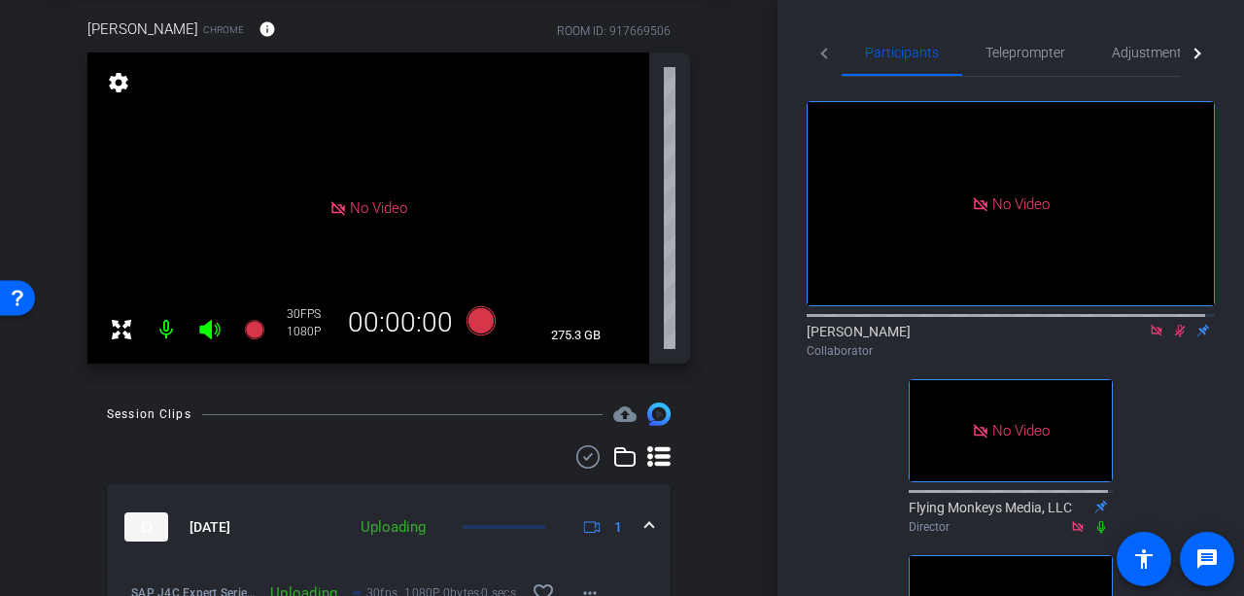
scroll to position [97, 0]
click at [1205, 548] on mat-icon "message" at bounding box center [1206, 558] width 23 height 23
click at [208, 334] on icon at bounding box center [209, 329] width 20 height 19
click at [1172, 324] on icon at bounding box center [1180, 331] width 16 height 14
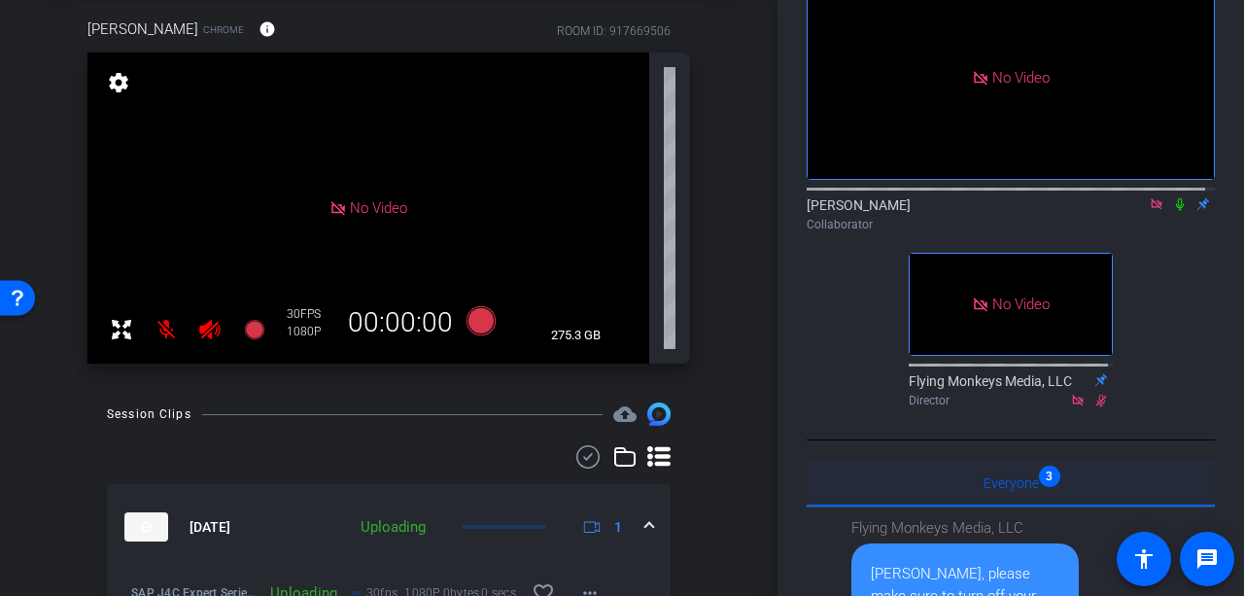
scroll to position [0, 0]
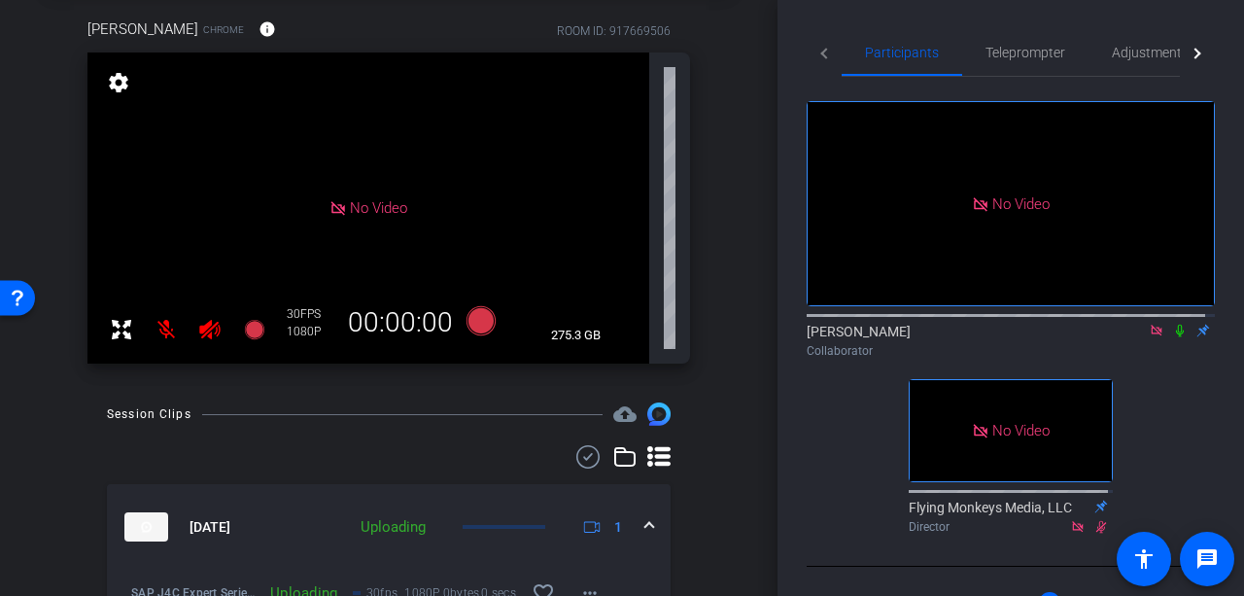
click at [1174, 324] on icon at bounding box center [1180, 331] width 16 height 14
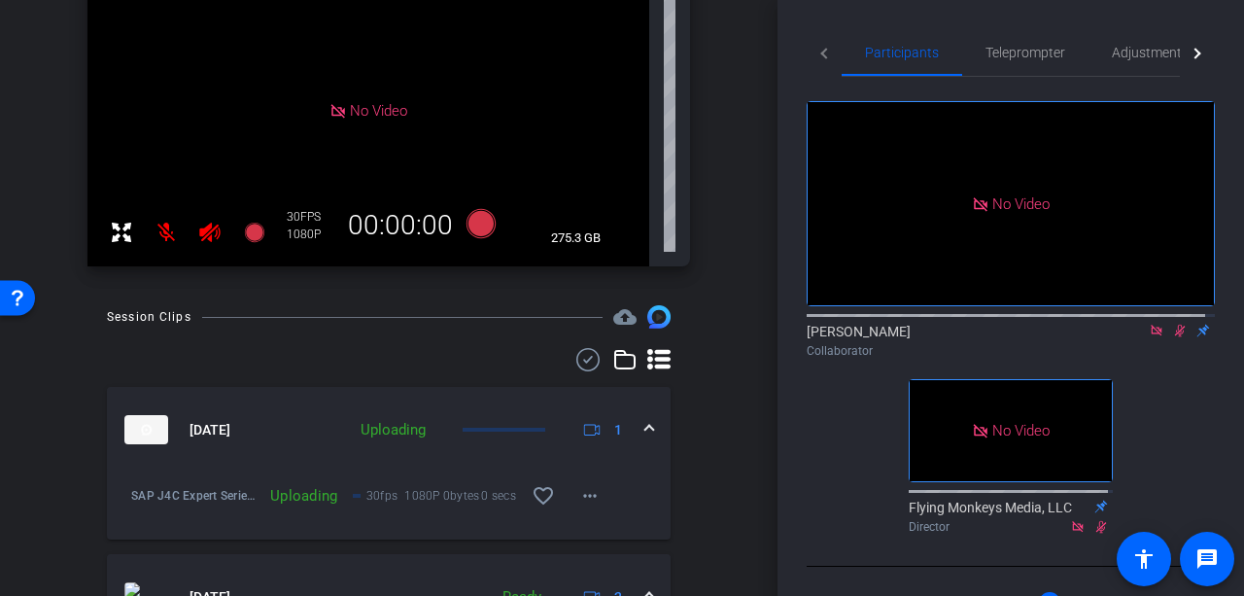
scroll to position [292, 0]
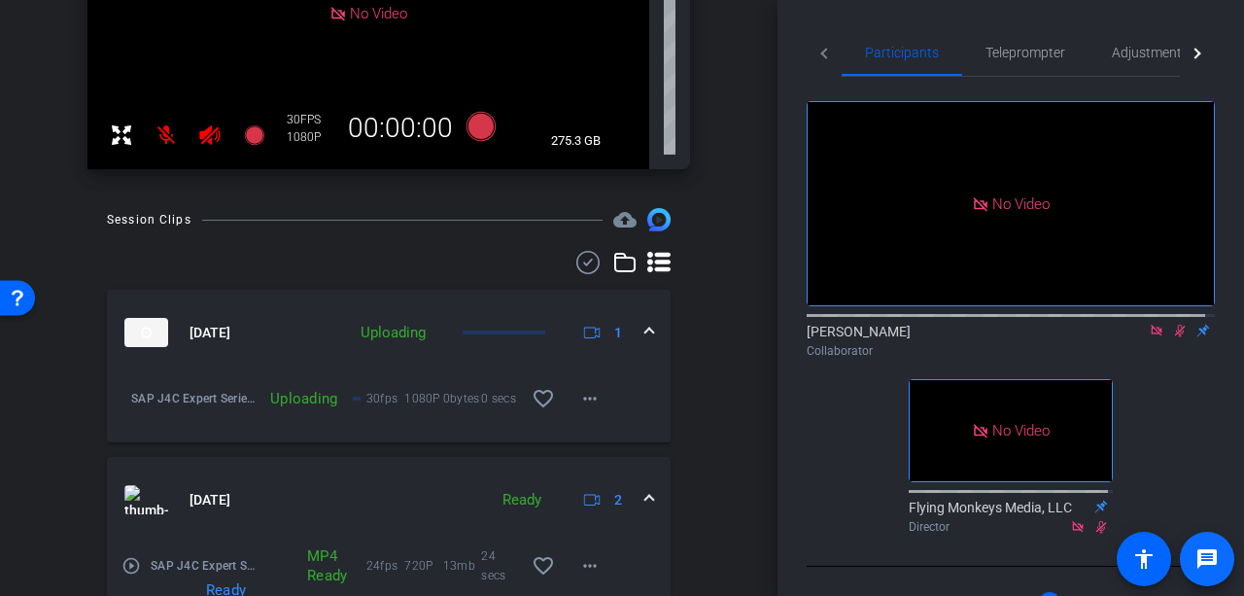
click at [1210, 566] on mat-icon "message" at bounding box center [1206, 558] width 23 height 23
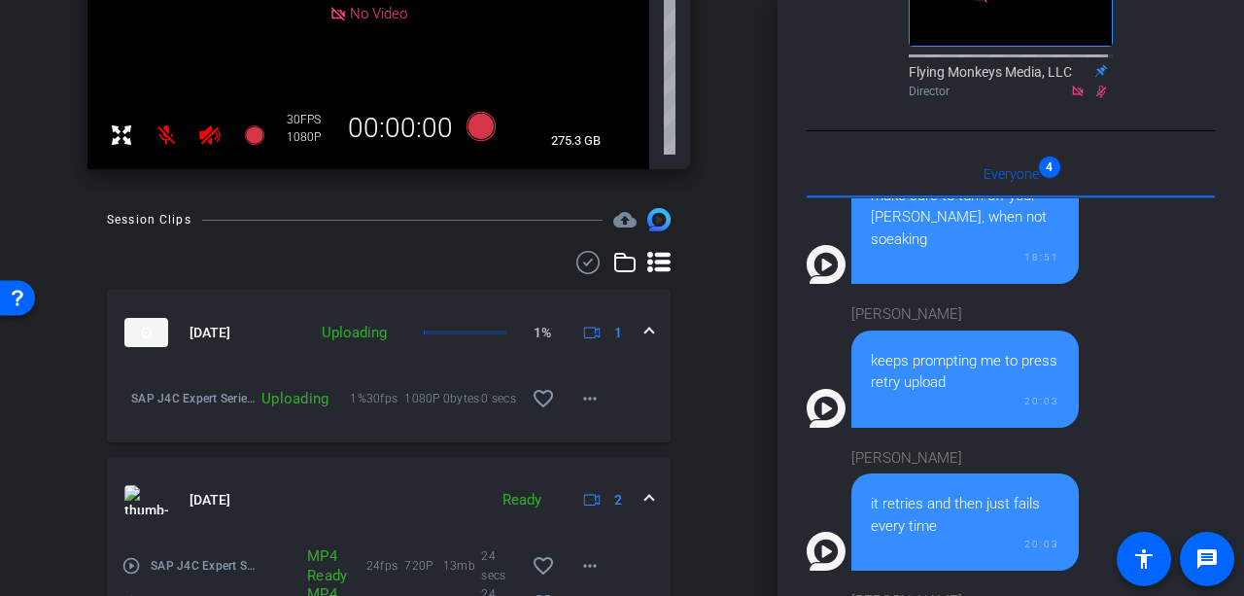
scroll to position [612, 0]
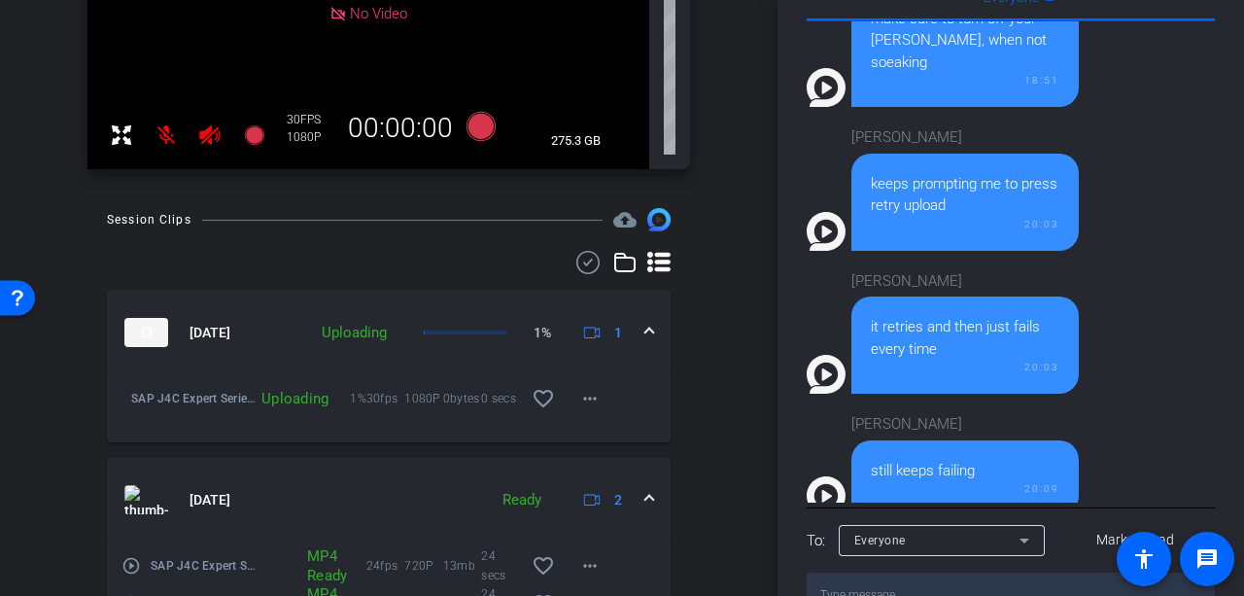
click at [871, 572] on textarea at bounding box center [1011, 594] width 408 height 45
click at [1199, 561] on mat-icon "message" at bounding box center [1206, 558] width 23 height 23
click at [933, 572] on textarea at bounding box center [1011, 594] width 408 height 45
paste textarea "https://capture.openreel.com/video-retry"
type textarea "Colin, can you open a new tab and click on this link, please? https://capture.o…"
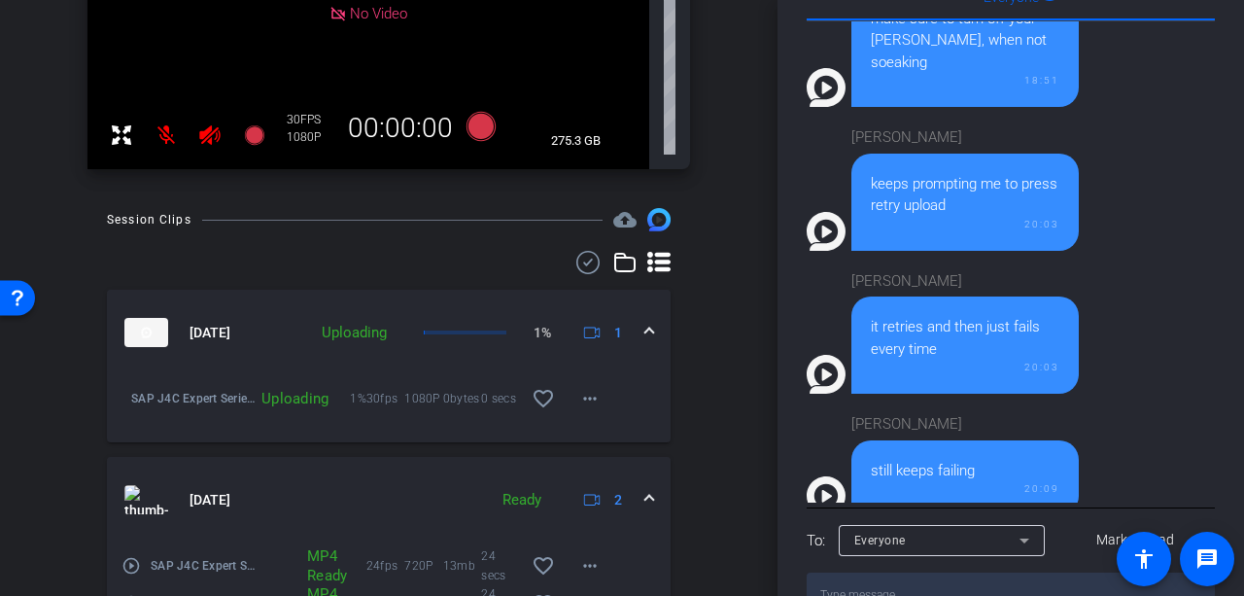
scroll to position [279, 0]
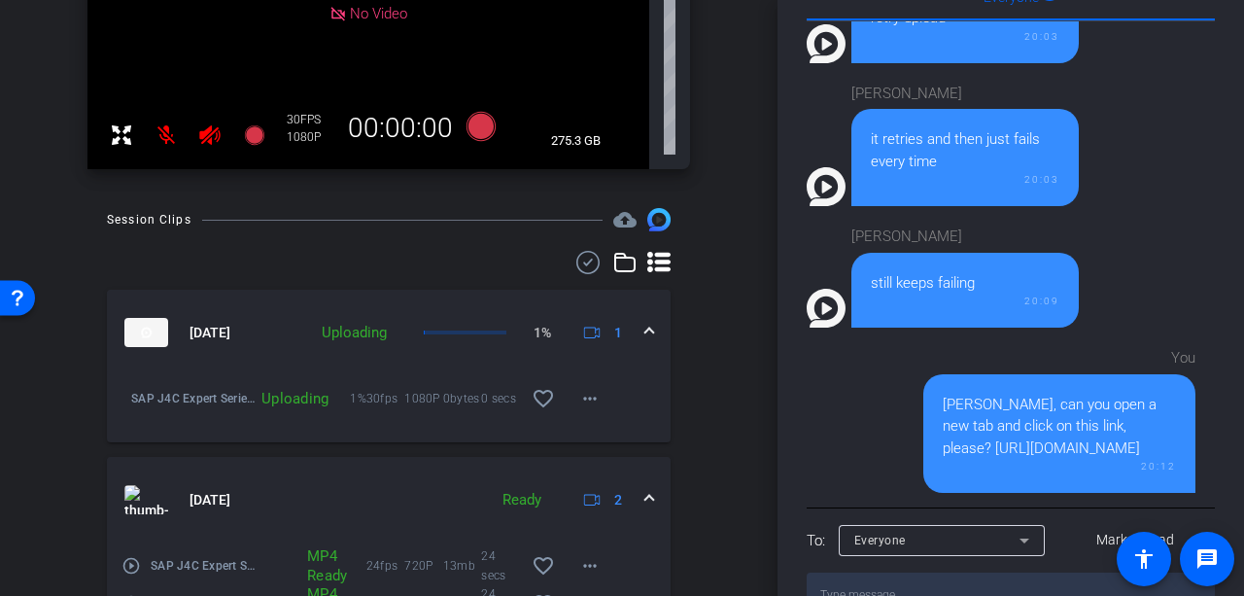
click at [869, 572] on textarea at bounding box center [1011, 594] width 408 height 45
click at [200, 135] on icon at bounding box center [209, 134] width 20 height 19
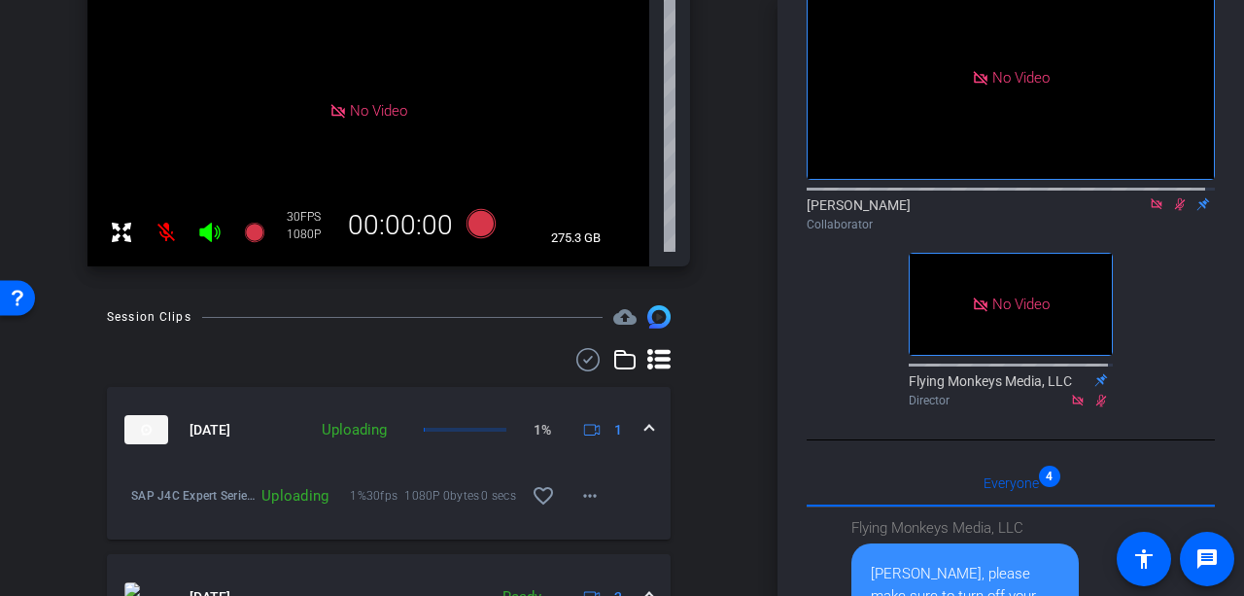
scroll to position [29, 0]
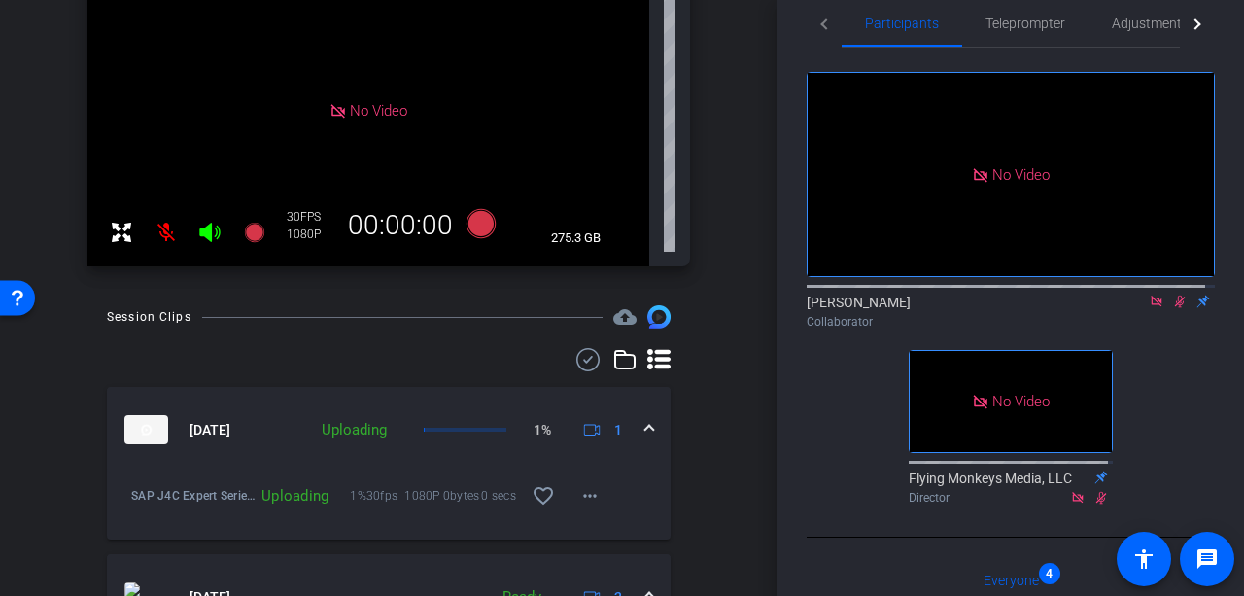
click at [1172, 294] on icon at bounding box center [1180, 301] width 16 height 14
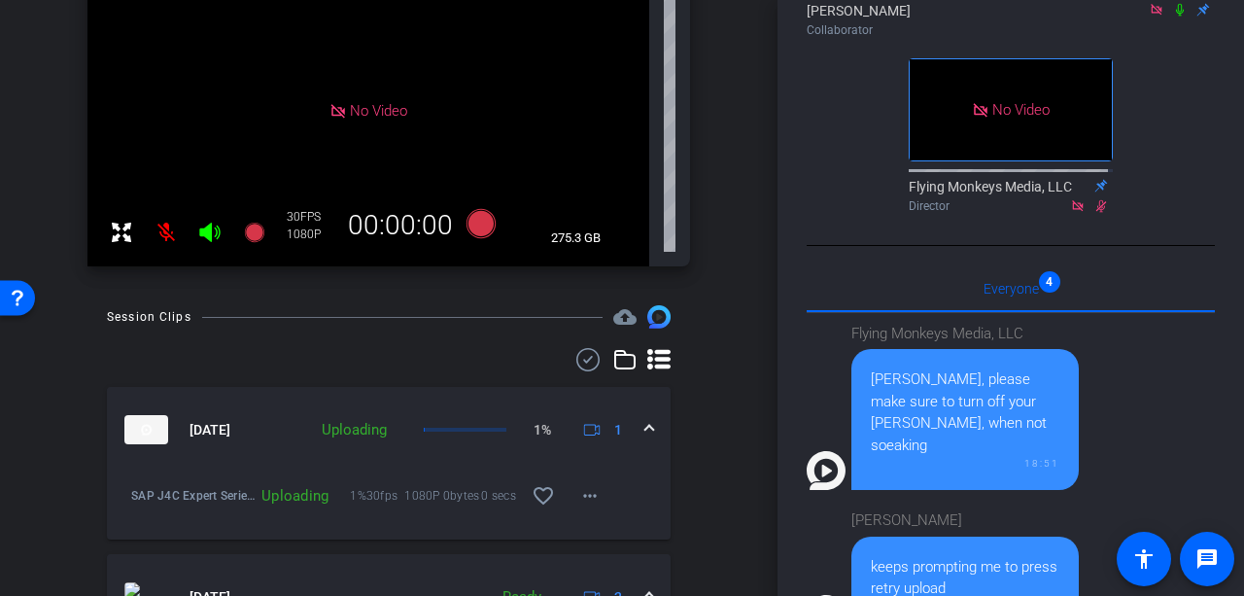
scroll to position [194, 0]
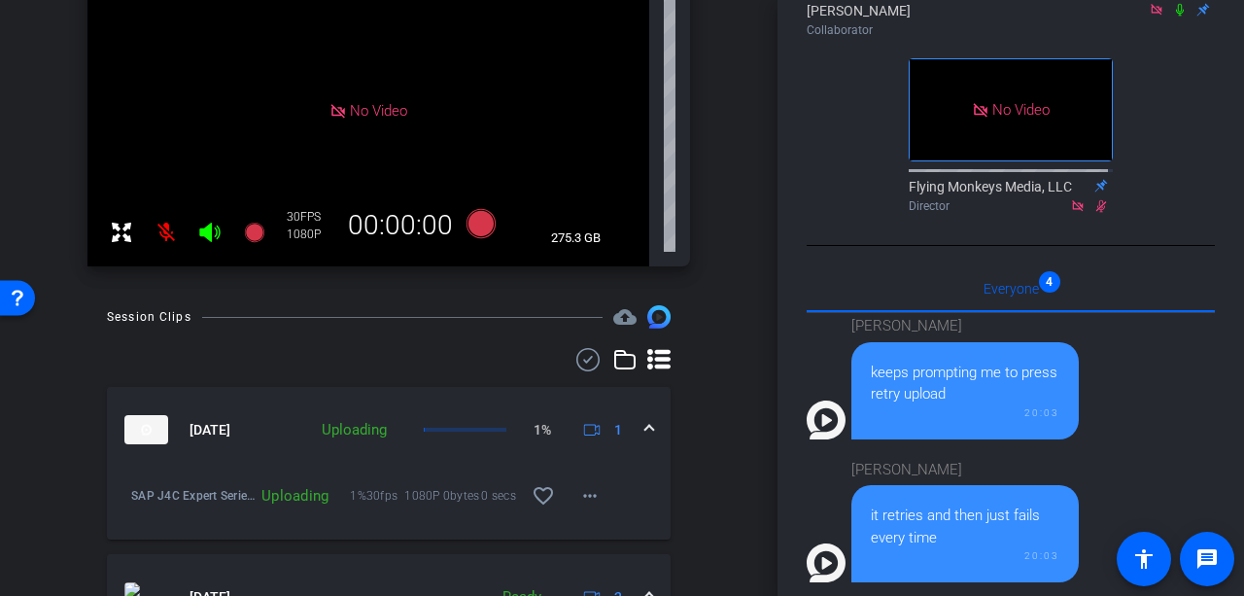
click at [172, 232] on mat-icon at bounding box center [166, 232] width 39 height 39
click at [164, 230] on mat-icon at bounding box center [166, 232] width 39 height 39
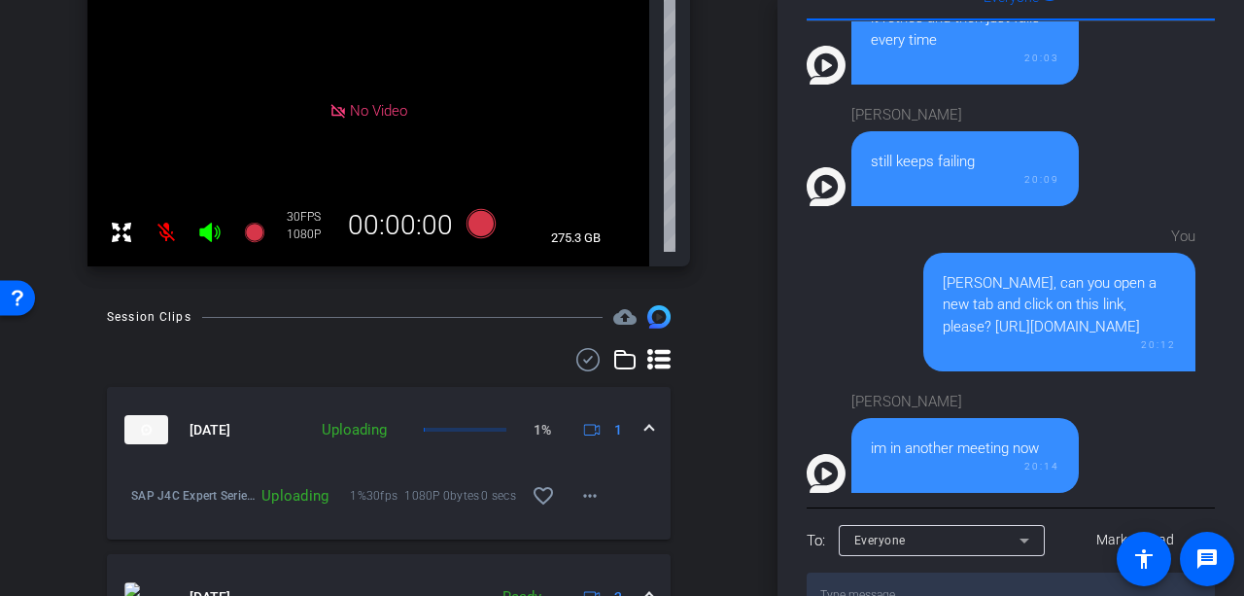
scroll to position [634, 0]
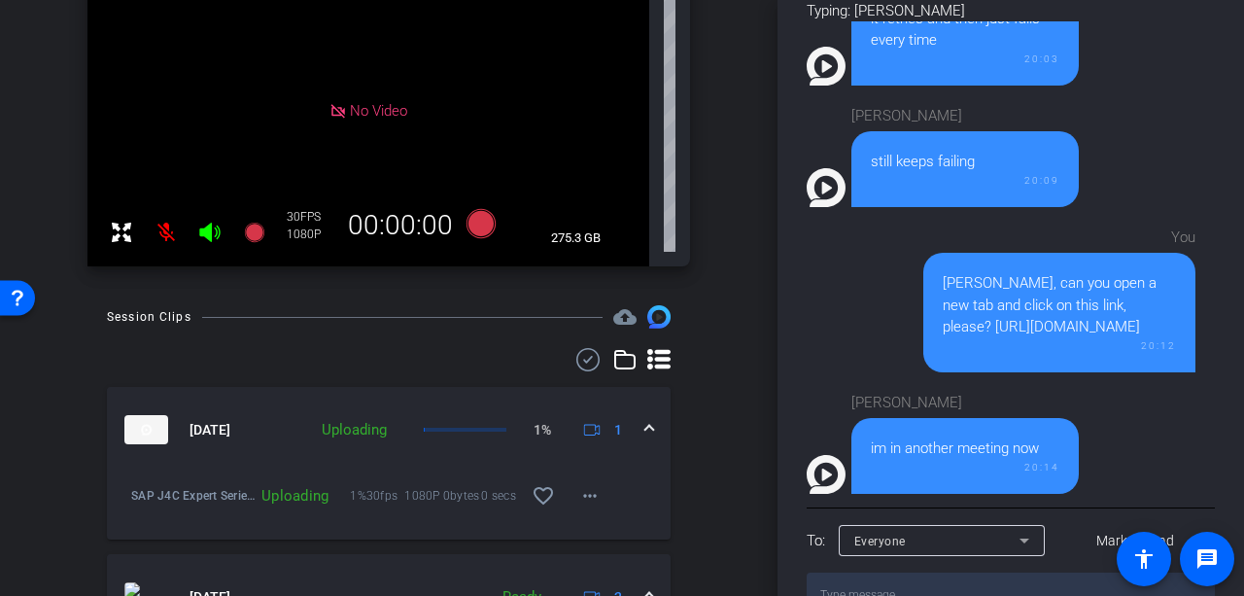
click at [206, 234] on icon at bounding box center [209, 232] width 20 height 19
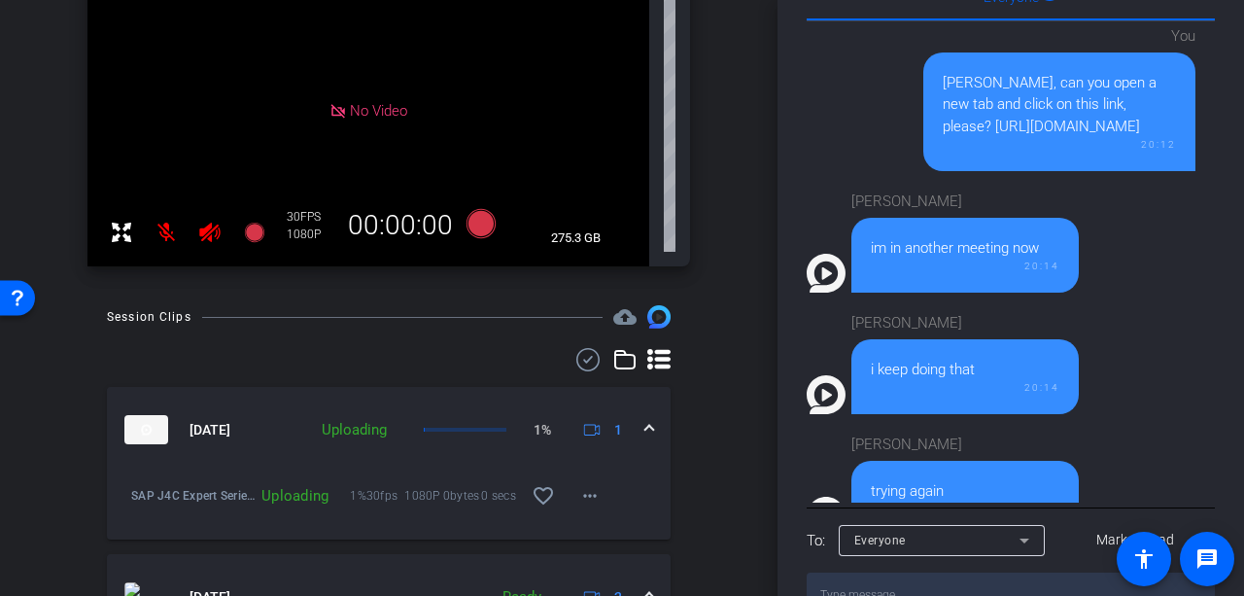
scroll to position [643, 0]
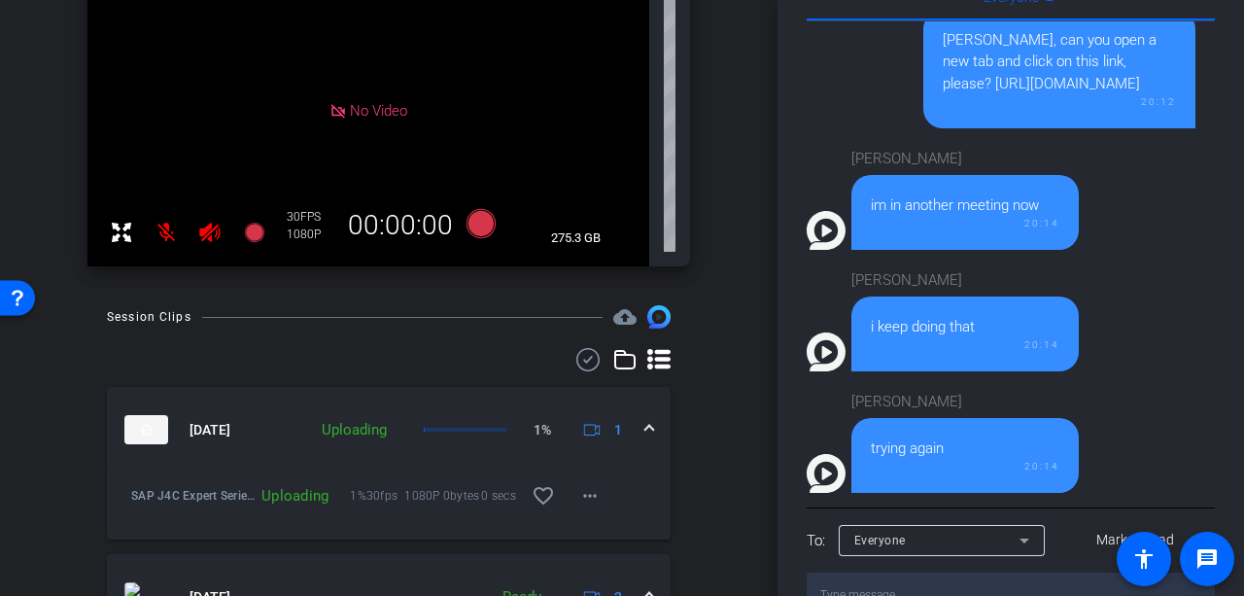
click at [934, 572] on textarea at bounding box center [1011, 594] width 408 height 45
type textarea "Did you try in a new tab?"
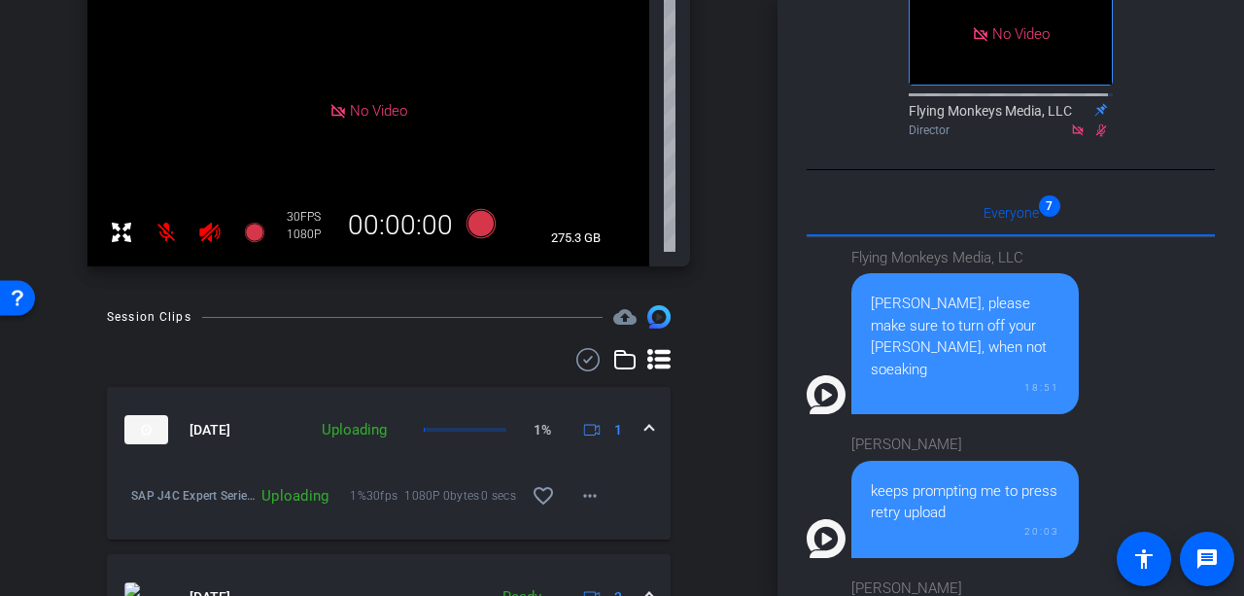
scroll to position [126, 0]
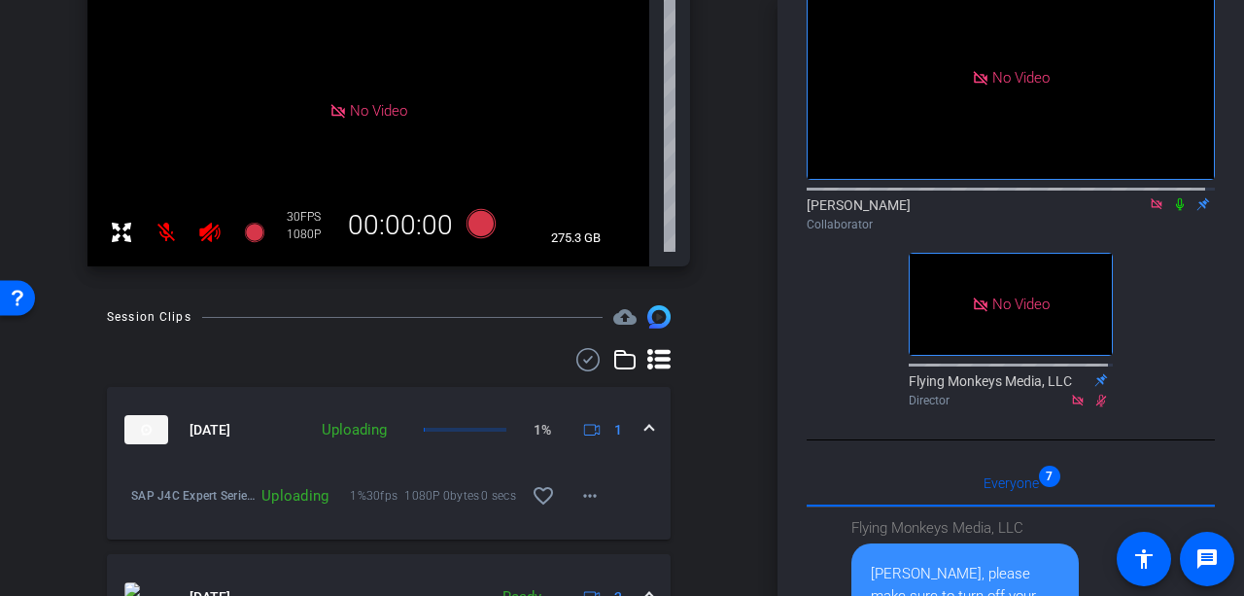
click at [1176, 198] on icon at bounding box center [1180, 204] width 8 height 13
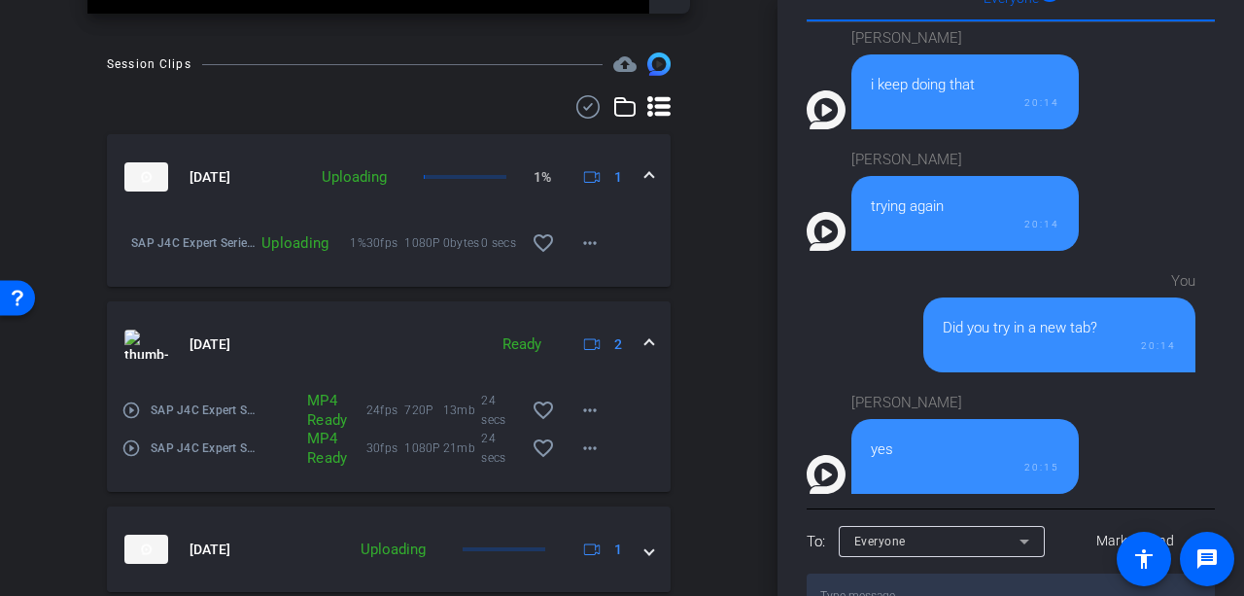
scroll to position [486, 0]
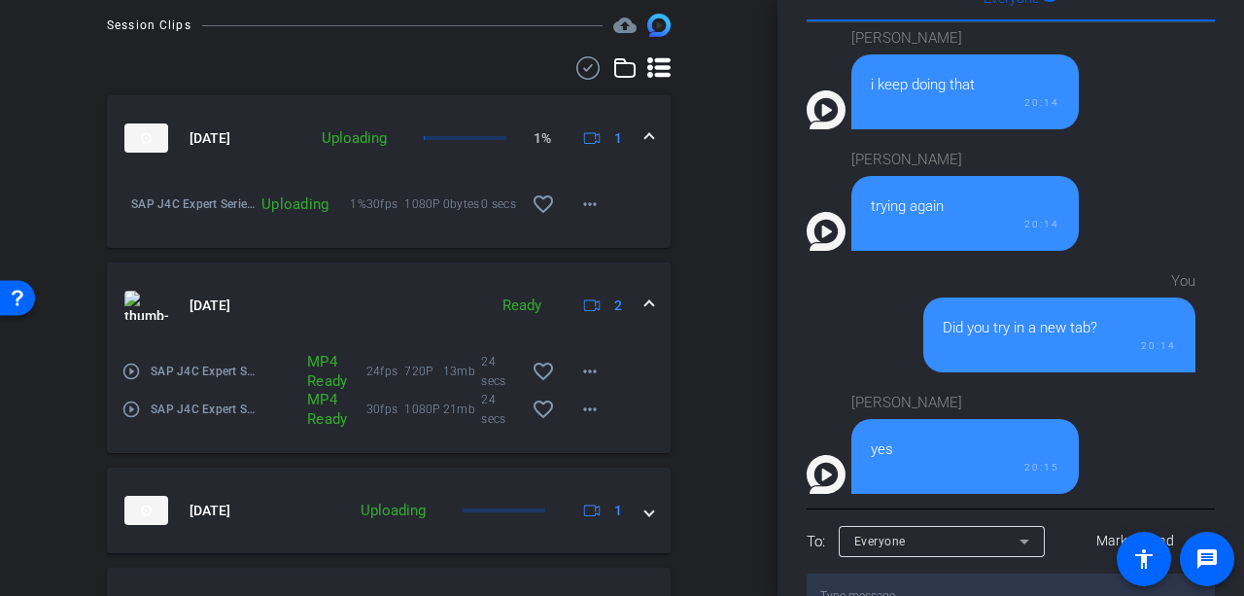
click at [917, 573] on textarea at bounding box center [1011, 595] width 408 height 45
type textarea "Thank you!"
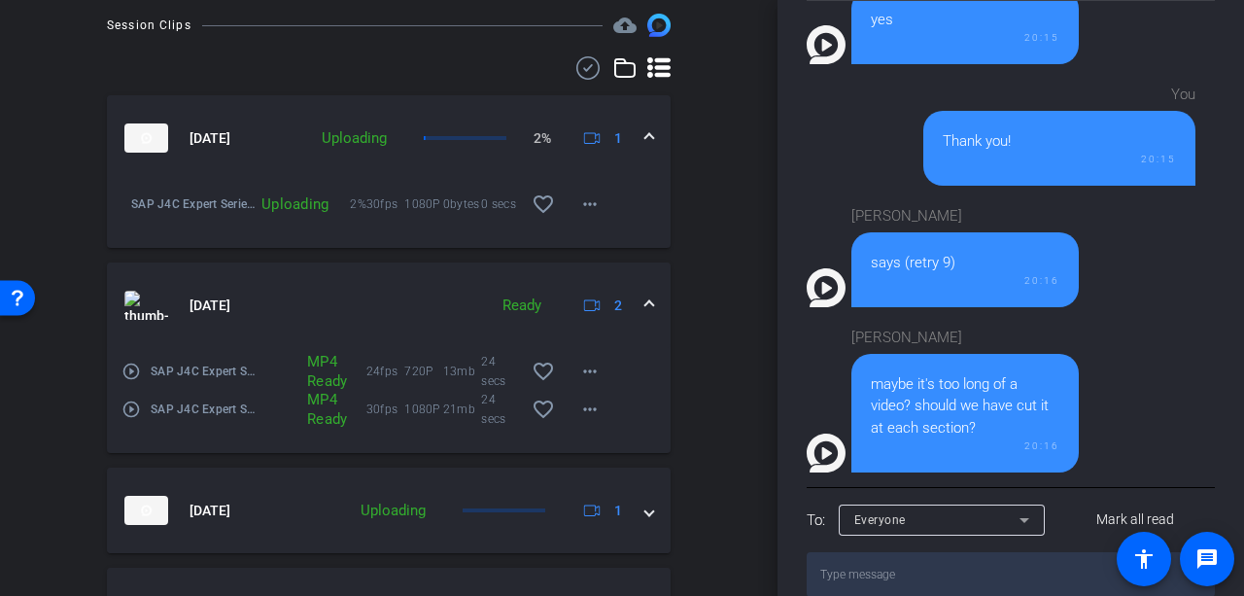
scroll to position [611, 0]
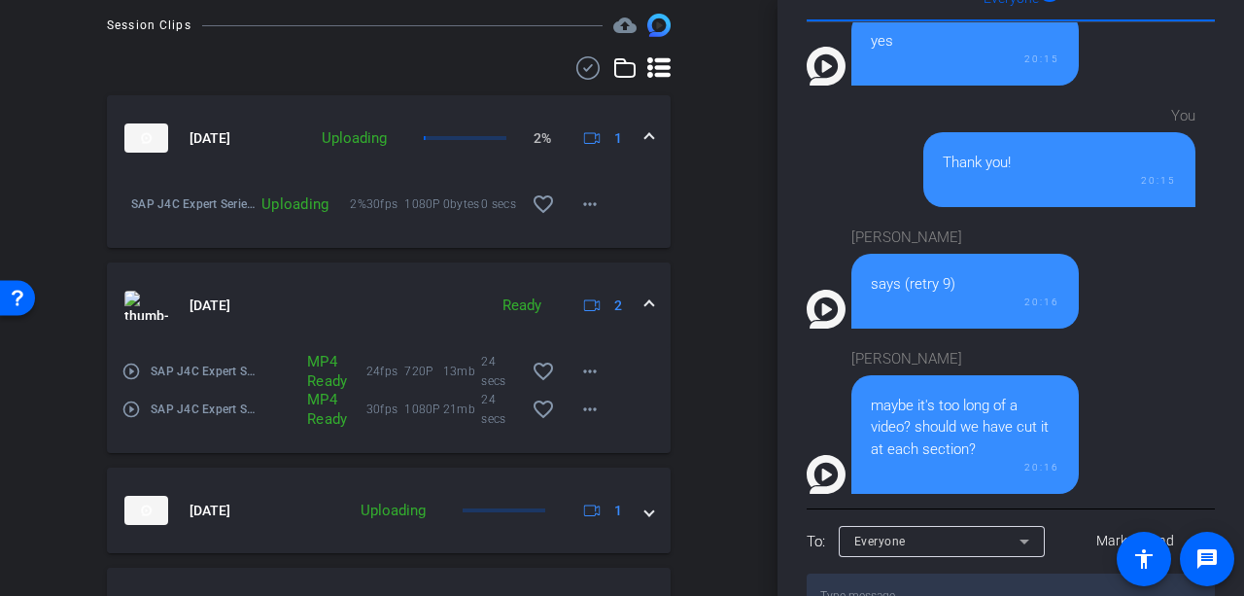
click at [900, 573] on textarea at bounding box center [1011, 595] width 408 height 45
type textarea "That's usually not a problem. OpenReel is supporting now: you still have the re…"
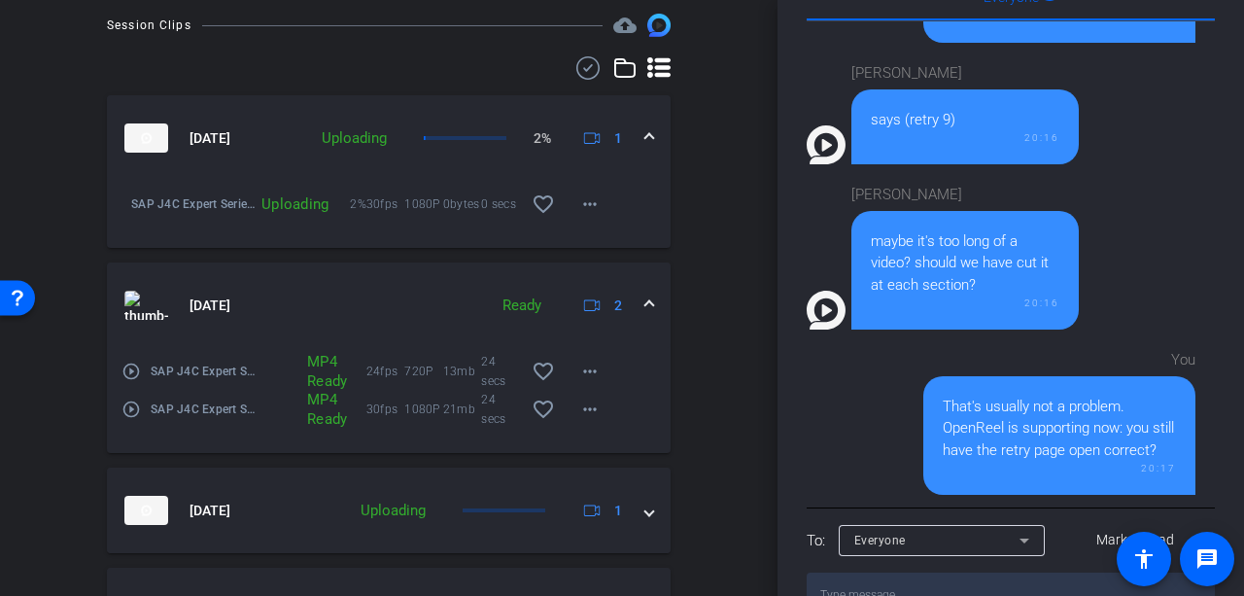
scroll to position [1724, 0]
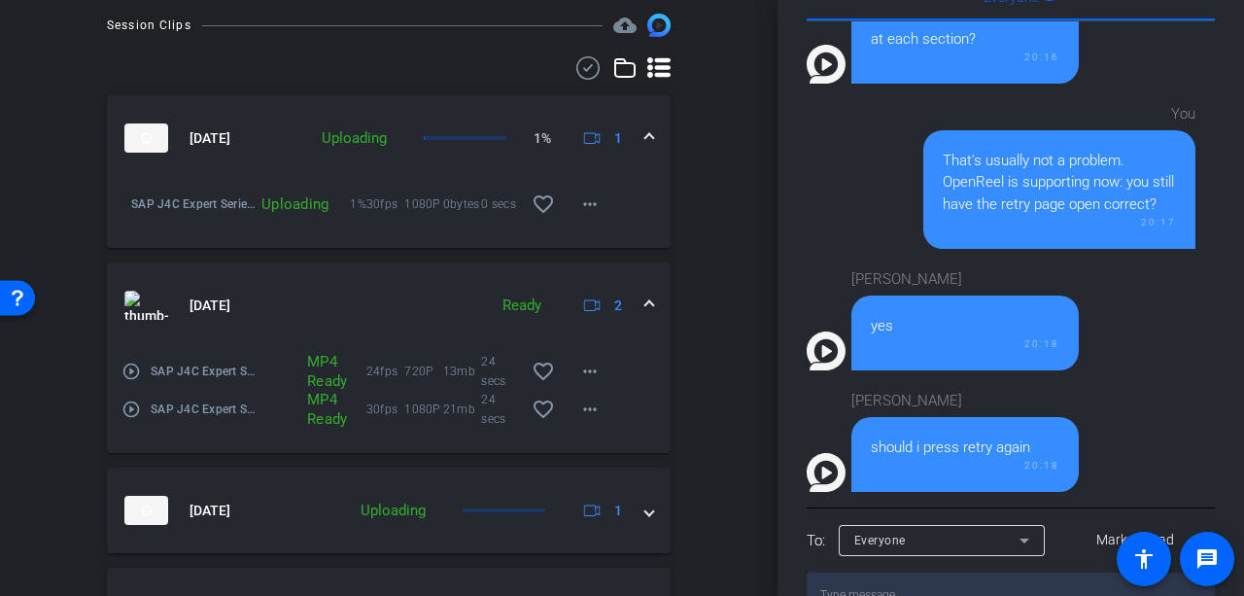
click at [914, 572] on textarea at bounding box center [1011, 594] width 408 height 45
type textarea "Do you have a VPN, Collin?"
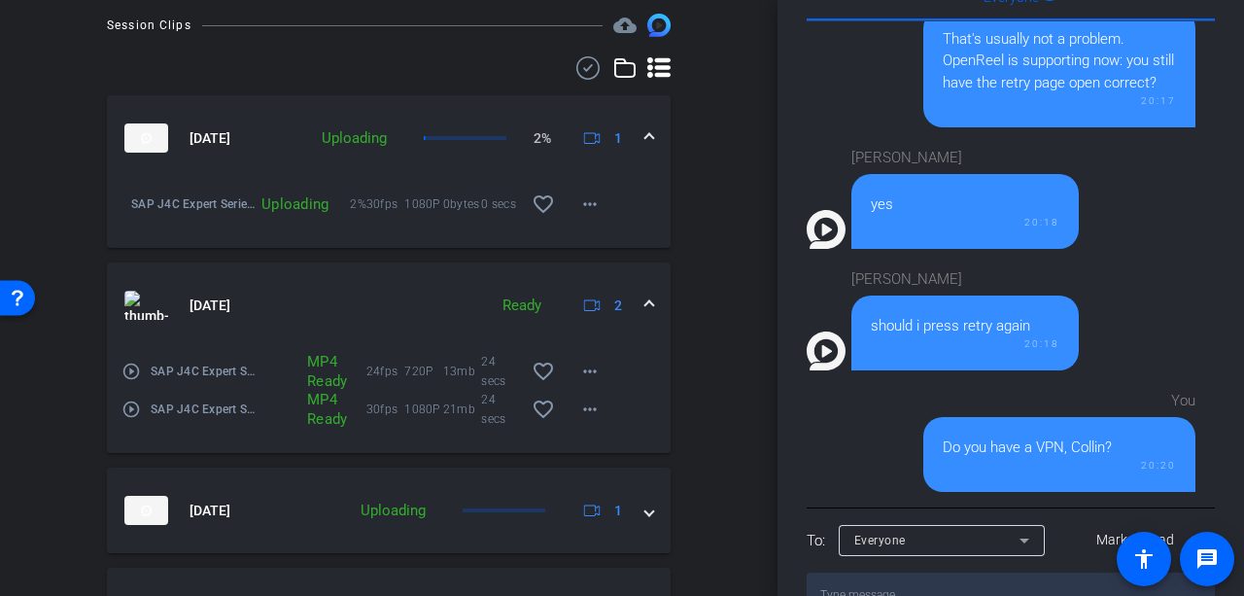
click at [875, 572] on textarea at bounding box center [1011, 594] width 408 height 45
type textarea "If yes, could you turn it off? If not, could you switch to a different connecti…"
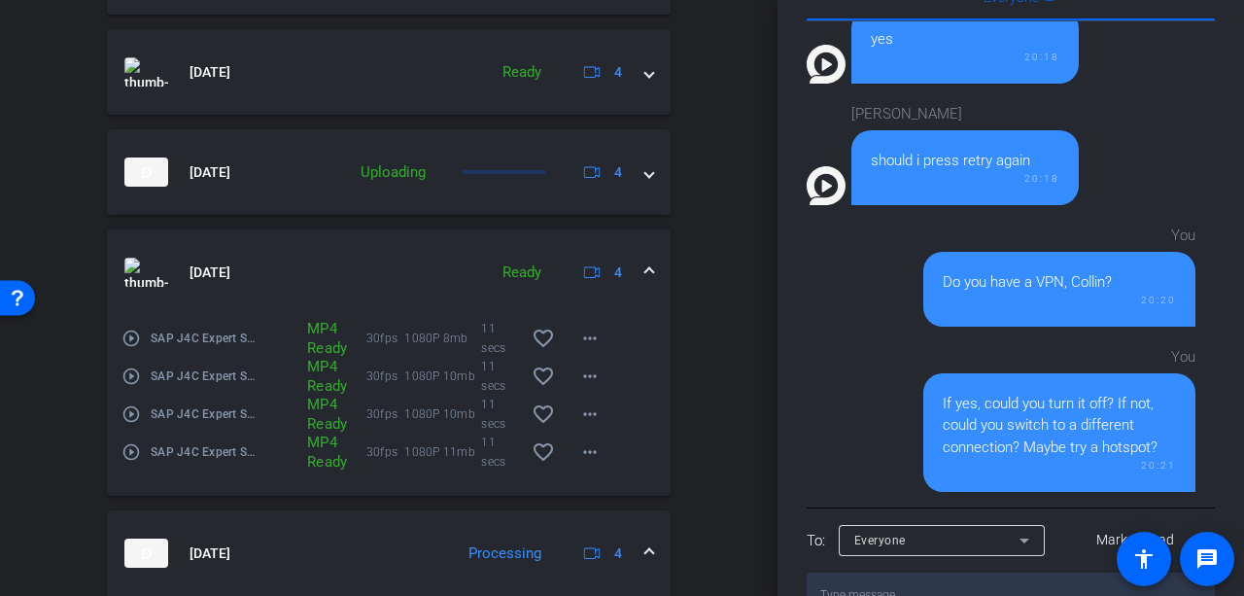
scroll to position [1069, 0]
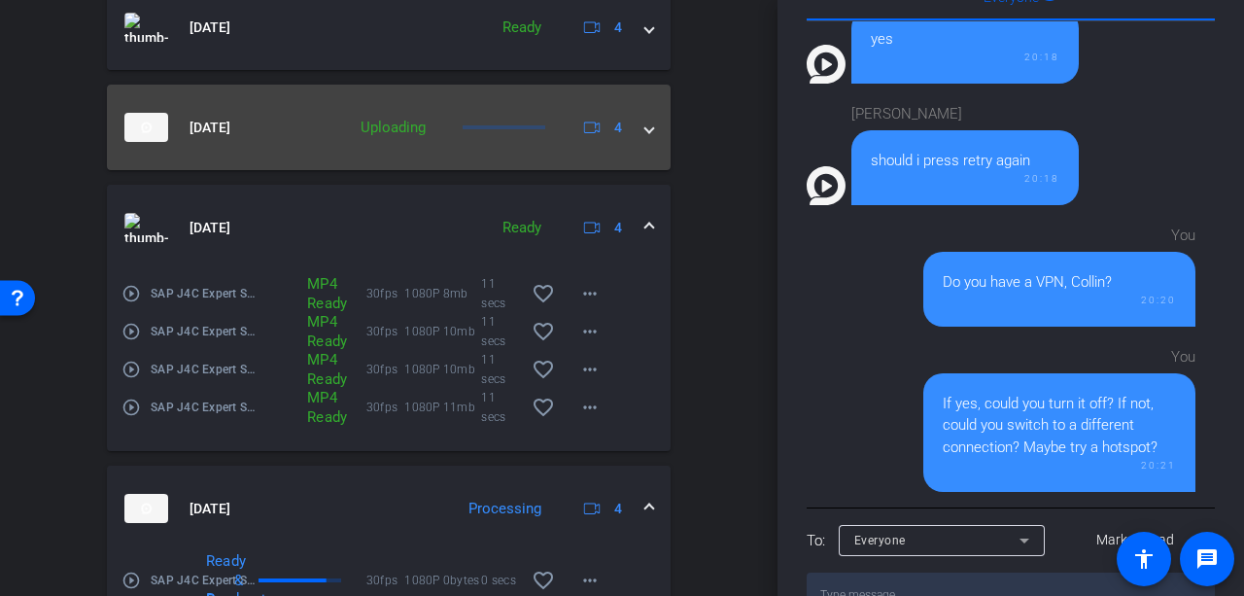
click at [645, 128] on span at bounding box center [649, 128] width 8 height 20
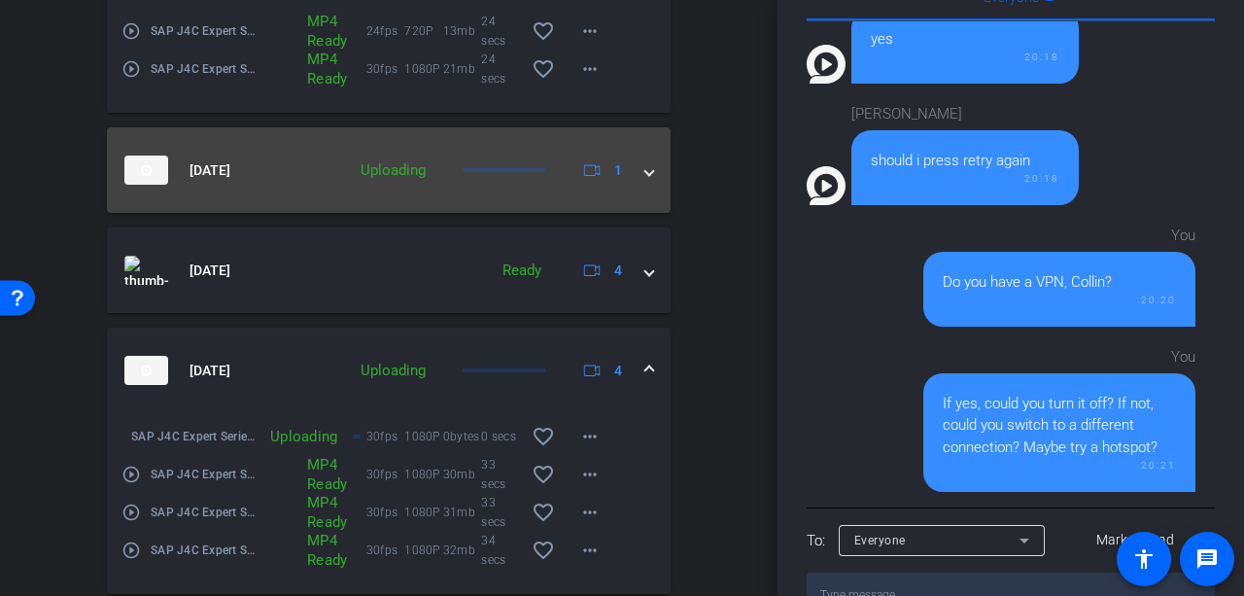
scroll to position [777, 0]
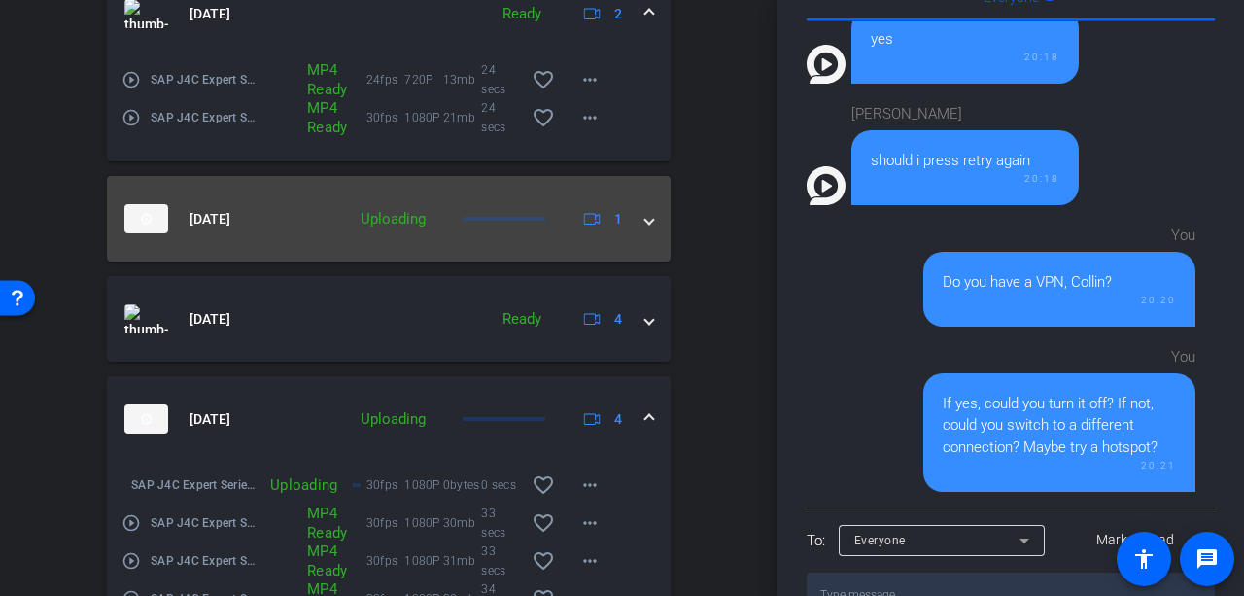
click at [645, 227] on span at bounding box center [649, 219] width 8 height 20
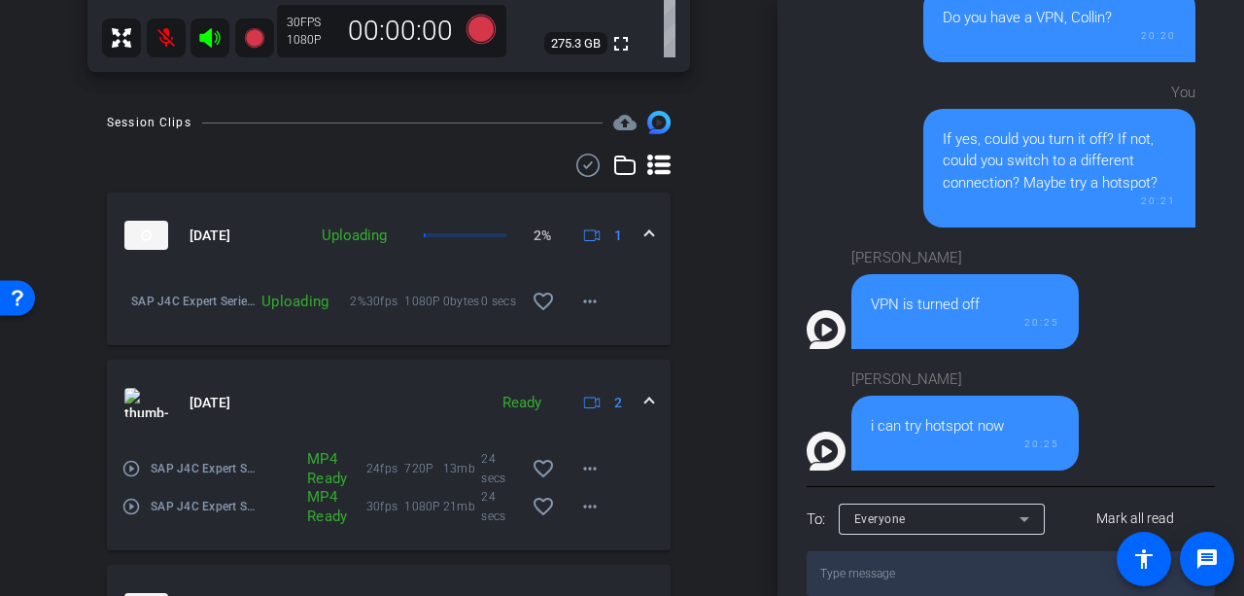
scroll to position [612, 0]
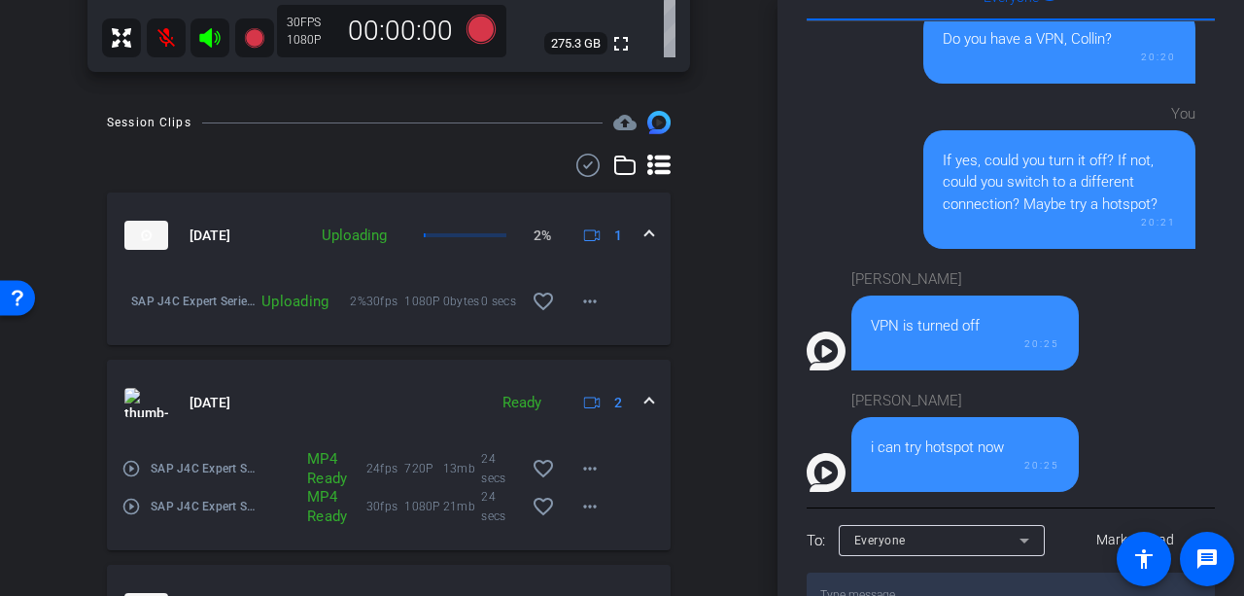
click at [910, 572] on textarea at bounding box center [1011, 594] width 408 height 45
type textarea "Thank you!"
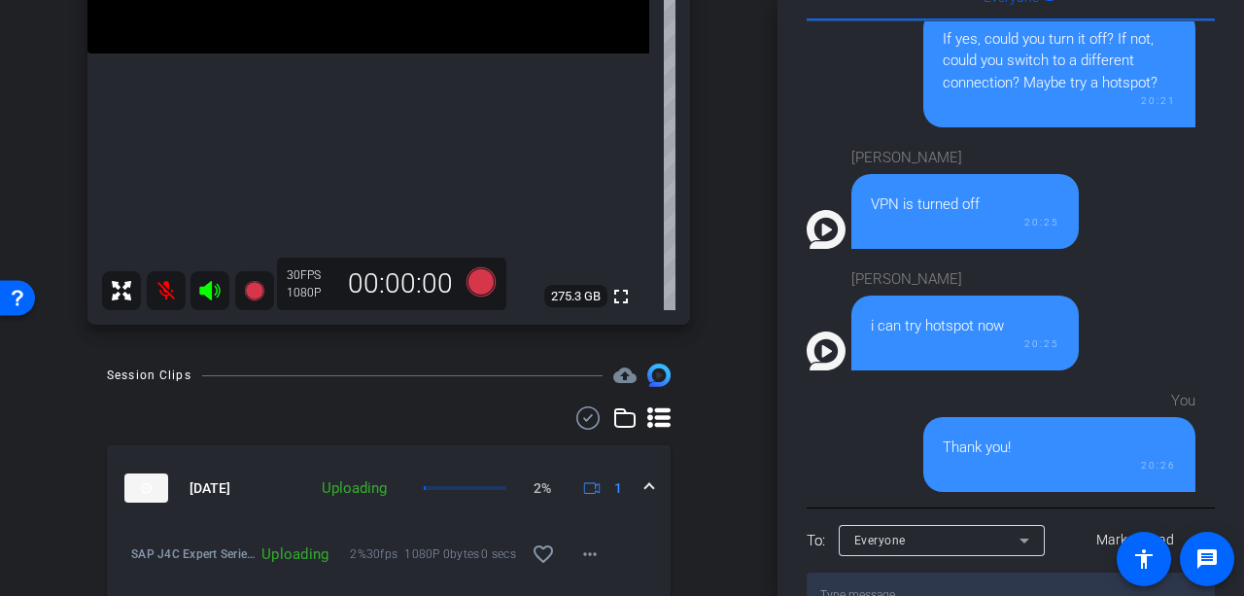
scroll to position [338, 0]
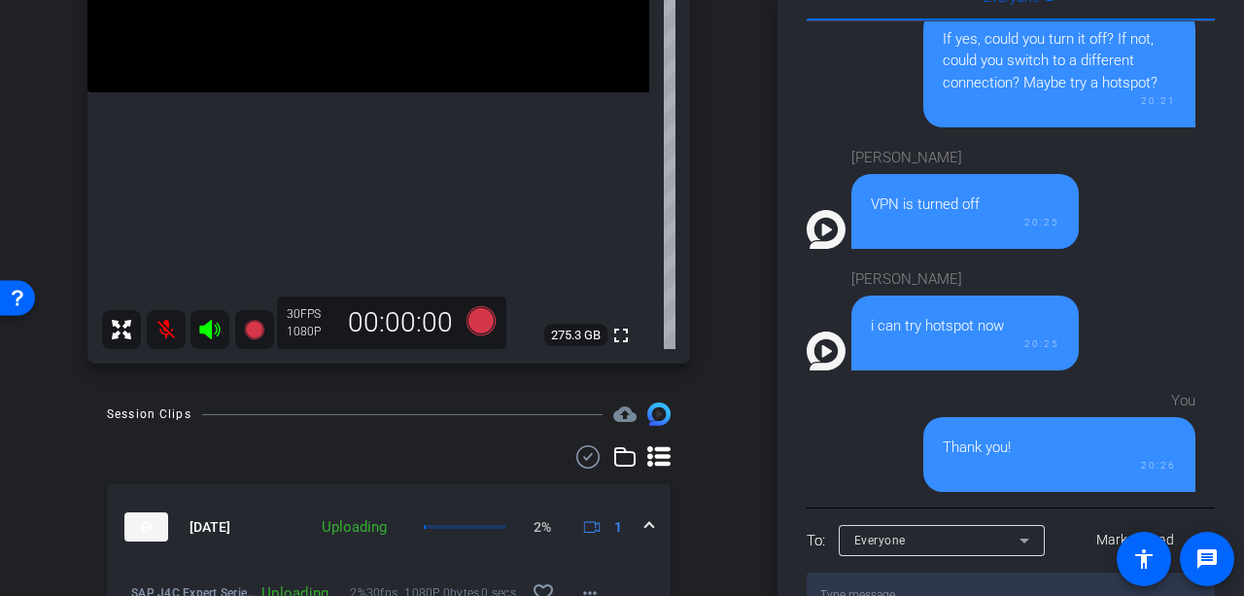
click at [208, 329] on icon at bounding box center [209, 329] width 20 height 19
click at [208, 328] on div at bounding box center [188, 329] width 172 height 39
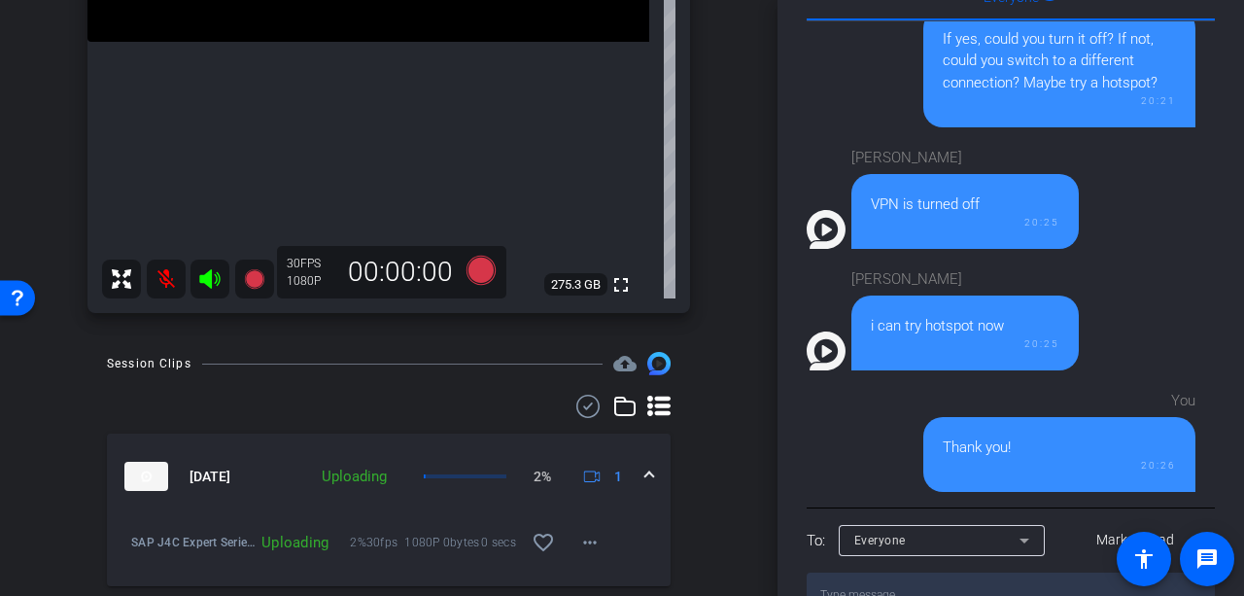
scroll to position [634, 0]
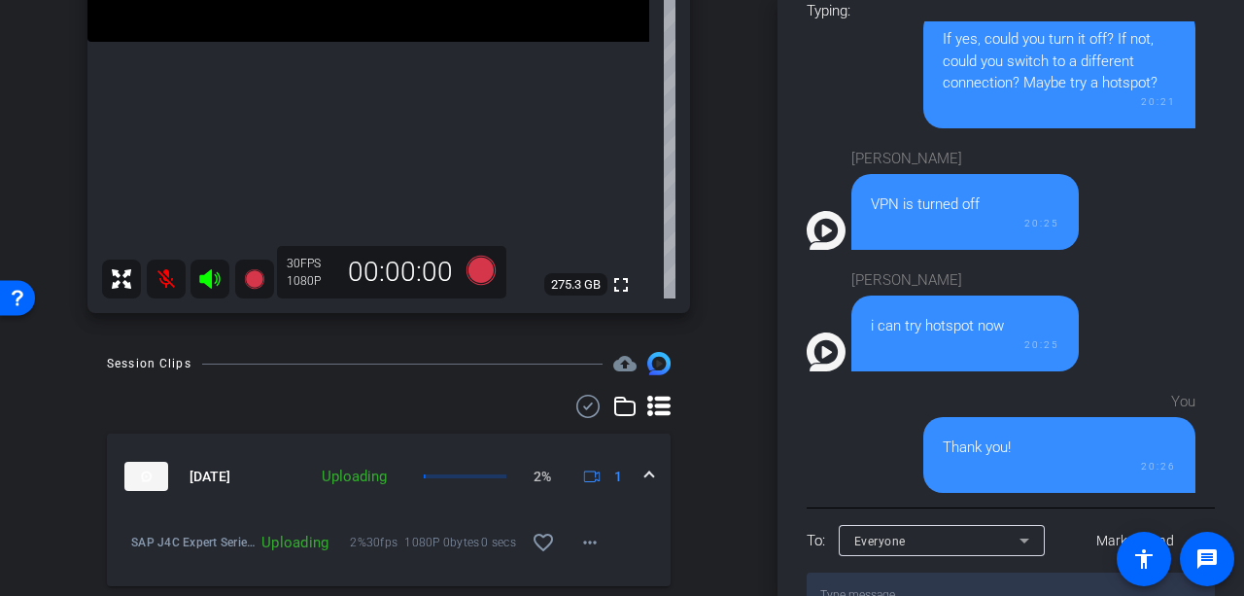
click at [216, 284] on icon at bounding box center [209, 278] width 23 height 23
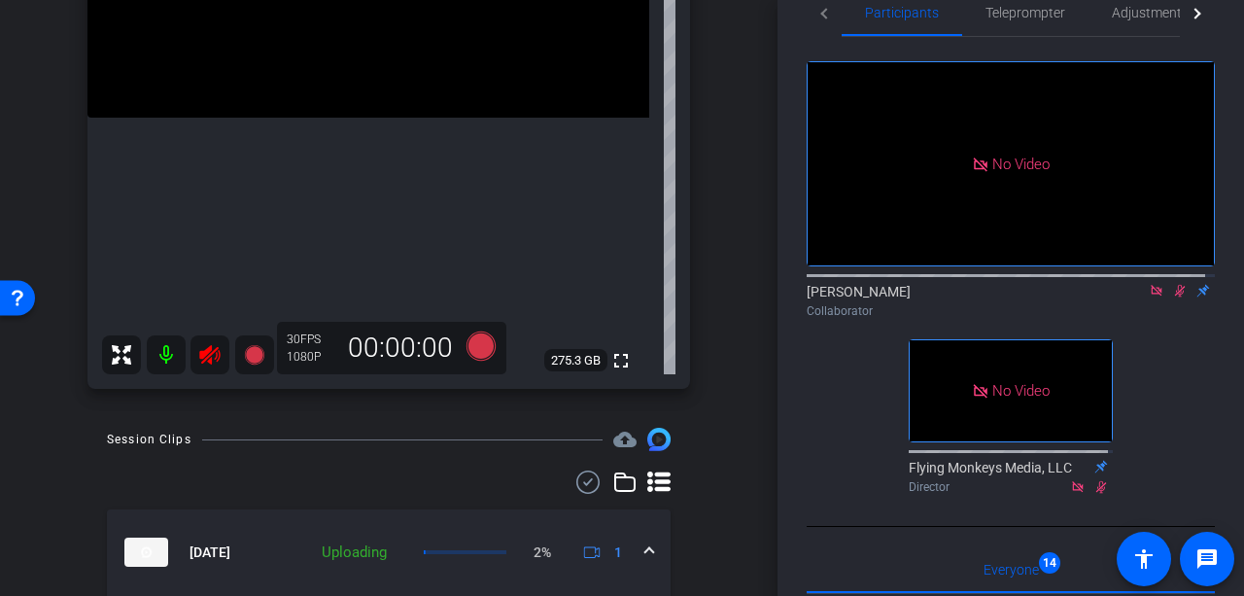
scroll to position [29, 0]
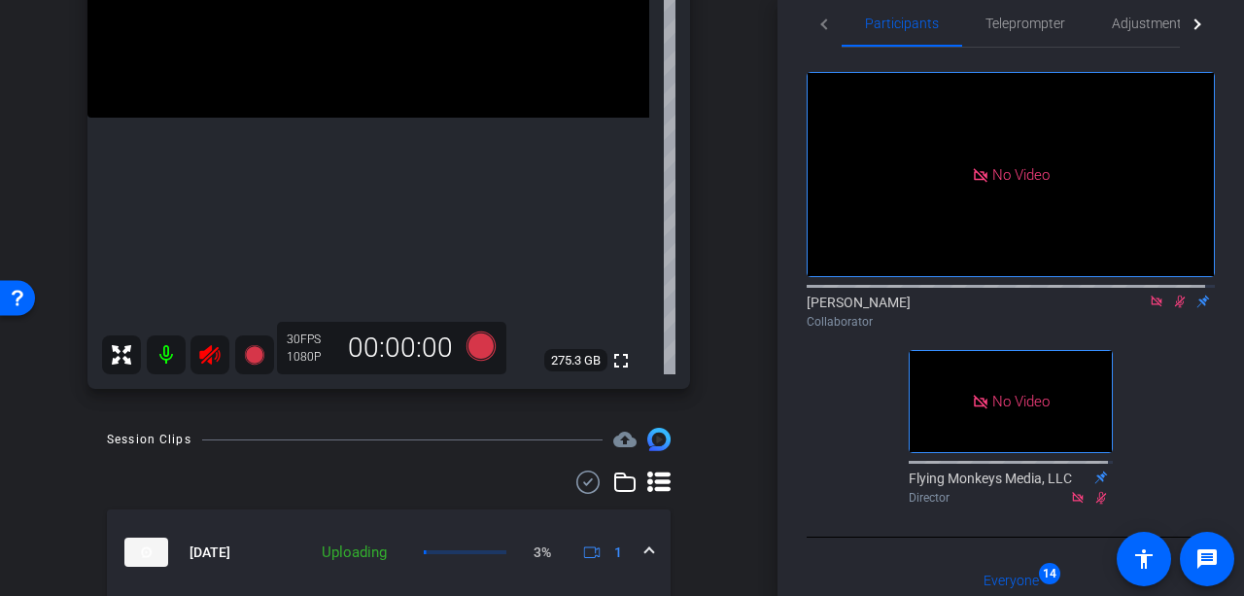
click at [1172, 294] on icon at bounding box center [1180, 301] width 16 height 14
click at [214, 357] on icon at bounding box center [209, 354] width 23 height 23
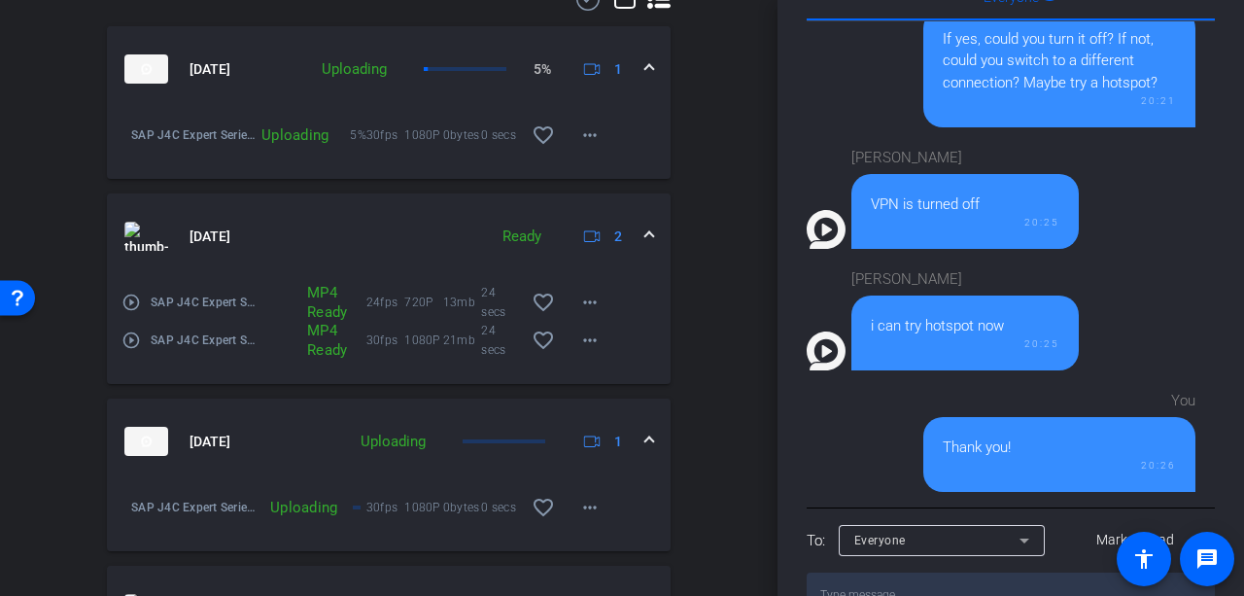
scroll to position [799, 0]
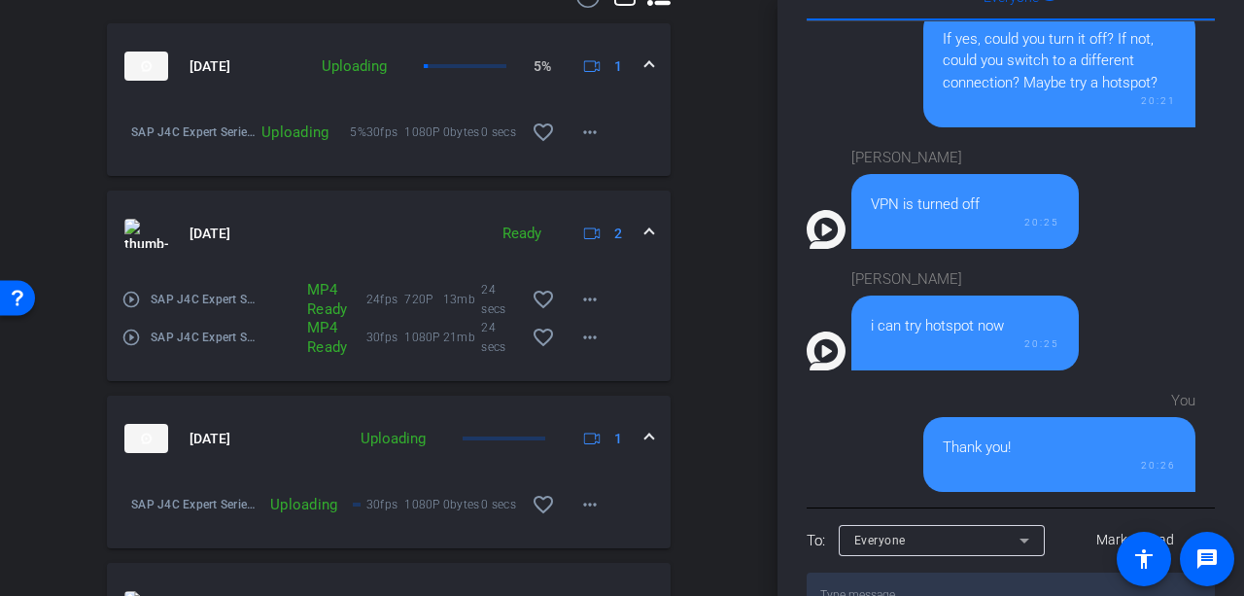
click at [947, 572] on textarea at bounding box center [1011, 594] width 408 height 45
type textarea "Test"
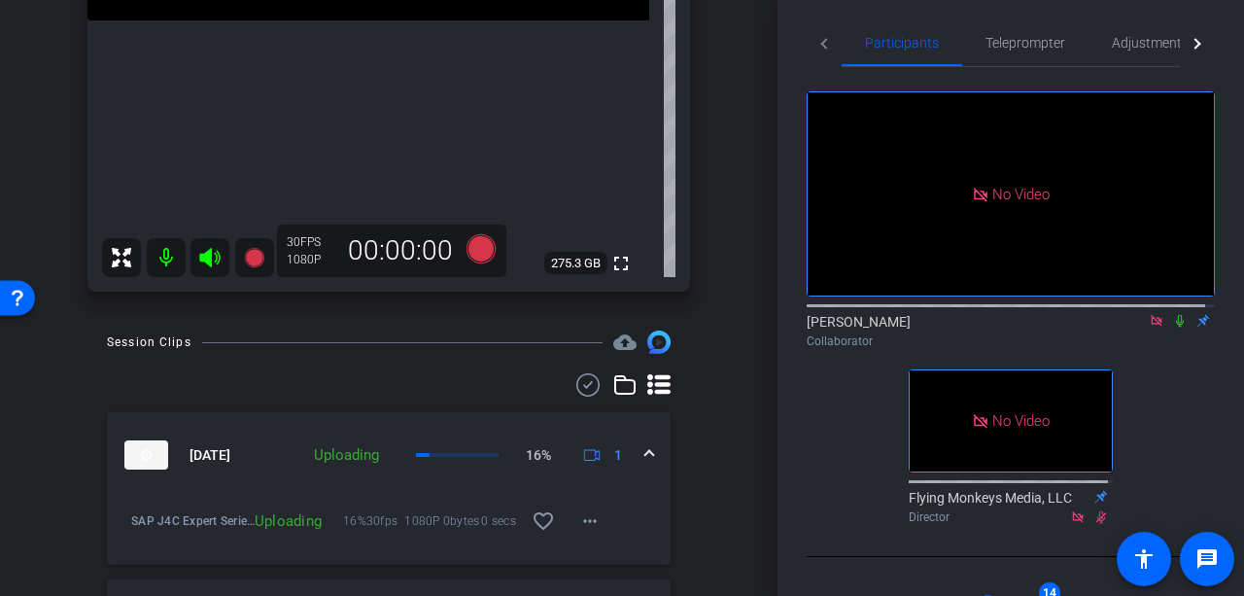
scroll to position [0, 0]
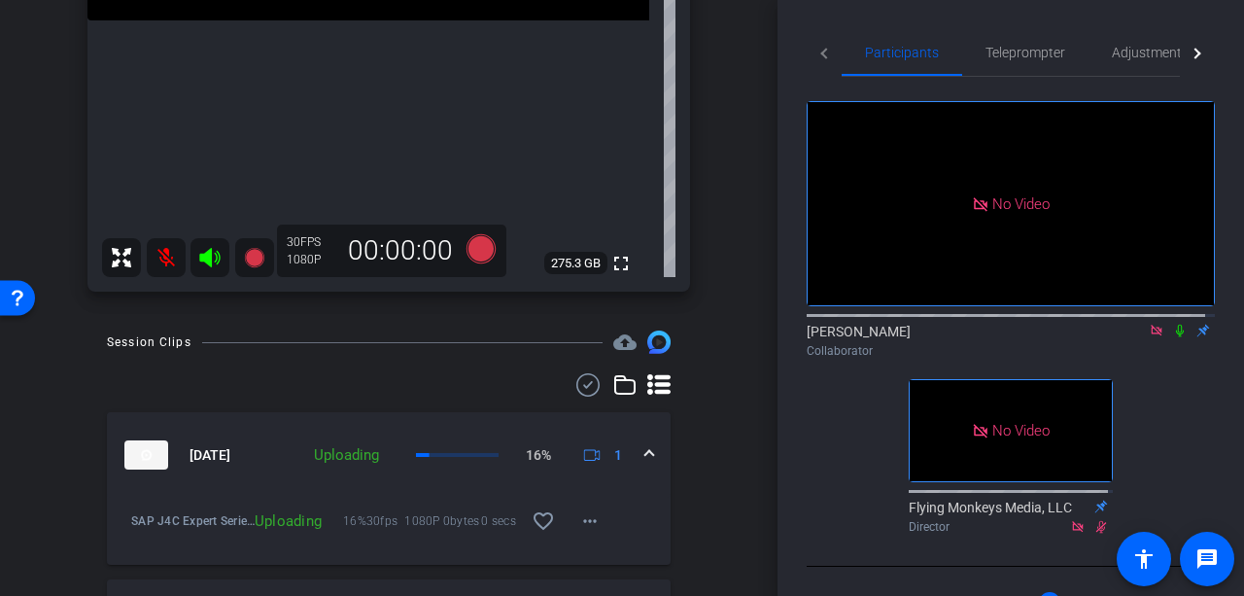
click at [1172, 324] on icon at bounding box center [1180, 331] width 16 height 14
click at [202, 261] on icon at bounding box center [209, 257] width 23 height 23
click at [216, 257] on icon at bounding box center [209, 257] width 23 height 23
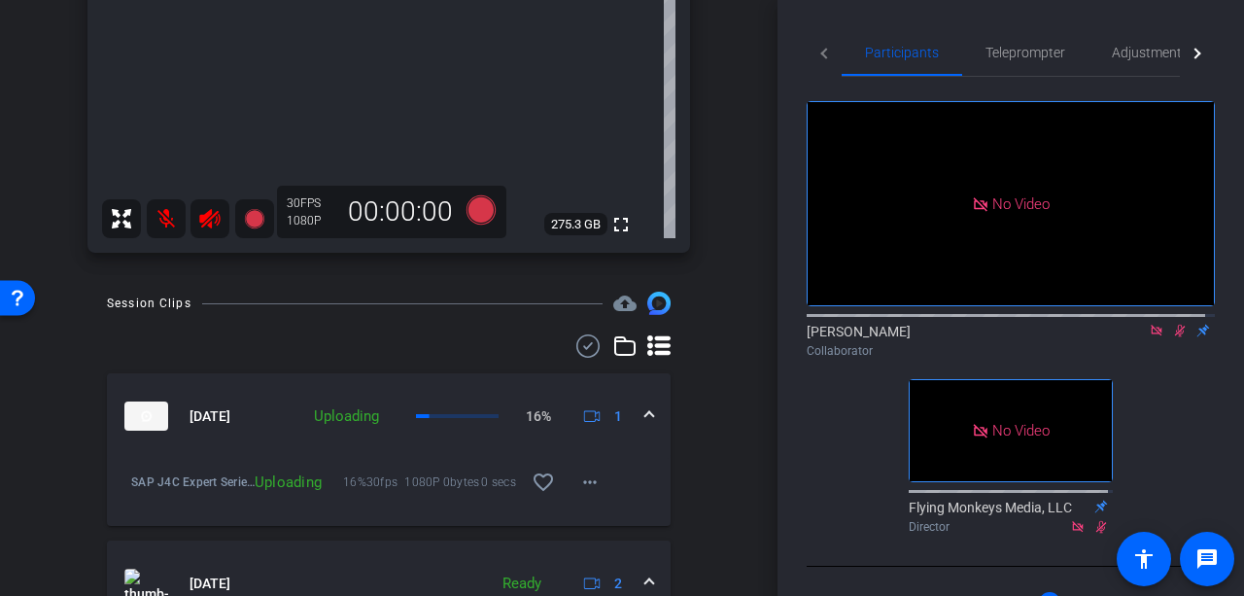
scroll to position [410, 0]
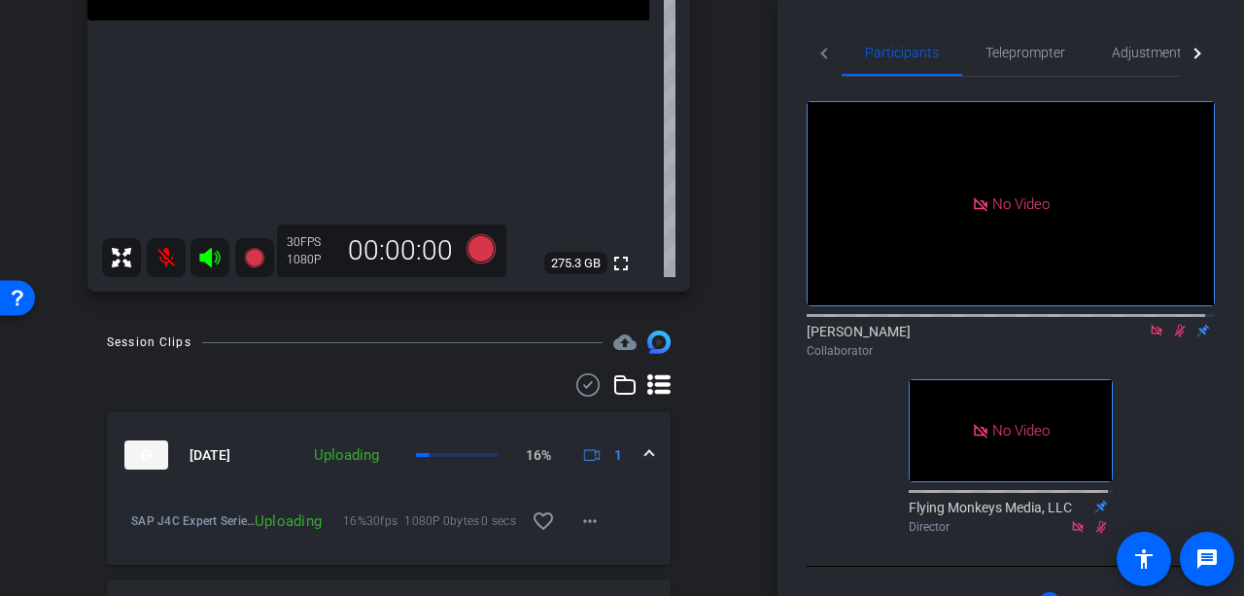
click at [214, 262] on icon at bounding box center [209, 257] width 23 height 23
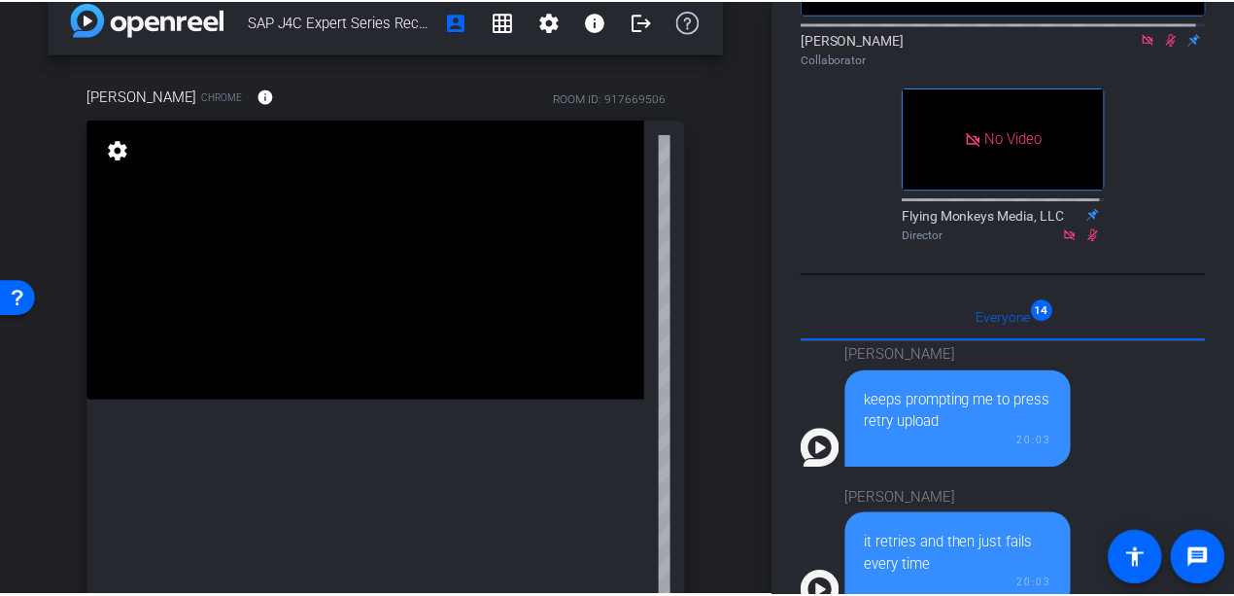
scroll to position [0, 0]
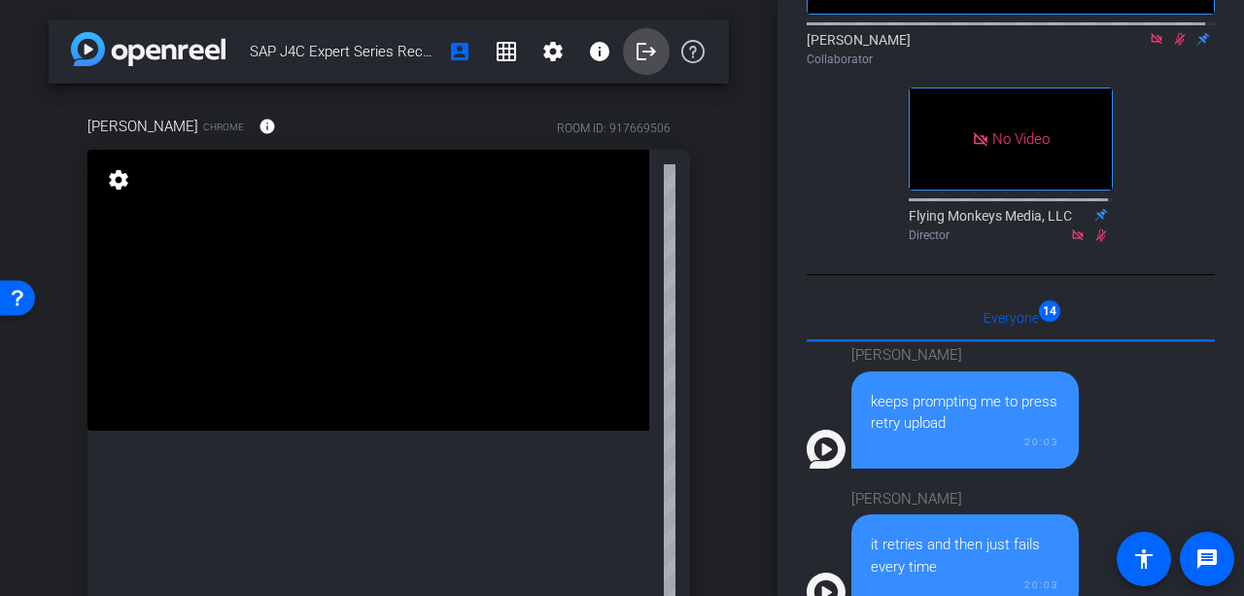
click at [636, 42] on mat-icon "logout" at bounding box center [646, 51] width 23 height 23
